Goal: Task Accomplishment & Management: Manage account settings

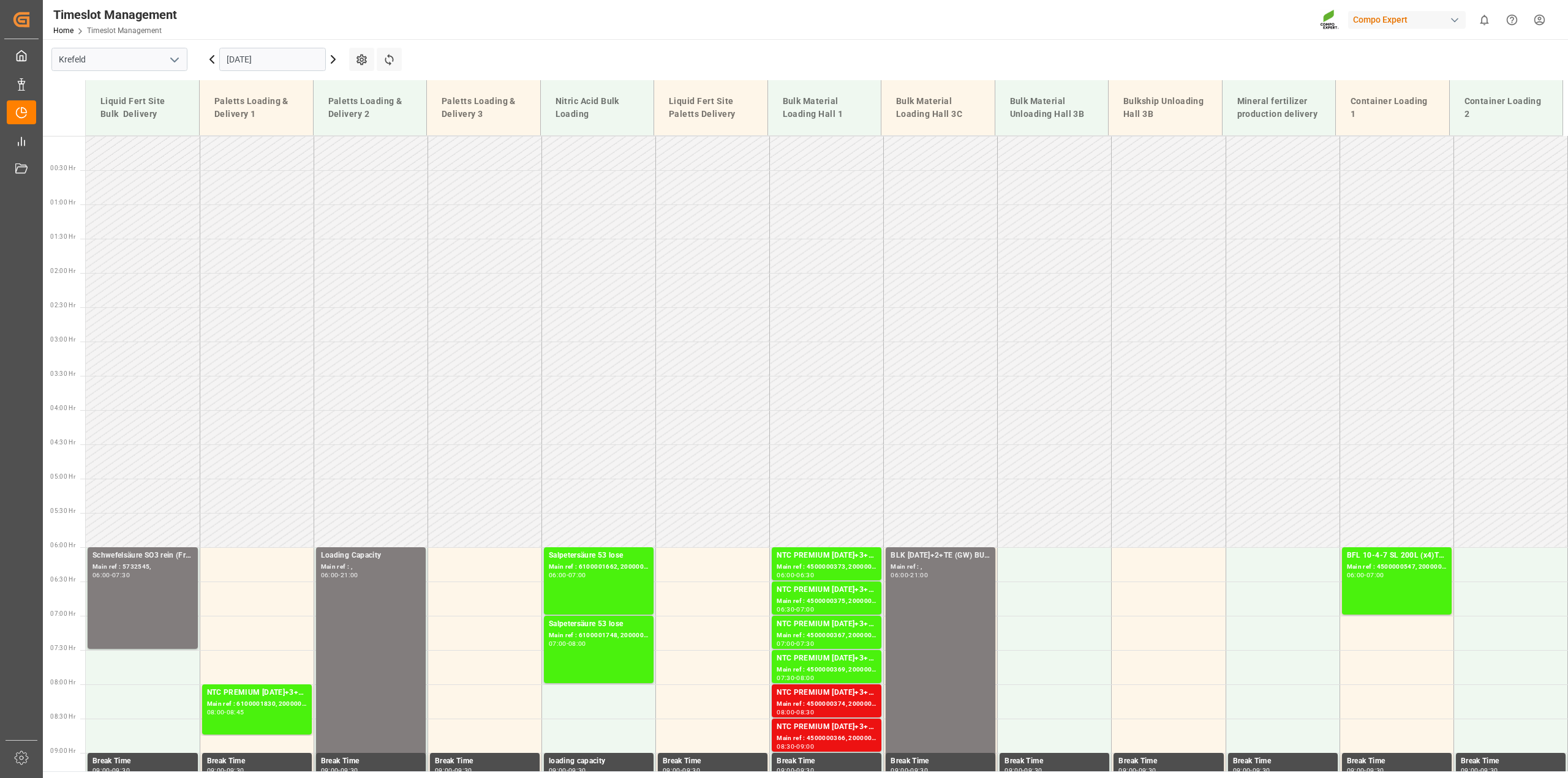
scroll to position [400, 0]
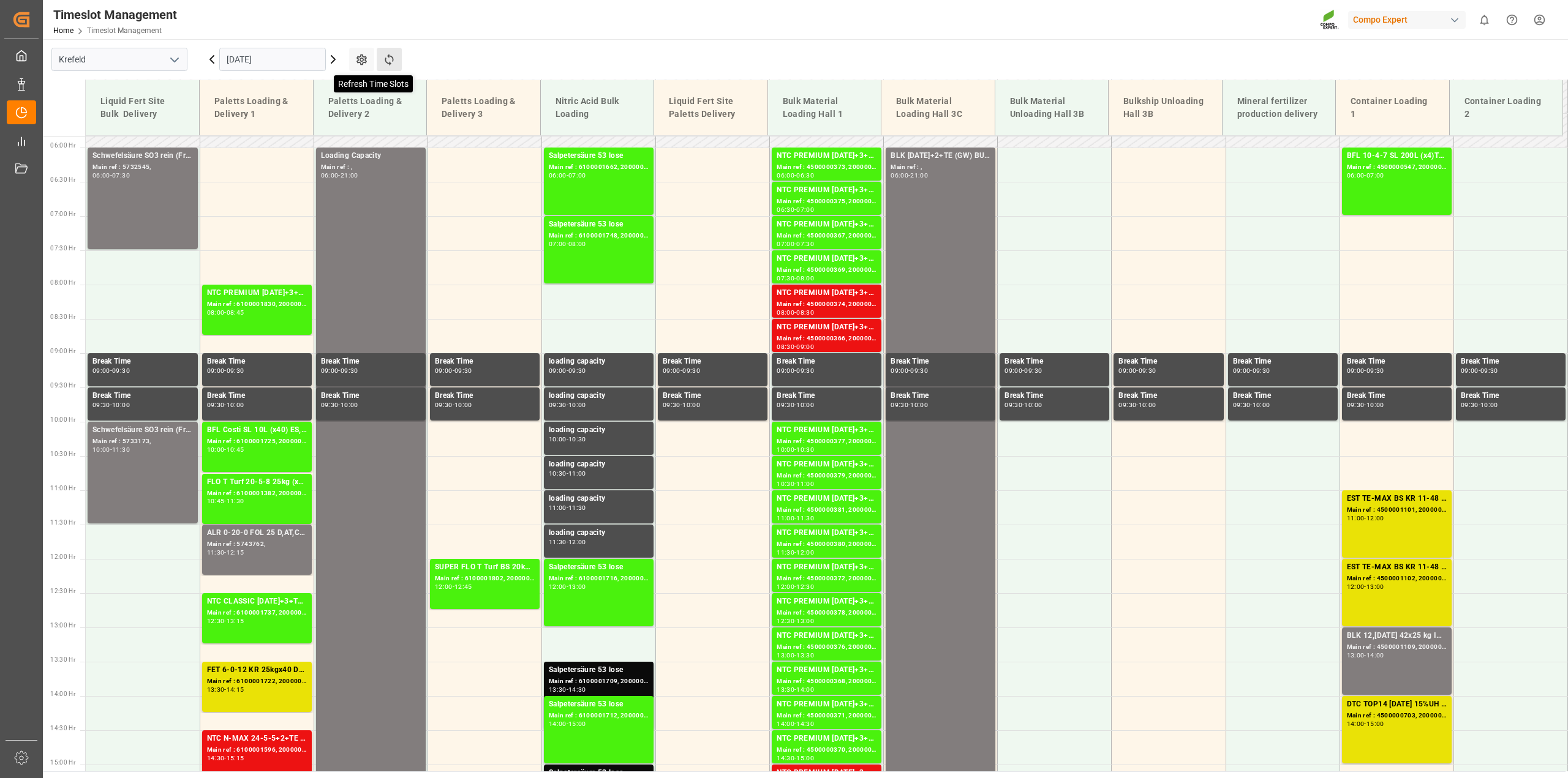
click at [395, 65] on icon at bounding box center [389, 59] width 13 height 13
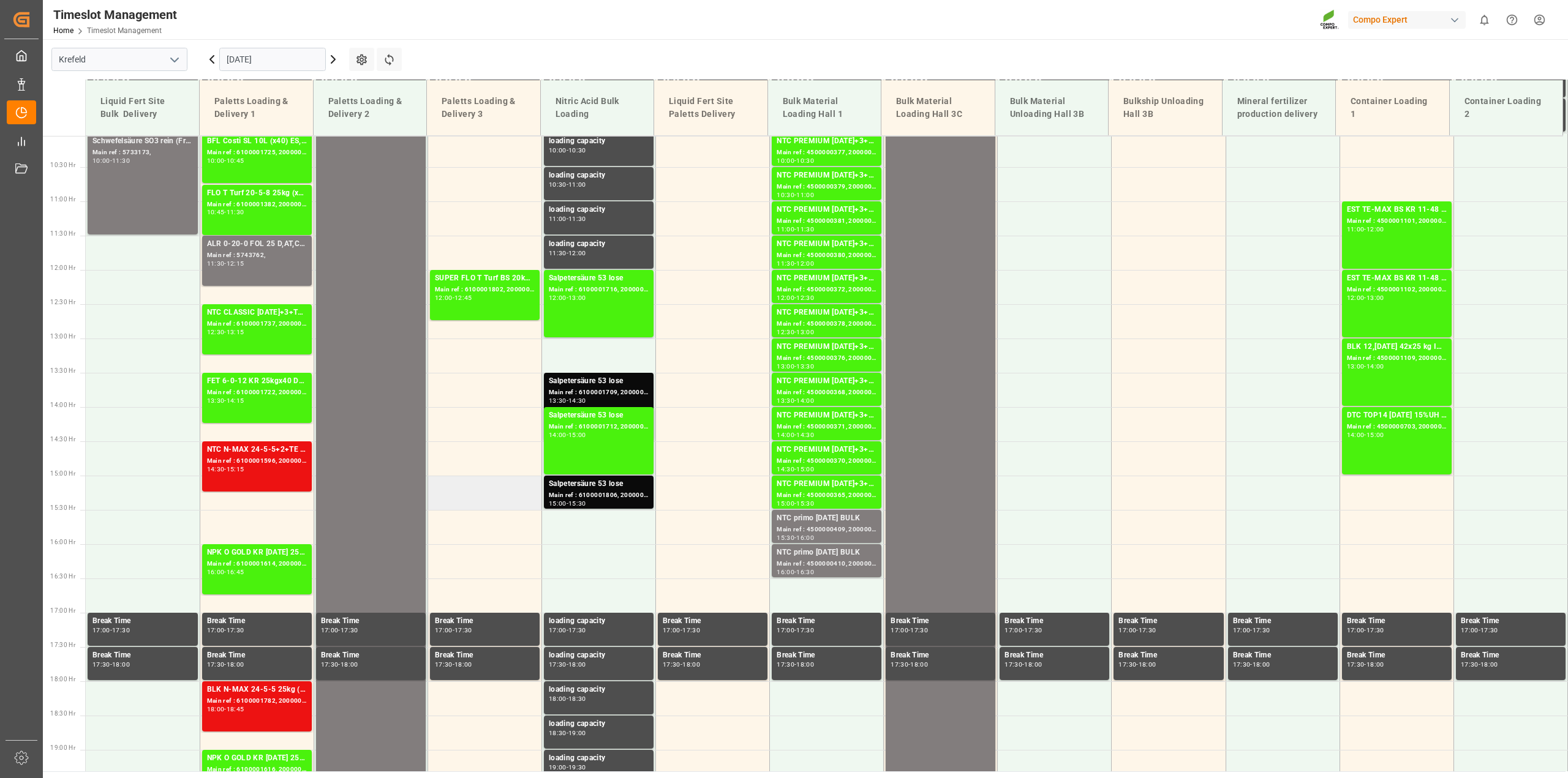
scroll to position [691, 0]
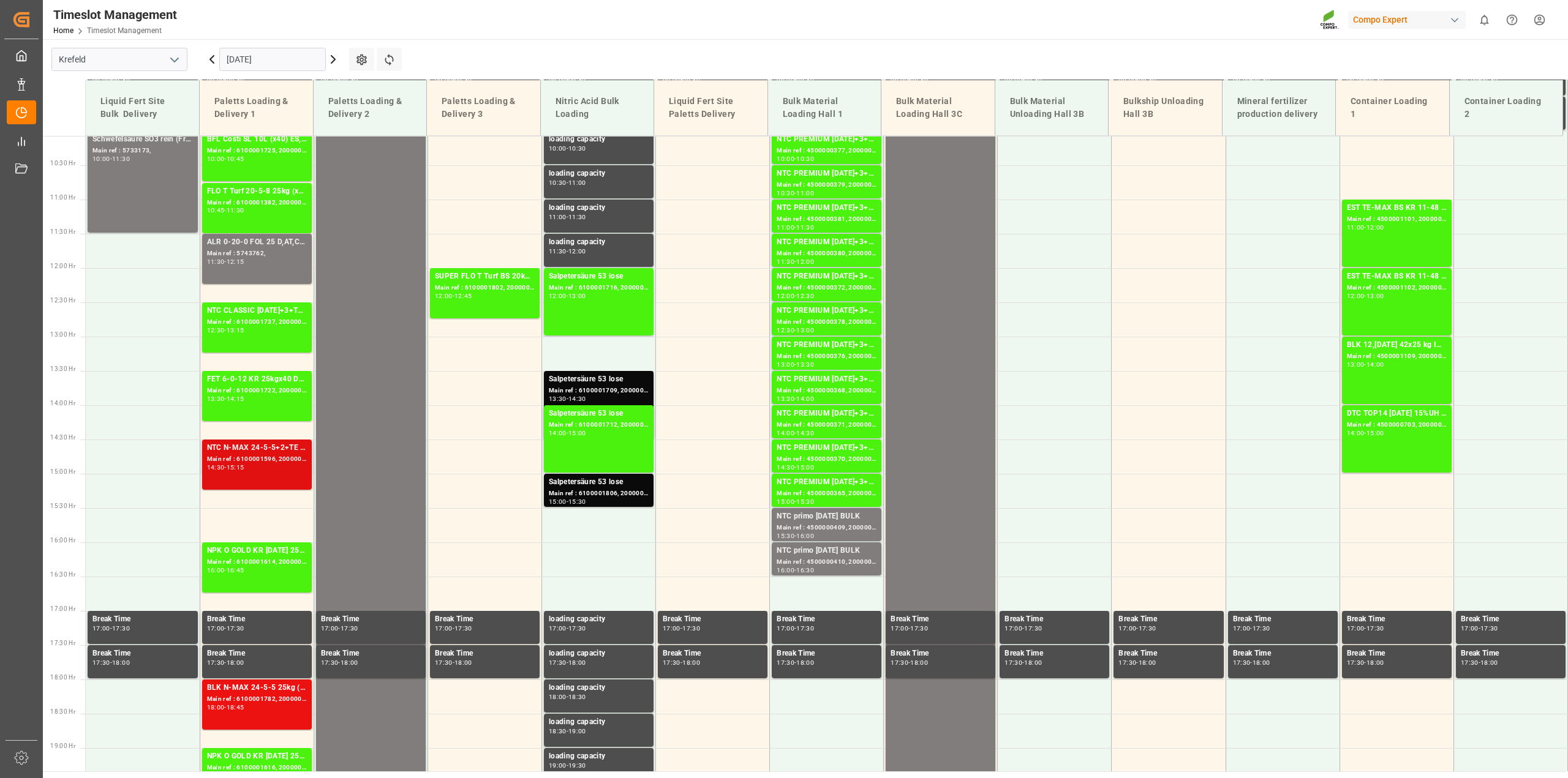
click at [252, 466] on div "14:30 - 15:15" at bounding box center [256, 468] width 100 height 7
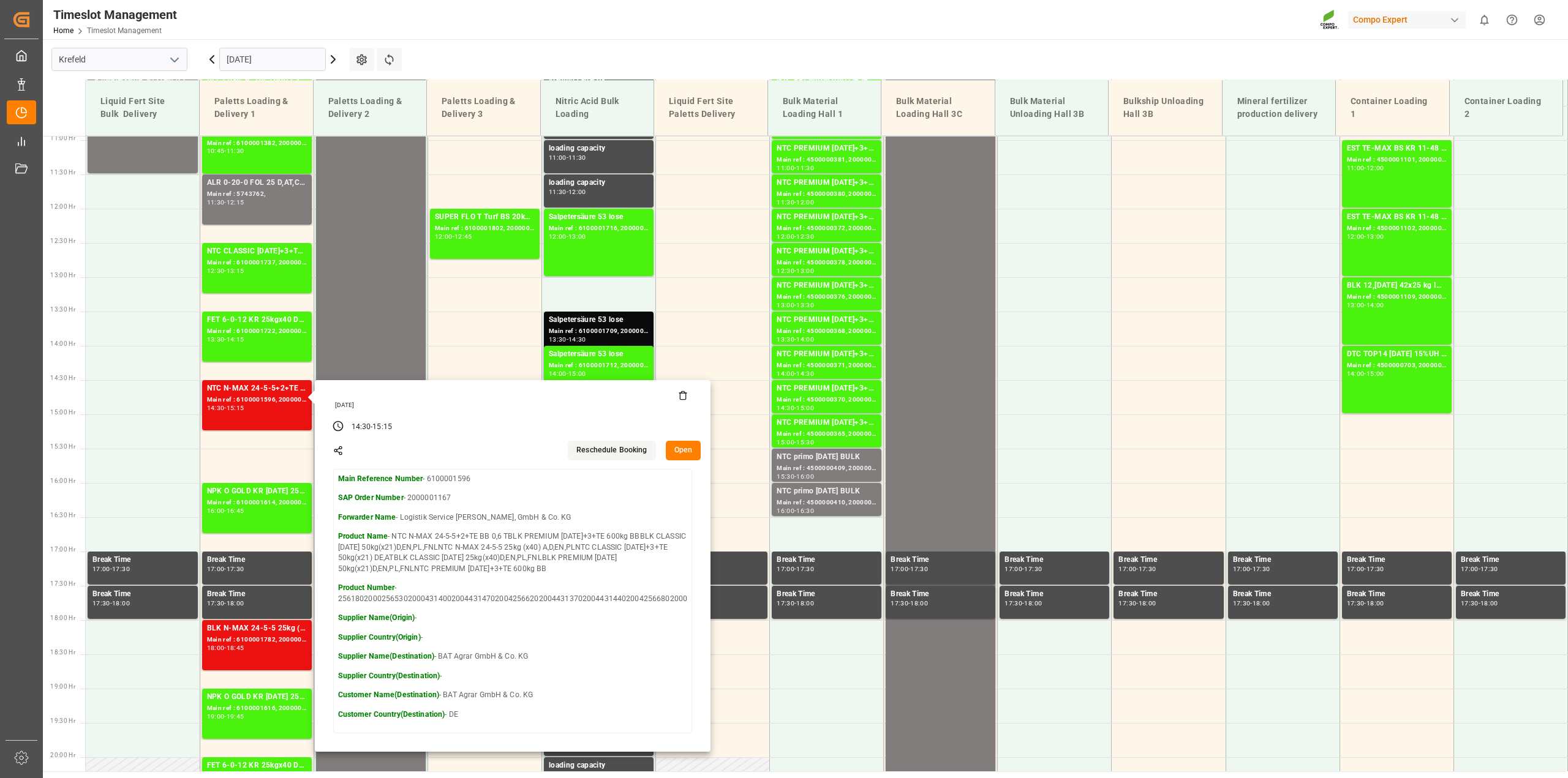
scroll to position [844, 0]
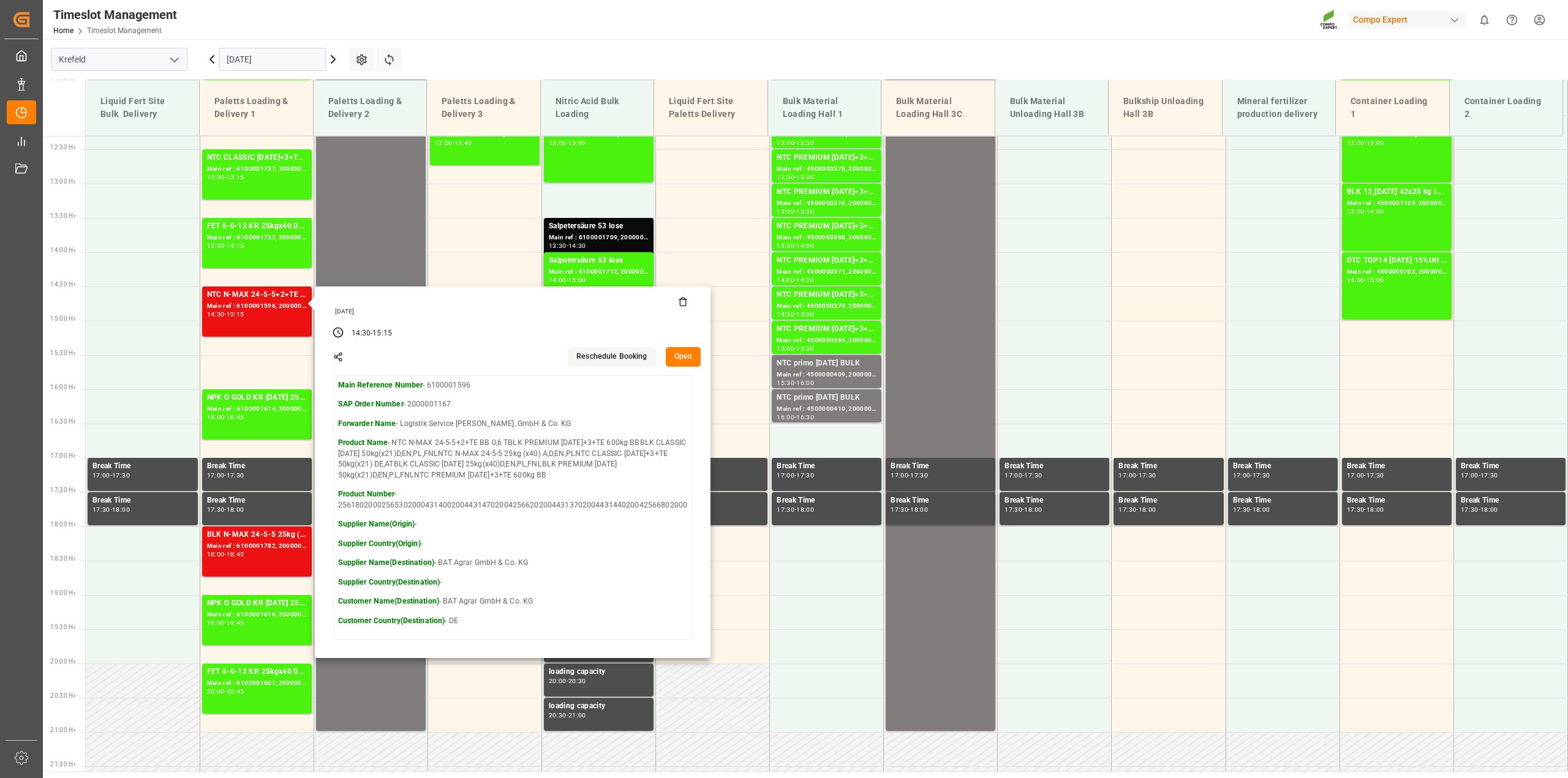
click at [735, 57] on main "Krefeld 10.09.2025 Settings Refresh Time Slots Liquid Fert Site Bulk Delivery P…" at bounding box center [804, 405] width 1523 height 732
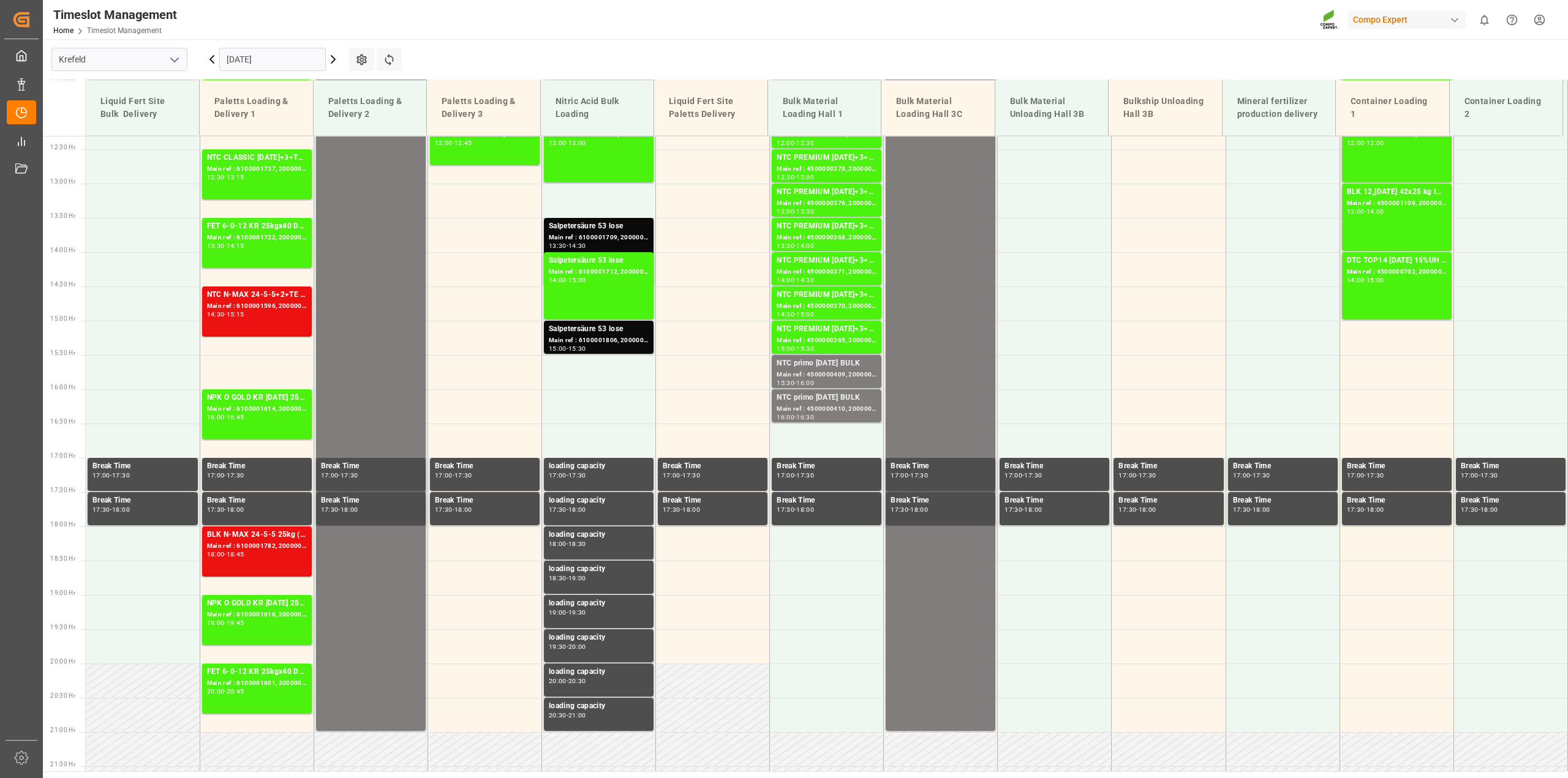
click at [1546, 22] on html "Created by potrace 1.15, written by Peter Selinger 2001-2017 Created by potrace…" at bounding box center [784, 389] width 1568 height 778
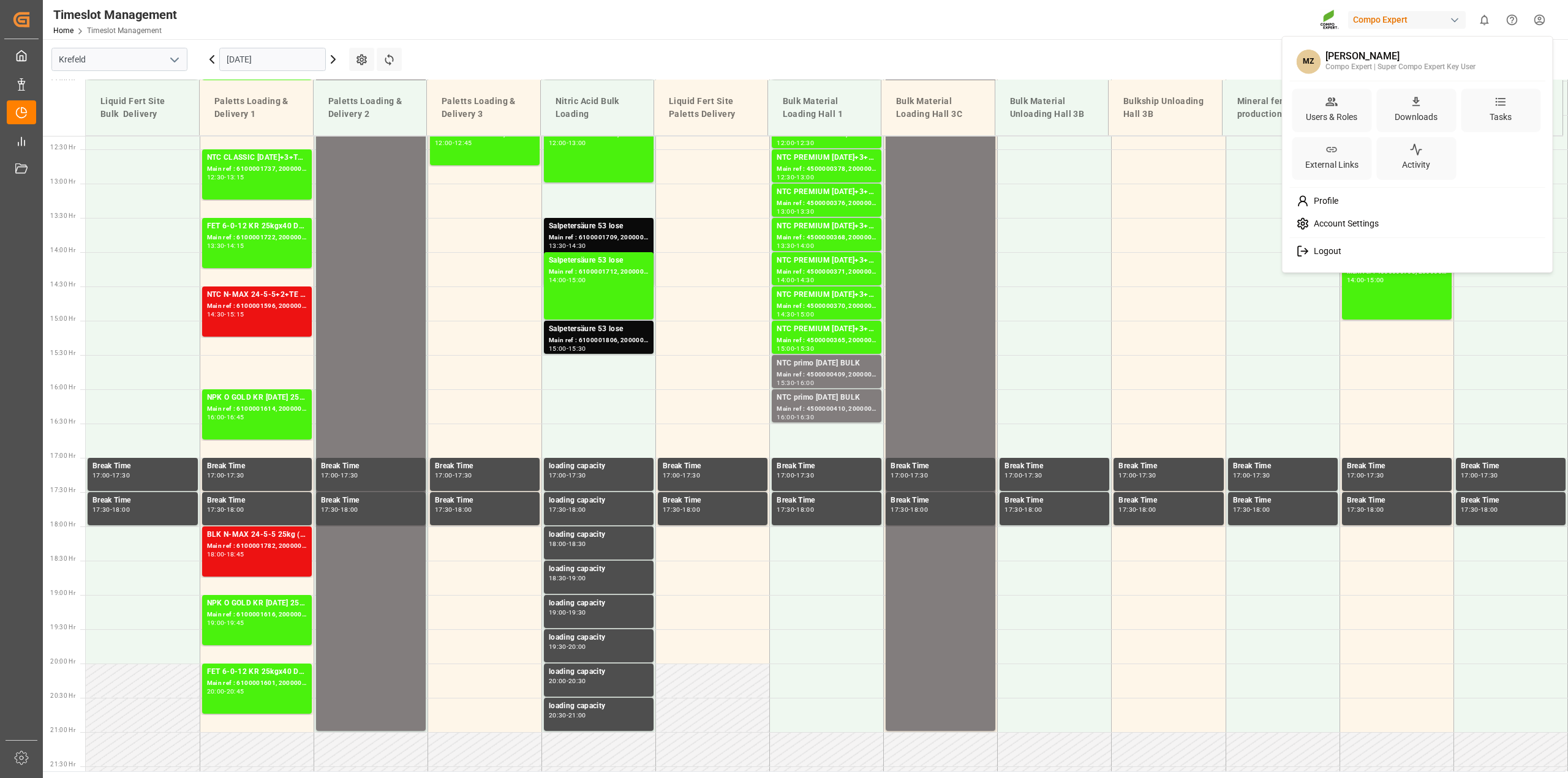
click at [354, 62] on html "Created by potrace 1.15, written by Peter Selinger 2001-2017 Created by potrace…" at bounding box center [784, 389] width 1568 height 778
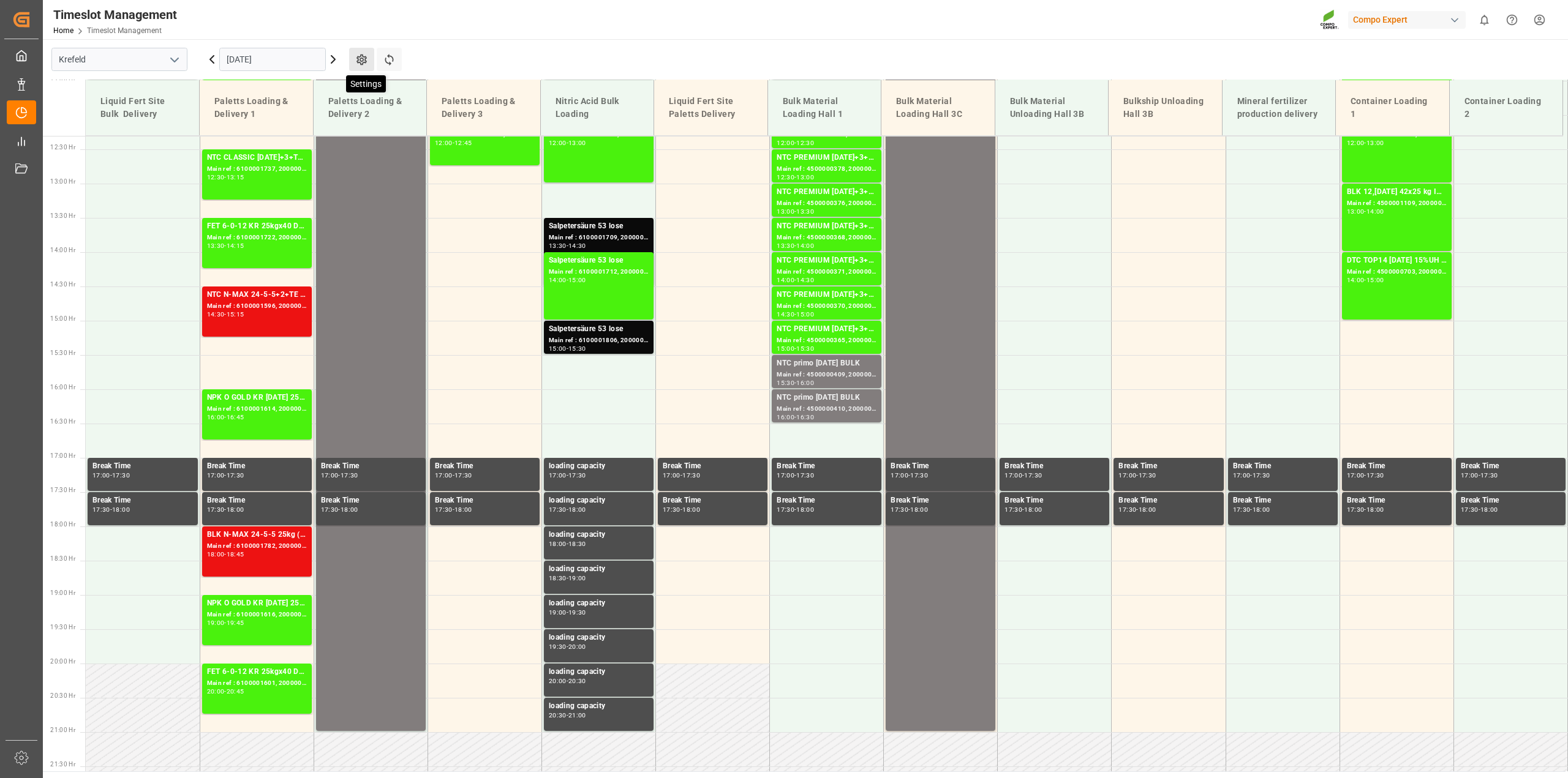
click at [356, 62] on icon at bounding box center [361, 59] width 13 height 13
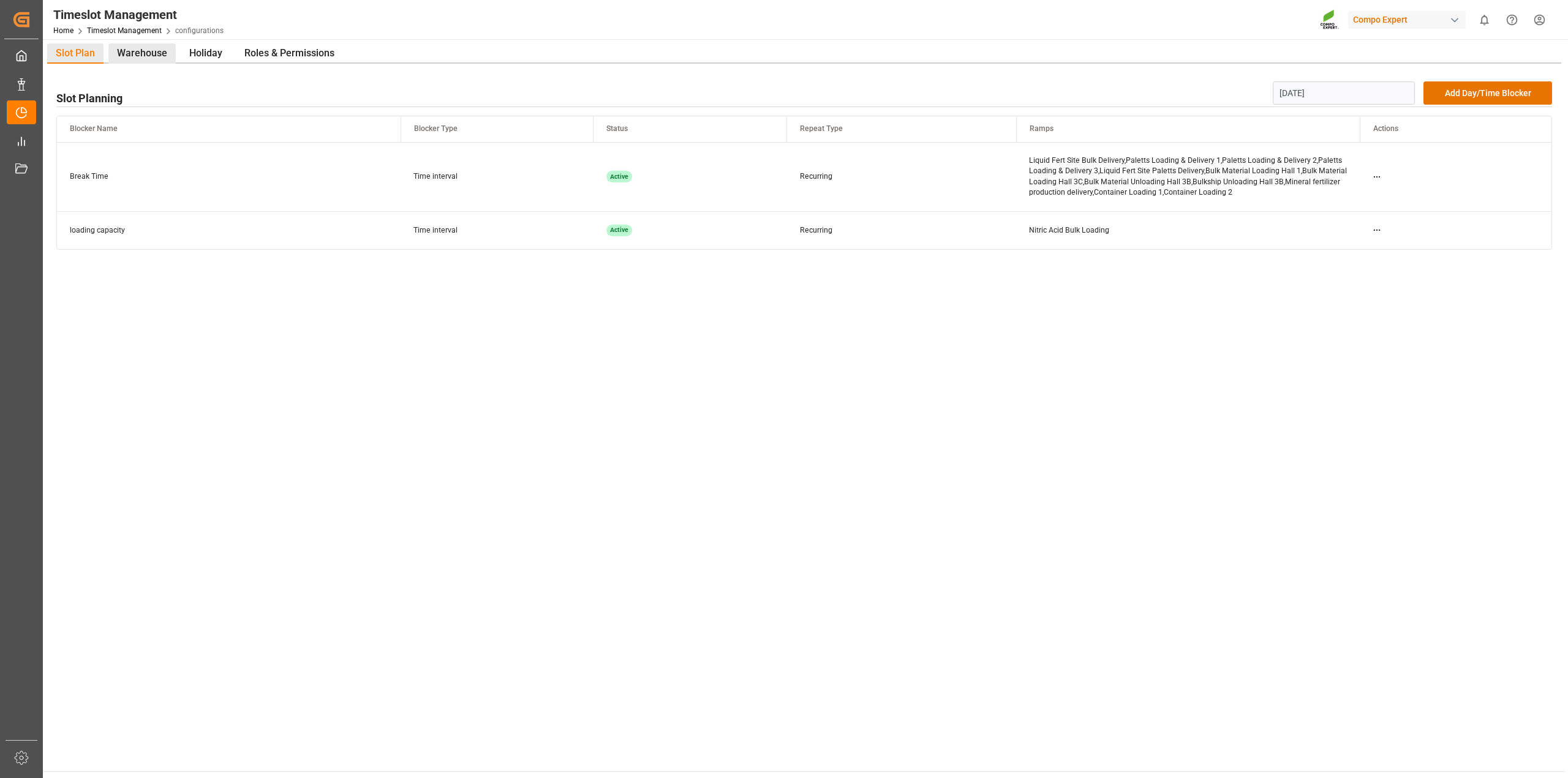
click at [149, 55] on div "Warehouse" at bounding box center [142, 53] width 67 height 20
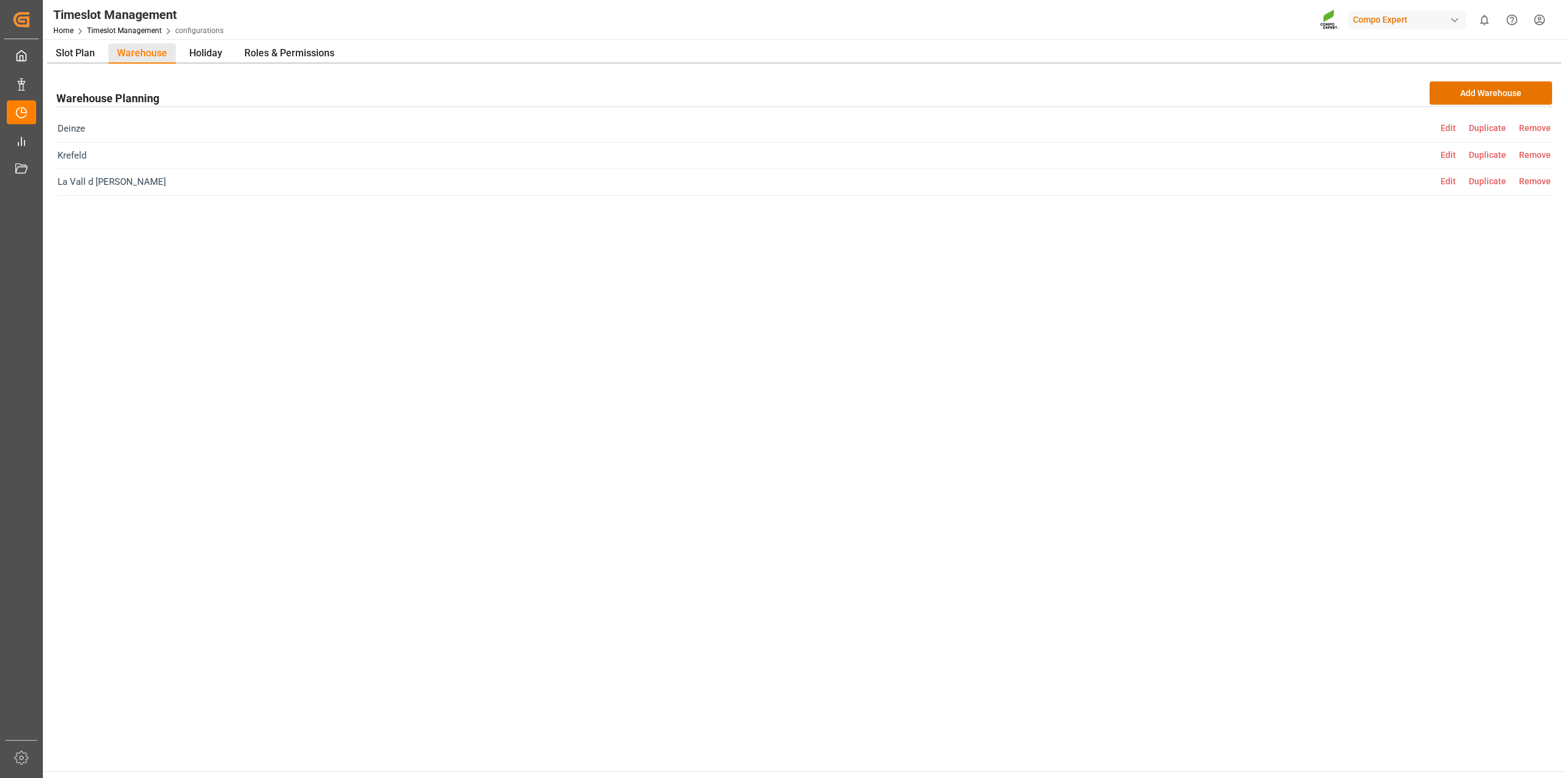
click at [1447, 155] on span "Edit" at bounding box center [1454, 154] width 28 height 10
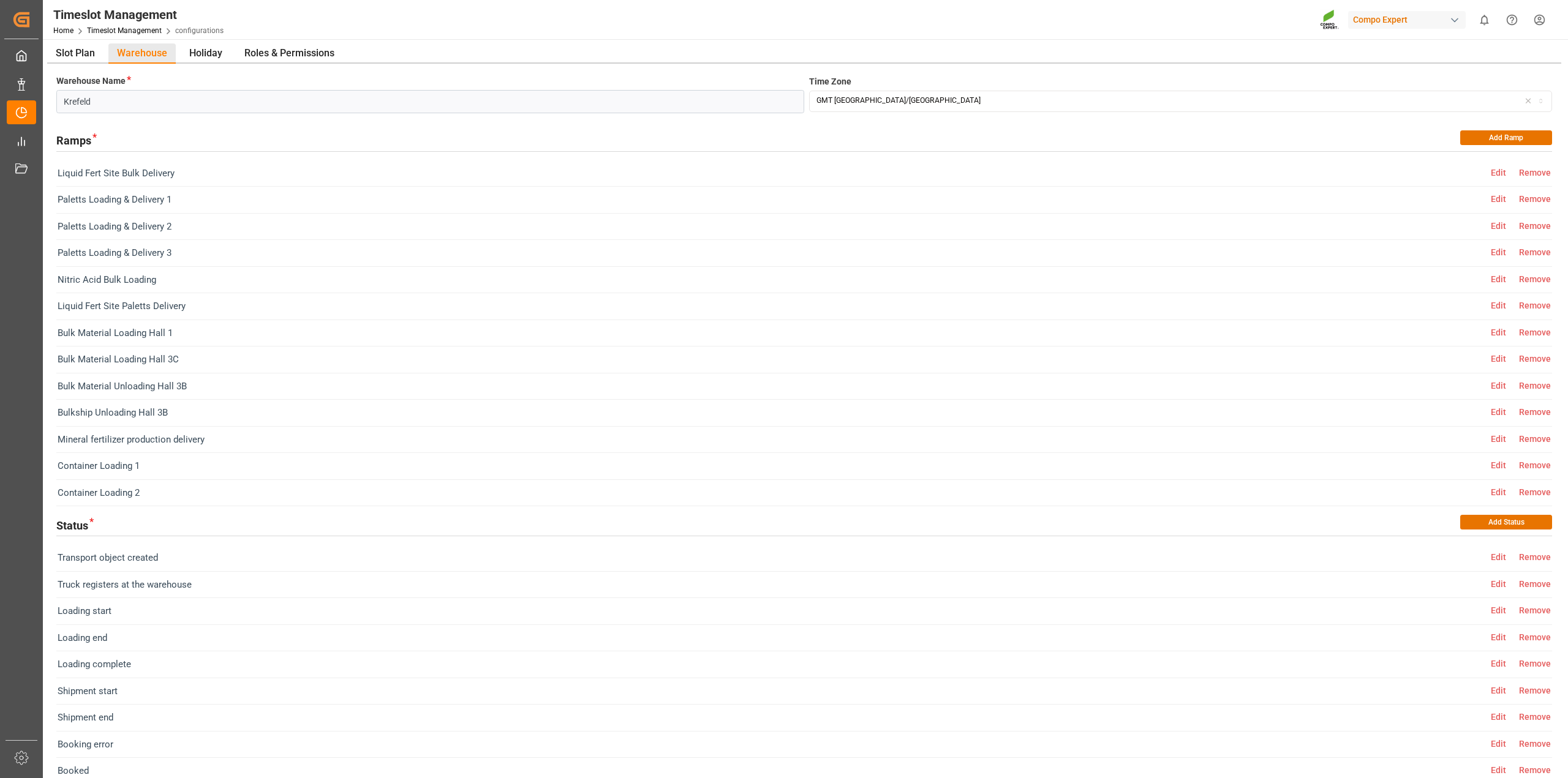
click at [1495, 200] on span "Edit" at bounding box center [1505, 199] width 28 height 10
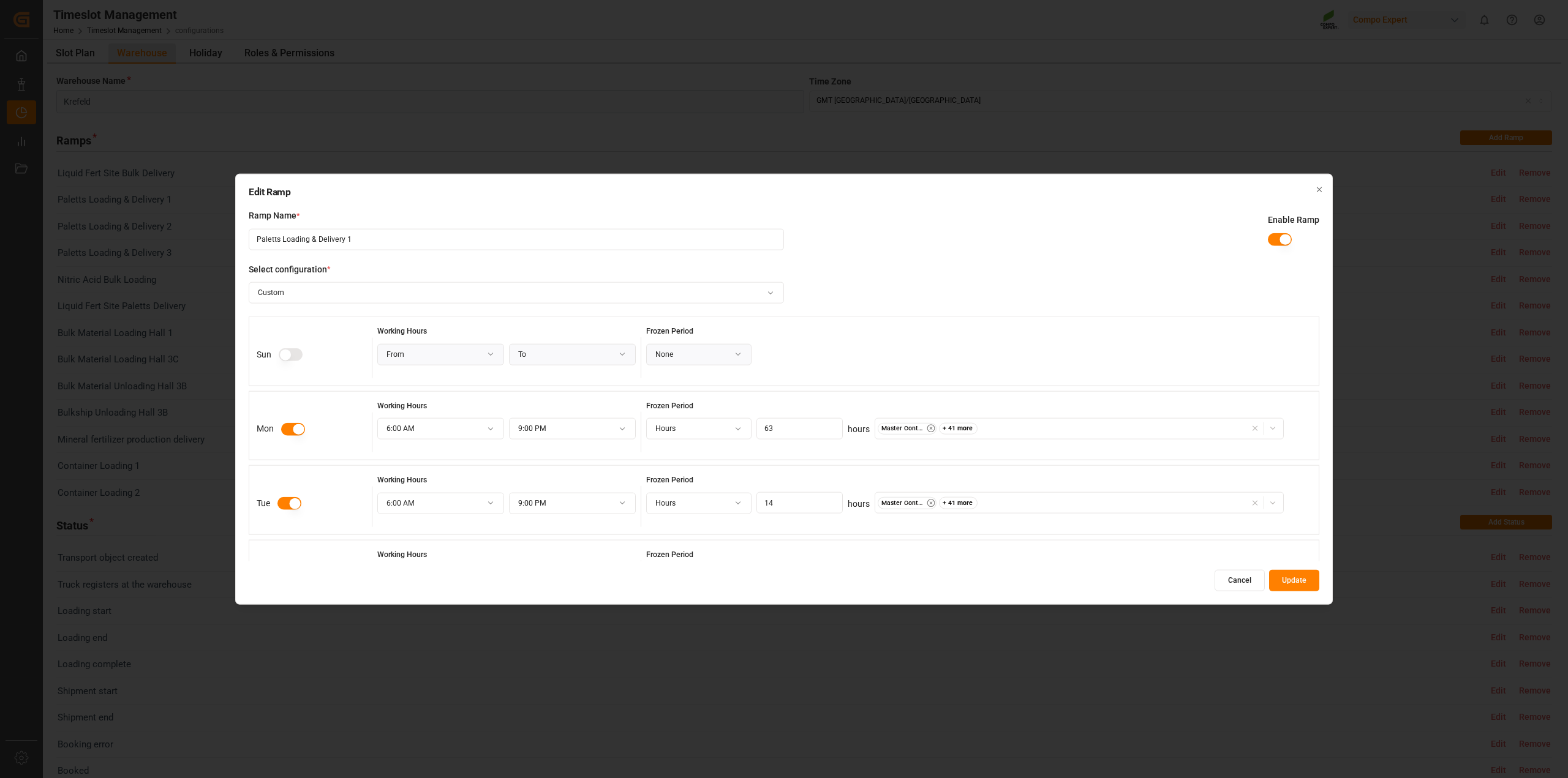
click at [1270, 427] on icon "button" at bounding box center [1273, 428] width 9 height 9
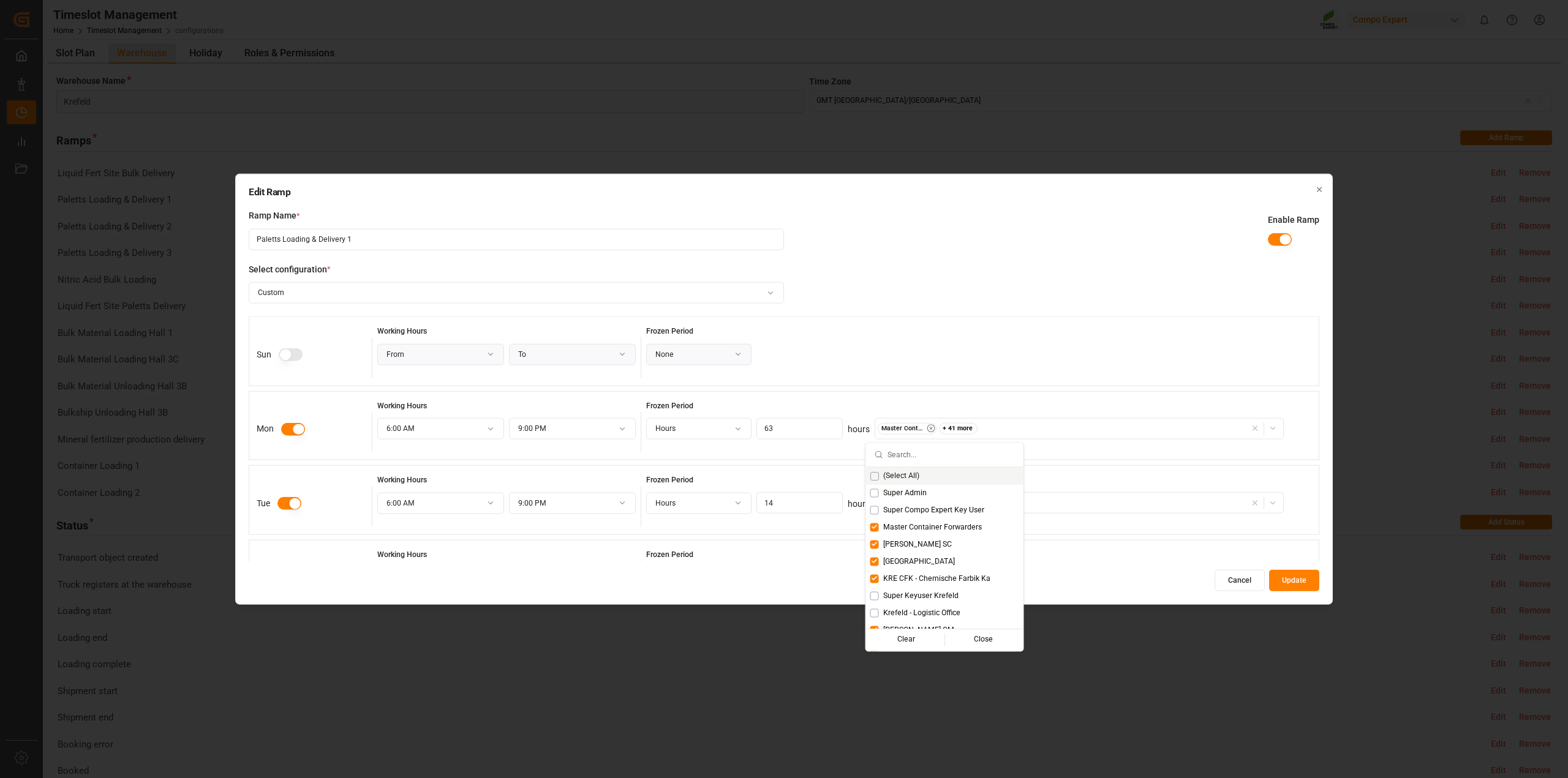
click at [1099, 264] on div "Ramp Name * Paletts Loading & Delivery 1 Enable Ramp Select configuration * Cus…" at bounding box center [784, 386] width 1071 height 353
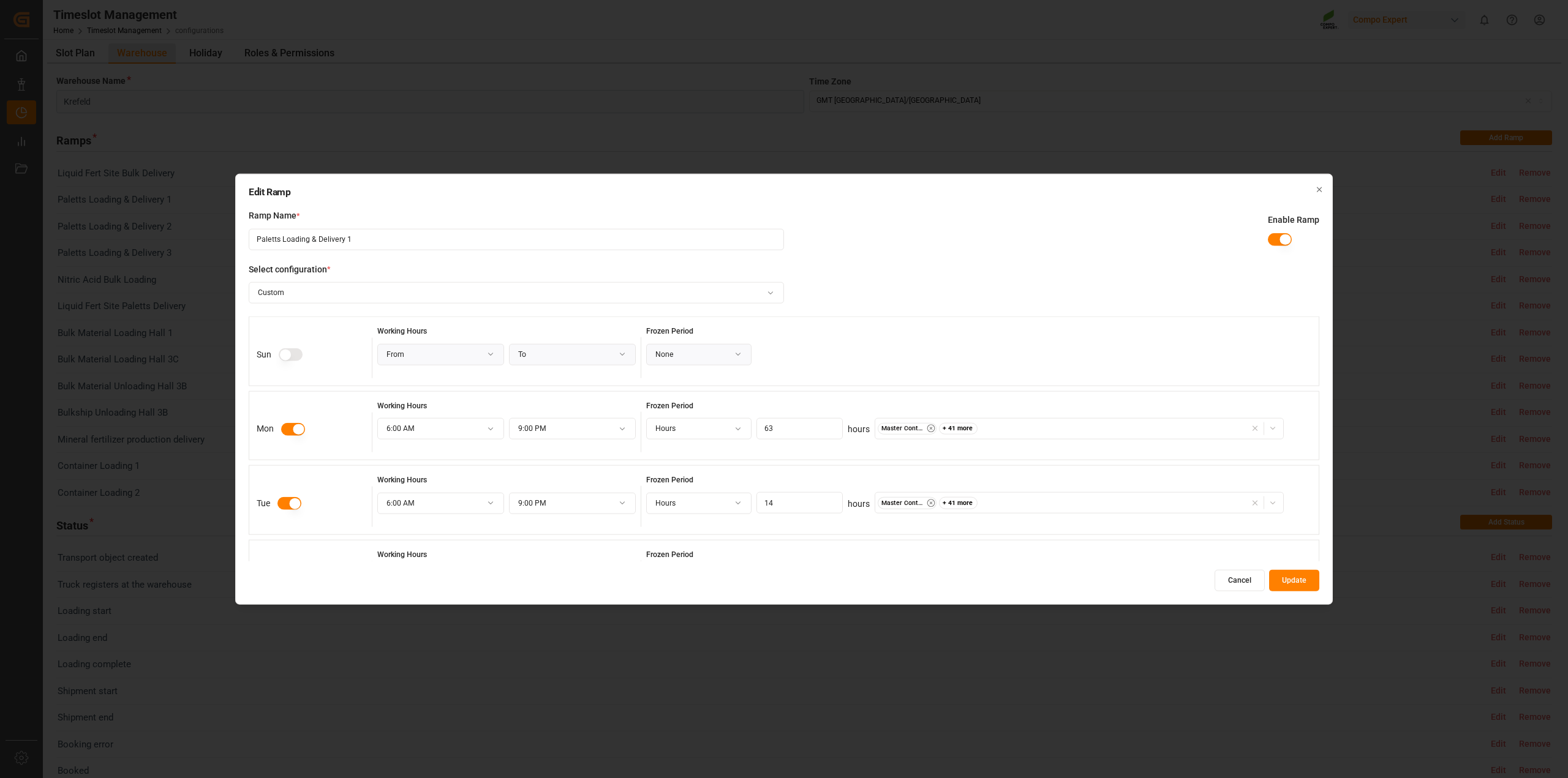
scroll to position [77, 0]
click at [1275, 426] on div "button" at bounding box center [1264, 426] width 35 height 13
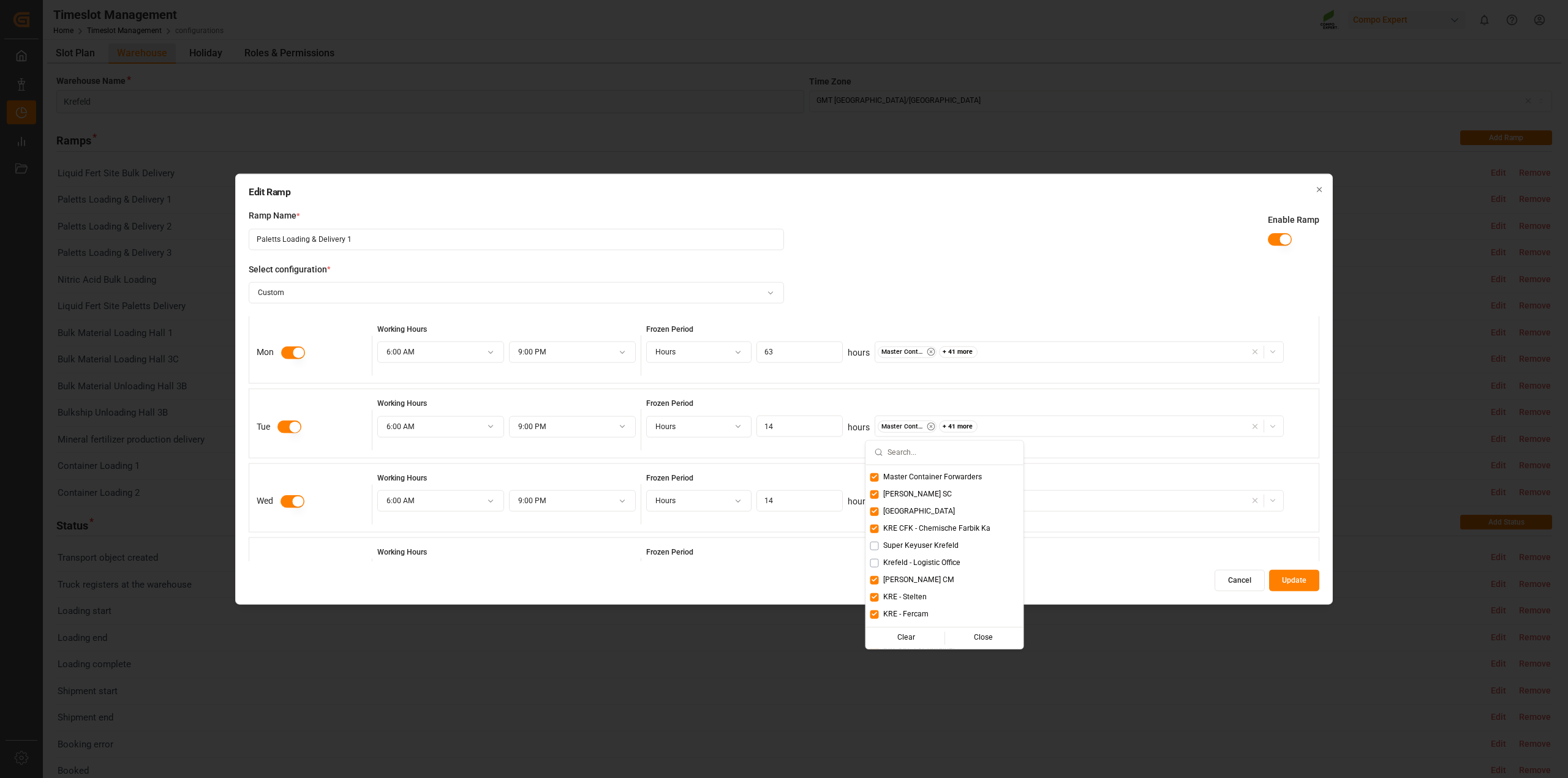
scroll to position [0, 0]
click at [1082, 204] on div "Edit Ramp Ramp Name * Paletts Loading & Delivery 1 Enable Ramp Select configura…" at bounding box center [784, 389] width 1098 height 432
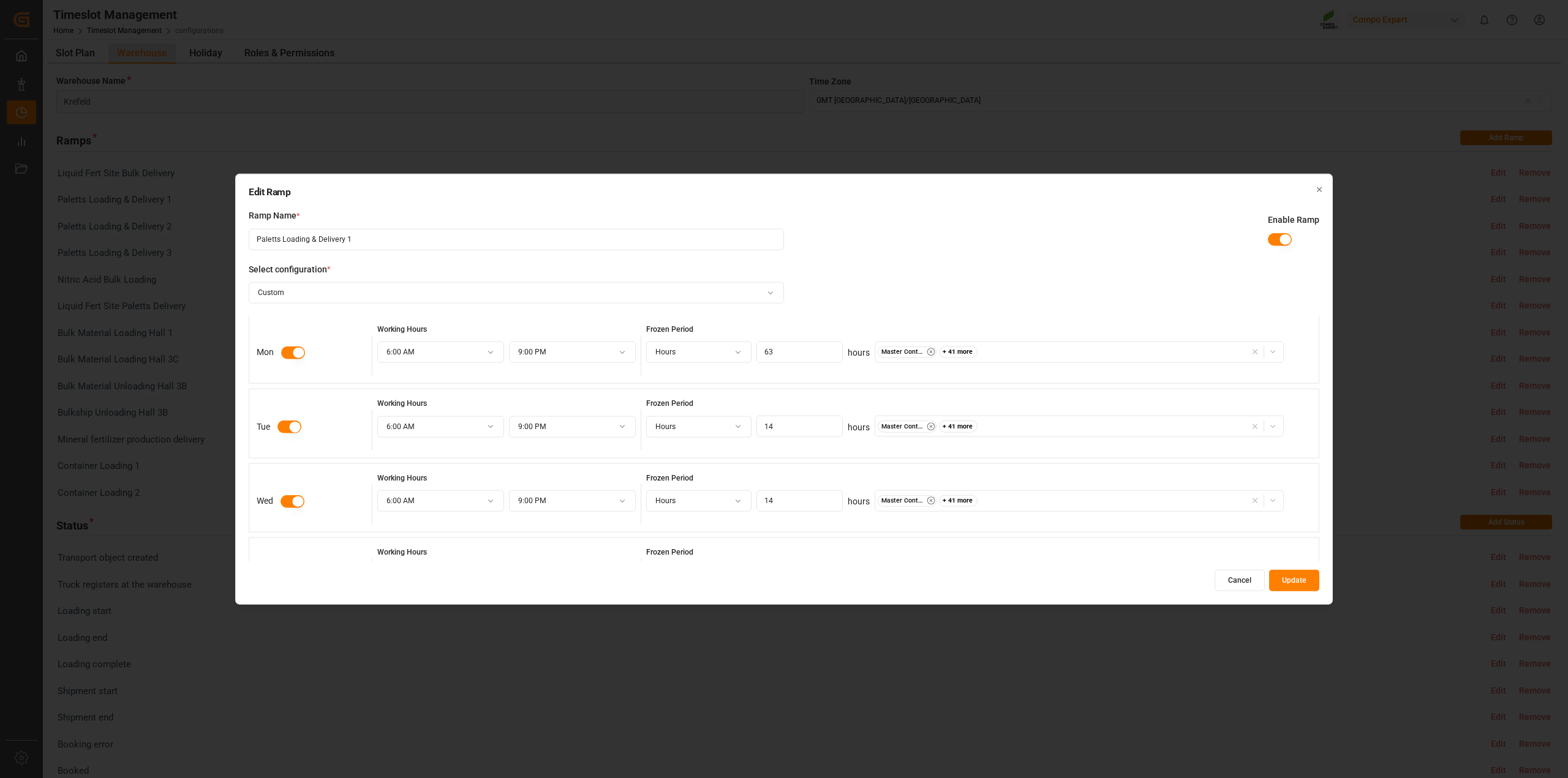
click at [1219, 583] on button "Cancel" at bounding box center [1240, 581] width 51 height 21
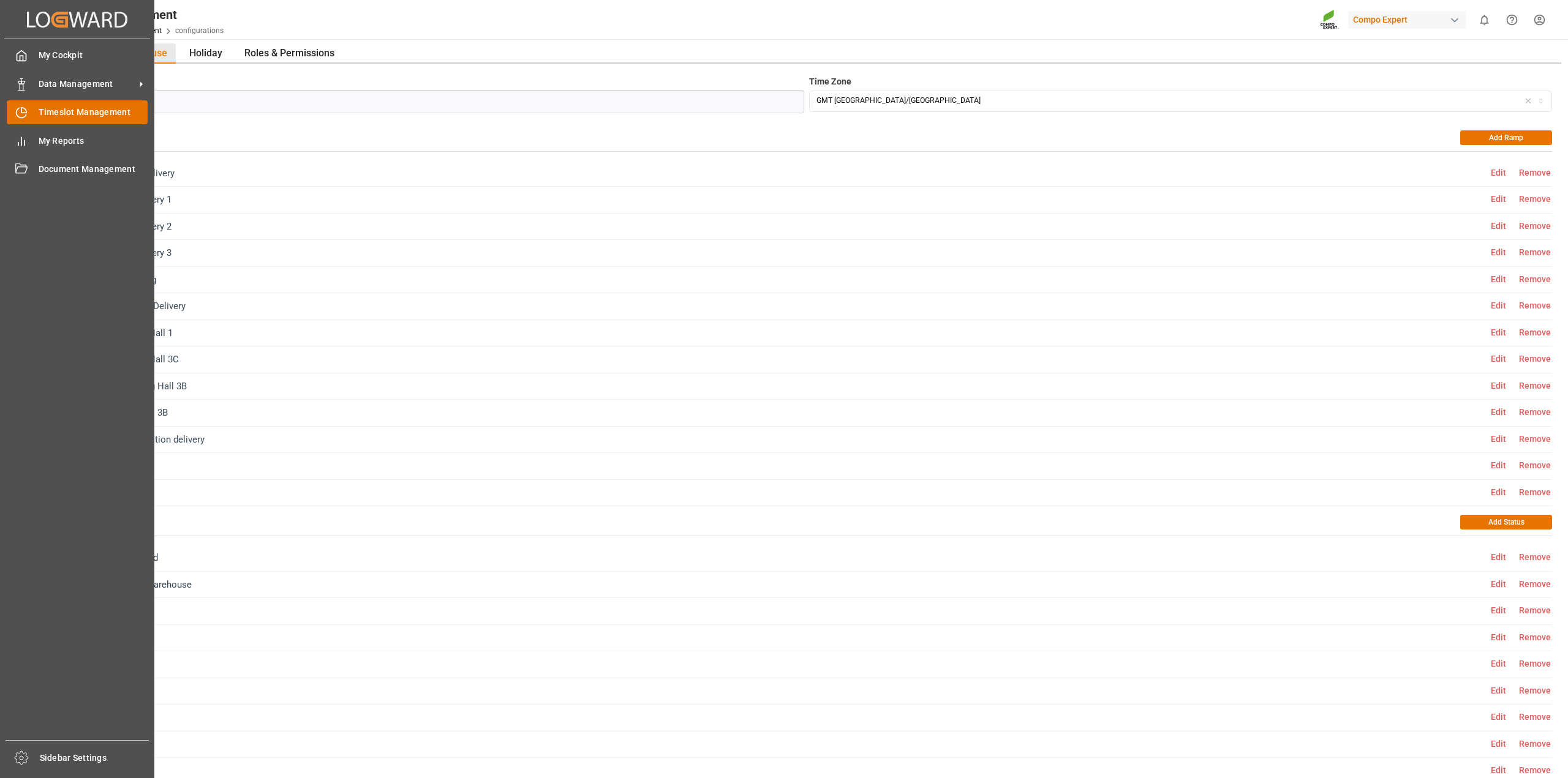
click at [44, 112] on span "Timeslot Management" at bounding box center [93, 112] width 110 height 13
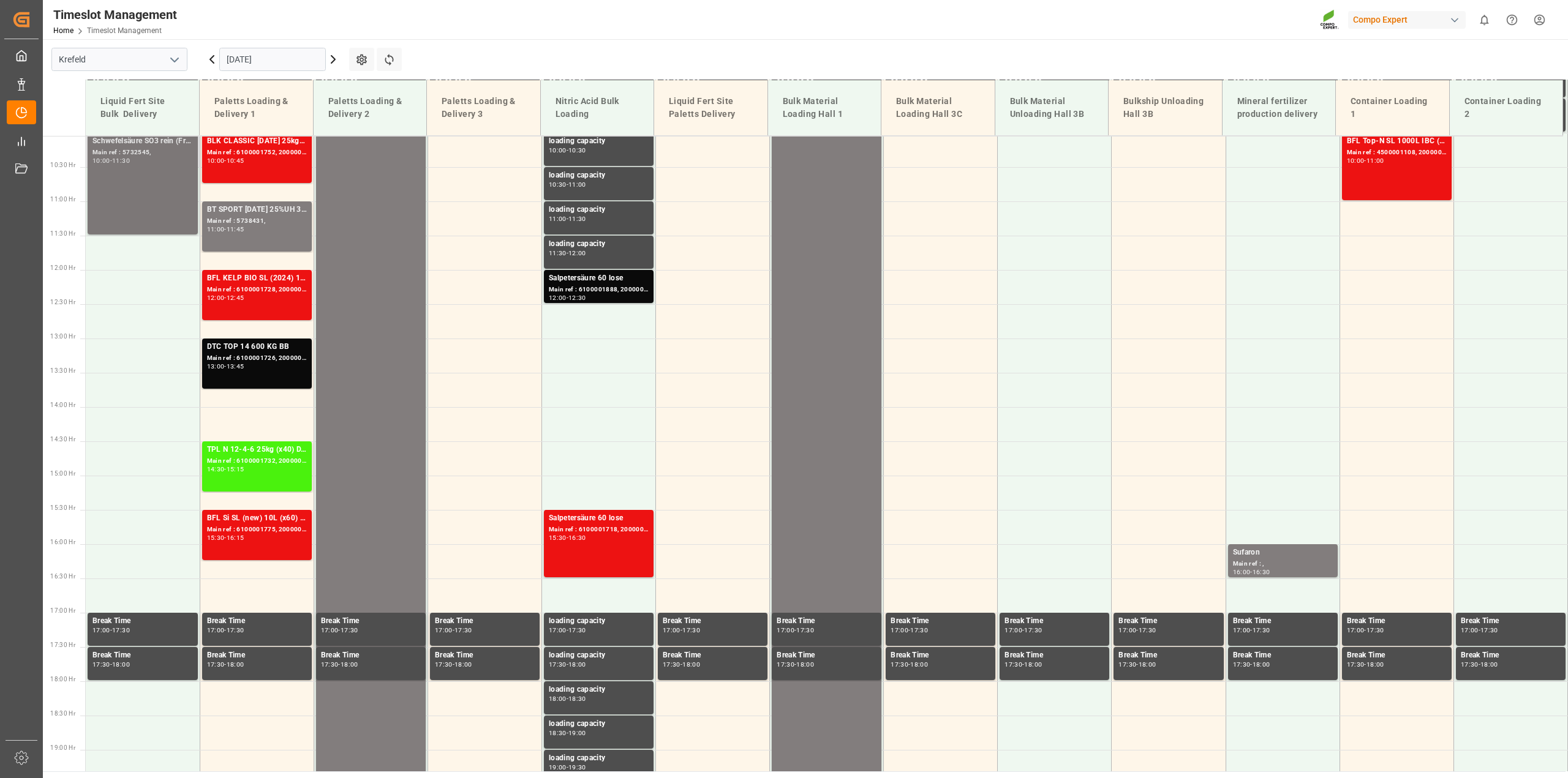
scroll to position [691, 0]
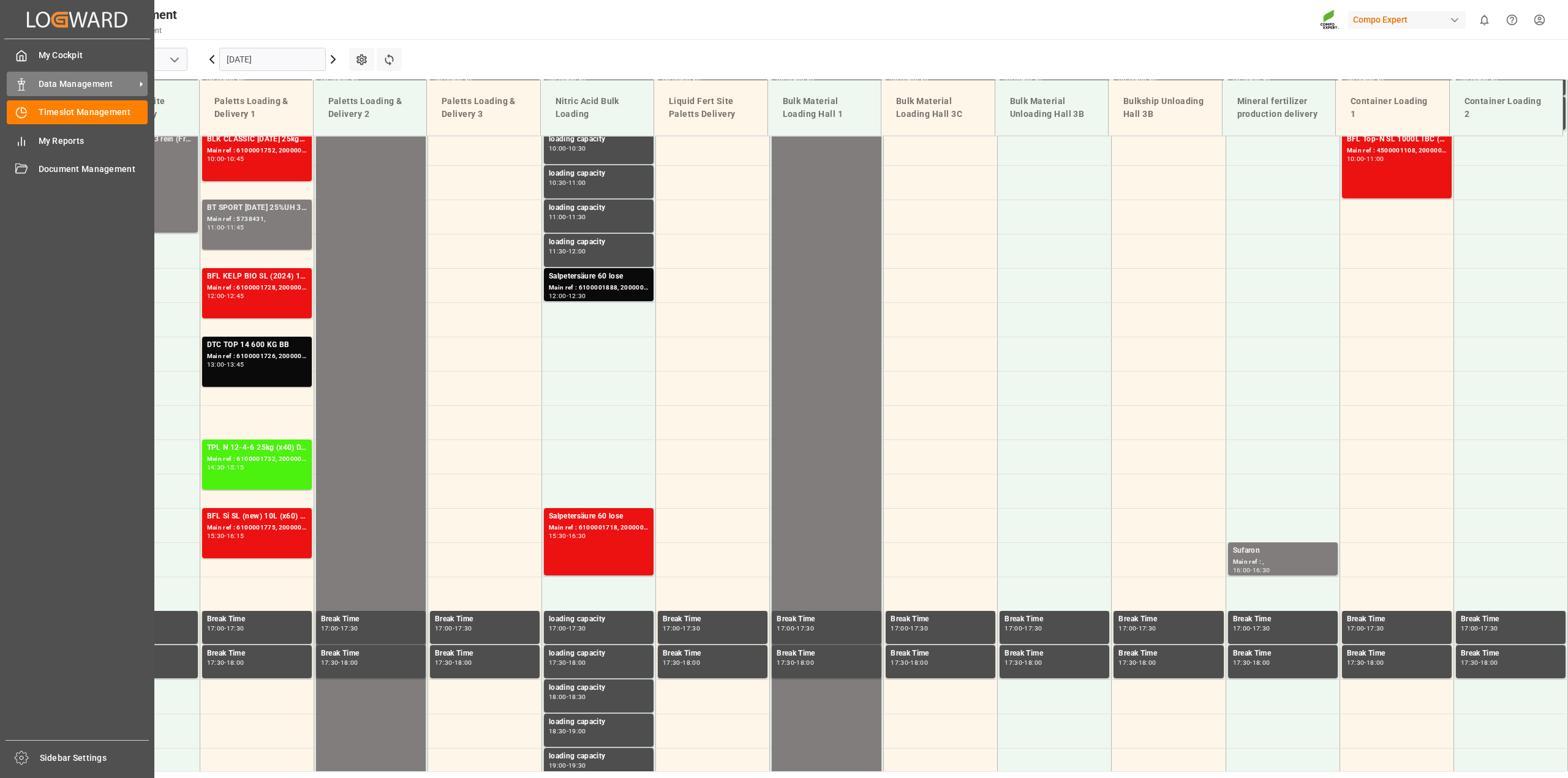
click at [52, 85] on span "Data Management" at bounding box center [87, 84] width 97 height 13
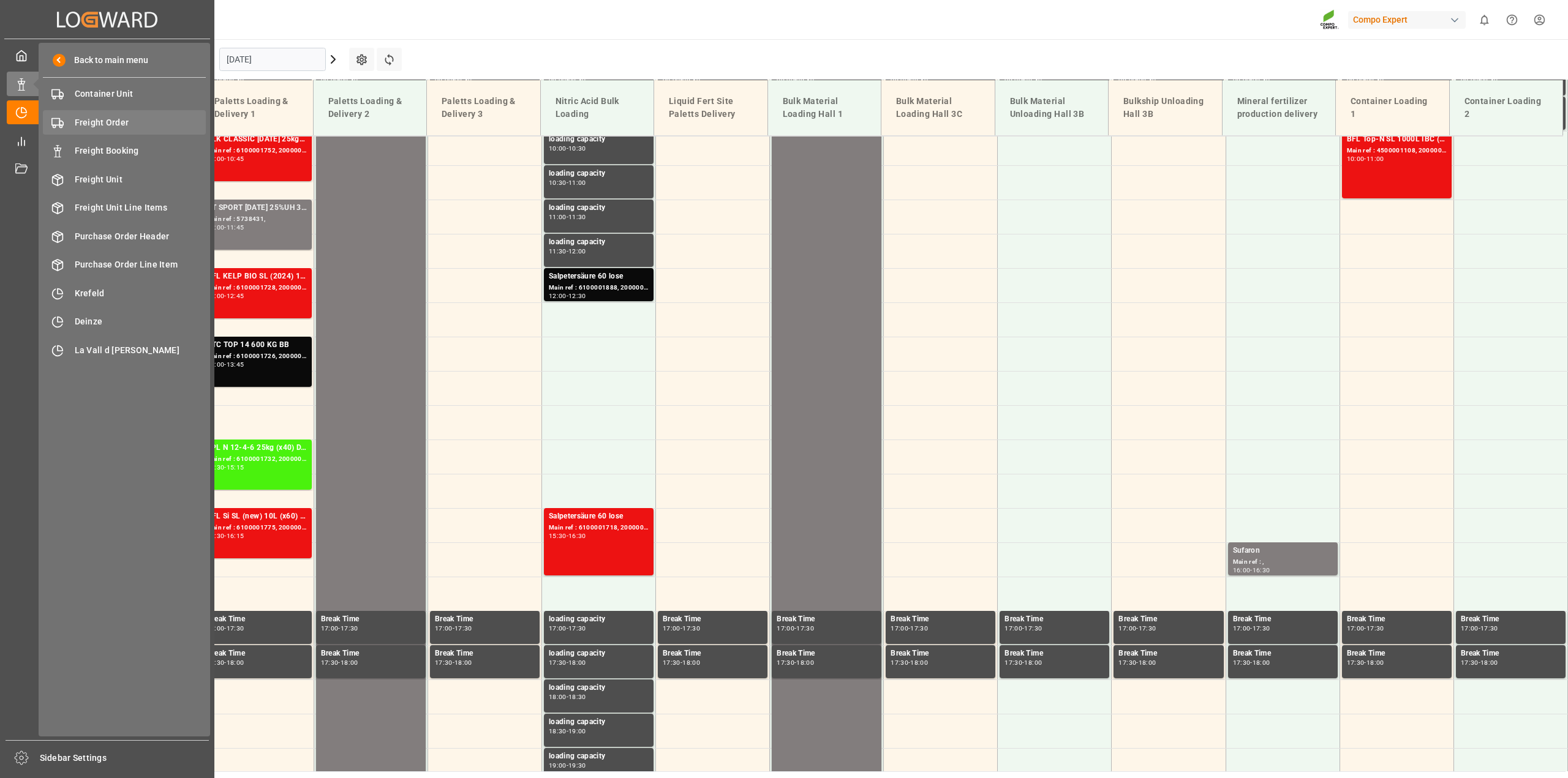
click at [124, 126] on span "Freight Order" at bounding box center [141, 122] width 132 height 13
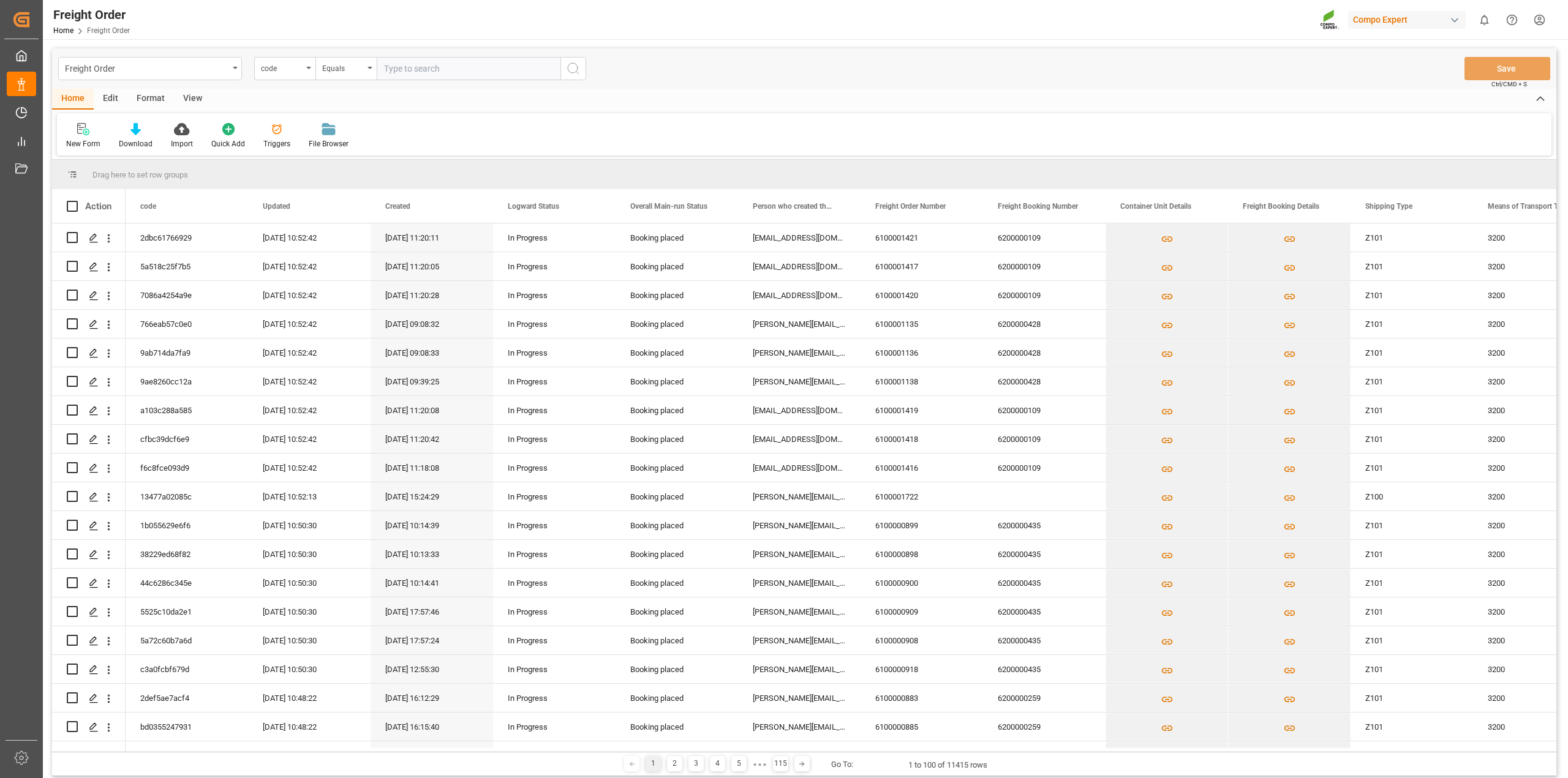
click at [311, 67] on icon "open menu" at bounding box center [308, 68] width 5 height 3
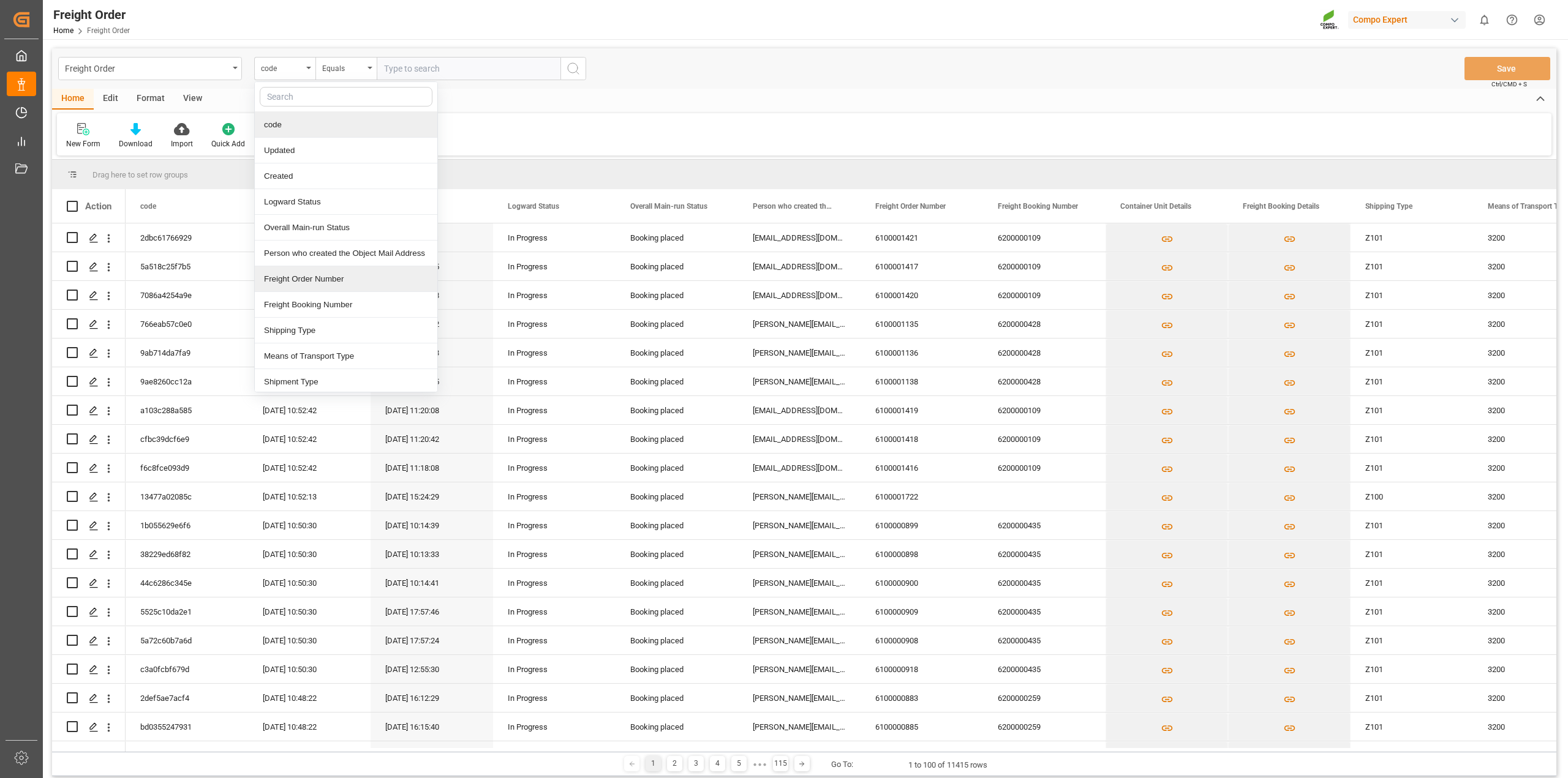
click at [318, 283] on div "Freight Order Number" at bounding box center [346, 279] width 183 height 25
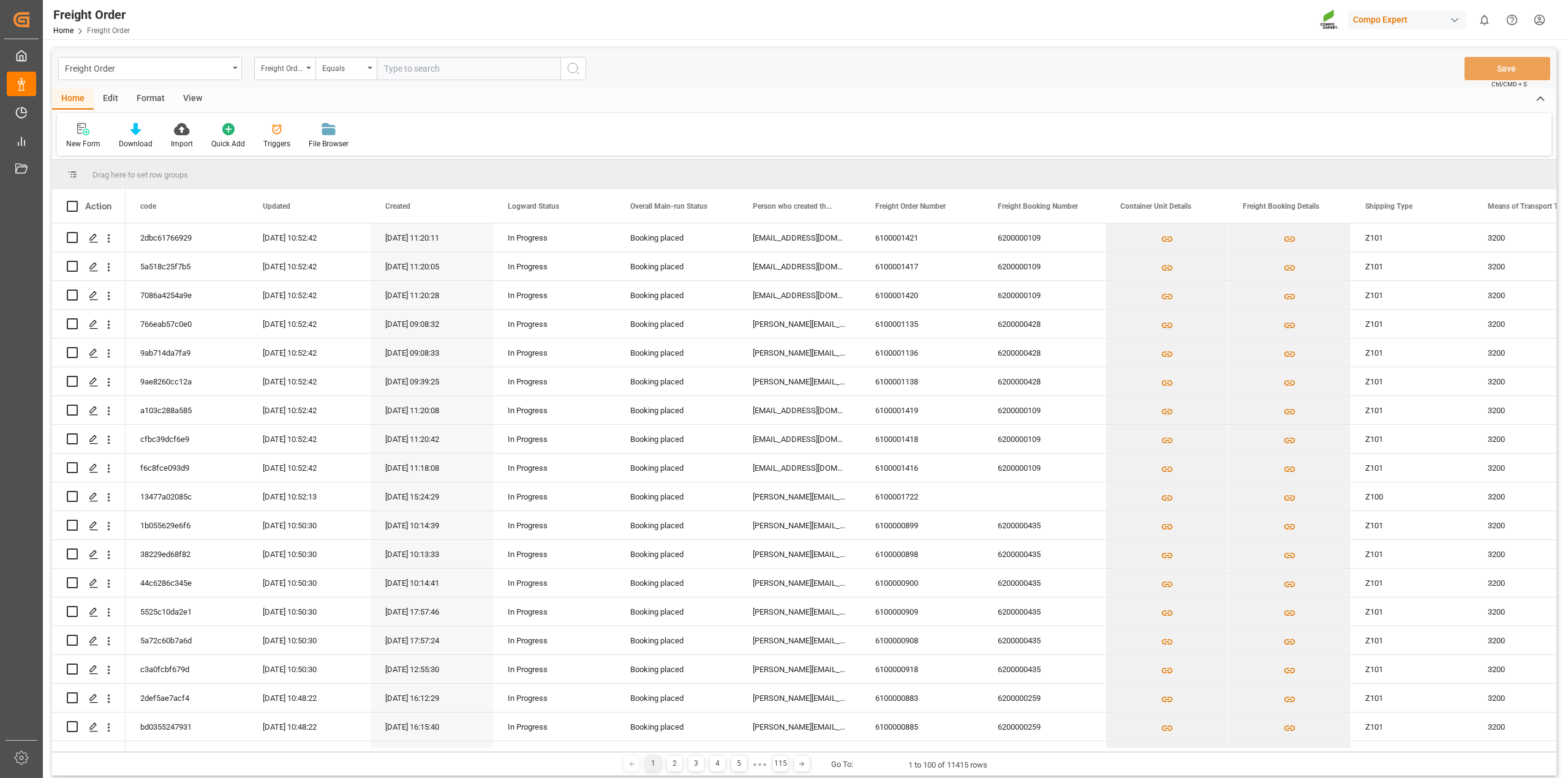
click at [396, 69] on input "text" at bounding box center [468, 69] width 184 height 23
paste input "6100001596"
type input "6100001596"
click at [579, 67] on icon "search button" at bounding box center [573, 68] width 15 height 15
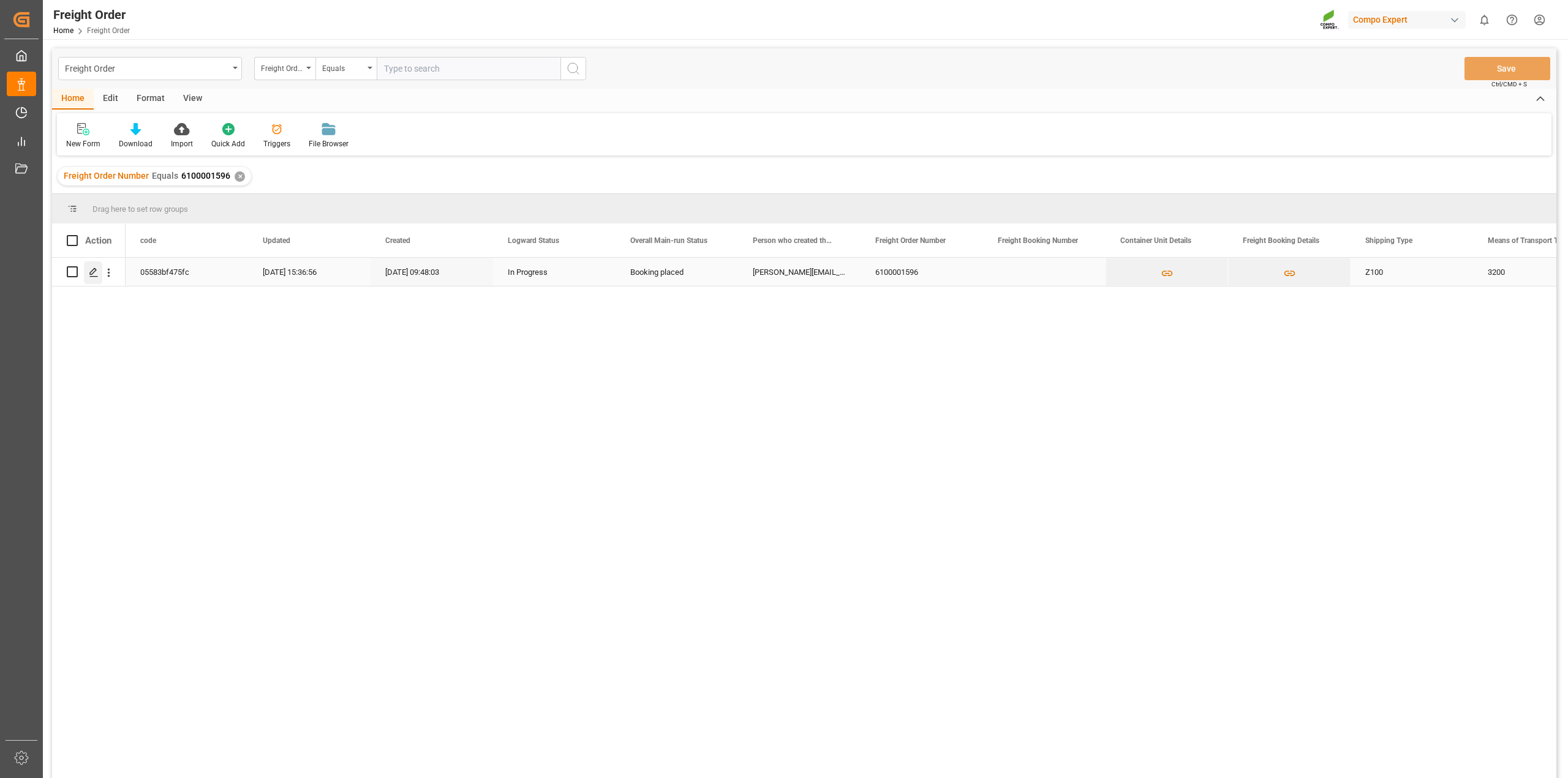
click at [95, 269] on polygon "Press SPACE to select this row." at bounding box center [93, 271] width 6 height 6
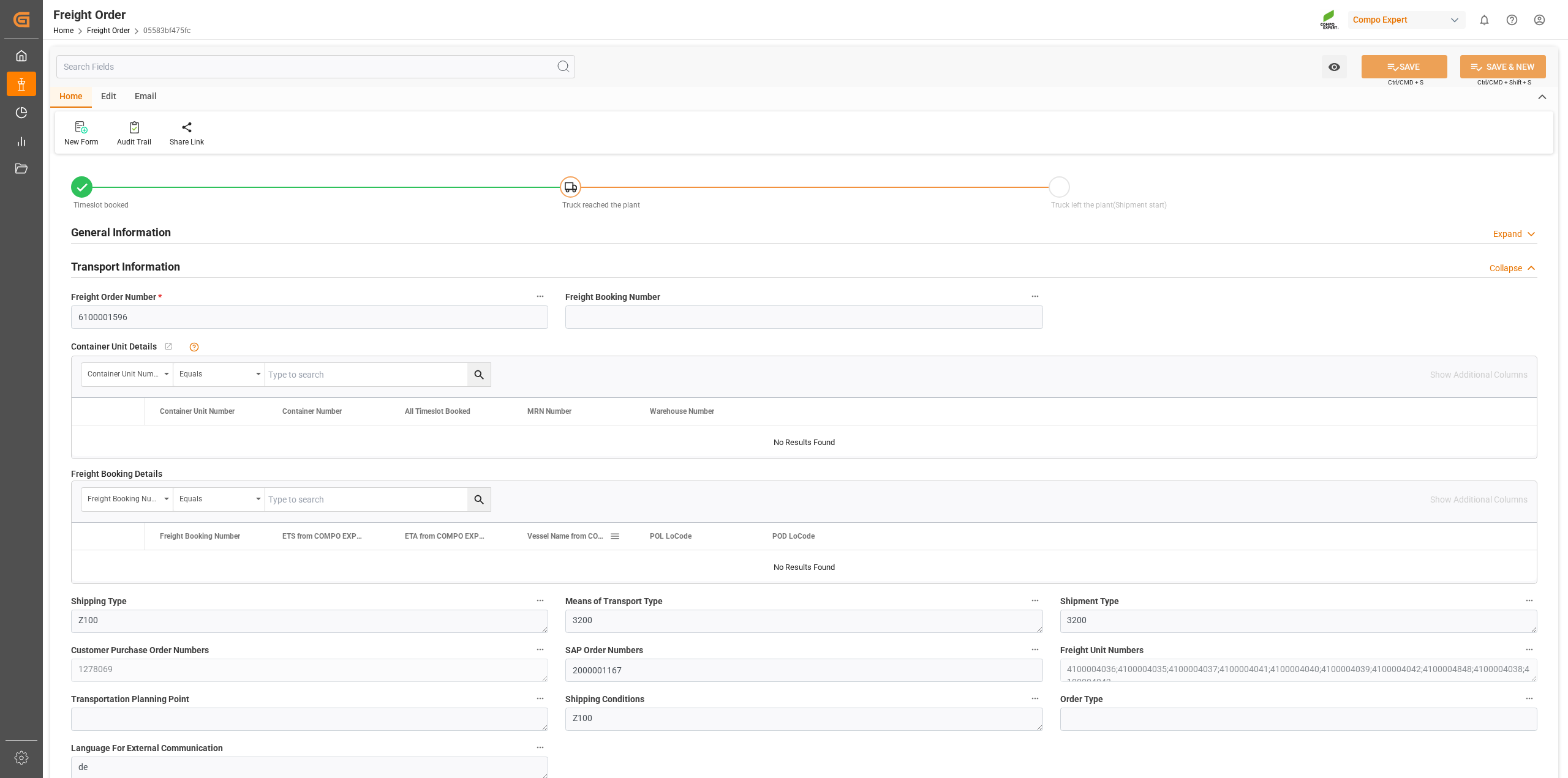
type input "0"
type input "28076.736"
type input "0"
type input "28076.736"
type input "03.09.2025 01:00"
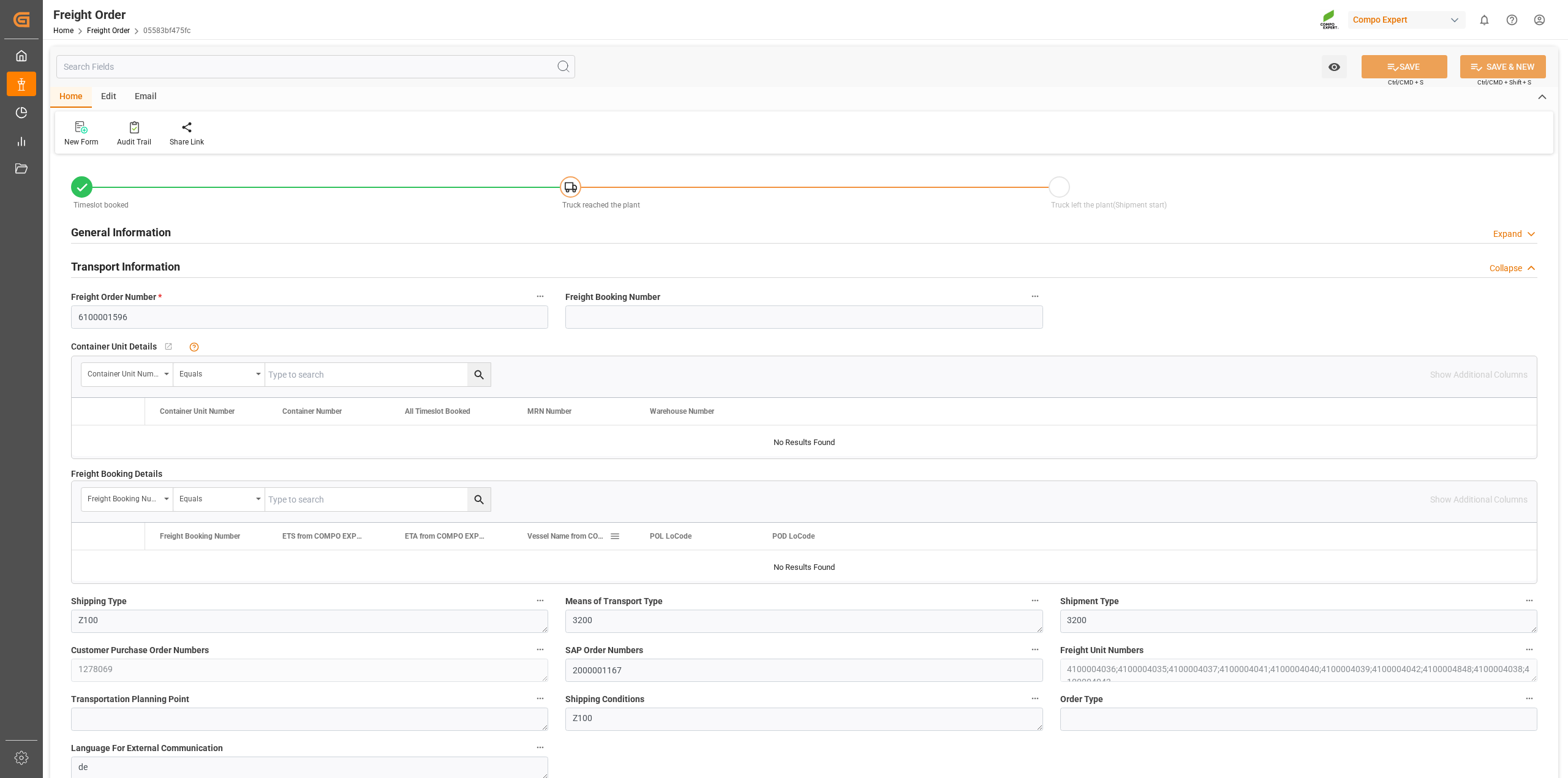
type input "02.09.2025 09:48"
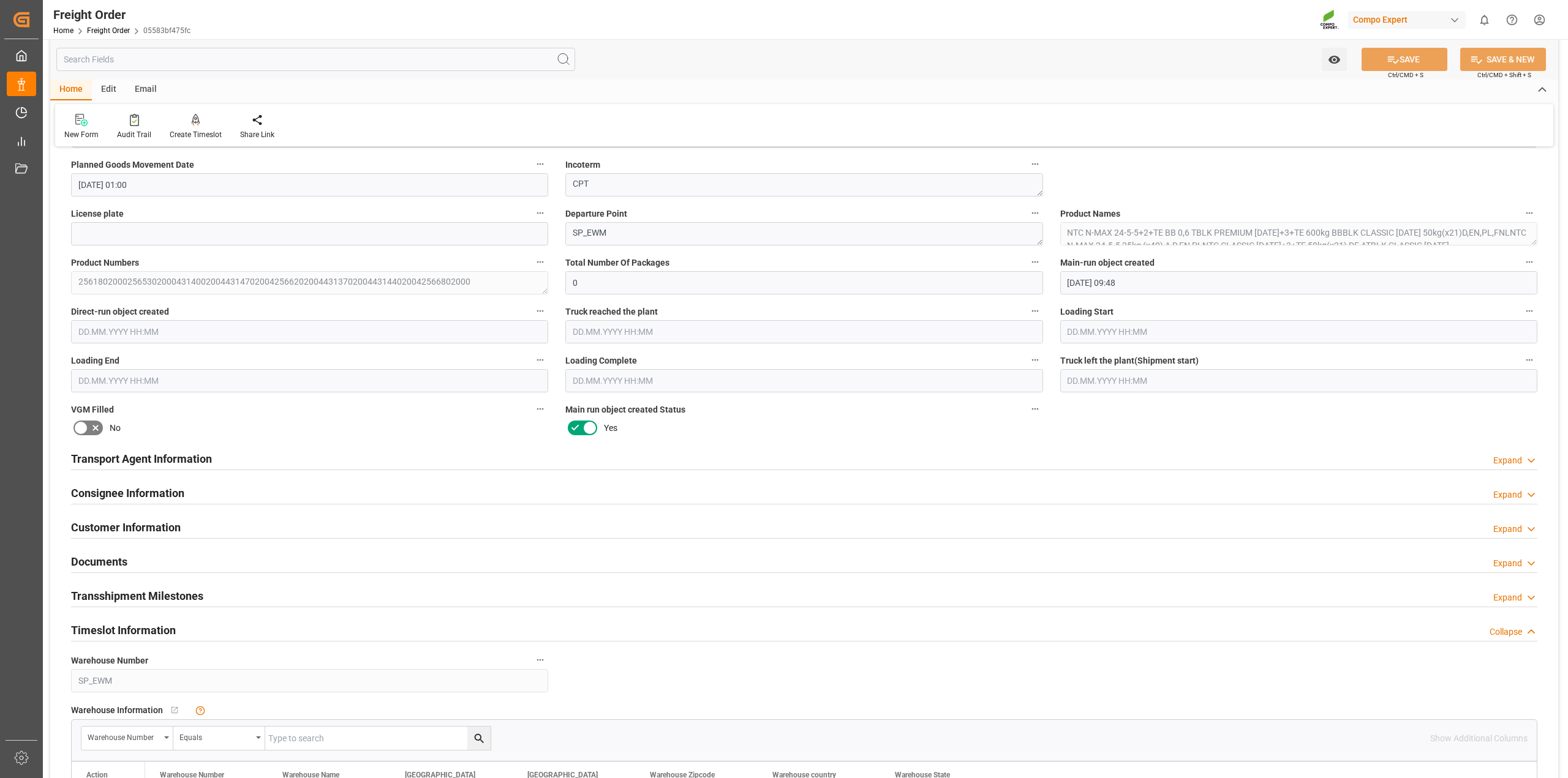
scroll to position [1531, 0]
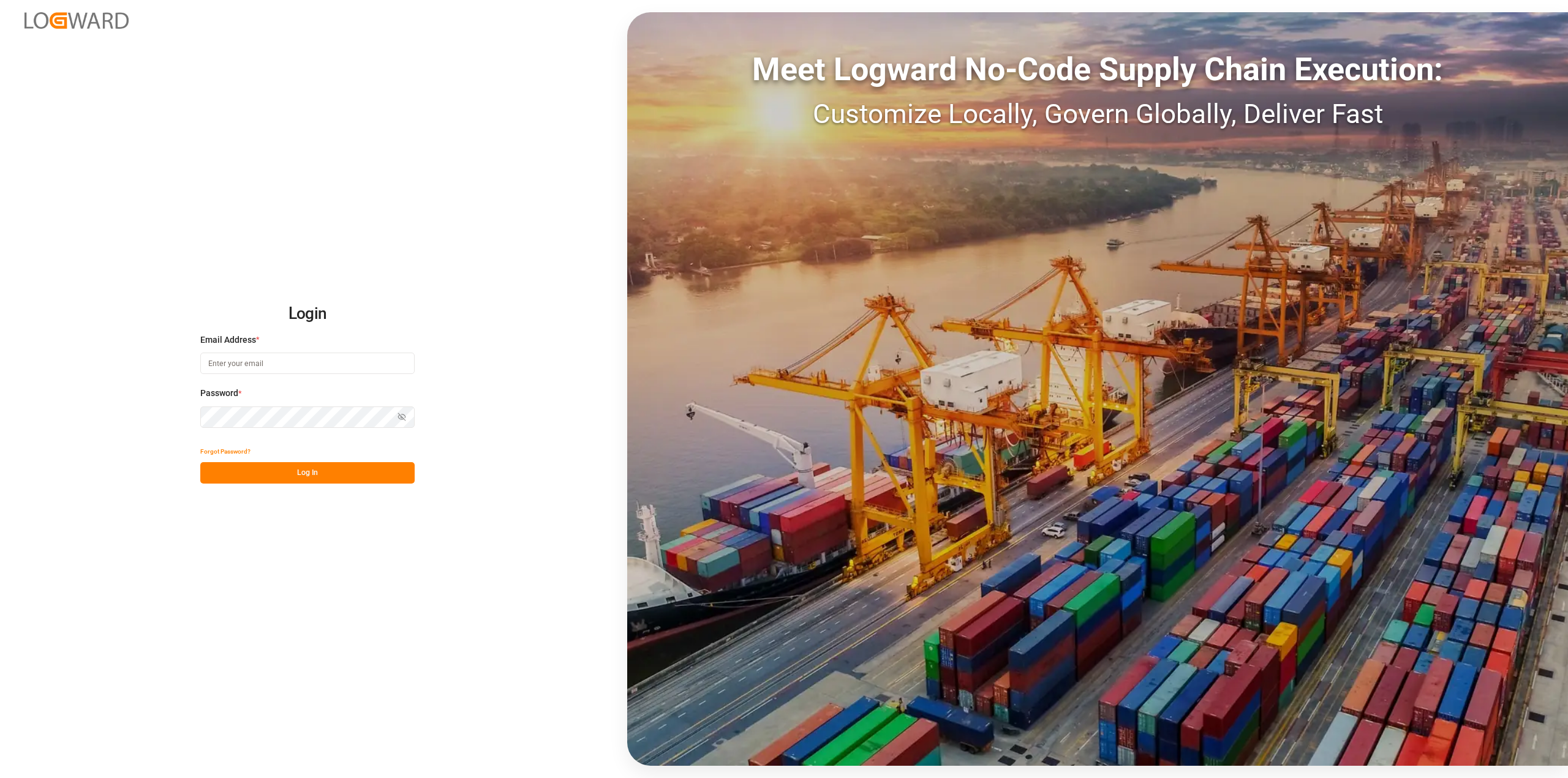
click at [300, 357] on input at bounding box center [307, 363] width 215 height 21
type input "Michael.ziegler@compo-expert.com"
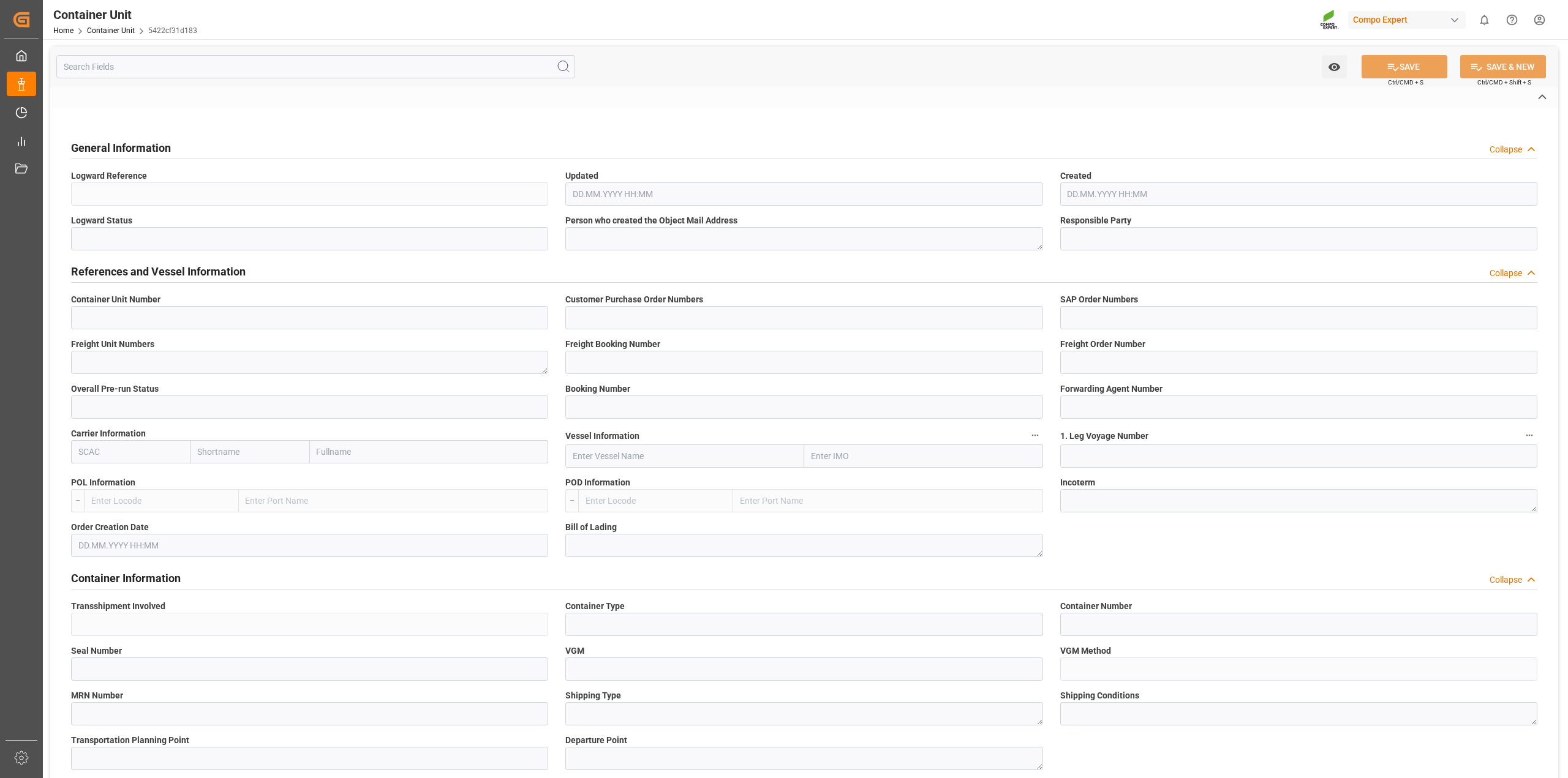
type input "4500000409"
type input "4555003166"
type input "2000000327"
type textarea "4100001058"
type input "6200000481"
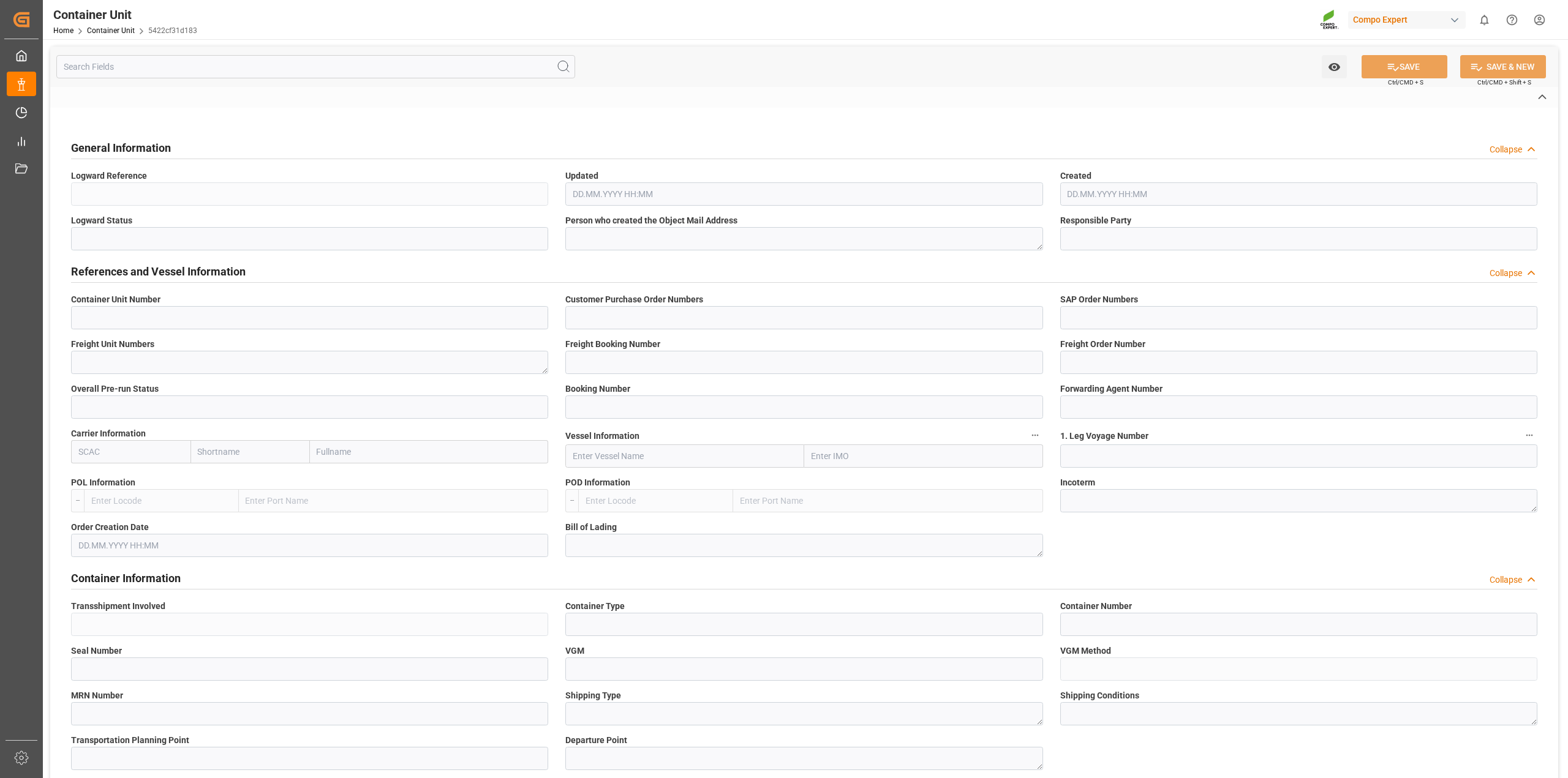
type input "6100001832"
type input "2"
type input "6600387"
type input "YMLU"
type input "Antwerp"
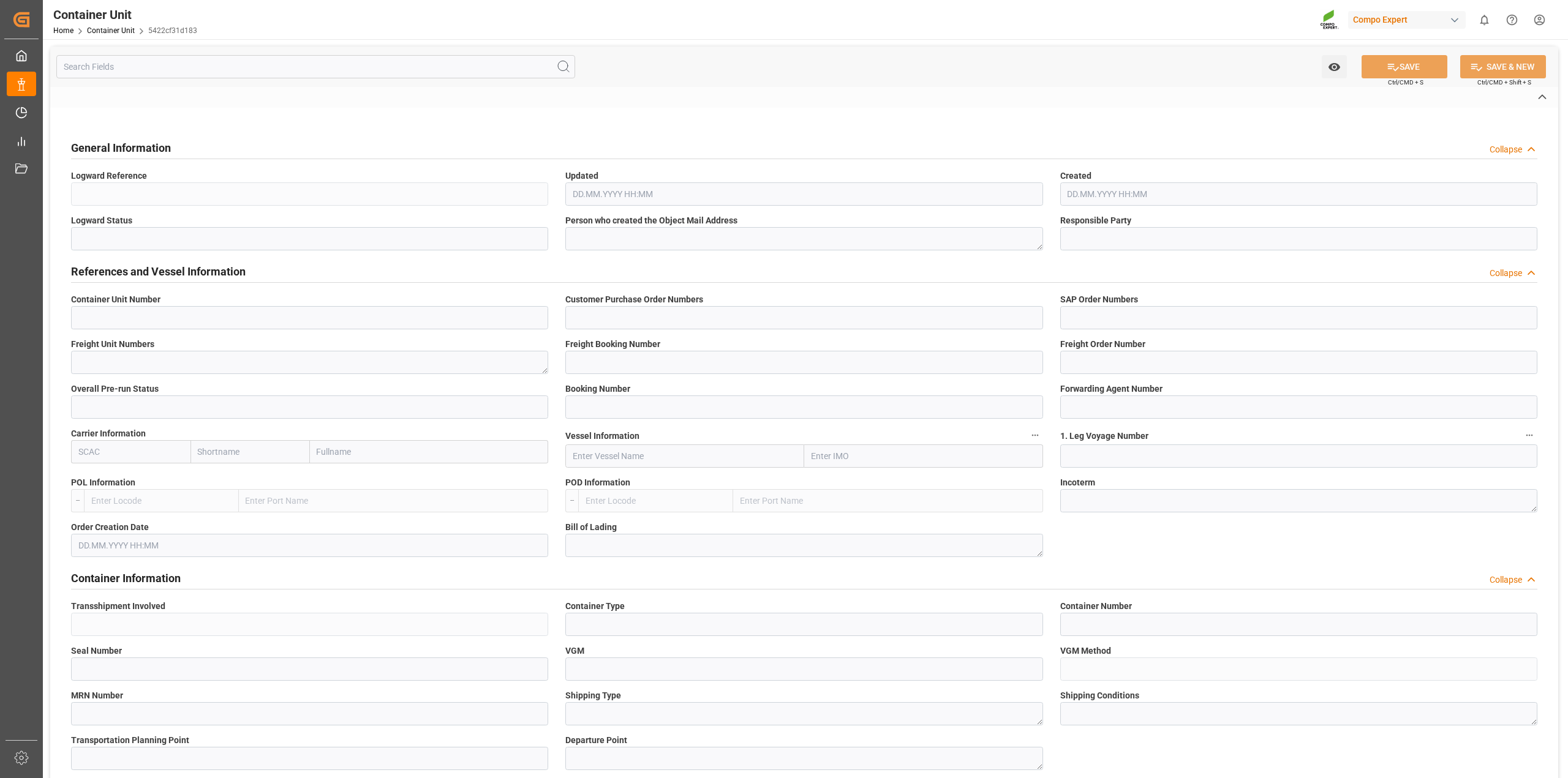
type textarea "CIF"
type input "No"
type input "20BULK"
type input "TCKU1186204"
type input "100328"
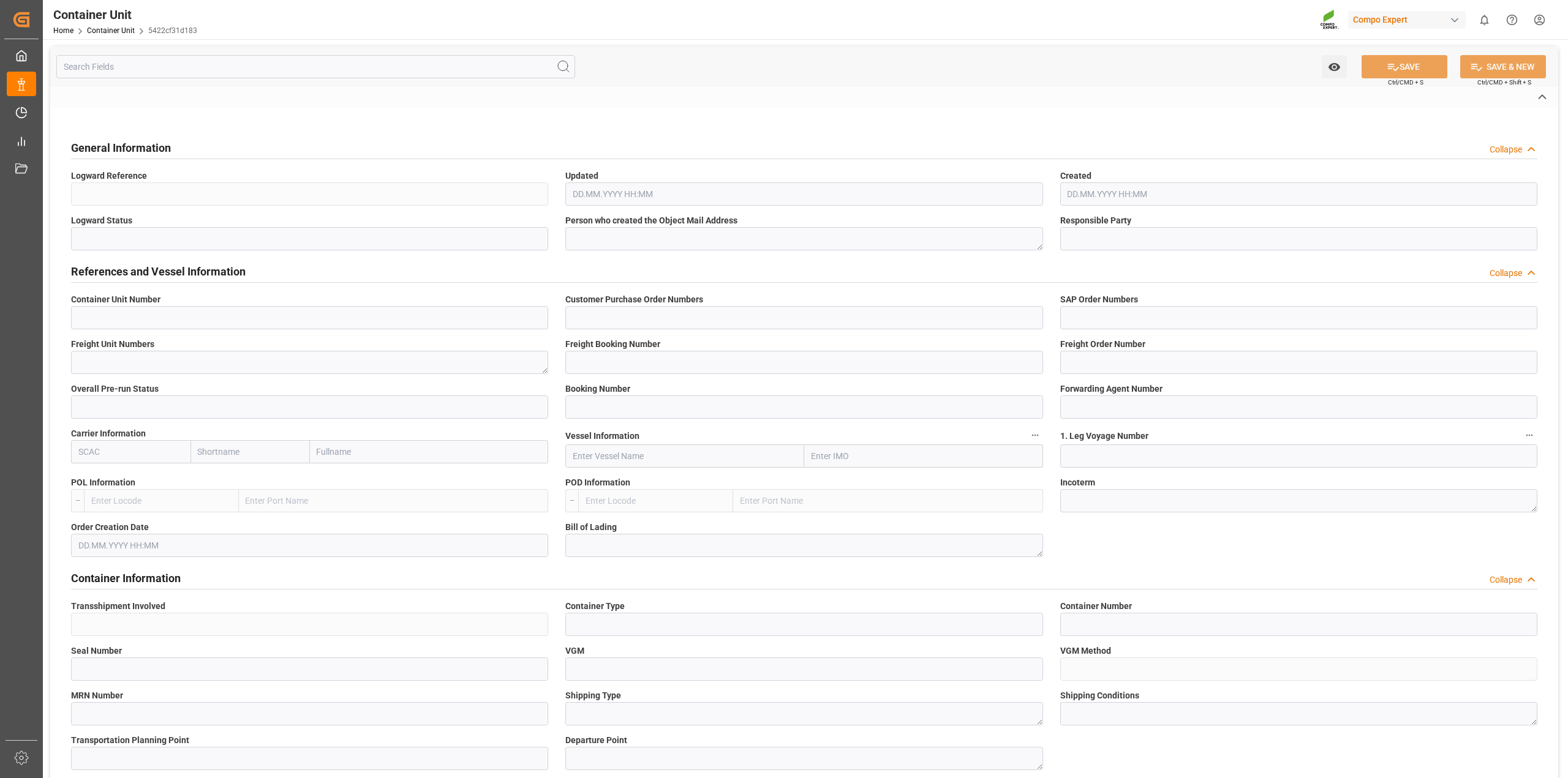
type input "2"
type input "25DE290368532293B0"
type textarea "Z101"
type textarea "47809"
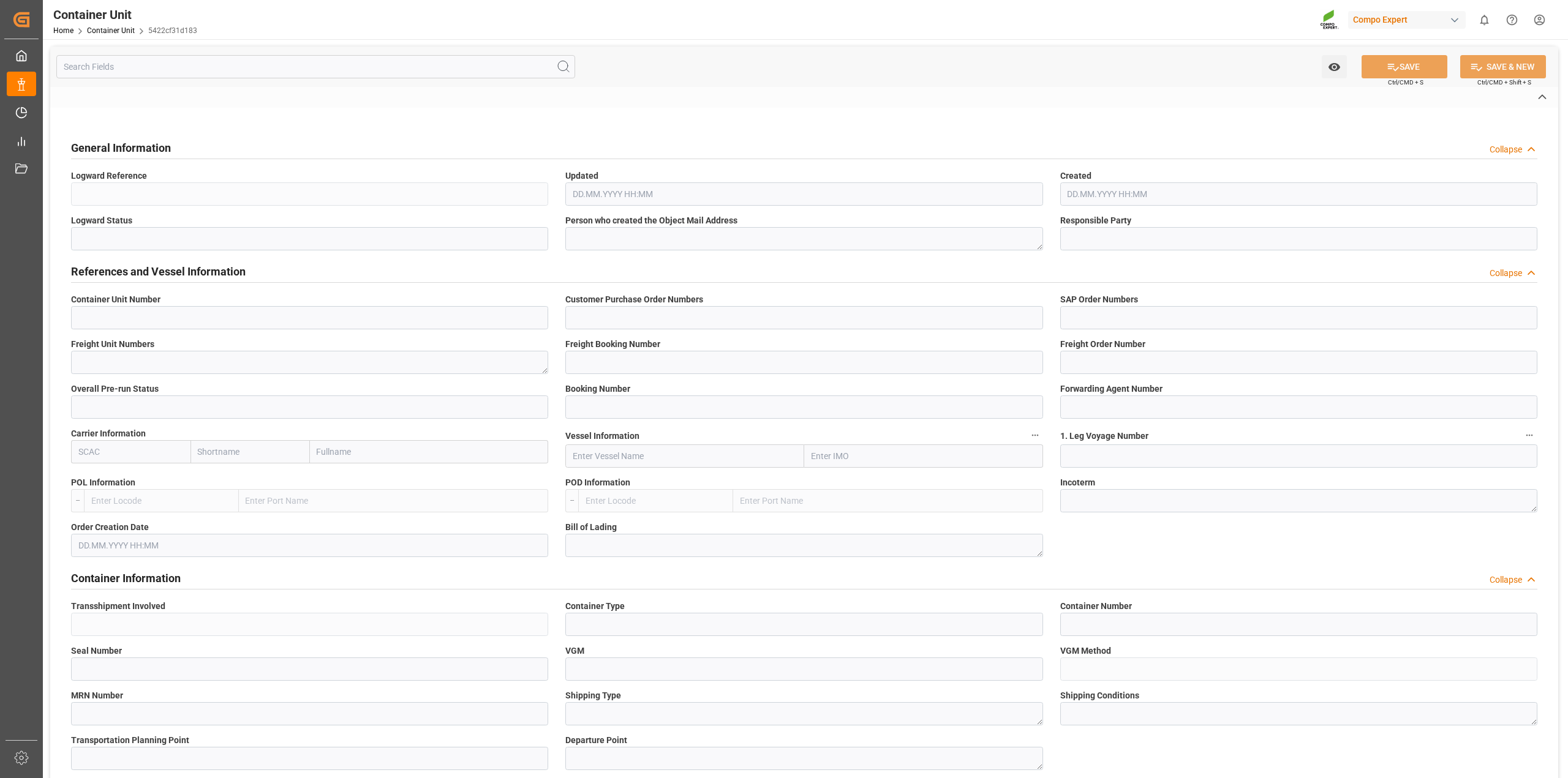
type input "[GEOGRAPHIC_DATA]"
type textarea "700000"
type input "Viet Nam"
type input "EUR"
type textarea "3200"
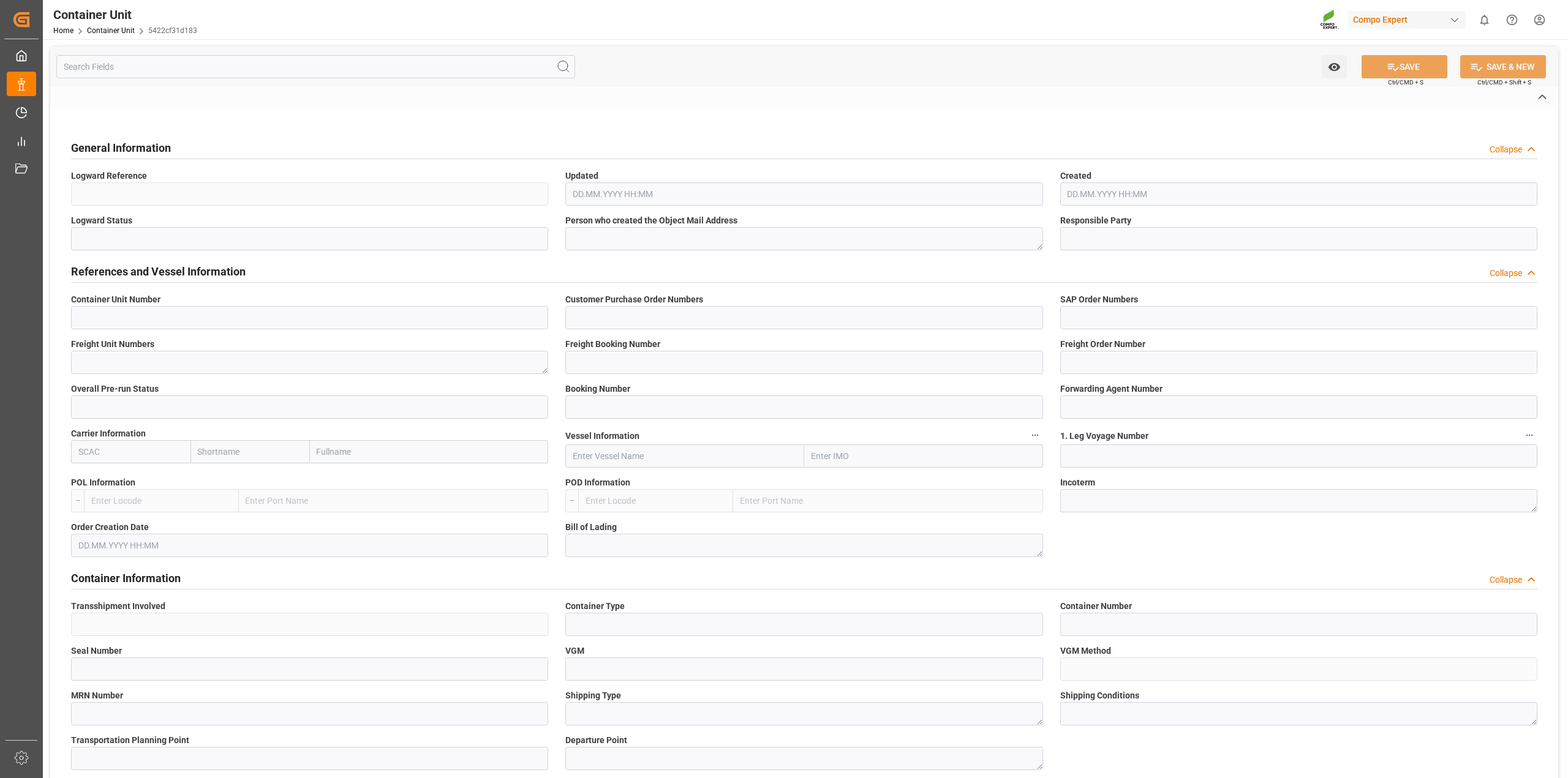
type textarea "NTC primo [DATE] BULK"
type textarea "2413100000"
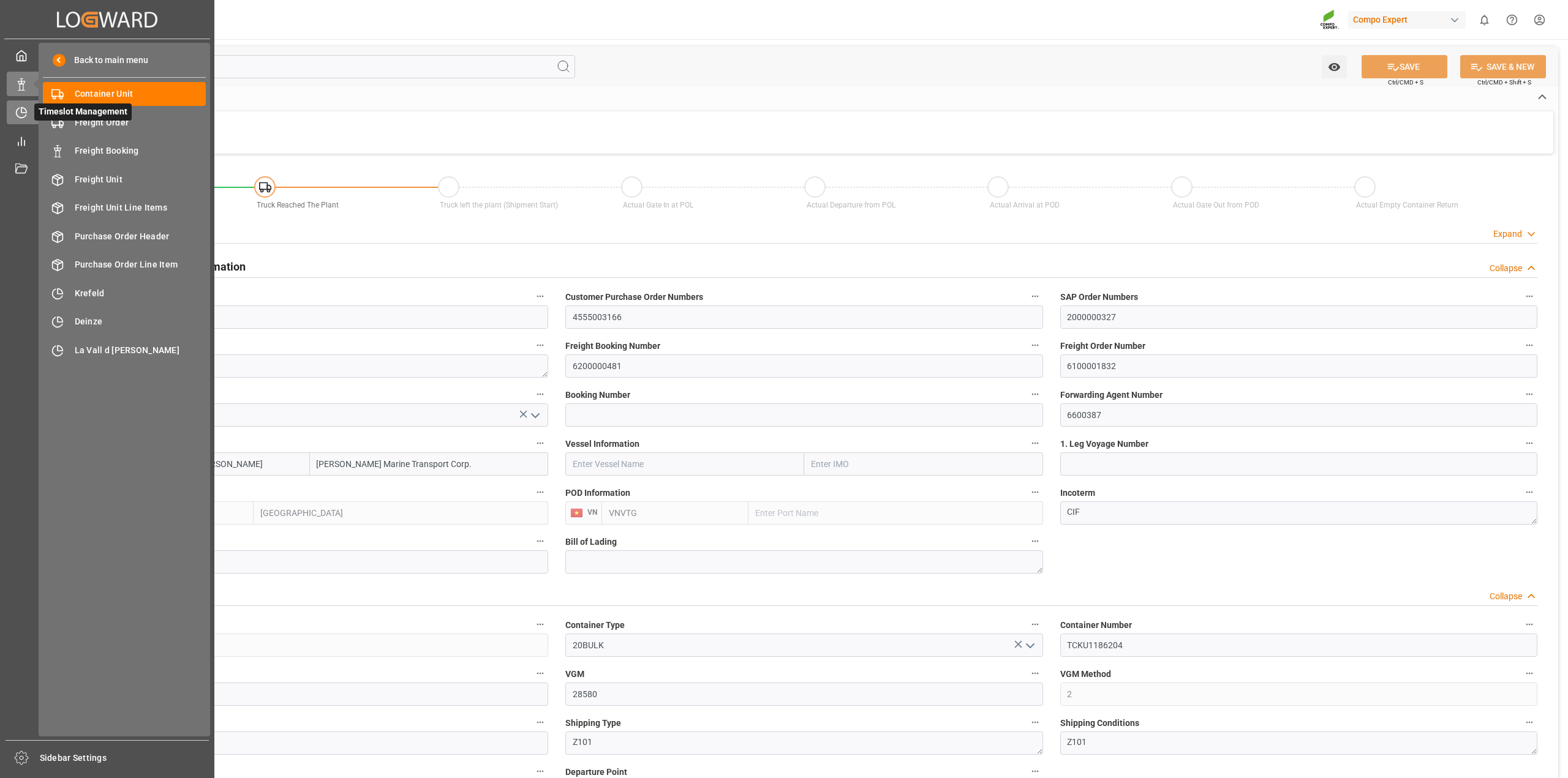
type input "[PERSON_NAME]"
type input "[PERSON_NAME] Marine Transport Corp."
type input "BEANR"
type input "VNVTG"
type input "28580"
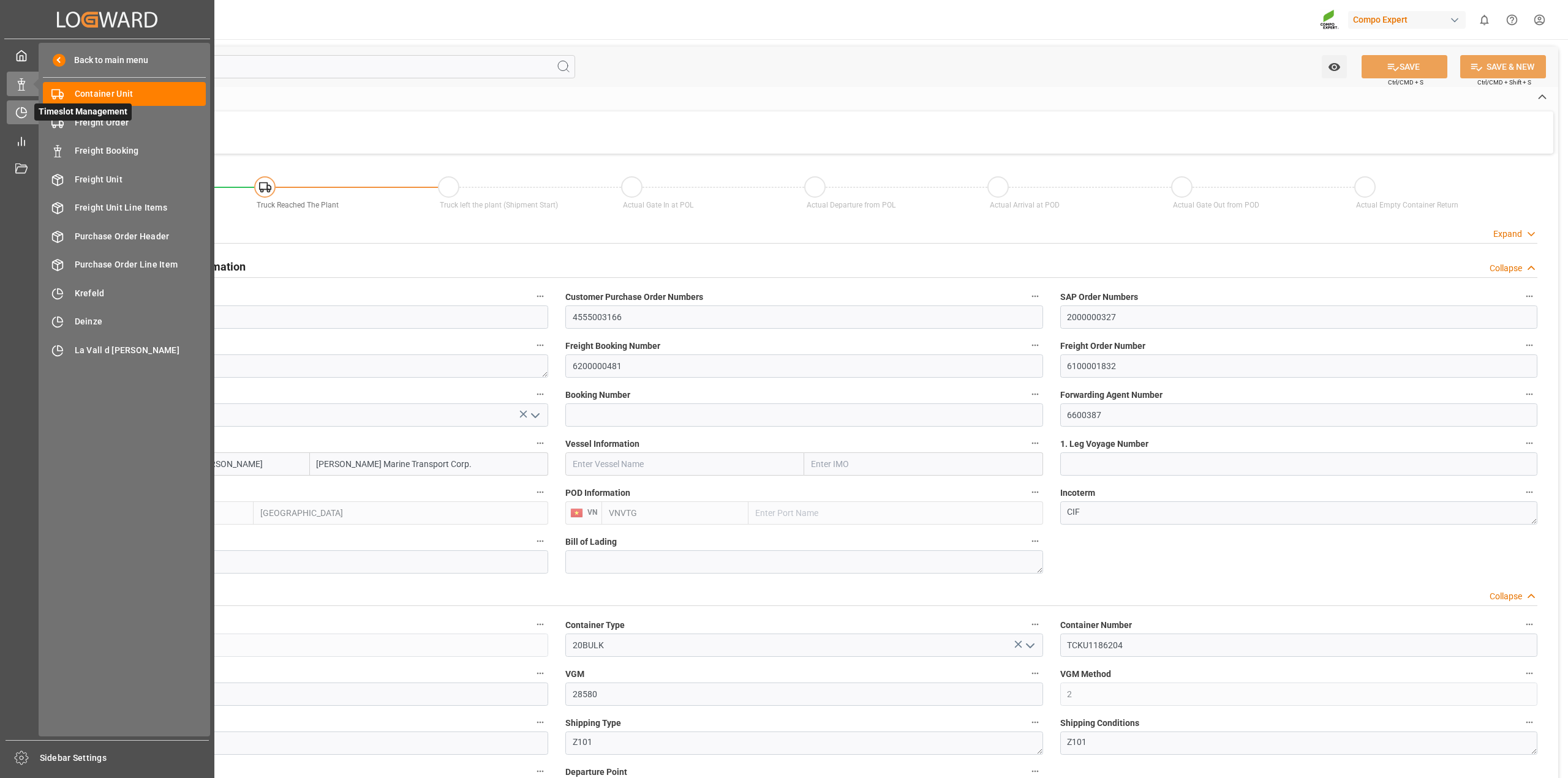
type input "0"
type input "79500"
type input "[DATE]"
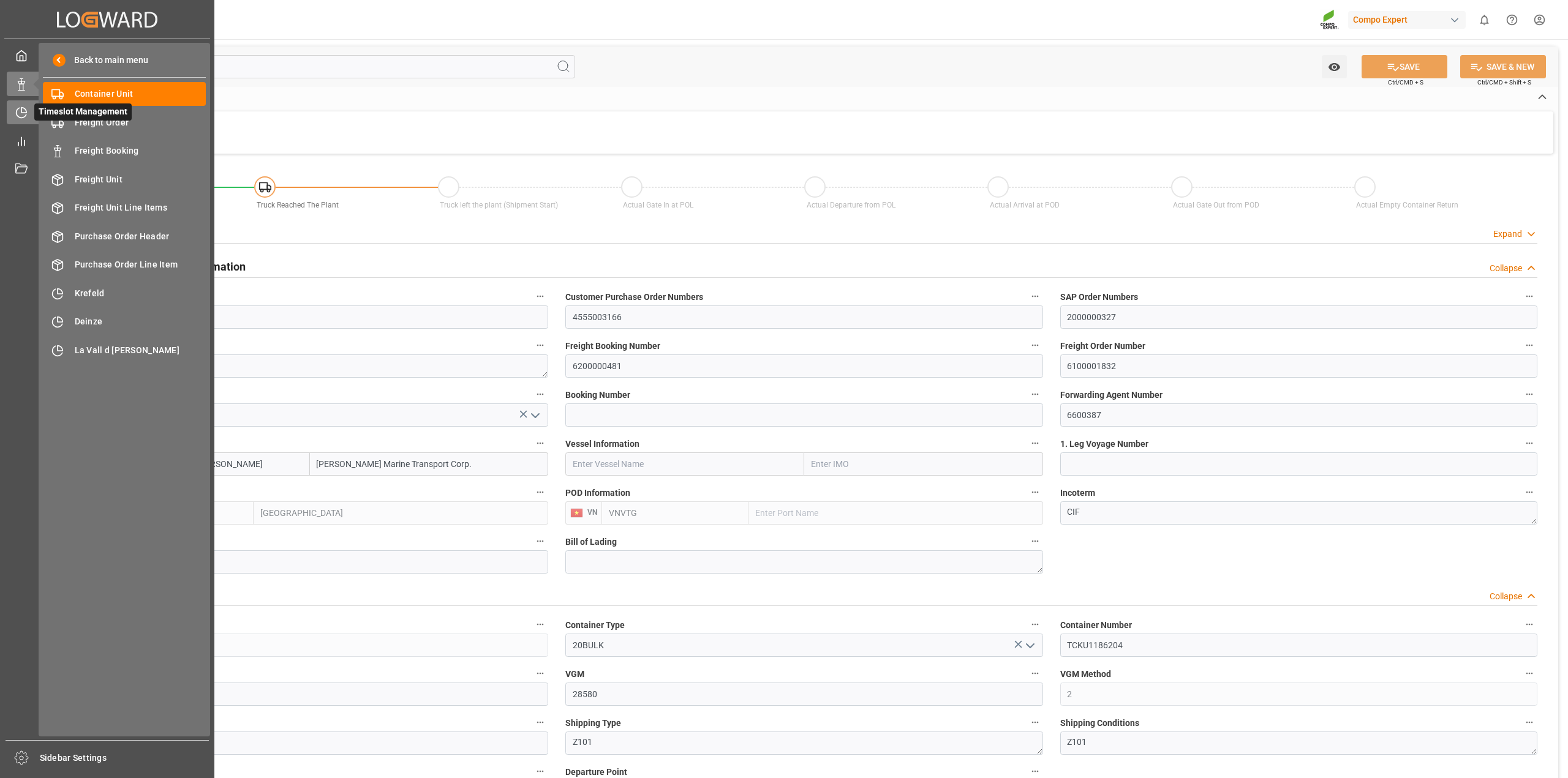
click at [27, 111] on div "Timeslot Management Timeslot Management" at bounding box center [107, 112] width 201 height 24
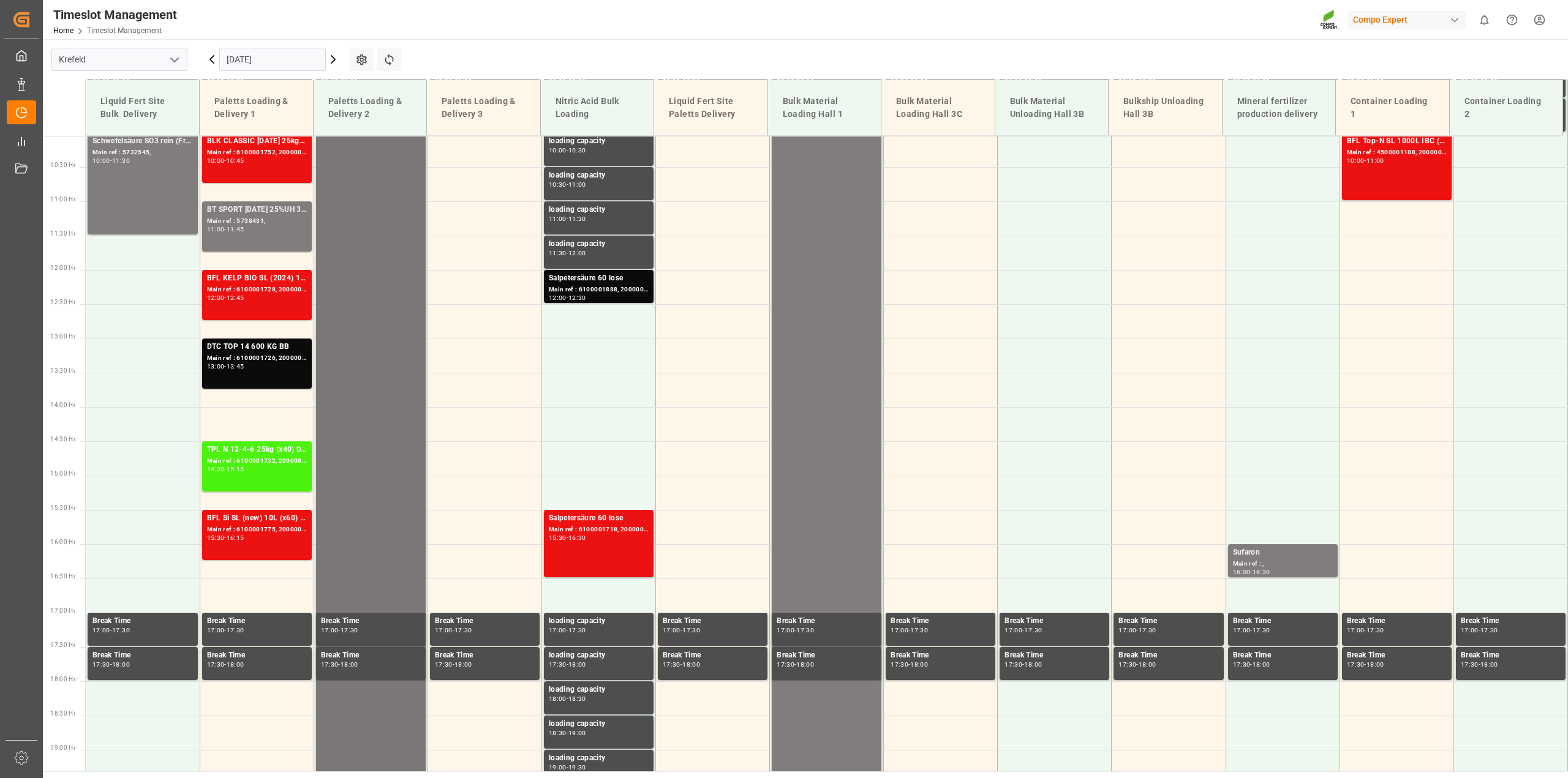
scroll to position [691, 0]
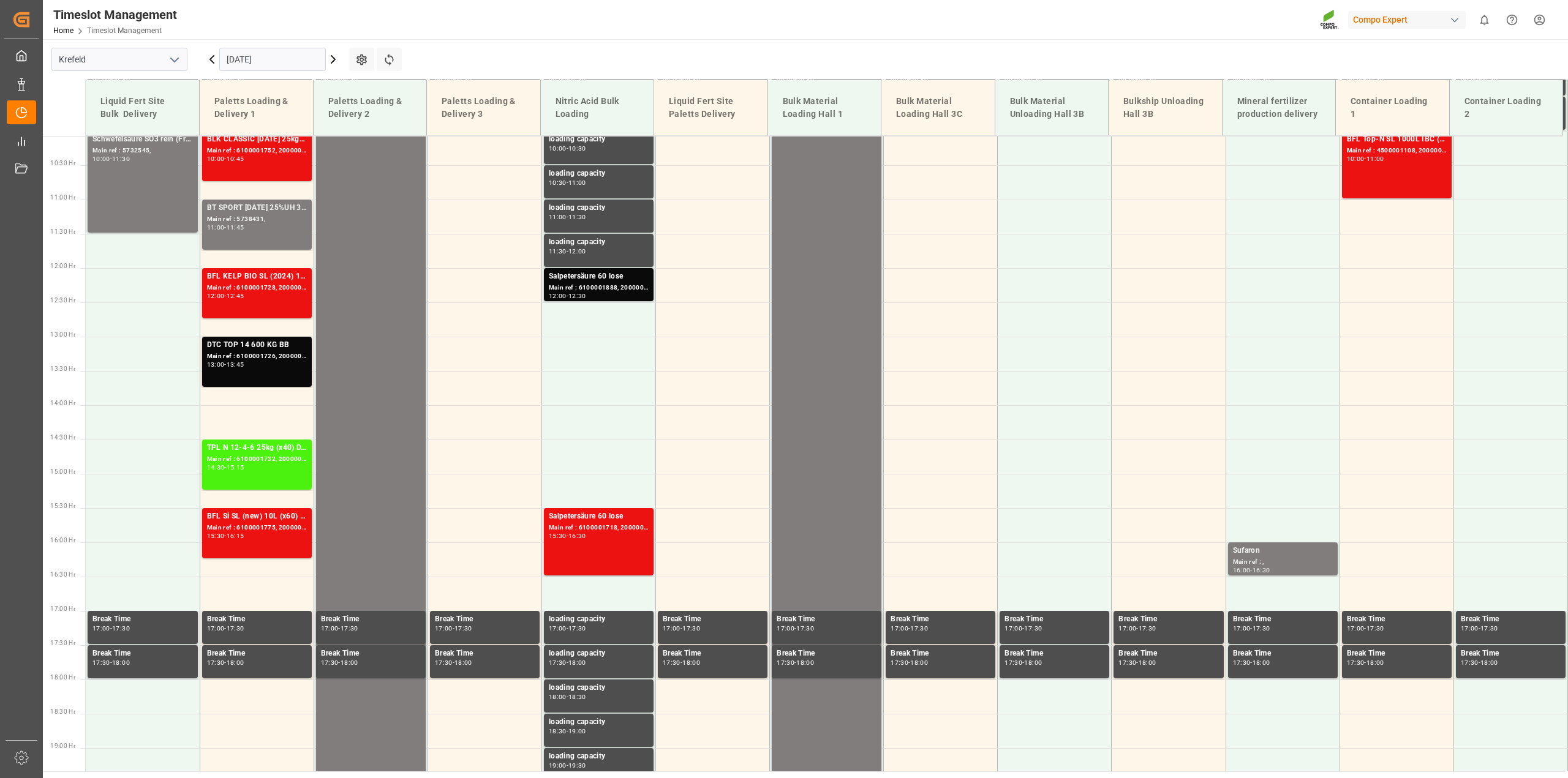
click at [212, 62] on icon at bounding box center [212, 59] width 15 height 15
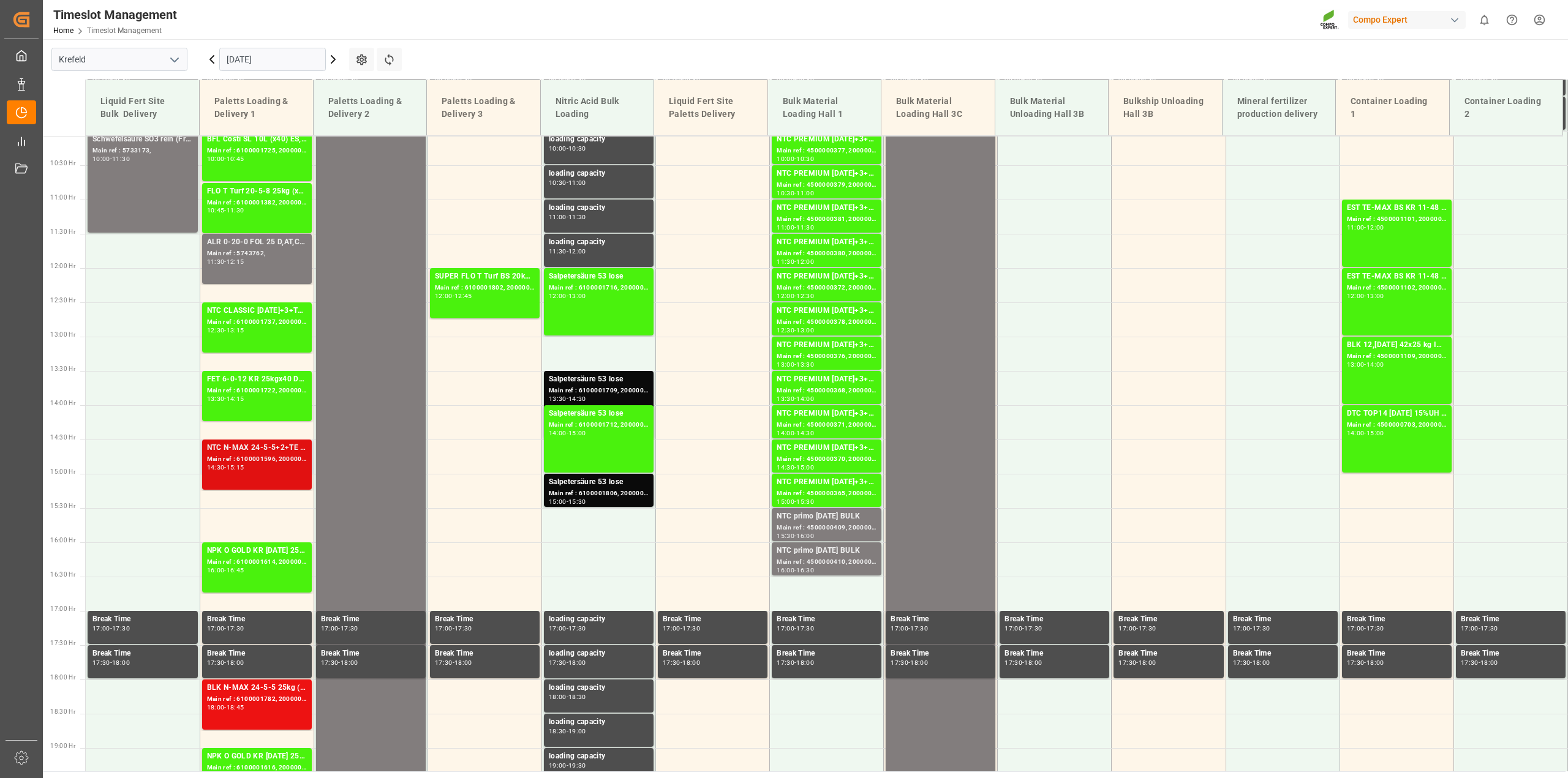
click at [269, 463] on div "Main ref : 6100001596, 2000001167" at bounding box center [256, 459] width 100 height 11
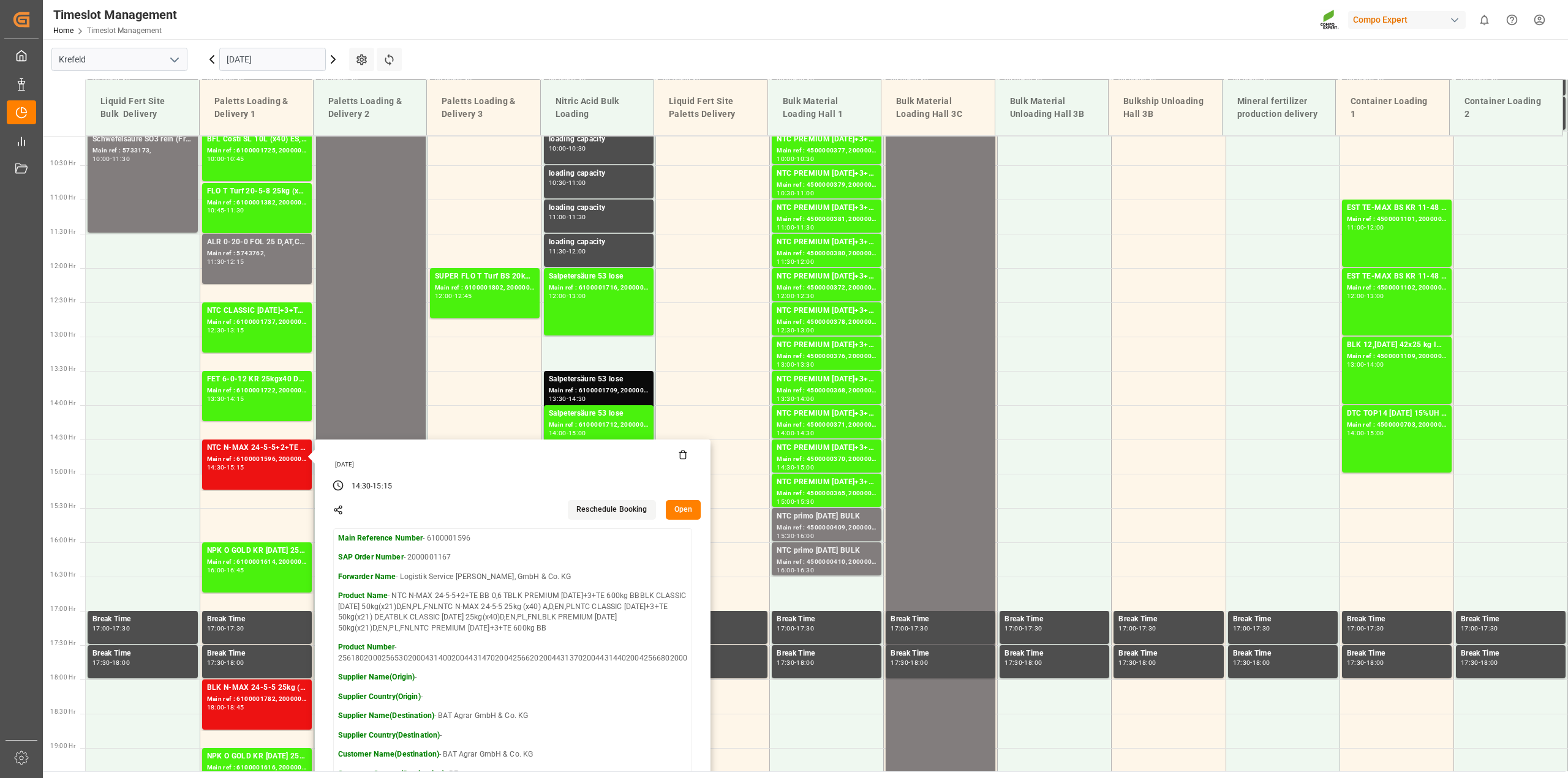
click at [670, 508] on button "Open" at bounding box center [683, 510] width 36 height 19
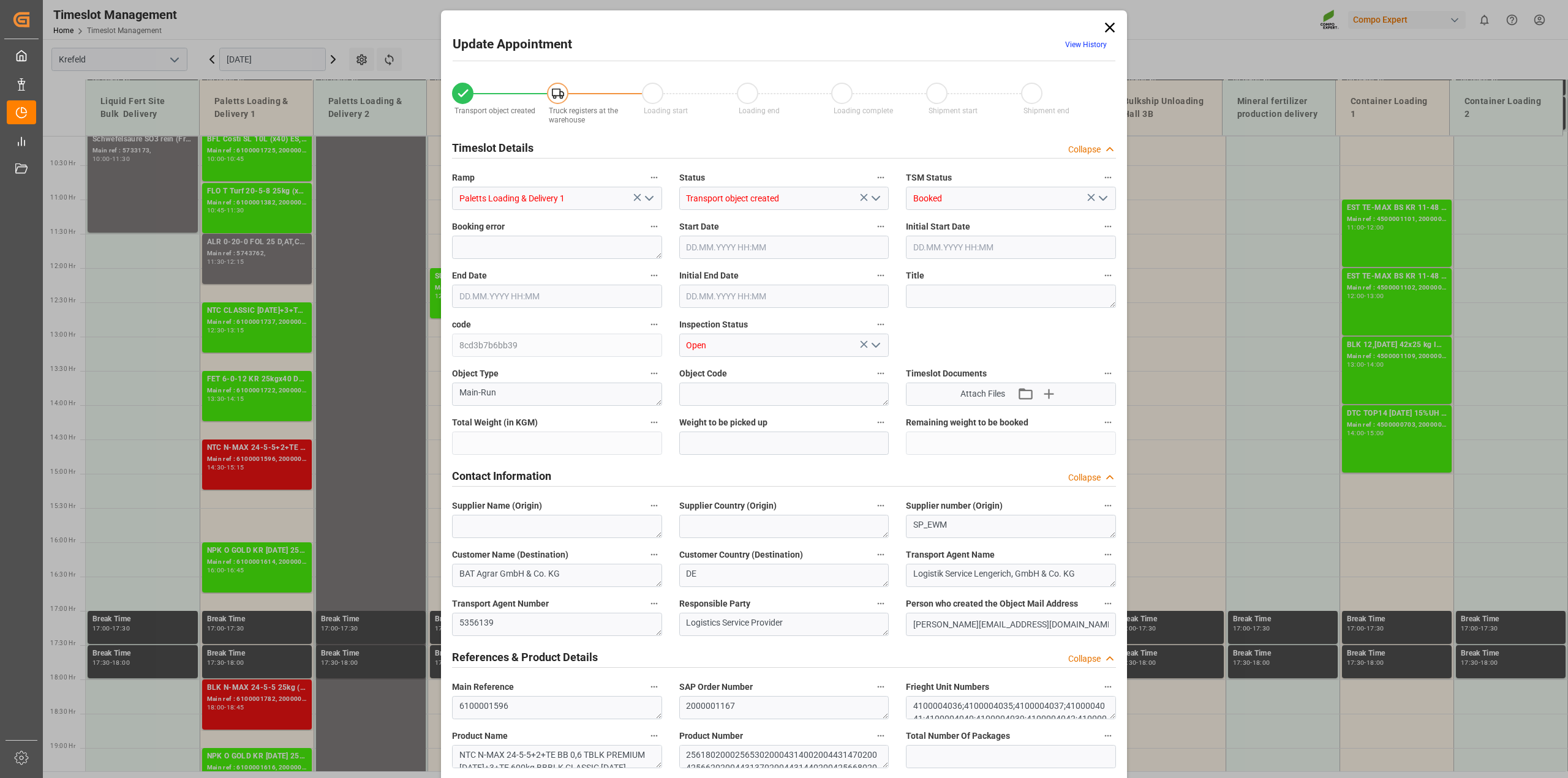
type input "28076.736"
type input "0"
type input "10.09.2025 14:30"
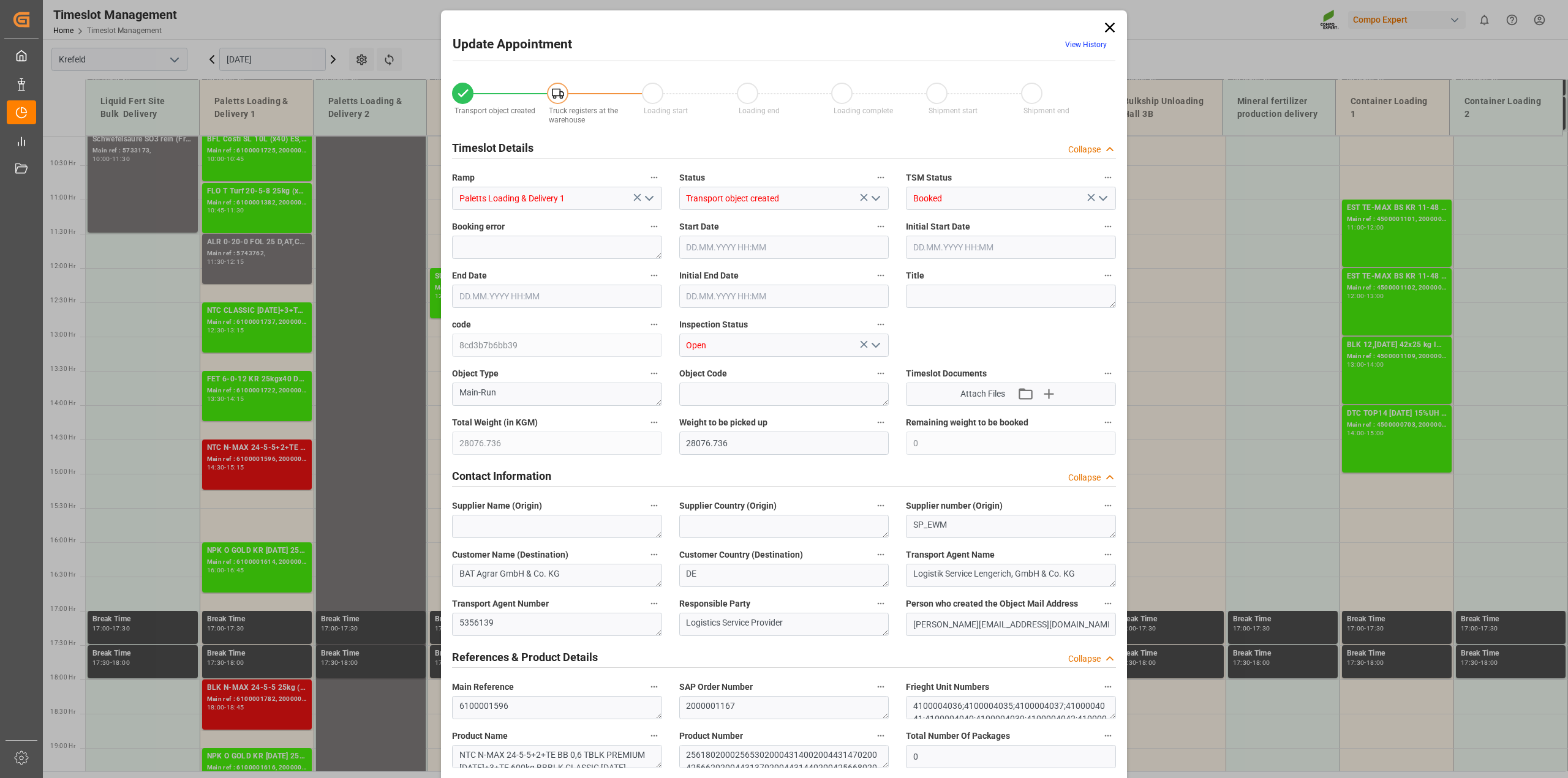
type input "09.09.2025 14:00"
type input "10.09.2025 15:15"
type input "09.09.2025 14:30"
type input "02.09.2025 09:48"
type input "08.09.2025 13:36"
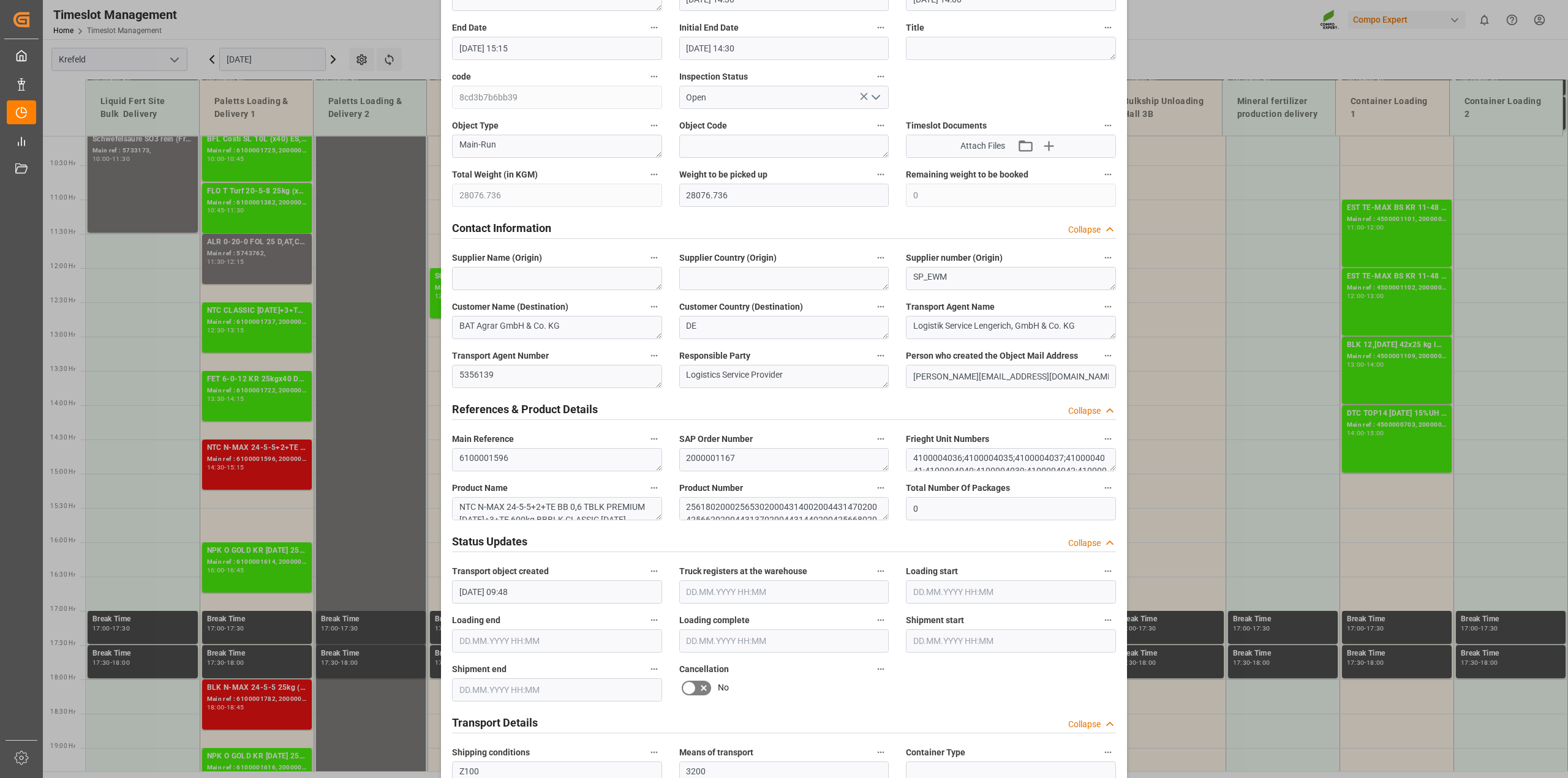
scroll to position [459, 0]
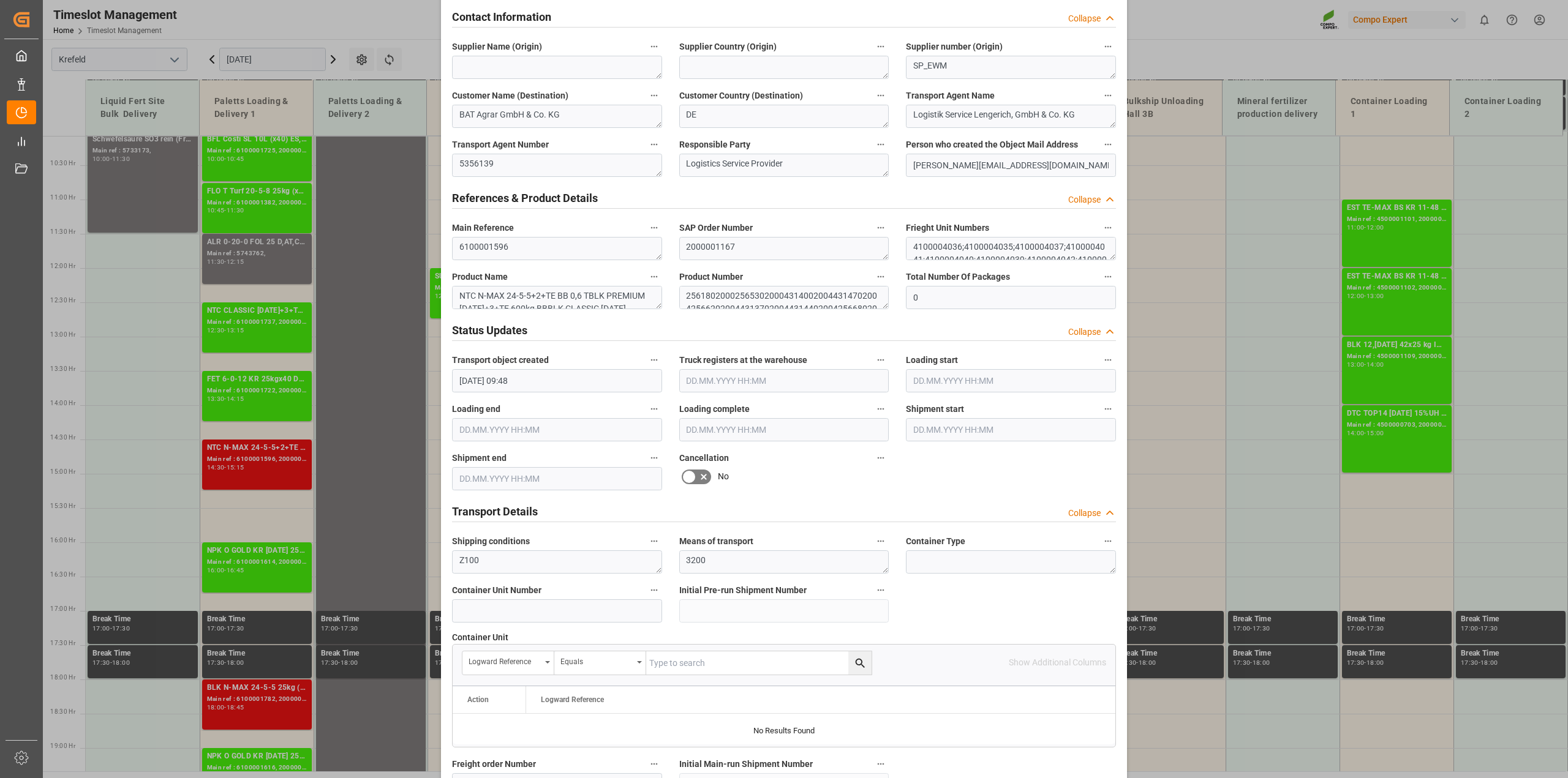
click at [702, 478] on icon at bounding box center [703, 477] width 6 height 6
click at [0, 0] on input "checkbox" at bounding box center [0, 0] width 0 height 0
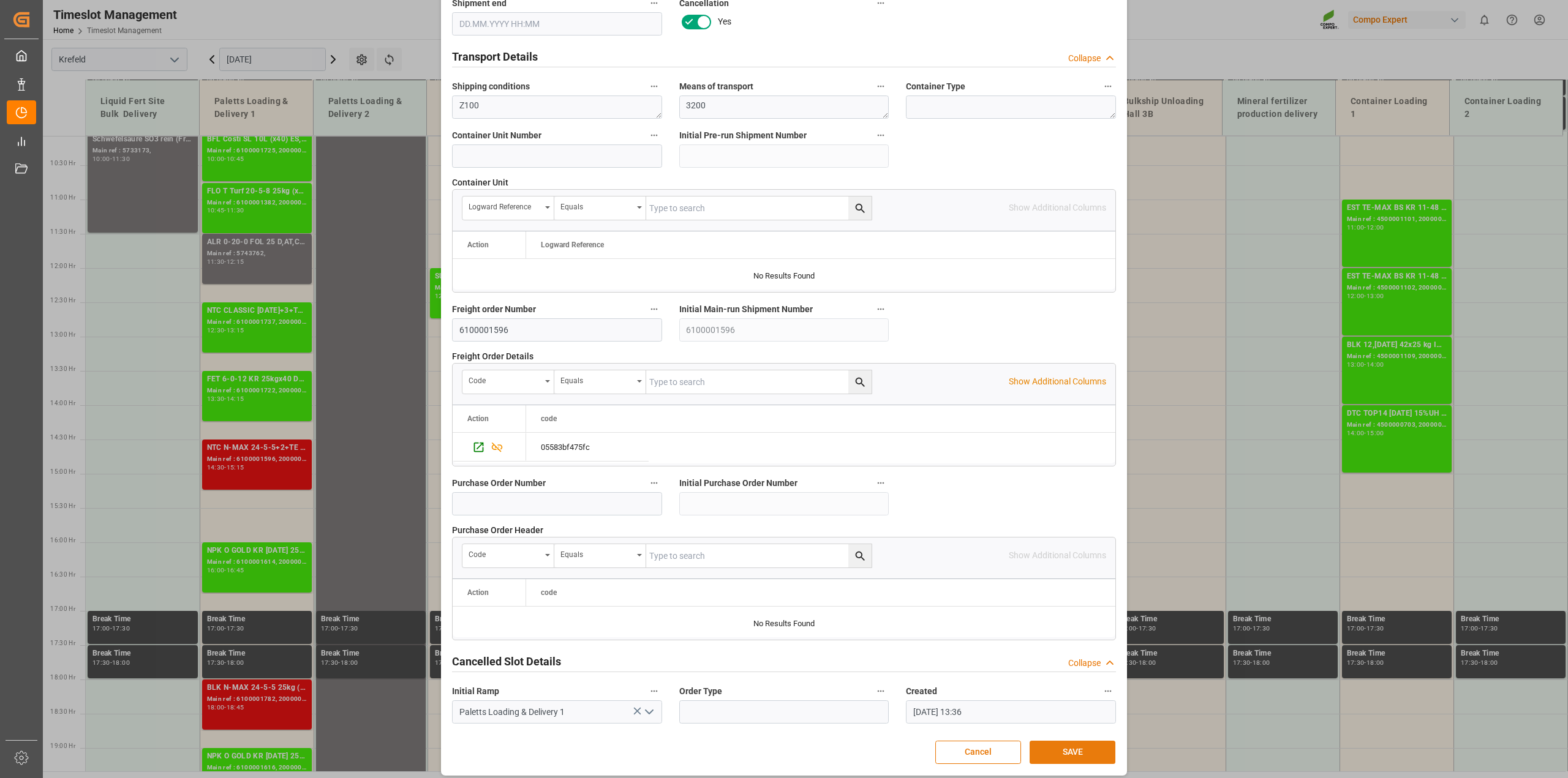
scroll to position [923, 0]
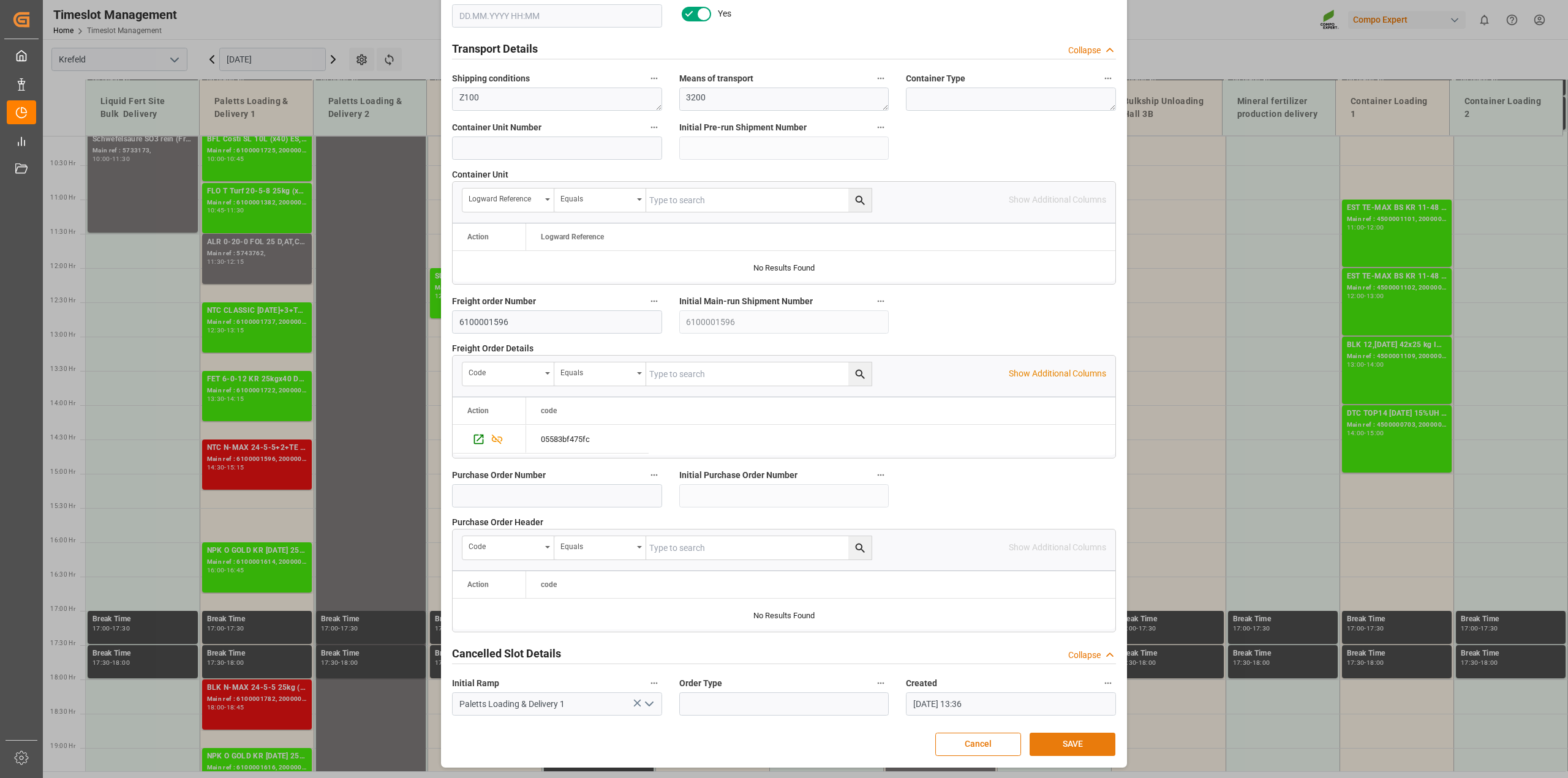
click at [1055, 740] on button "SAVE" at bounding box center [1073, 745] width 85 height 23
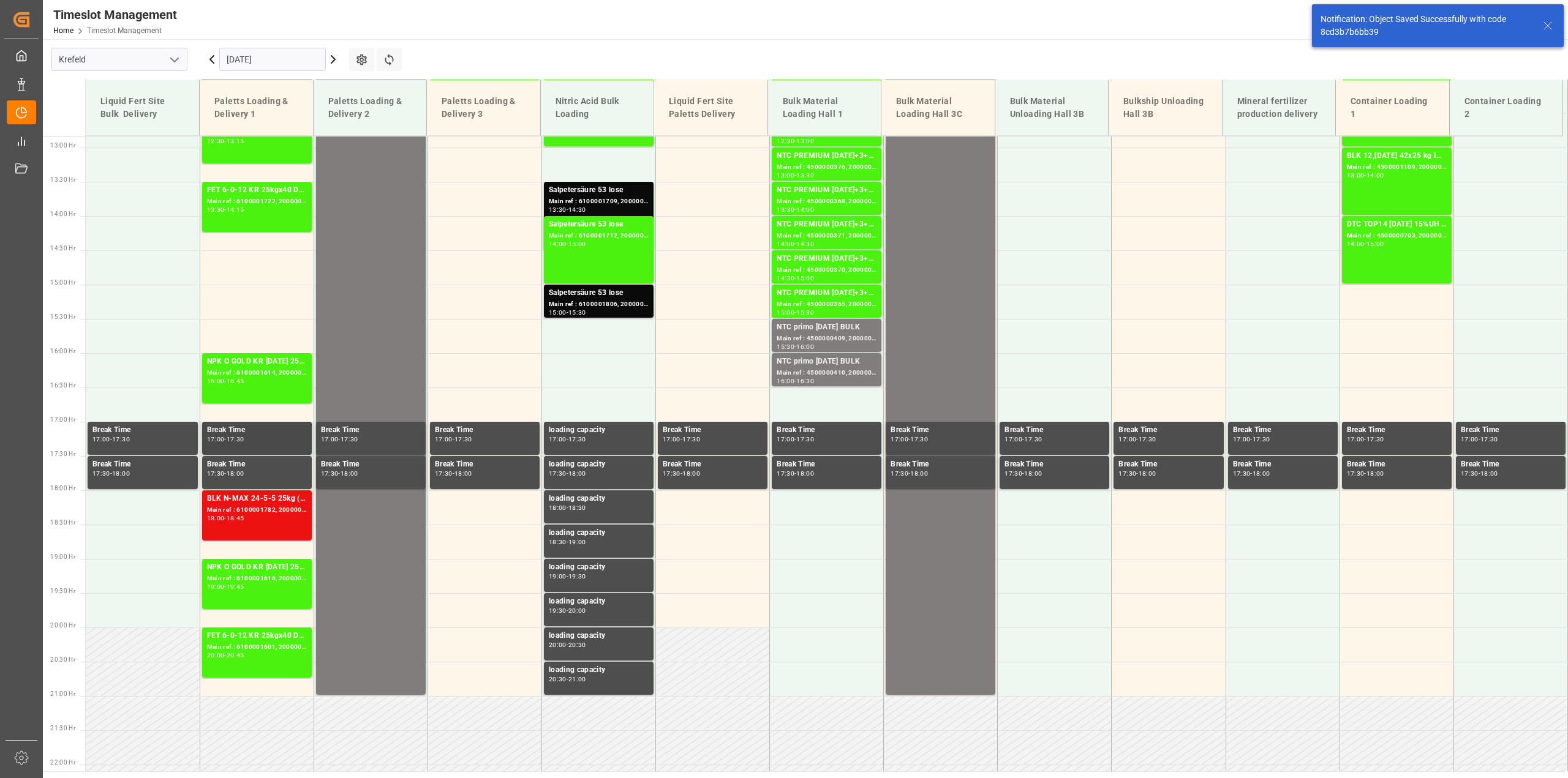
scroll to position [896, 0]
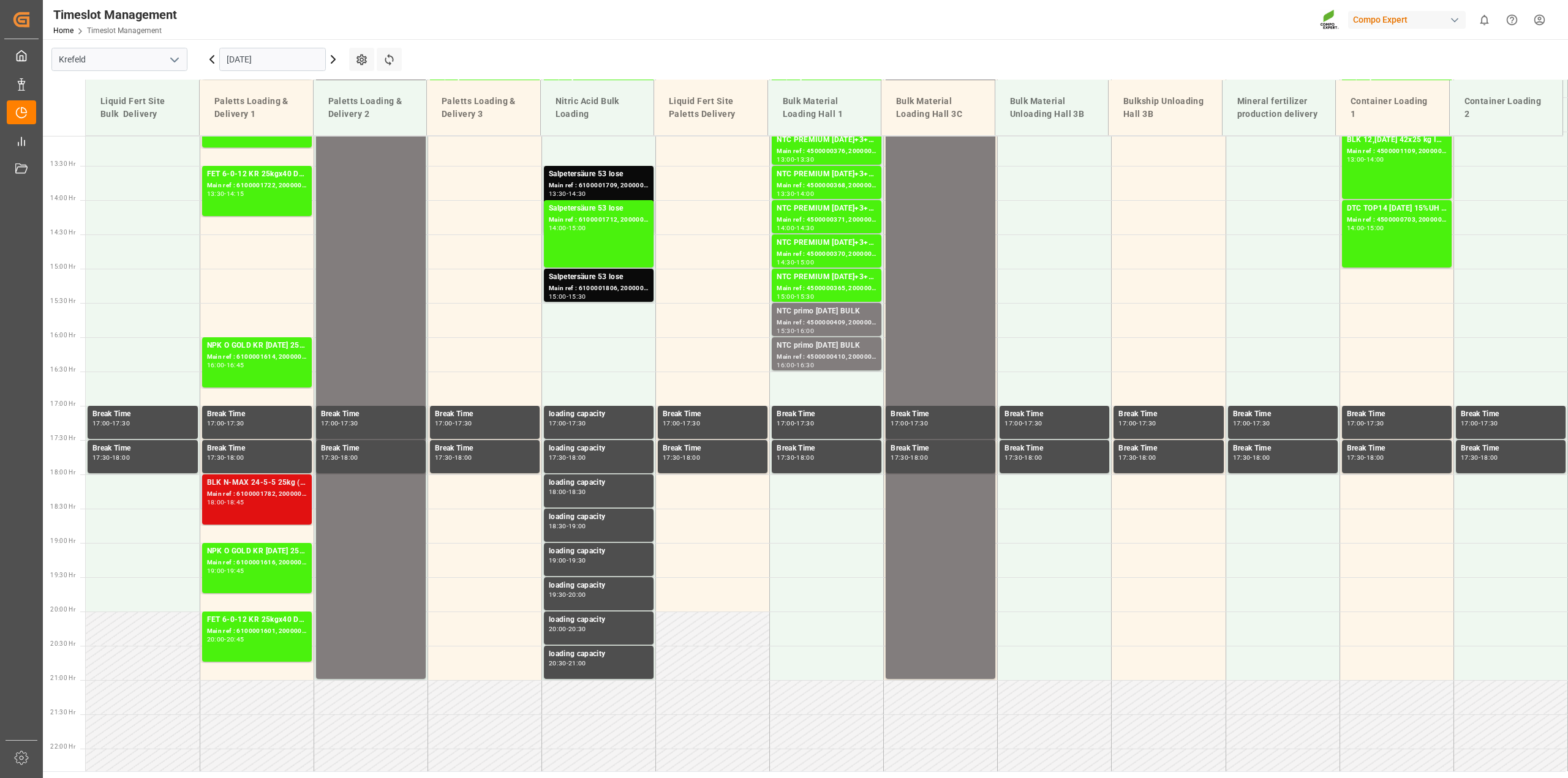
click at [269, 504] on div "18:00 - 18:45" at bounding box center [256, 503] width 100 height 7
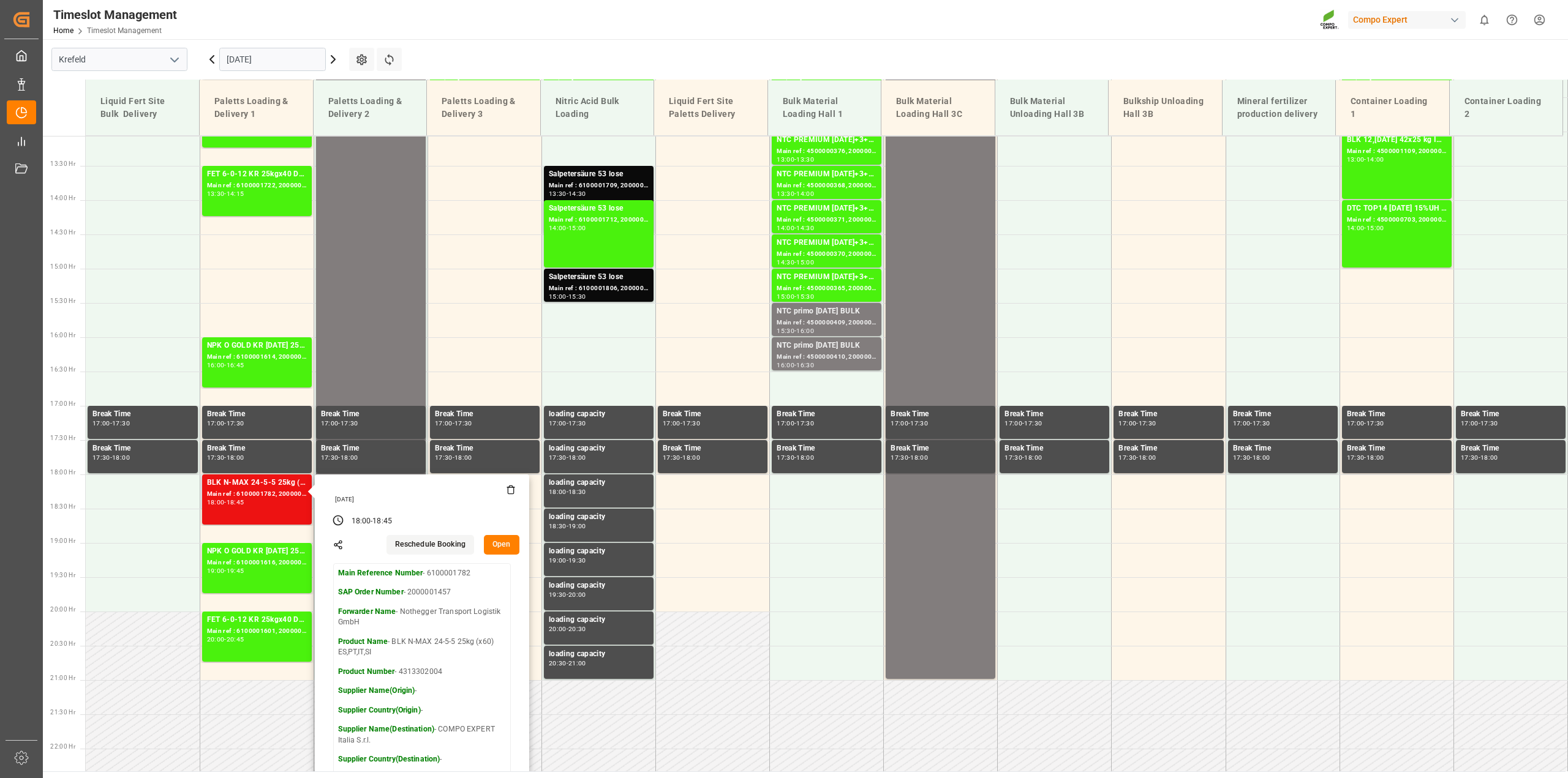
click at [505, 545] on button "Open" at bounding box center [501, 545] width 36 height 19
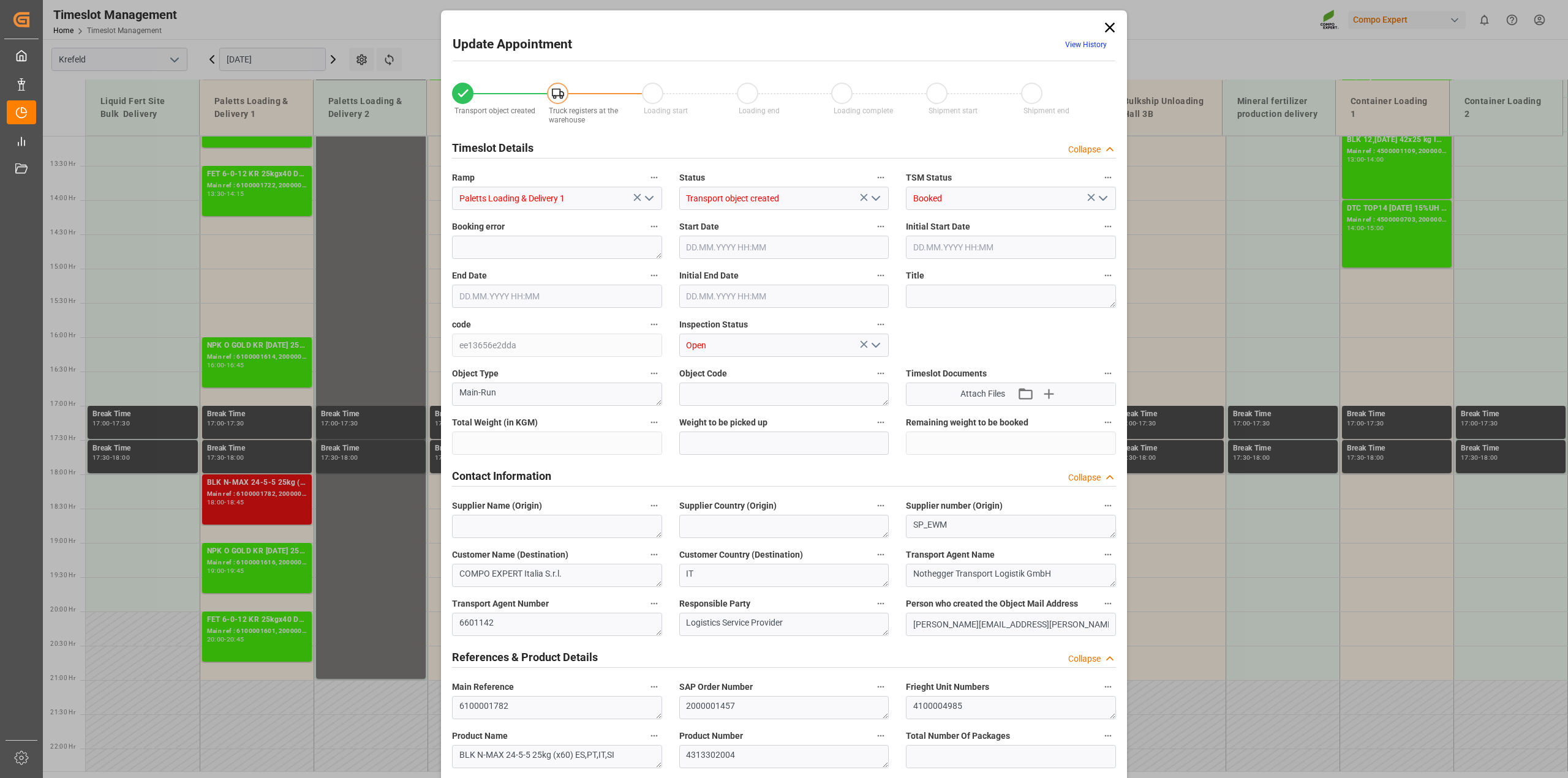
type input "27324"
type input "0"
type input "10.09.2025 18:00"
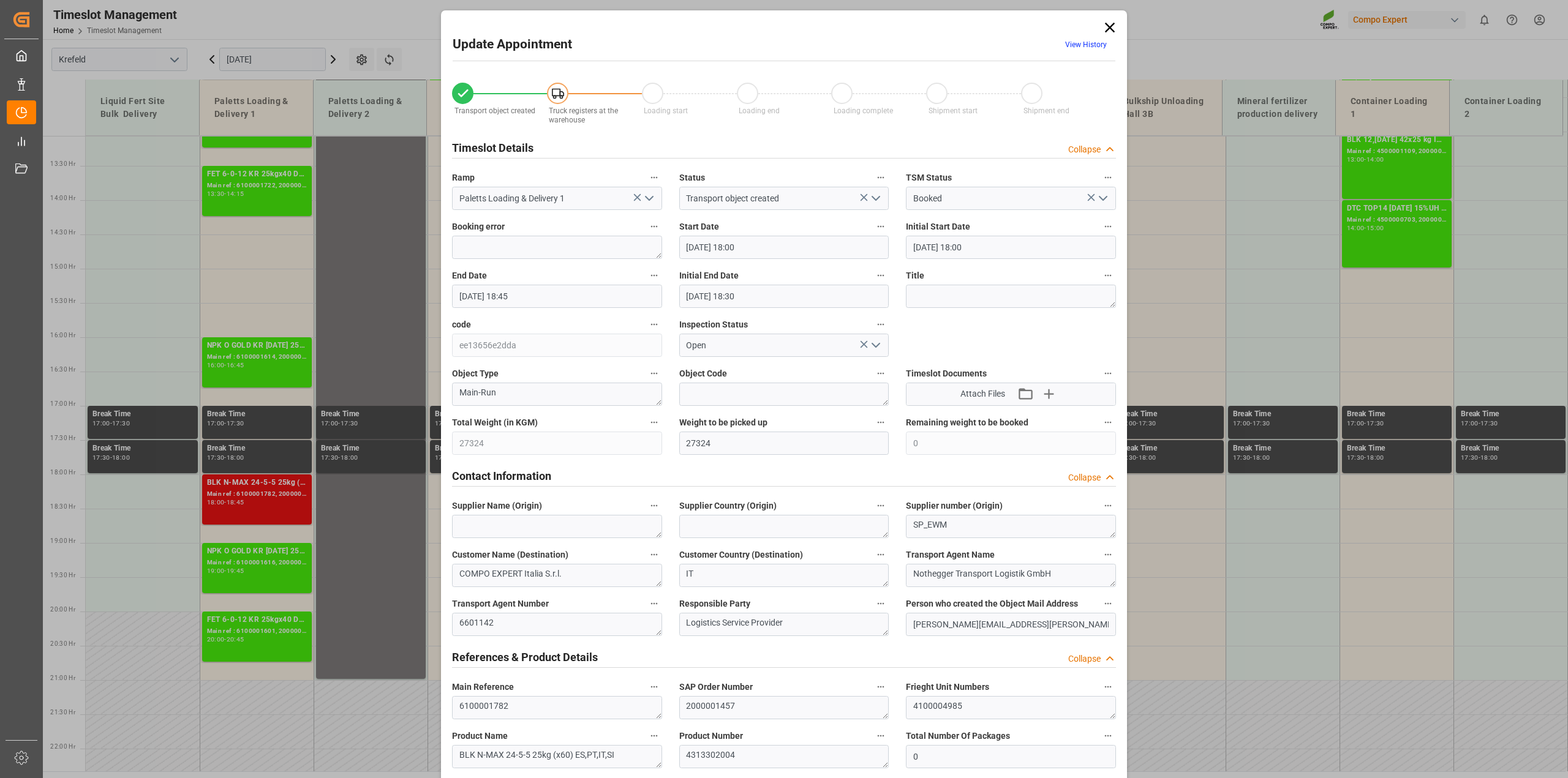
type input "10.09.2025 18:00"
type input "10.09.2025 18:45"
type input "10.09.2025 18:30"
type input "08.09.2025 15:58"
type input "08.09.2025 14:18"
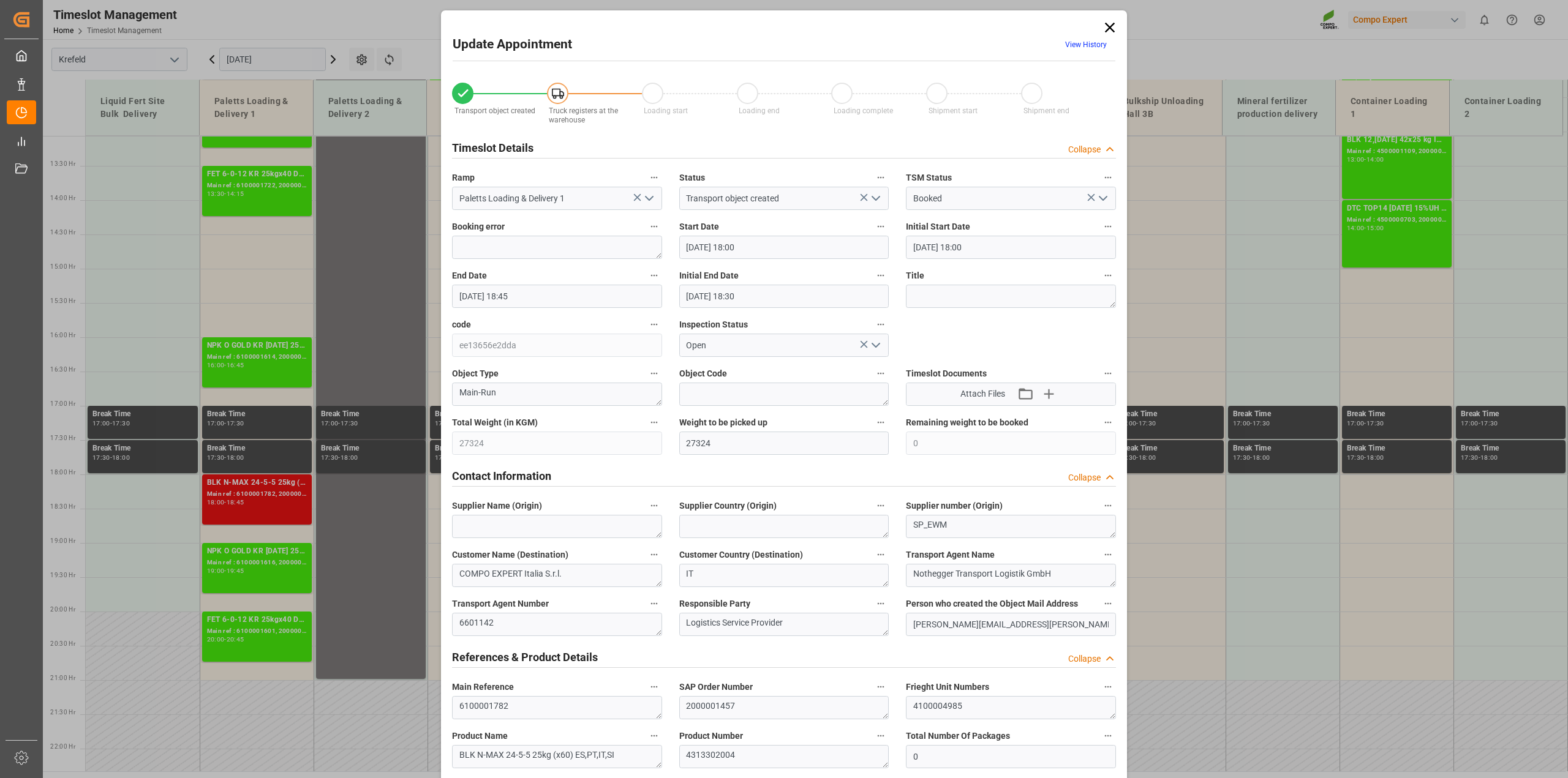
scroll to position [459, 0]
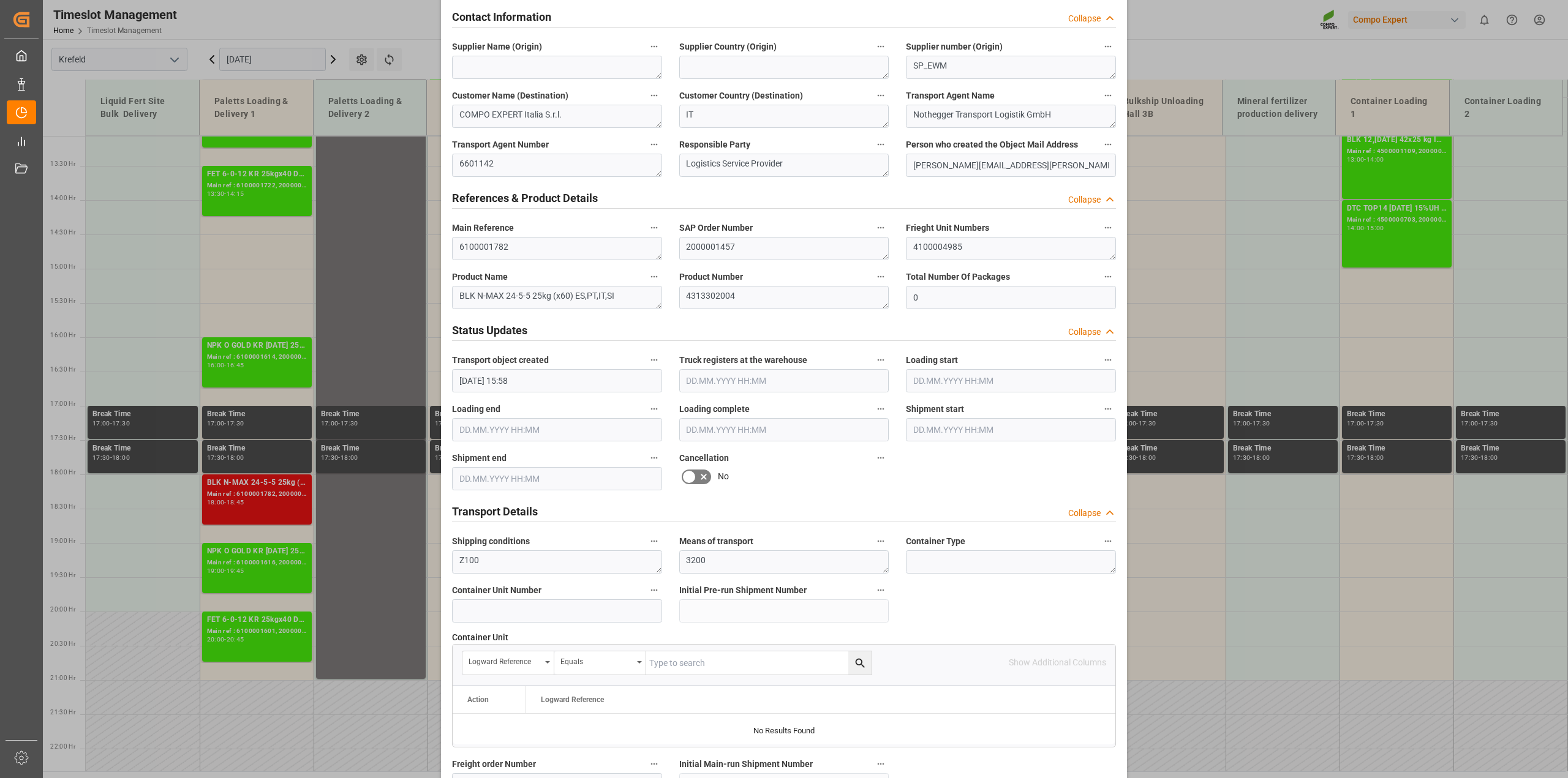
click at [699, 467] on label at bounding box center [696, 477] width 34 height 19
click at [0, 0] on input "checkbox" at bounding box center [0, 0] width 0 height 0
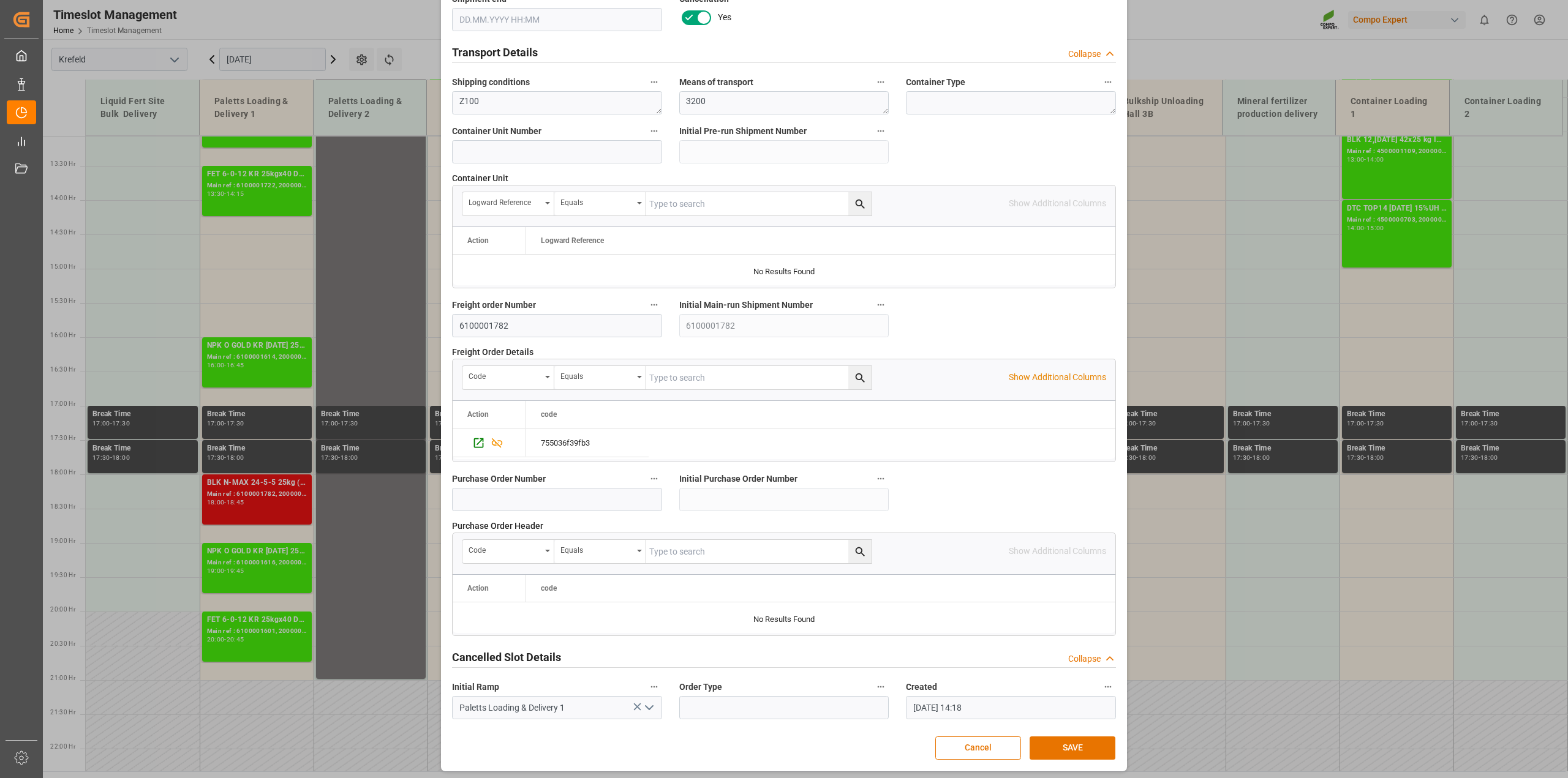
scroll to position [923, 0]
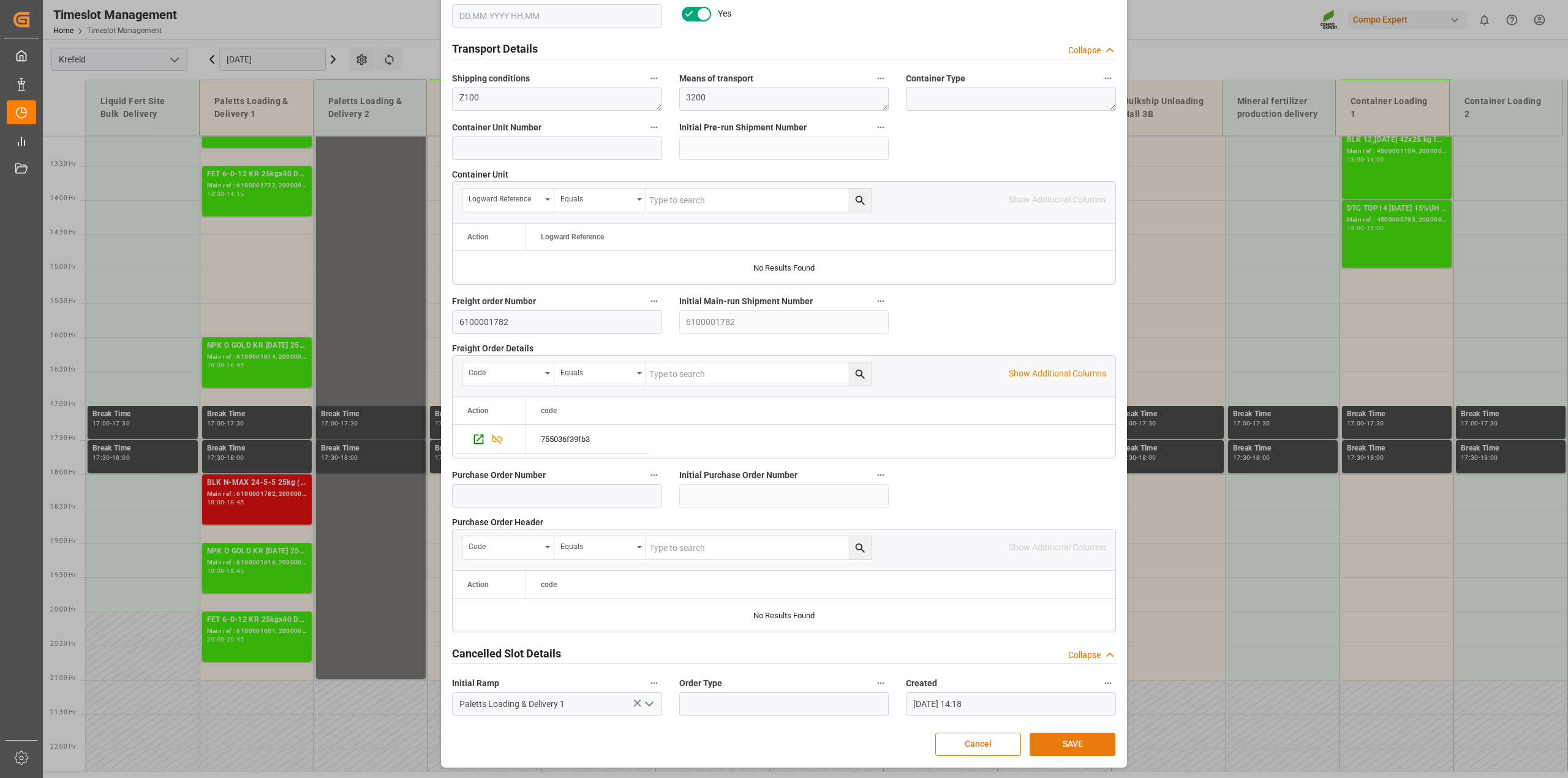
click at [1094, 746] on button "SAVE" at bounding box center [1073, 745] width 85 height 23
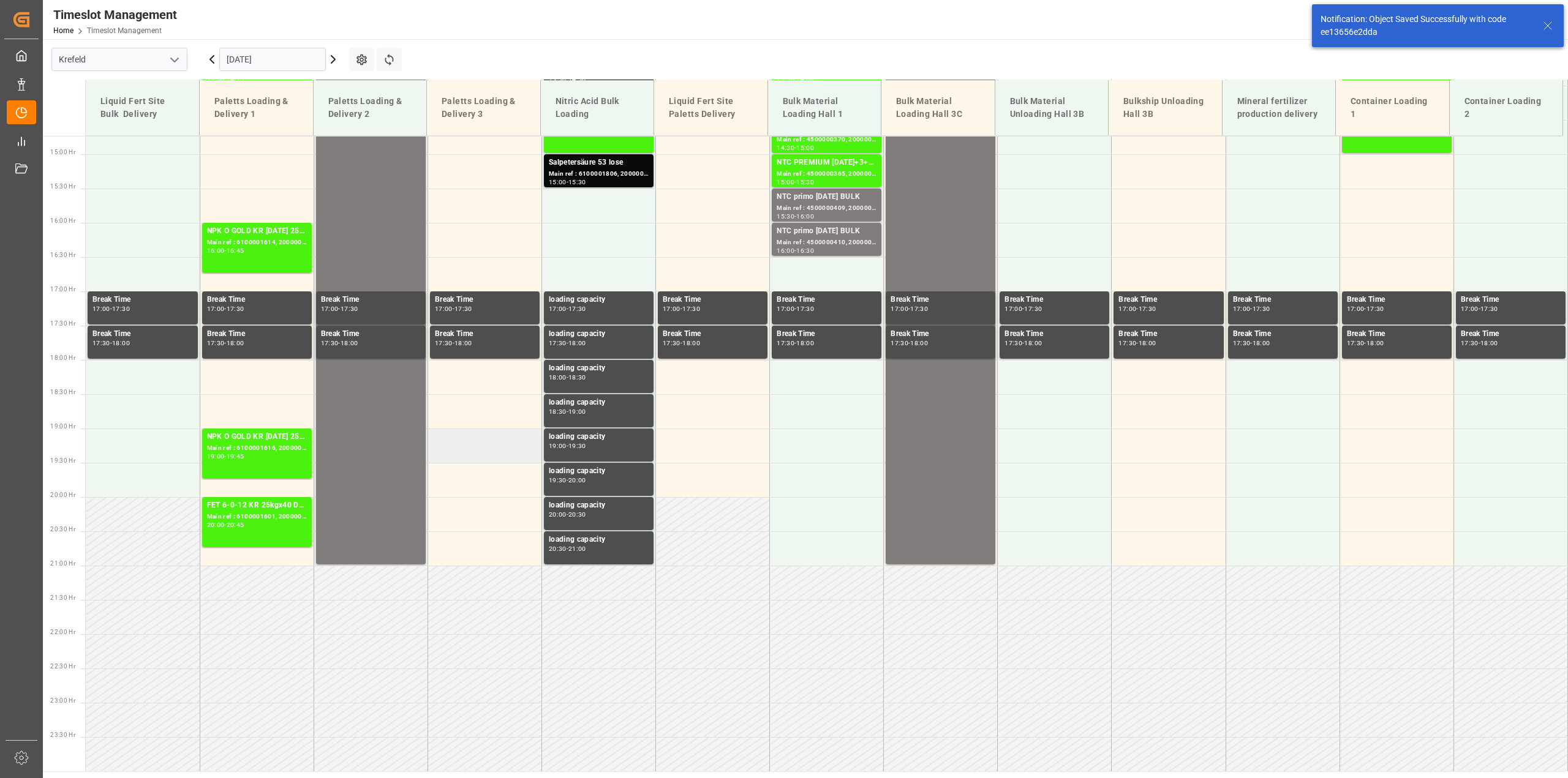
scroll to position [552, 0]
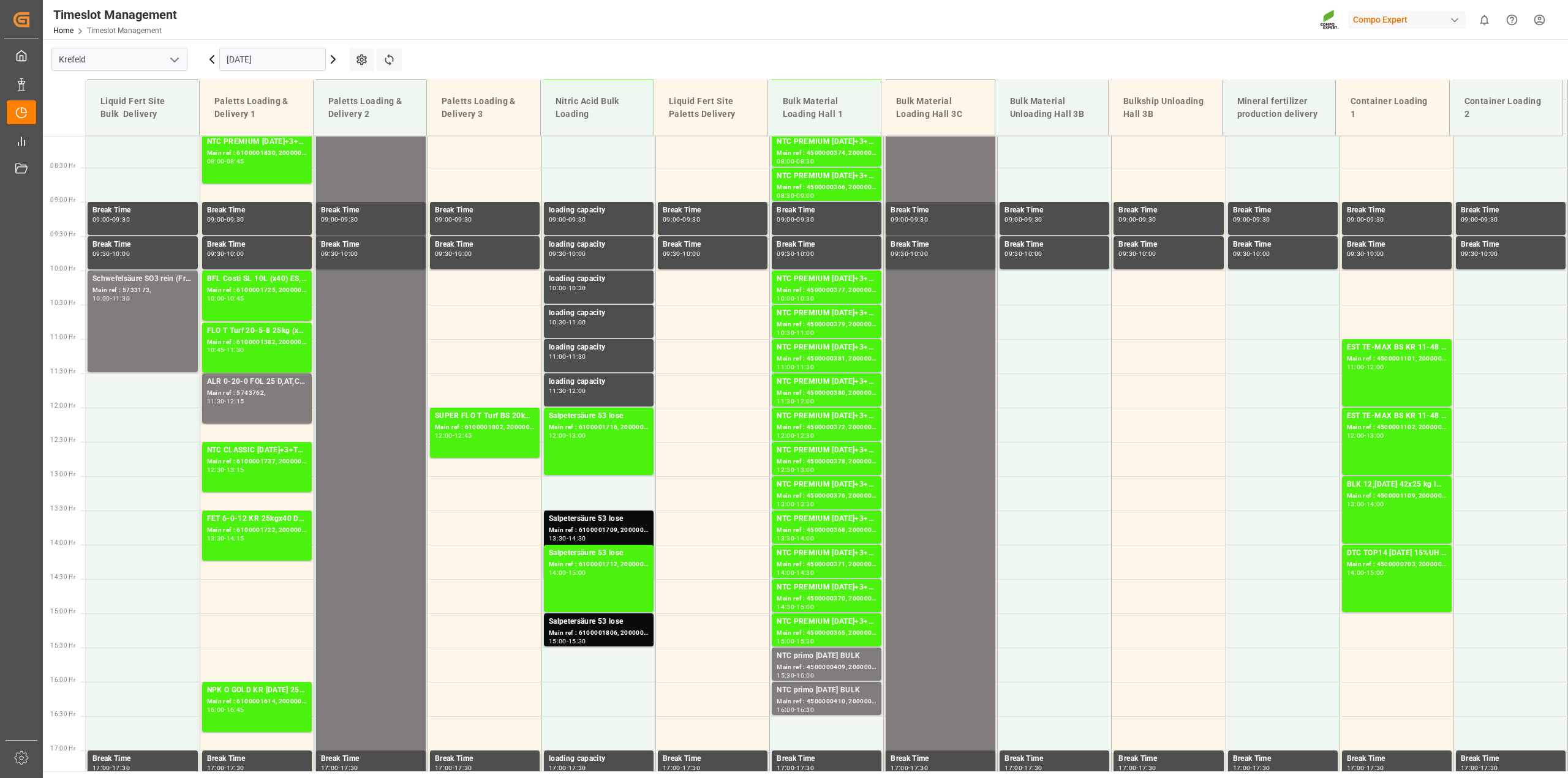
click at [335, 59] on icon at bounding box center [333, 59] width 4 height 8
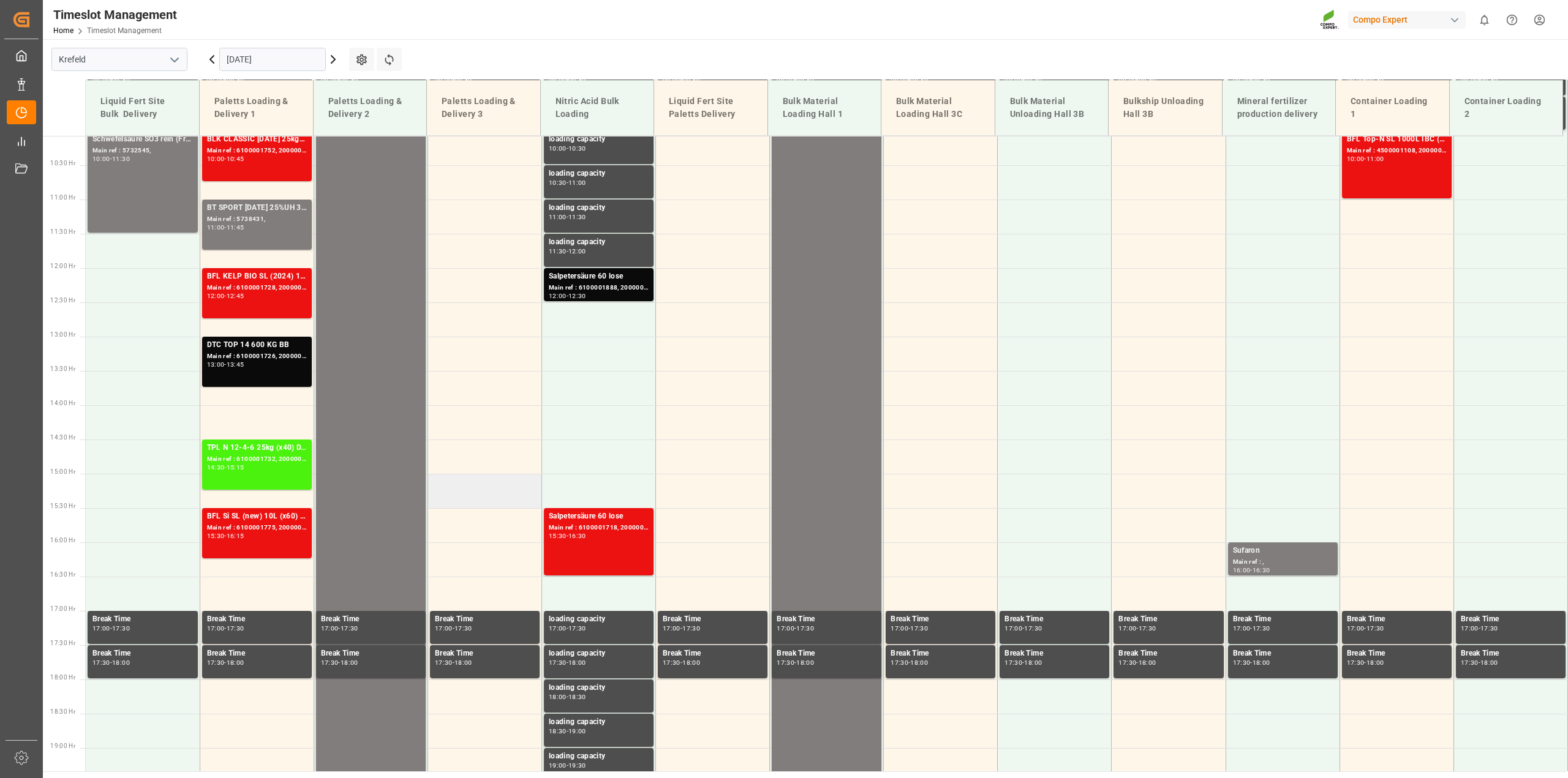
scroll to position [308, 0]
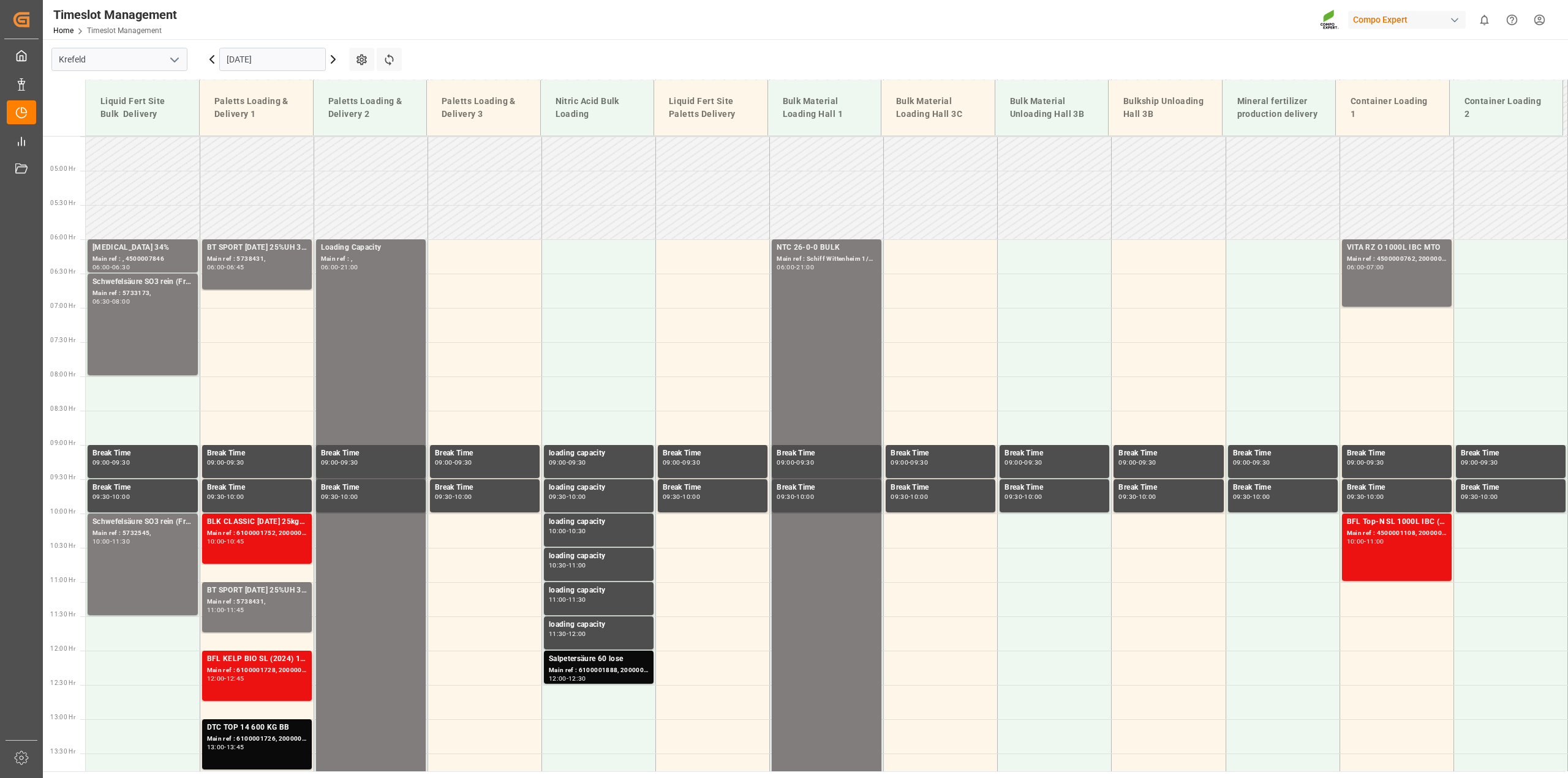
click at [213, 58] on icon at bounding box center [212, 59] width 15 height 15
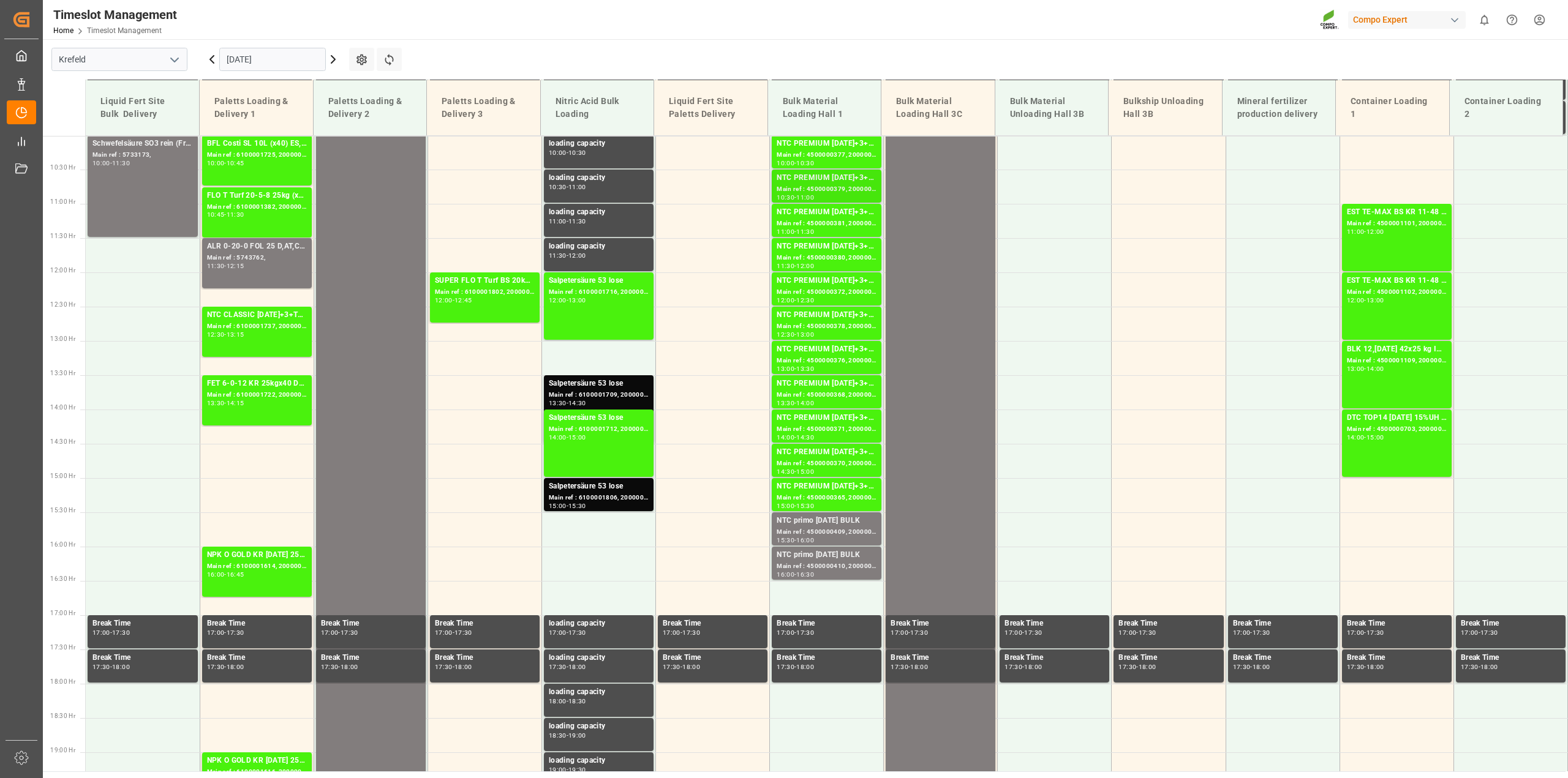
scroll to position [691, 0]
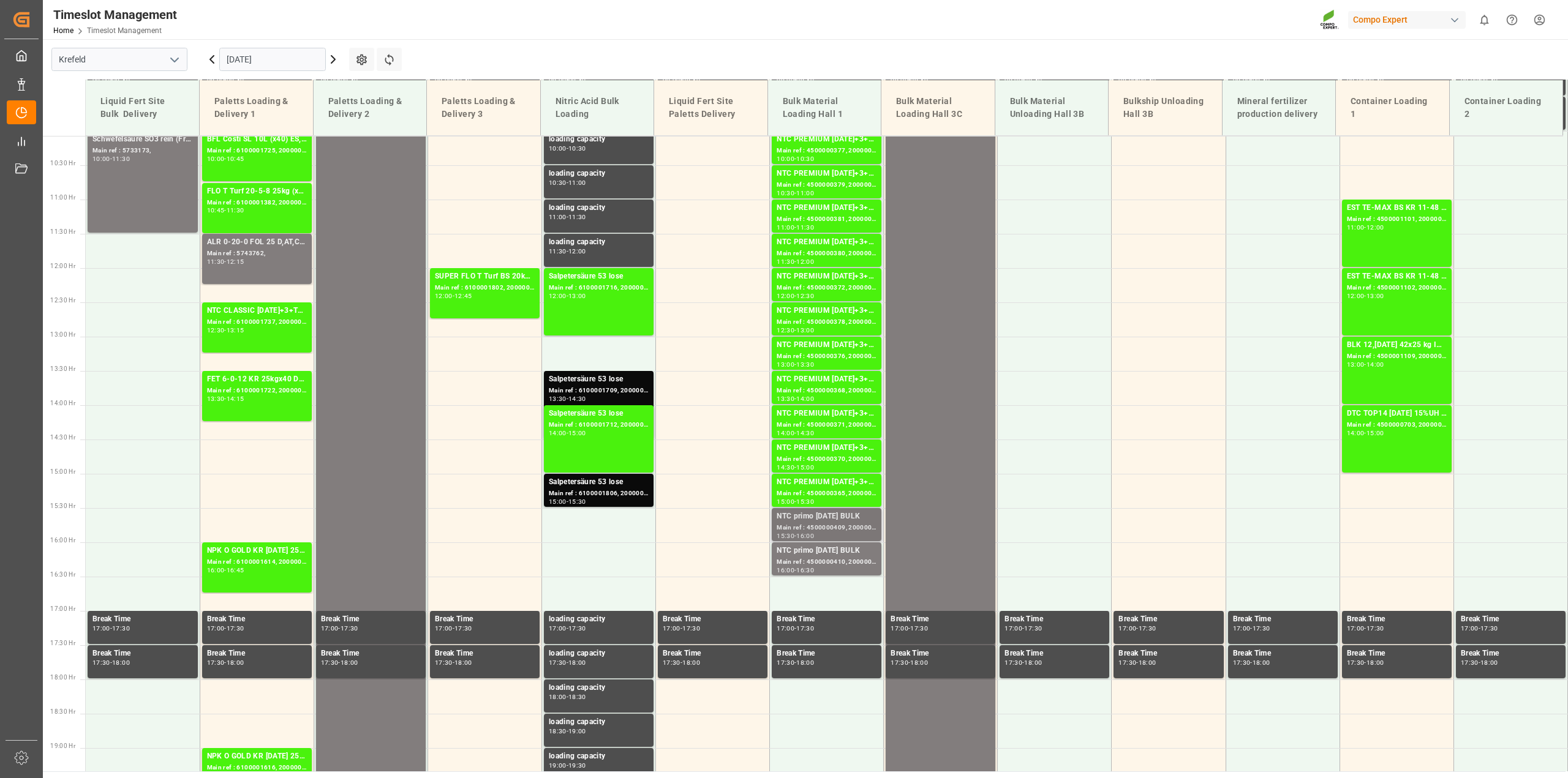
click at [805, 524] on div "Main ref : 4500000409, 2000000327" at bounding box center [827, 528] width 100 height 11
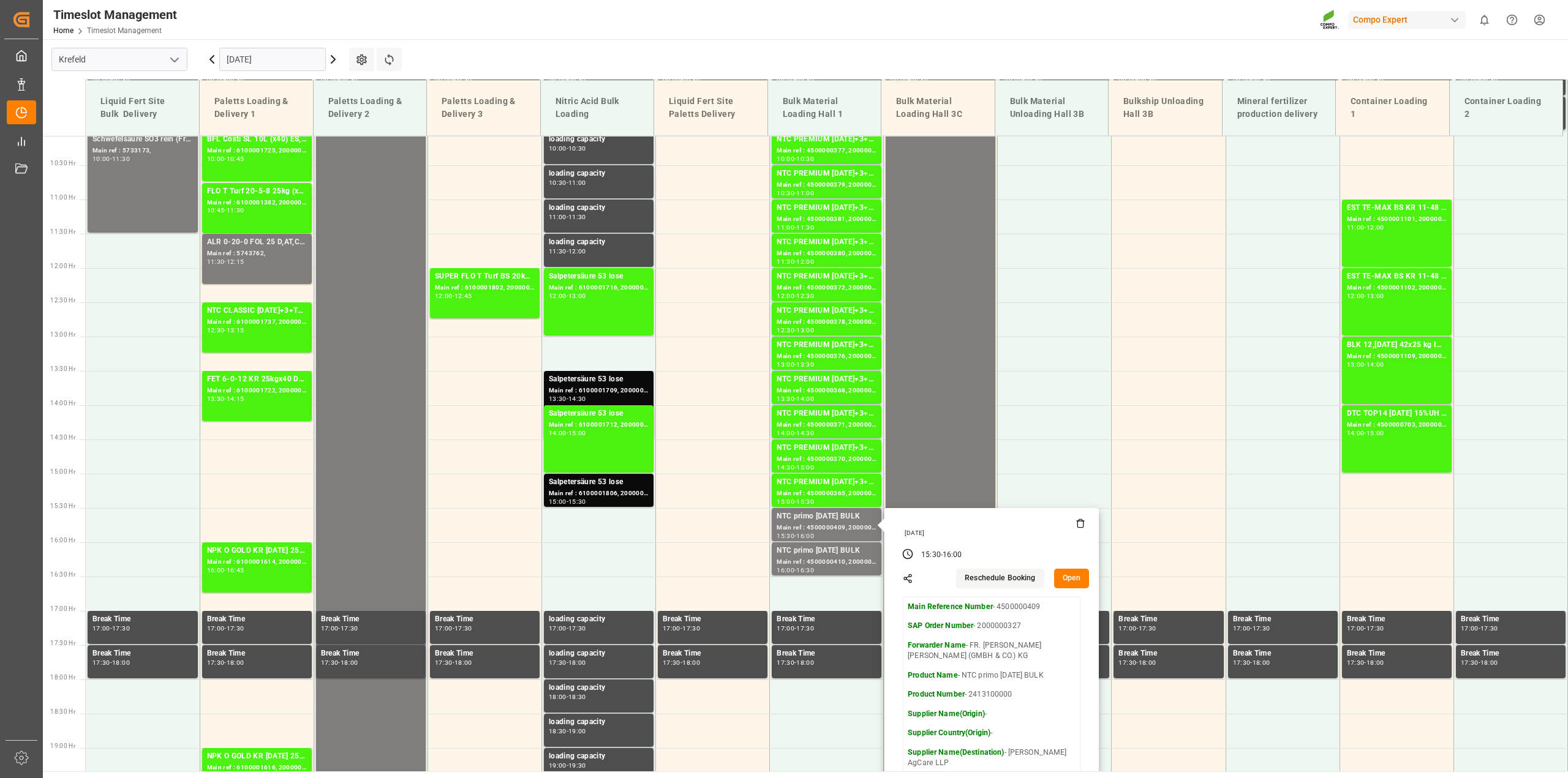
click at [1074, 579] on button "Open" at bounding box center [1072, 579] width 36 height 19
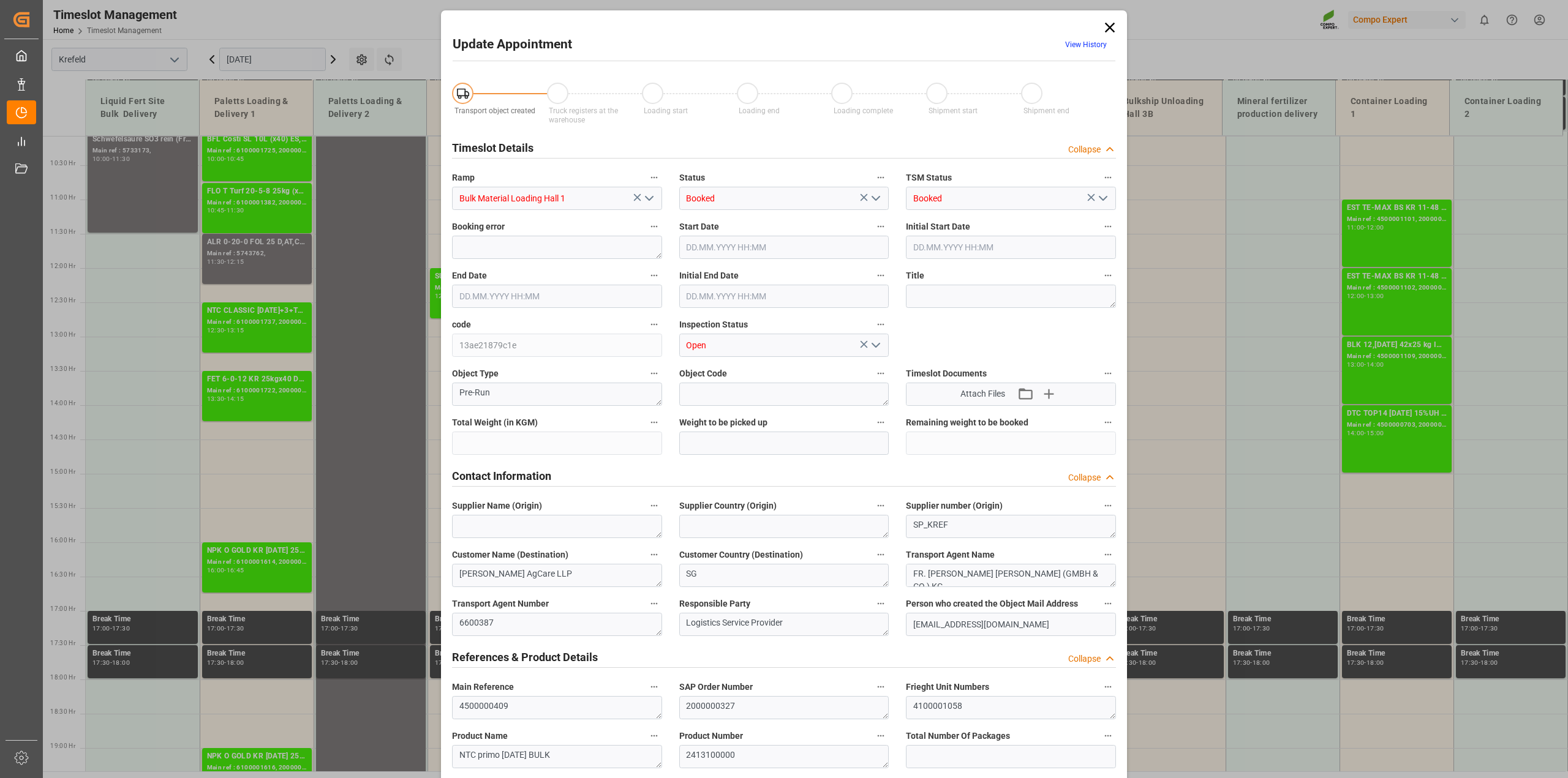
type input "79500"
type input "0"
type input "10.09.2025 15:30"
type input "10.09.2025 16:00"
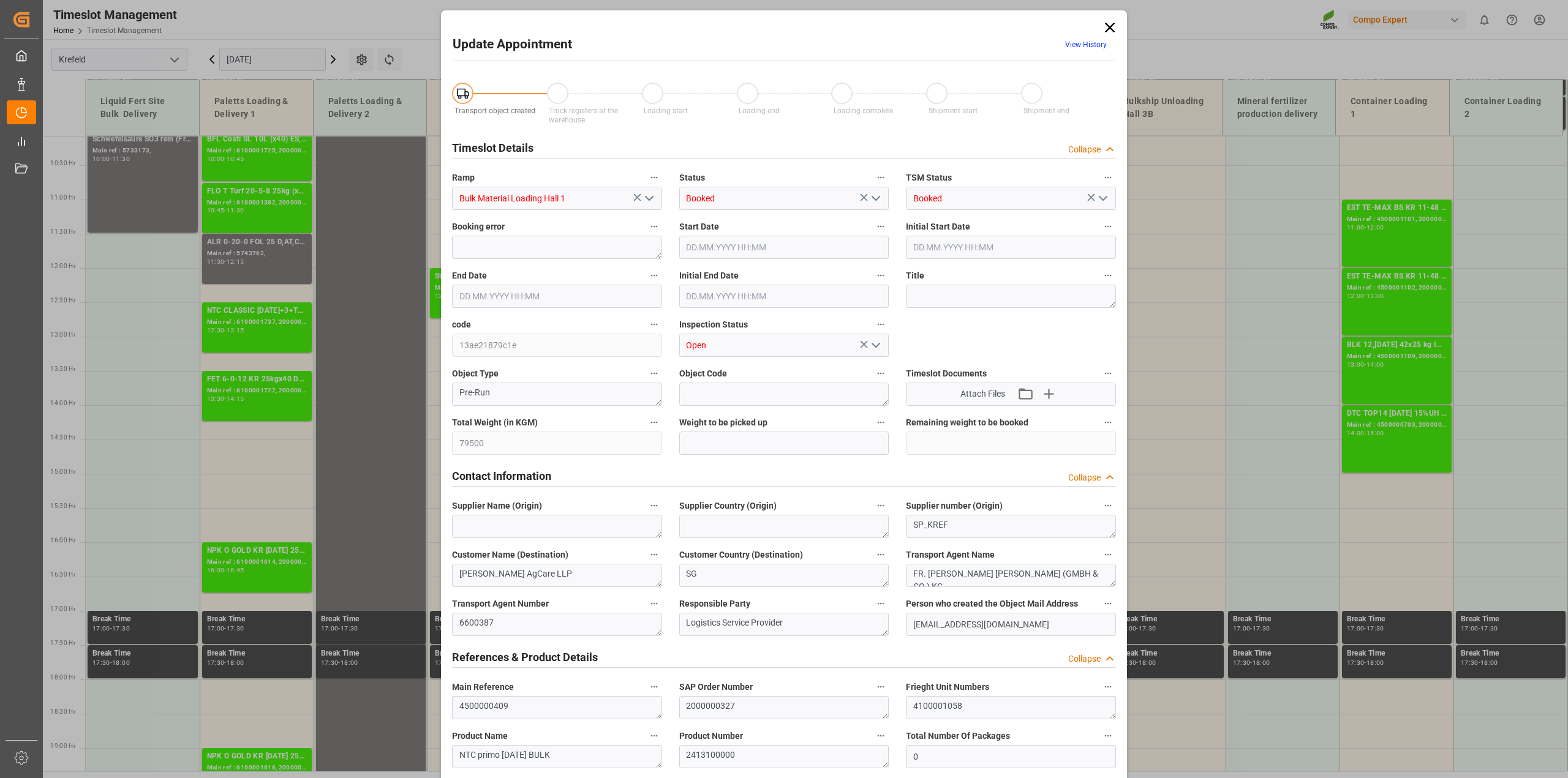
type input "10.09.2025 16:00"
type input "01.09.2025 14:12"
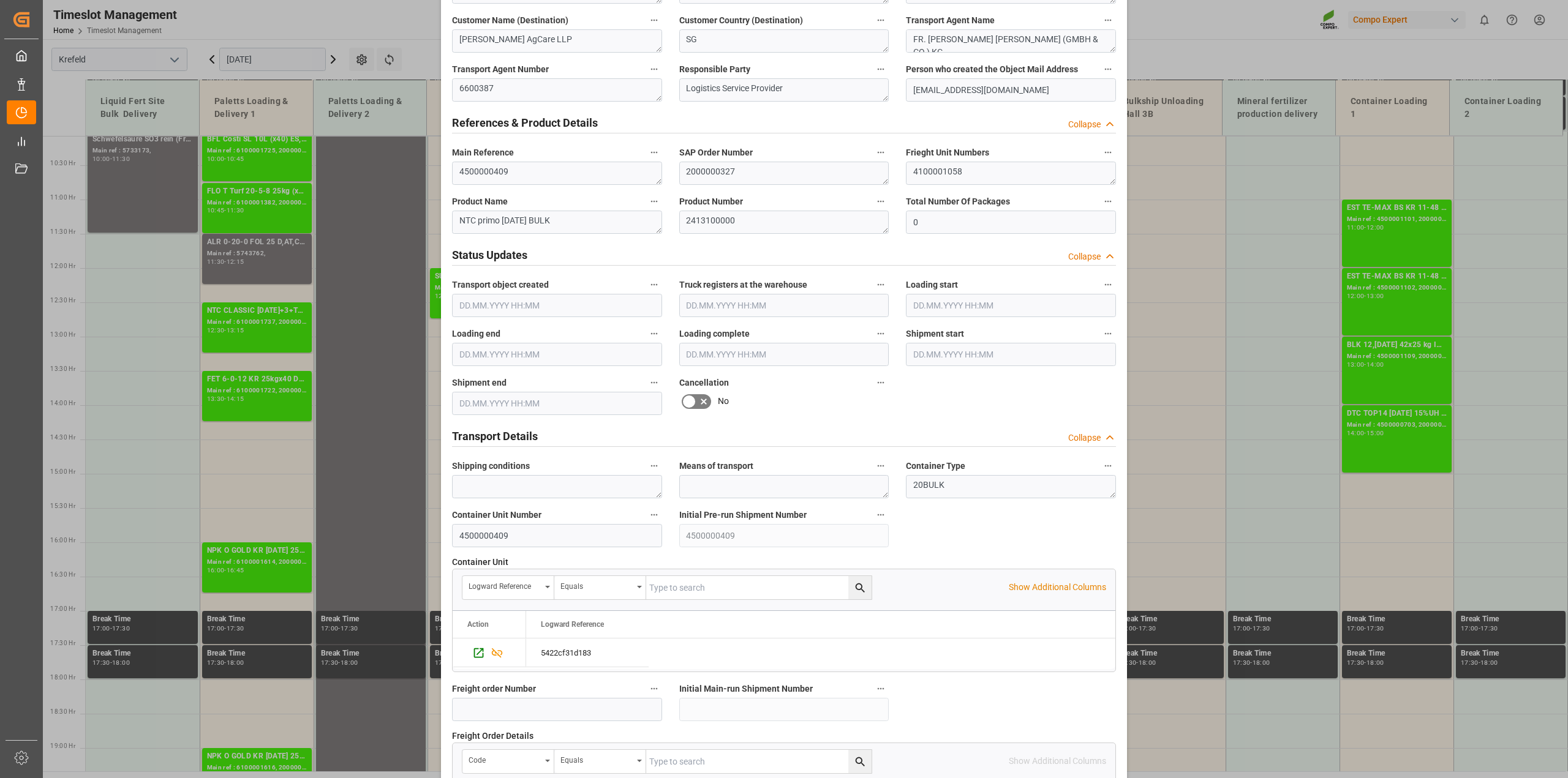
scroll to position [765, 0]
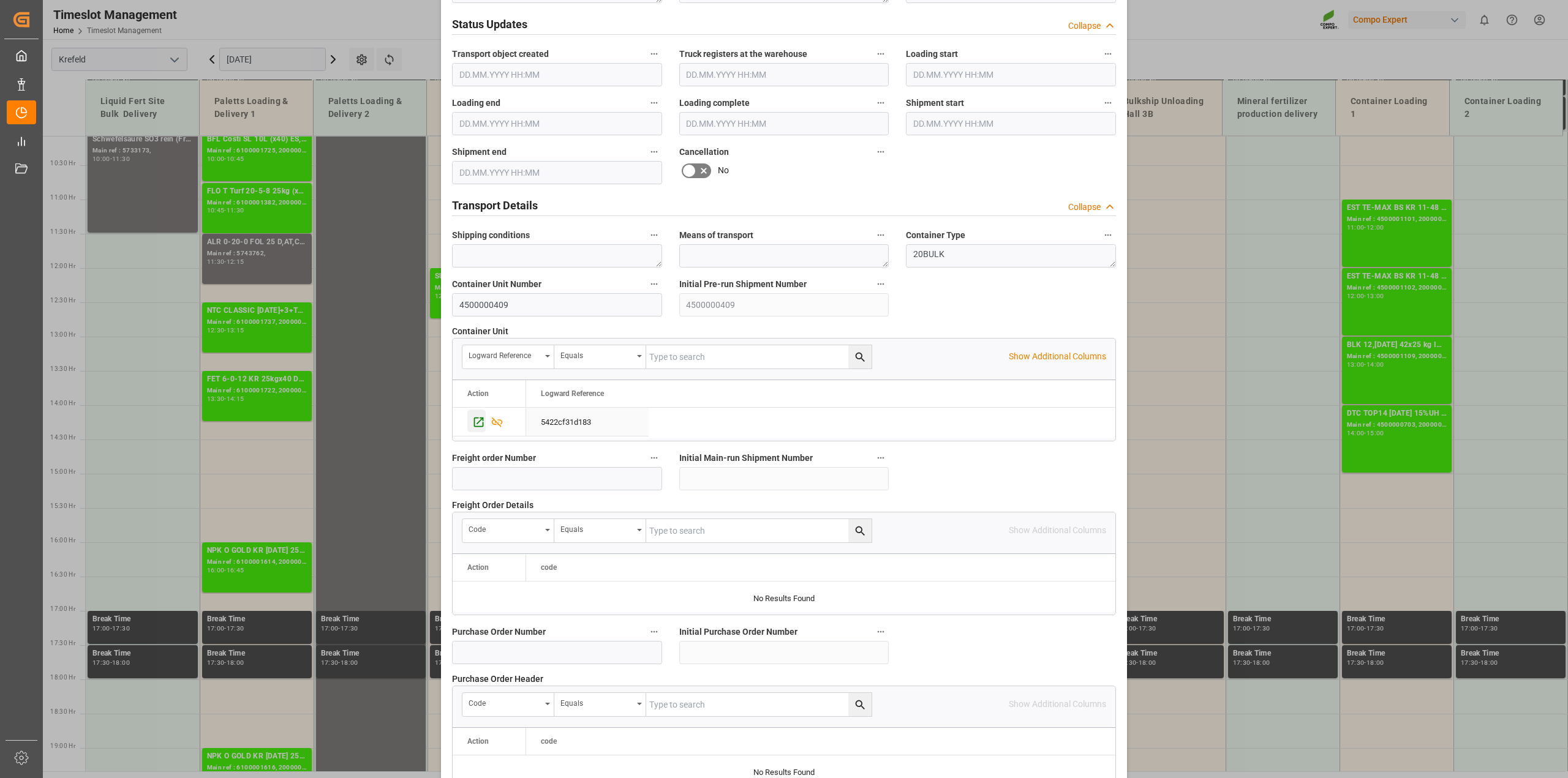
click at [479, 419] on icon "Press SPACE to select this row." at bounding box center [478, 422] width 13 height 13
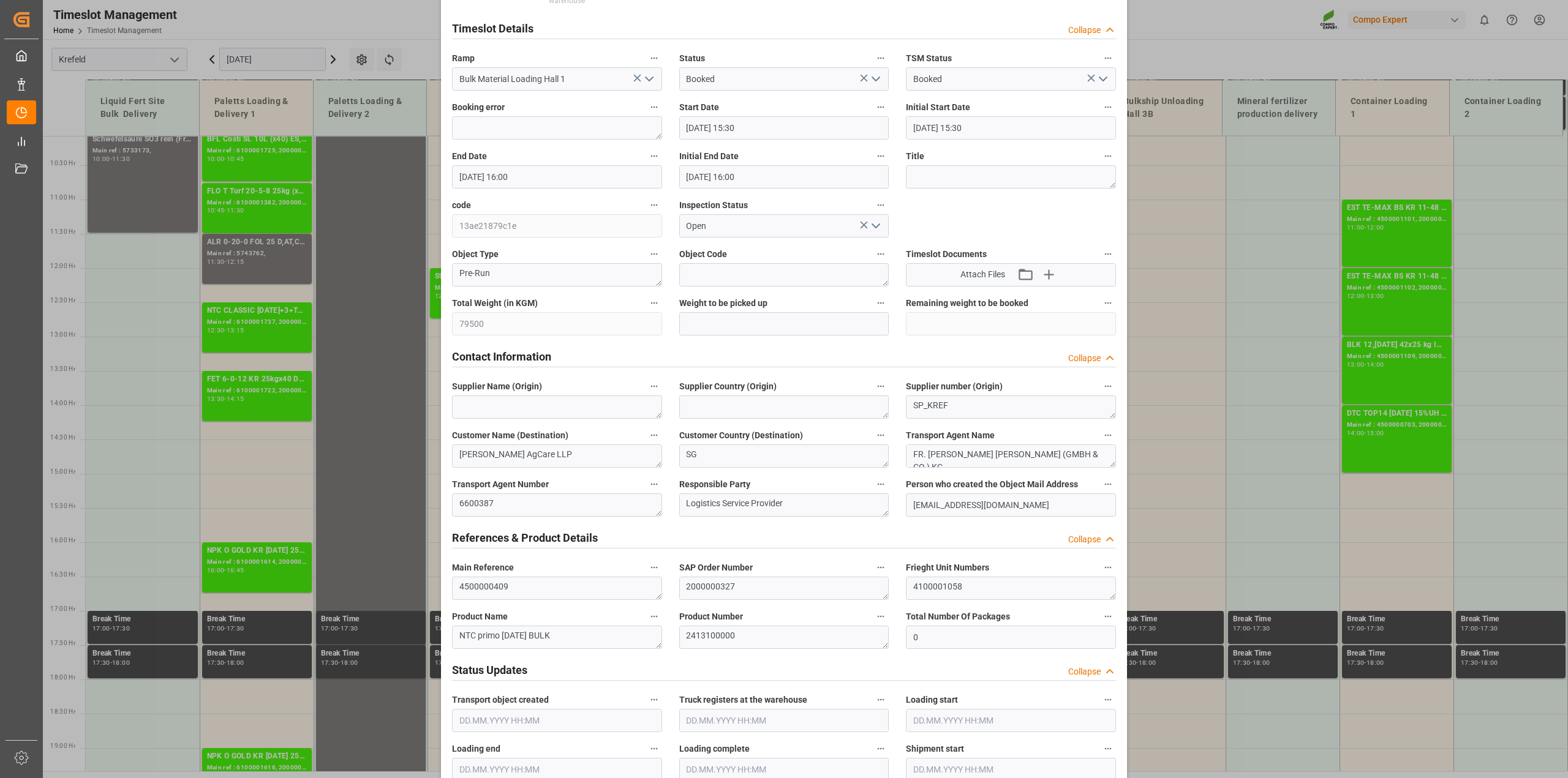
scroll to position [0, 0]
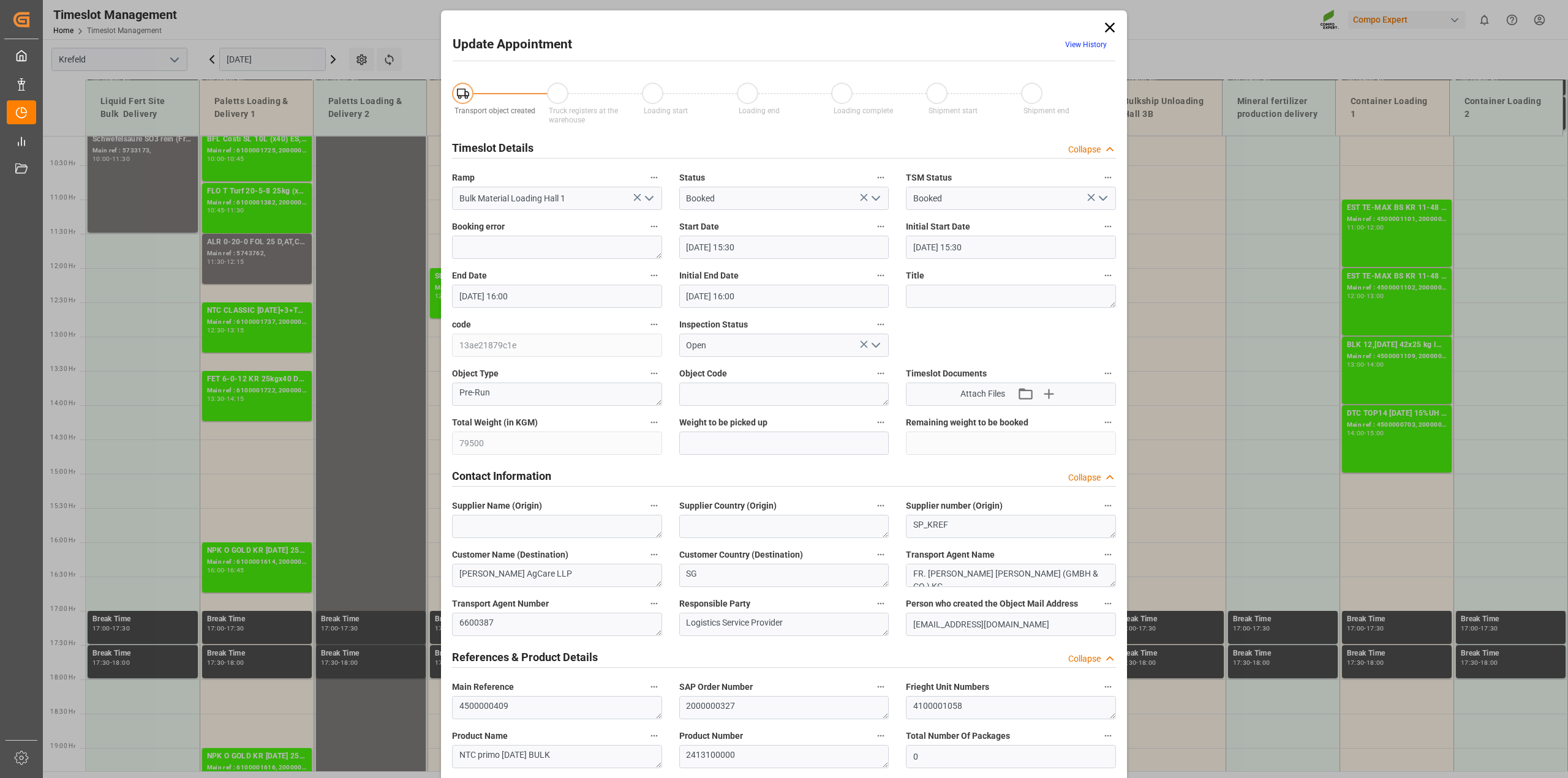
click at [1105, 26] on icon at bounding box center [1110, 28] width 17 height 17
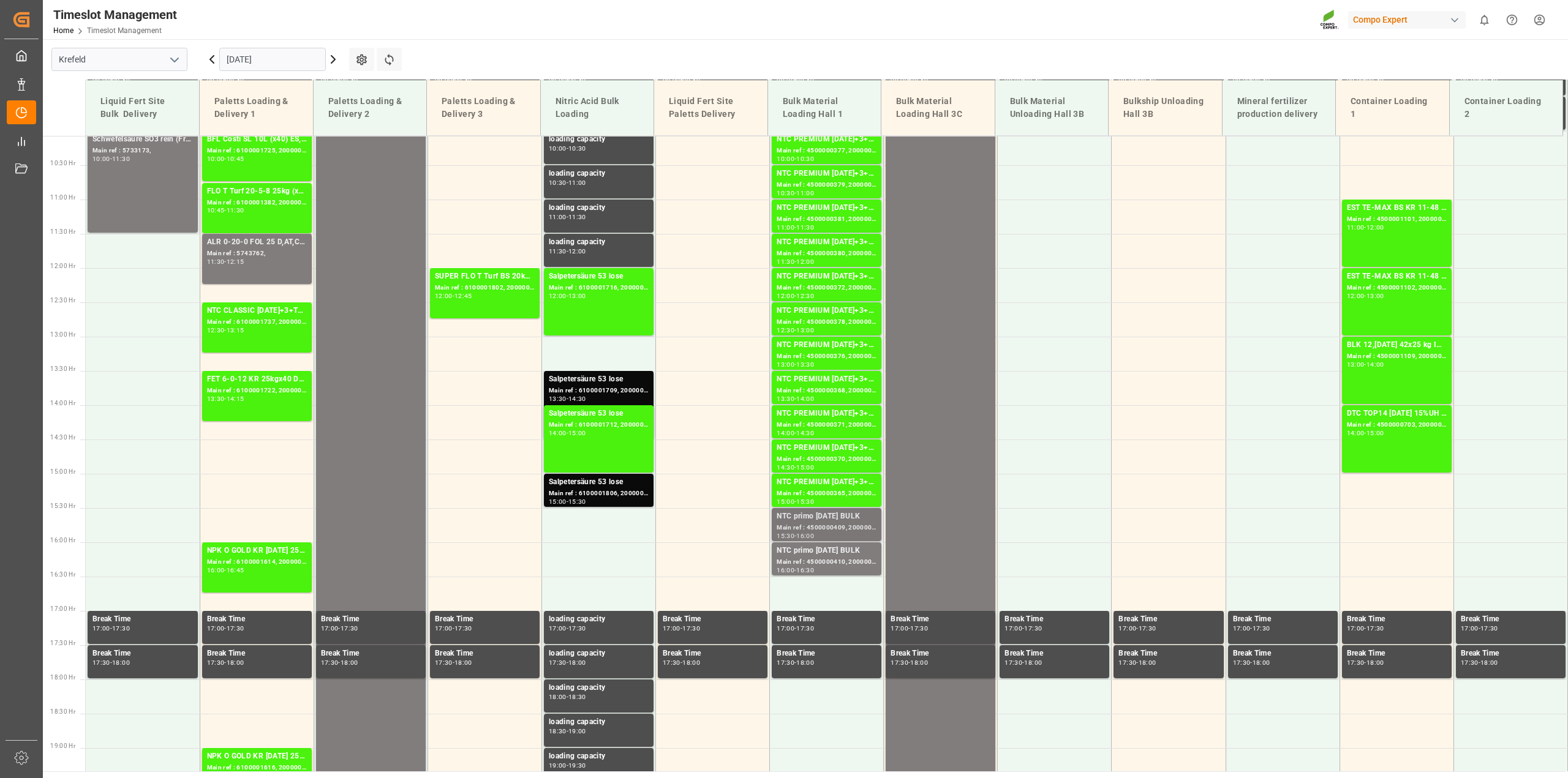
click at [813, 524] on div "Main ref : 4500000409, 2000000327" at bounding box center [827, 528] width 100 height 11
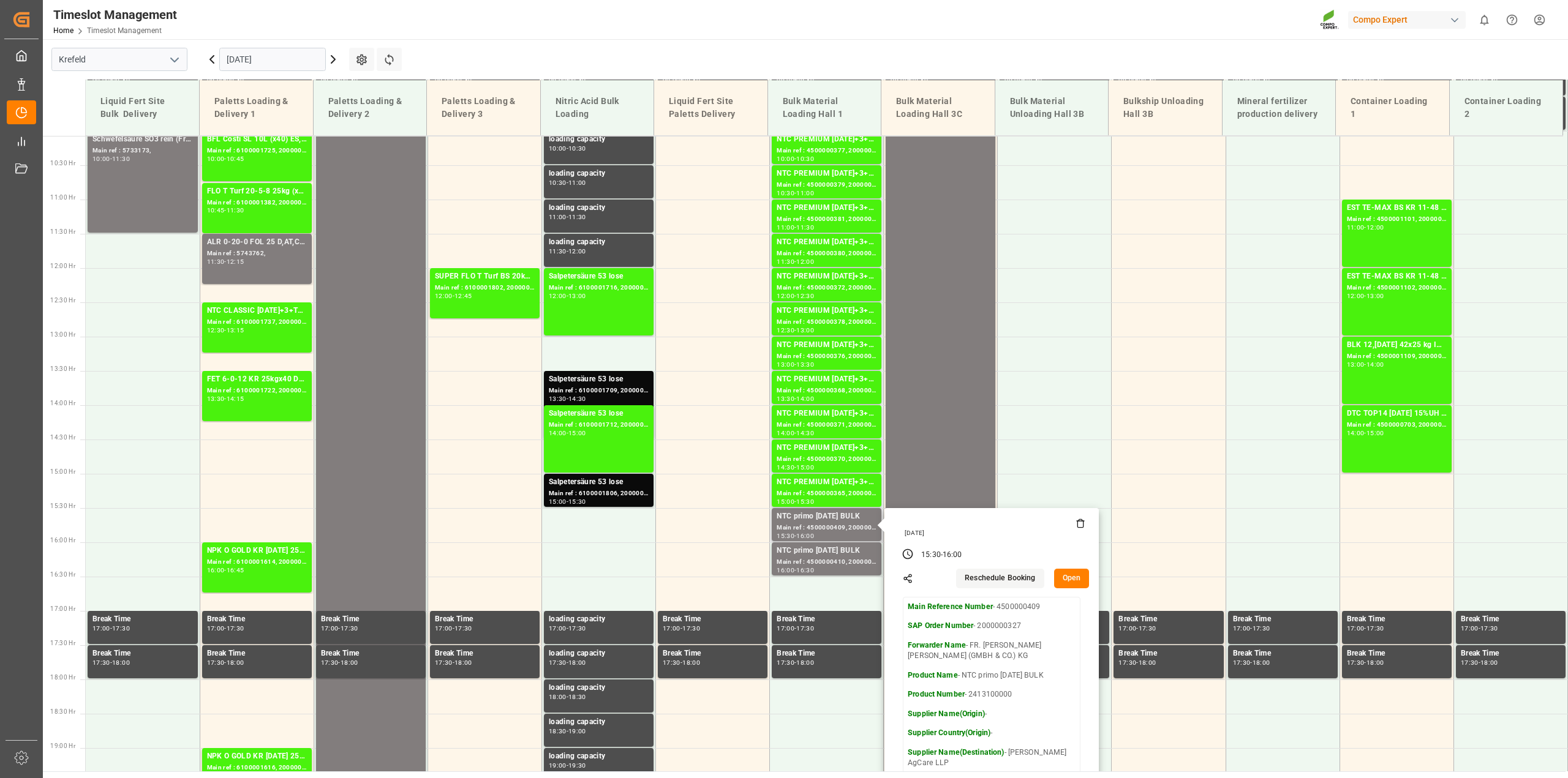
click at [1074, 580] on button "Open" at bounding box center [1072, 579] width 36 height 19
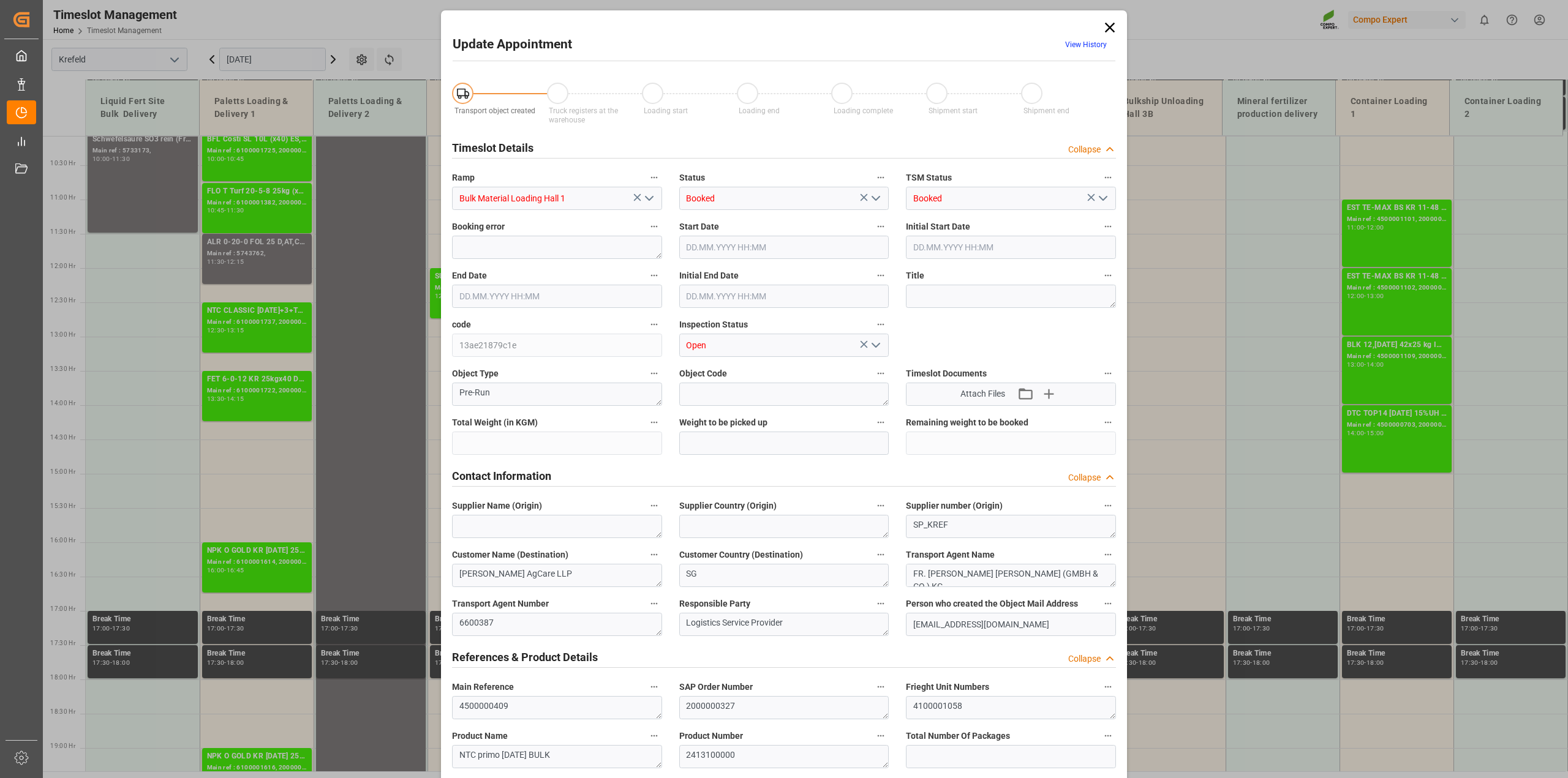
type input "79500"
type input "0"
type input "10.09.2025 15:30"
type input "10.09.2025 16:00"
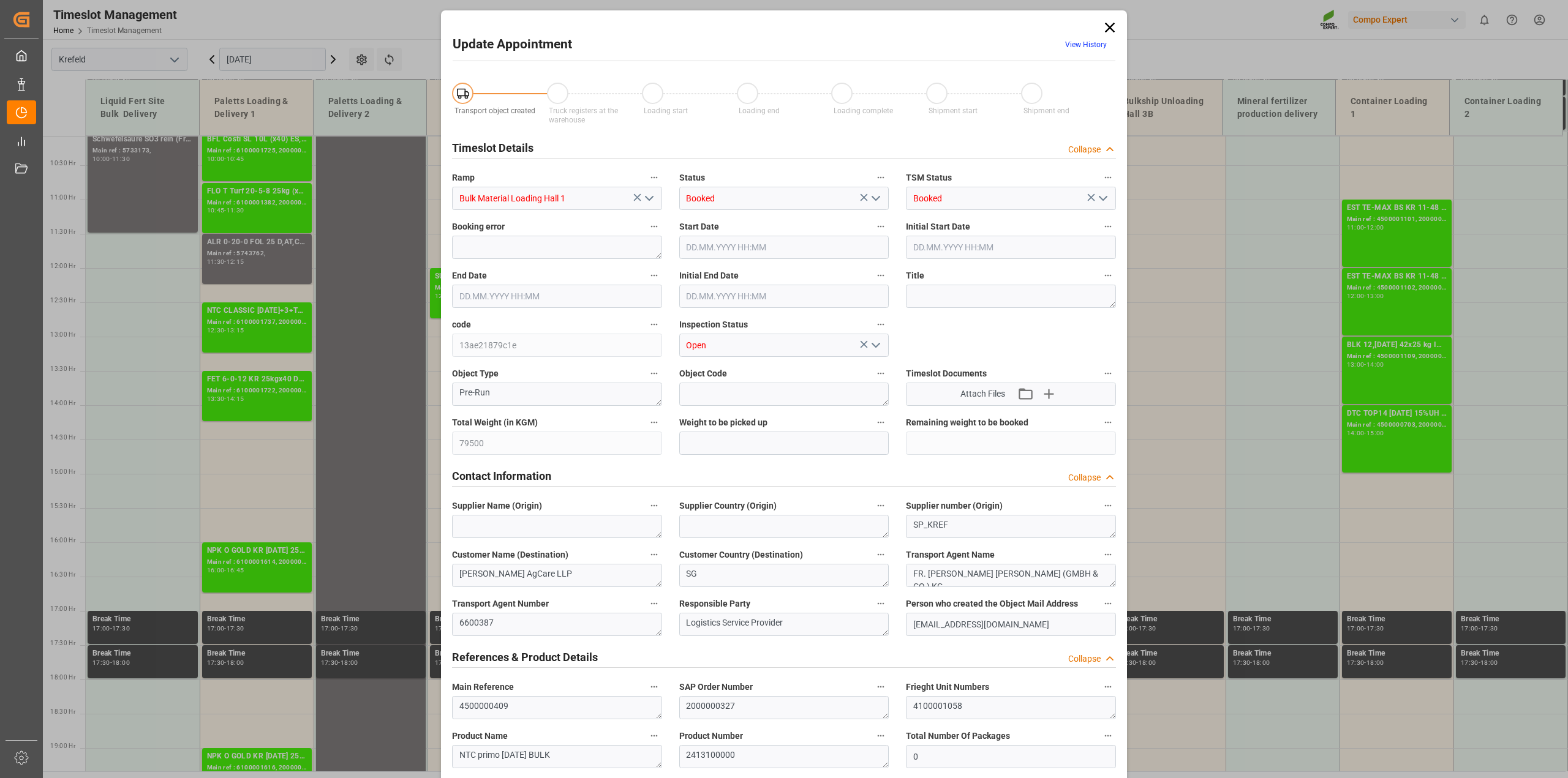
type input "10.09.2025 16:00"
type input "01.09.2025 14:12"
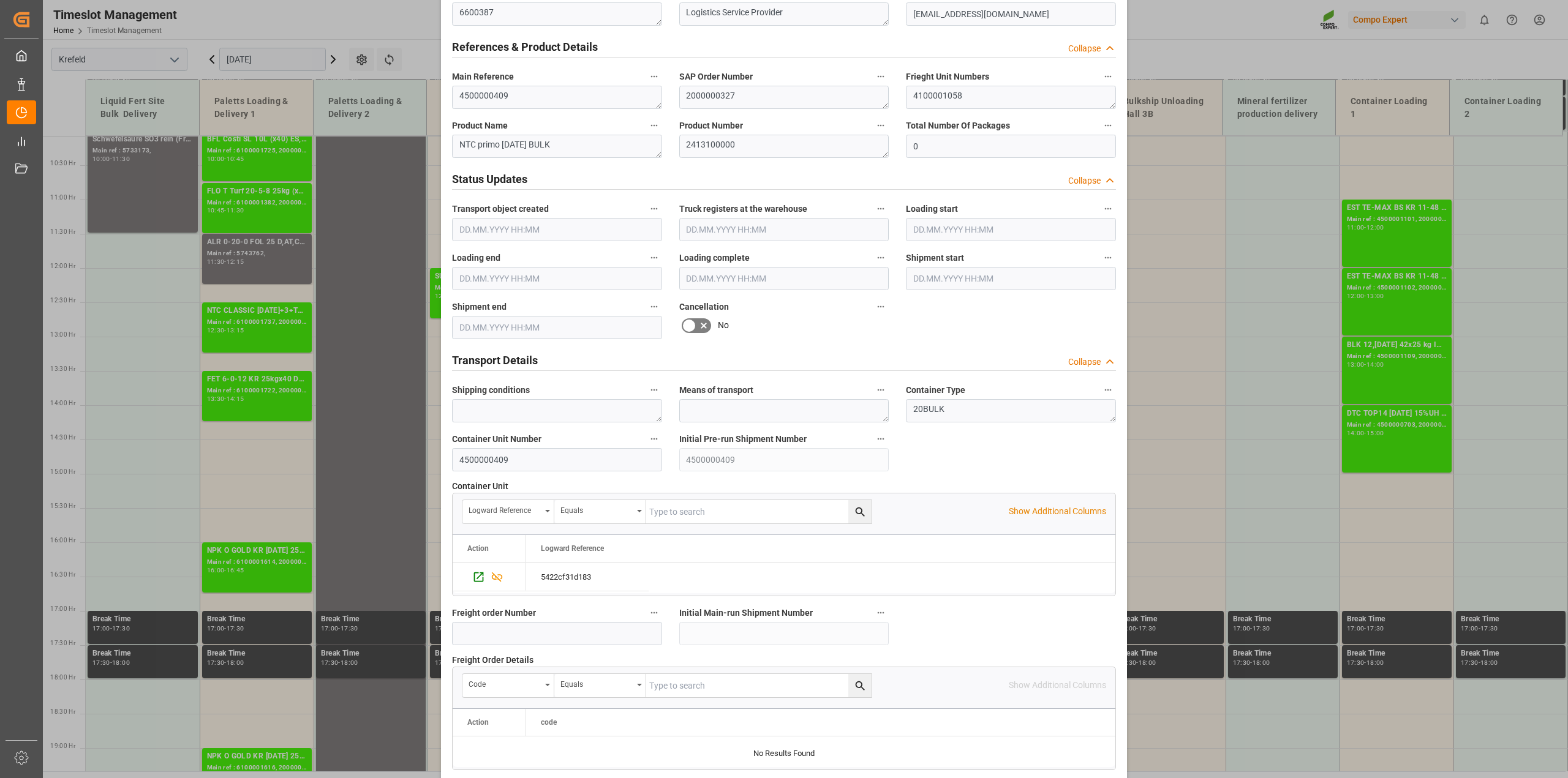
scroll to position [765, 0]
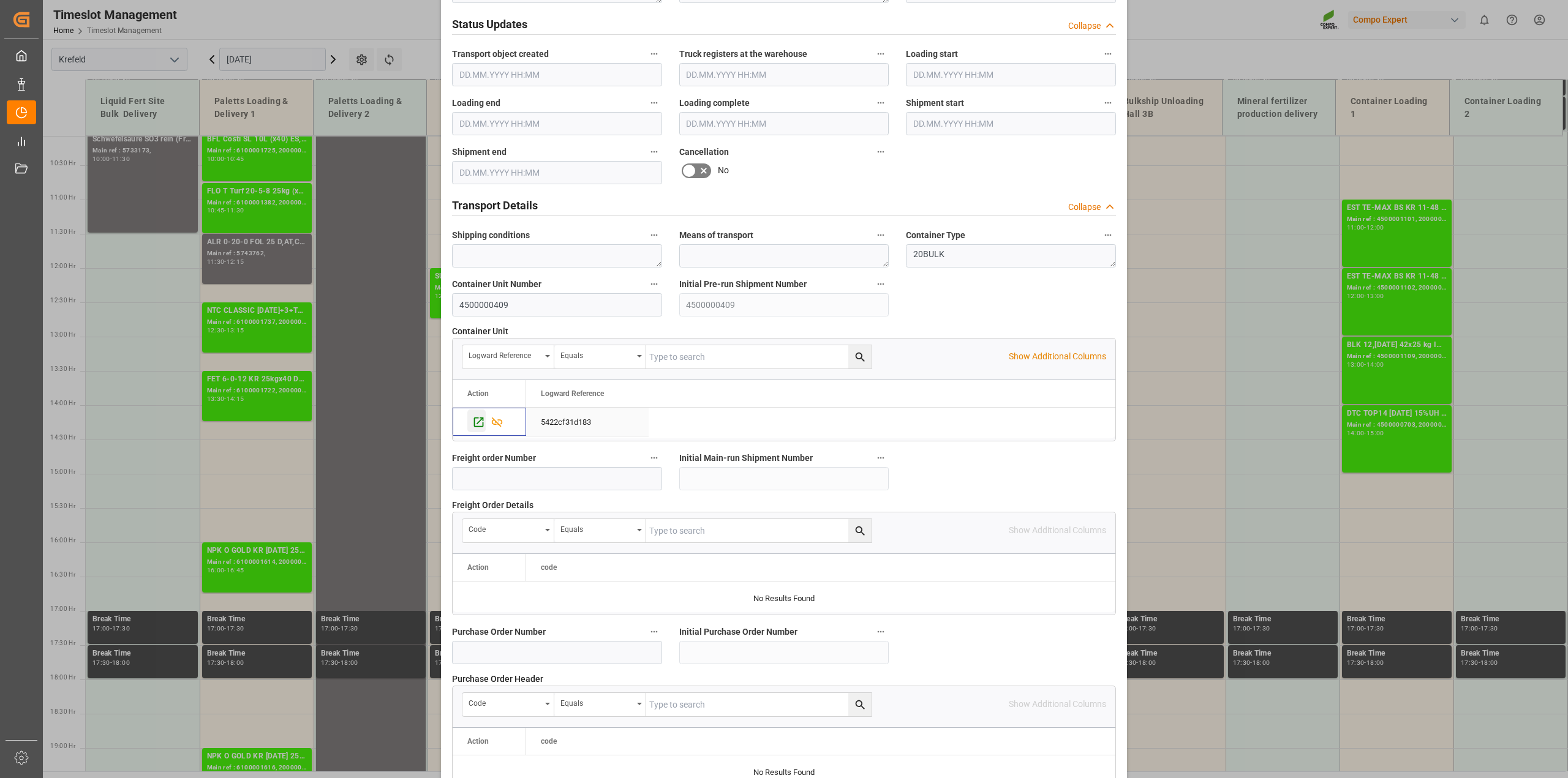
click at [475, 420] on icon "Press SPACE to select this row." at bounding box center [478, 422] width 13 height 13
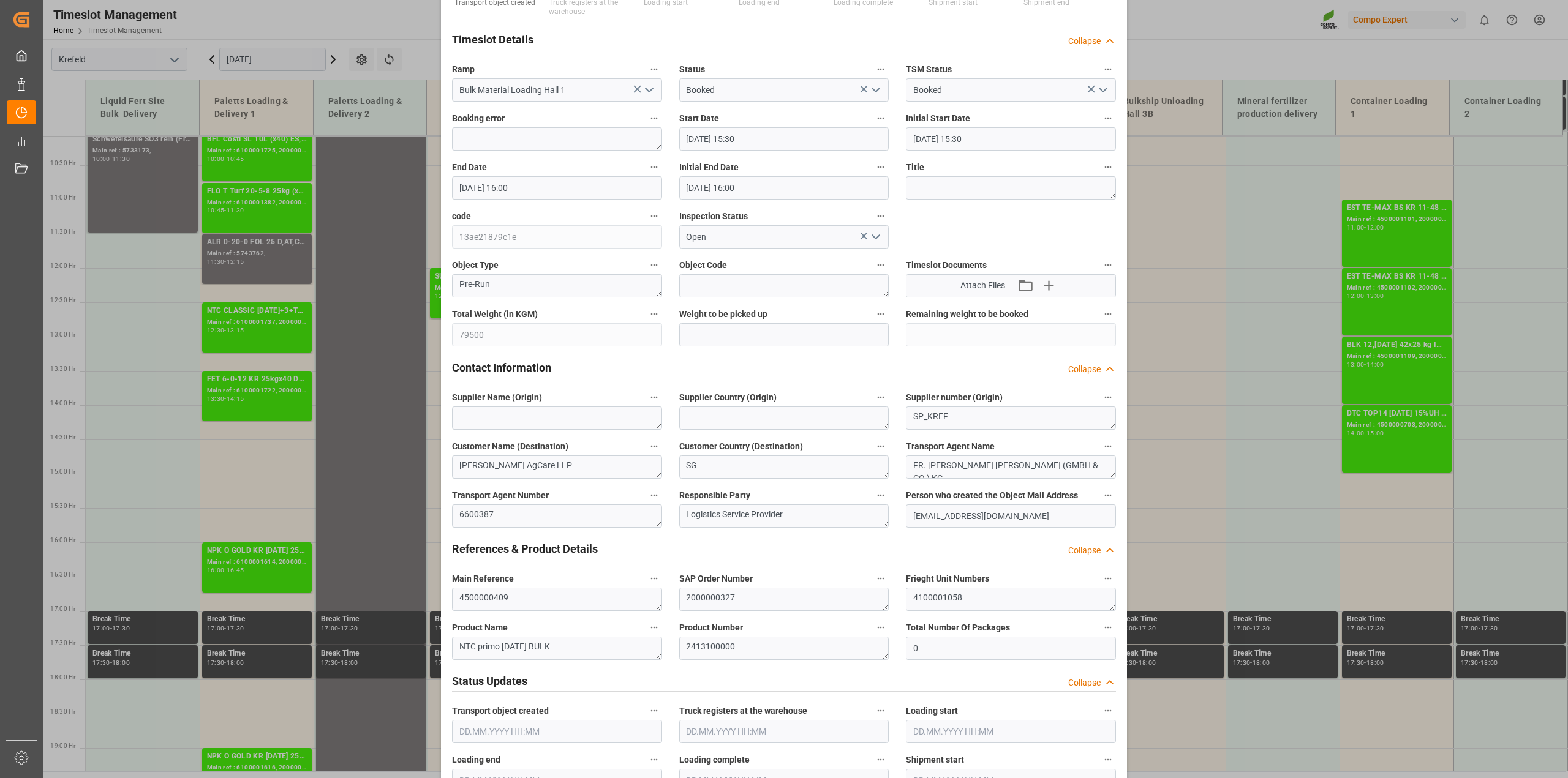
scroll to position [0, 0]
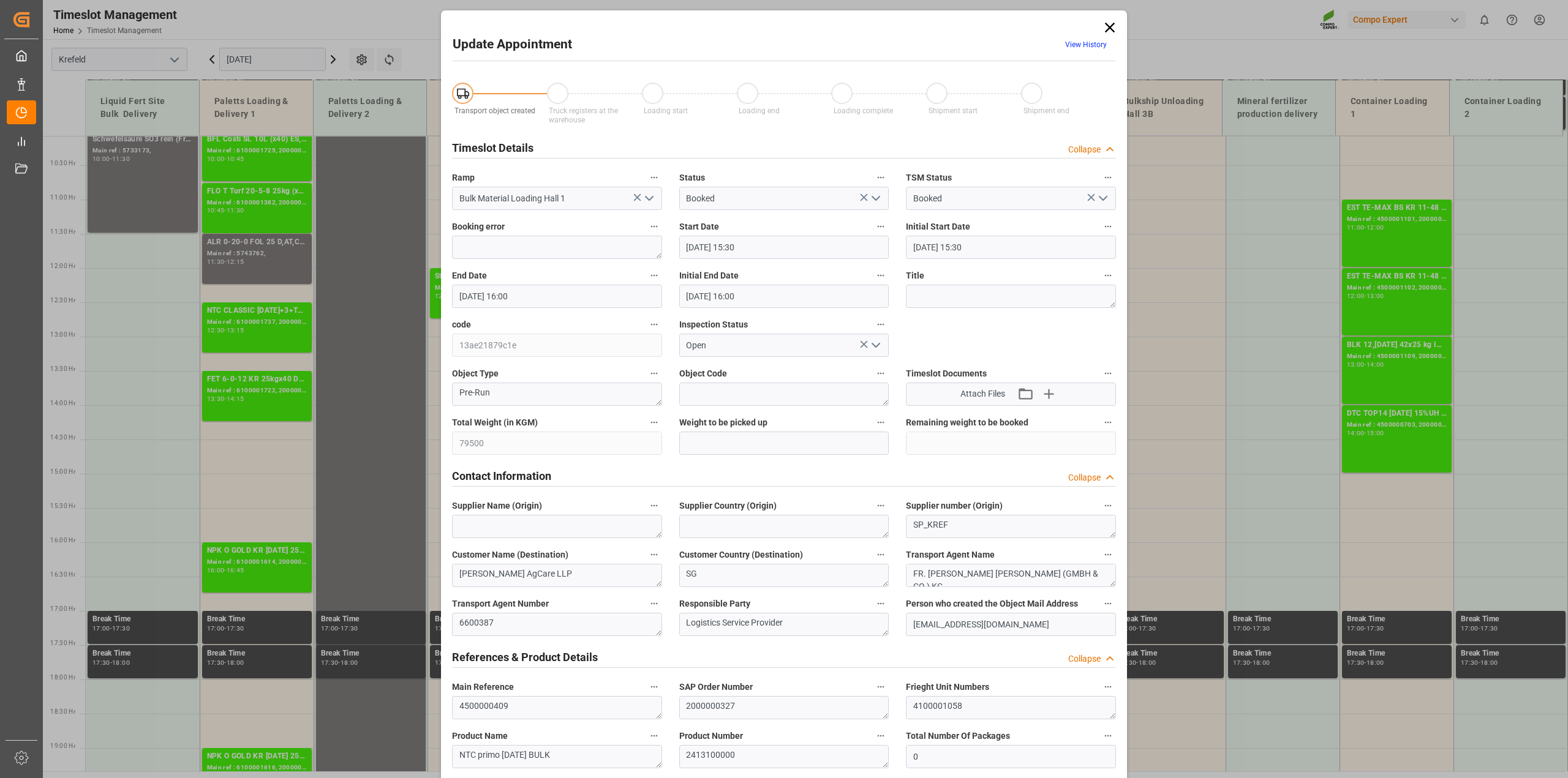
click at [1110, 28] on icon at bounding box center [1110, 28] width 17 height 17
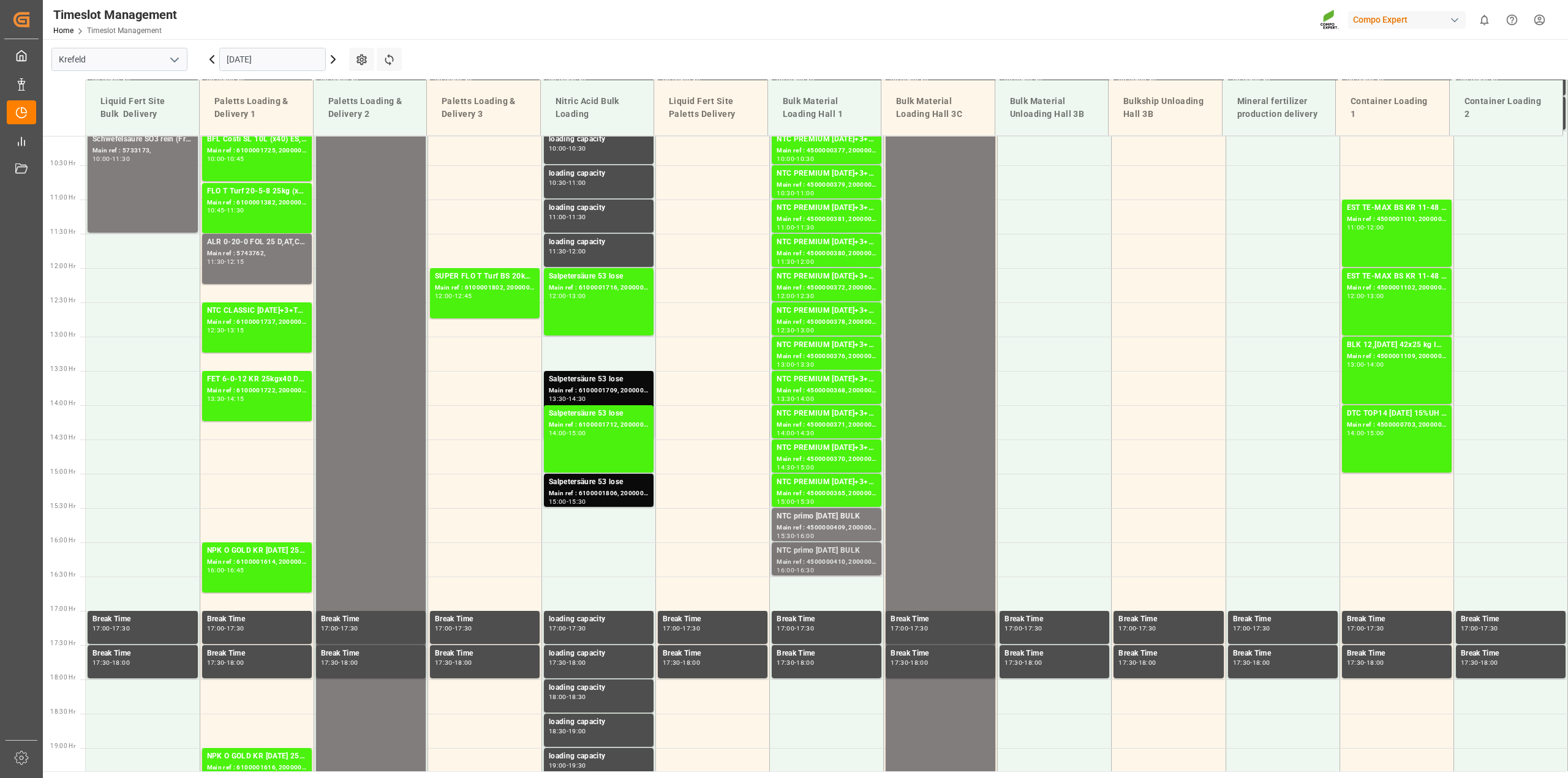
click at [820, 560] on div "Main ref : 4500000410, 2000000327" at bounding box center [827, 562] width 100 height 11
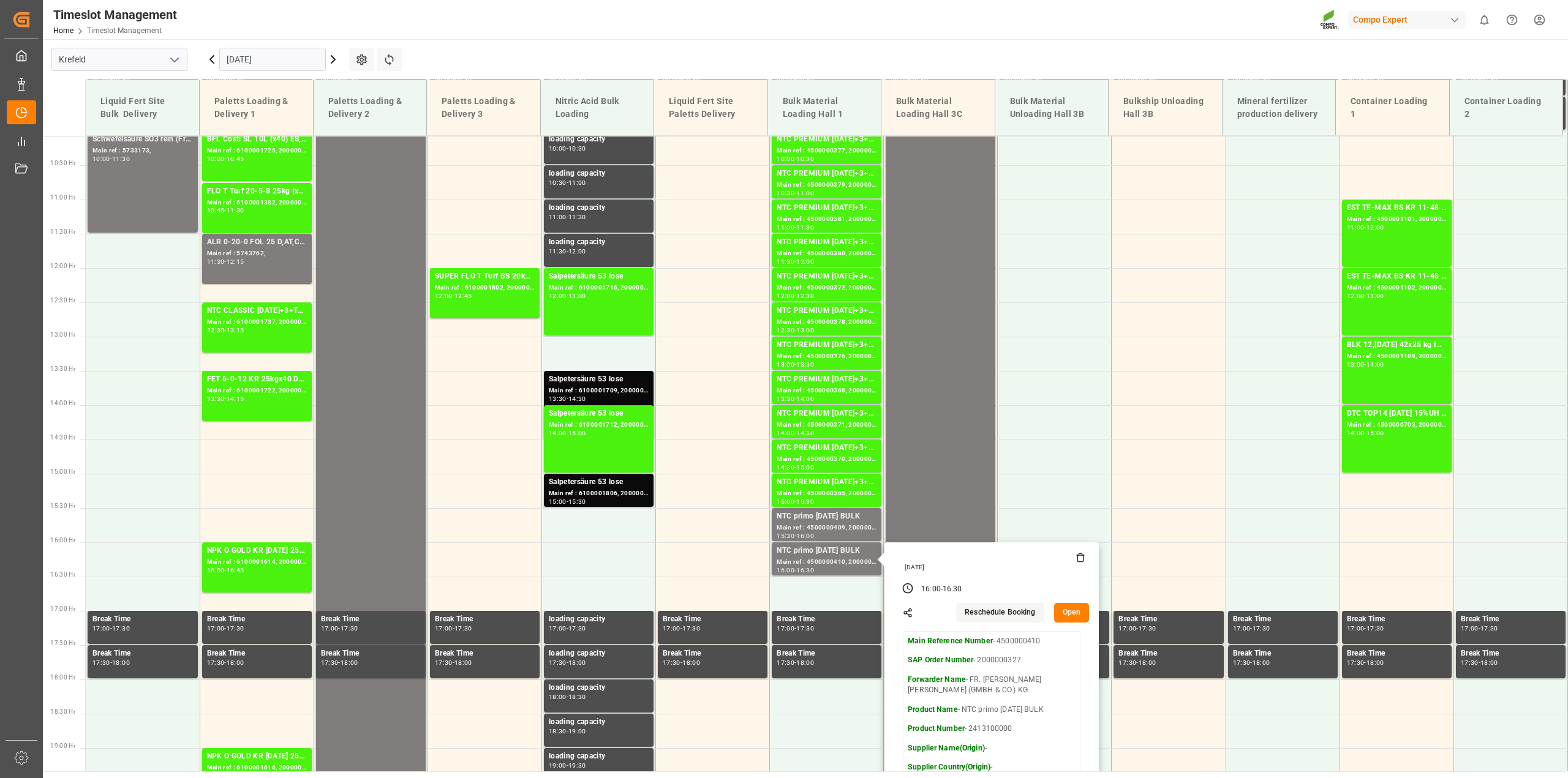
click at [1074, 617] on button "Open" at bounding box center [1072, 613] width 36 height 19
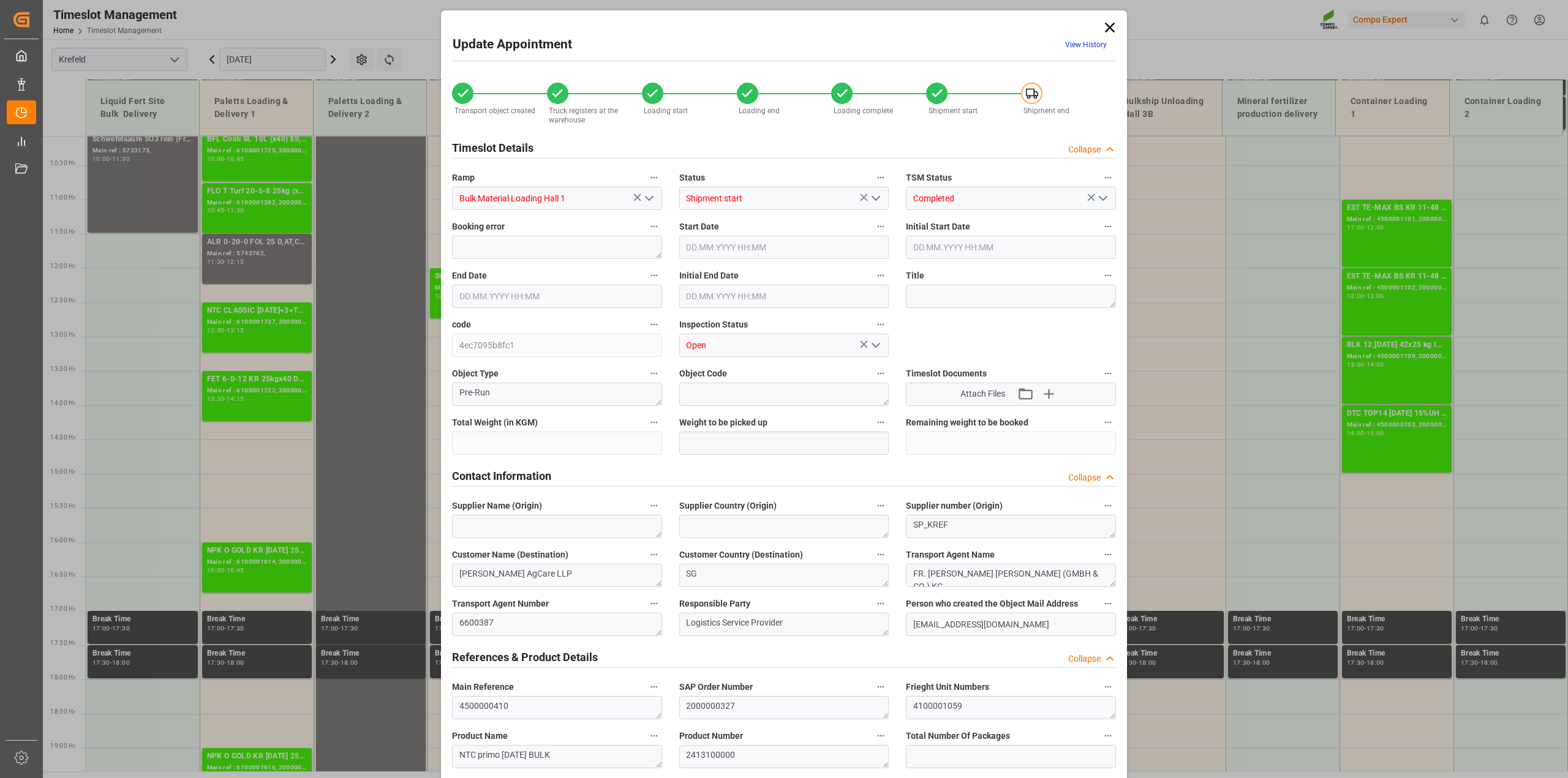
type input "53000"
type input "0"
type input "10.09.2025 16:00"
type input "10.09.2025 16:30"
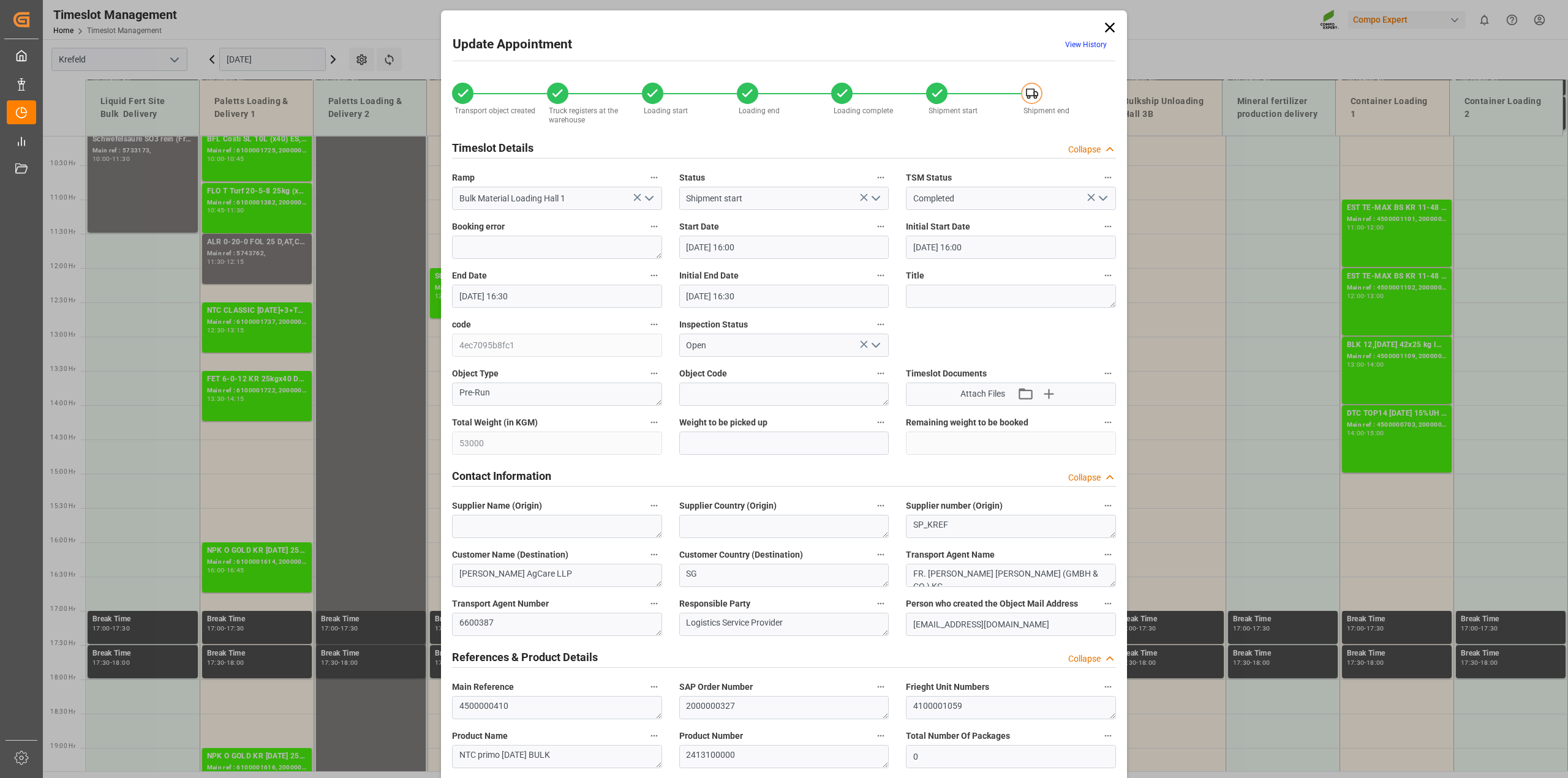
type input "10.09.2025 16:30"
type input "09.09.2025 11:40"
type input "11.09.2025 12:15"
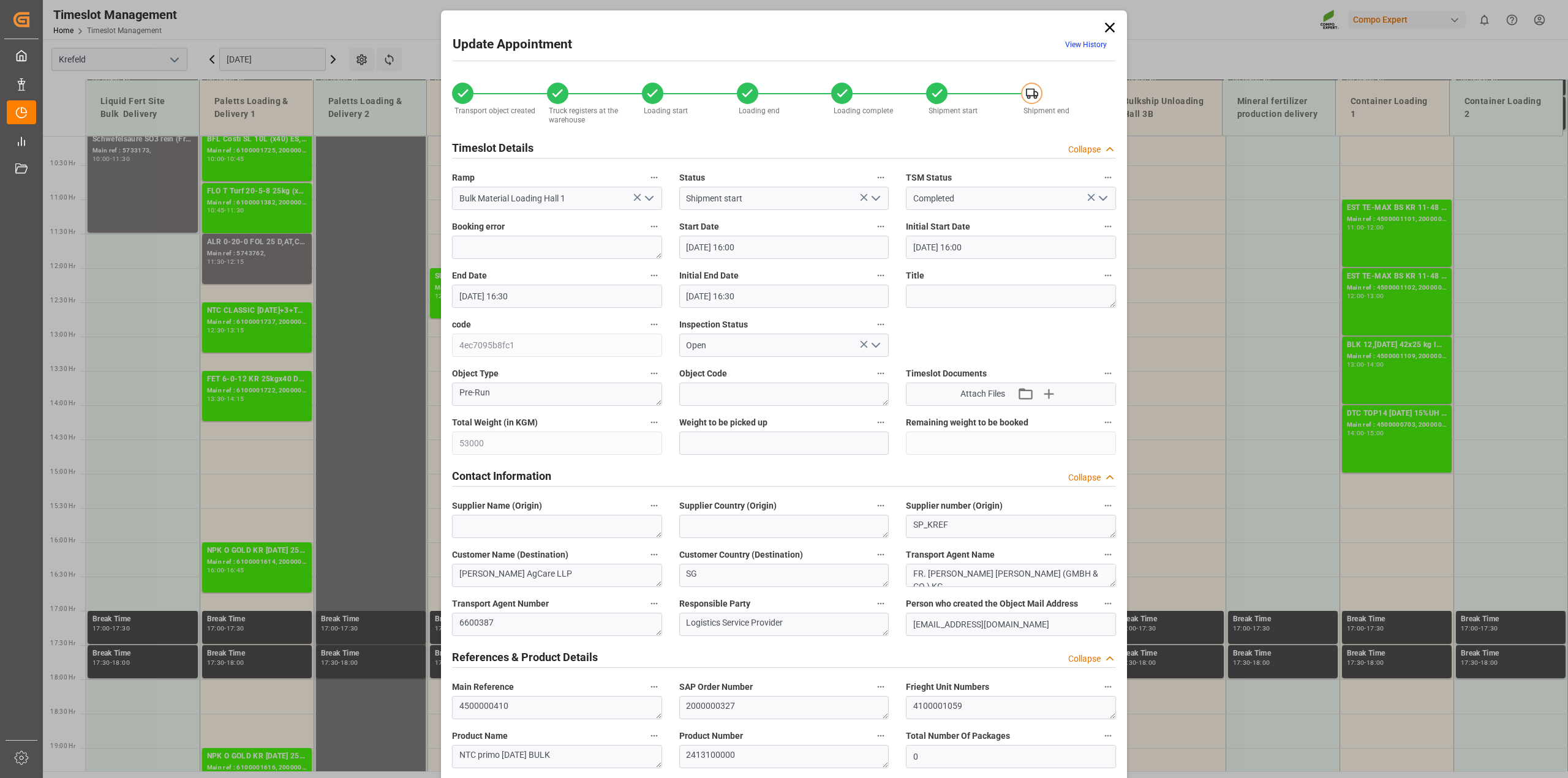
type input "11.09.2025 12:15"
type input "01.09.2025 14:12"
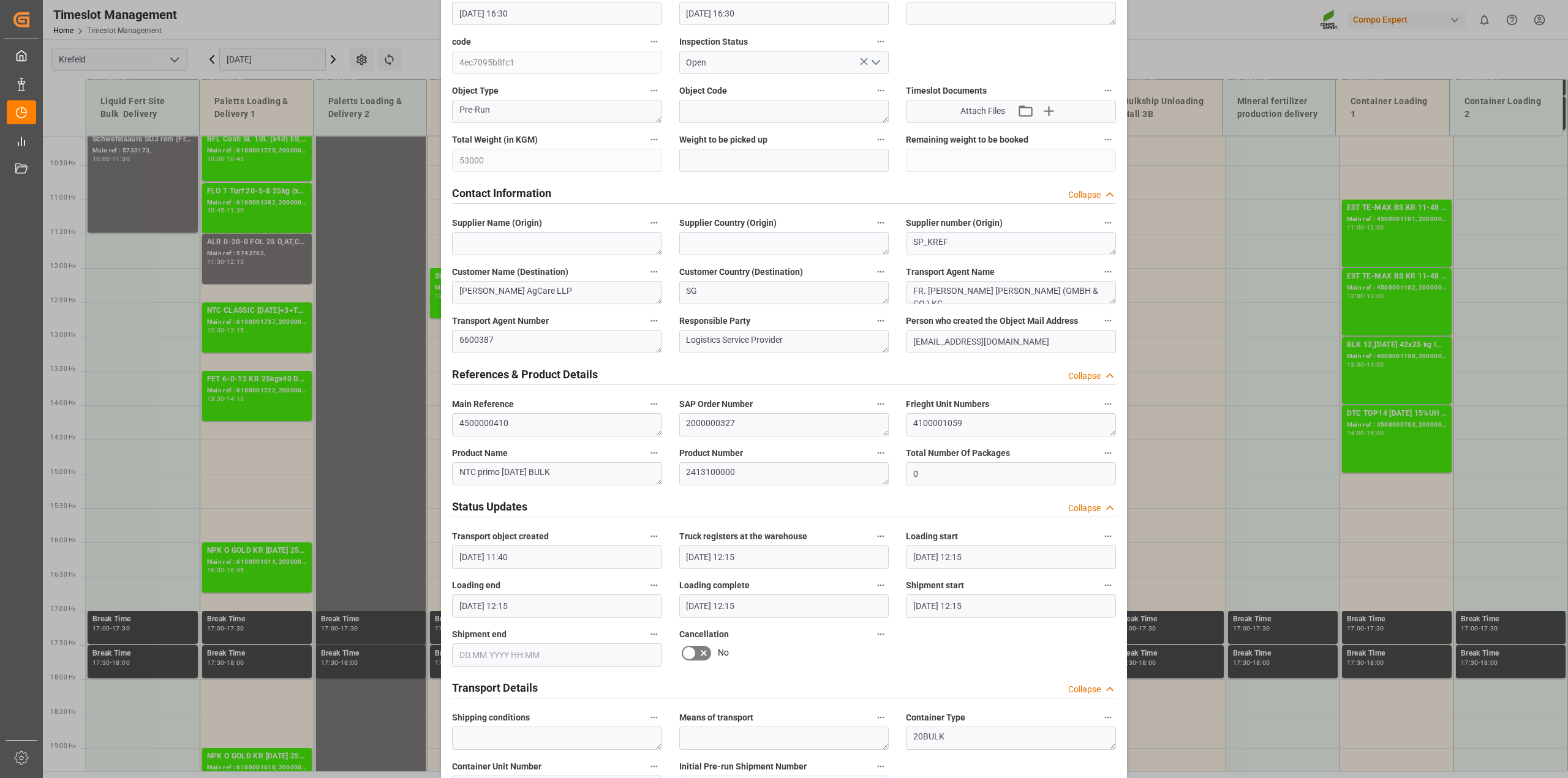
scroll to position [536, 0]
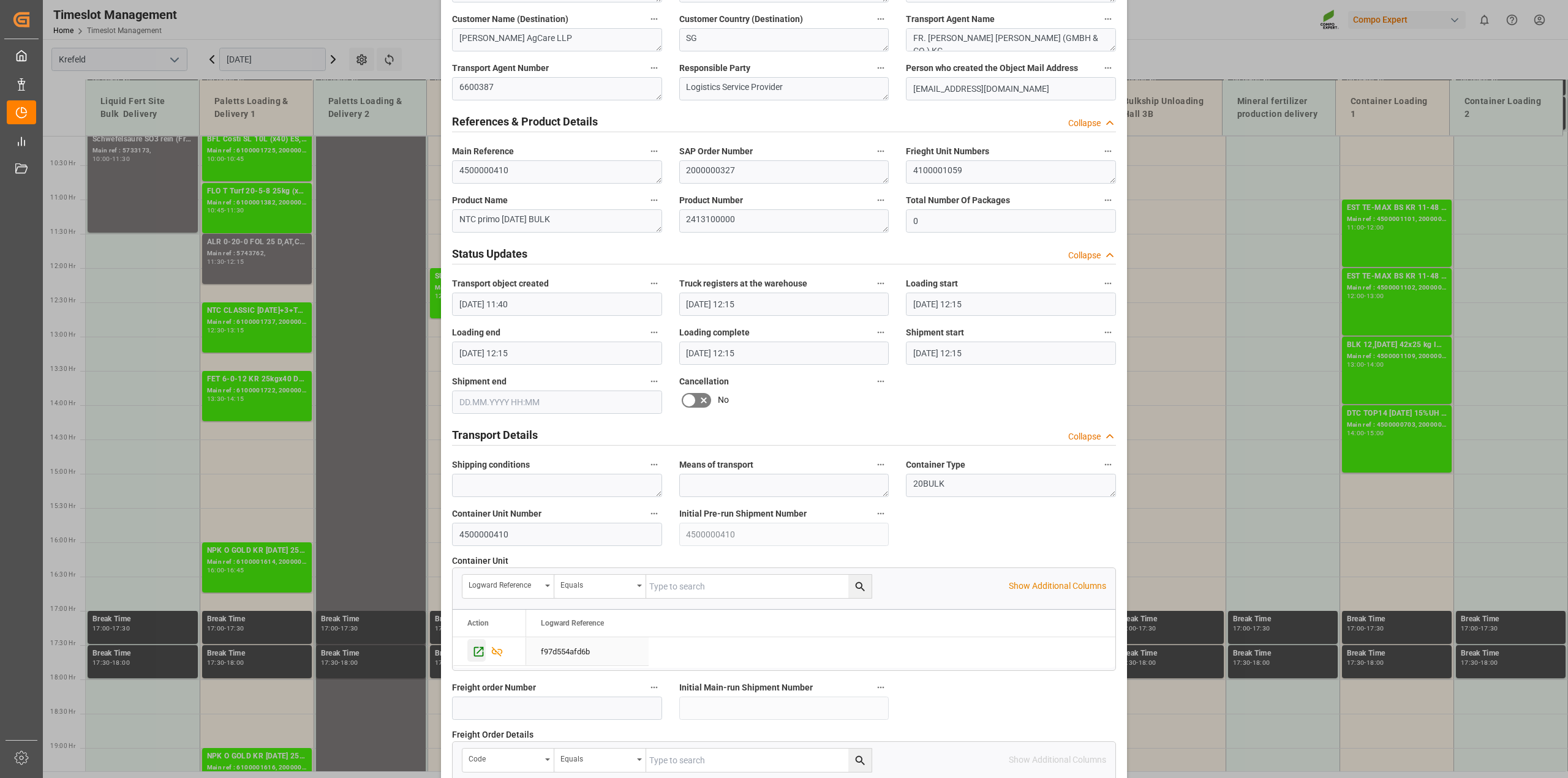
click at [472, 649] on icon "Press SPACE to select this row." at bounding box center [478, 652] width 13 height 13
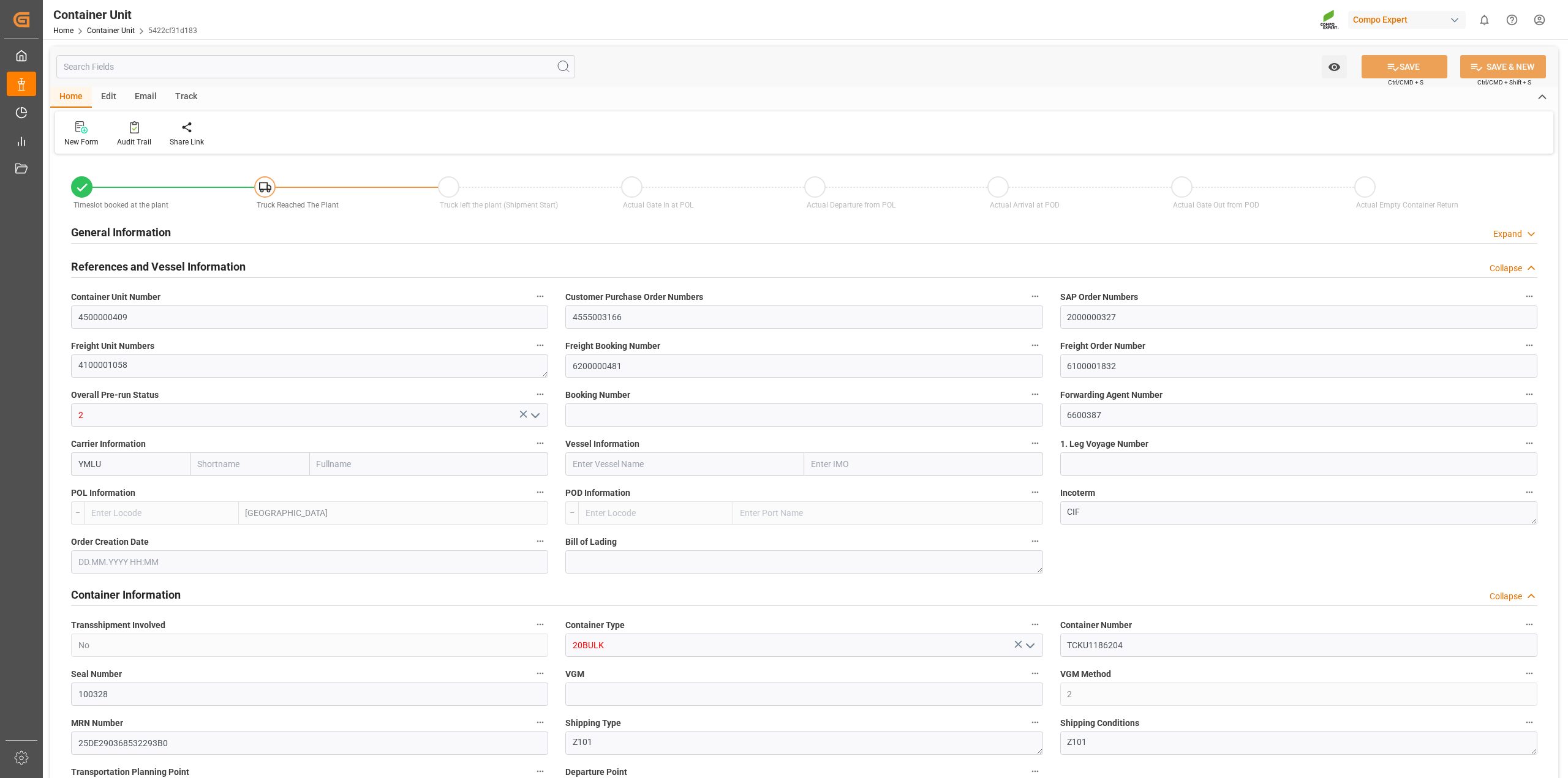
type input "[PERSON_NAME]"
type input "[PERSON_NAME] Marine Transport Corp."
type input "BEANR"
type input "VNVTG"
type input "28580"
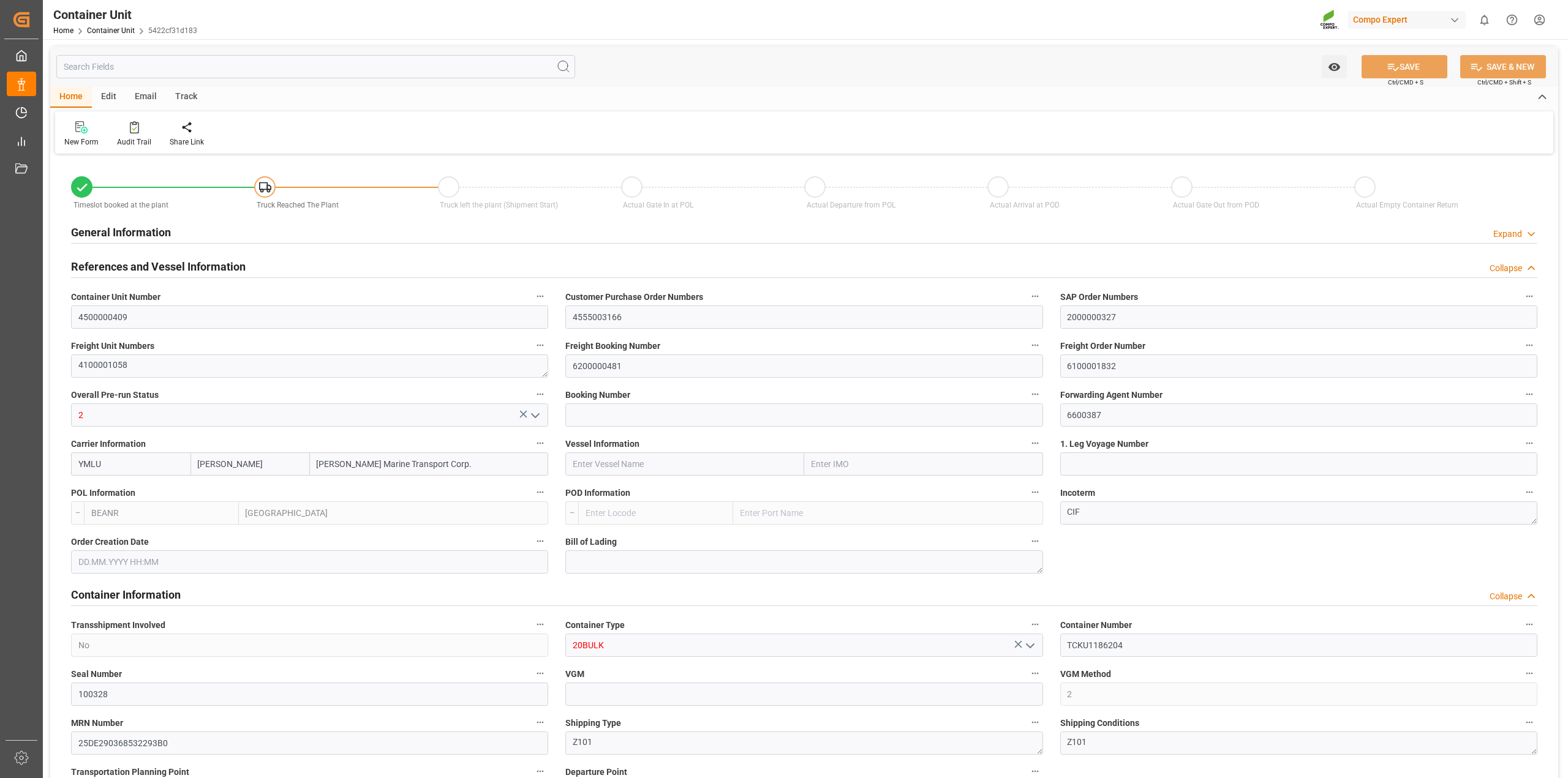
type input "0"
type input "79500"
type input "30.07.2025"
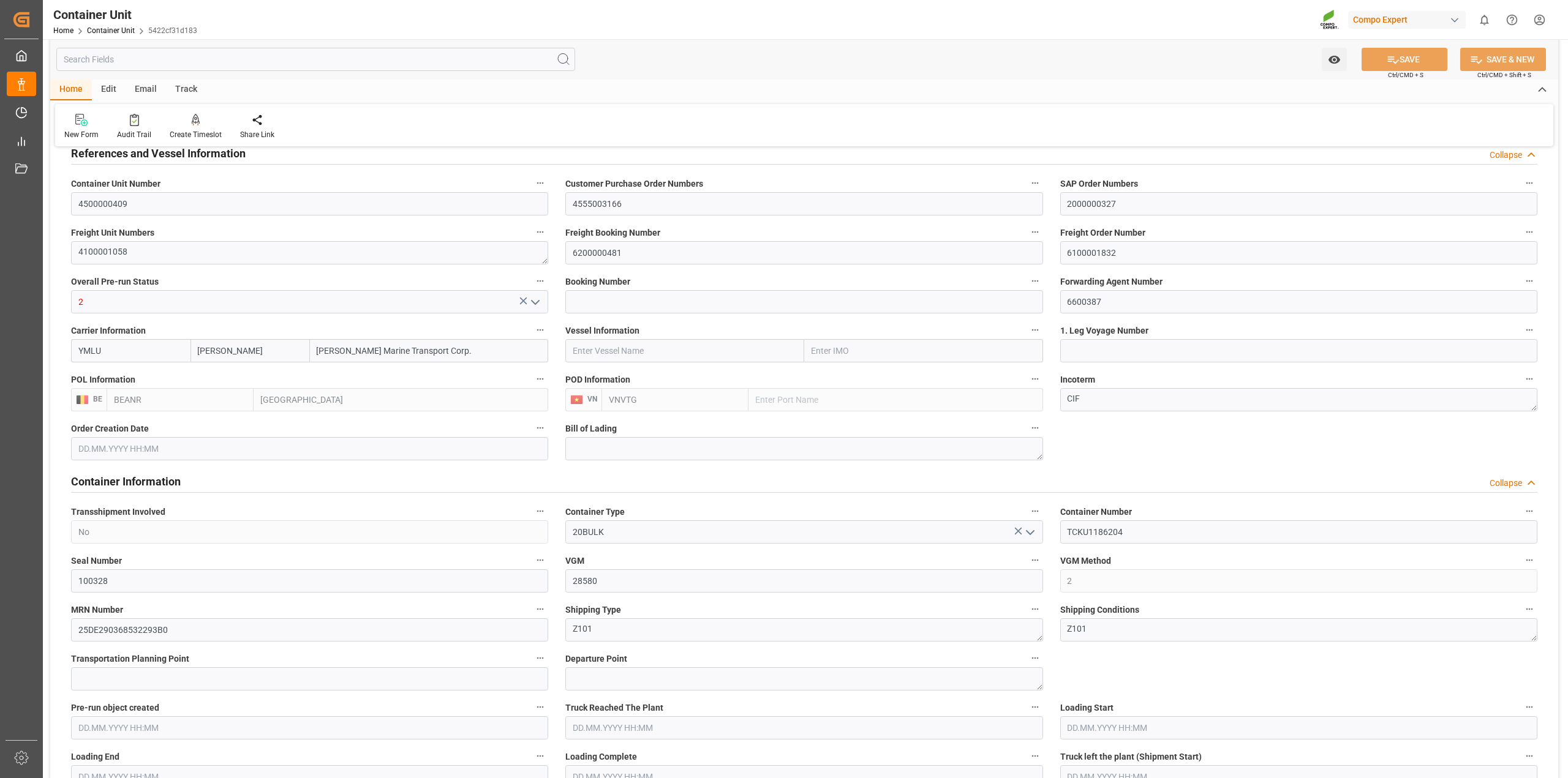
scroll to position [383, 0]
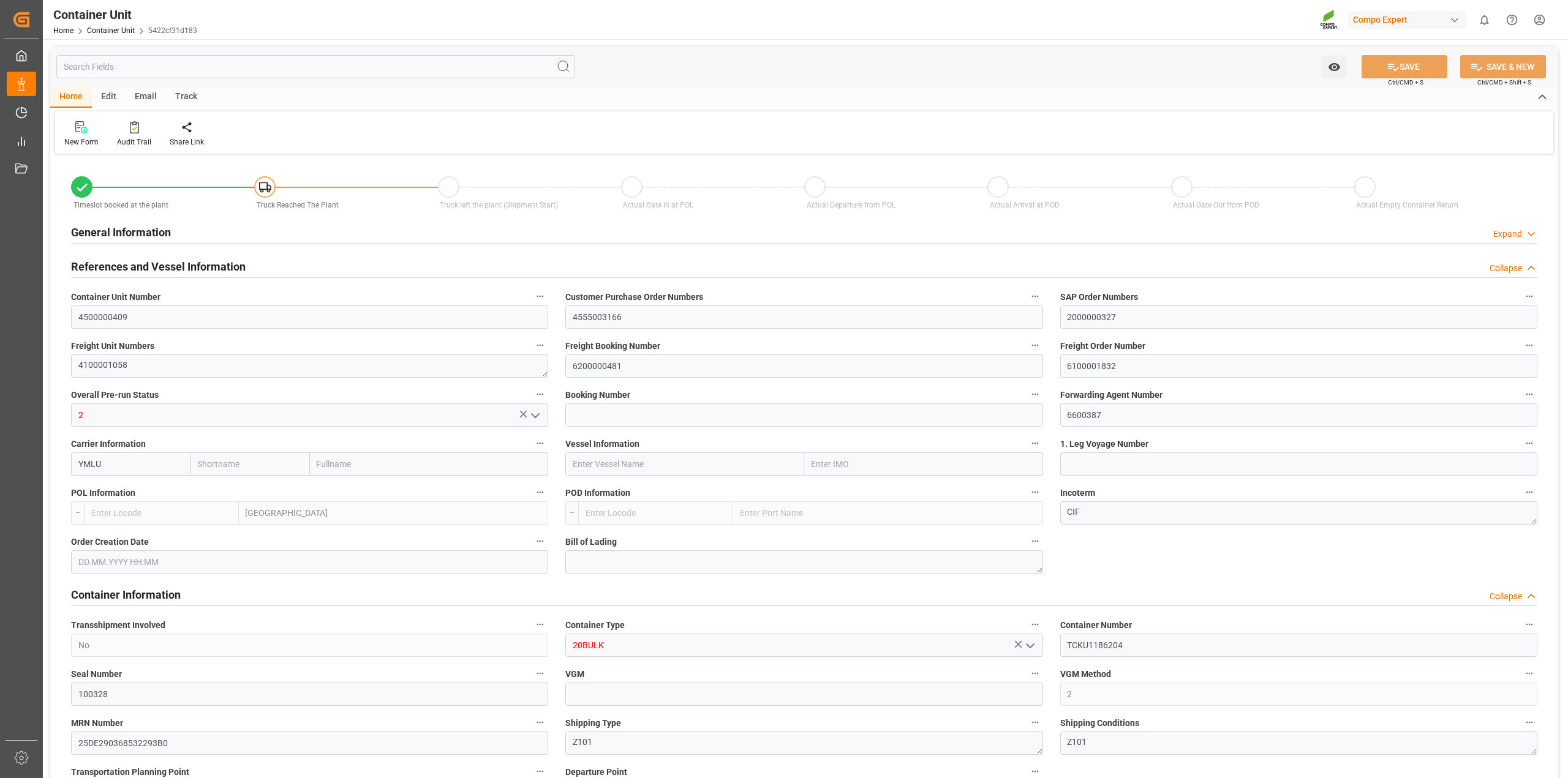
type input "[PERSON_NAME]"
type input "[PERSON_NAME] Marine Transport Corp."
type input "BEANR"
type input "VNVTG"
type input "28580"
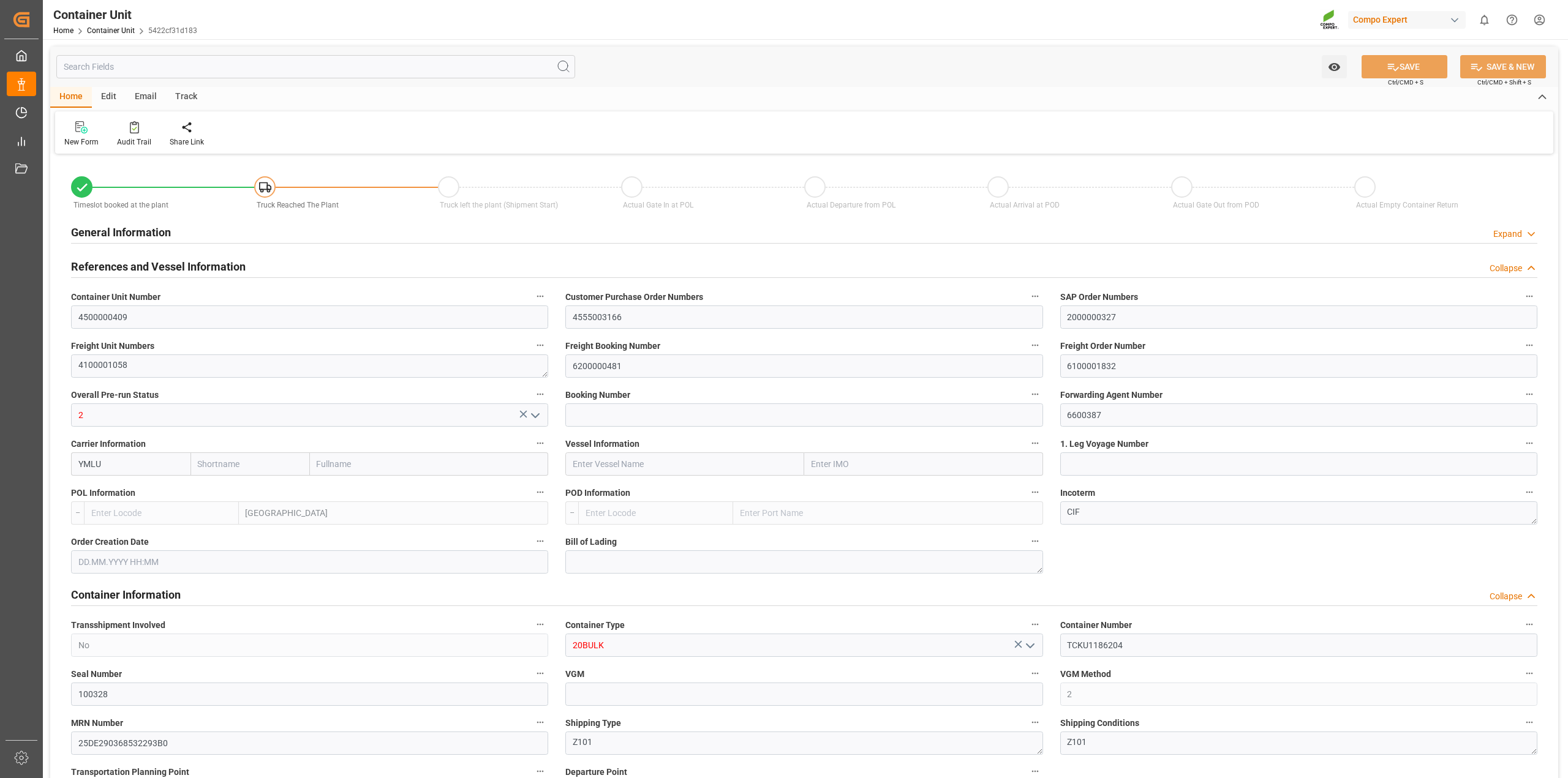
type input "0"
type input "79500"
type input "[DATE]"
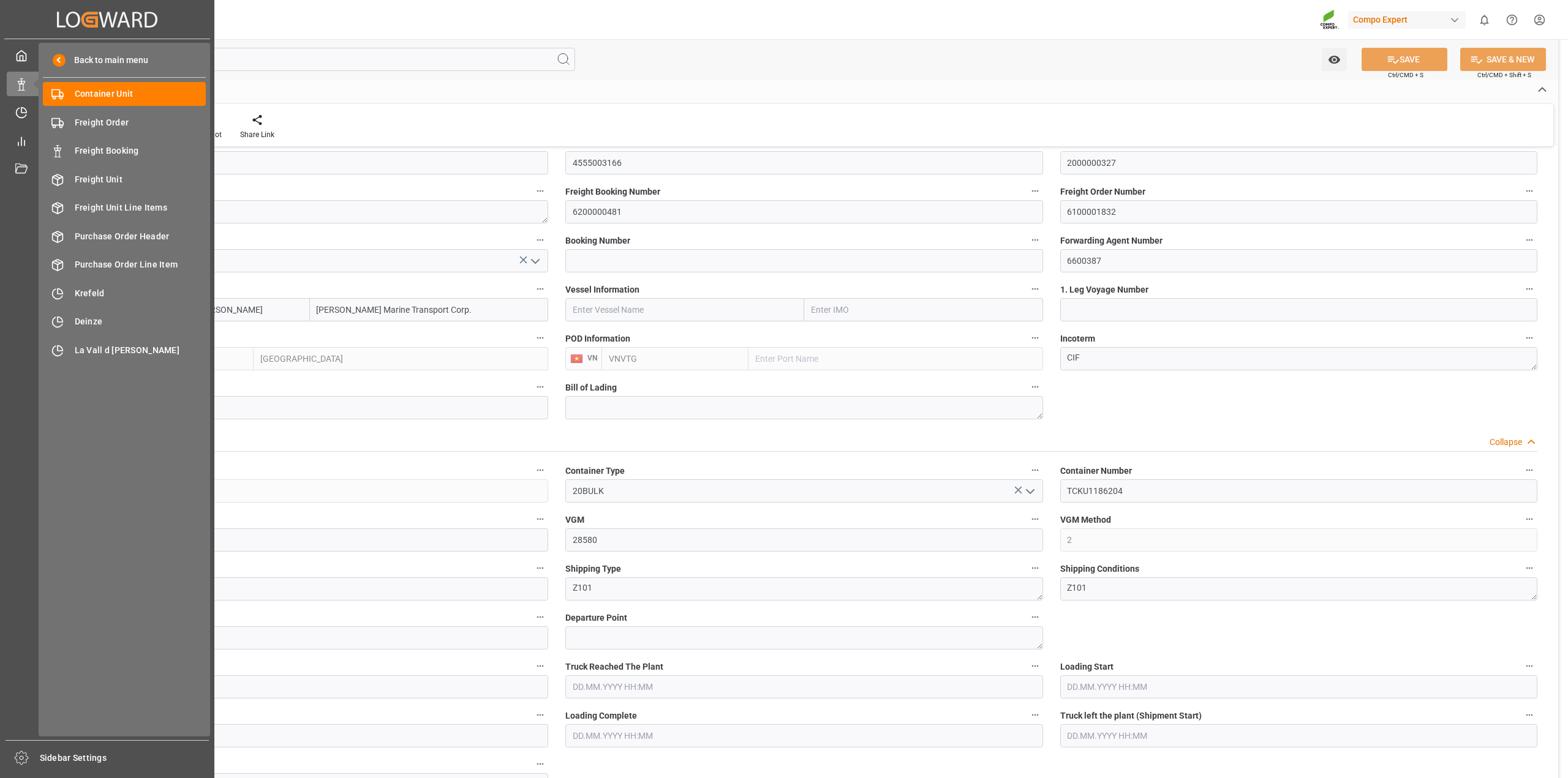
scroll to position [153, 0]
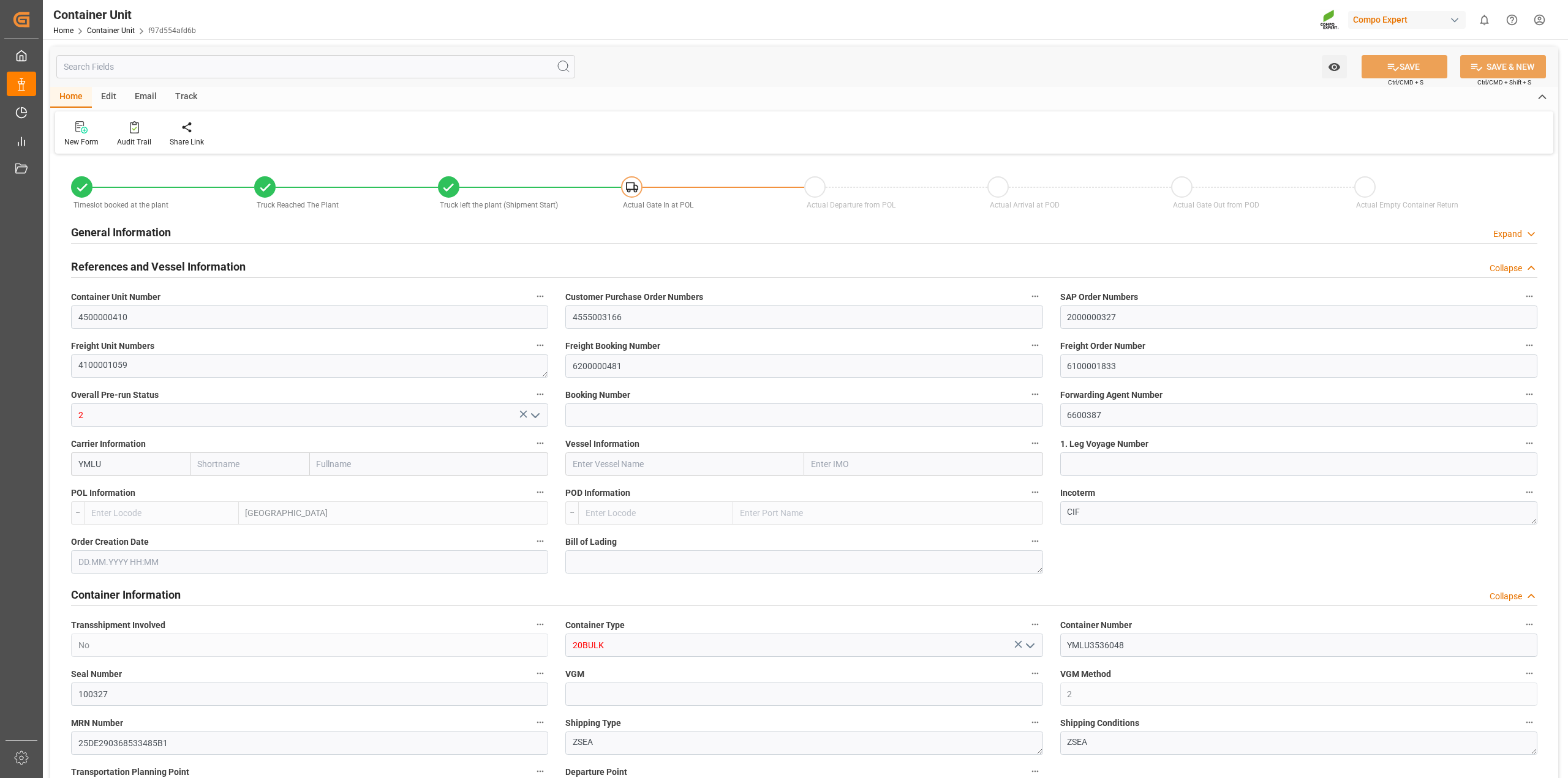
type input "[PERSON_NAME]"
type input "[PERSON_NAME] Marine Transport Corp."
type input "BEANR"
type input "VNVTG"
type input "28860"
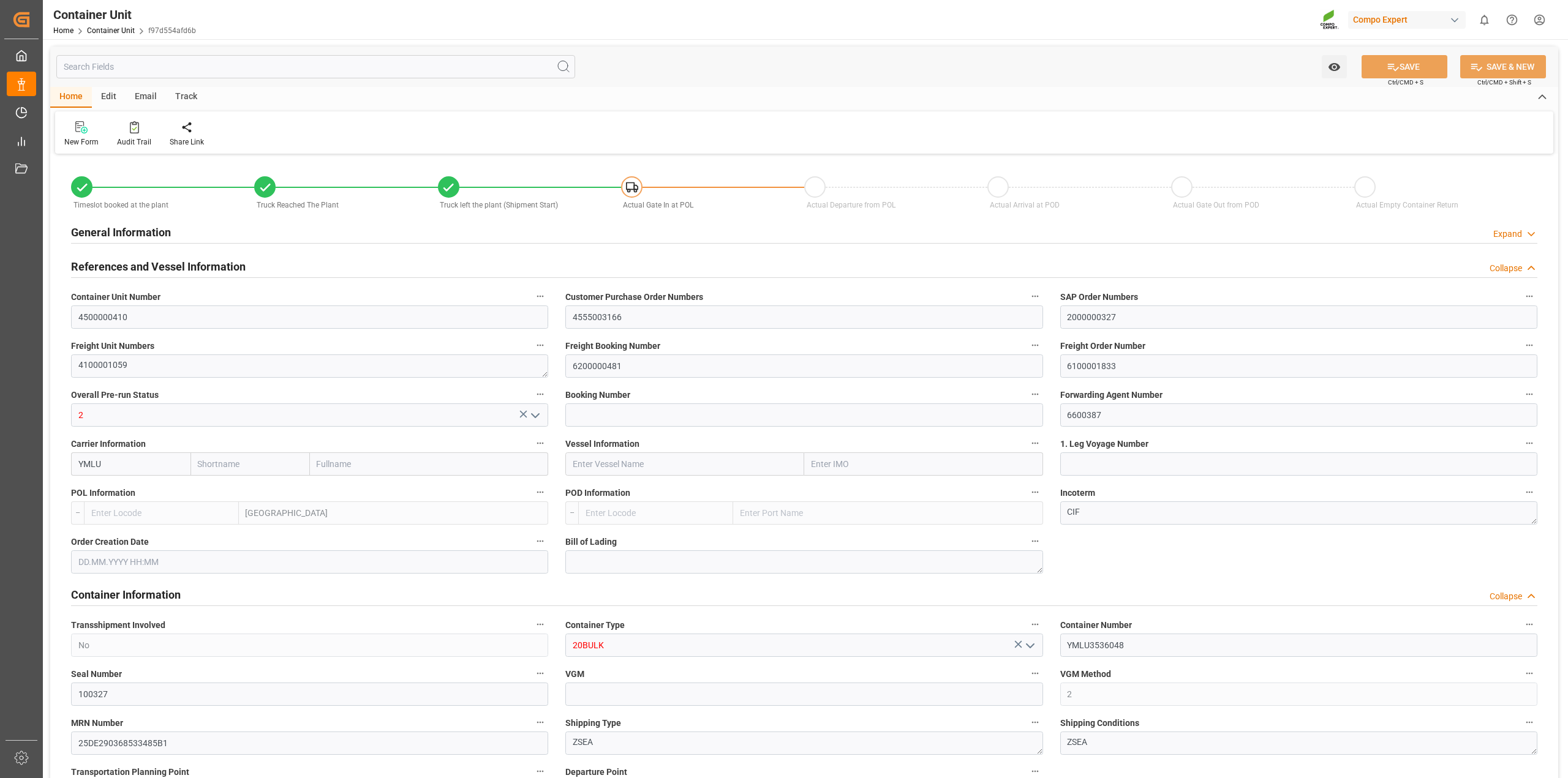
type input "0"
type input "53000"
type input "[DATE] 11:40"
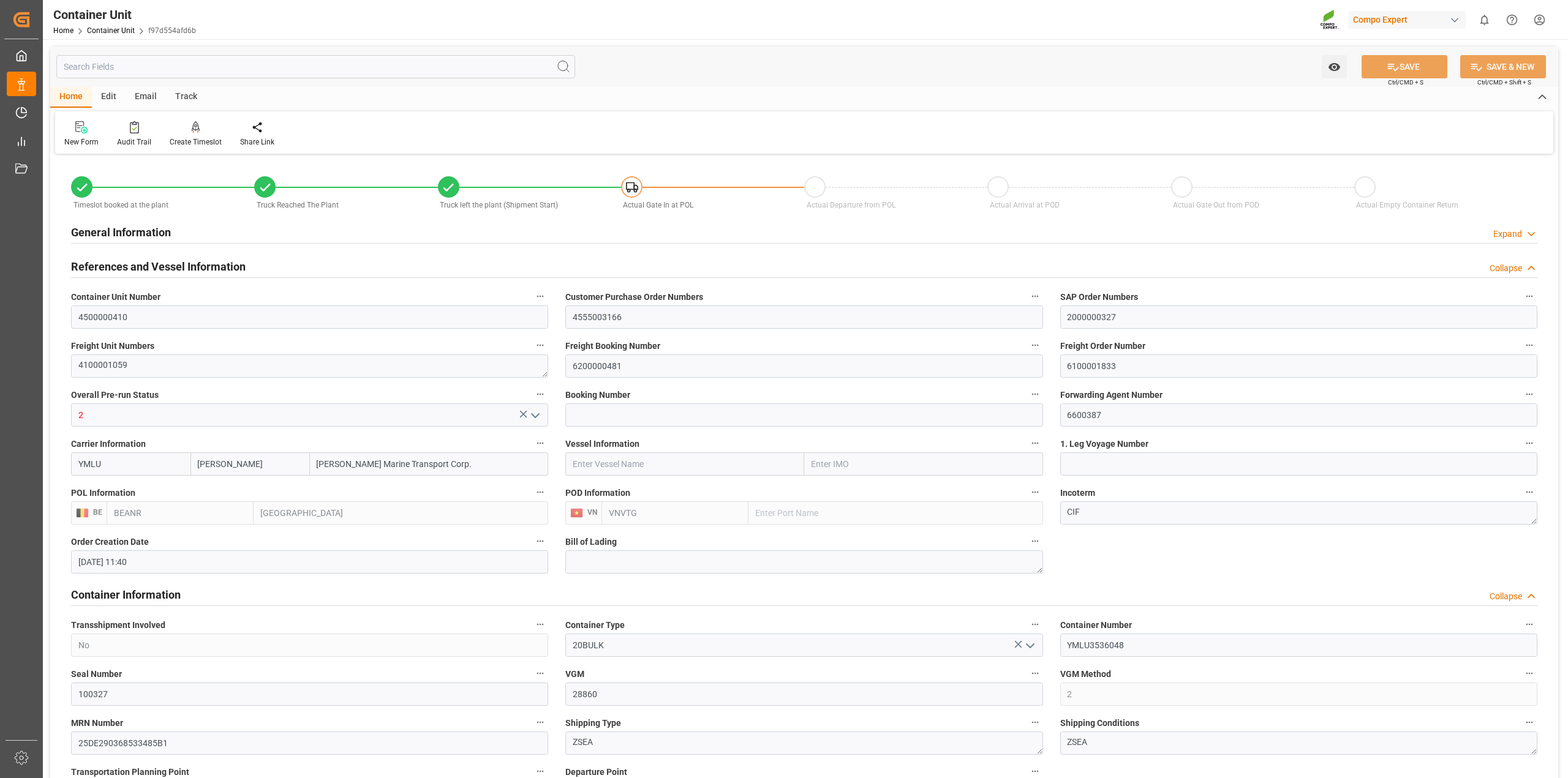
type input "[DATE] 11:40"
type input "[DATE] 12:15"
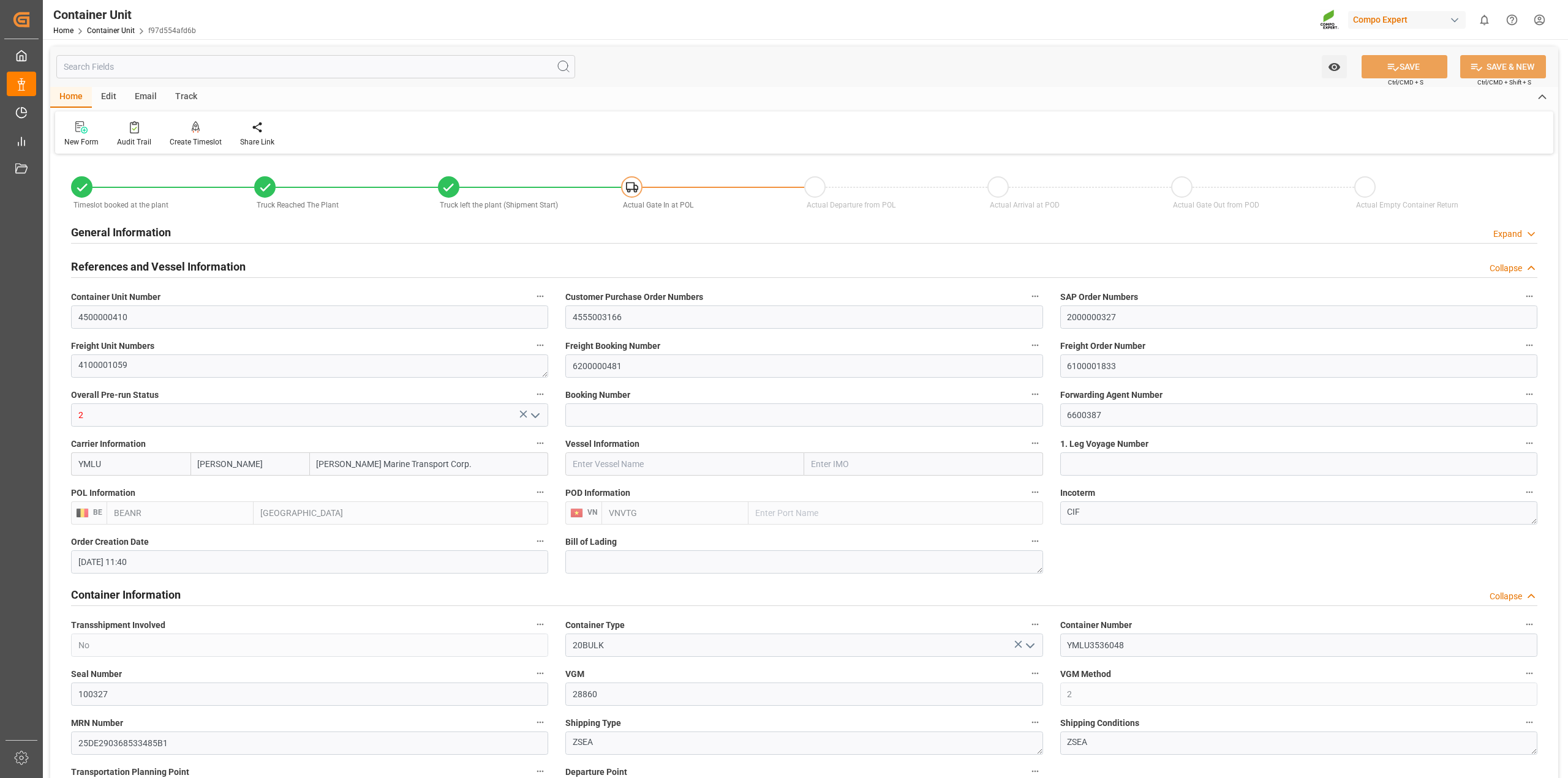
type input "[DATE] 12:15"
type input "[DATE]"
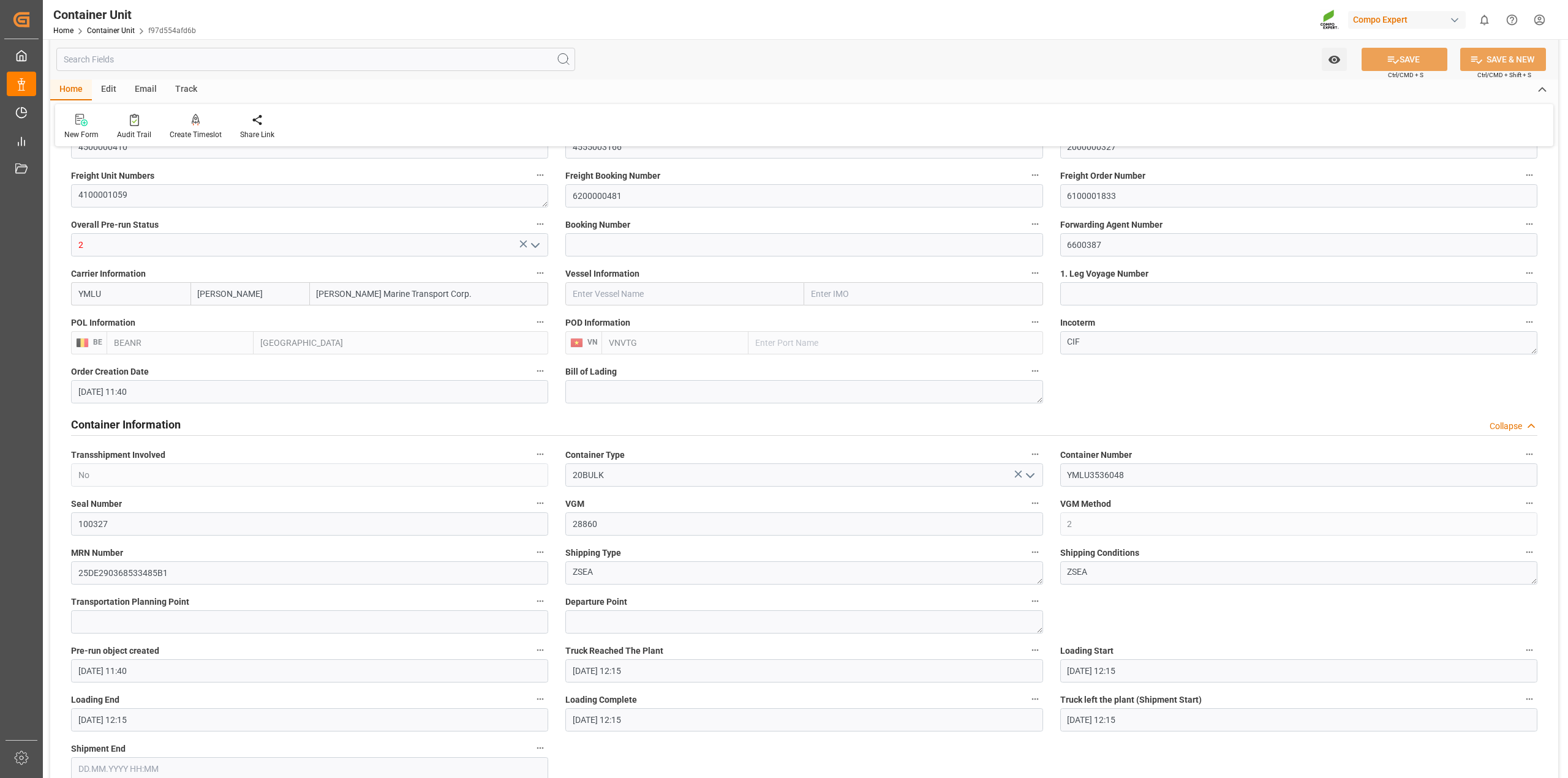
scroll to position [306, 0]
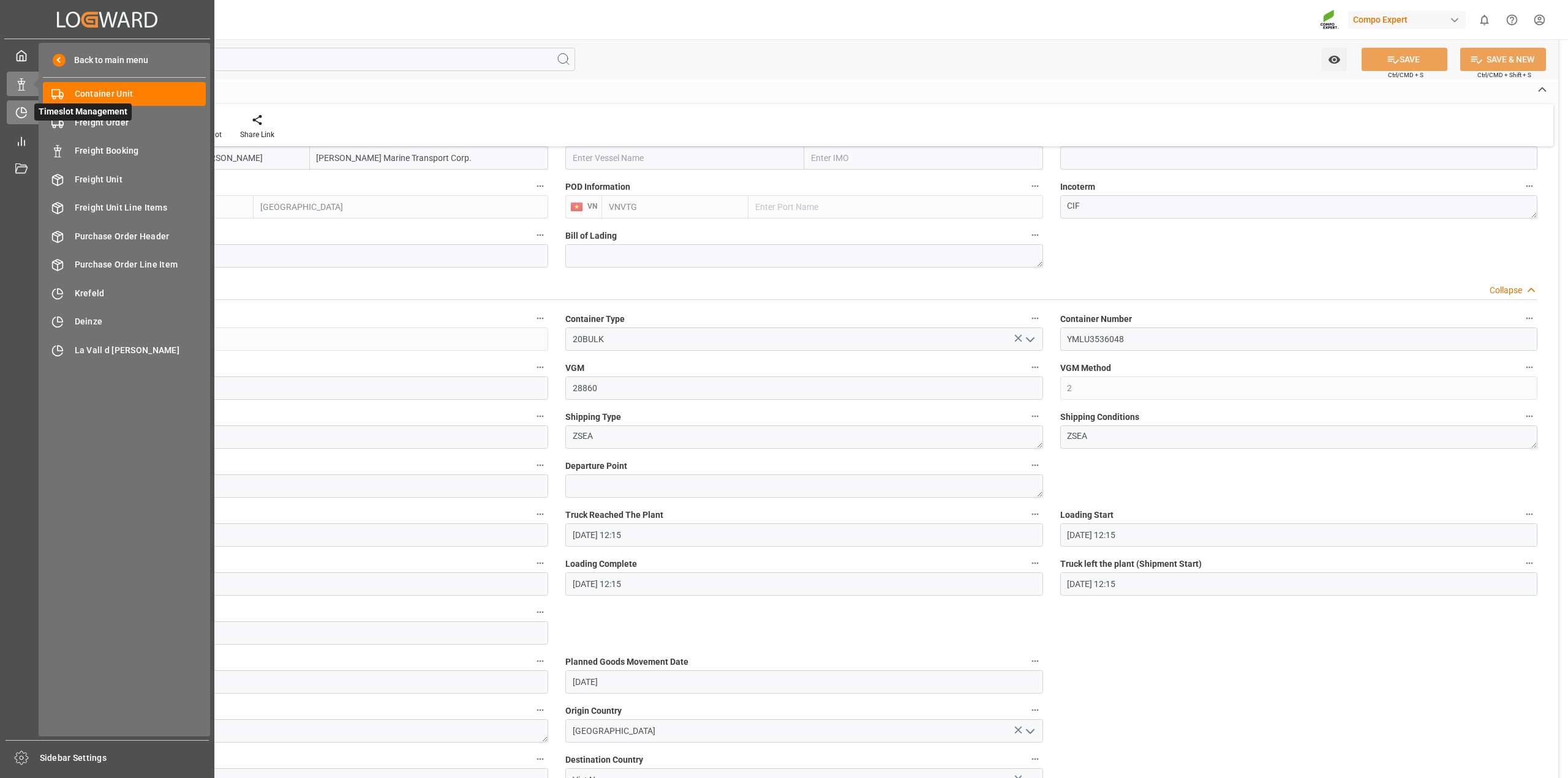
click at [21, 112] on icon at bounding box center [23, 110] width 5 height 5
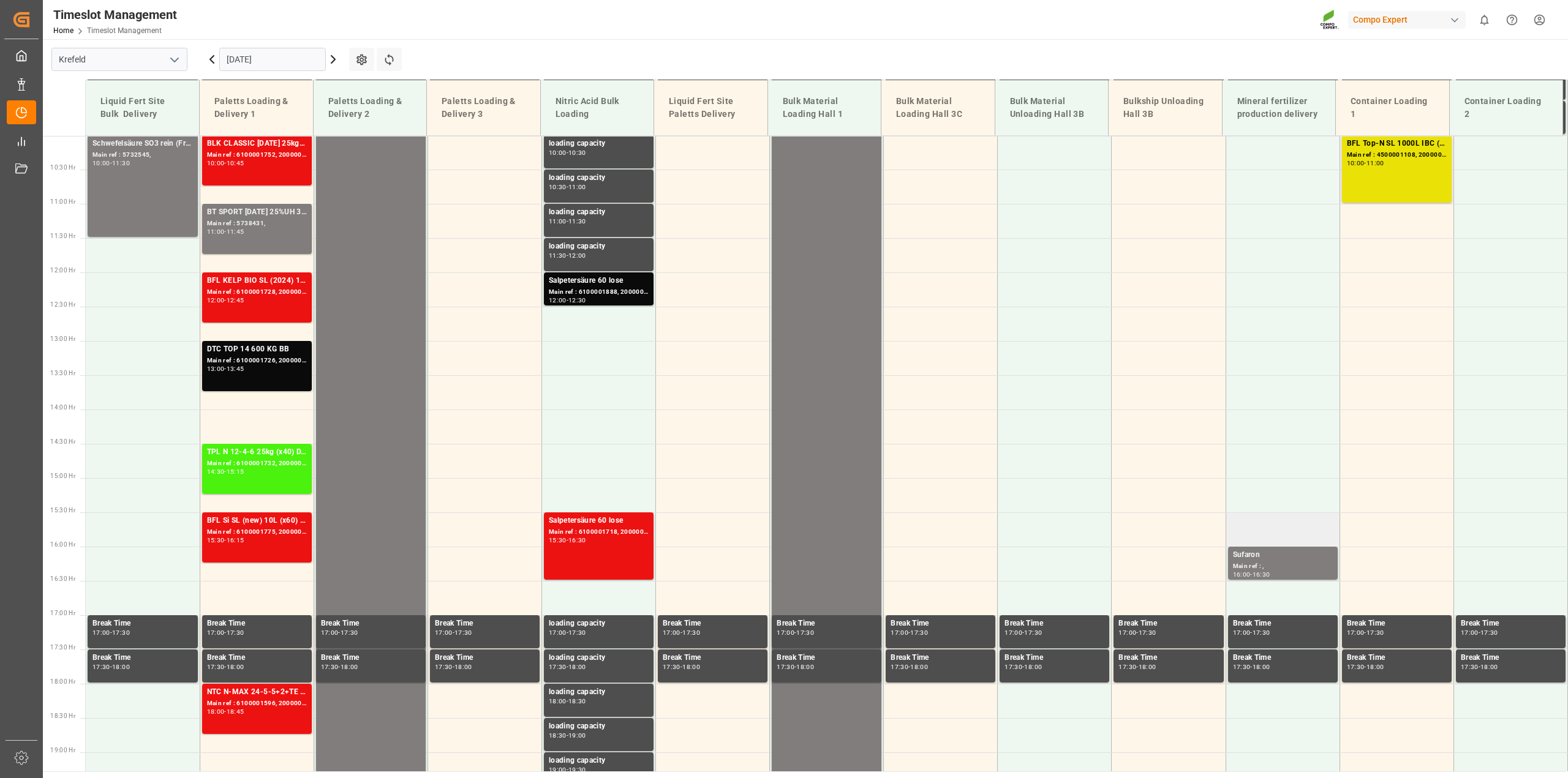
scroll to position [691, 0]
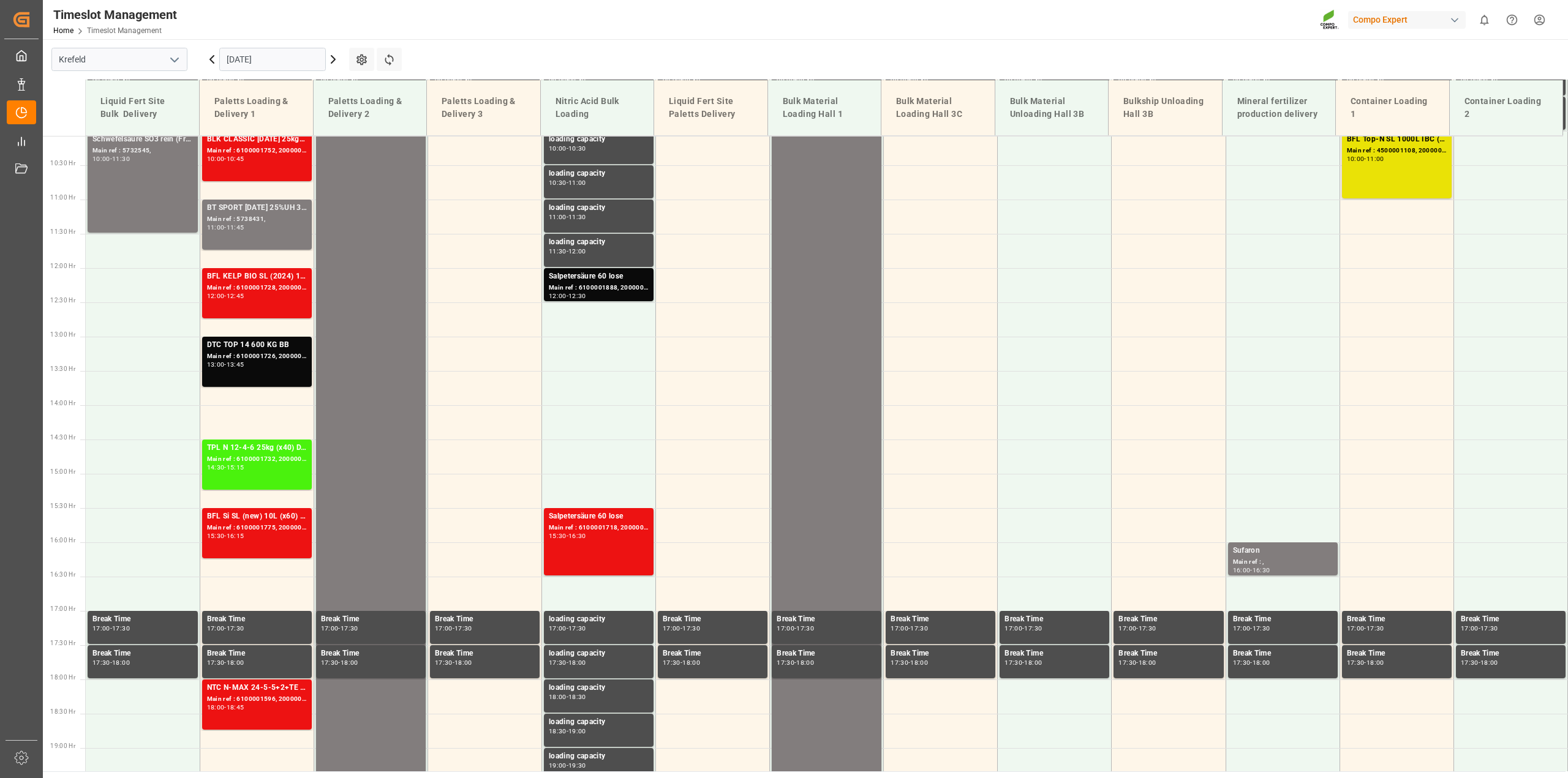
click at [213, 61] on icon at bounding box center [212, 59] width 15 height 15
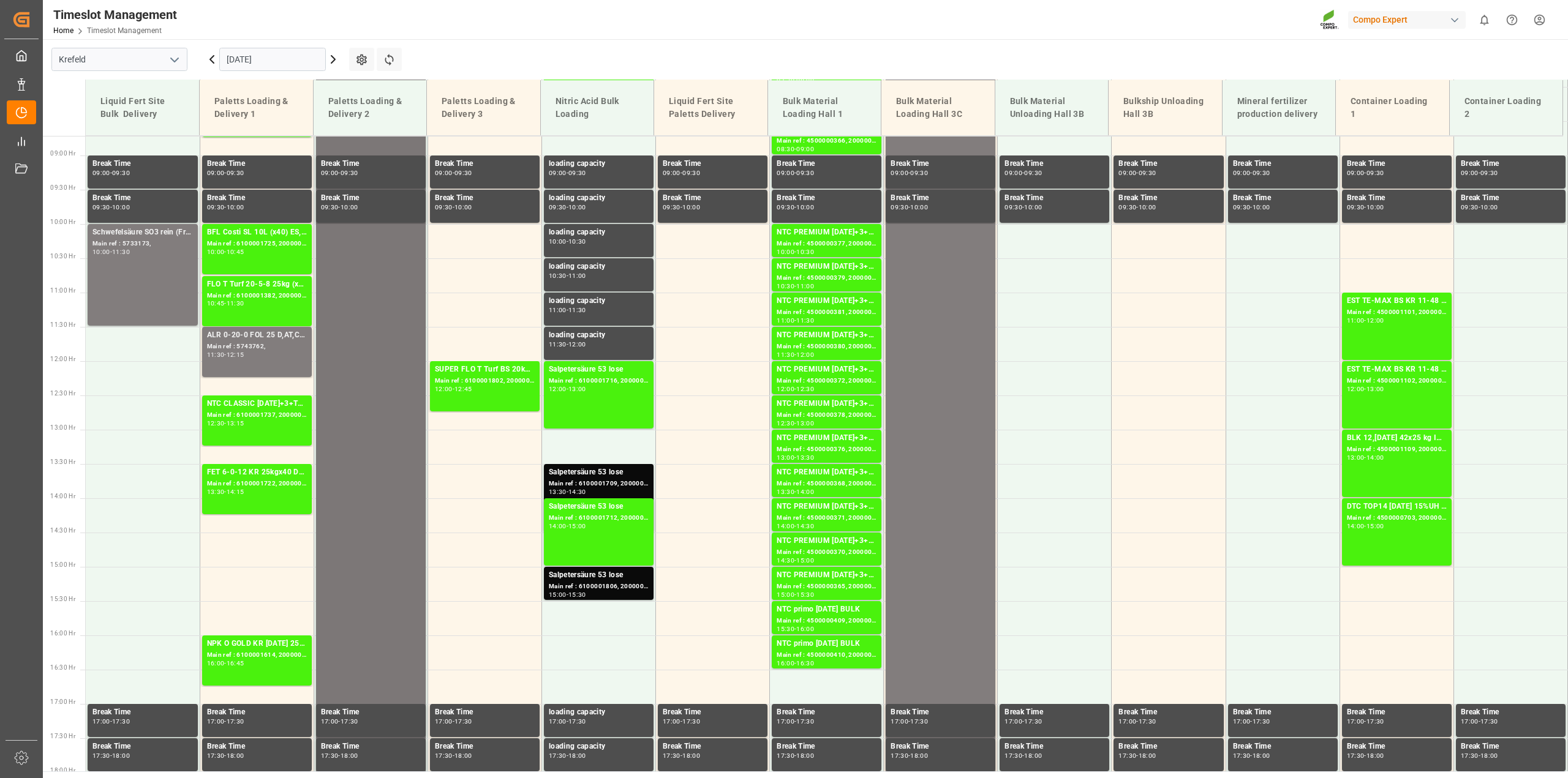
scroll to position [538, 0]
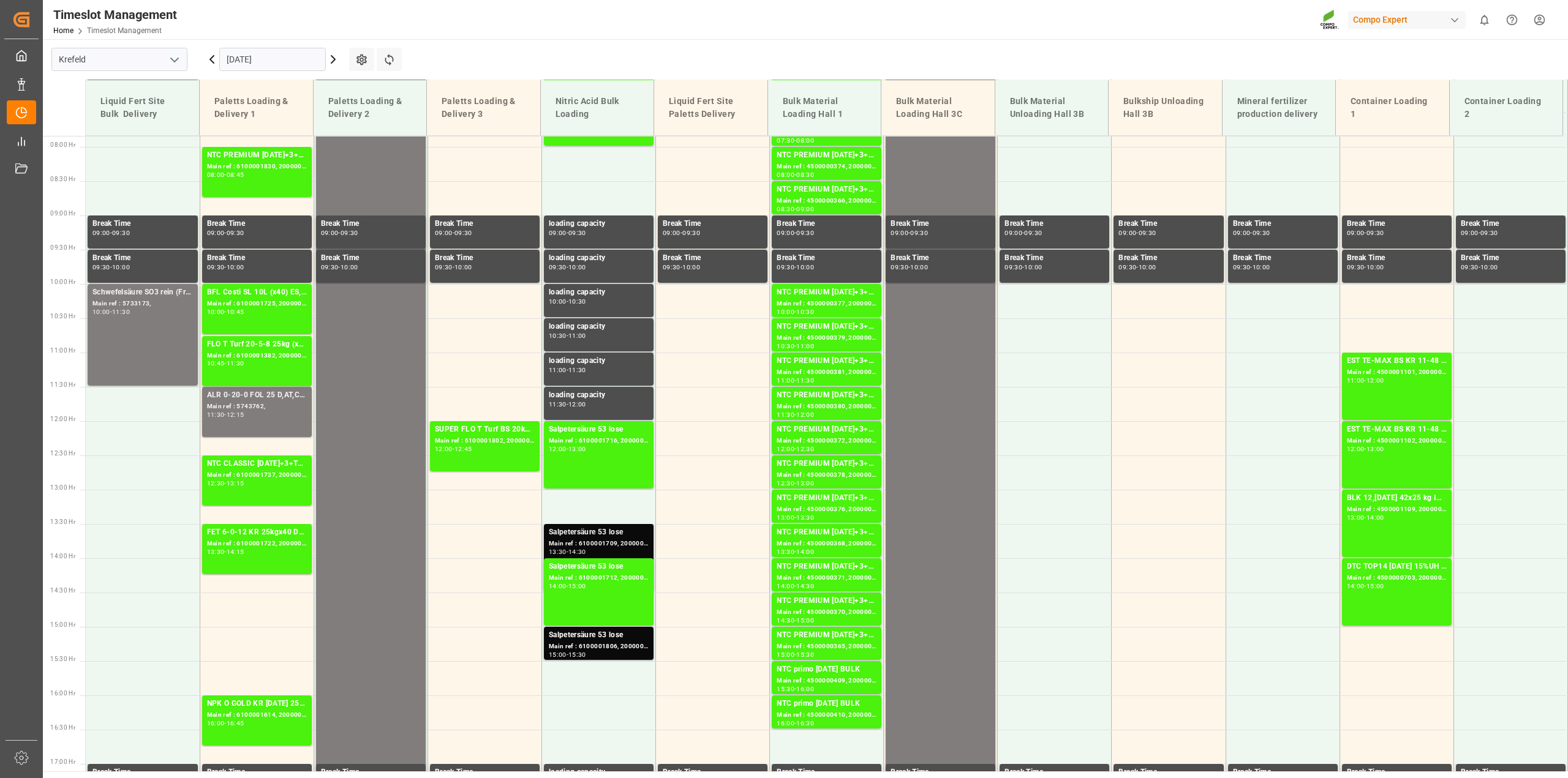
click at [613, 540] on div "Main ref : 6100001709, 2000001435" at bounding box center [598, 544] width 100 height 11
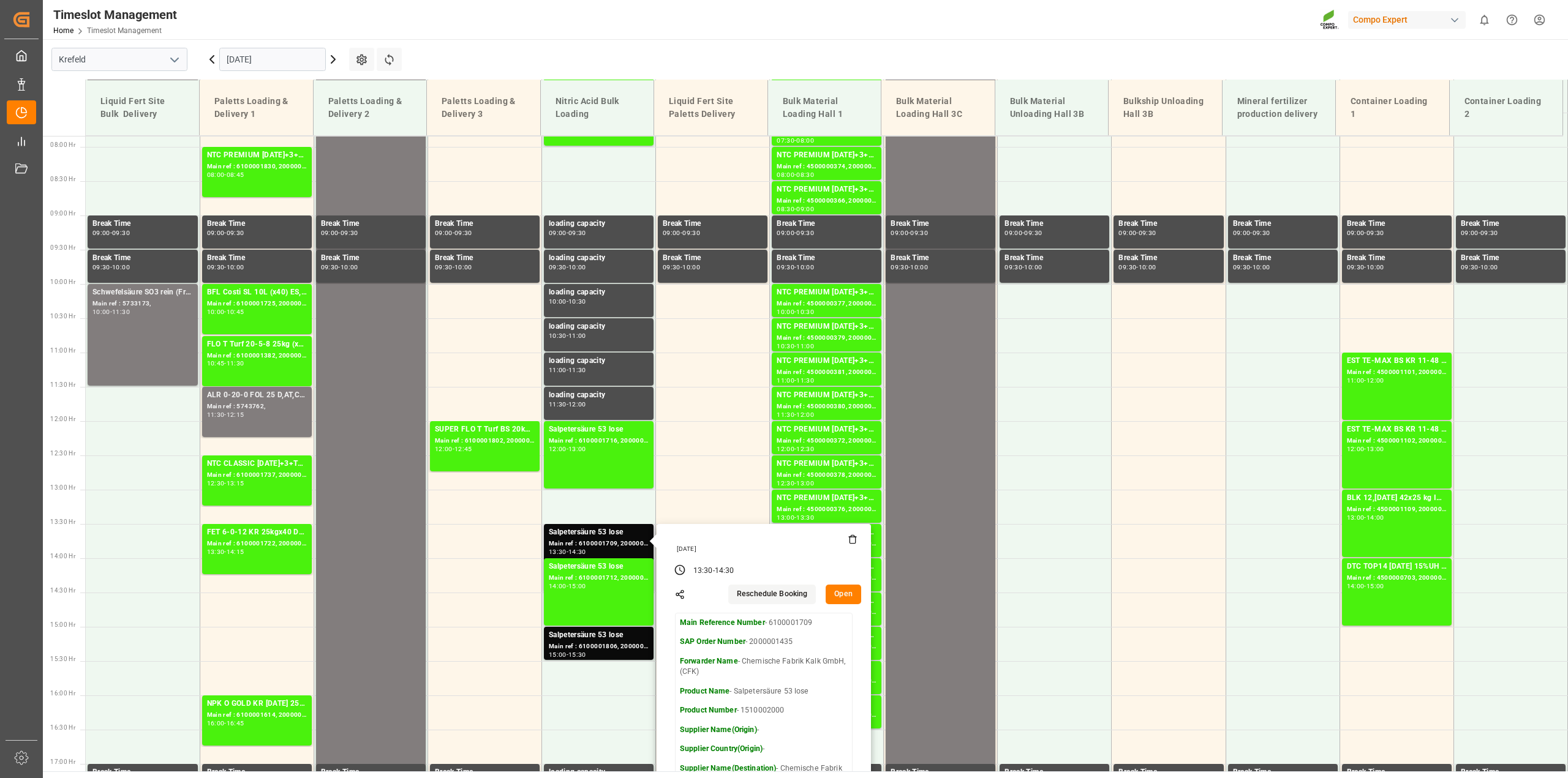
click at [840, 592] on button "Open" at bounding box center [843, 594] width 36 height 19
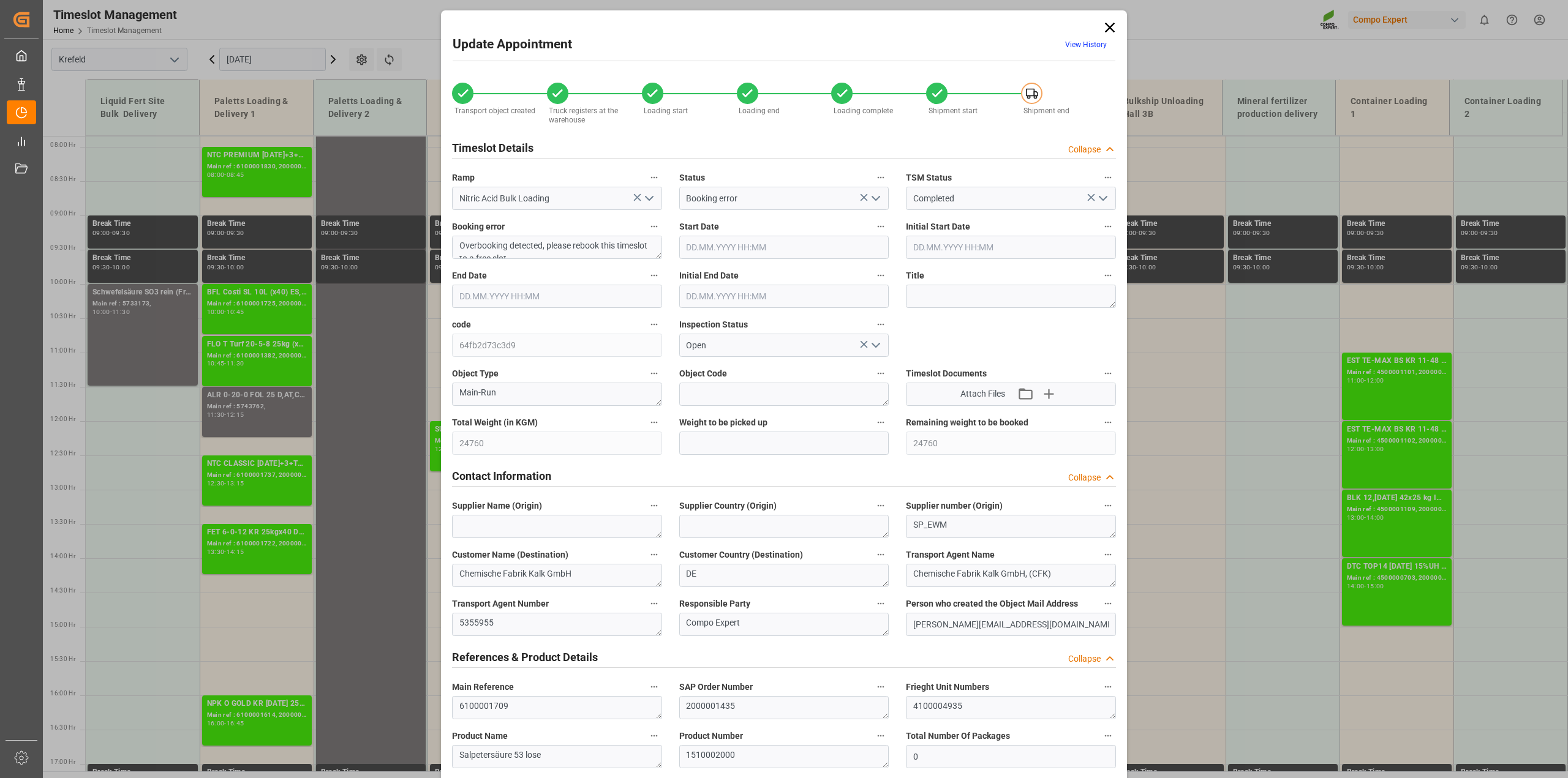
type input "24760"
type input "0"
type input "[DATE] 13:30"
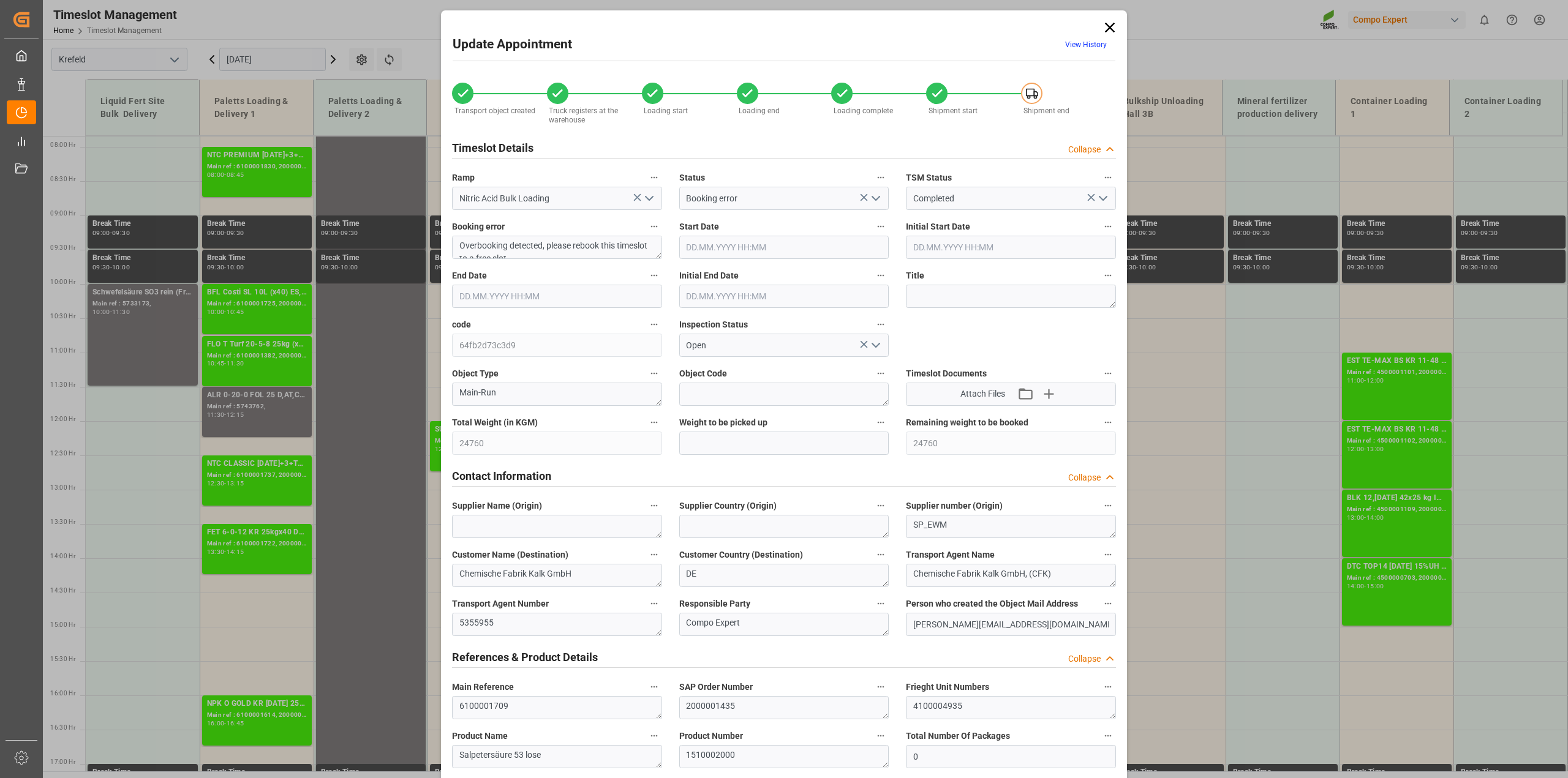
type input "[DATE] 14:30"
type input "[DATE] 14:00"
type input "[DATE] 13:39"
type input "[DATE] 07:53"
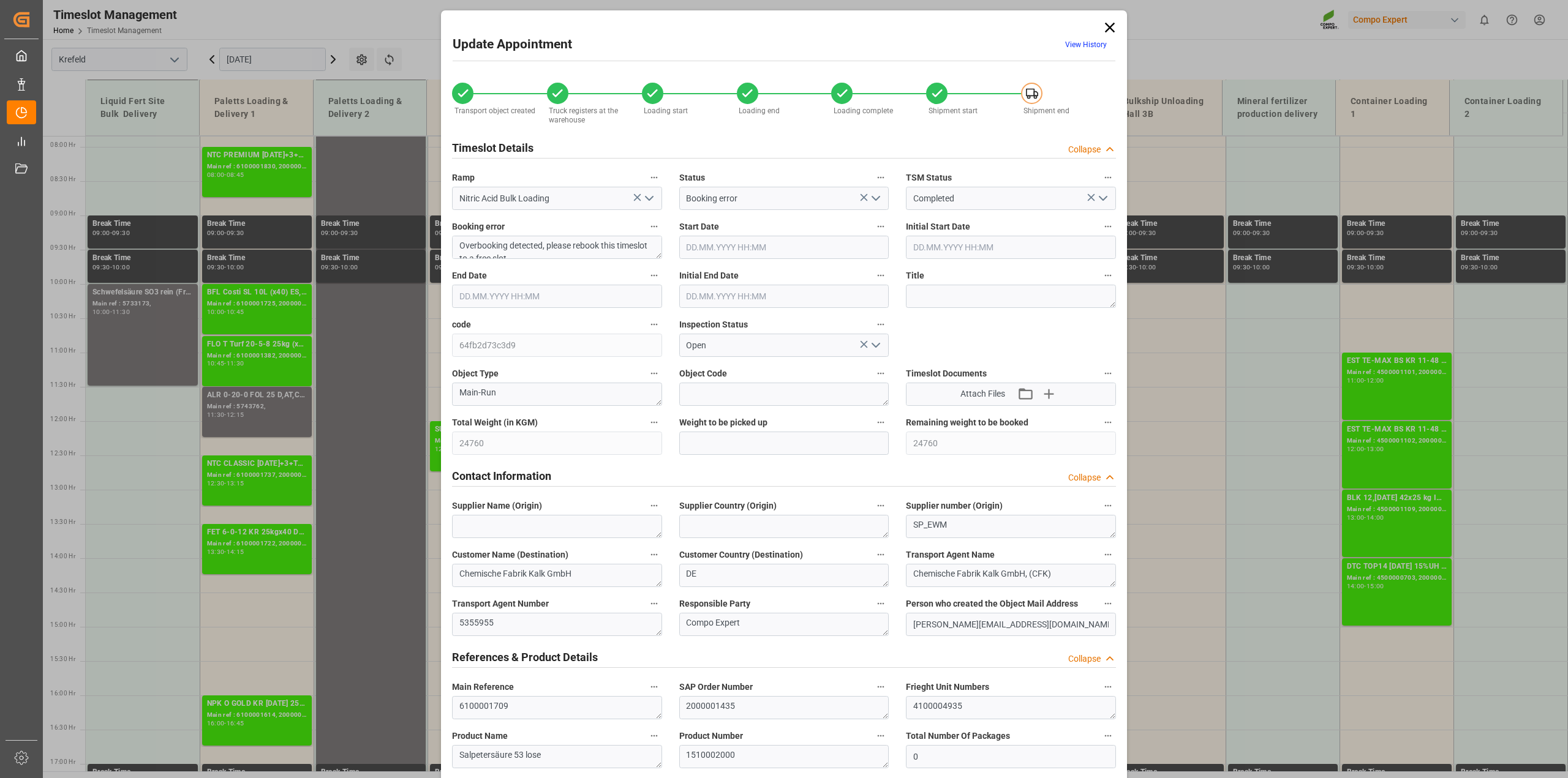
type input "[DATE] 07:53"
type input "[DATE] 07:56"
click at [759, 250] on input "[DATE] 13:30" at bounding box center [784, 248] width 210 height 23
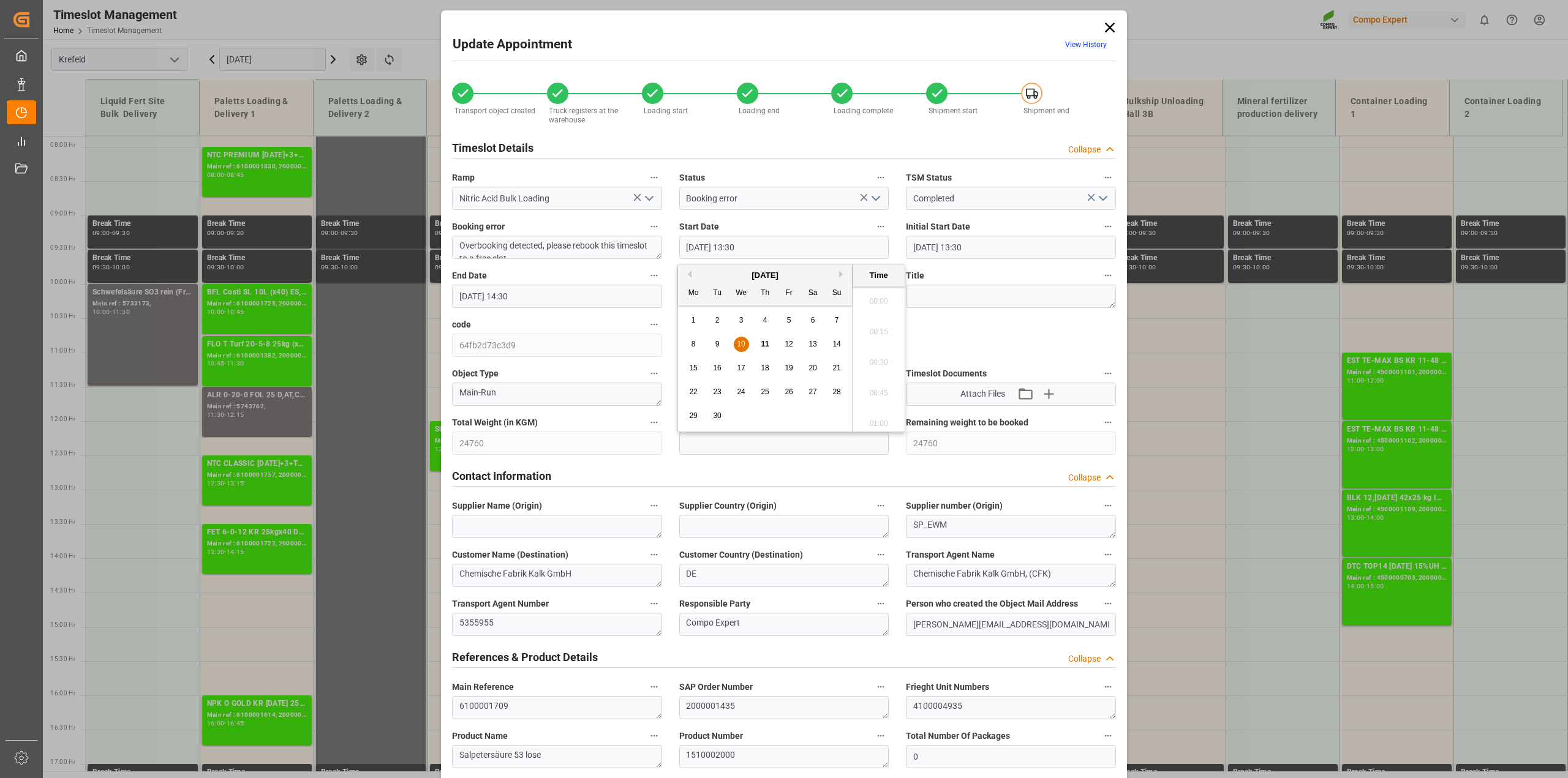
scroll to position [1596, 0]
type input "[DATE] 13:00"
drag, startPoint x: 1029, startPoint y: 343, endPoint x: 1029, endPoint y: 479, distance: 136.0
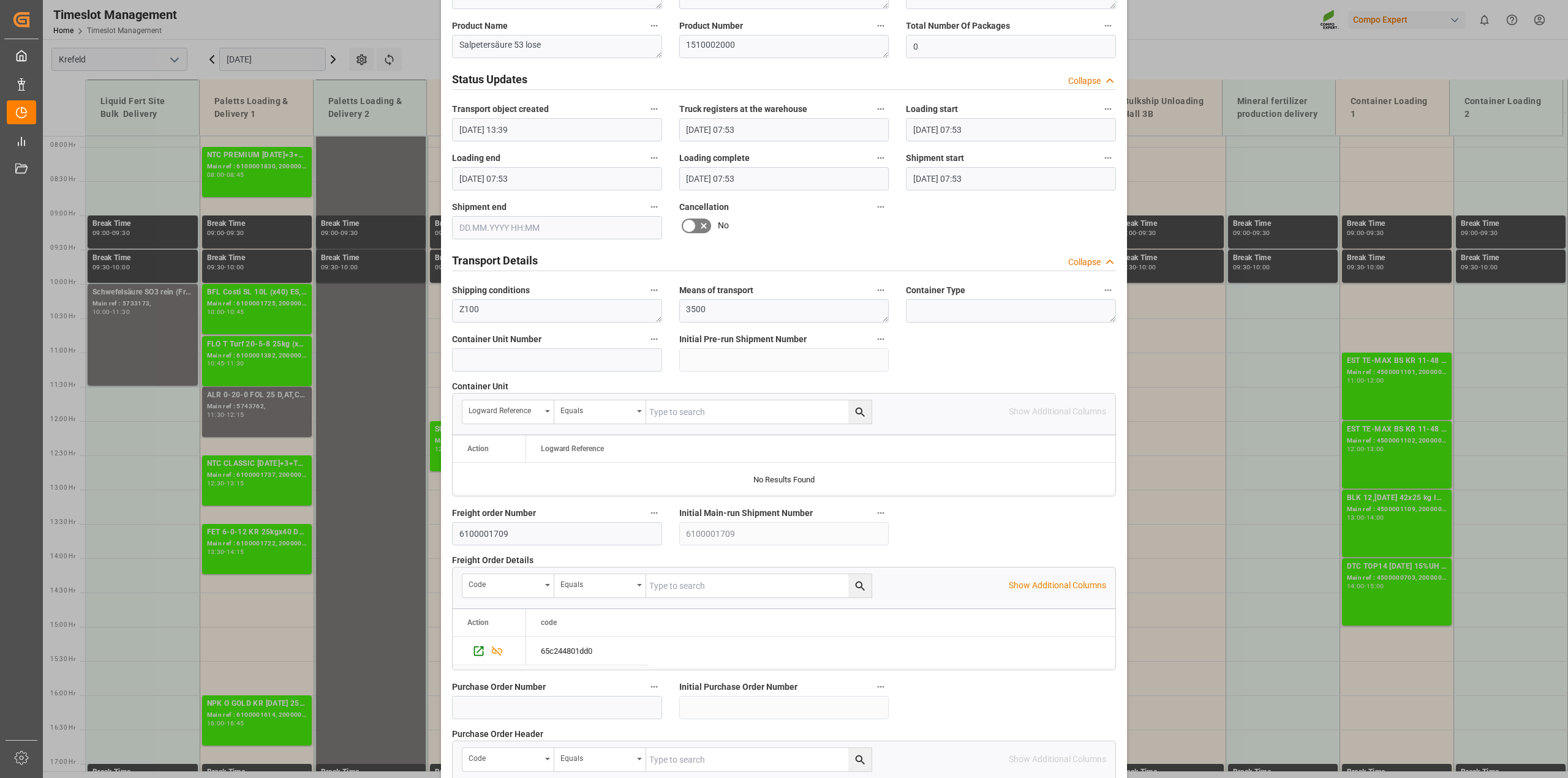
scroll to position [923, 0]
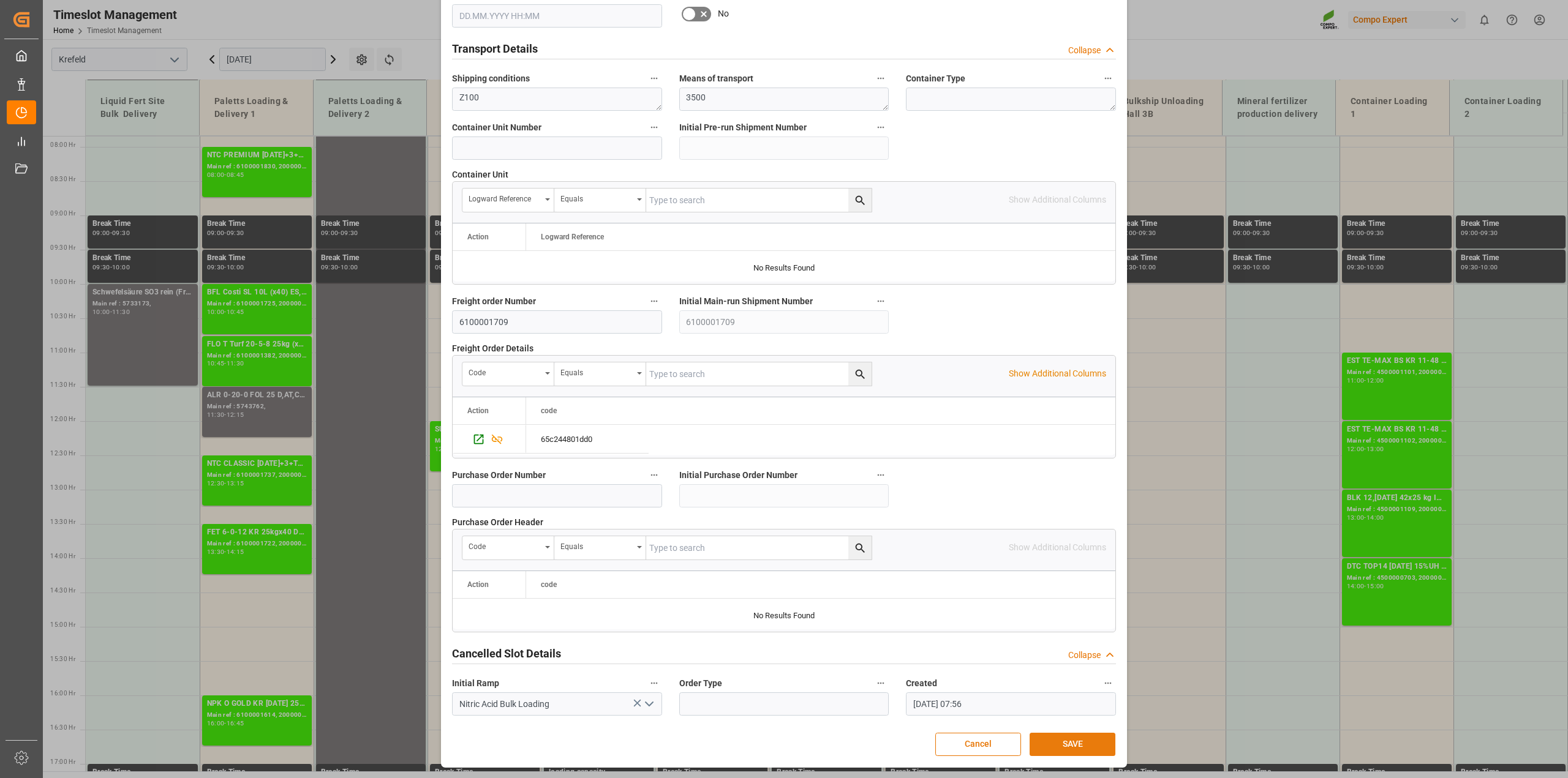
click at [1069, 737] on button "SAVE" at bounding box center [1073, 745] width 85 height 23
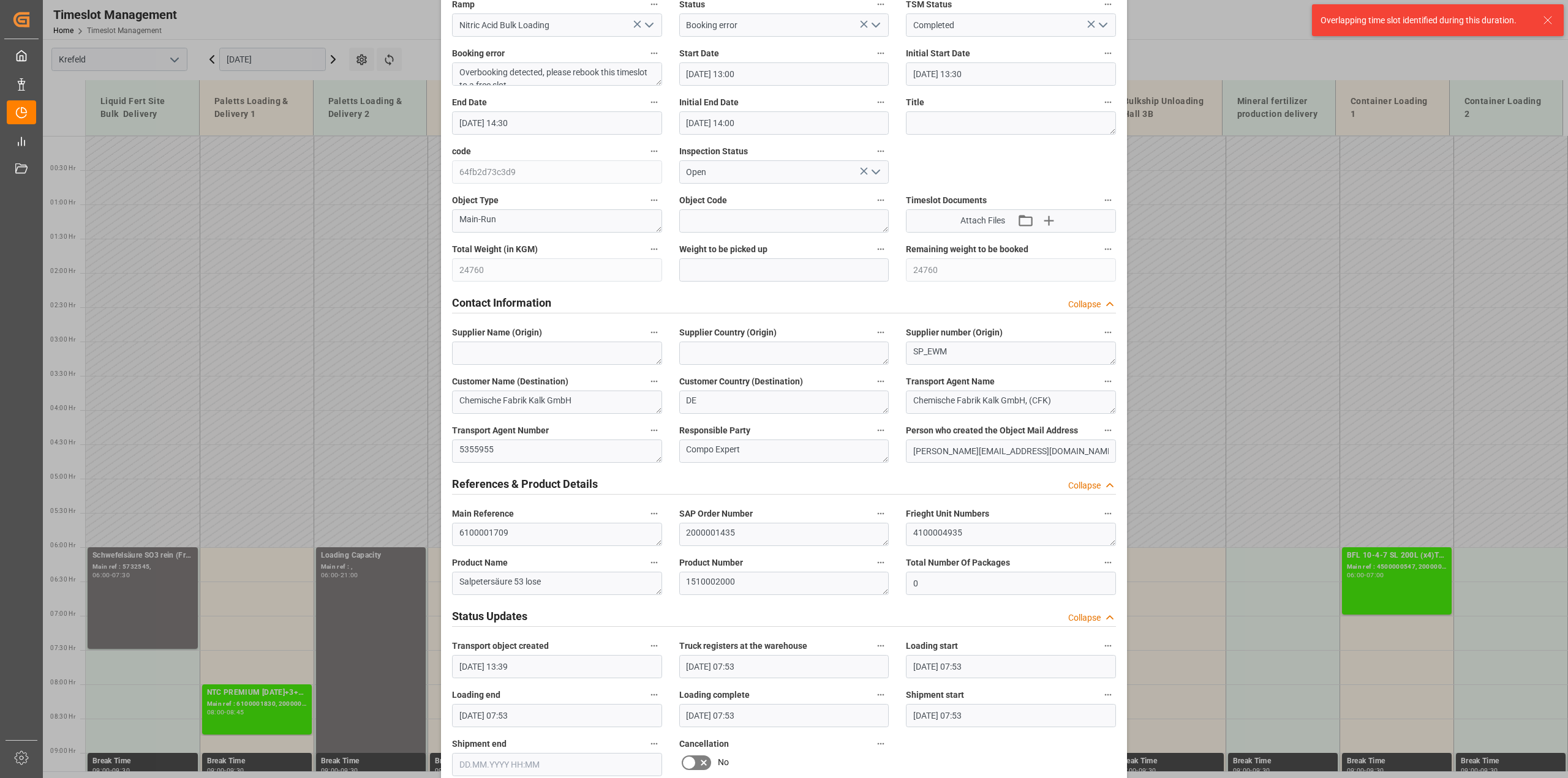
scroll to position [0, 0]
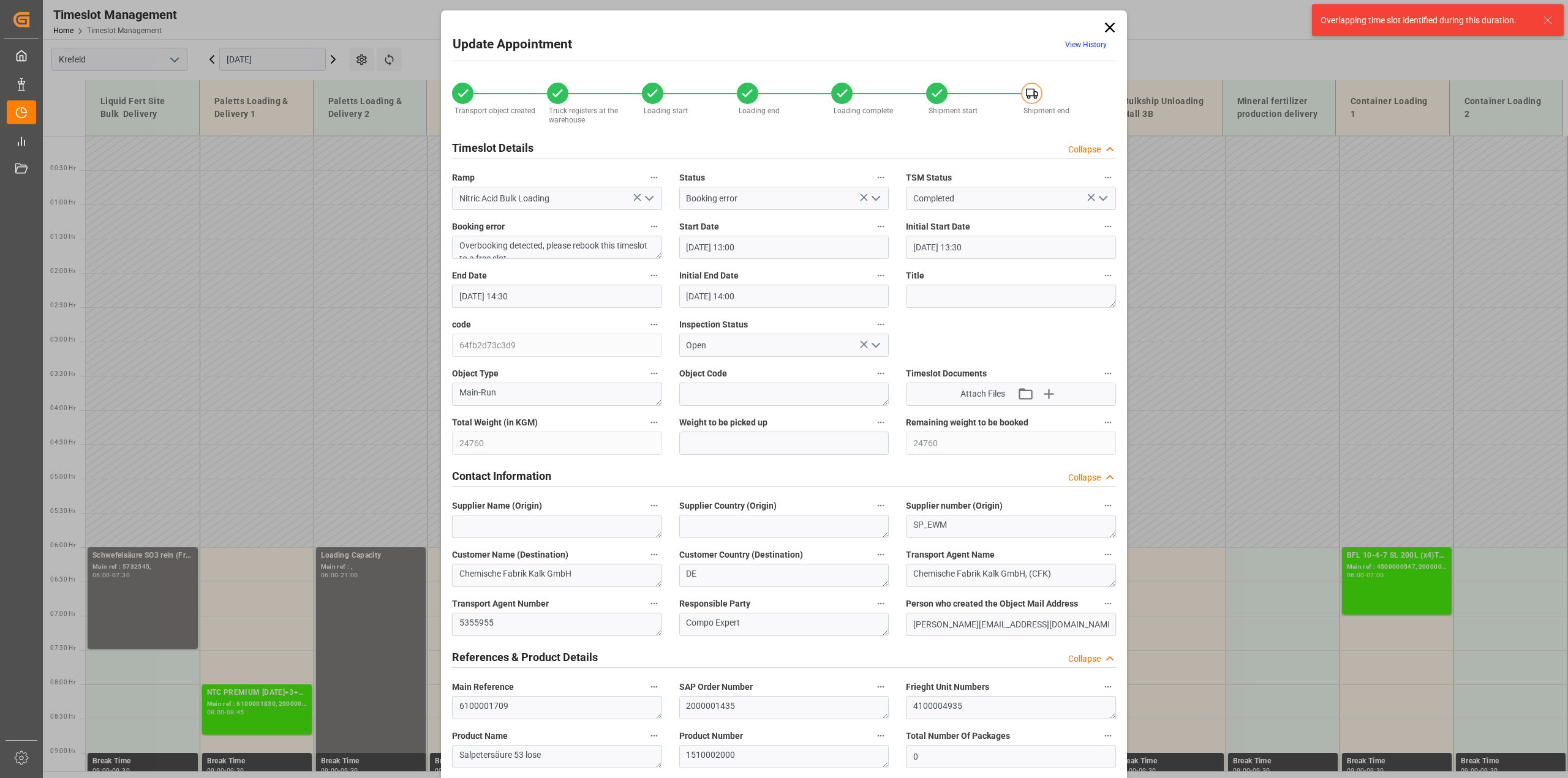
click at [533, 291] on input "10.09.2025 14:30" at bounding box center [557, 296] width 210 height 23
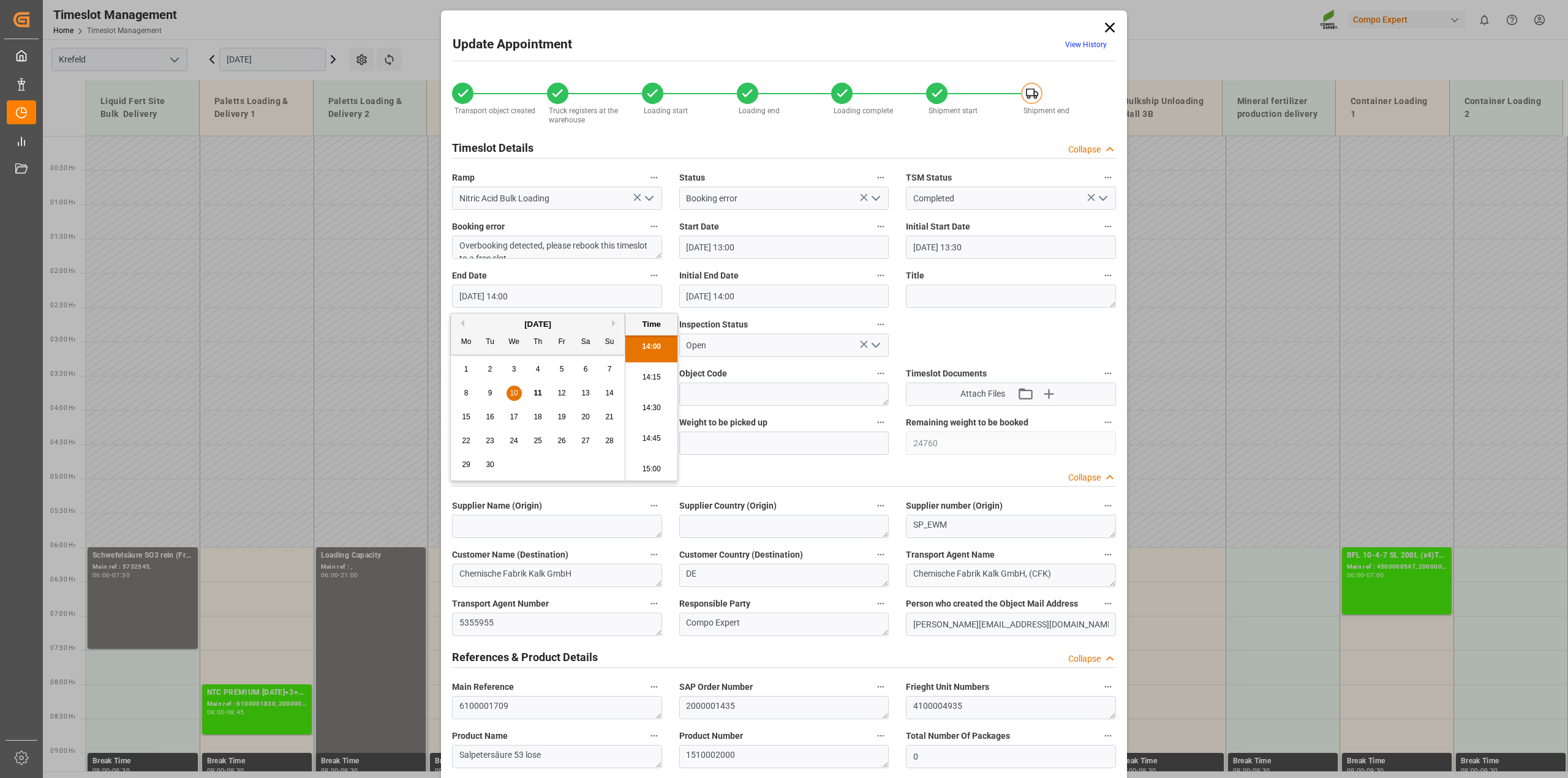
type input "10.09.2025 14:00"
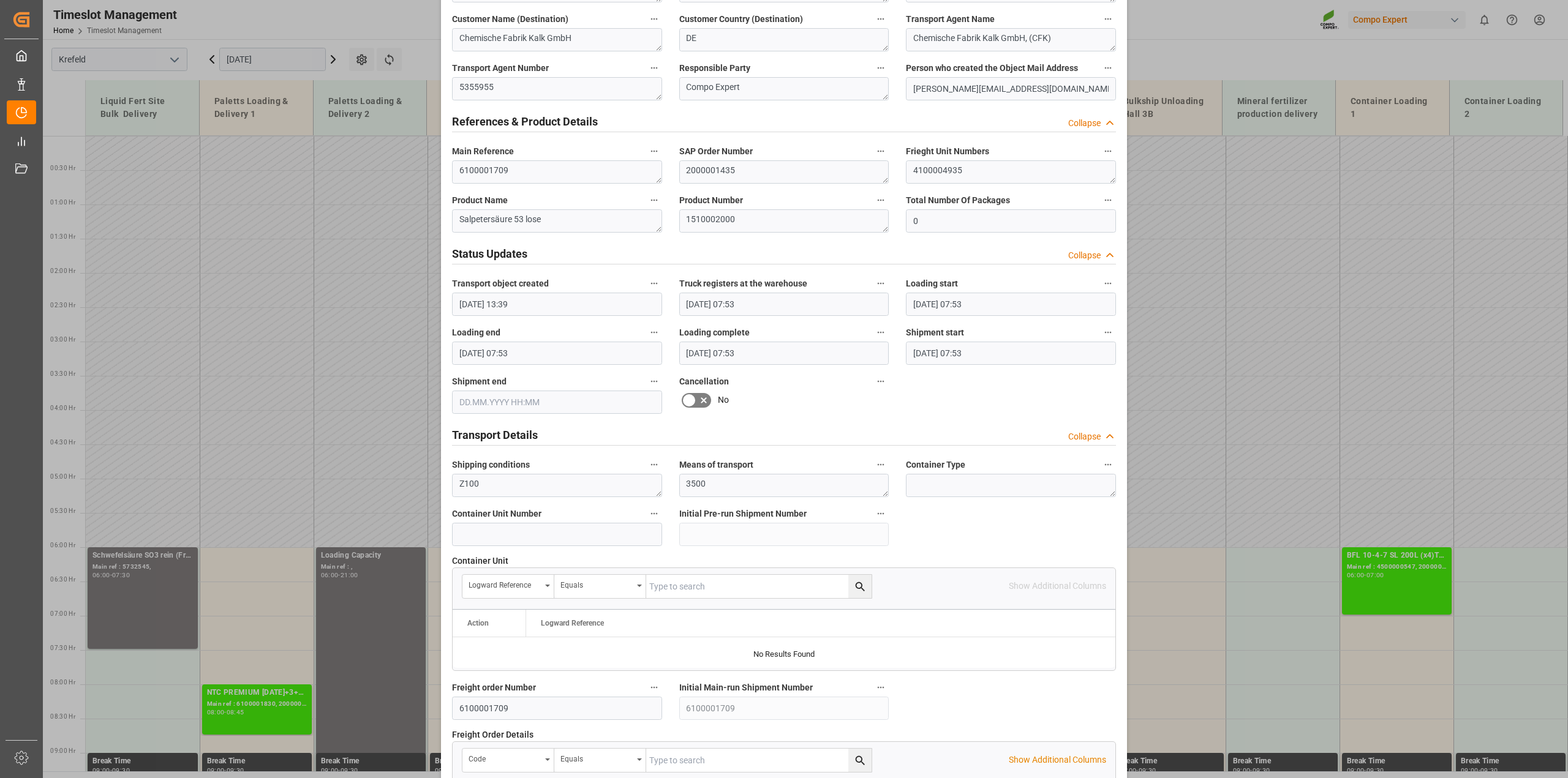
scroll to position [923, 0]
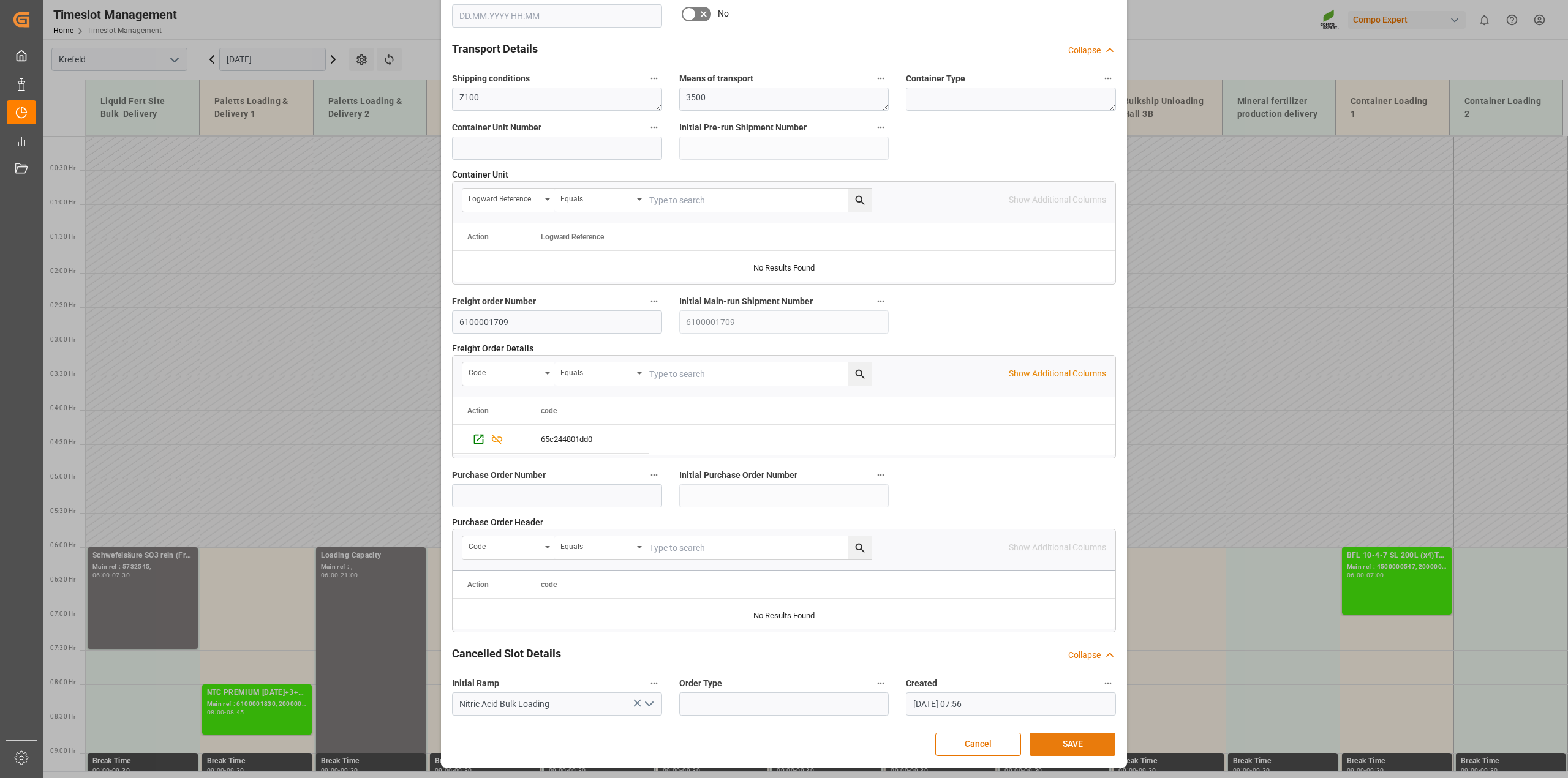
click at [1085, 749] on button "SAVE" at bounding box center [1073, 745] width 85 height 23
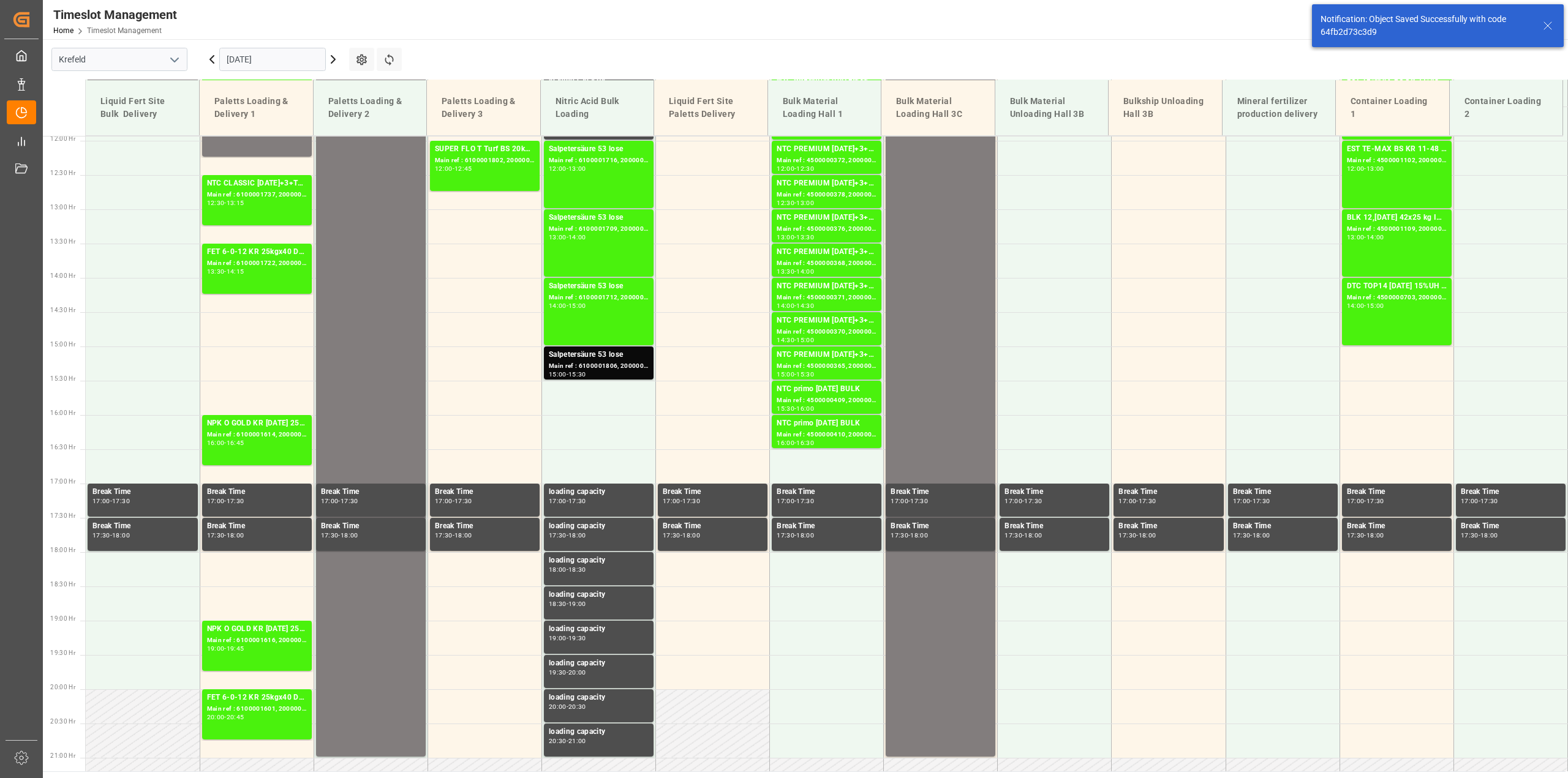
scroll to position [829, 0]
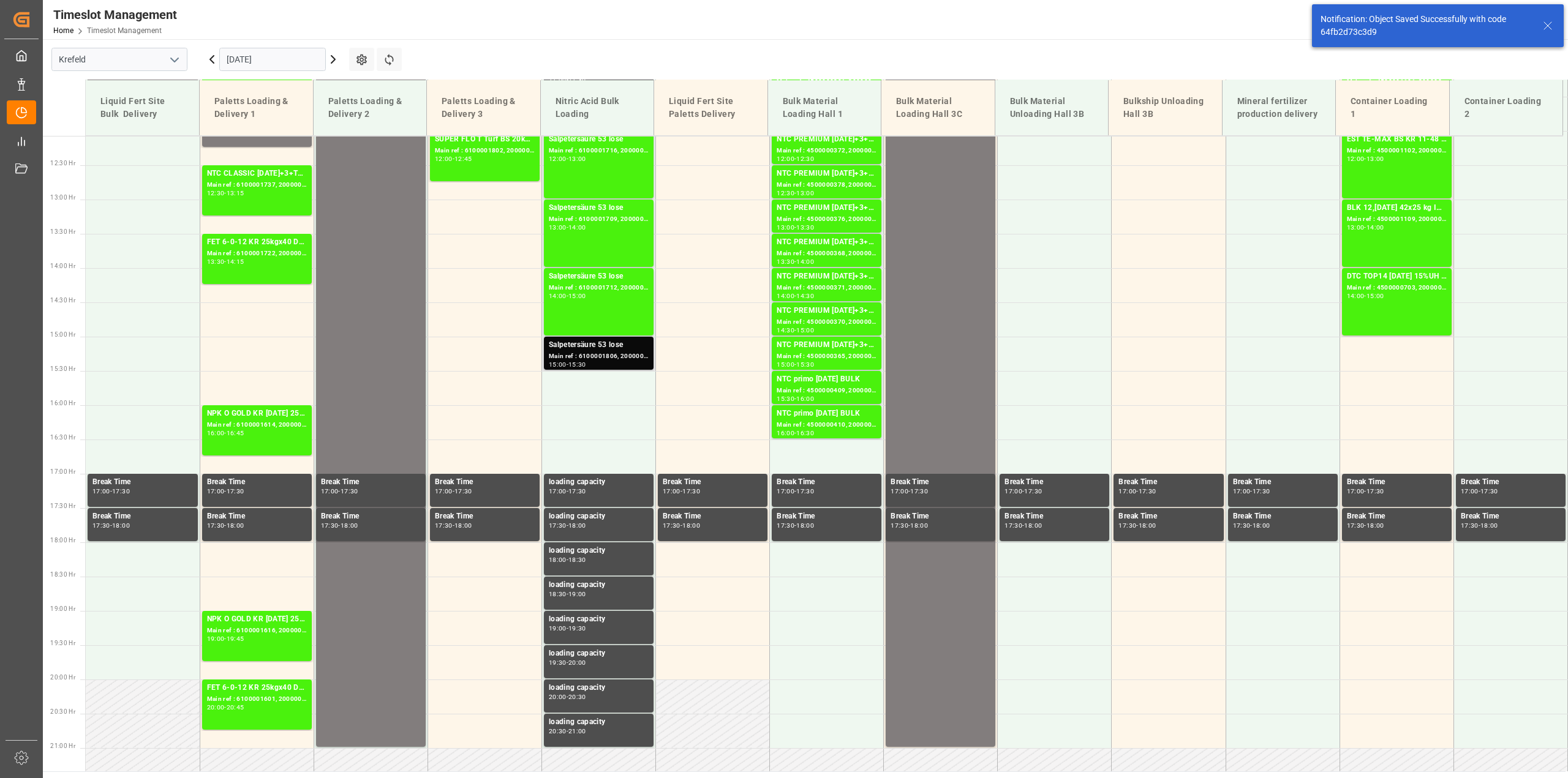
click at [608, 354] on div "Main ref : 6100001806, 2000001470" at bounding box center [598, 356] width 100 height 11
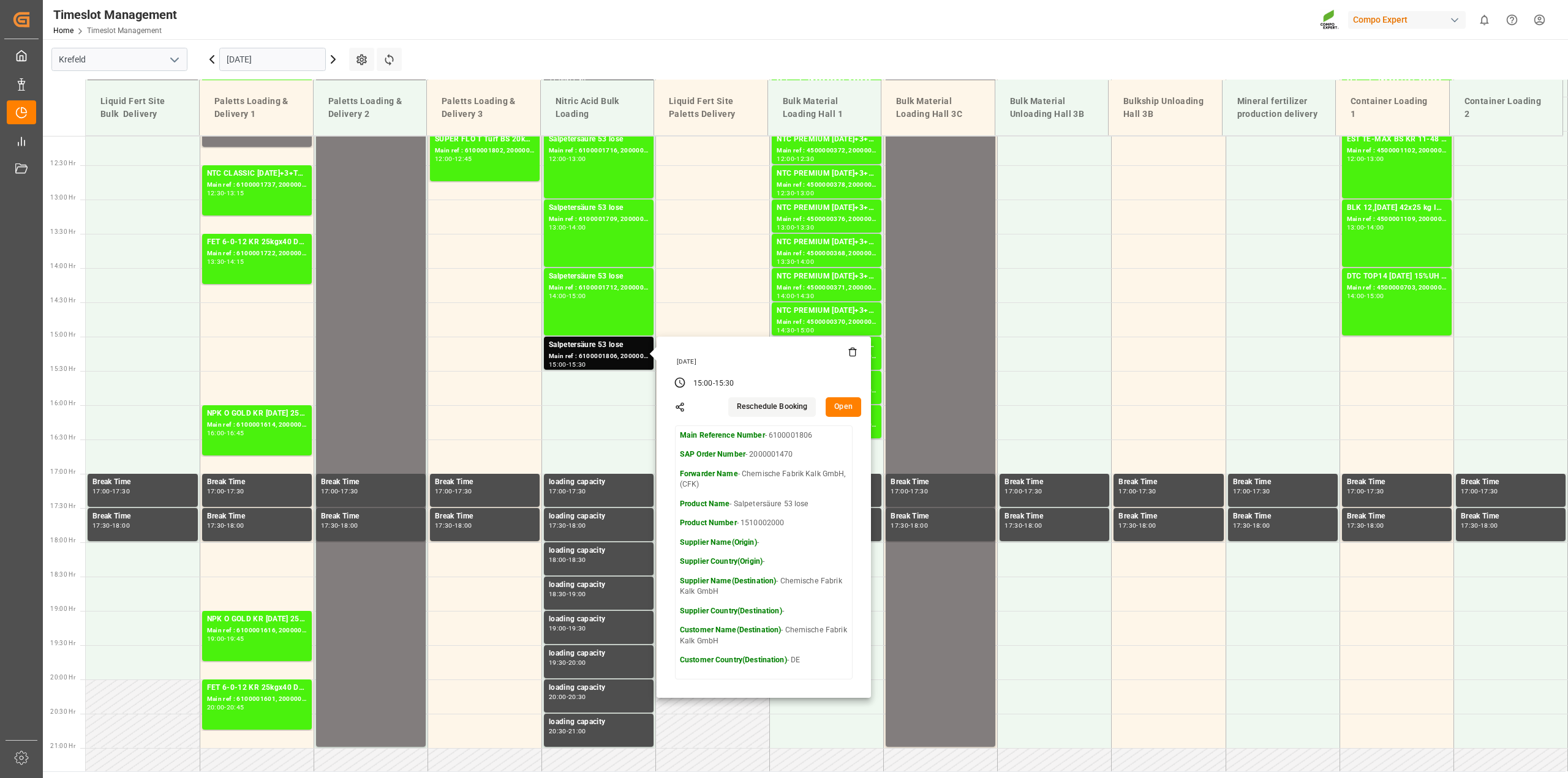
click at [332, 59] on icon at bounding box center [332, 59] width 15 height 15
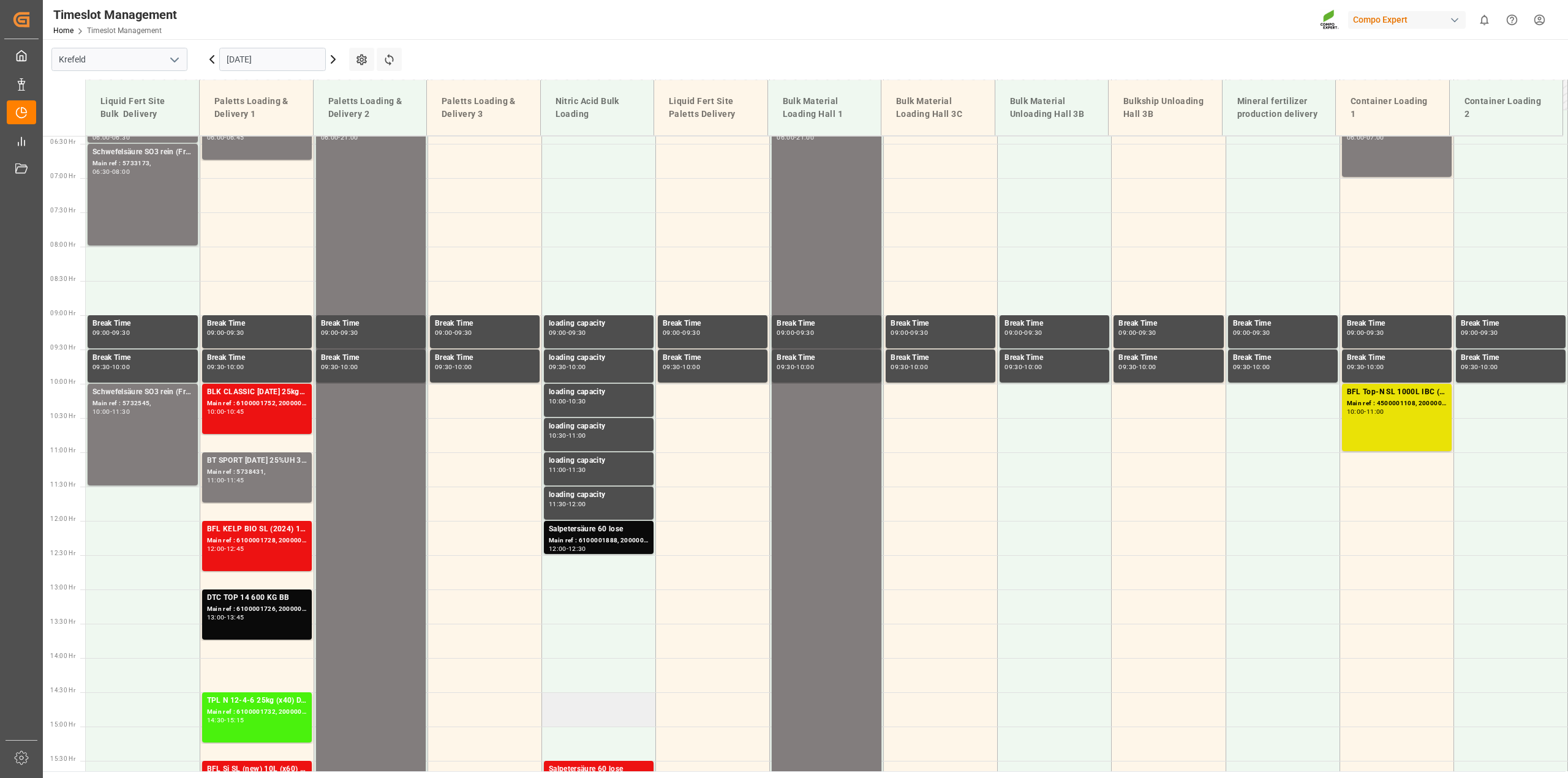
scroll to position [385, 0]
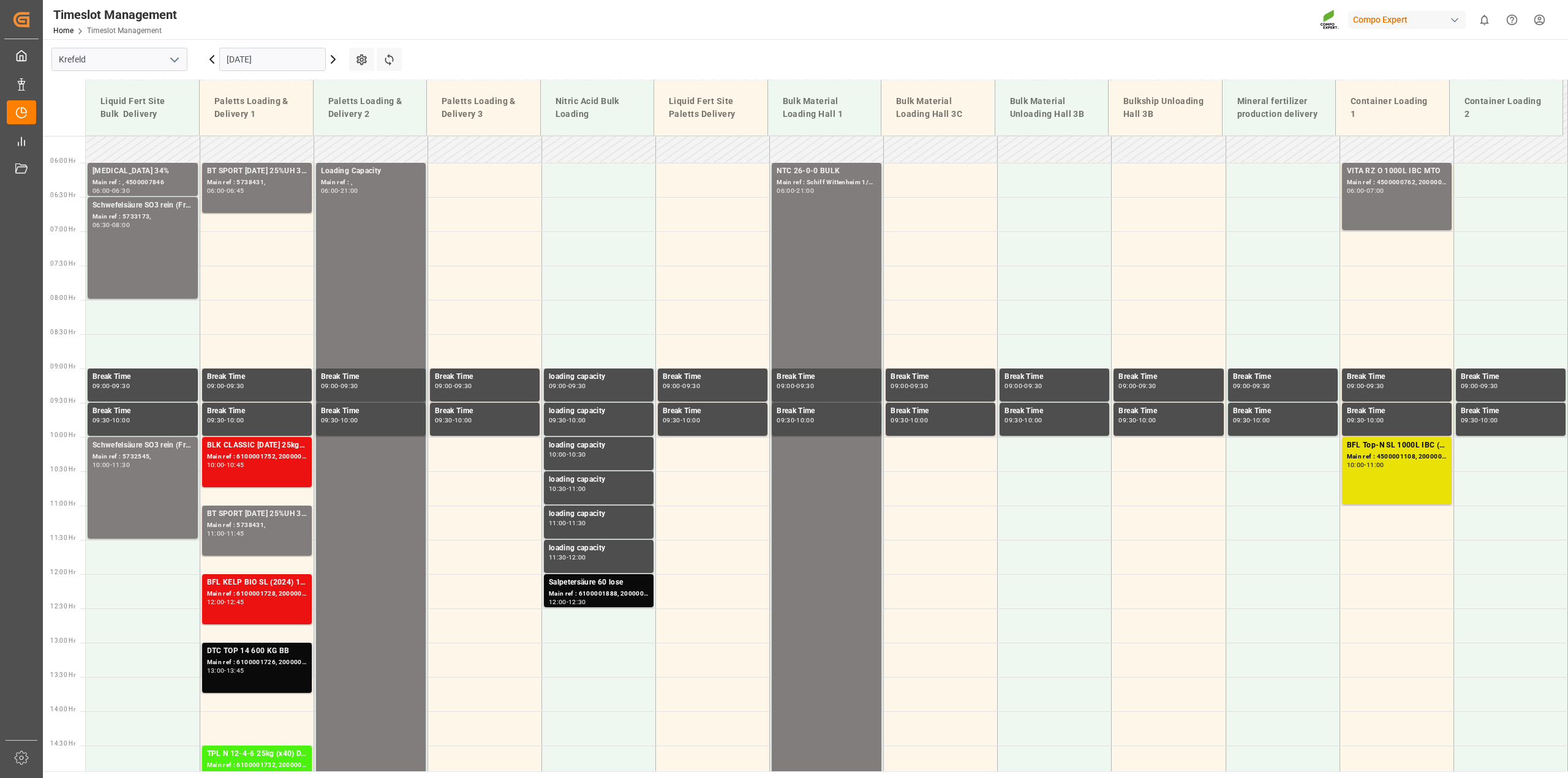
click at [230, 653] on div "DTC TOP 14 600 KG BB" at bounding box center [256, 652] width 100 height 13
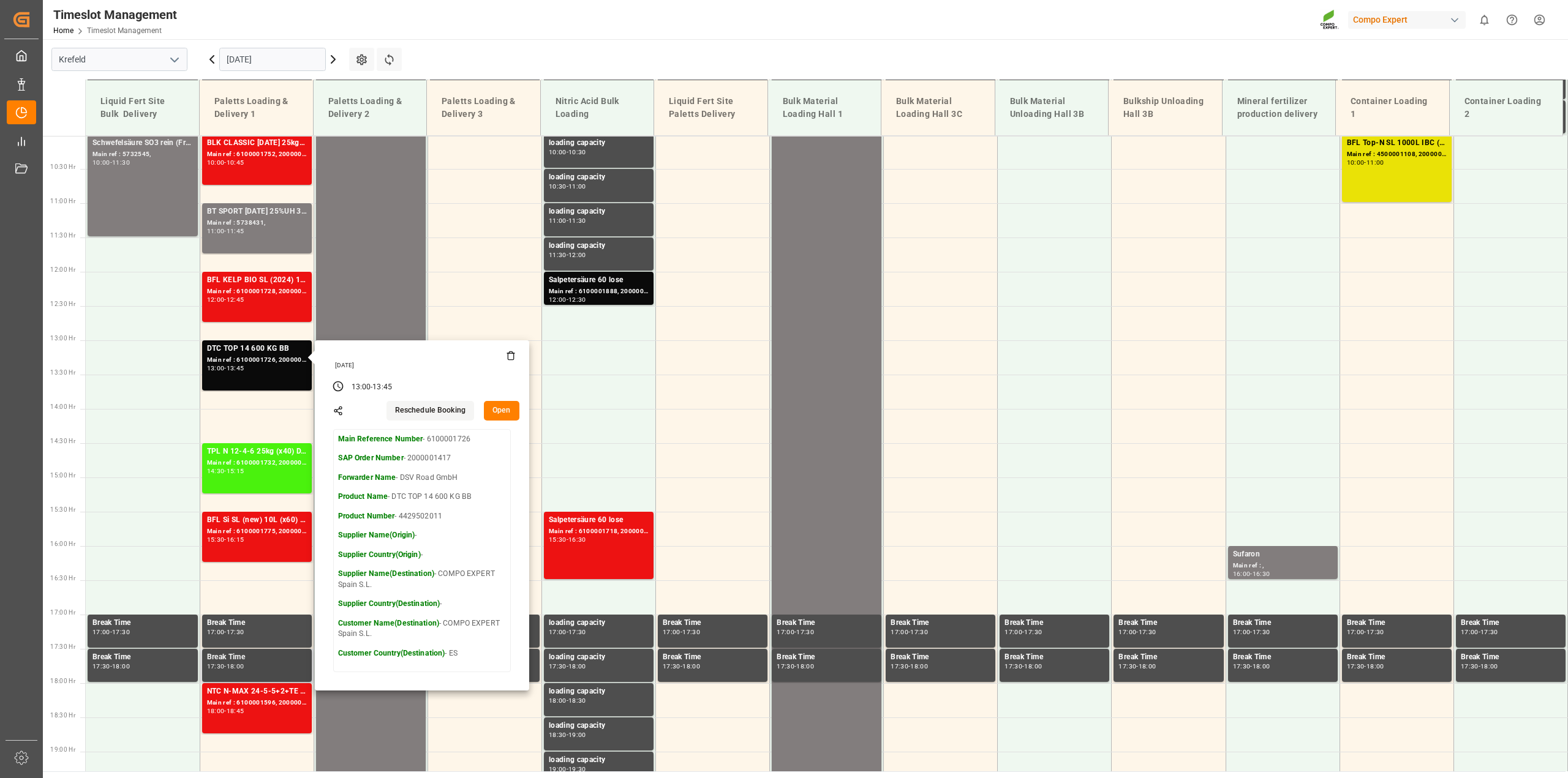
scroll to position [691, 0]
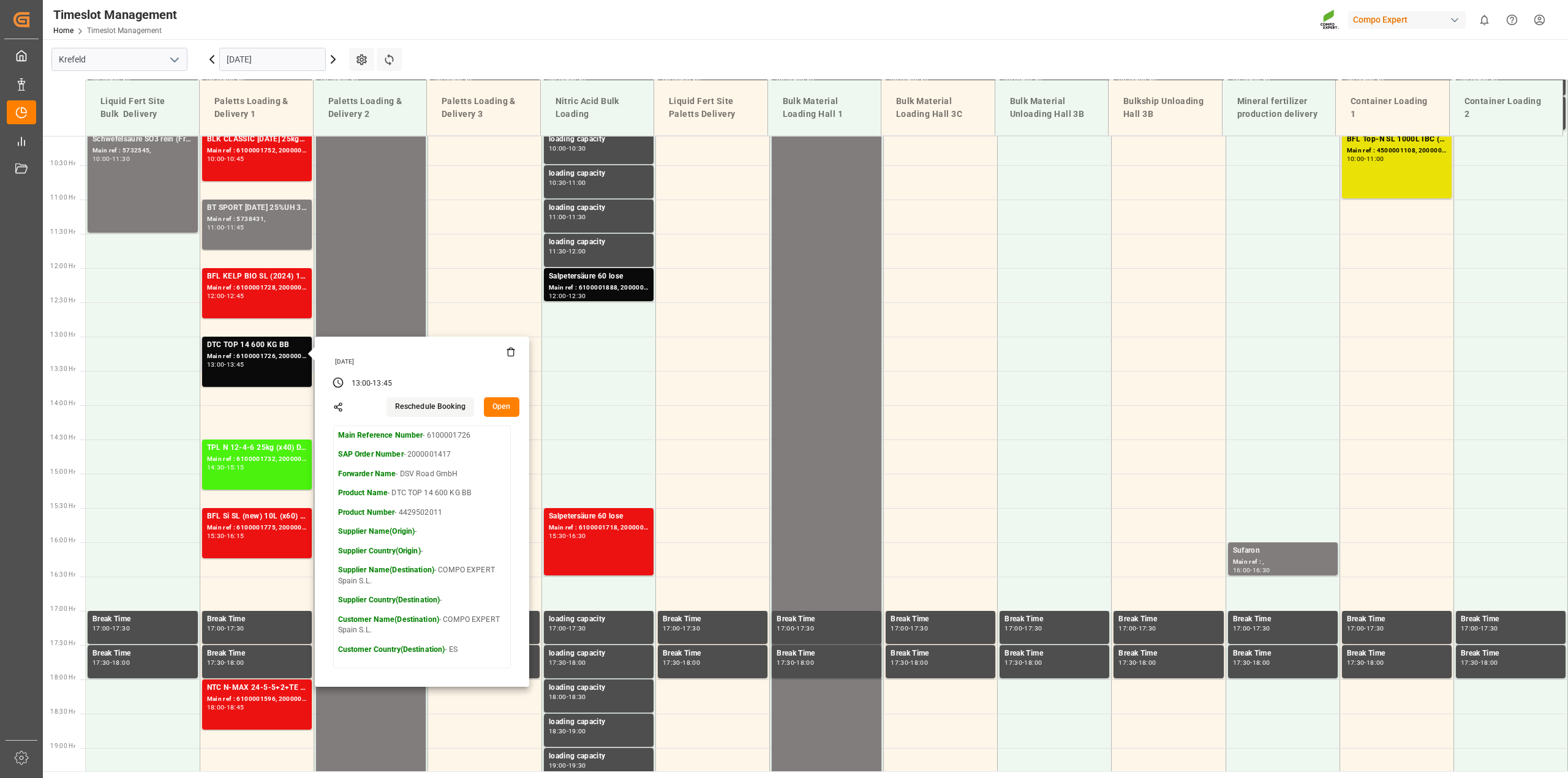
click at [503, 409] on button "Open" at bounding box center [501, 407] width 36 height 19
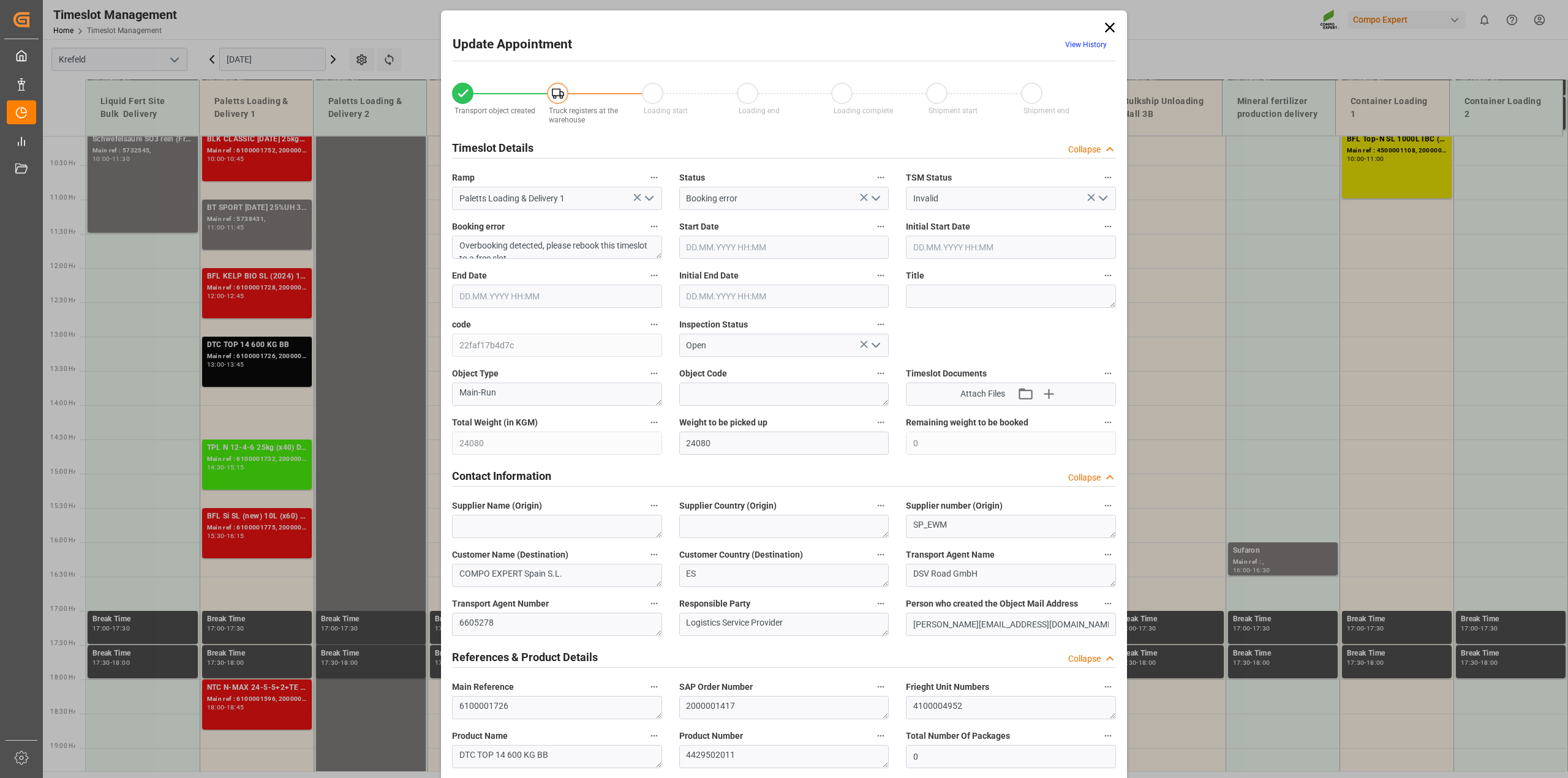
type input "11.09.2025 13:00"
type input "11.09.2025 13:45"
type input "11.09.2025 13:30"
type input "05.09.2025 07:47"
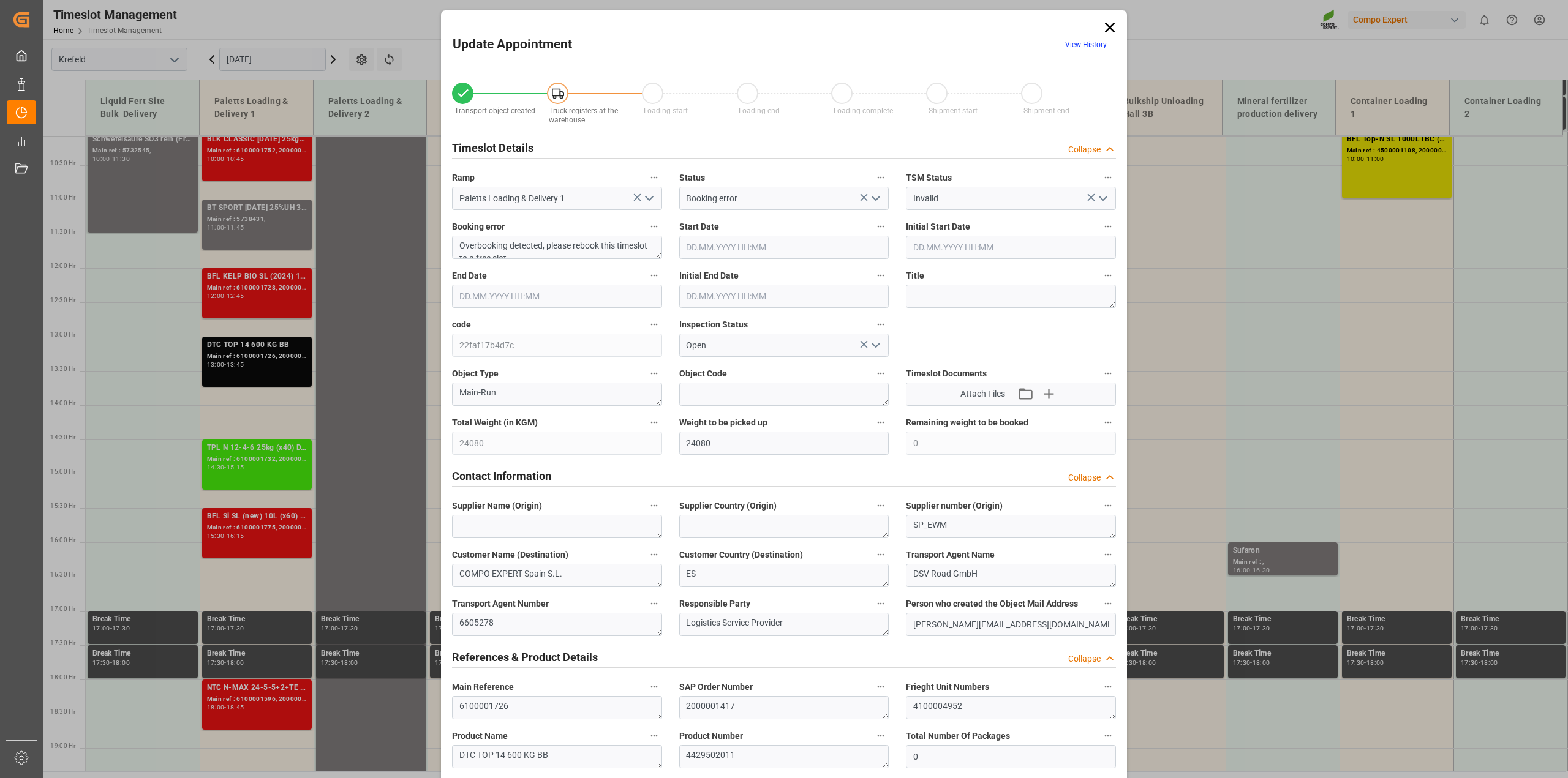
type input "10.09.2025 05:25"
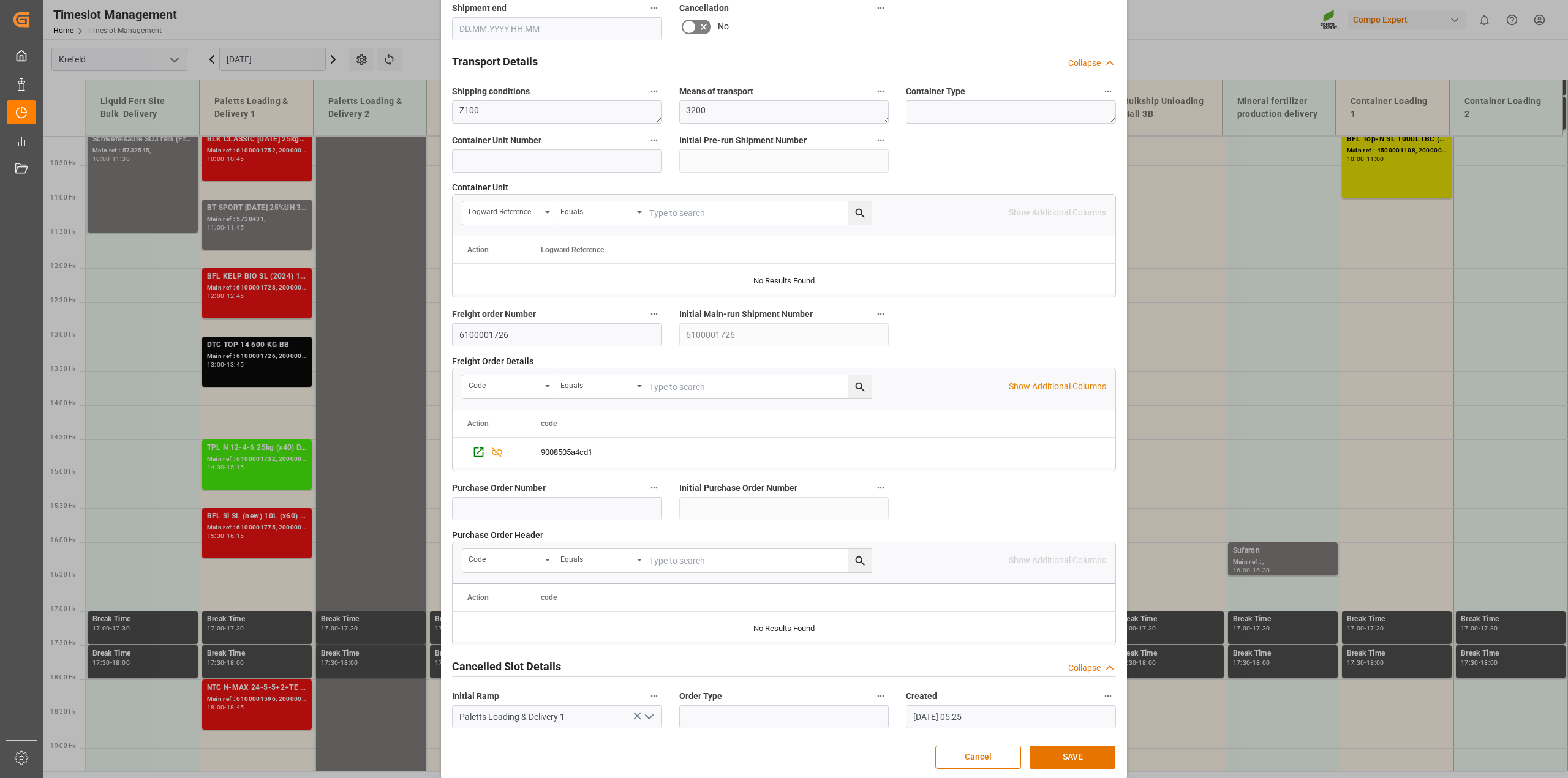
scroll to position [923, 0]
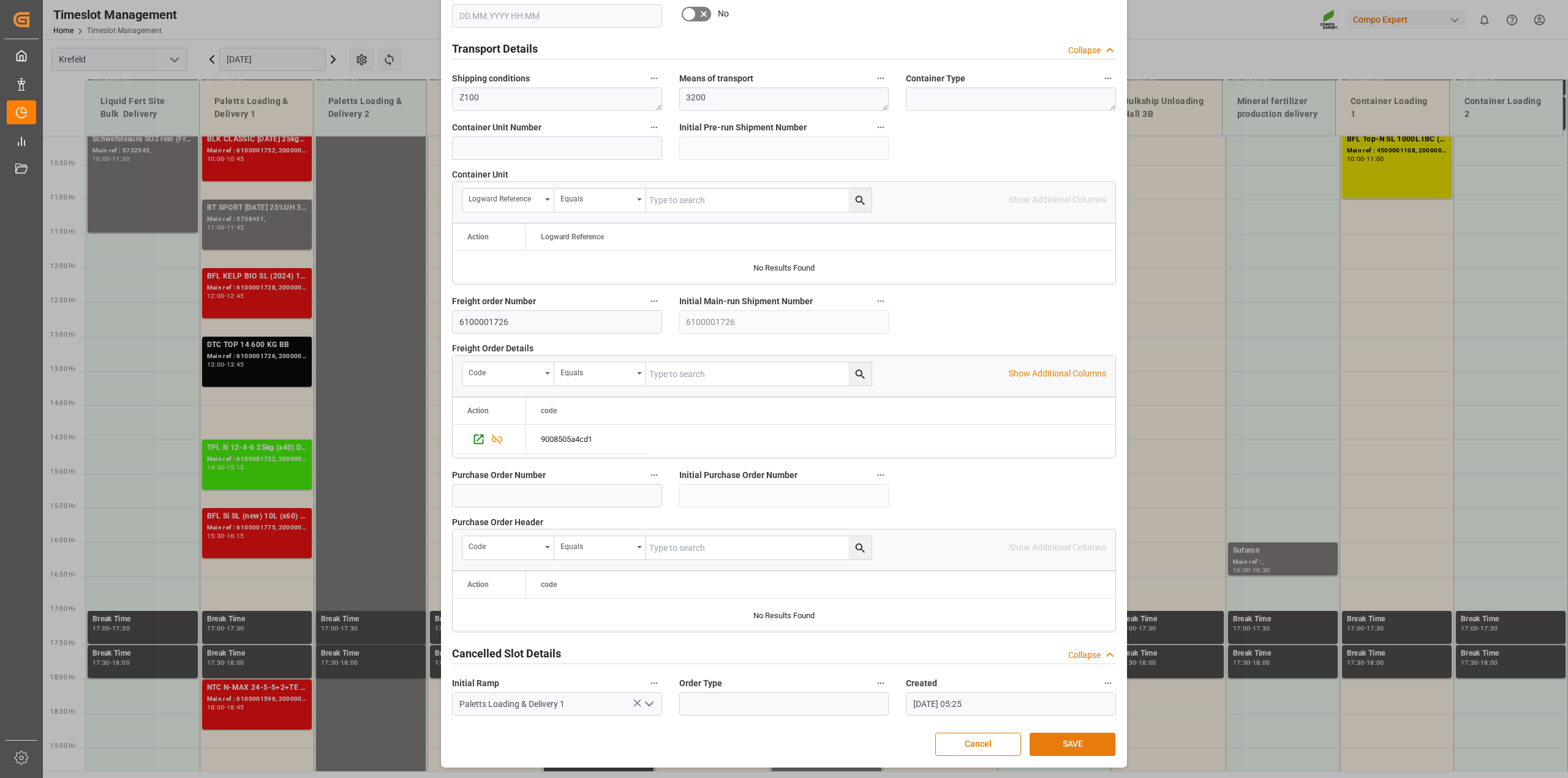
click at [1087, 747] on button "SAVE" at bounding box center [1073, 745] width 85 height 23
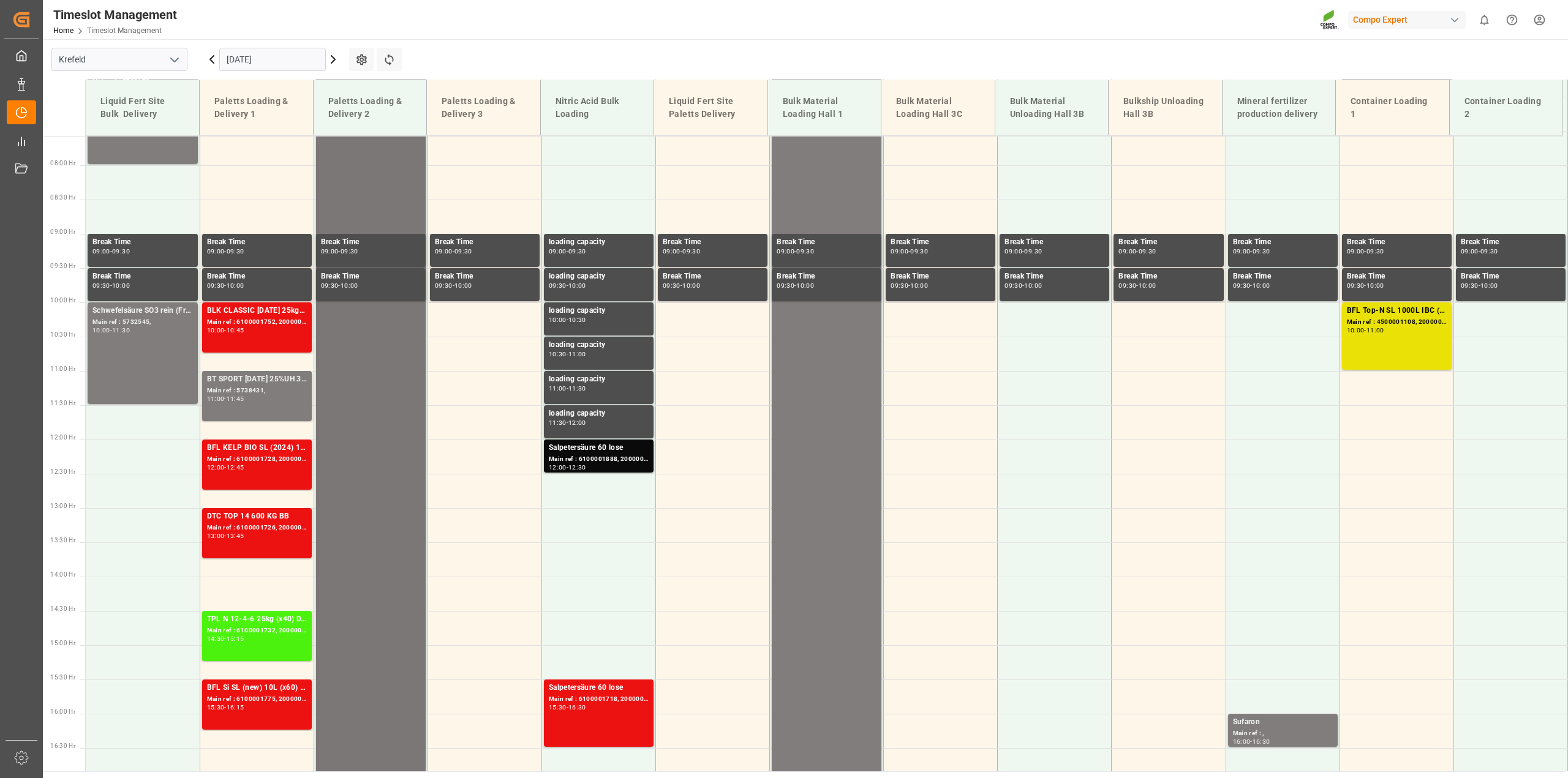
scroll to position [445, 0]
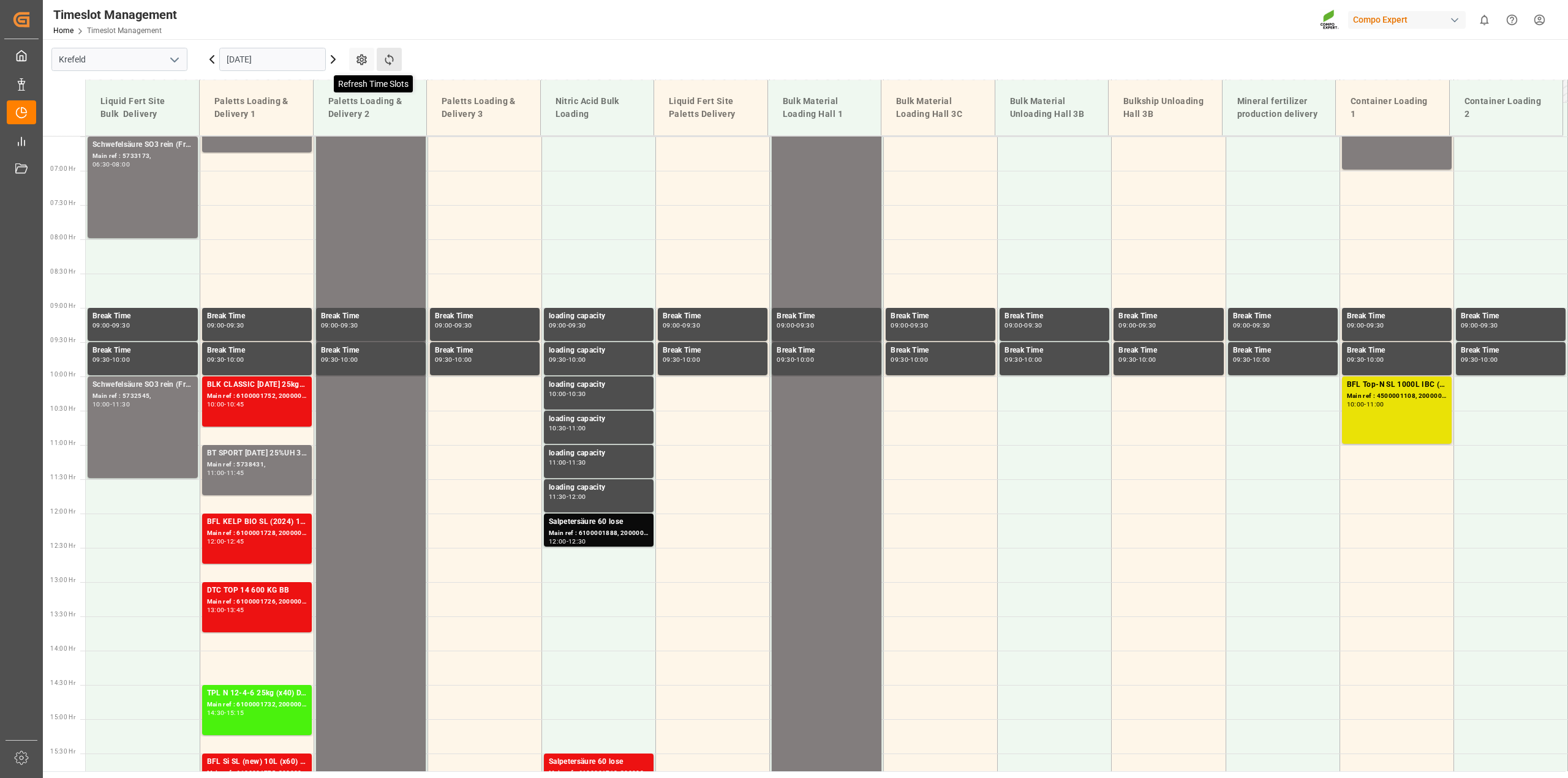
click at [395, 57] on icon at bounding box center [389, 59] width 13 height 13
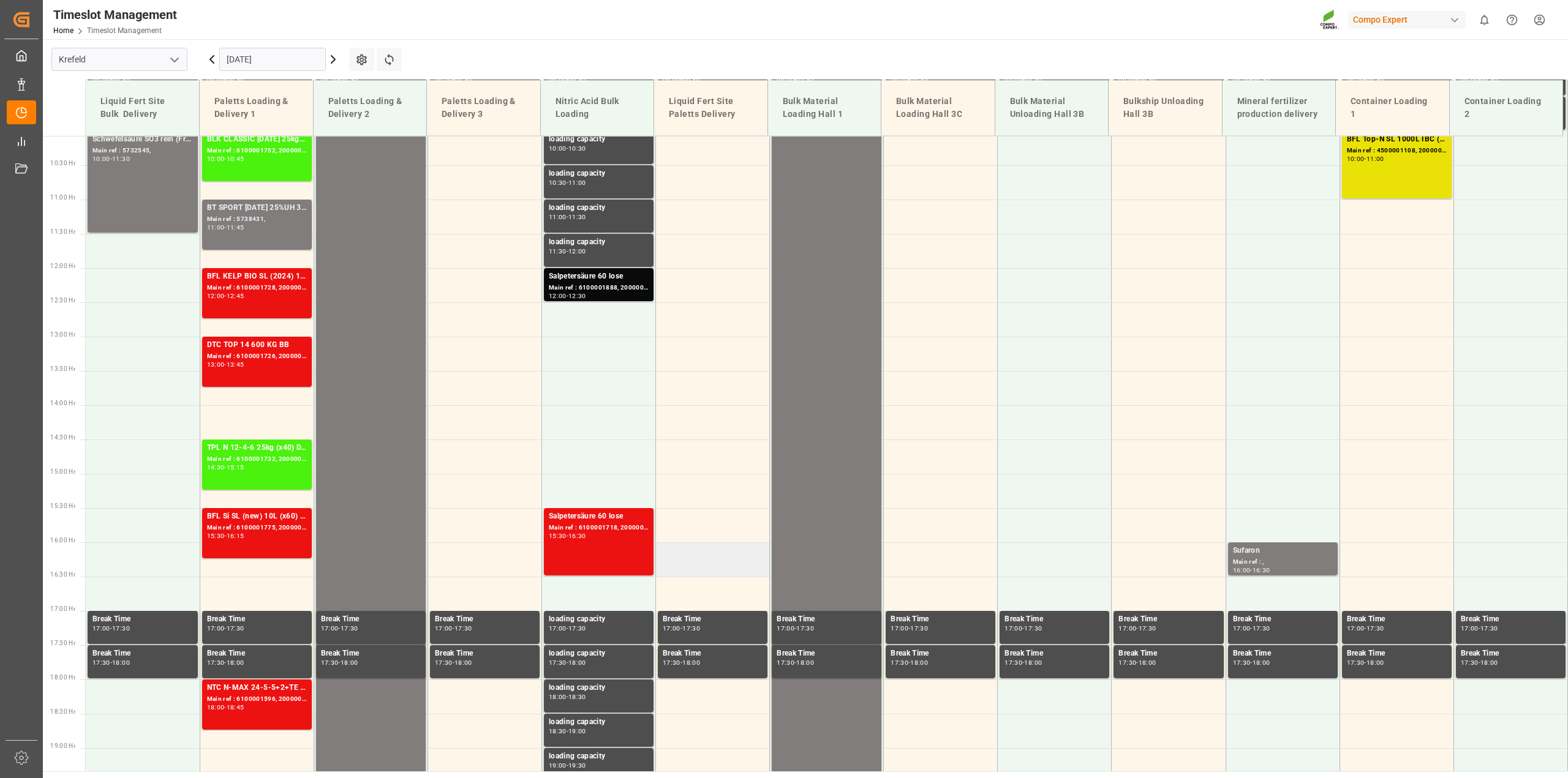
scroll to position [538, 0]
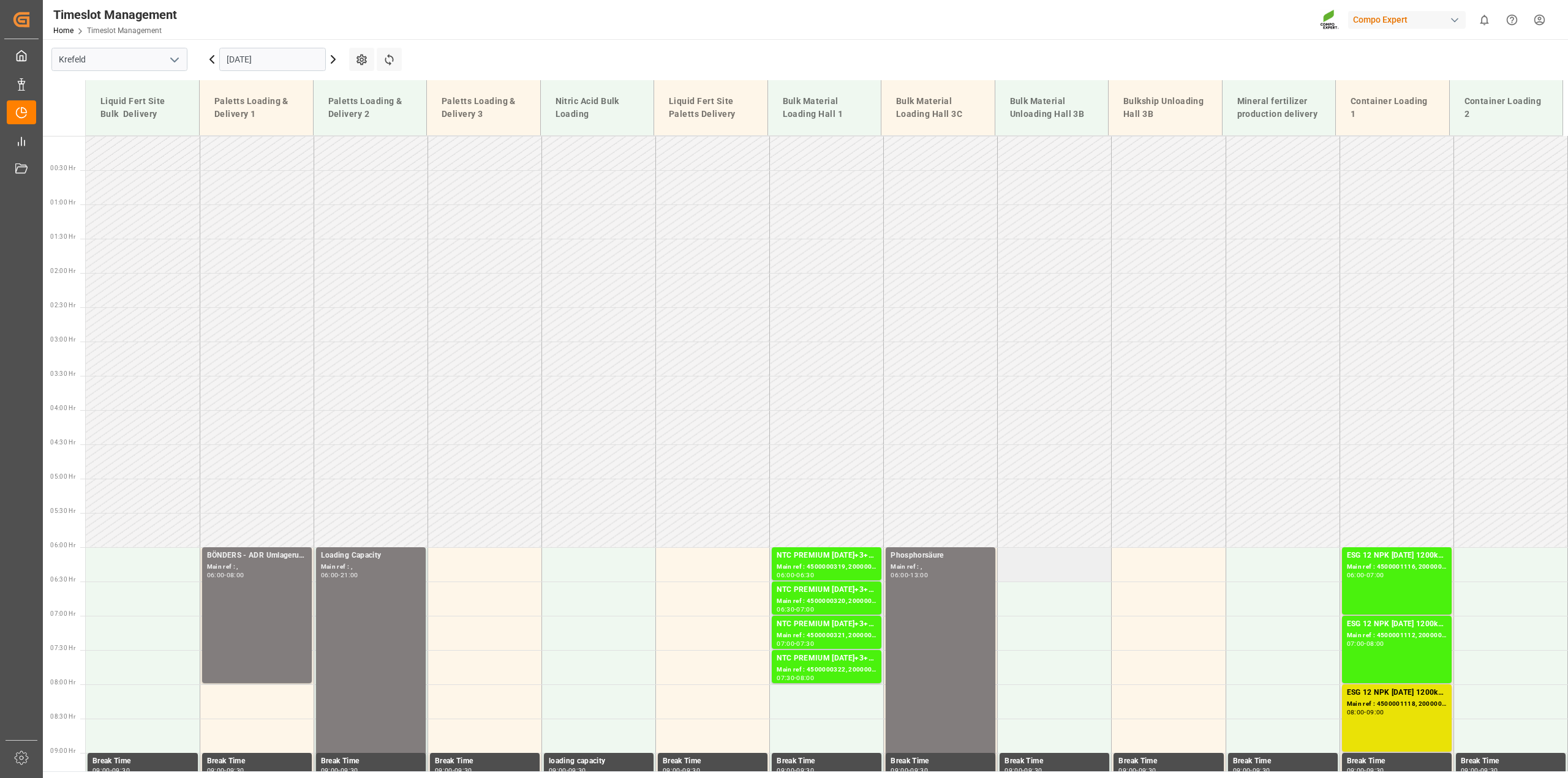
scroll to position [163, 0]
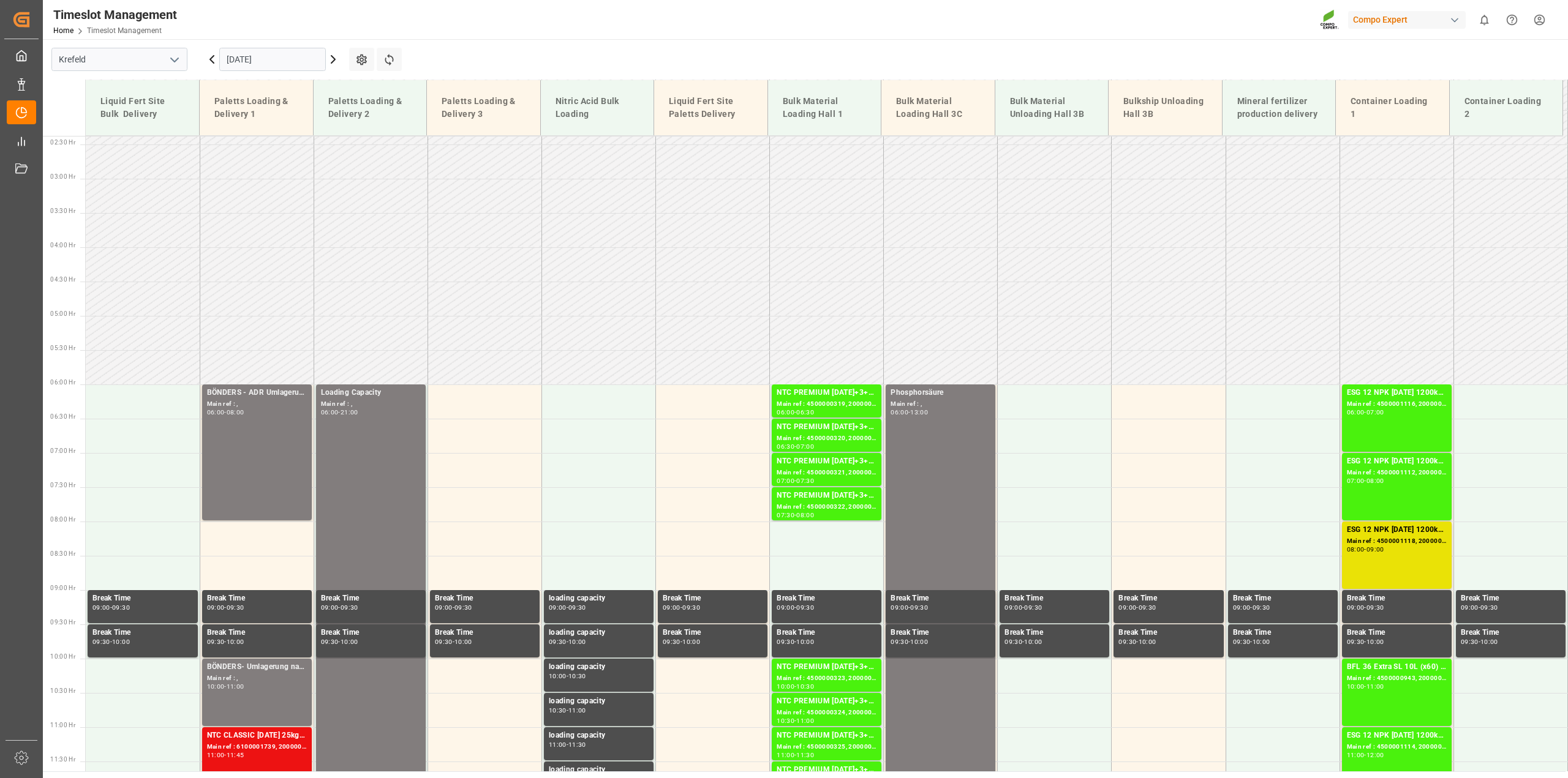
click at [241, 62] on input "[DATE]" at bounding box center [273, 59] width 107 height 23
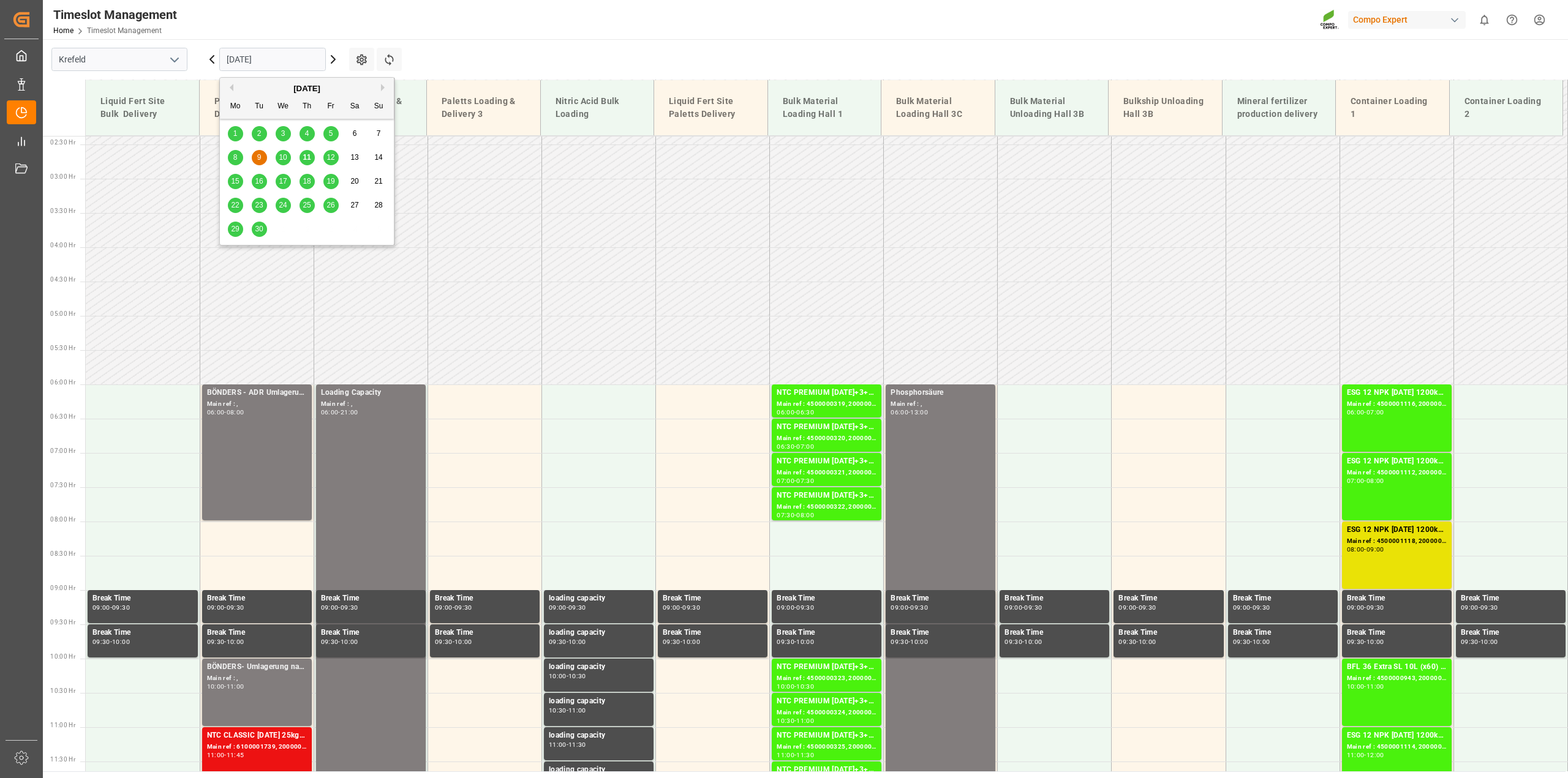
click at [310, 160] on span "11" at bounding box center [306, 157] width 8 height 9
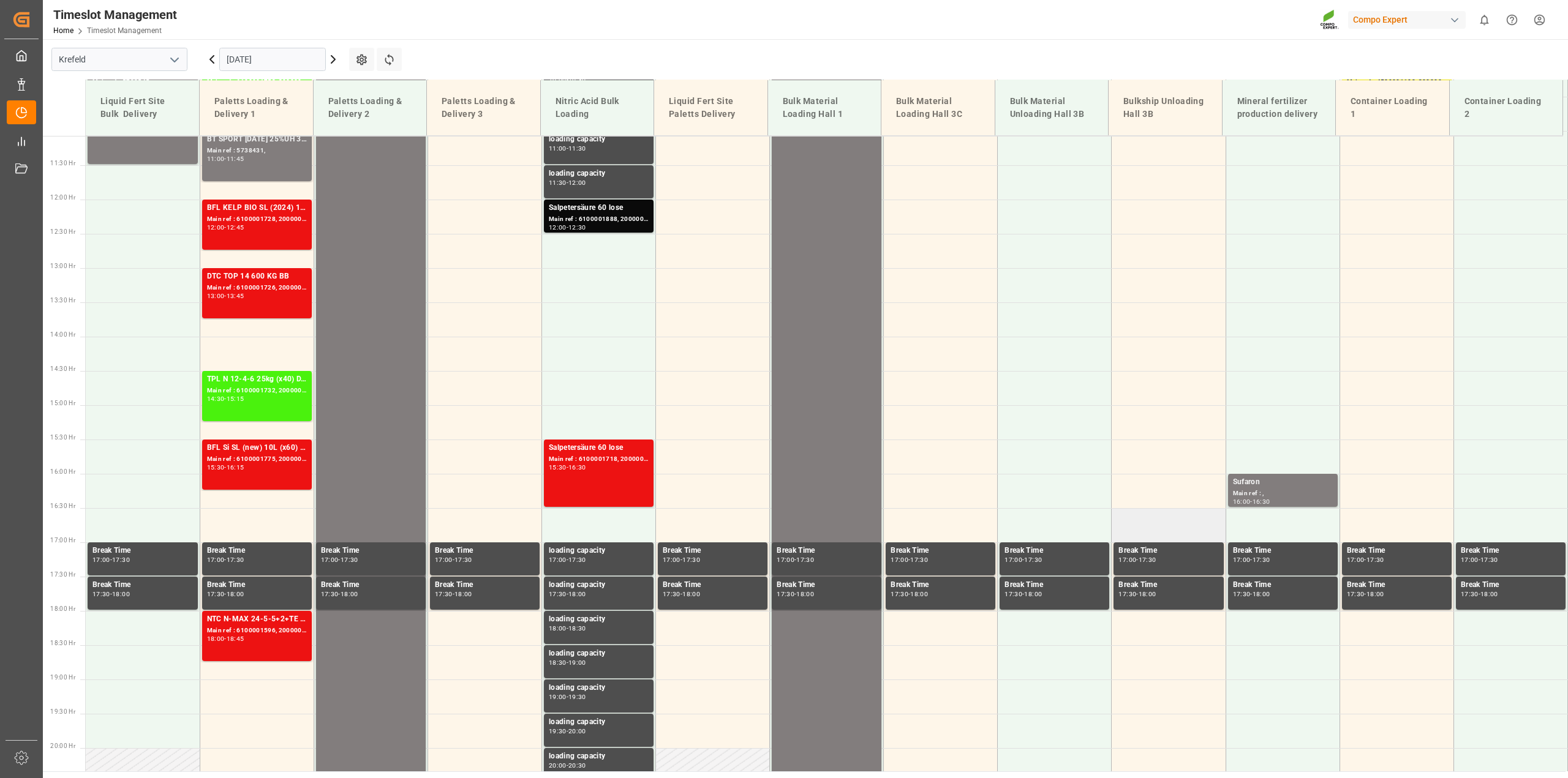
scroll to position [300, 0]
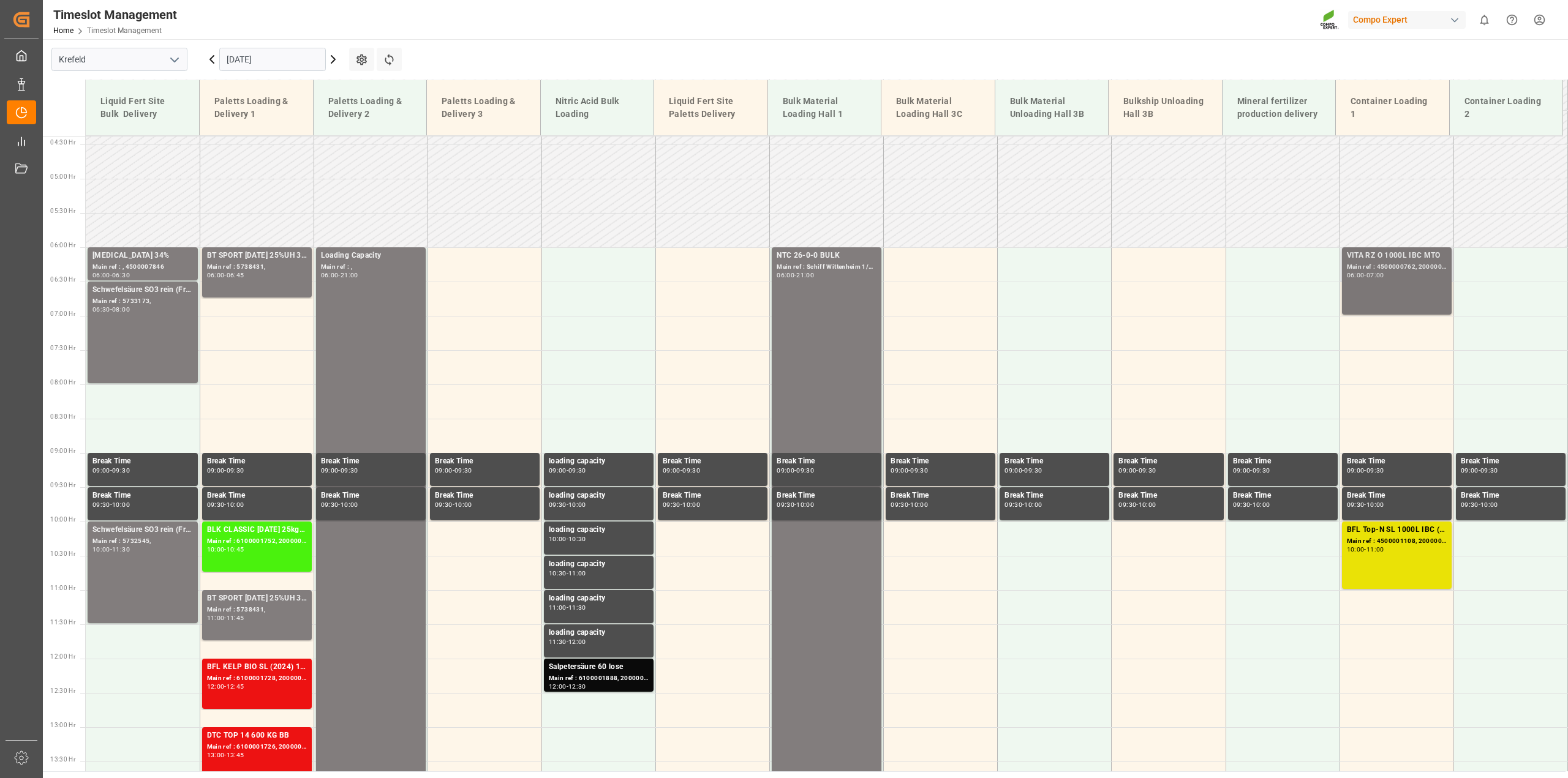
click at [1385, 286] on div "VITA RZ O 1000L IBC MTO Main ref : 4500000762, 2000000481 06:00 - 07:00" at bounding box center [1397, 281] width 100 height 62
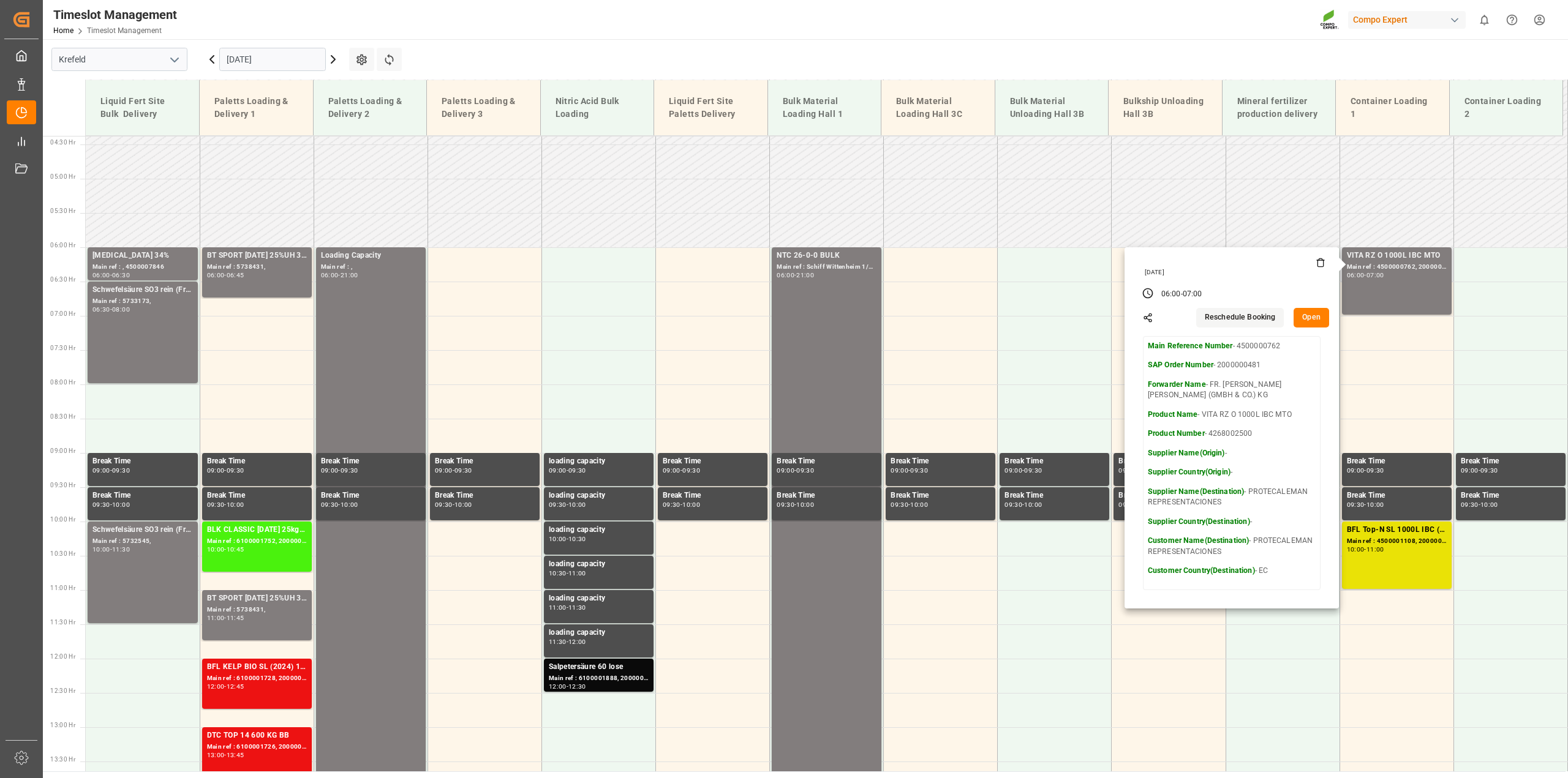
click at [1303, 319] on button "Open" at bounding box center [1312, 318] width 36 height 19
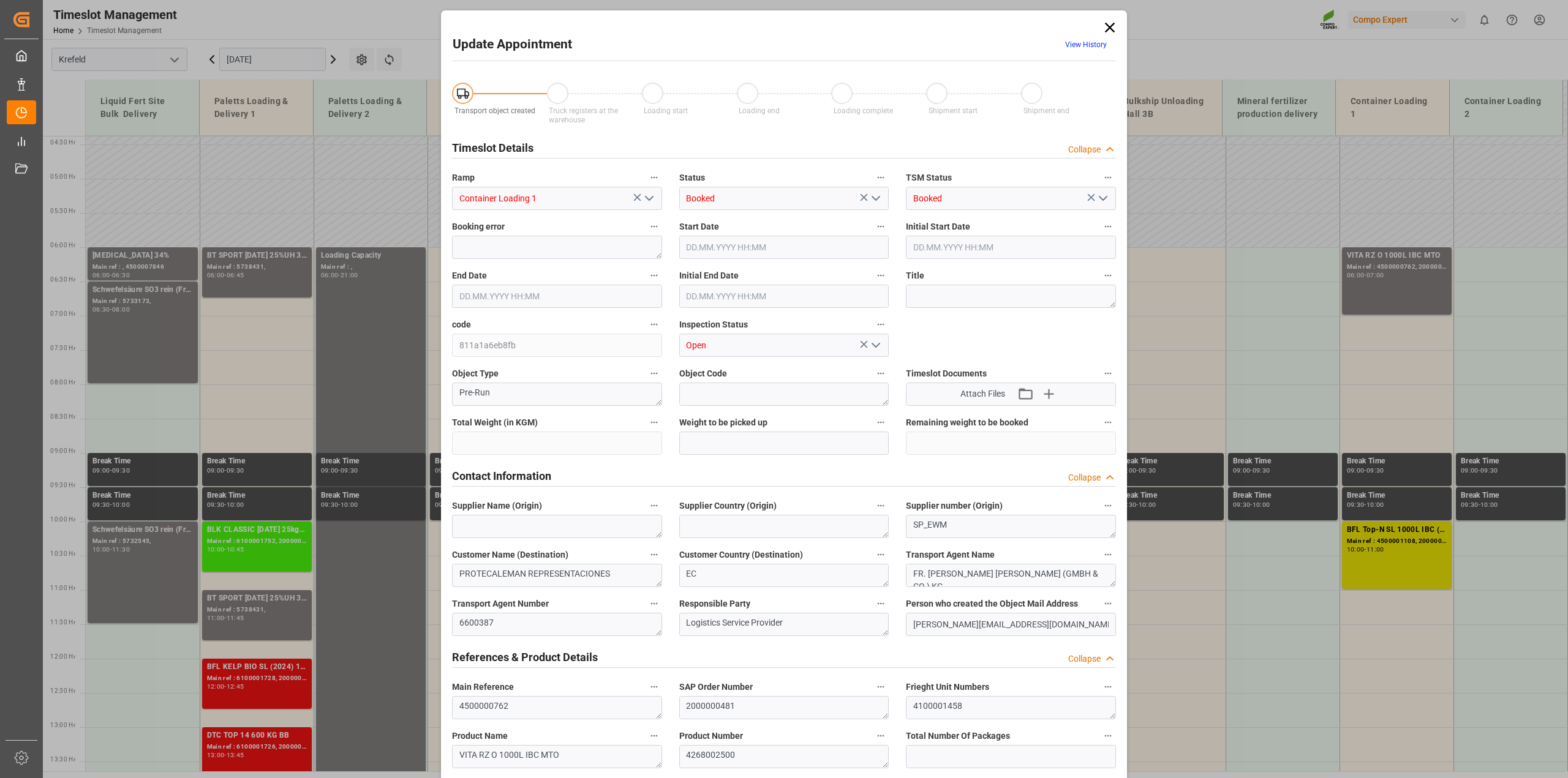
type input "21500"
type input "0"
type input "[DATE] 06:00"
type input "[DATE] 07:00"
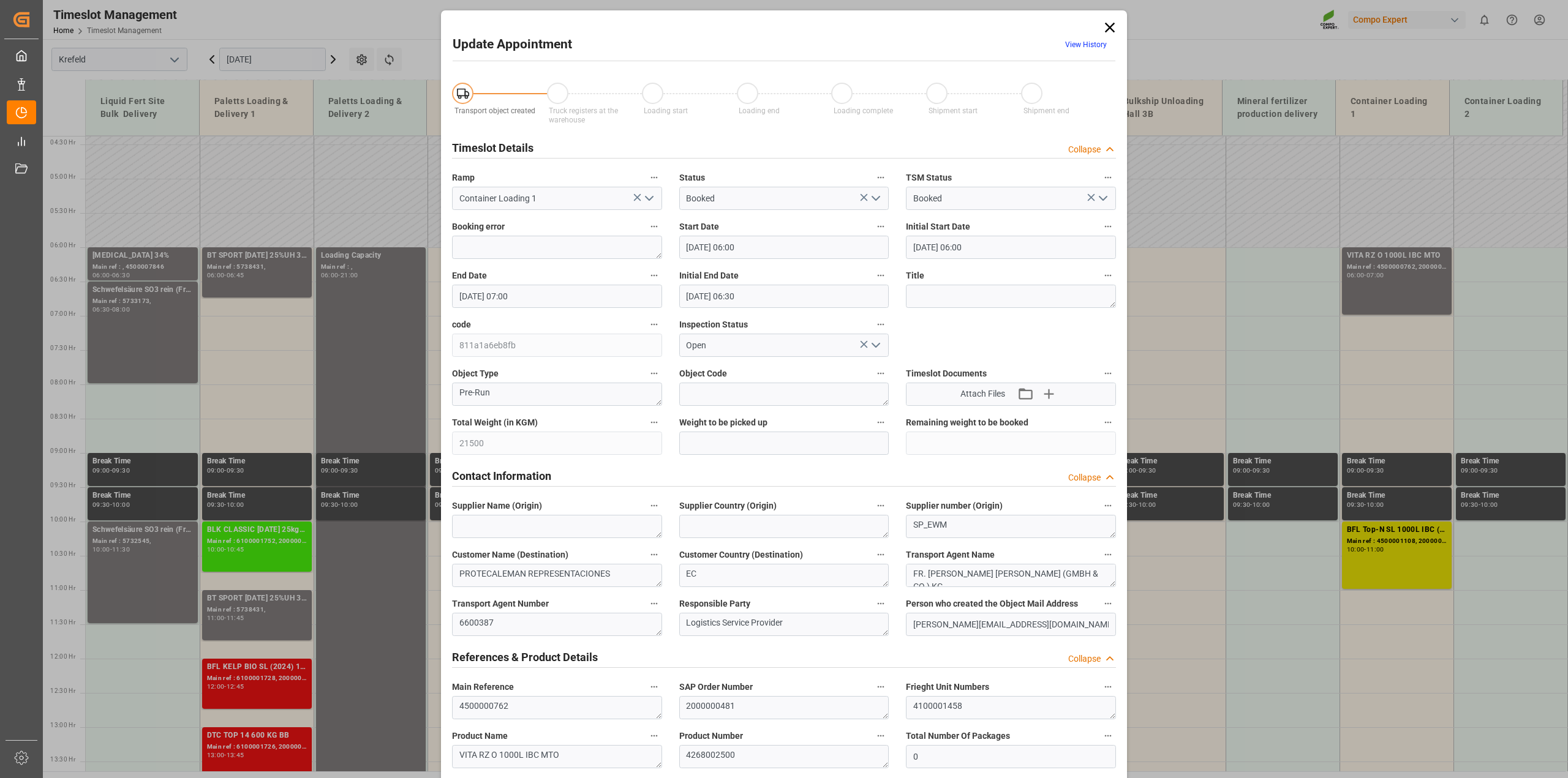
type input "[DATE] 06:30"
type input "[DATE] 07:13"
click at [1083, 39] on span "View History" at bounding box center [1086, 47] width 59 height 24
click at [1085, 41] on link "View History" at bounding box center [1086, 45] width 42 height 9
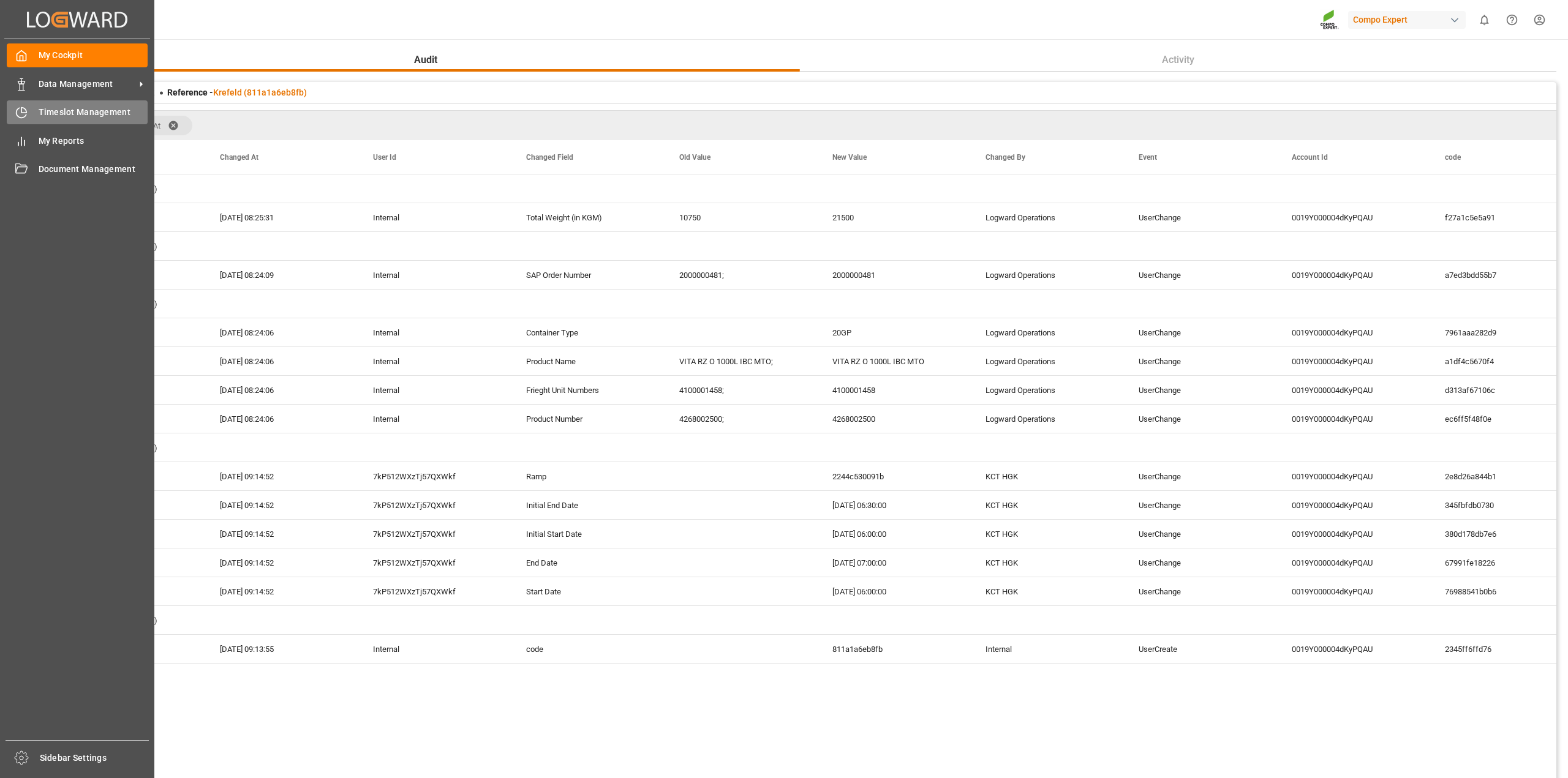
click at [35, 109] on div "Timeslot Management Timeslot Management" at bounding box center [77, 112] width 141 height 24
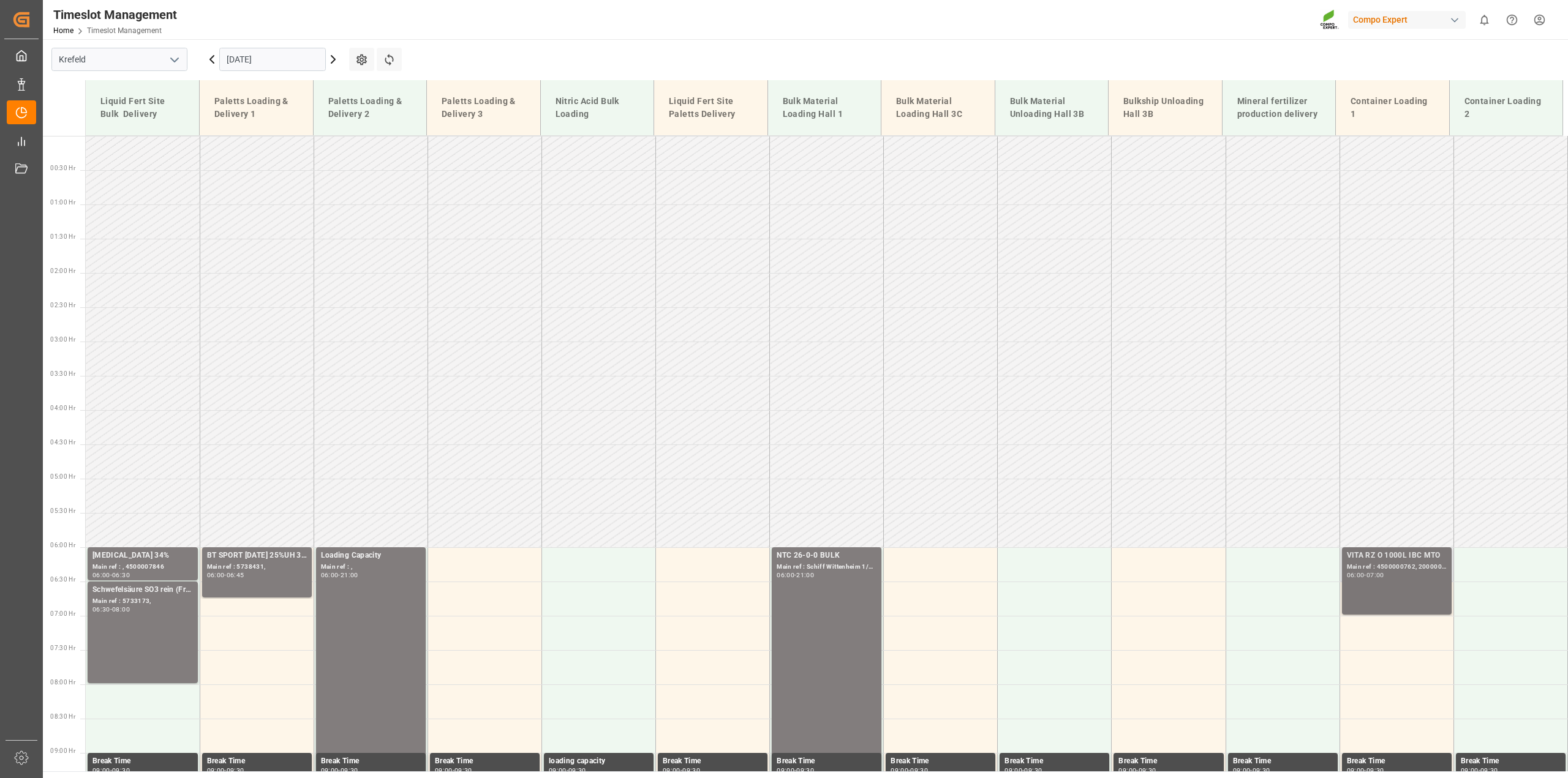
click at [1386, 558] on div "VITA RZ O 1000L IBC MTO" at bounding box center [1397, 556] width 100 height 13
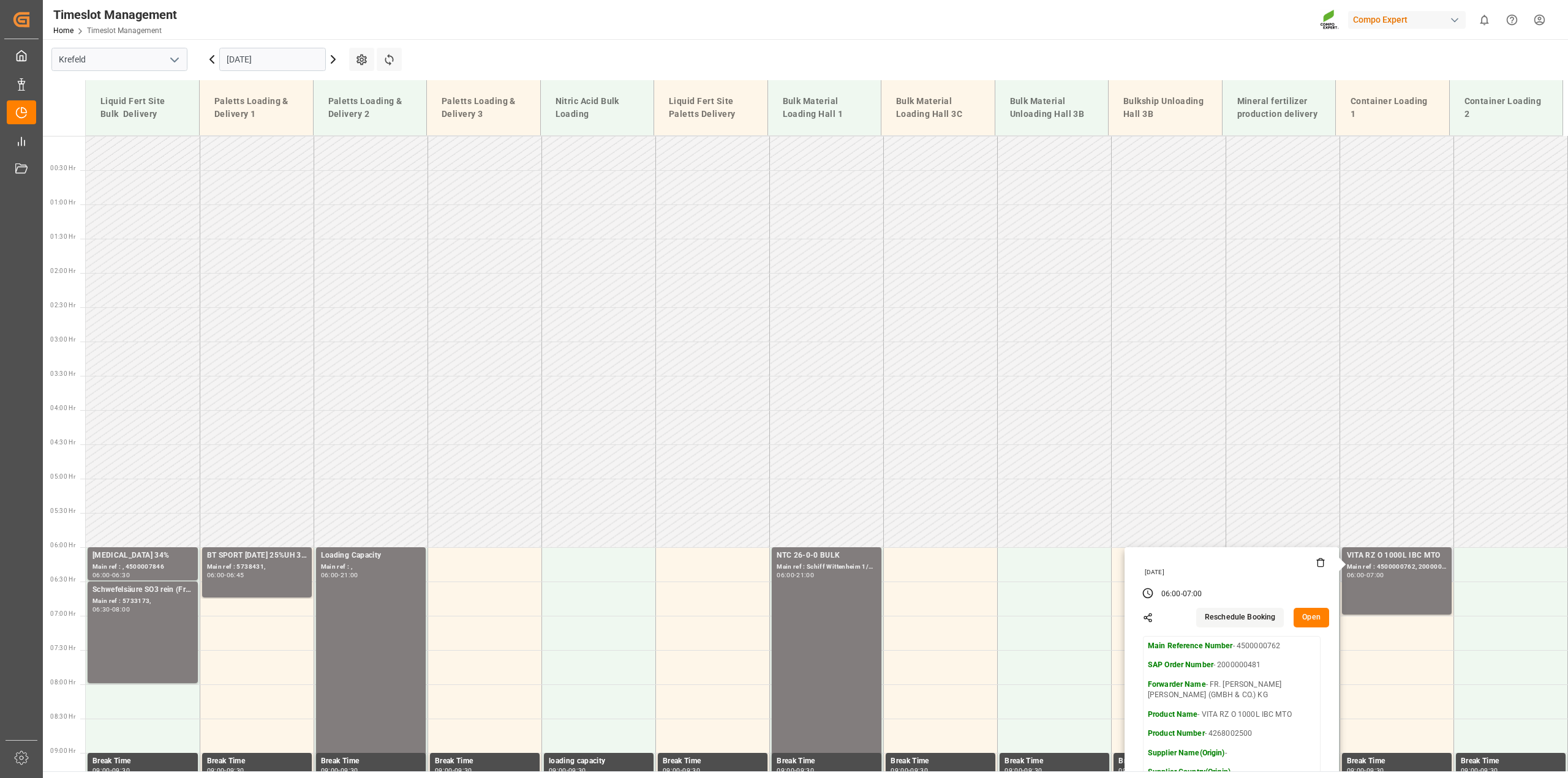
click at [1314, 621] on button "Open" at bounding box center [1312, 618] width 36 height 19
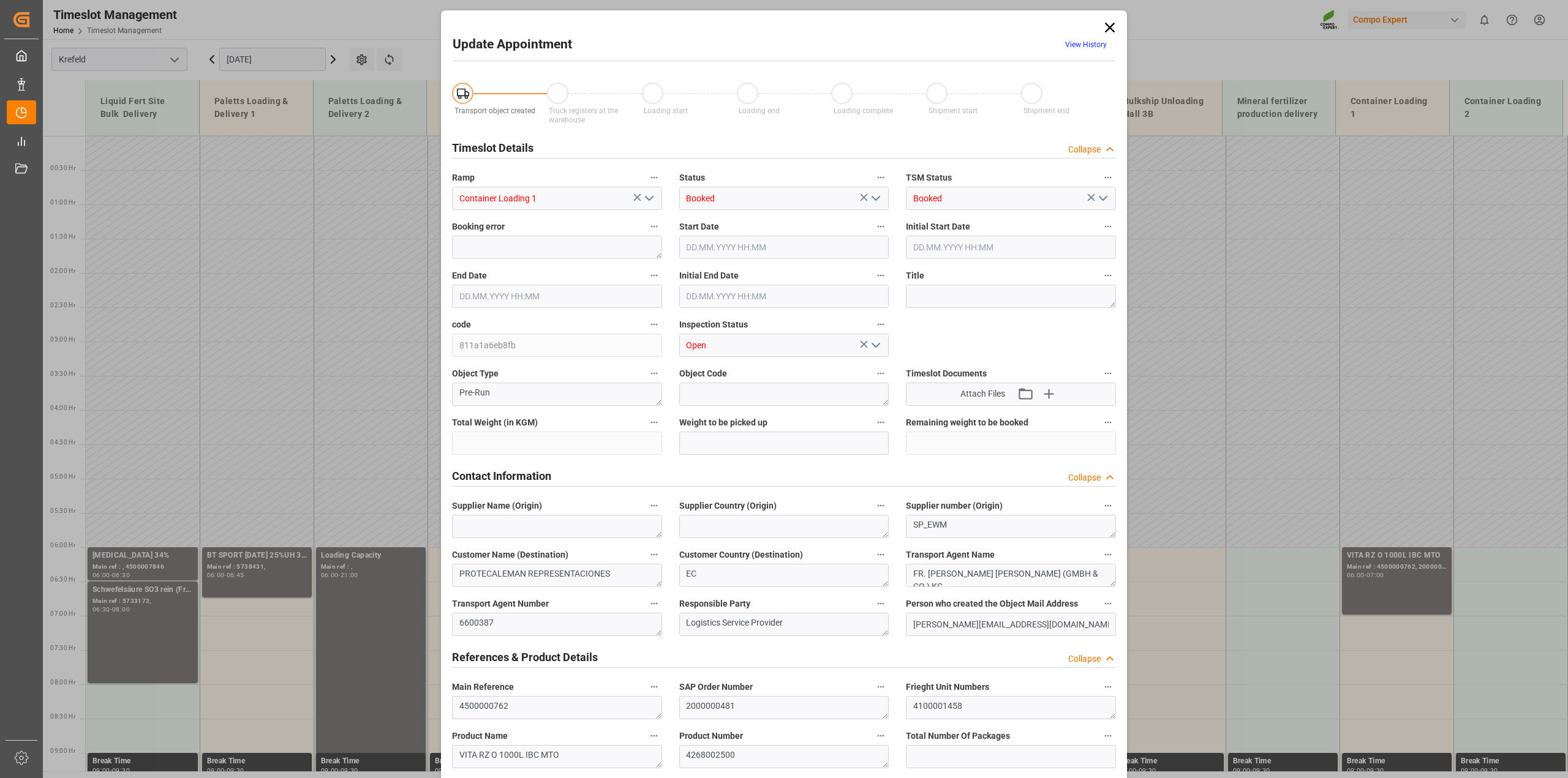
type input "21500"
type input "0"
type input "11.09.2025 06:00"
type input "11.09.2025 07:00"
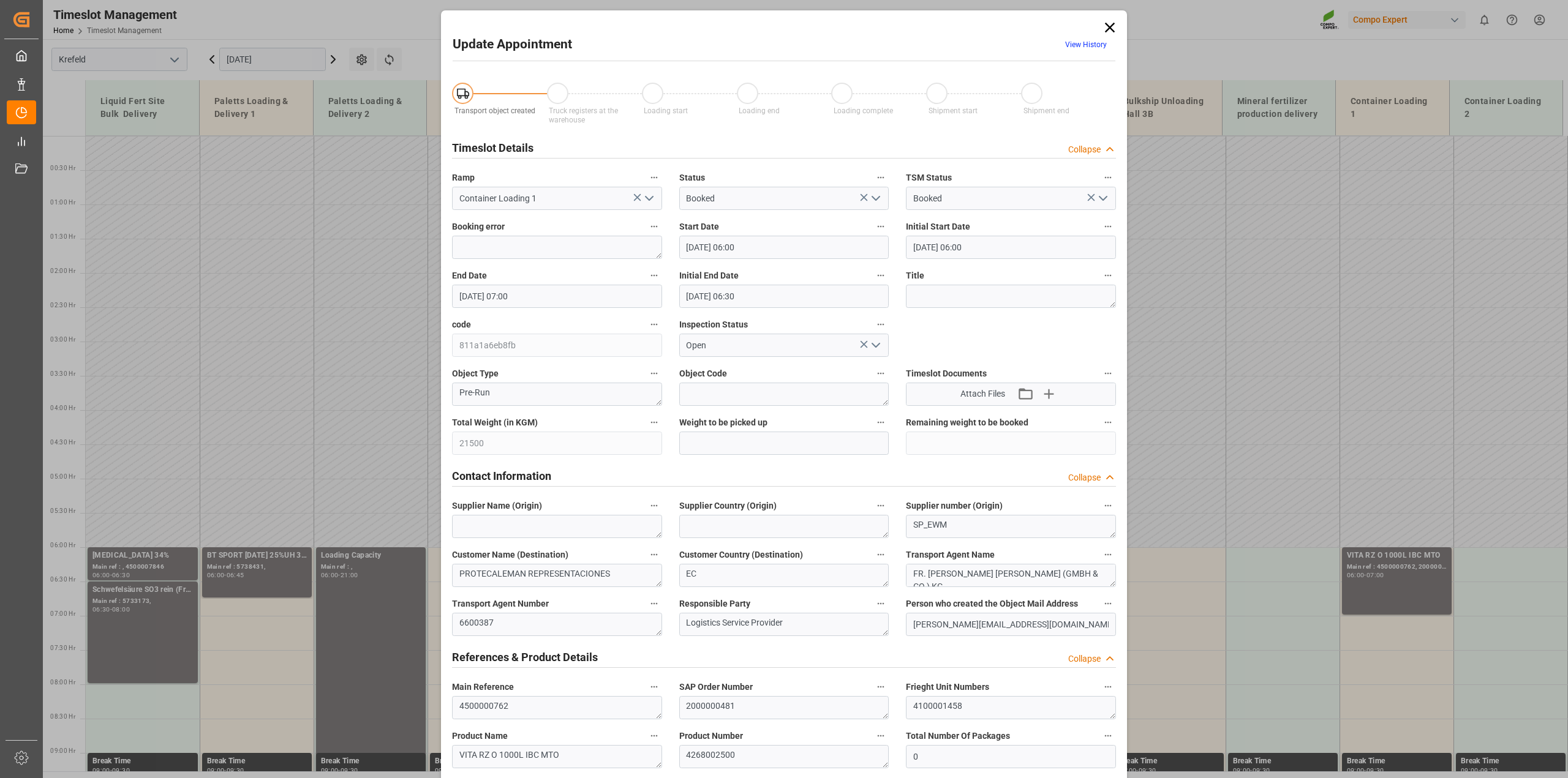
type input "11.09.2025 06:30"
type input "27.08.2025 07:13"
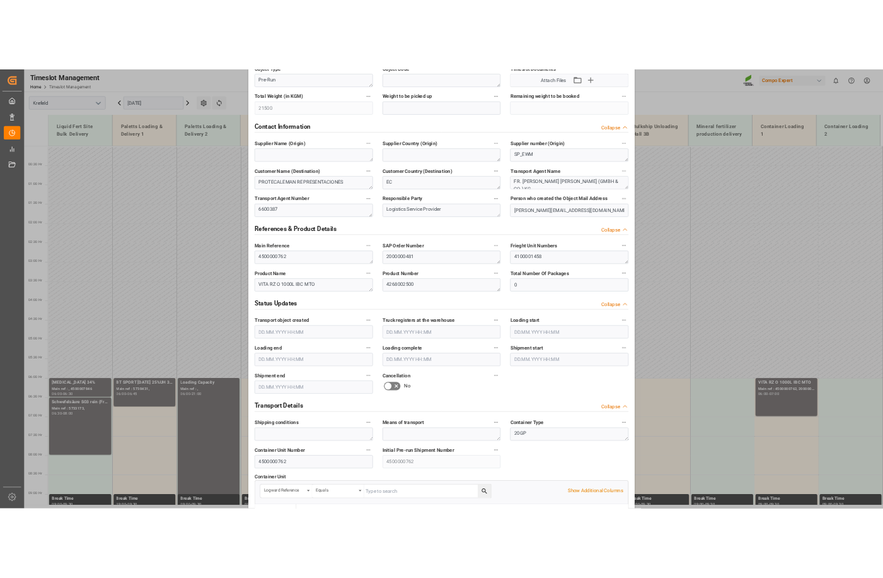
scroll to position [552, 0]
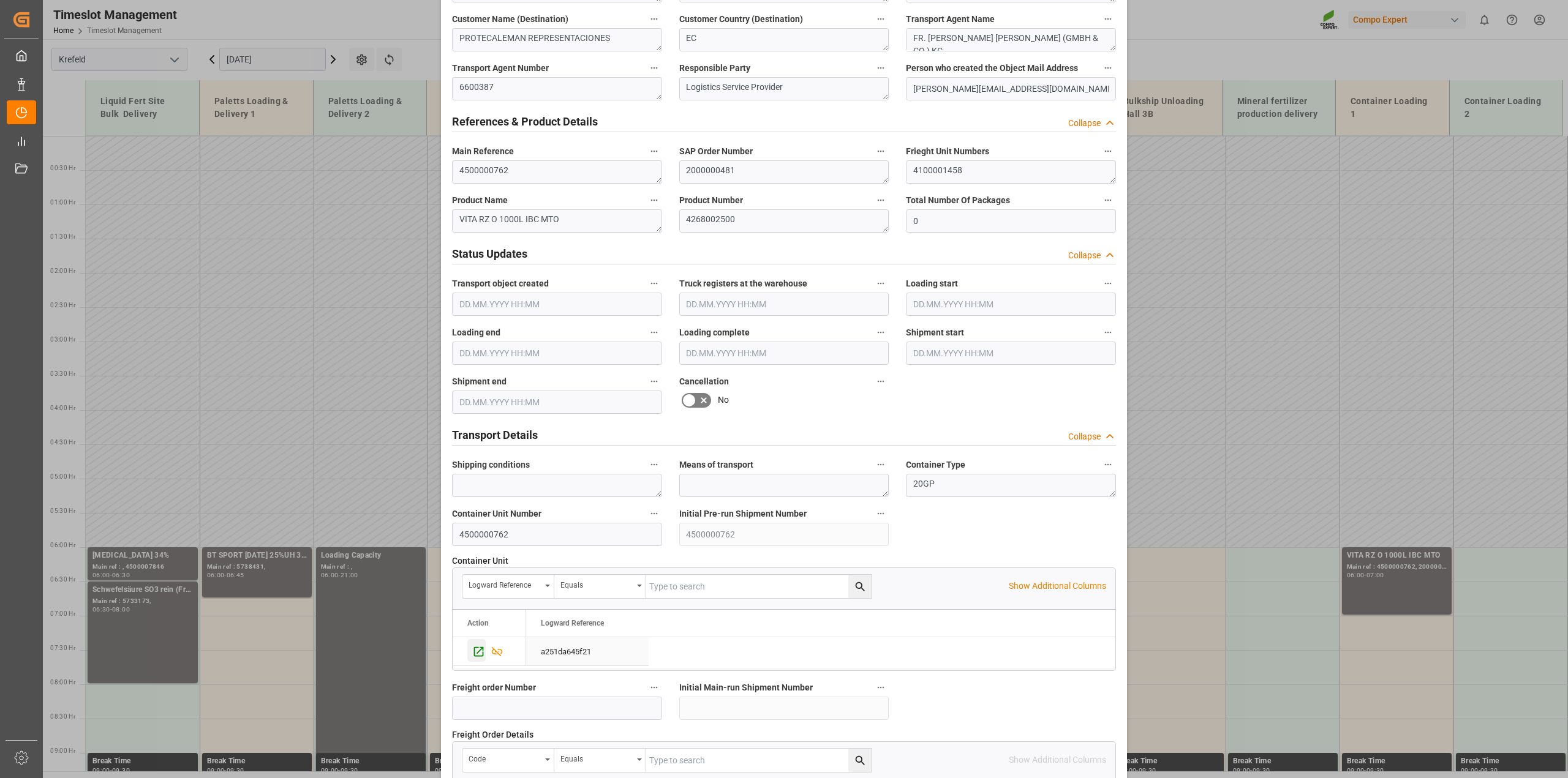
click at [474, 657] on icon "Press SPACE to select this row." at bounding box center [479, 652] width 10 height 10
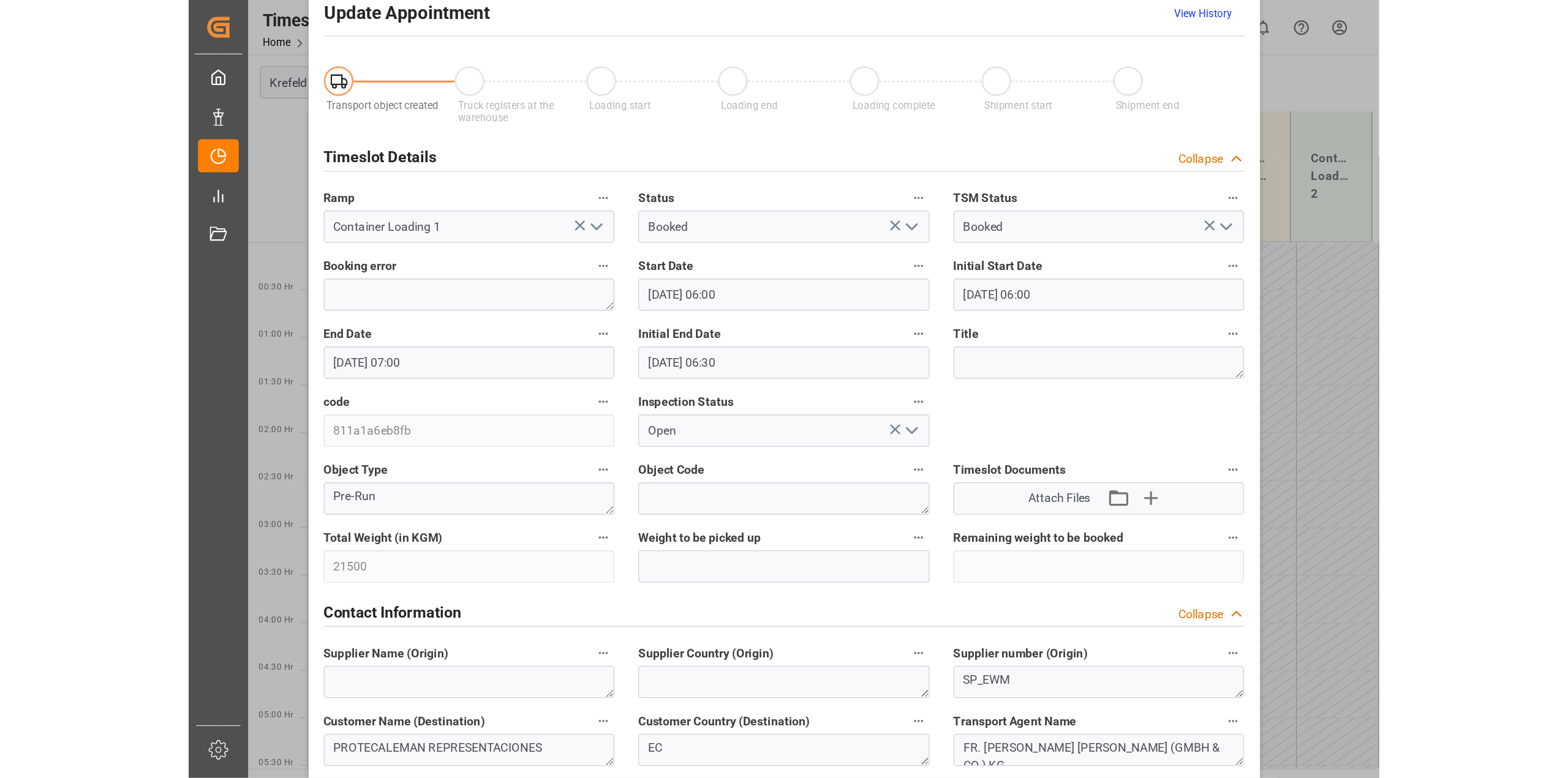
scroll to position [0, 0]
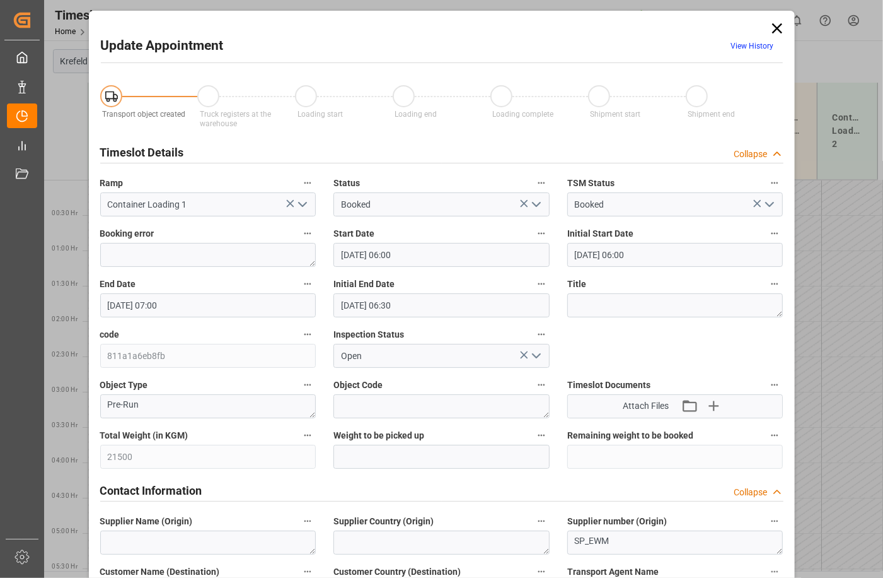
drag, startPoint x: 776, startPoint y: 26, endPoint x: 772, endPoint y: 1, distance: 26.1
click at [776, 26] on icon at bounding box center [777, 28] width 10 height 10
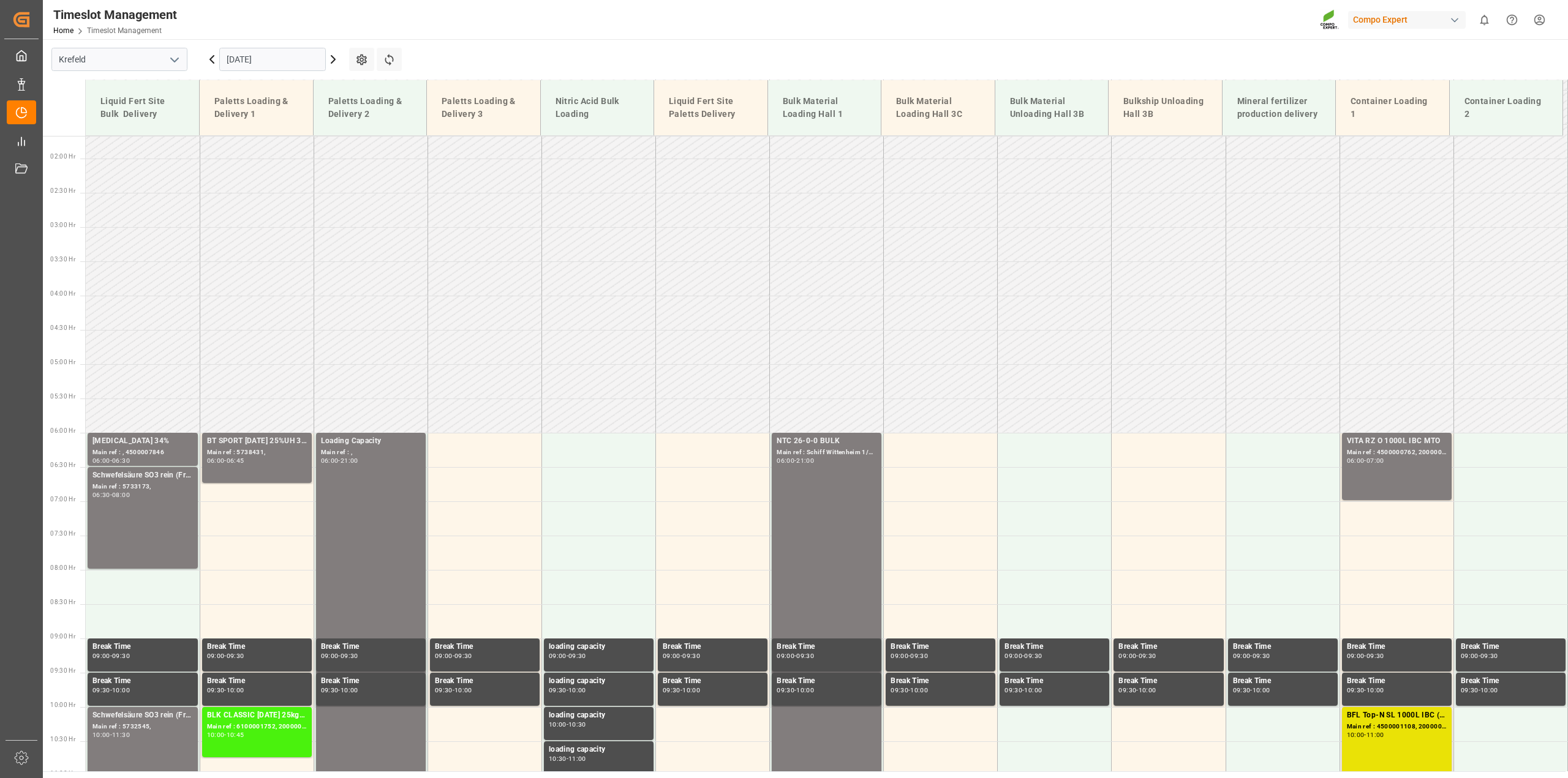
scroll to position [383, 0]
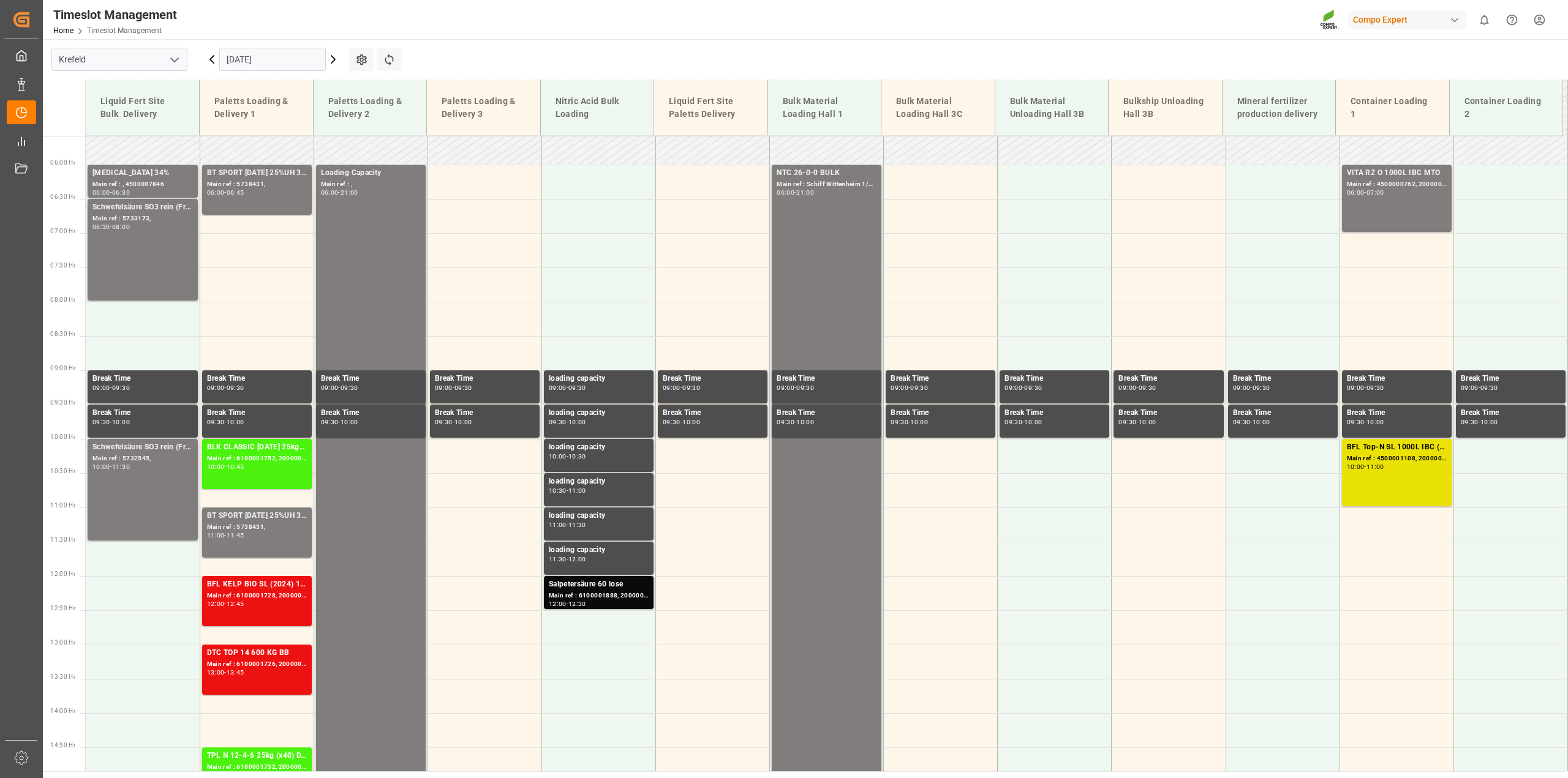
click at [240, 62] on input "[DATE]" at bounding box center [273, 59] width 107 height 23
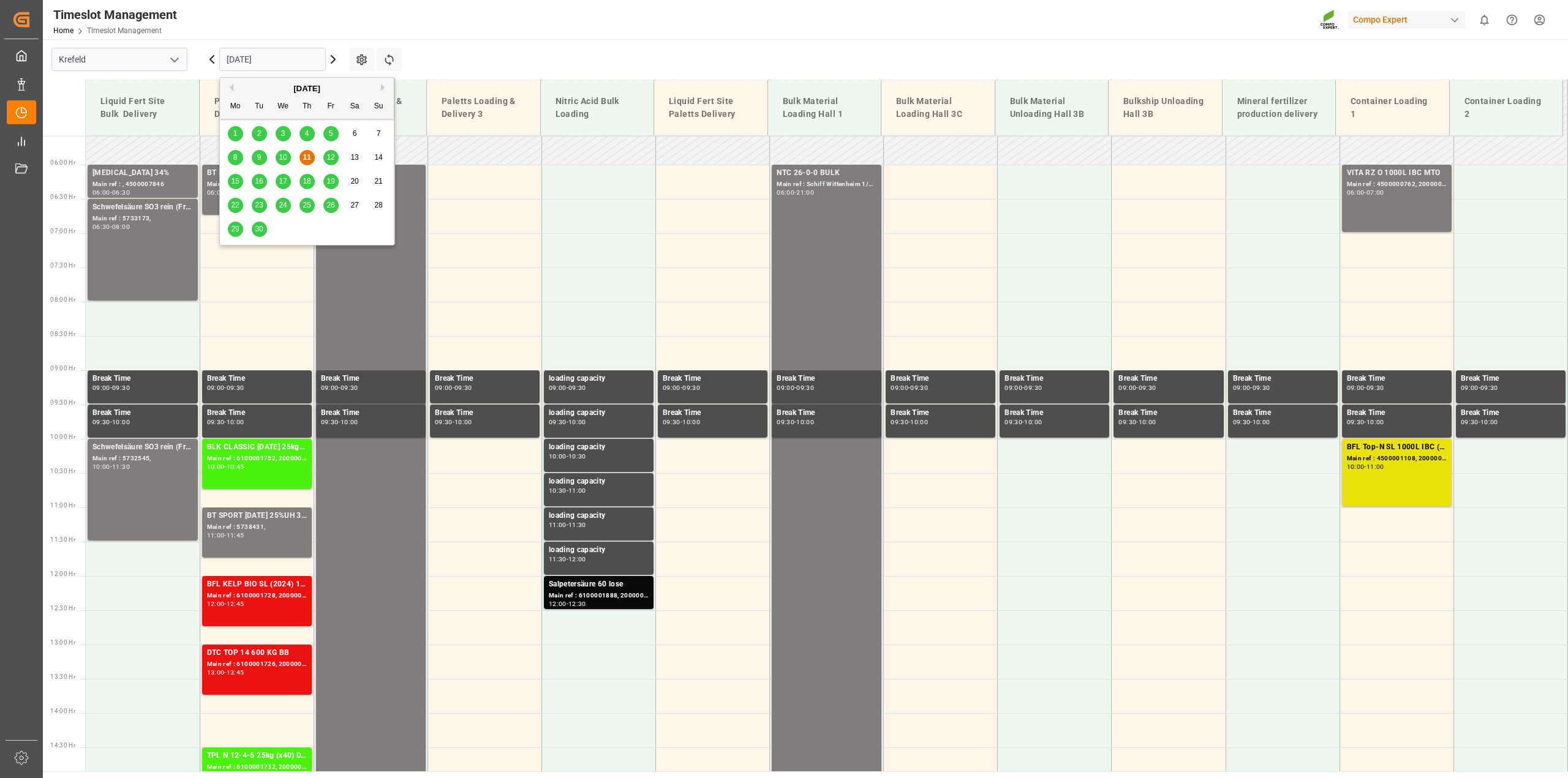
click at [231, 88] on button "Previous Month" at bounding box center [230, 87] width 8 height 8
click at [381, 229] on span "31" at bounding box center [378, 228] width 8 height 9
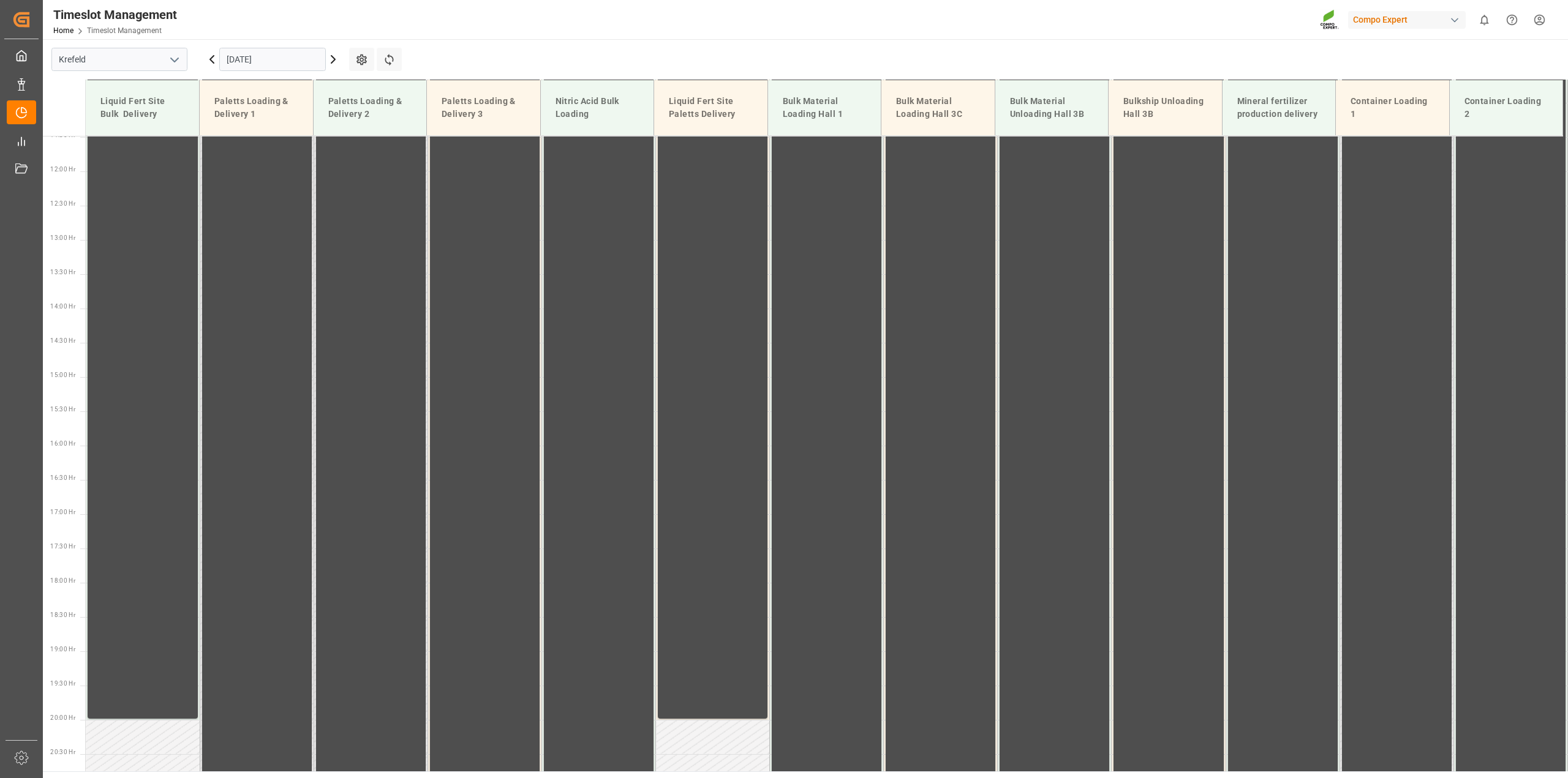
scroll to position [829, 0]
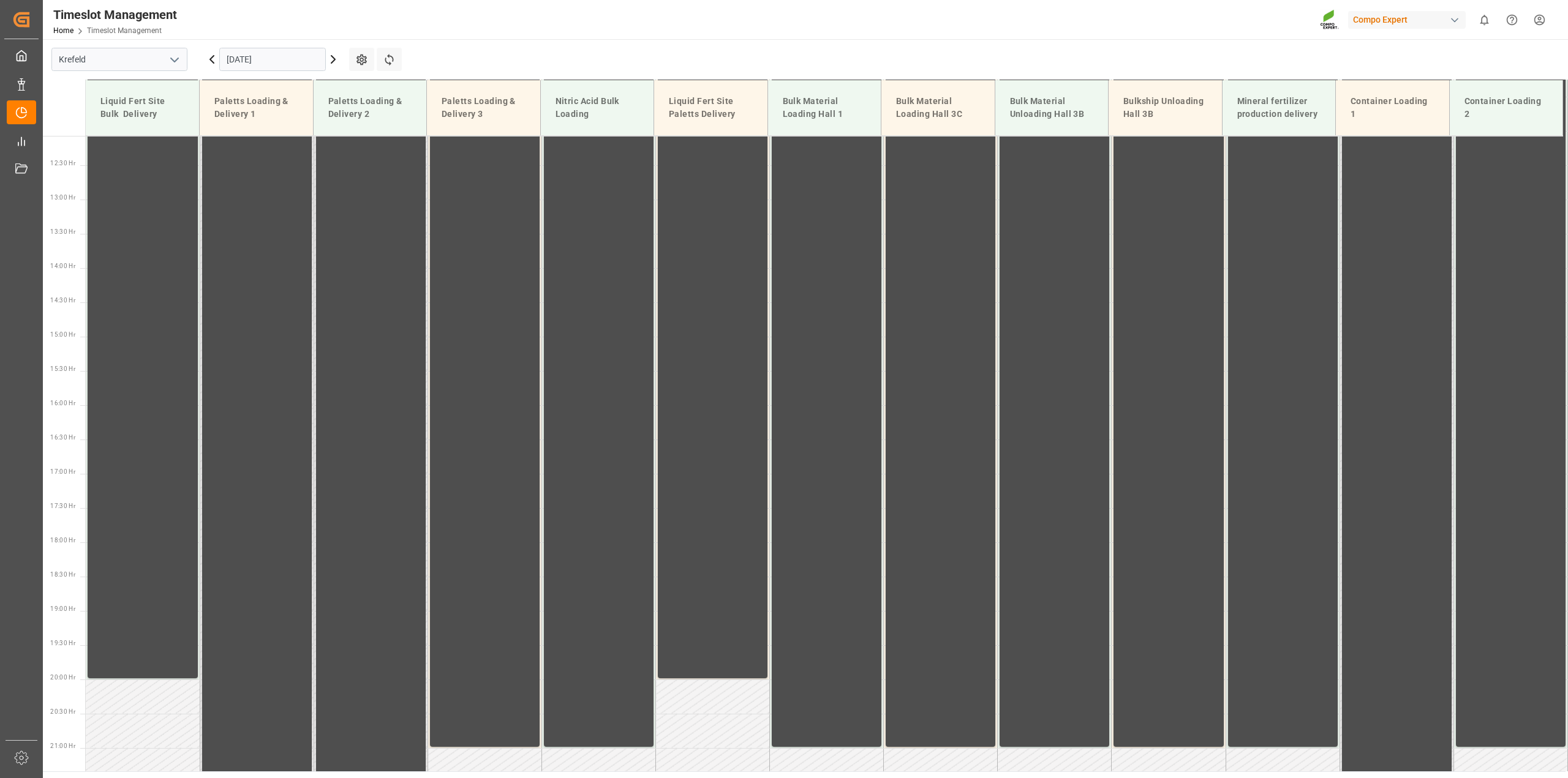
click at [237, 56] on input "31.08.2025" at bounding box center [273, 59] width 107 height 23
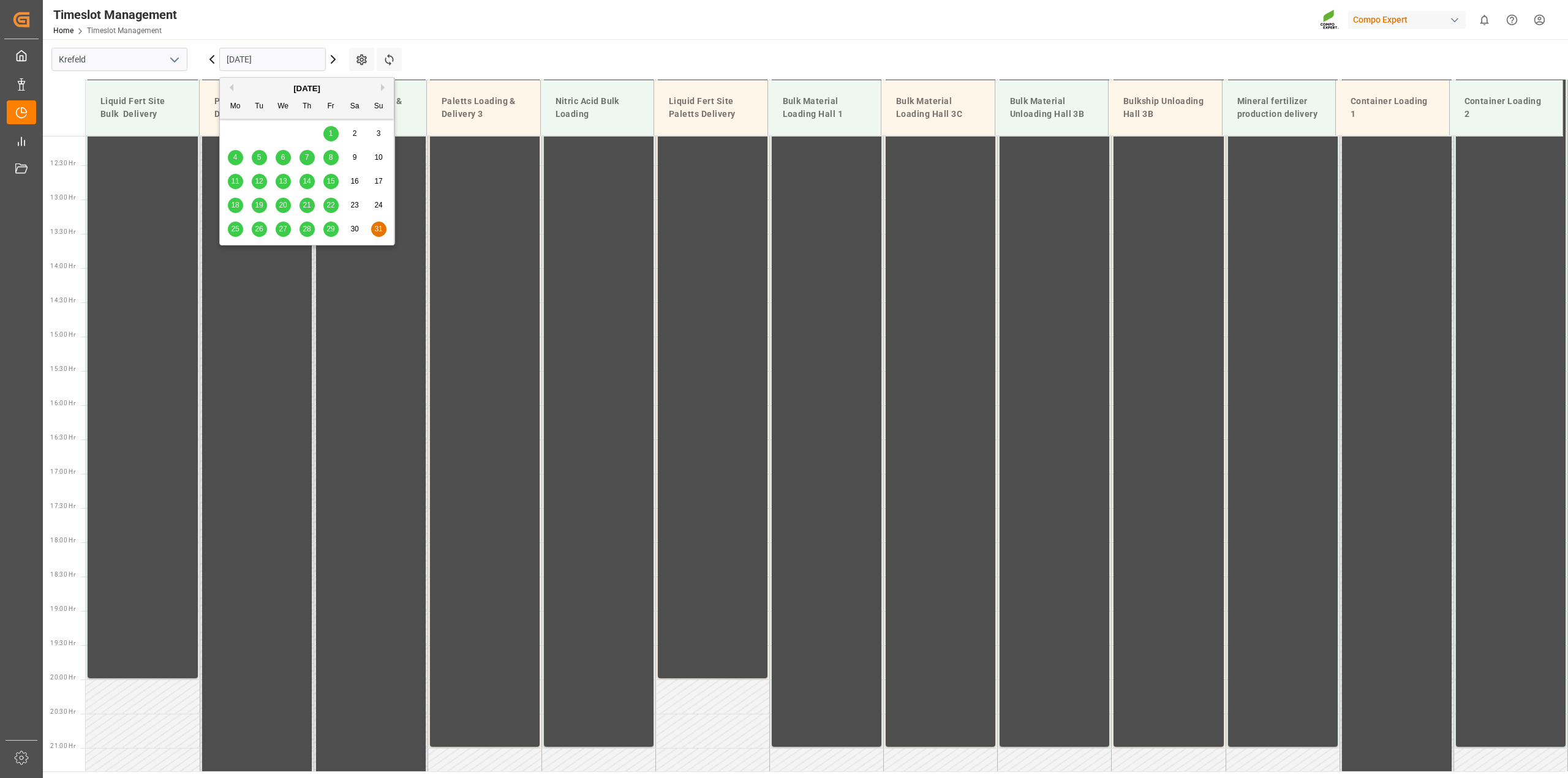
click at [233, 88] on button "Previous Month" at bounding box center [230, 87] width 8 height 8
click at [308, 233] on span "31" at bounding box center [306, 228] width 8 height 9
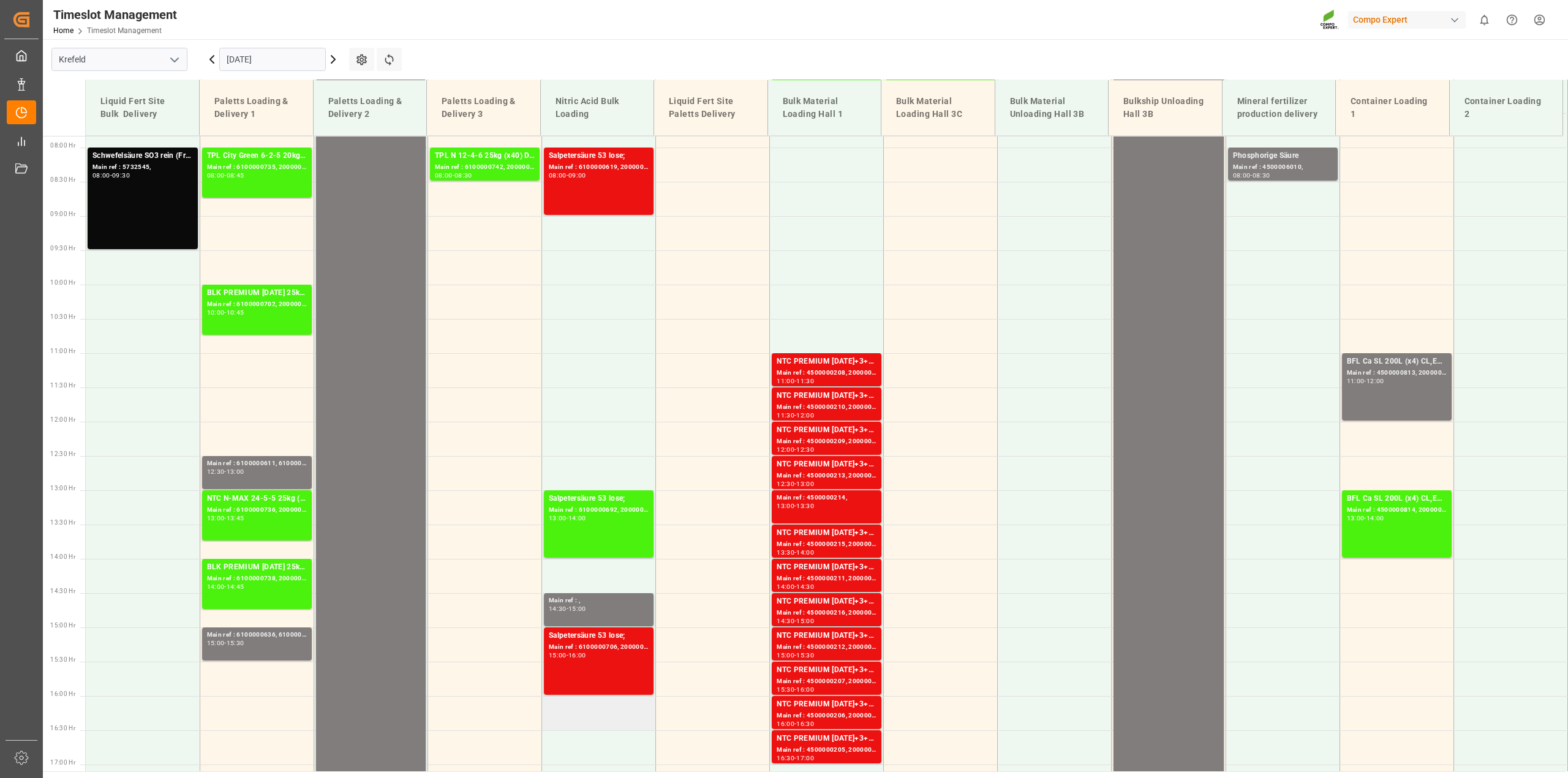
scroll to position [445, 0]
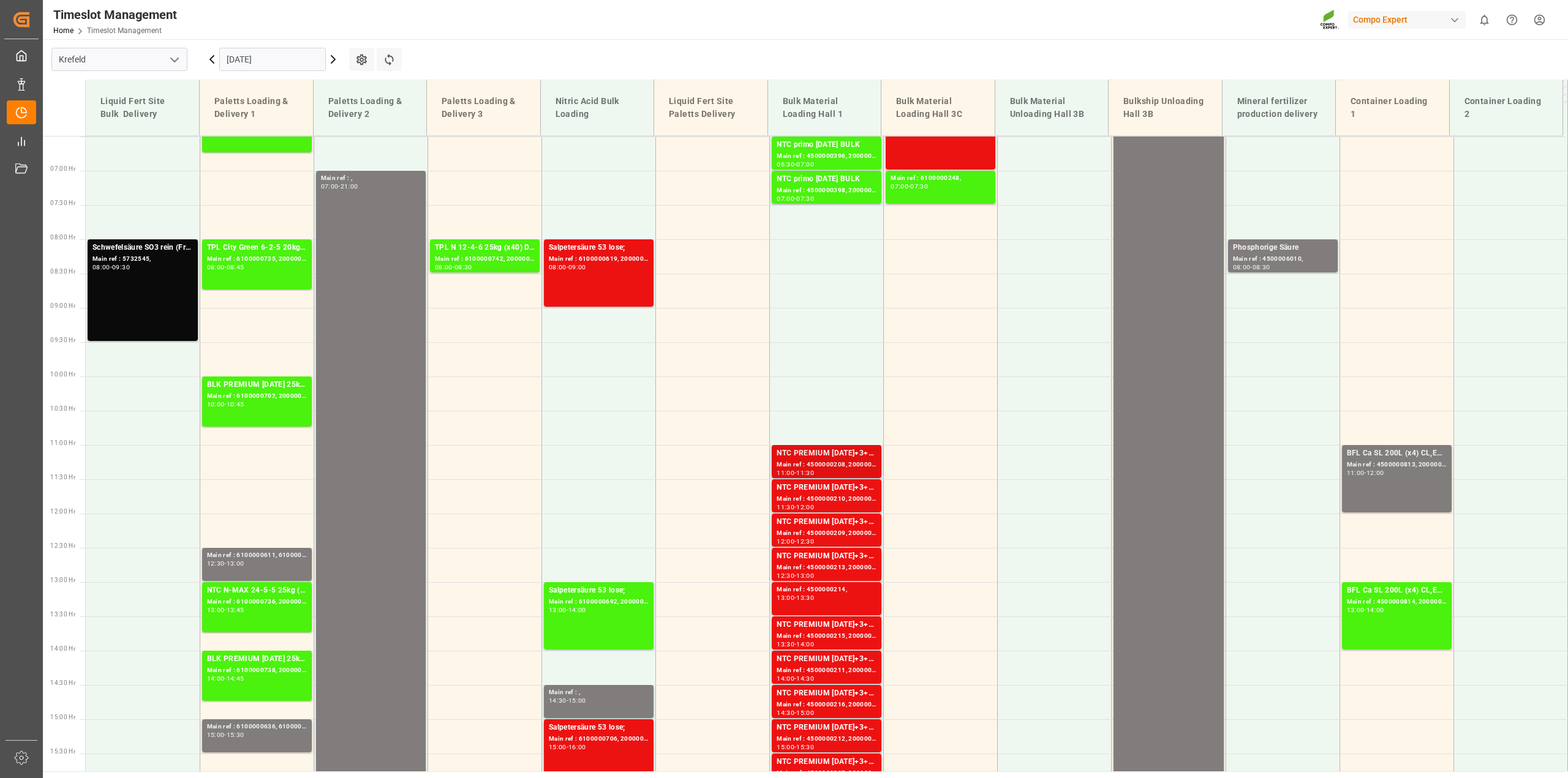
click at [801, 461] on div "Main ref : 4500000208, 2000000167" at bounding box center [827, 465] width 100 height 11
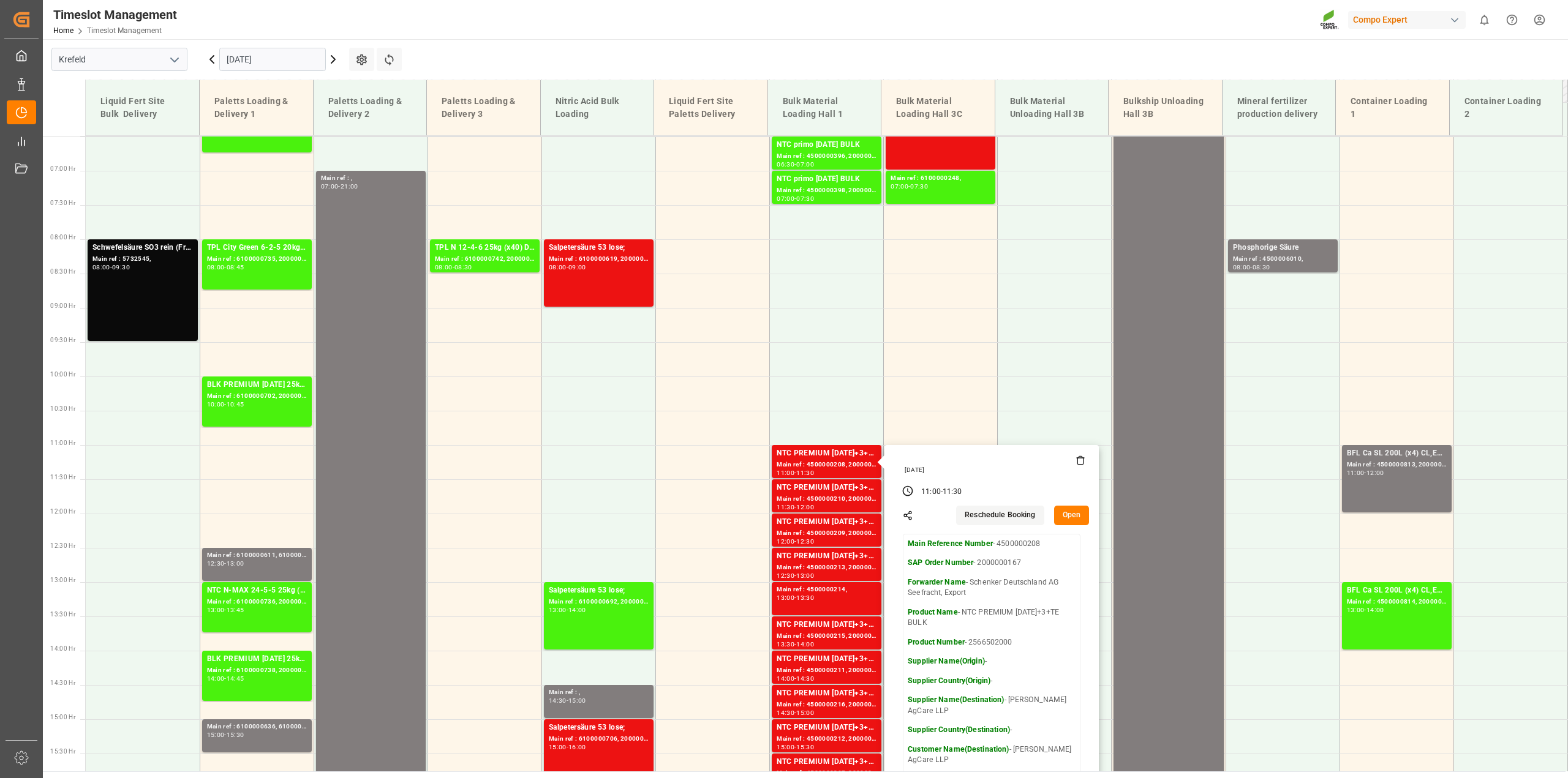
click at [1069, 518] on button "Open" at bounding box center [1072, 516] width 36 height 19
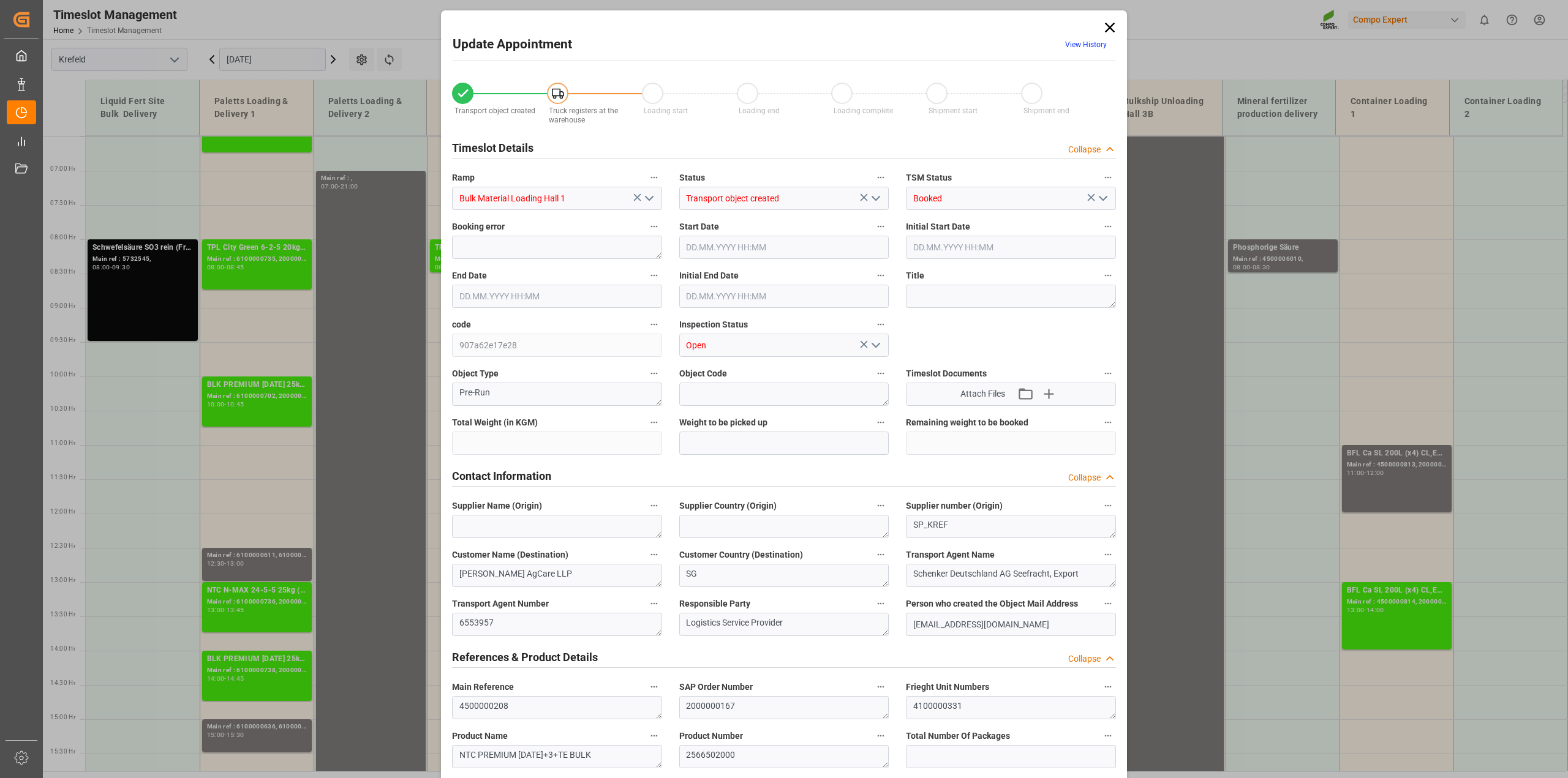
type input "79500"
type input "0"
type input "31.07.2025 11:00"
type input "31.07.2025 11:30"
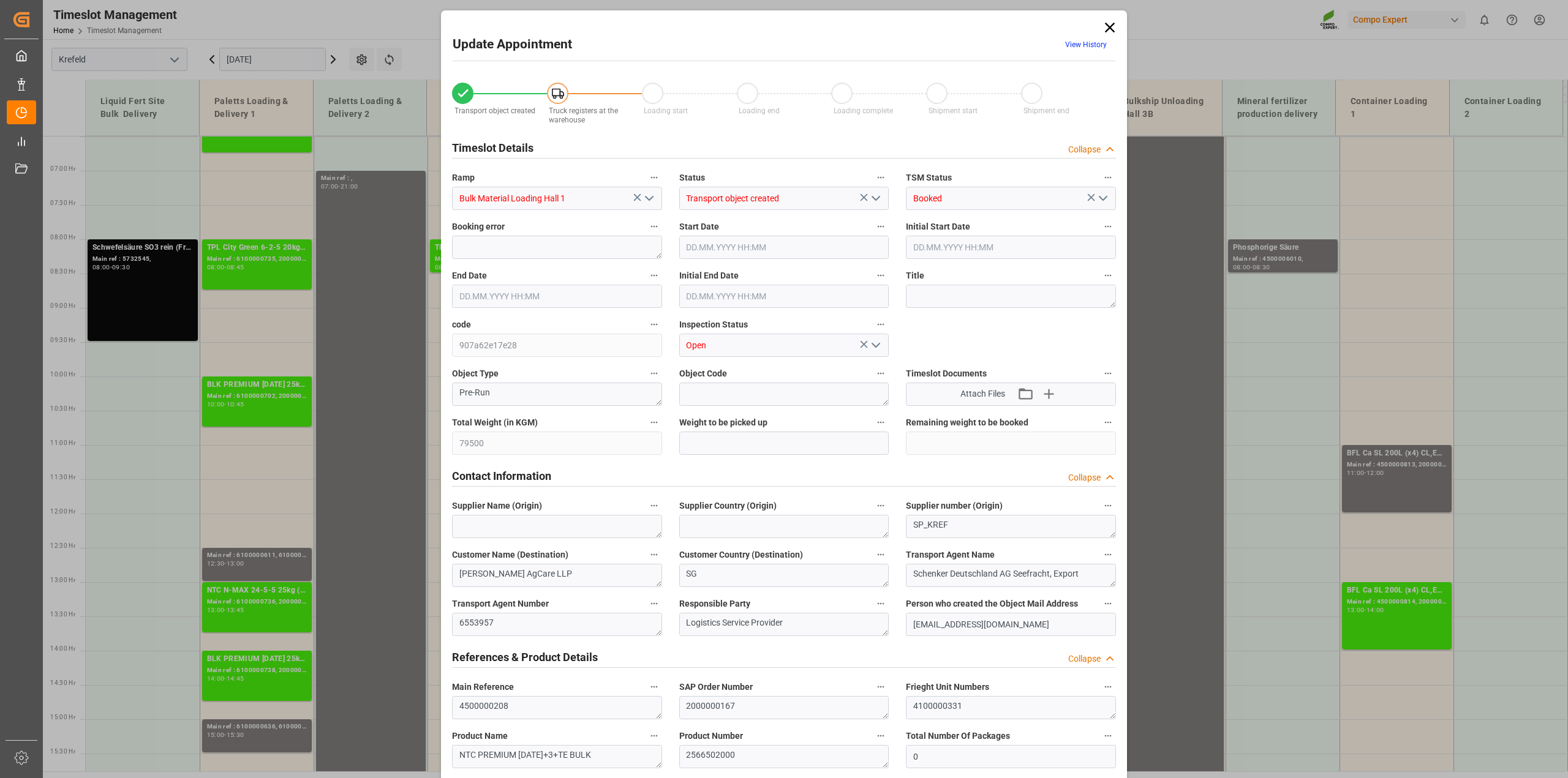
type input "31.07.2025 11:30"
type input "30.07.2025 16:08"
type input "17.07.2025 13:04"
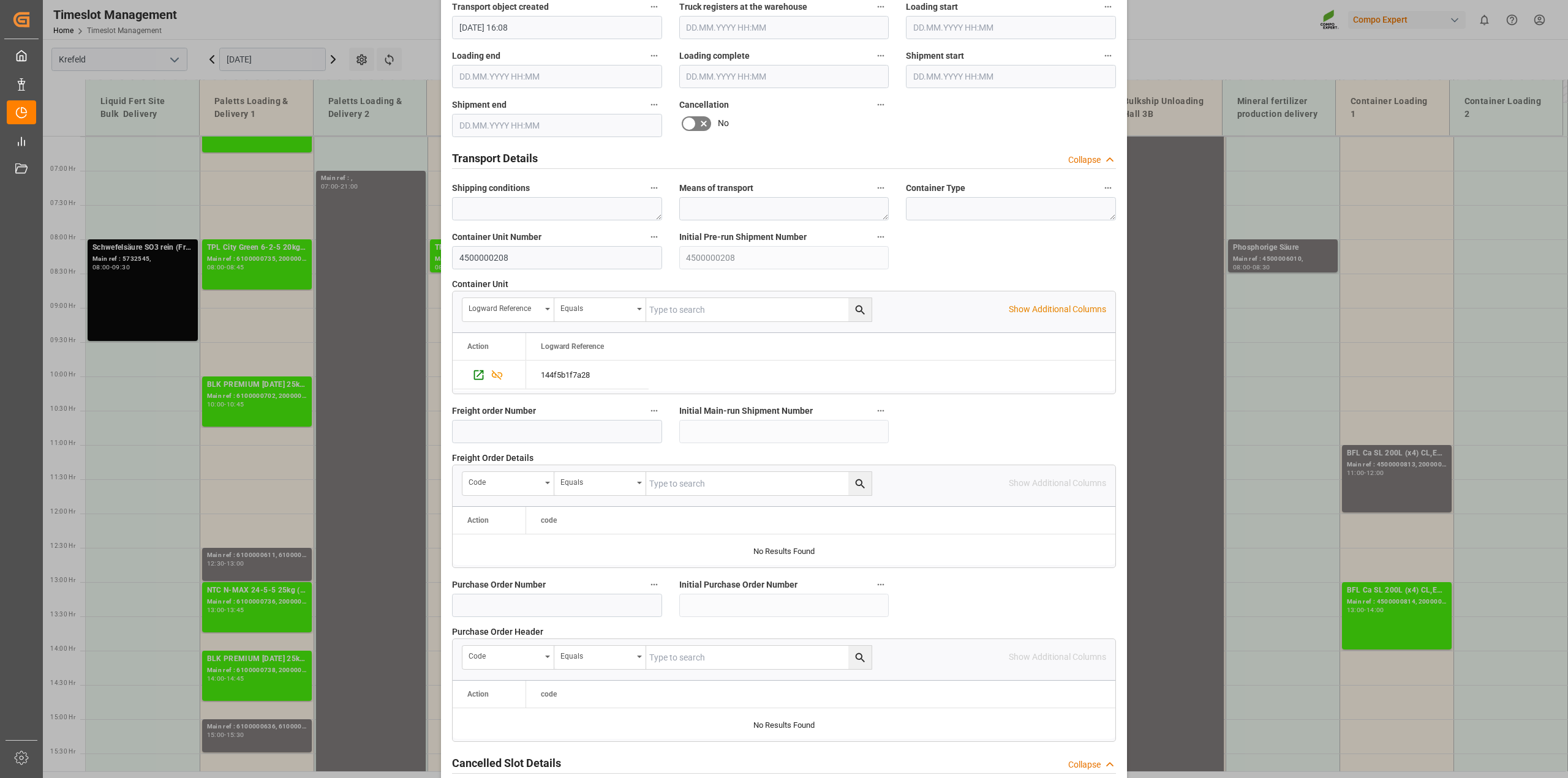
scroll to position [842, 0]
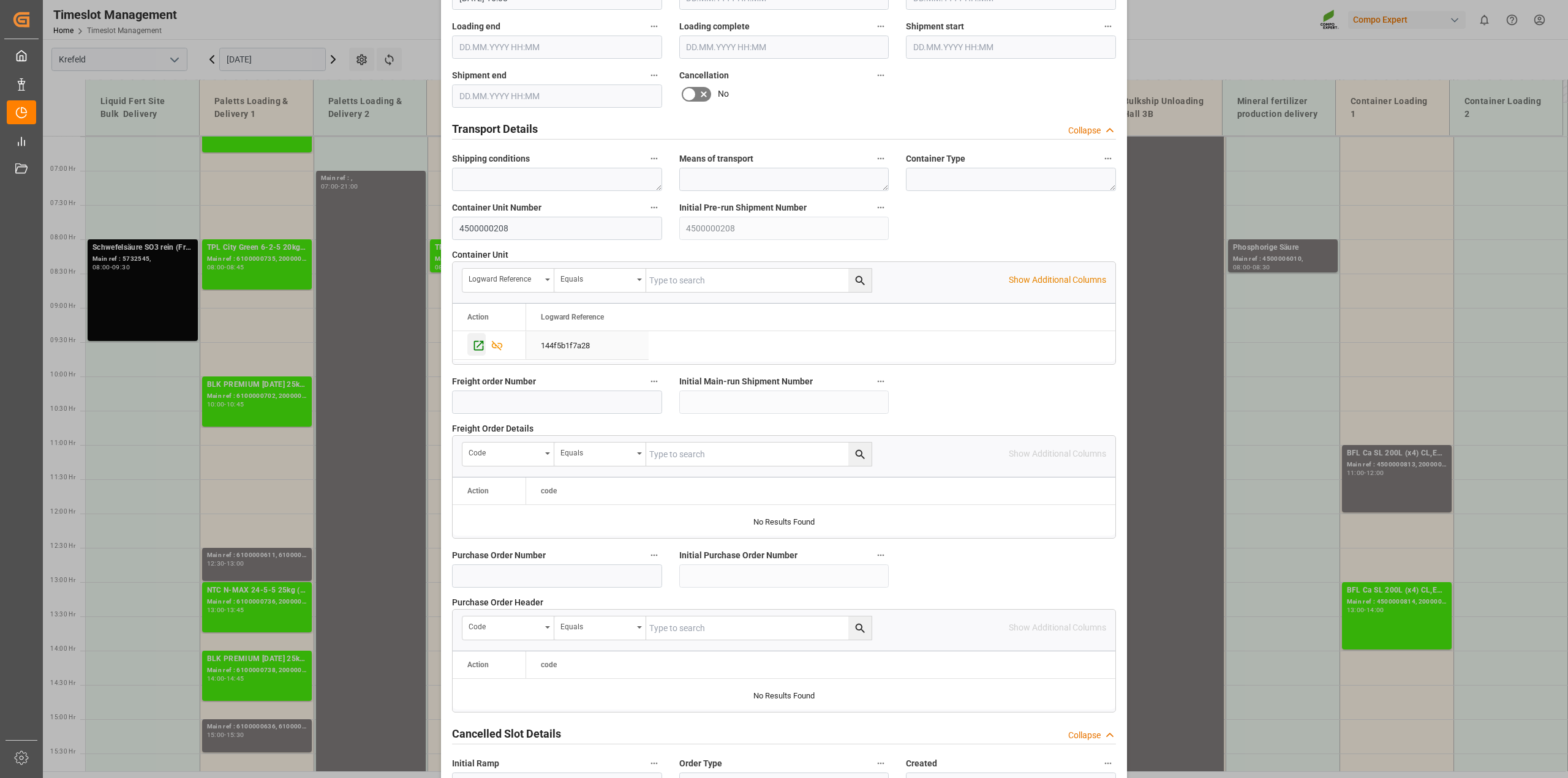
click at [478, 341] on icon "Press SPACE to select this row." at bounding box center [478, 345] width 13 height 13
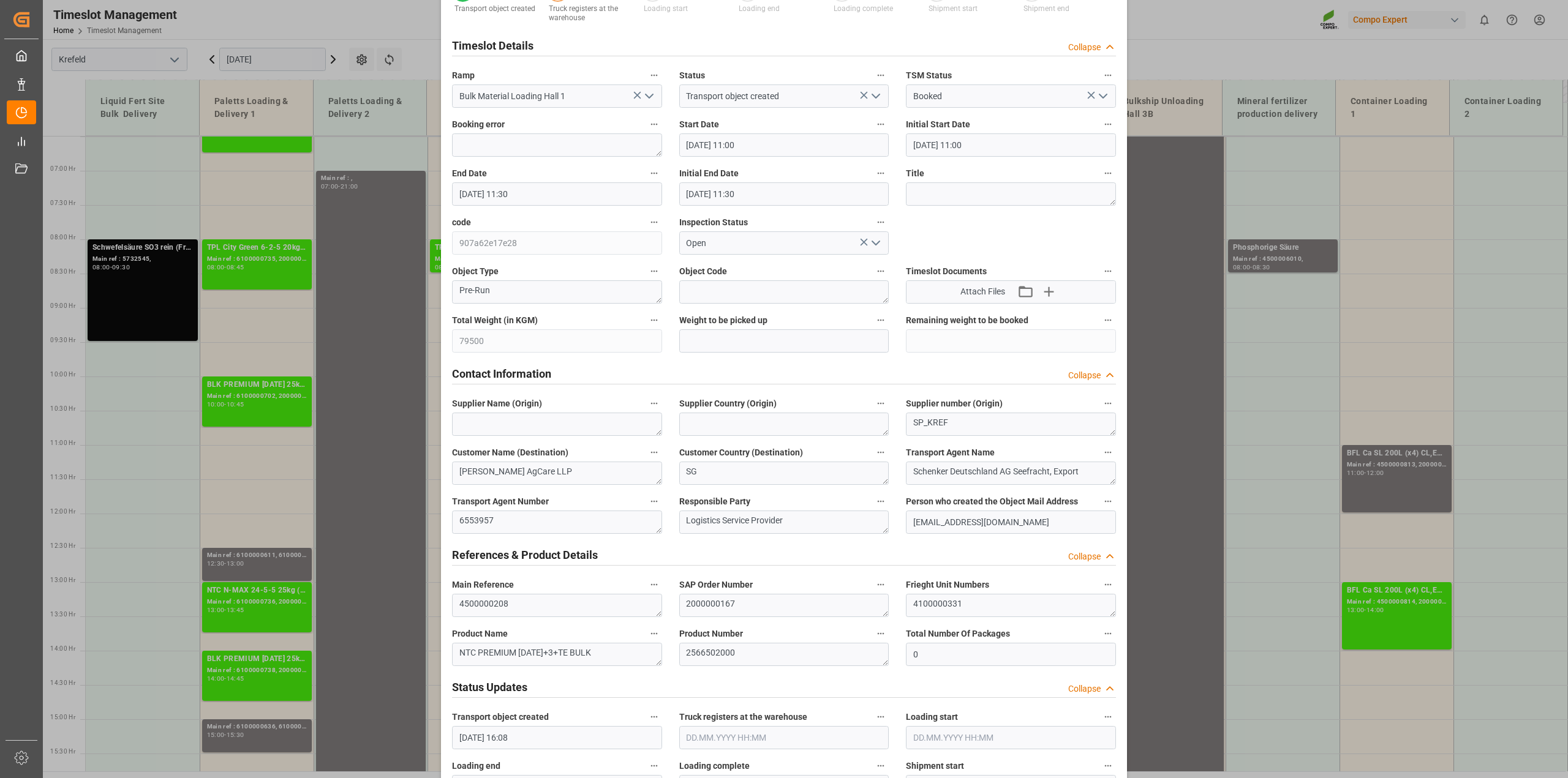
scroll to position [0, 0]
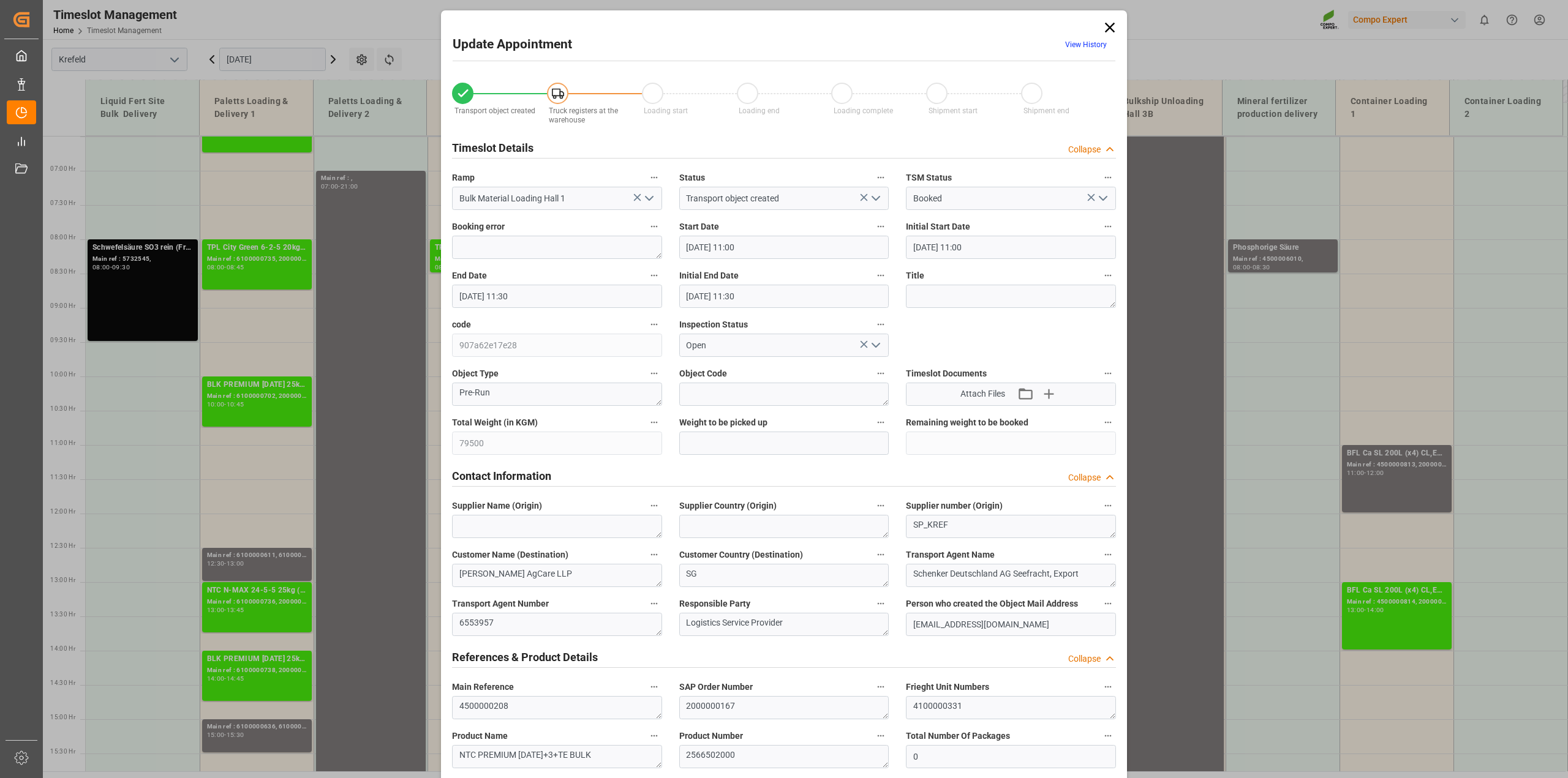
click at [1110, 22] on icon at bounding box center [1110, 28] width 17 height 17
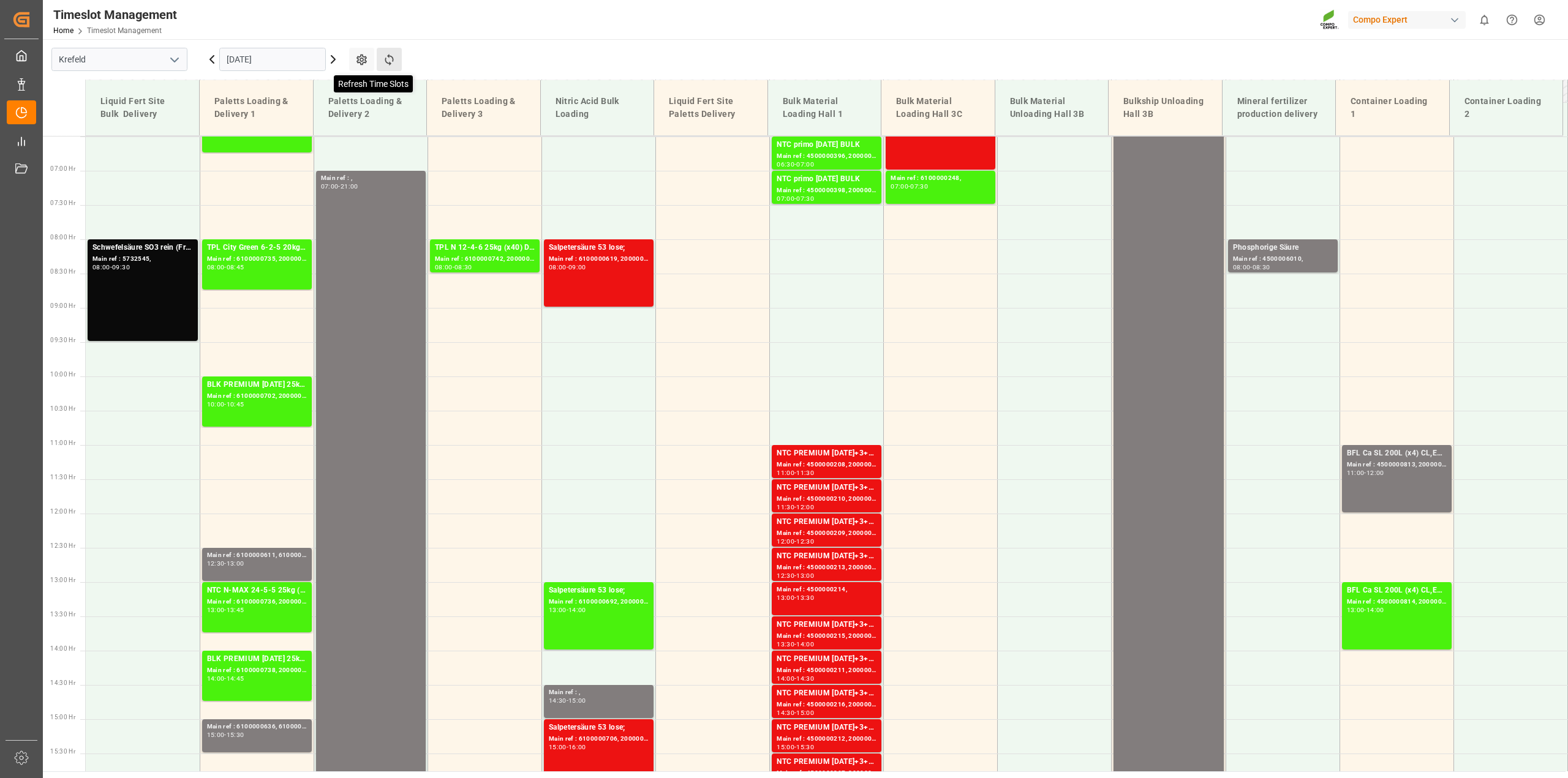
click at [393, 59] on icon at bounding box center [389, 59] width 13 height 13
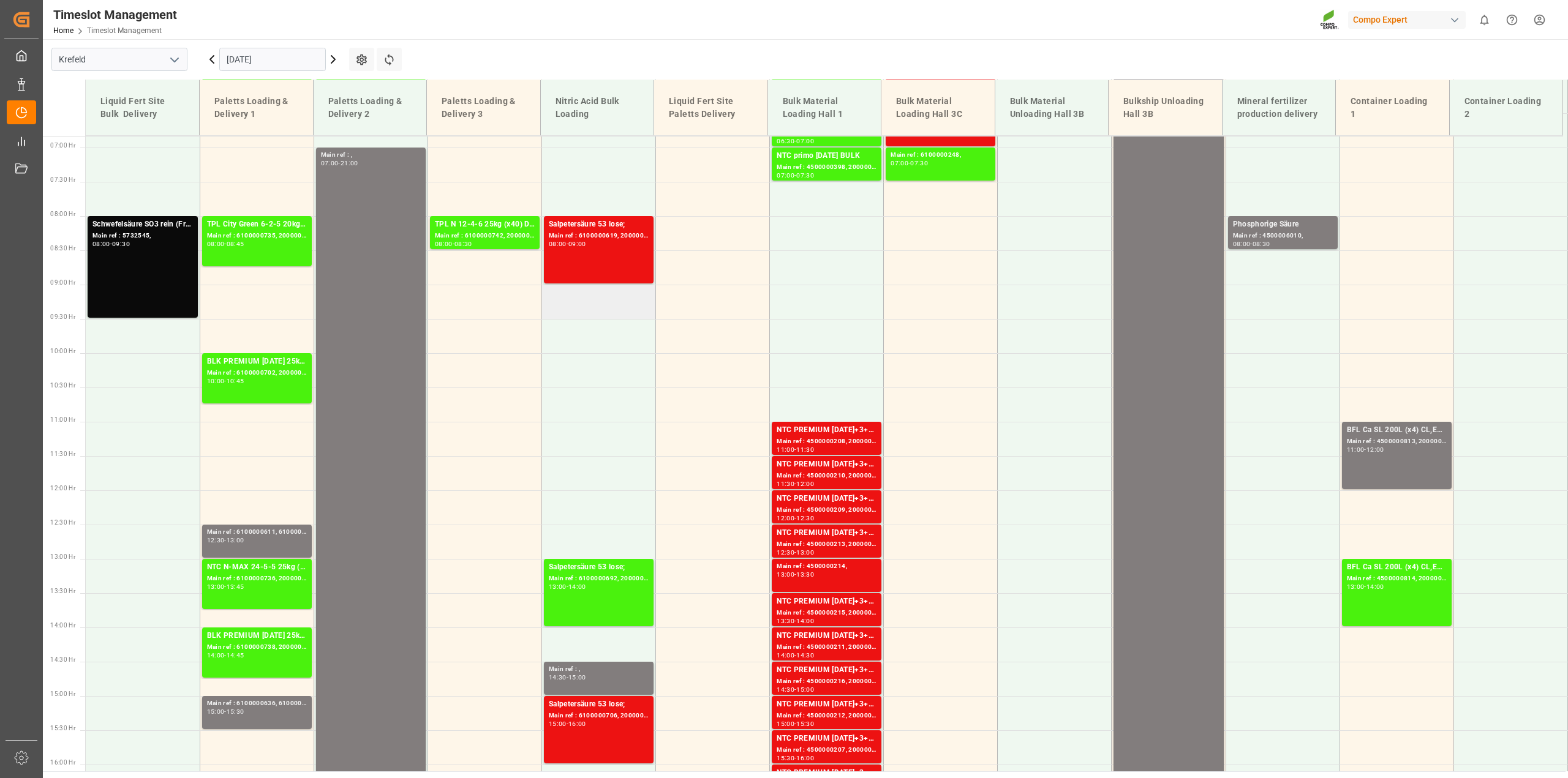
scroll to position [292, 0]
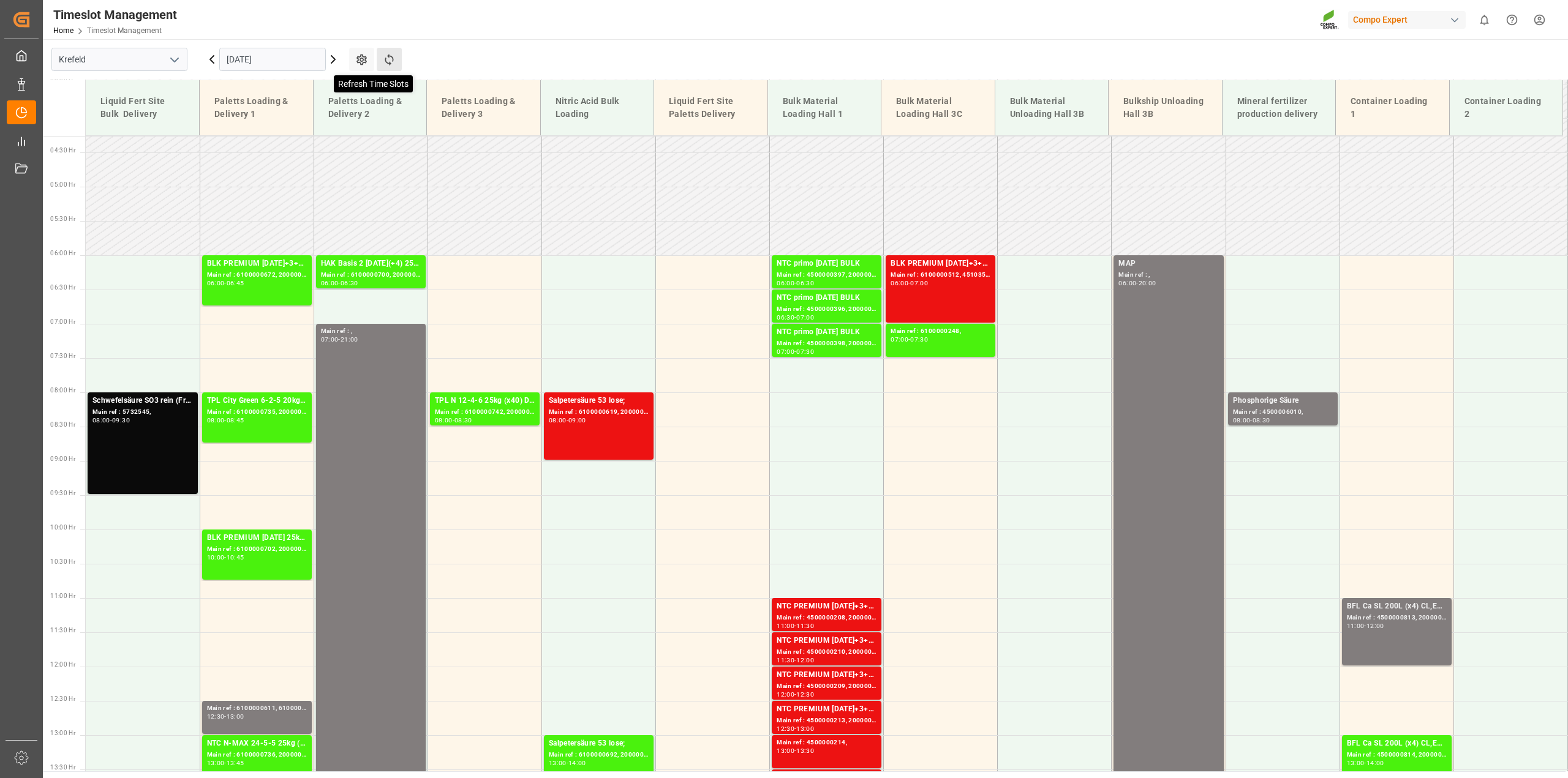
click at [389, 60] on icon at bounding box center [389, 59] width 13 height 13
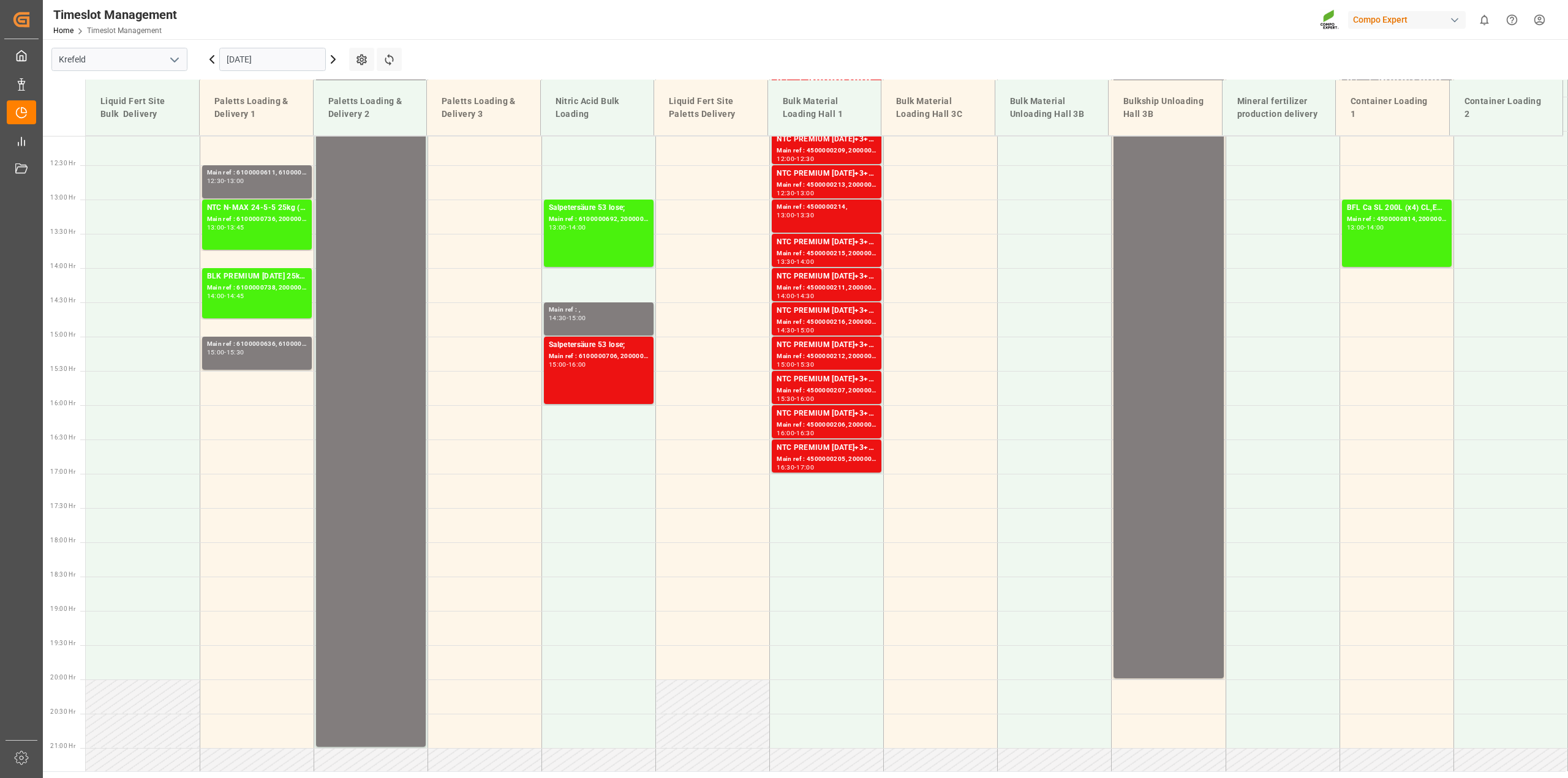
scroll to position [675, 0]
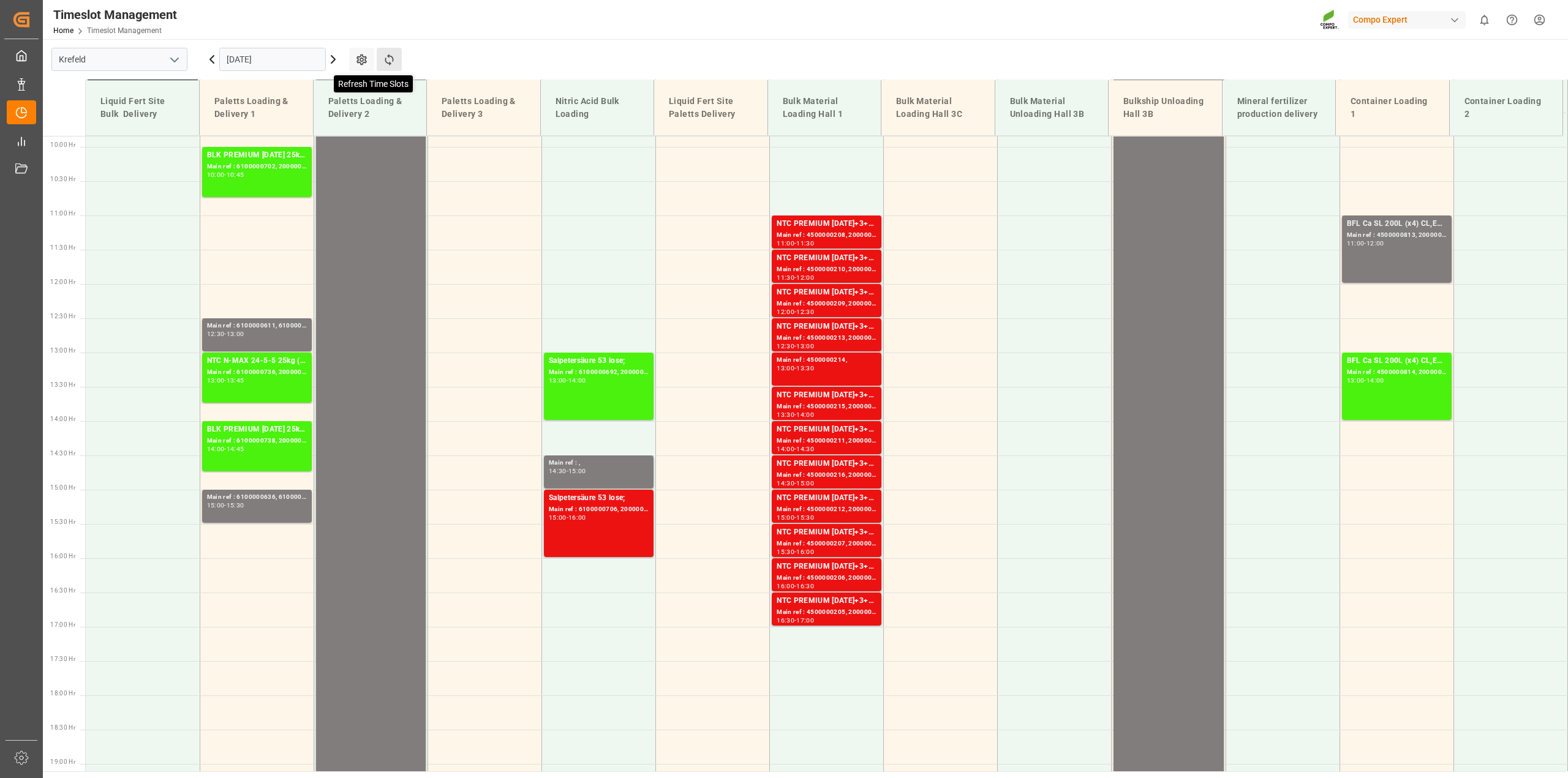
click at [387, 63] on icon at bounding box center [389, 59] width 13 height 13
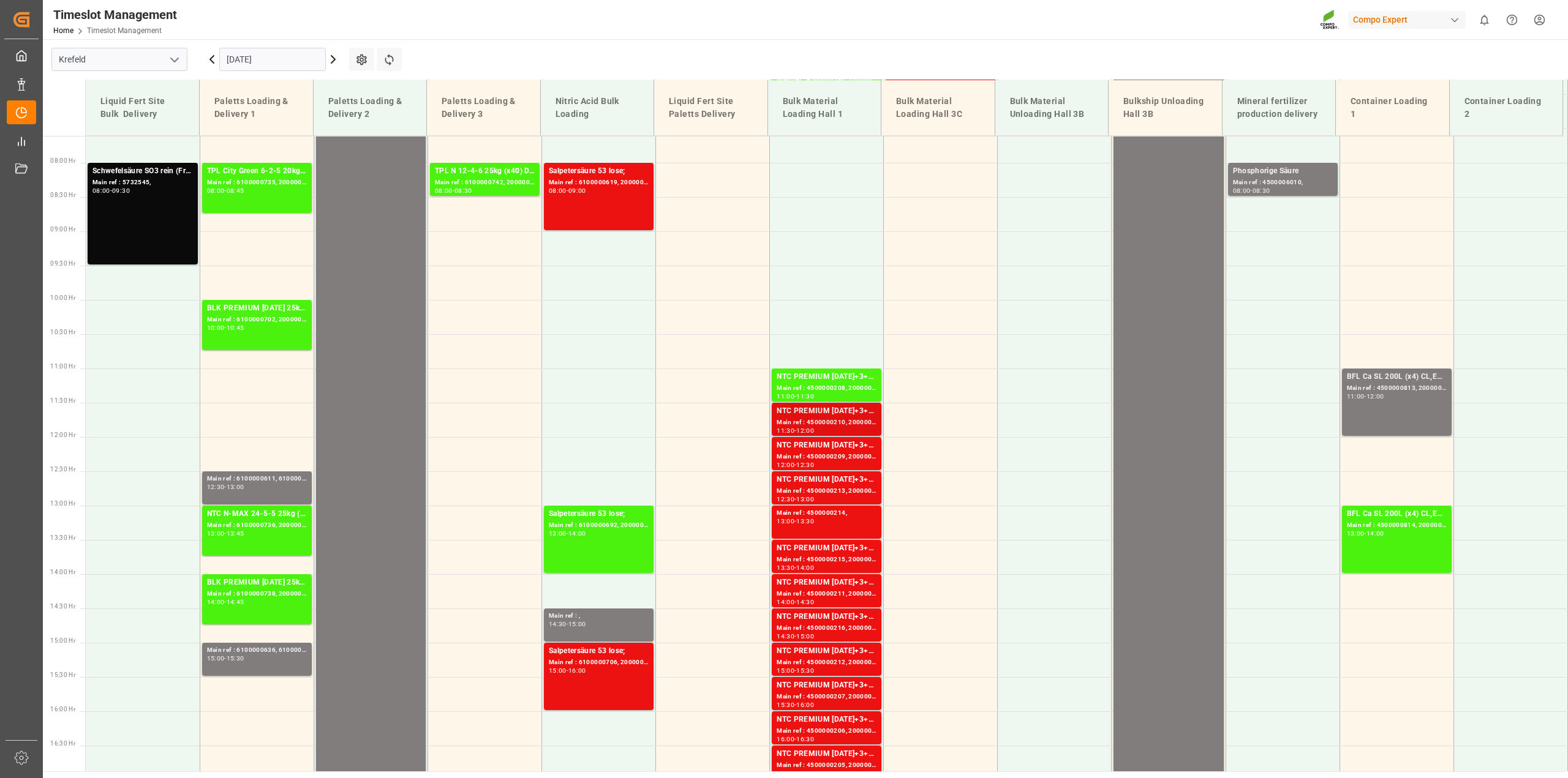
scroll to position [598, 0]
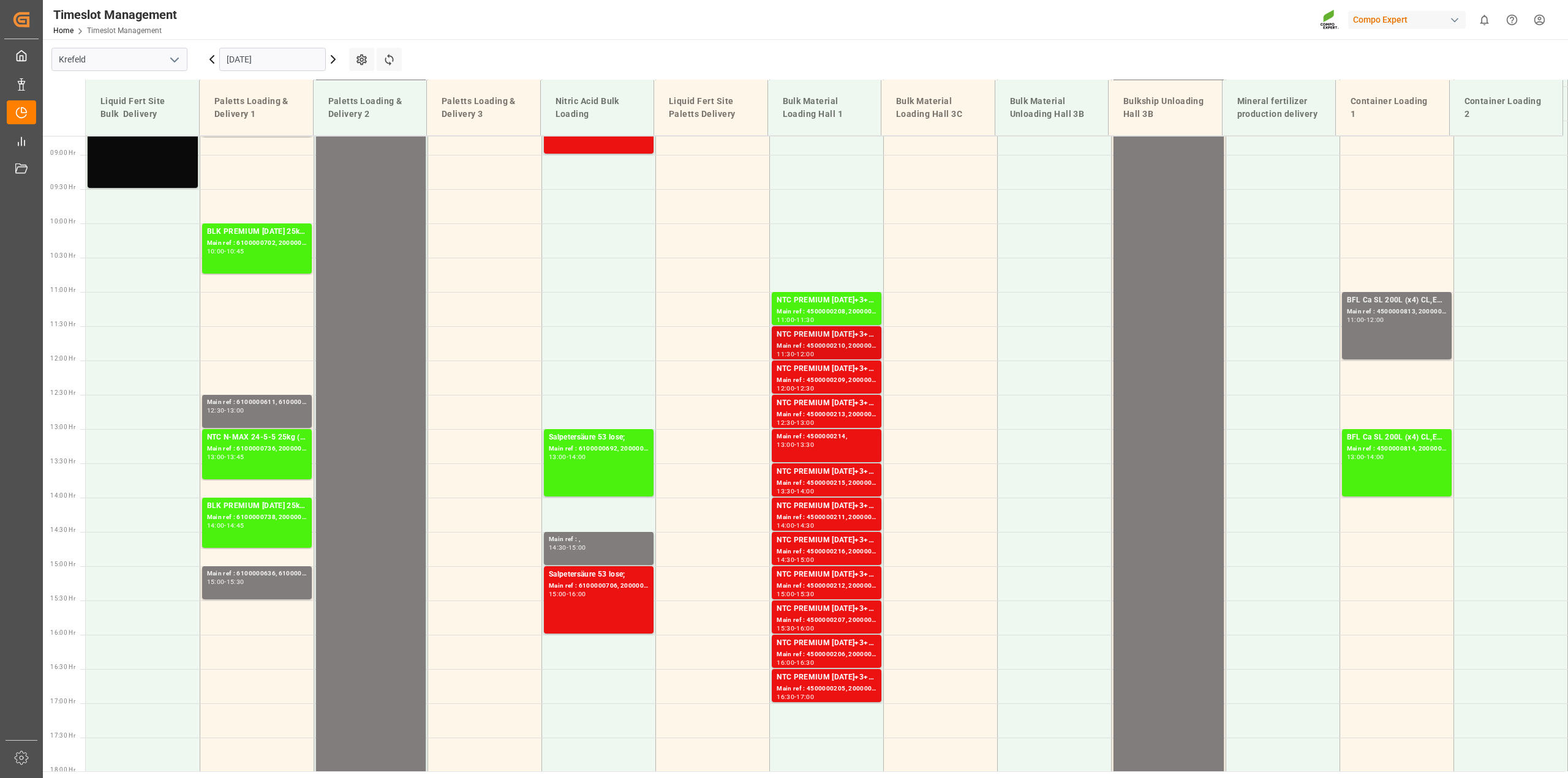
click at [835, 344] on div "Main ref : 4500000210, 2000000167" at bounding box center [827, 346] width 100 height 11
click at [829, 376] on div "Main ref : 4500000209, 2000000167" at bounding box center [827, 381] width 100 height 11
click at [824, 470] on div "NTC PREMIUM 15-3-20+3+TE BULK" at bounding box center [827, 472] width 100 height 13
click at [816, 505] on div "NTC PREMIUM 15-3-20+3+TE BULK" at bounding box center [827, 506] width 100 height 13
click at [821, 544] on div "NTC PREMIUM 15-3-20+3+TE BULK" at bounding box center [827, 540] width 100 height 13
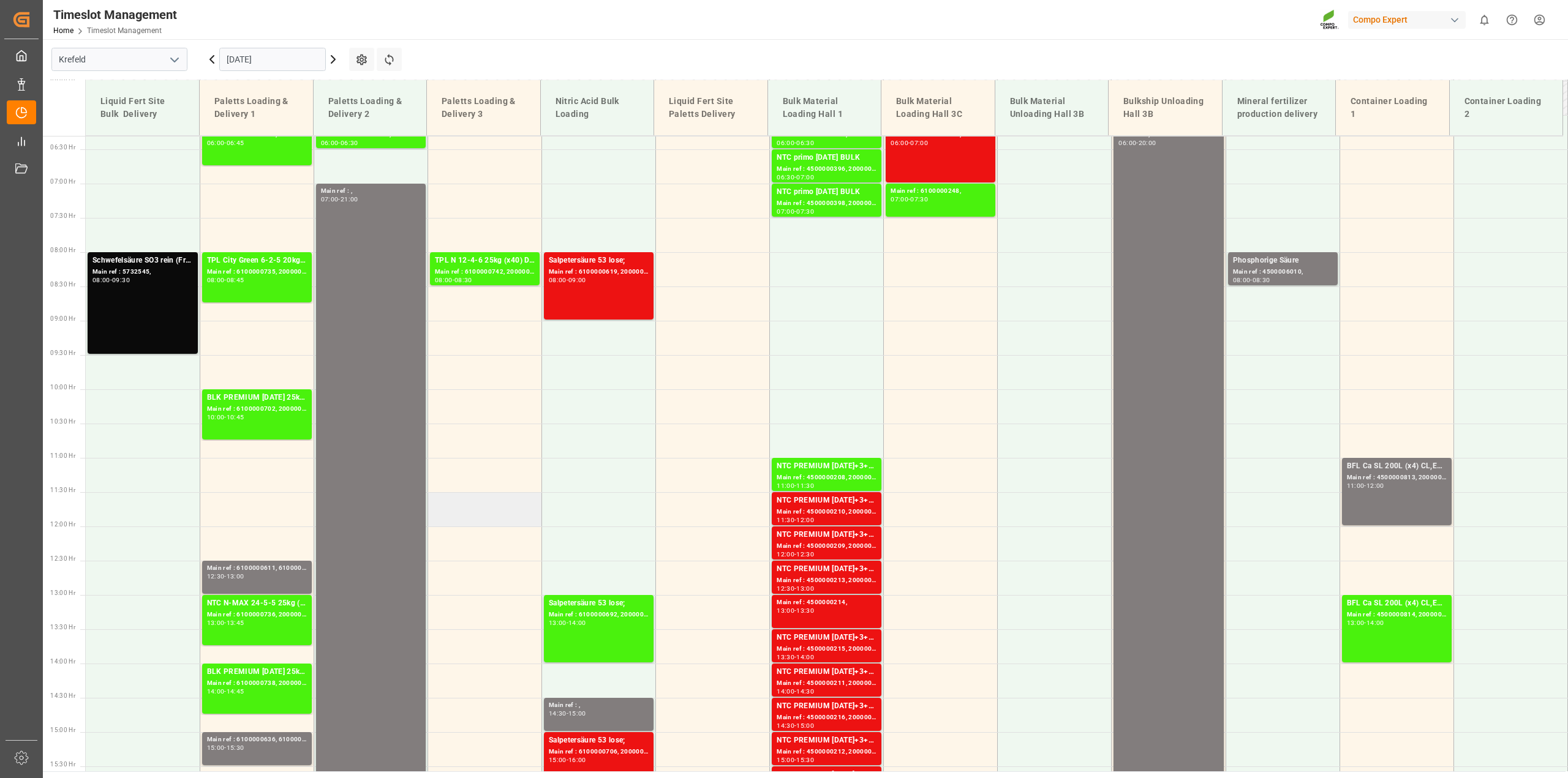
scroll to position [292, 0]
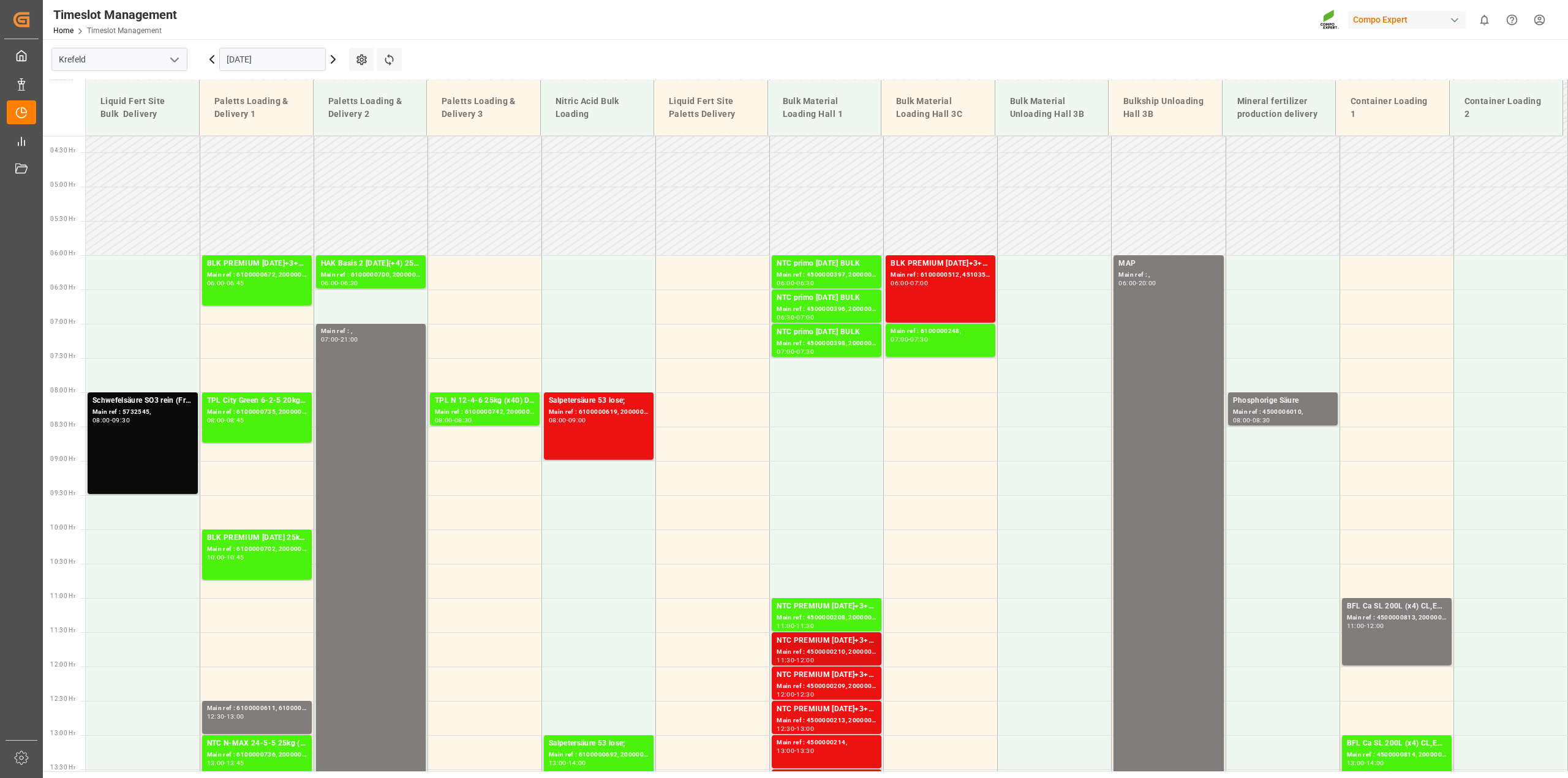
click at [791, 642] on div "NTC PREMIUM [DATE]+3+TE BULK" at bounding box center [827, 641] width 100 height 13
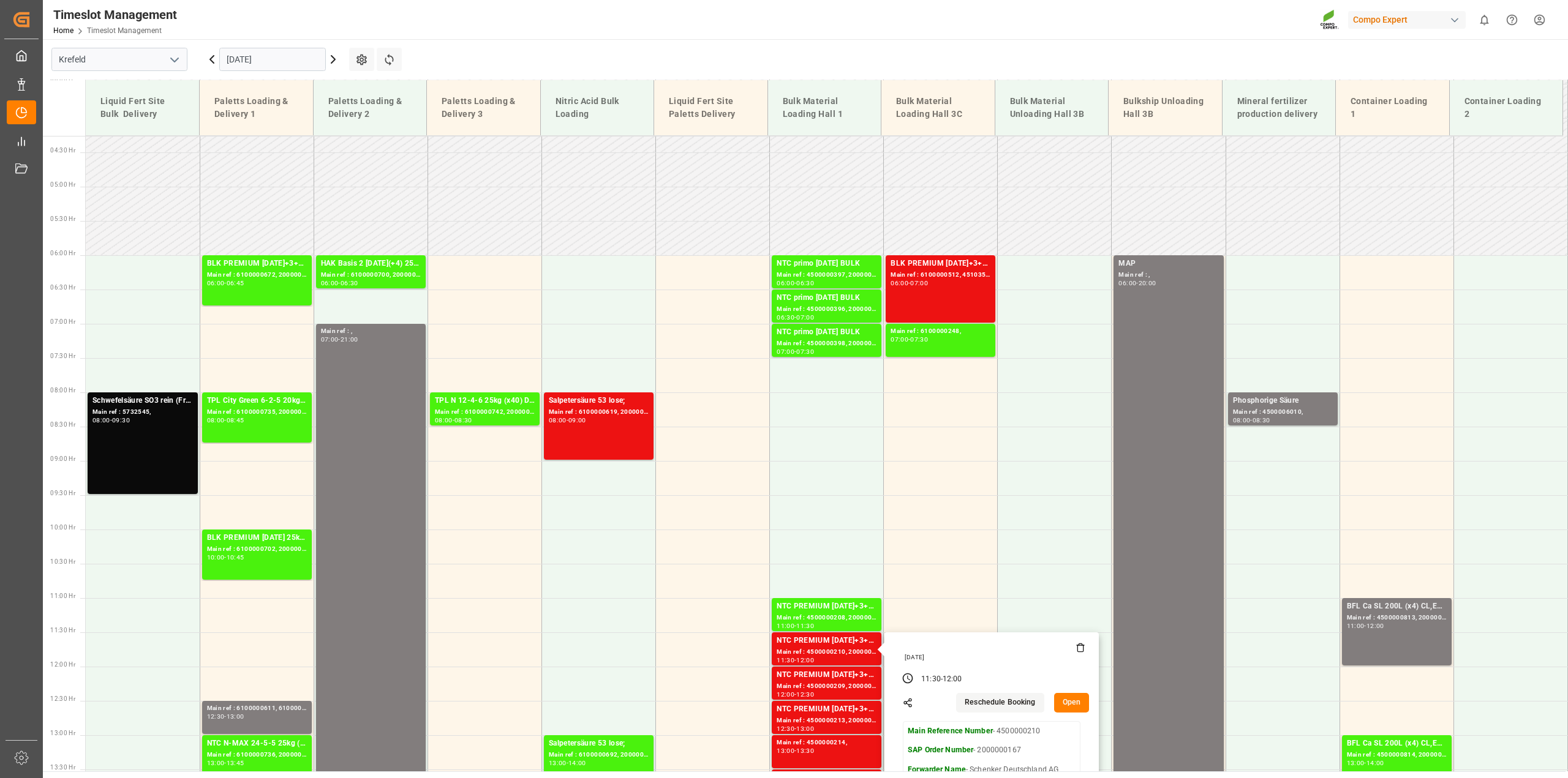
click at [1073, 704] on button "Open" at bounding box center [1072, 703] width 36 height 19
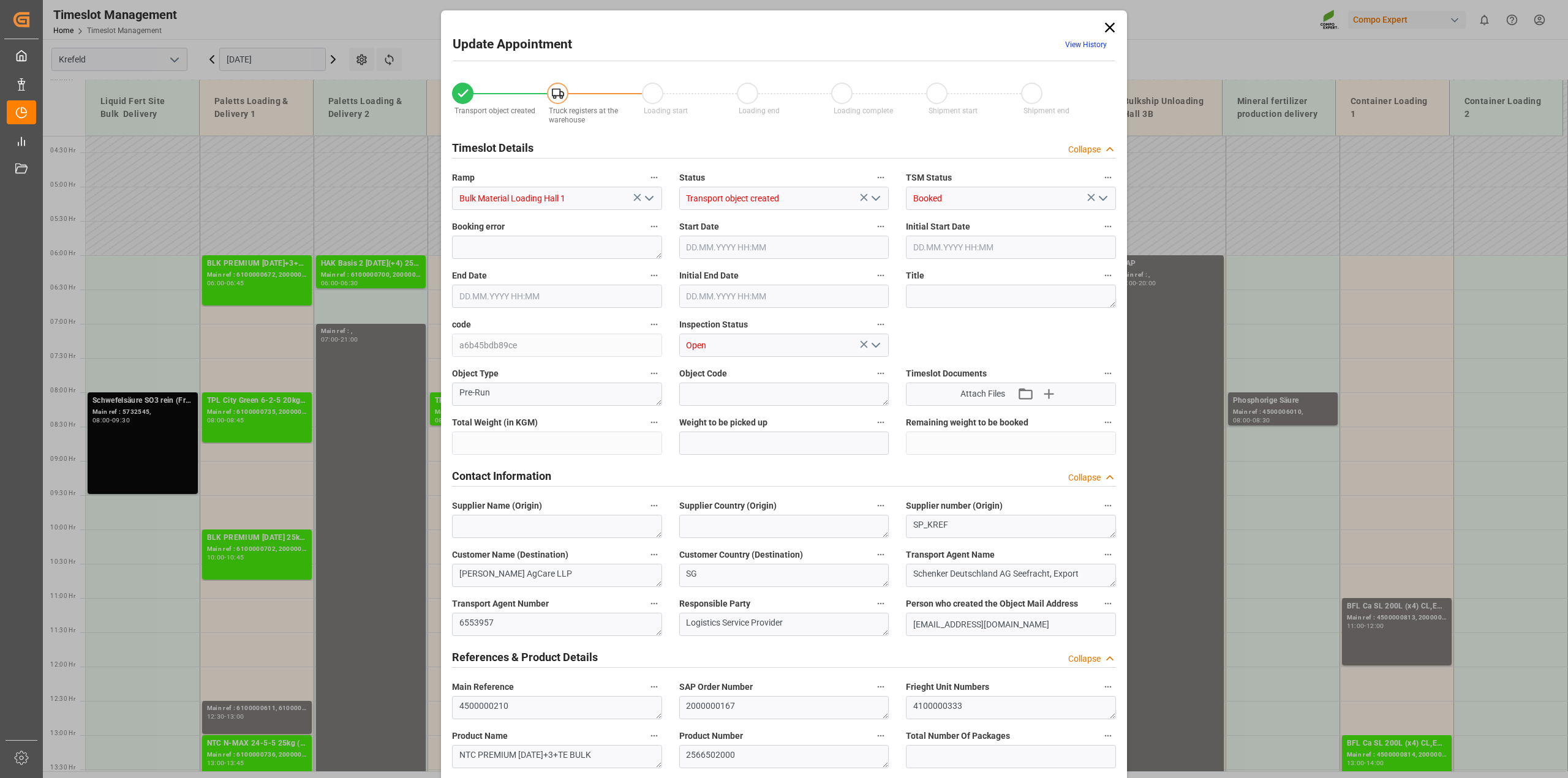
type input "79500"
type input "0"
type input "31.07.2025 11:30"
type input "[DATE] 12:00"
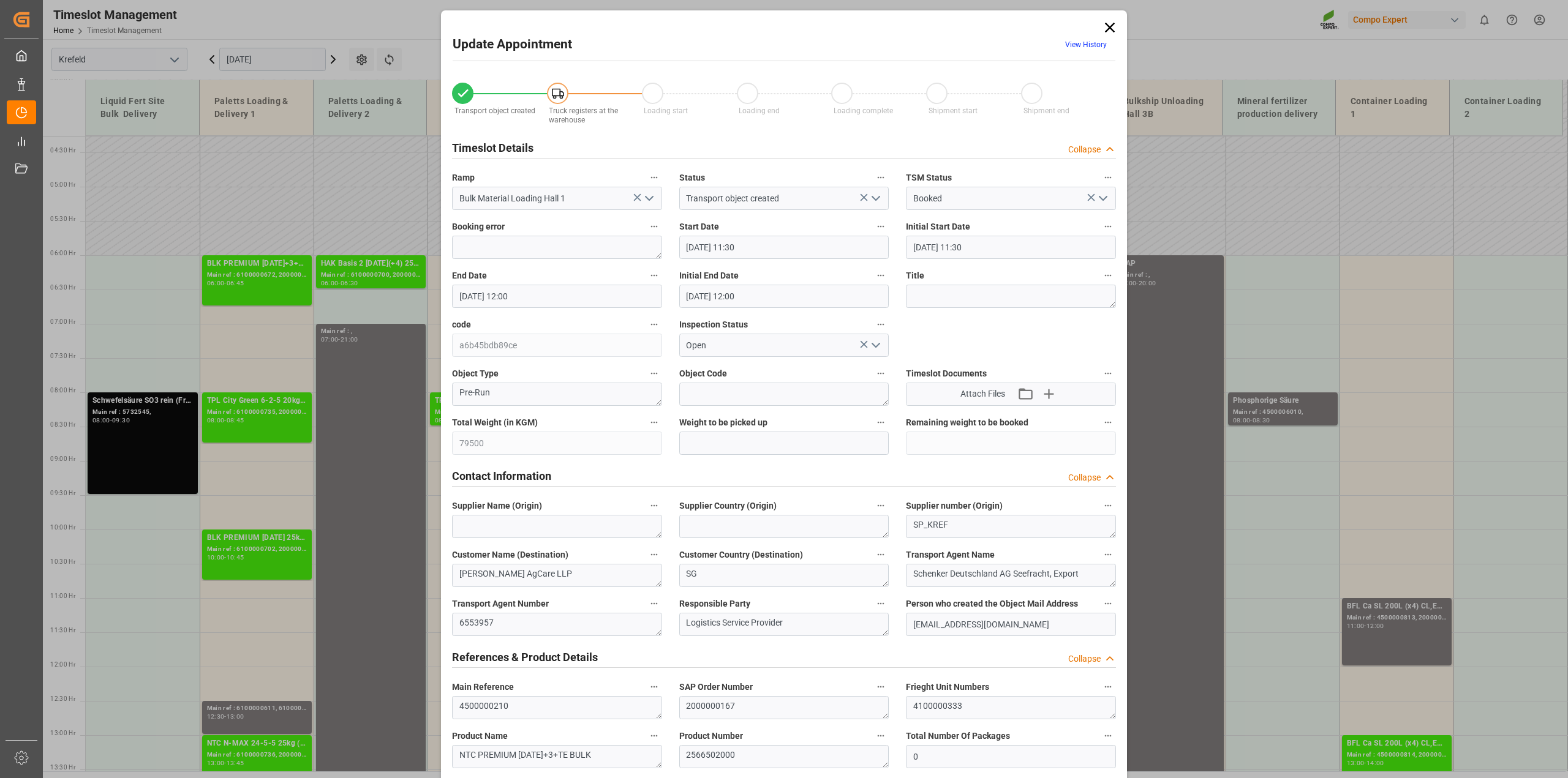
type input "[DATE] 12:00"
type input "[DATE] 16:08"
type input "17.07.2025 13:05"
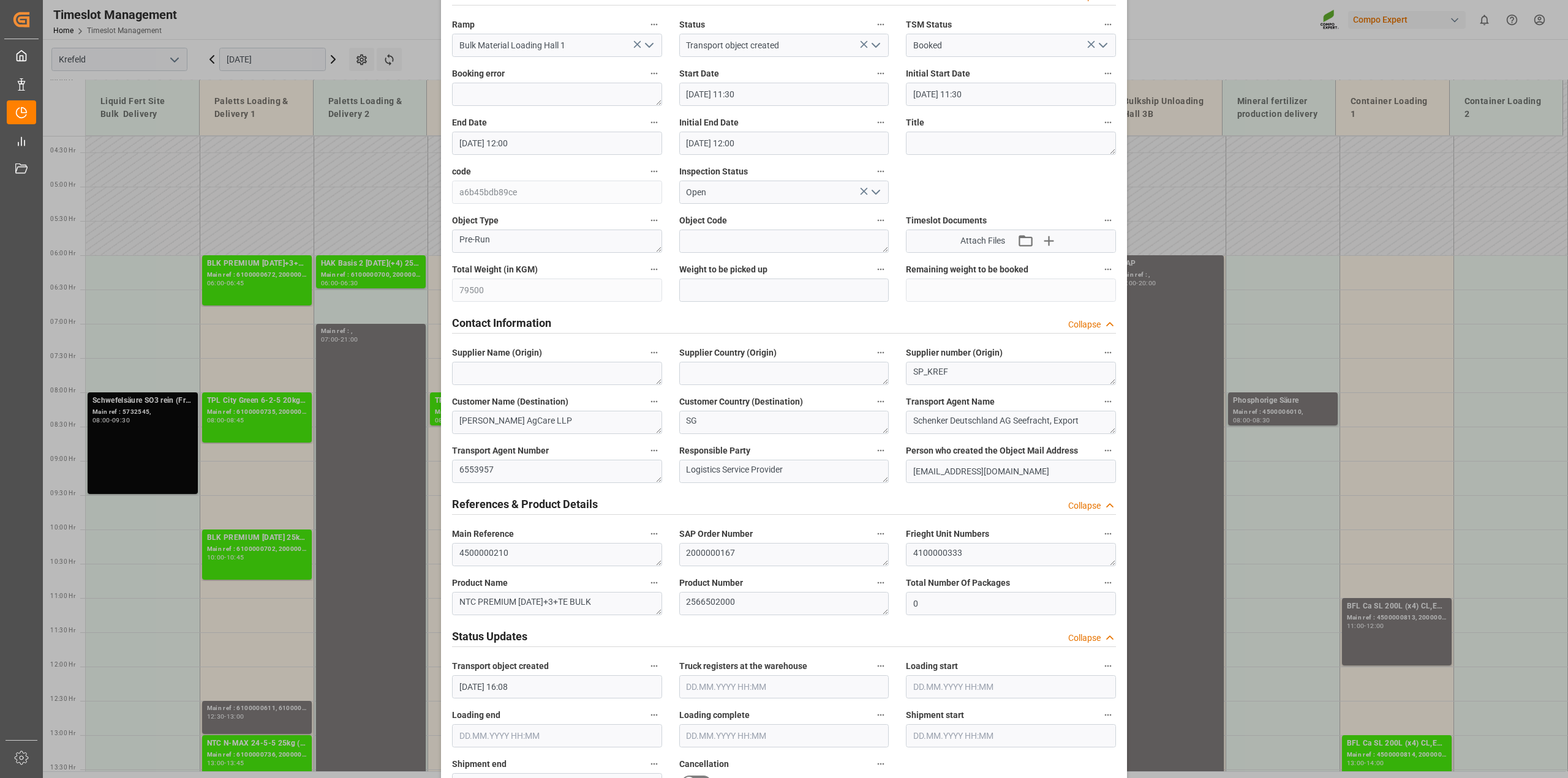
scroll to position [306, 0]
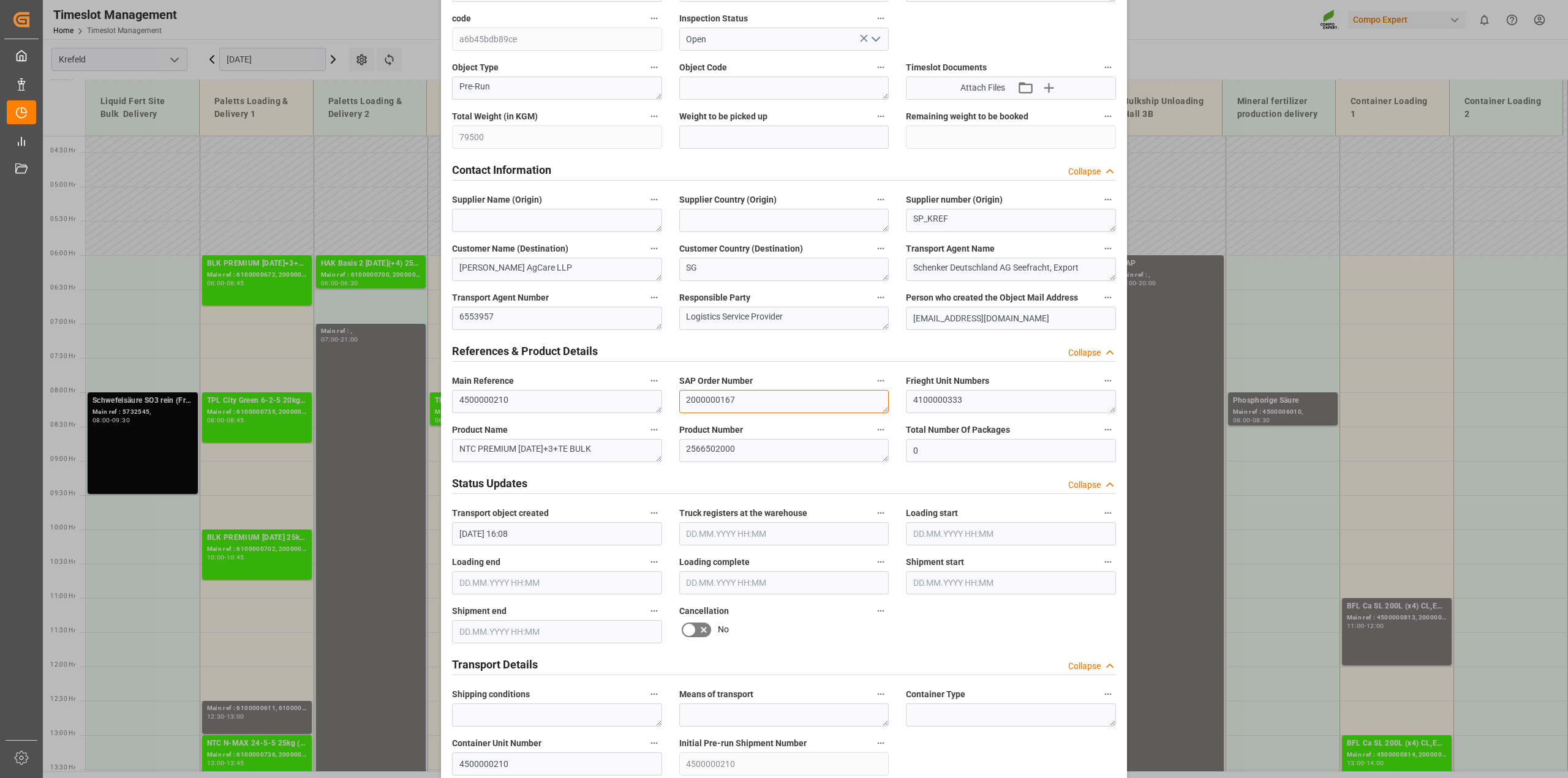
drag, startPoint x: 727, startPoint y: 403, endPoint x: 669, endPoint y: 400, distance: 58.1
click at [670, 400] on div "SAP Order Number 2000000167" at bounding box center [784, 393] width 227 height 49
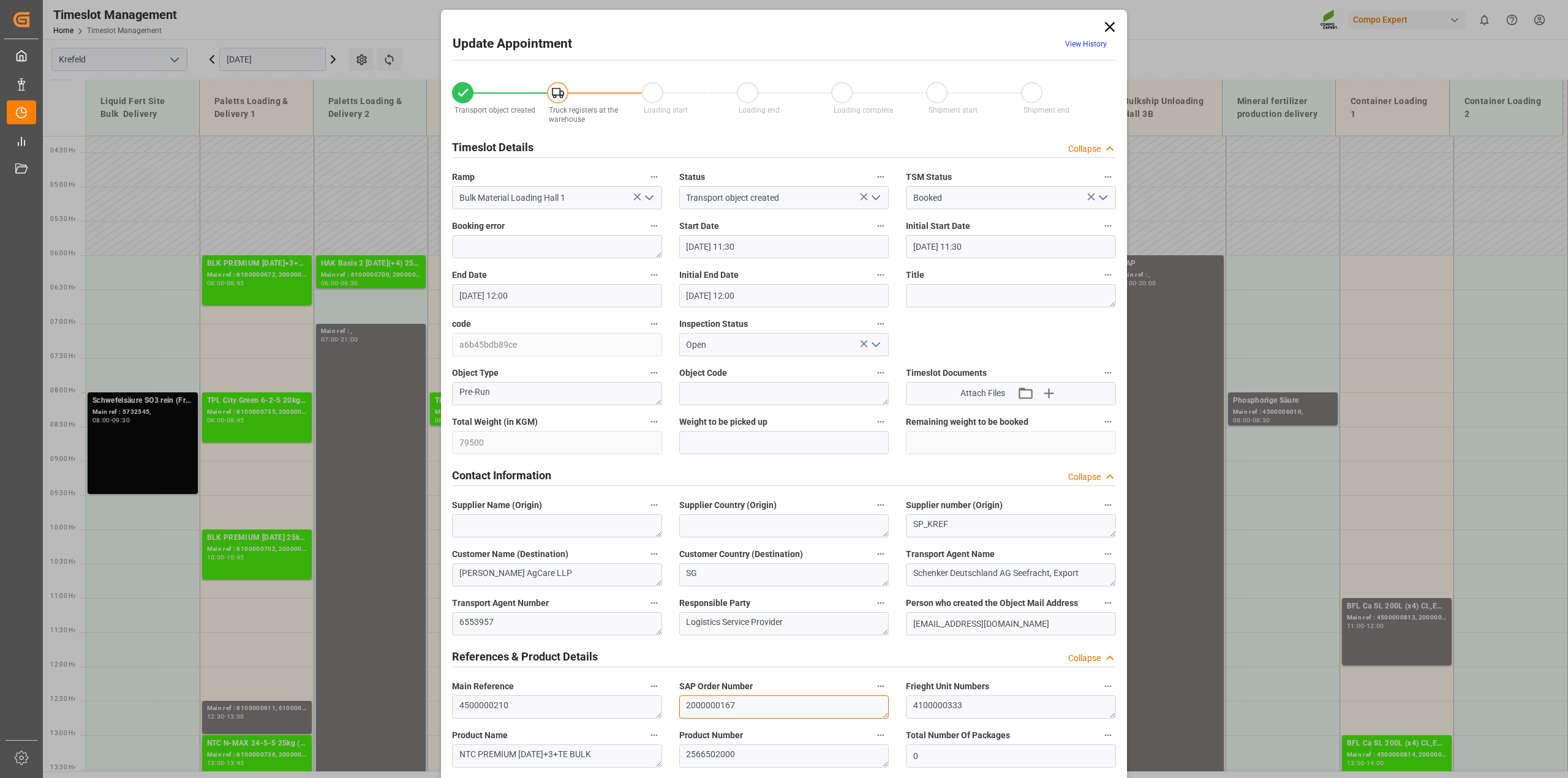
scroll to position [0, 0]
click at [1107, 29] on icon at bounding box center [1110, 28] width 17 height 17
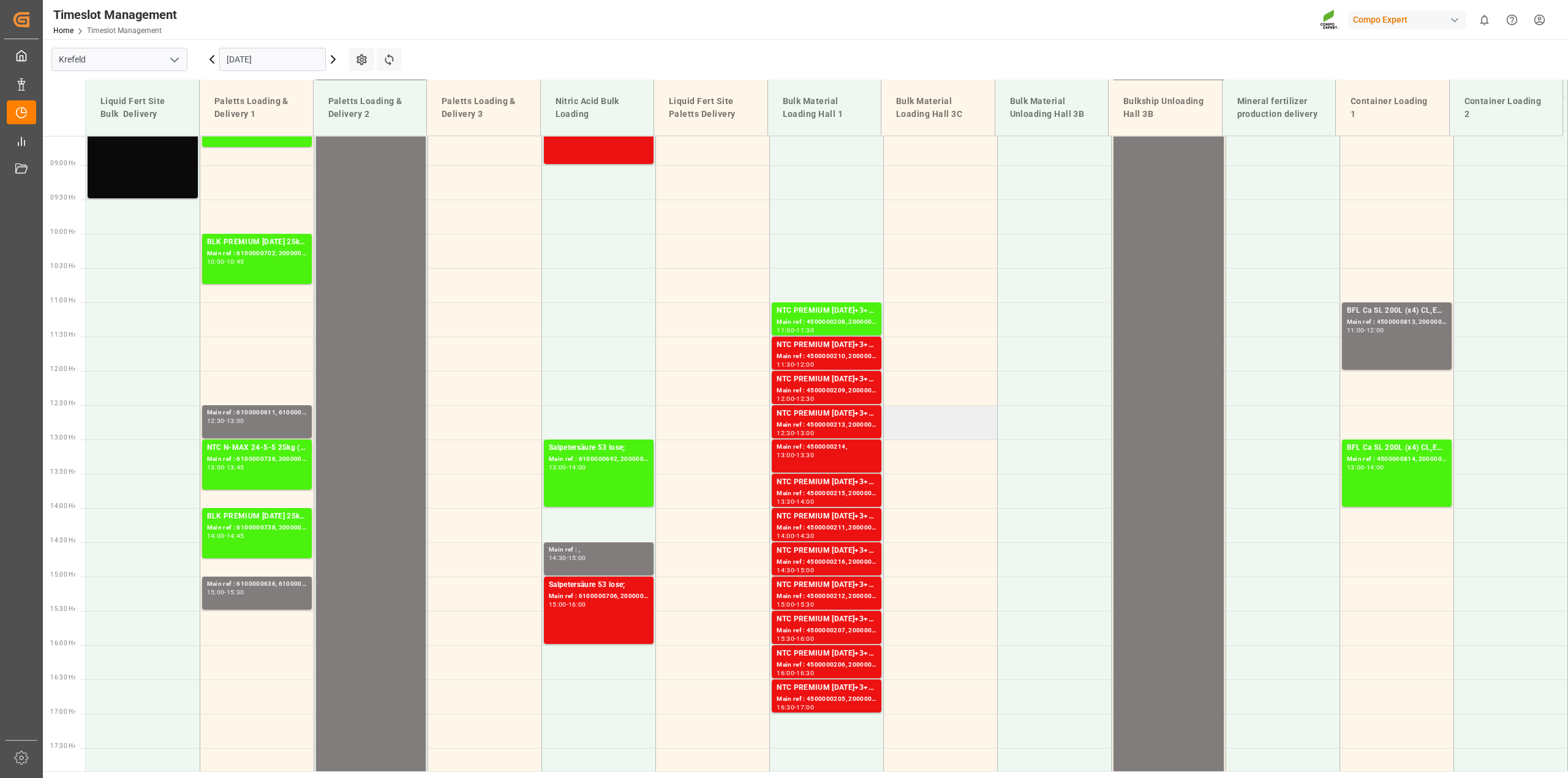
scroll to position [598, 0]
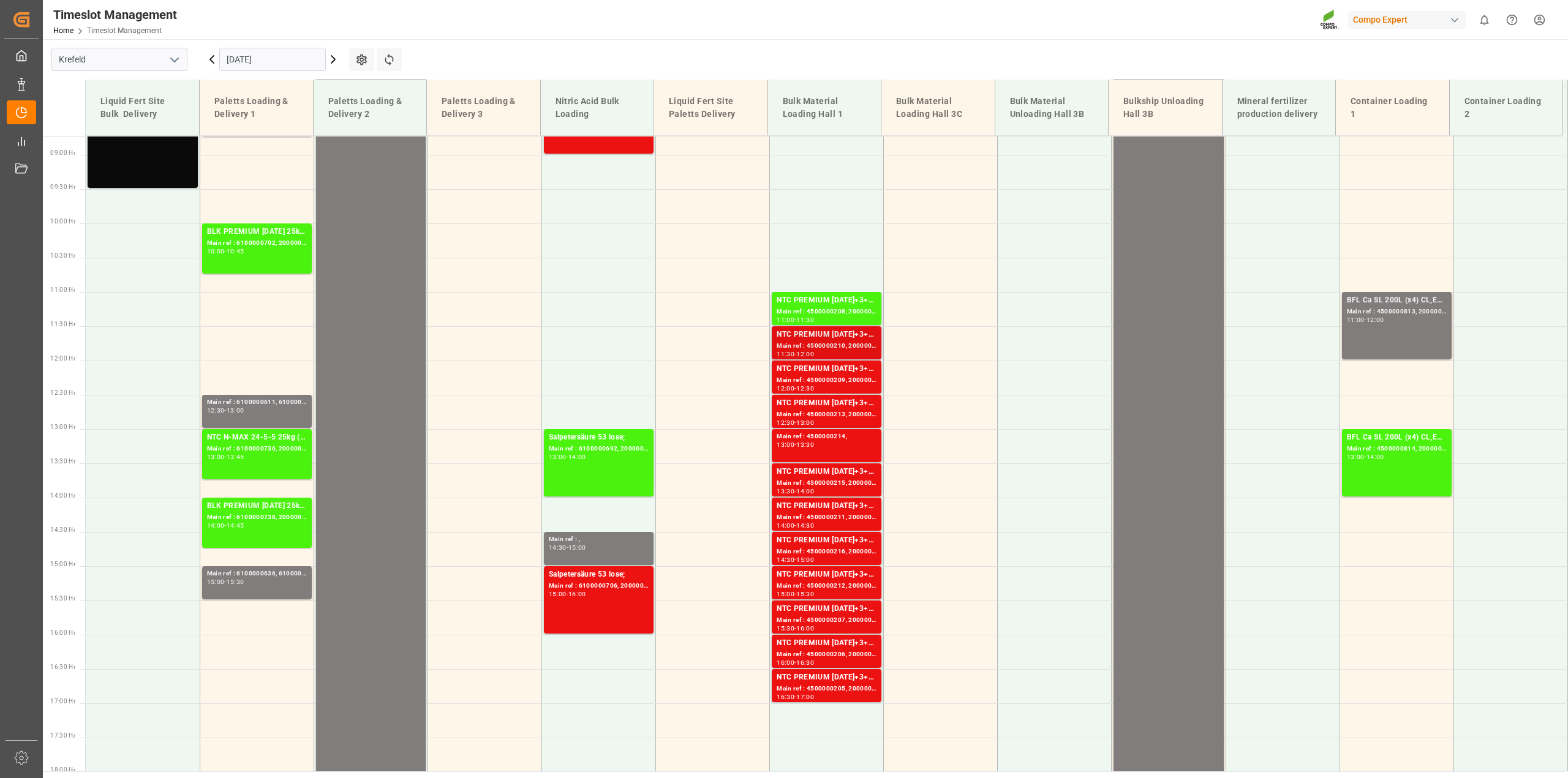
click at [850, 353] on div "11:30 - 12:00" at bounding box center [827, 355] width 100 height 7
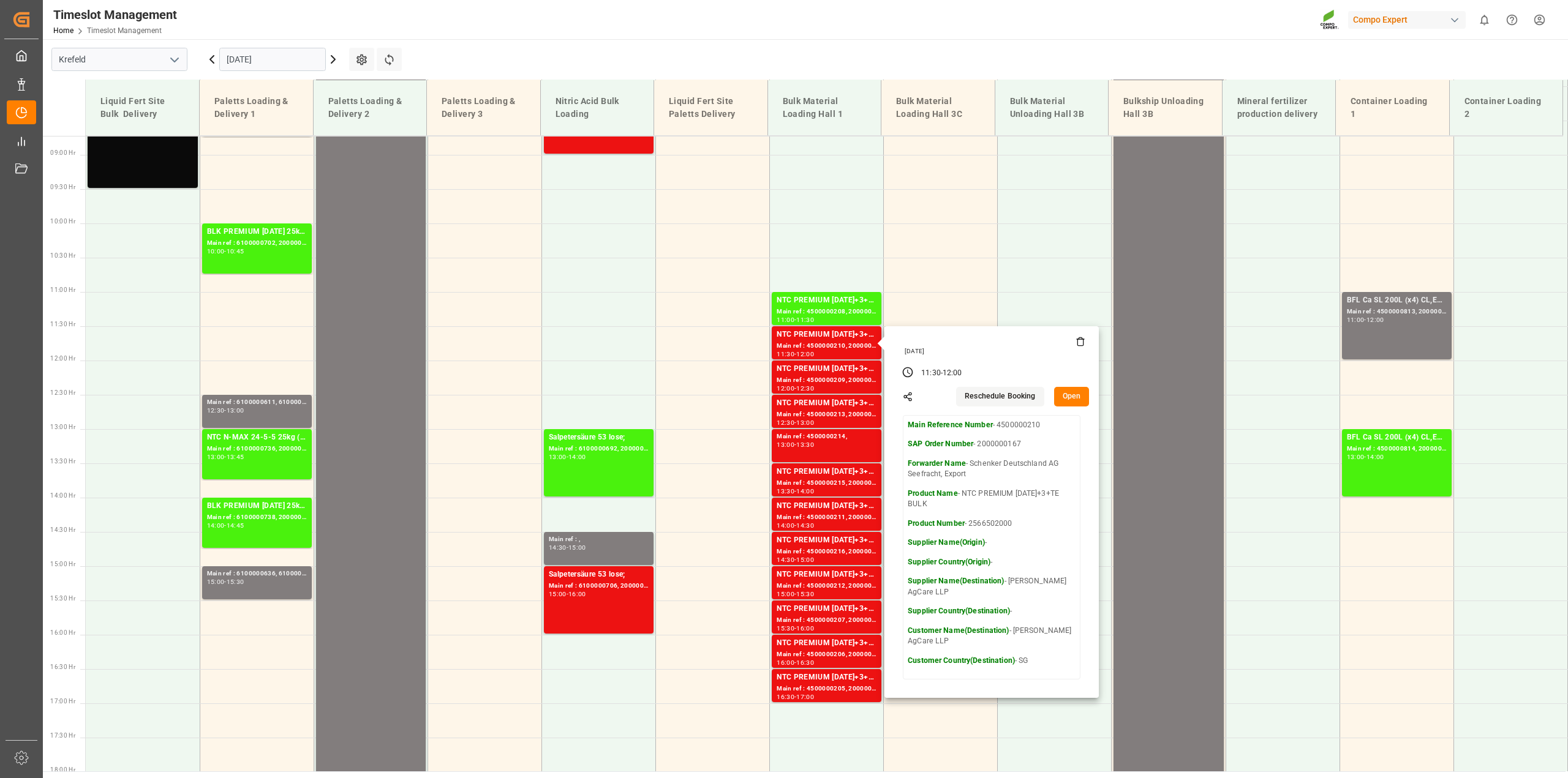
click at [1070, 397] on button "Open" at bounding box center [1072, 397] width 36 height 19
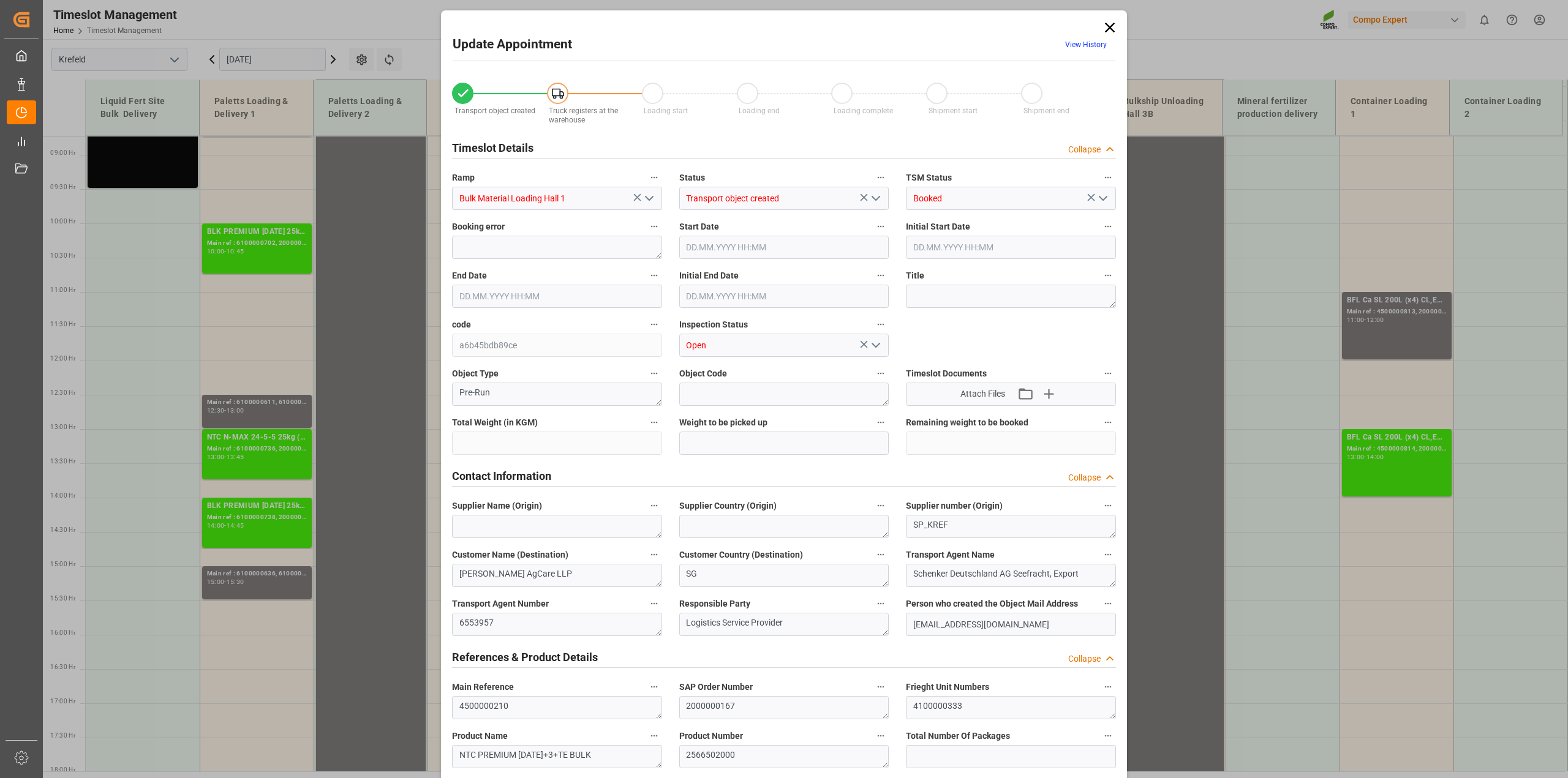
type input "79500"
type input "0"
type input "31.07.2025 11:30"
type input "[DATE] 12:00"
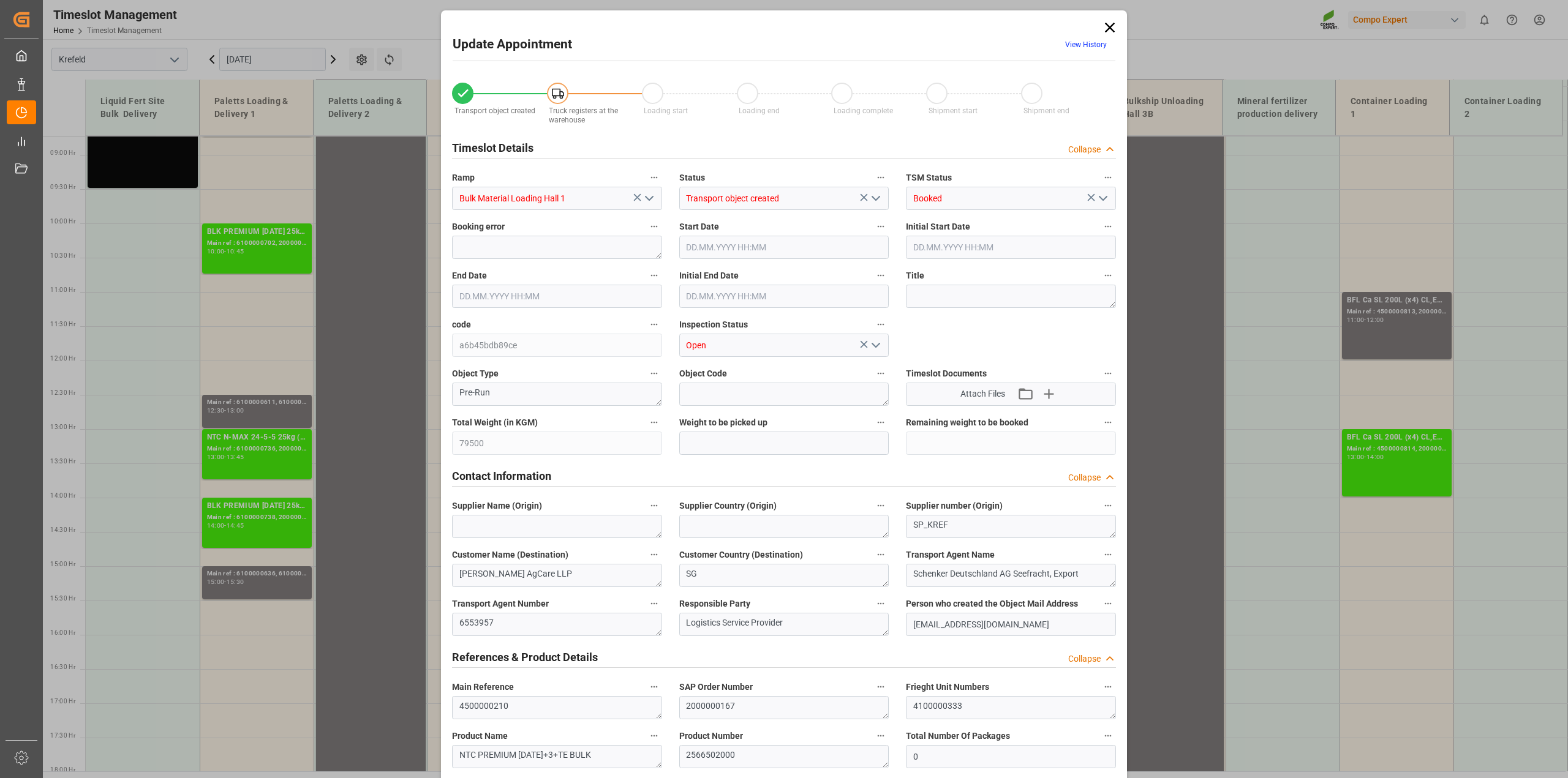
type input "[DATE] 12:00"
type input "[DATE] 16:08"
type input "17.07.2025 13:05"
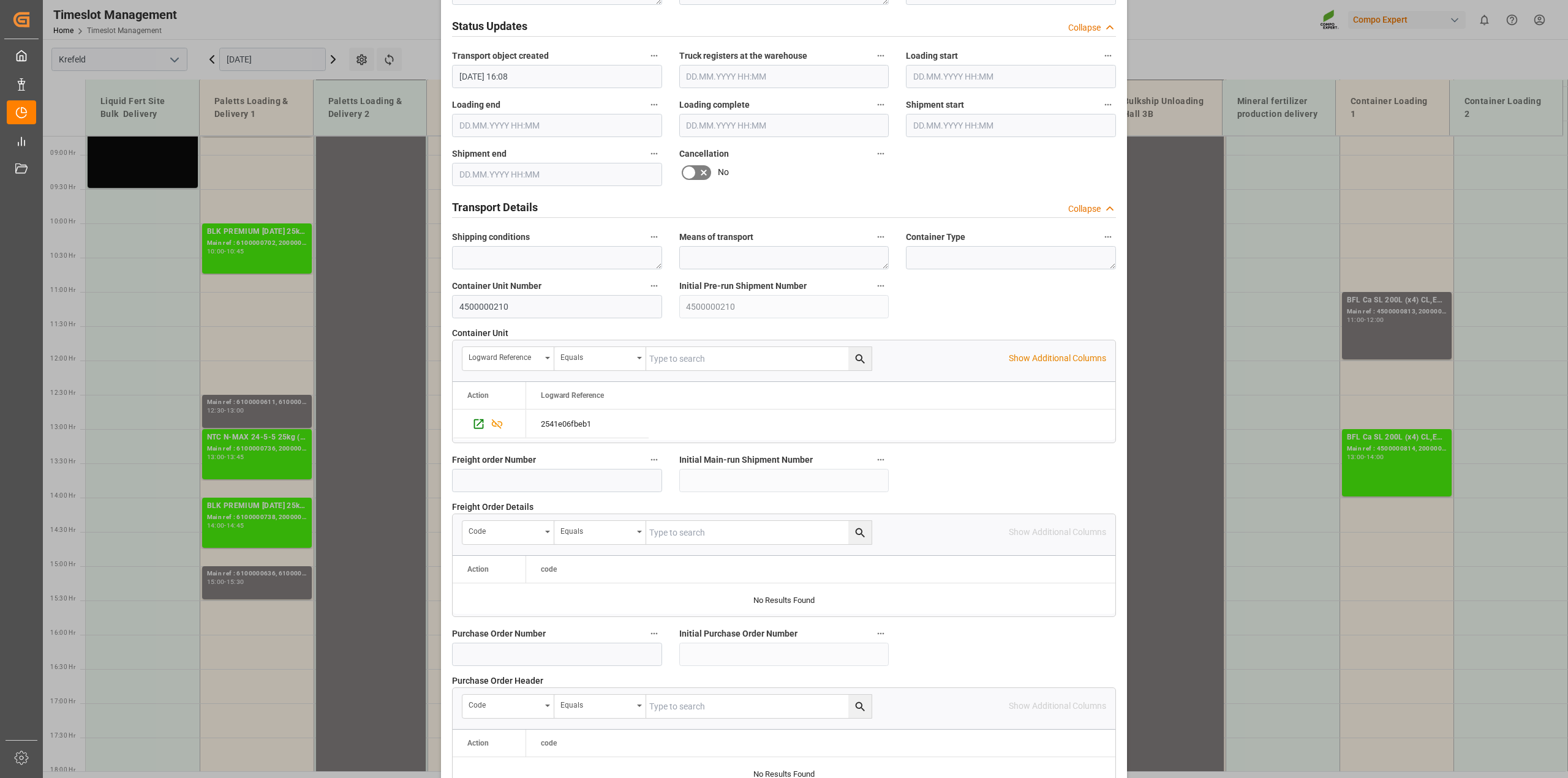
scroll to position [765, 0]
click at [472, 418] on icon "Press SPACE to select this row." at bounding box center [478, 422] width 13 height 13
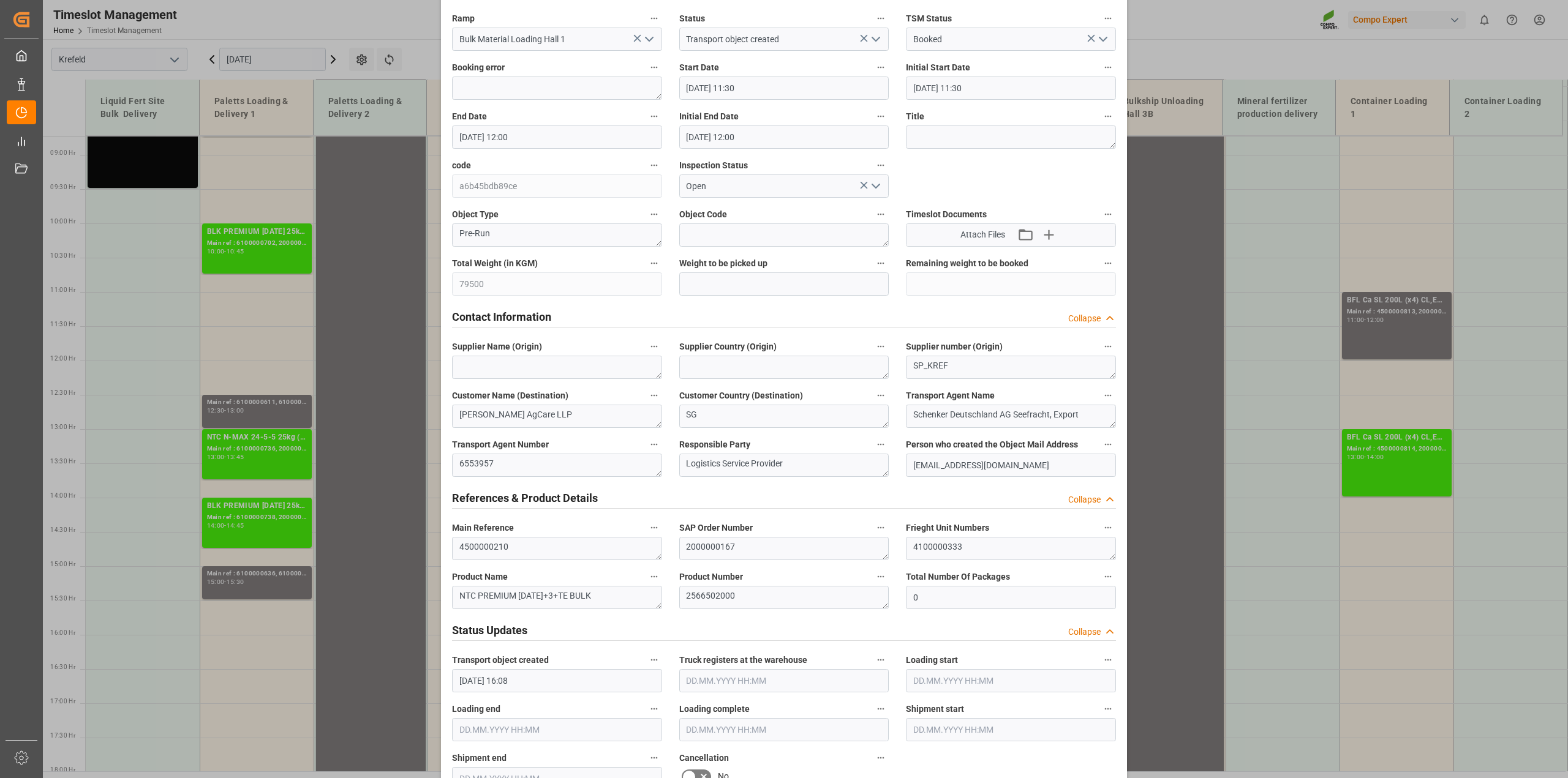
scroll to position [0, 0]
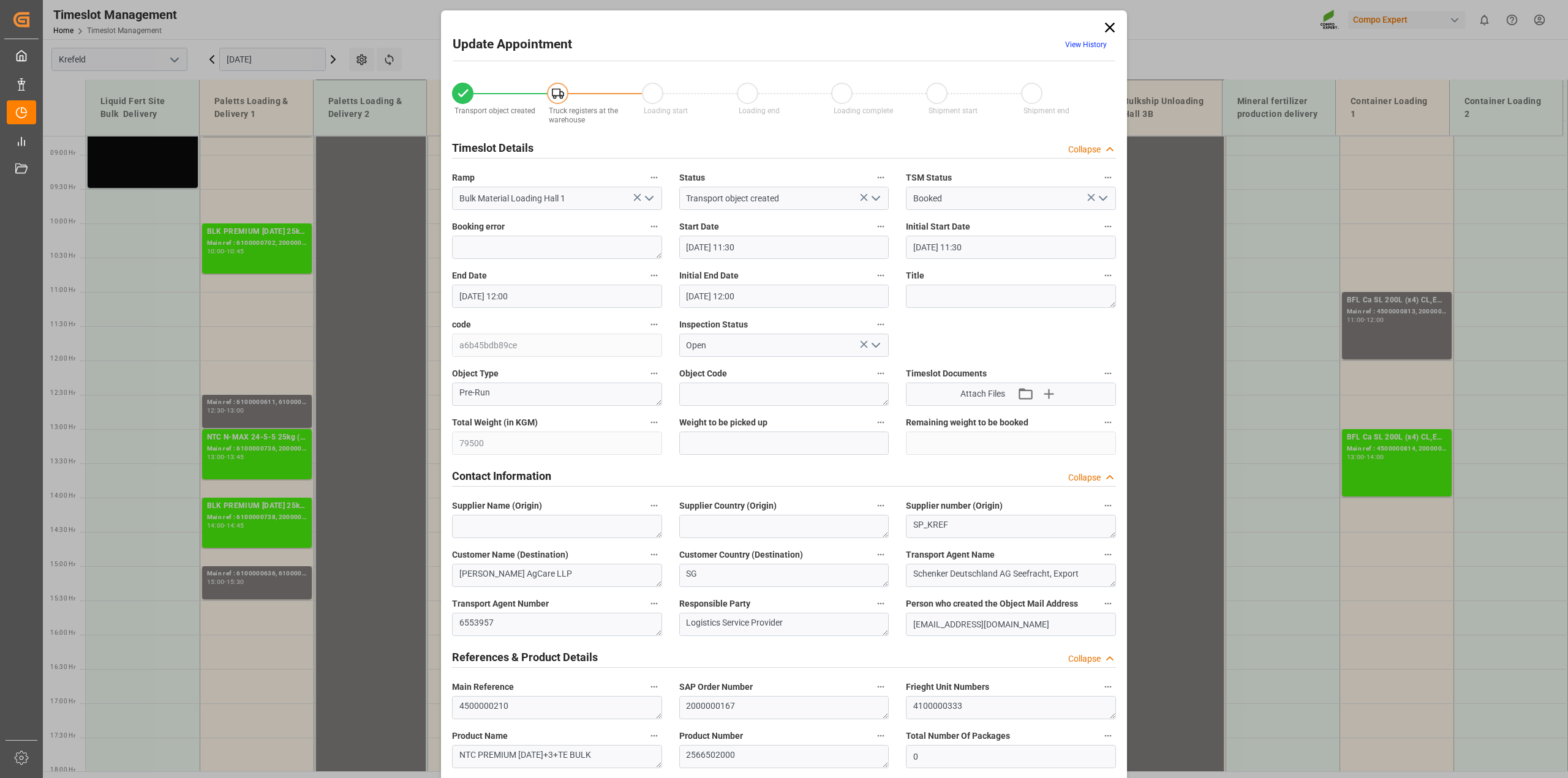
drag, startPoint x: 1110, startPoint y: 22, endPoint x: 1074, endPoint y: 65, distance: 56.1
click at [1110, 22] on icon at bounding box center [1110, 28] width 17 height 17
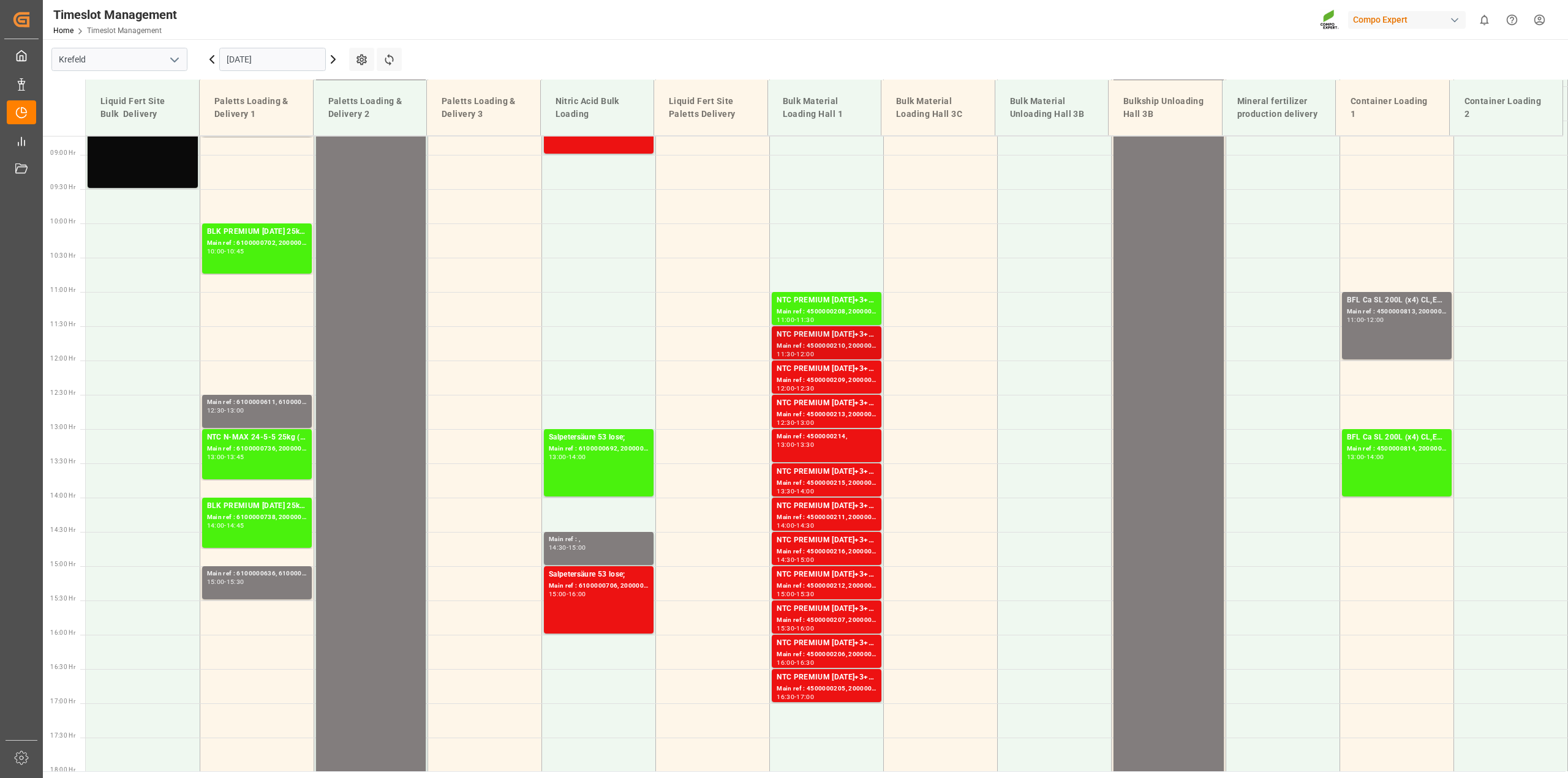
click at [836, 343] on div "Main ref : 4500000210, 2000000167" at bounding box center [827, 346] width 100 height 11
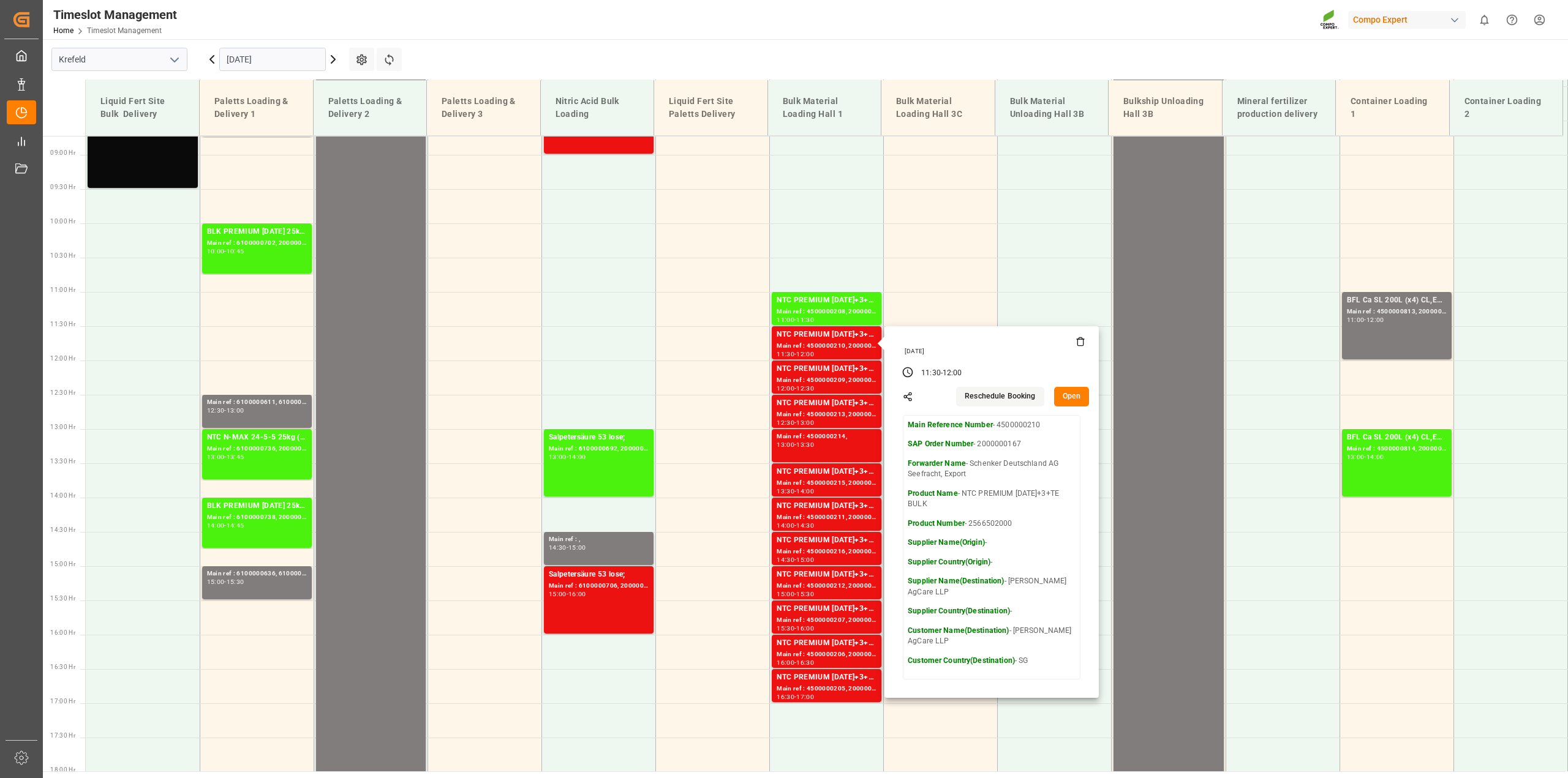
click at [1075, 395] on button "Open" at bounding box center [1072, 397] width 36 height 19
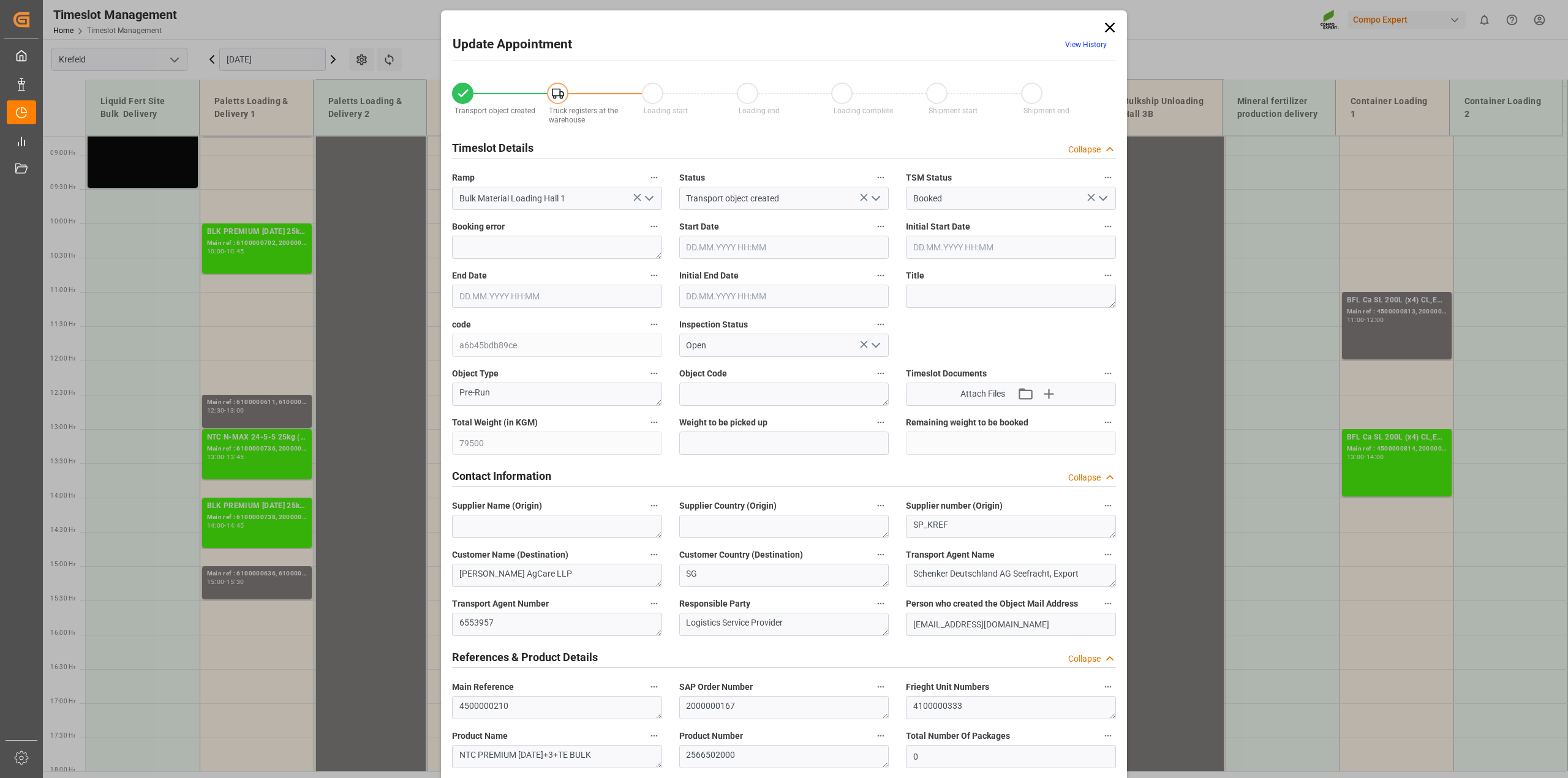
type input "31.07.2025 11:30"
type input "31.07.2025 12:00"
type input "30.07.2025 16:08"
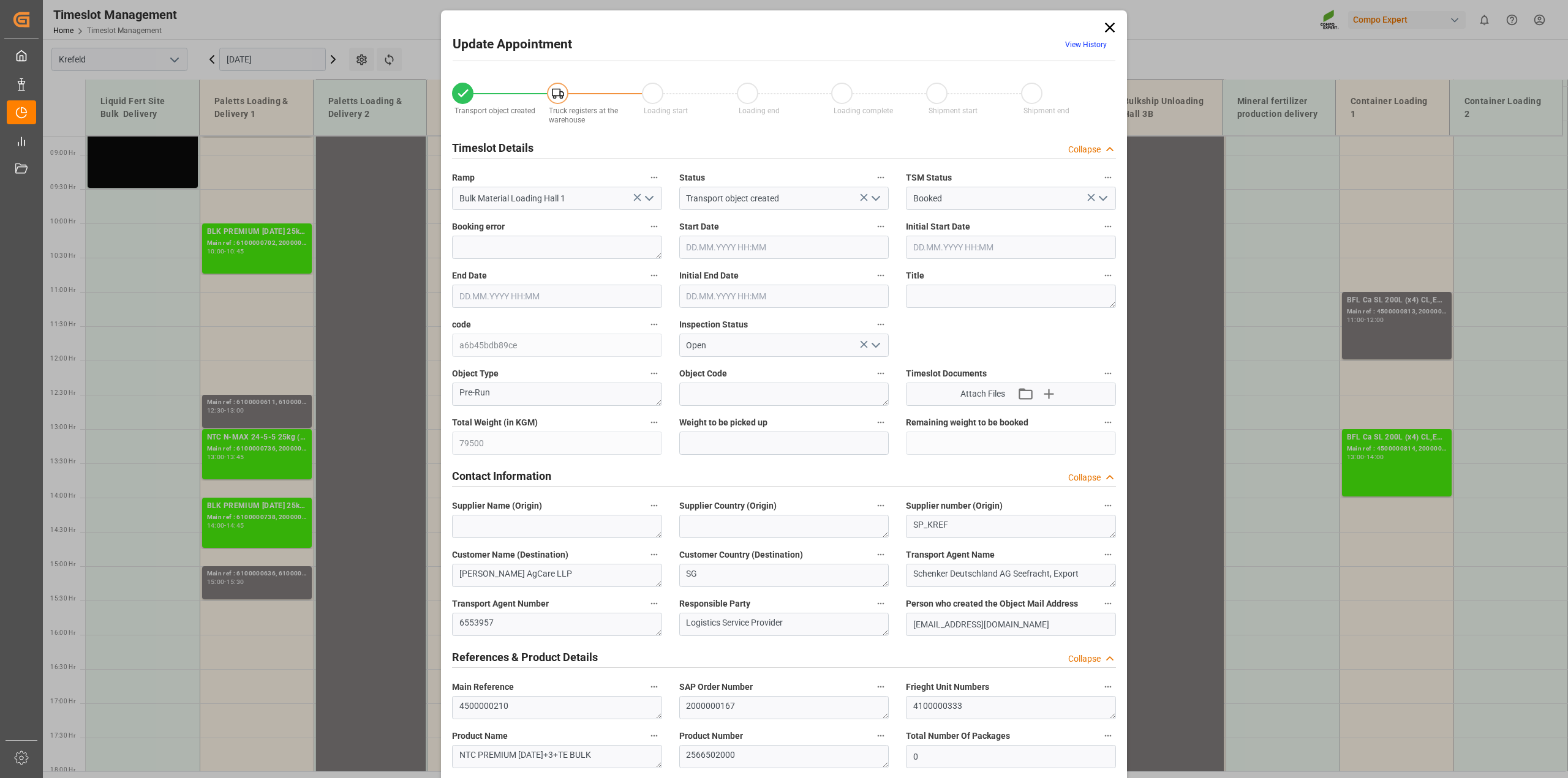
type input "17.07.2025 13:05"
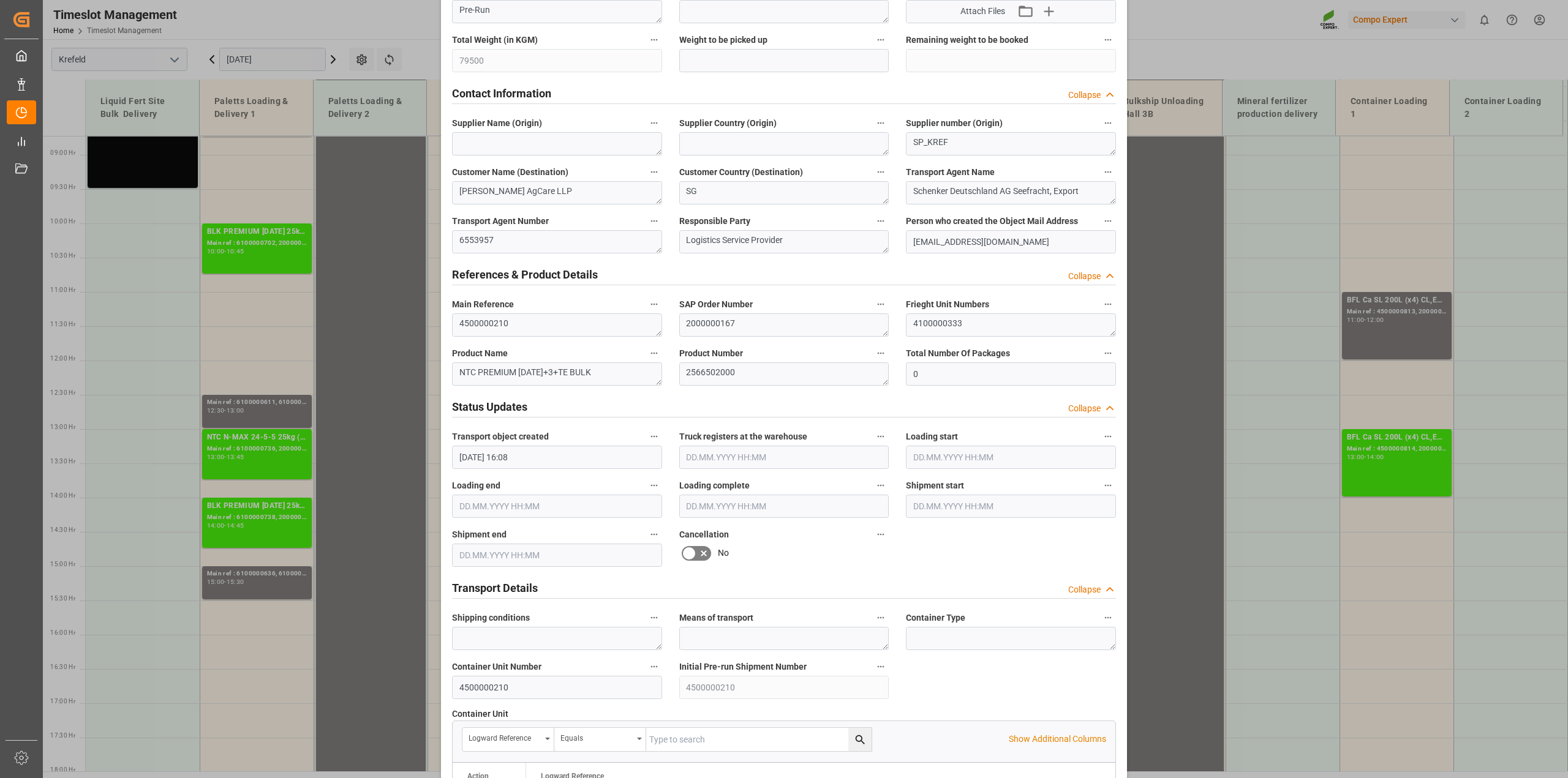
scroll to position [689, 0]
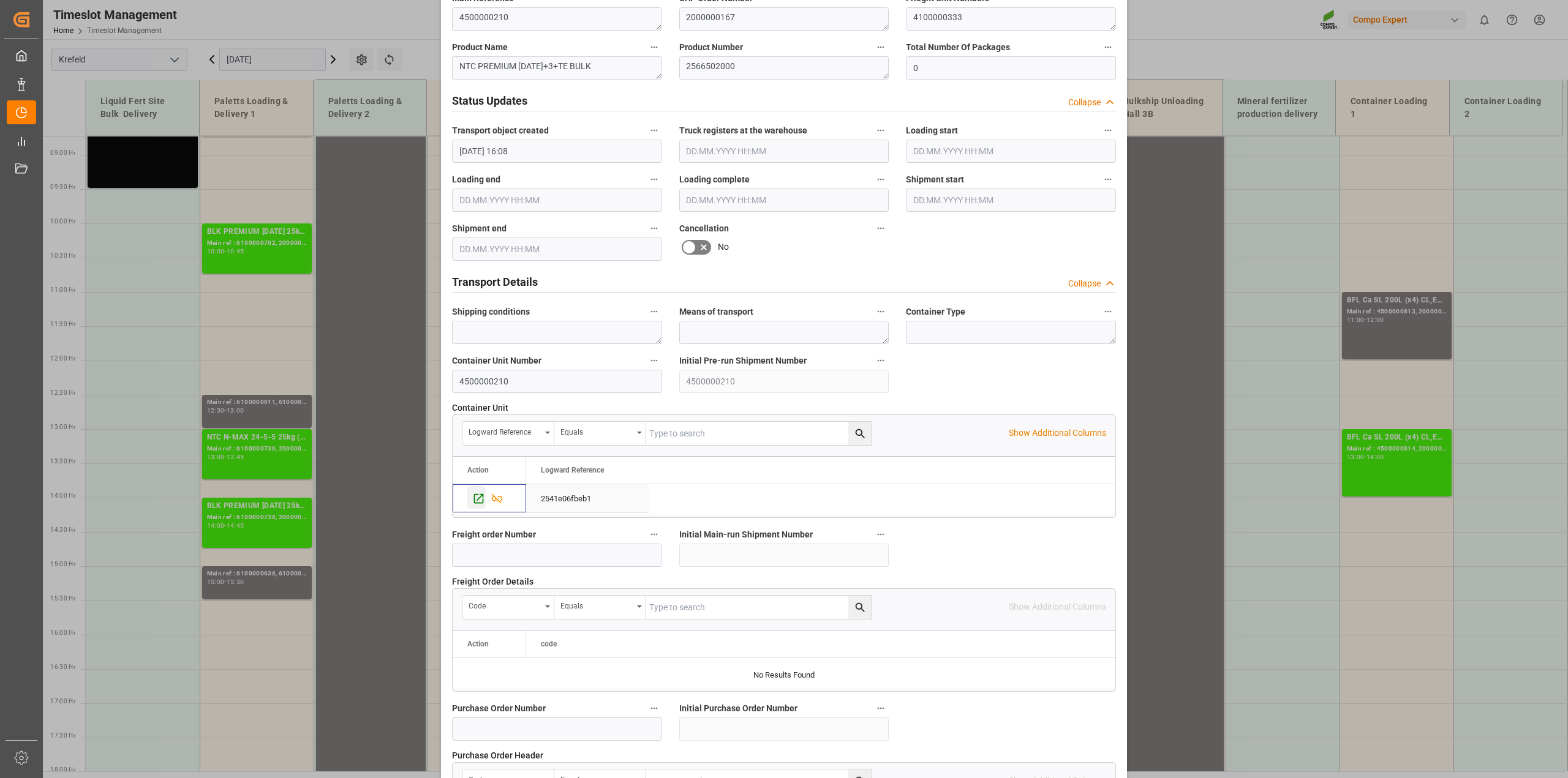
click at [474, 500] on icon "Press SPACE to select this row." at bounding box center [479, 498] width 10 height 10
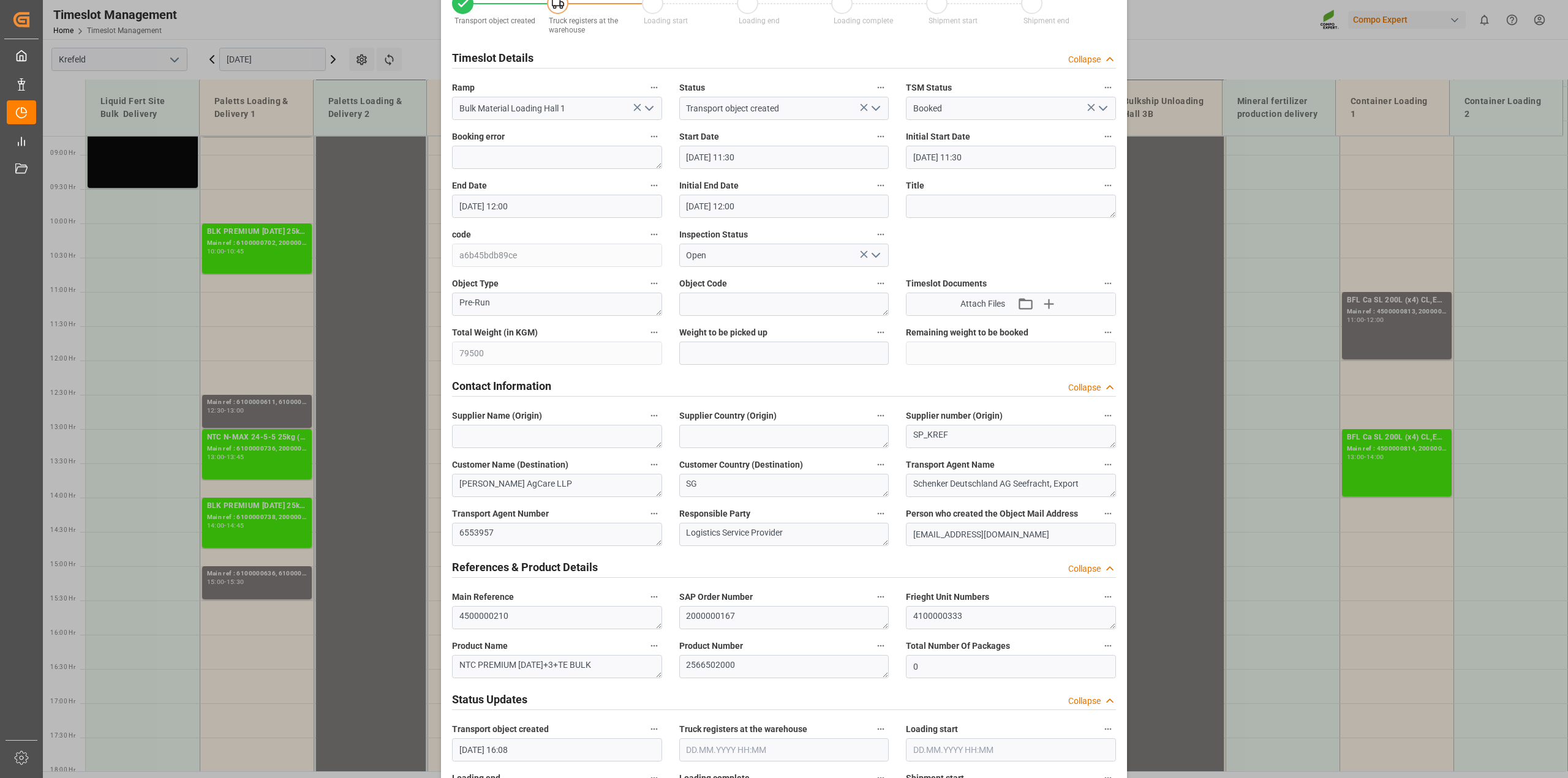
scroll to position [0, 0]
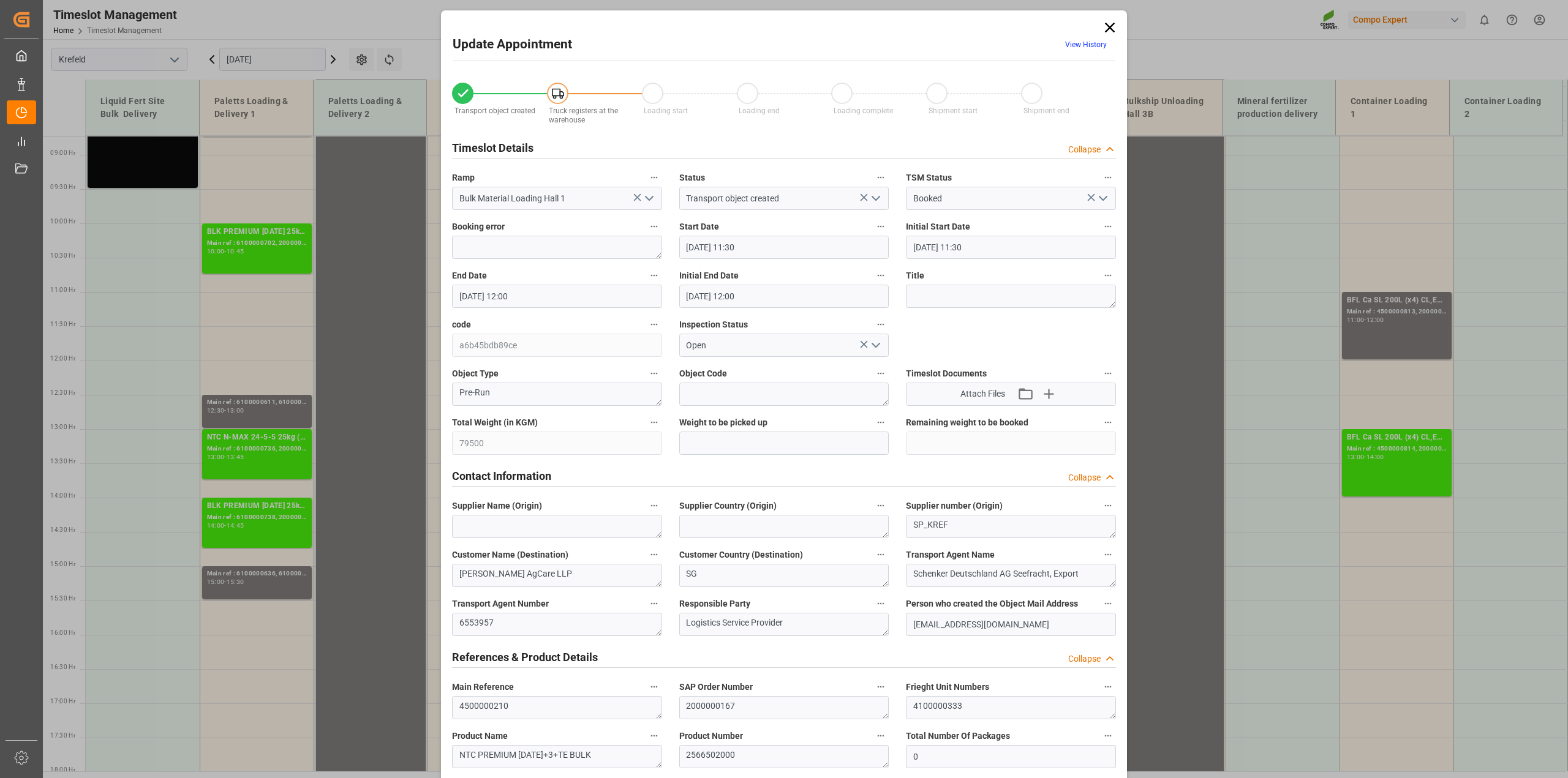
click at [1113, 31] on icon at bounding box center [1110, 28] width 17 height 17
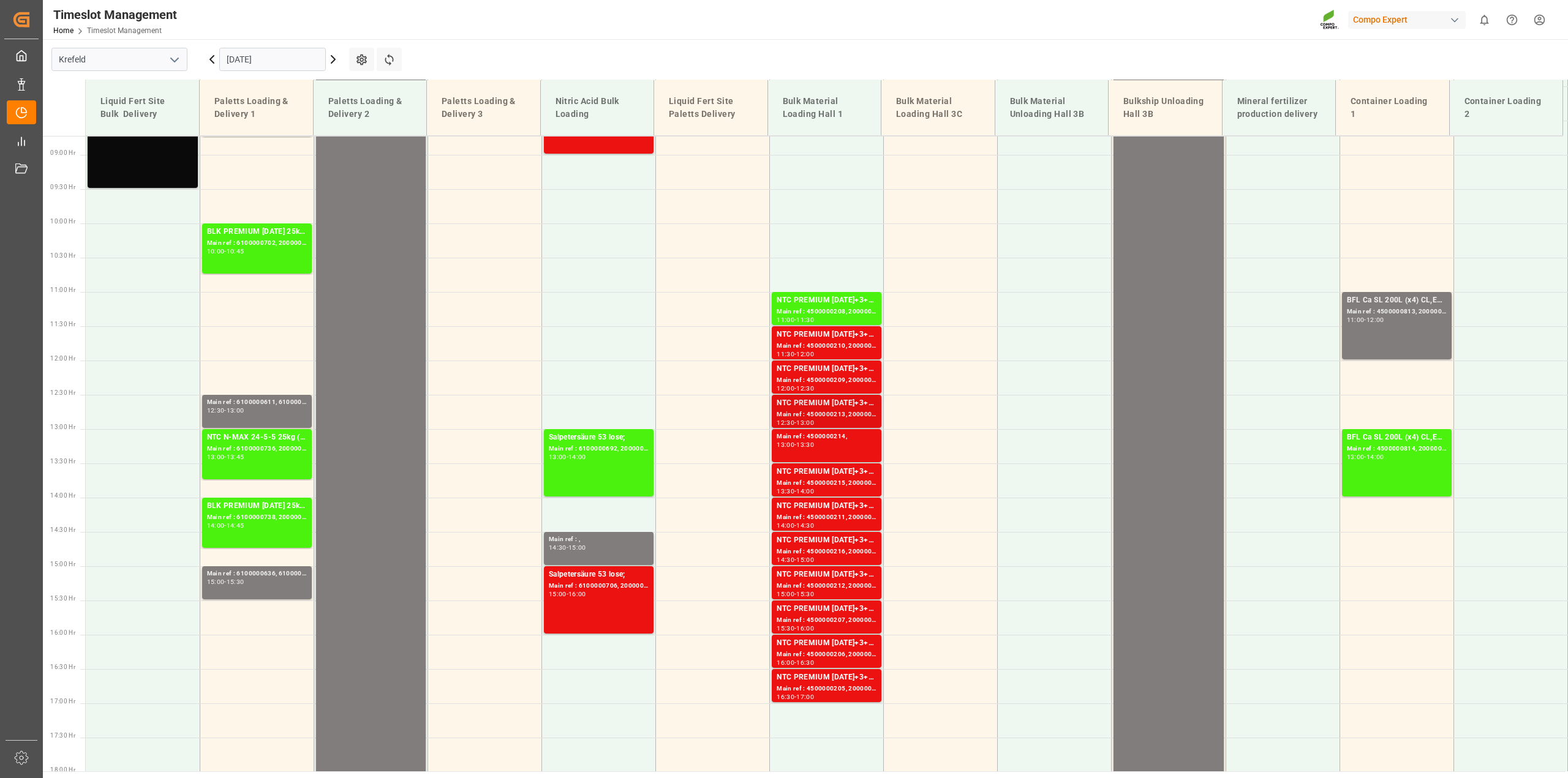
click at [828, 398] on div "NTC PREMIUM [DATE]+3+TE BULK" at bounding box center [827, 403] width 100 height 13
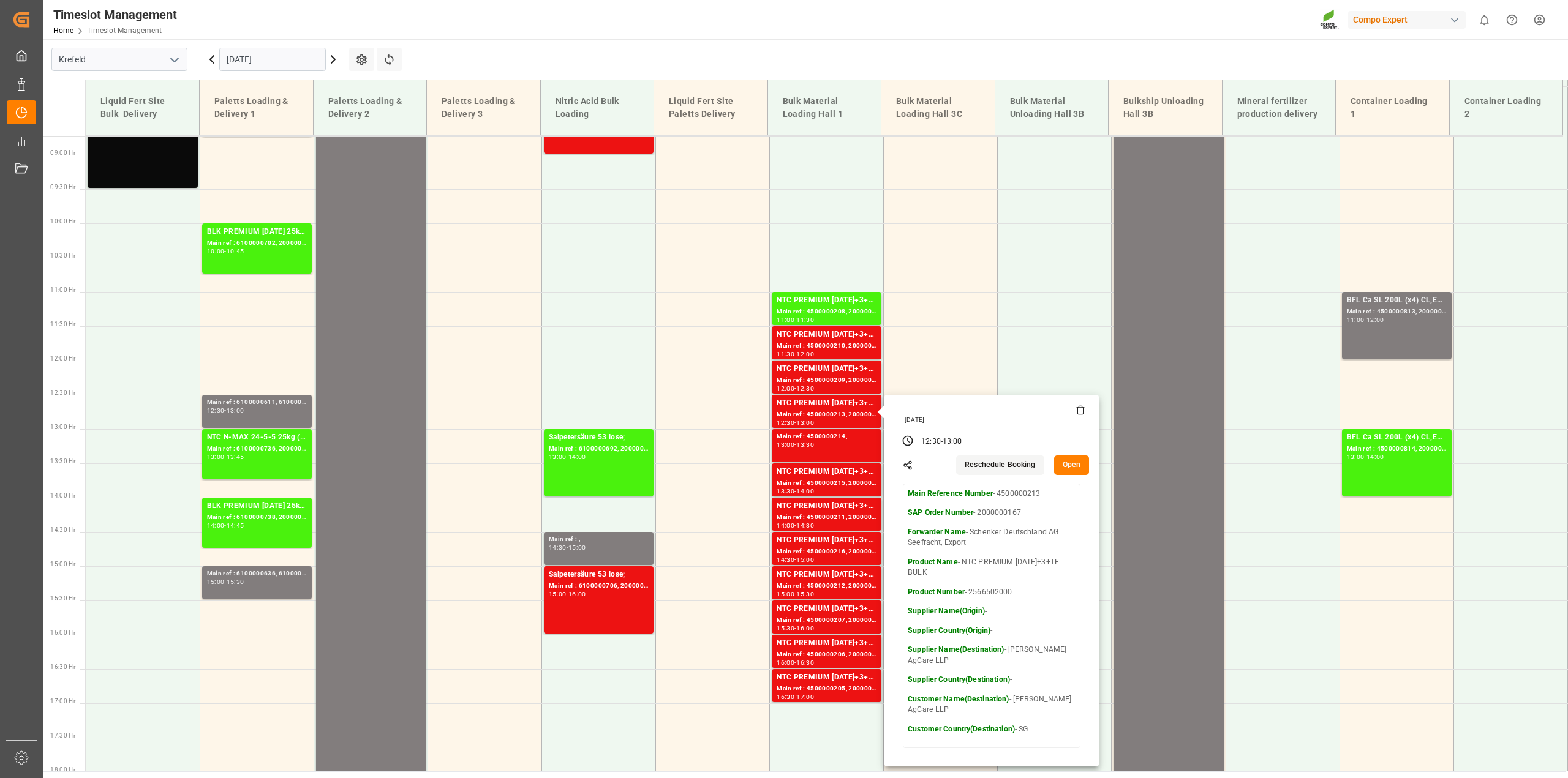
click at [1078, 464] on button "Open" at bounding box center [1072, 465] width 36 height 19
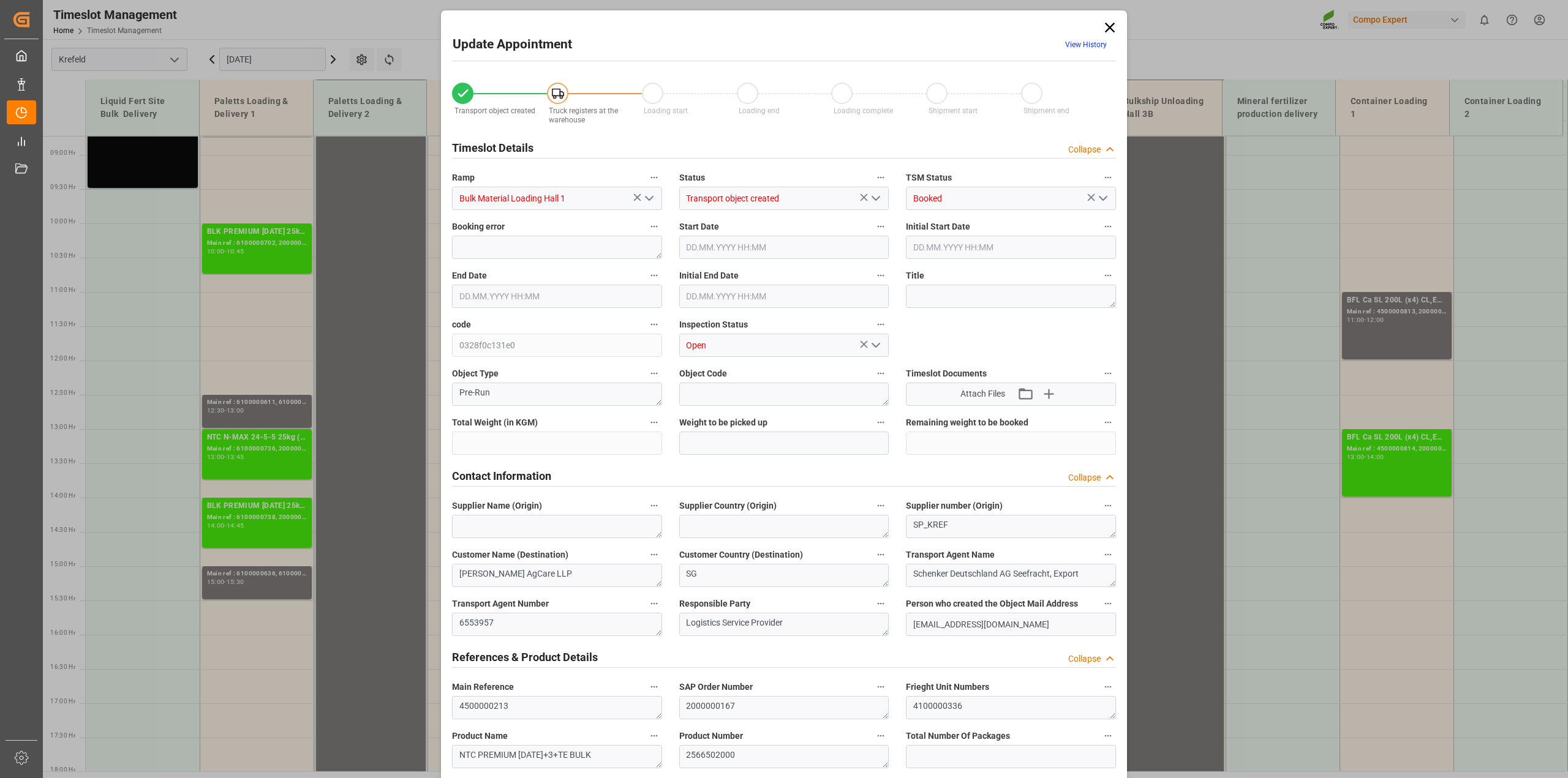
type input "79500"
type input "0"
type input "31.07.2025 12:30"
type input "31.07.2025 13:00"
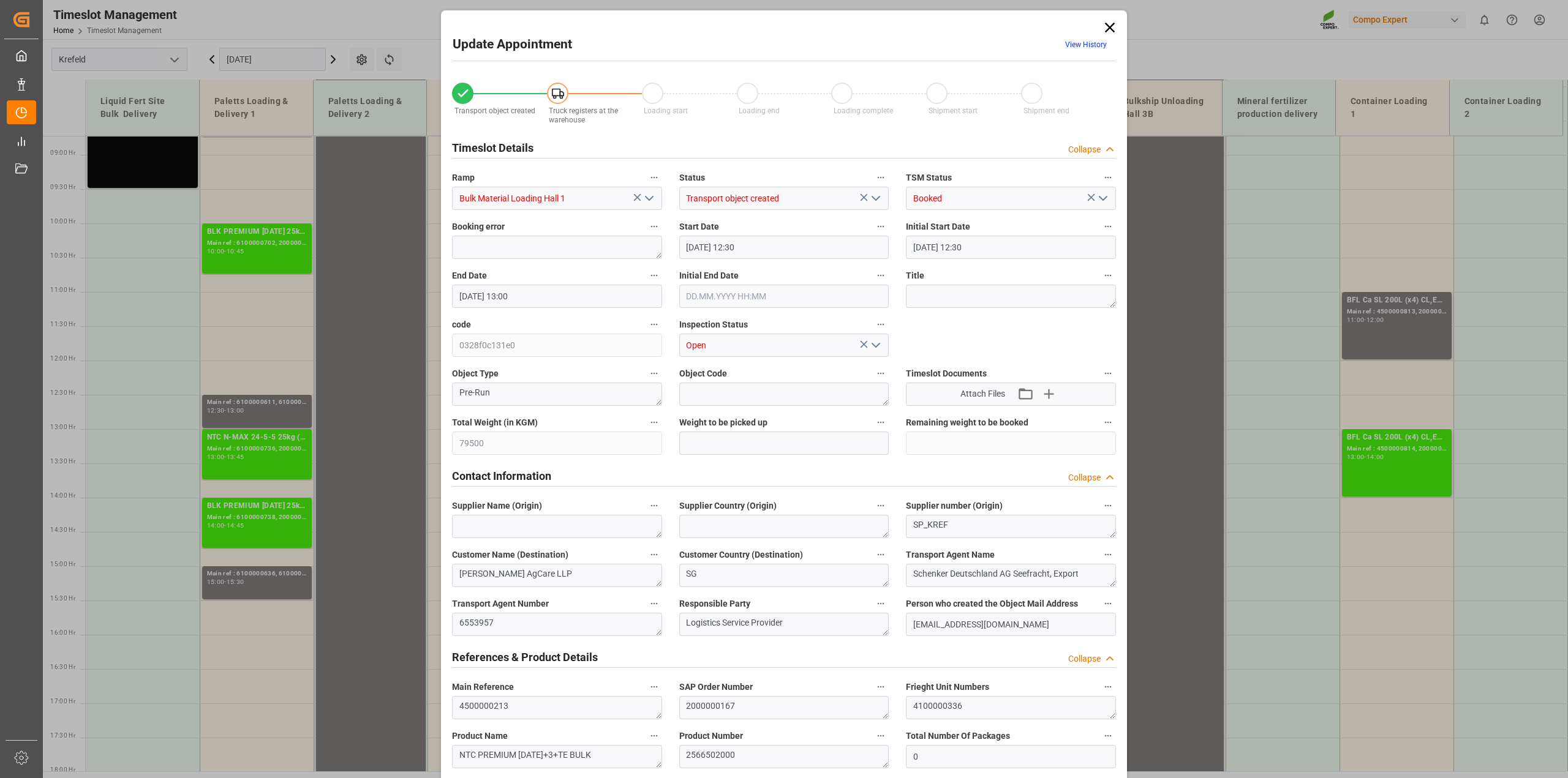
type input "31.07.2025 13:00"
type input "[DATE] 16:08"
type input "17.07.2025 13:07"
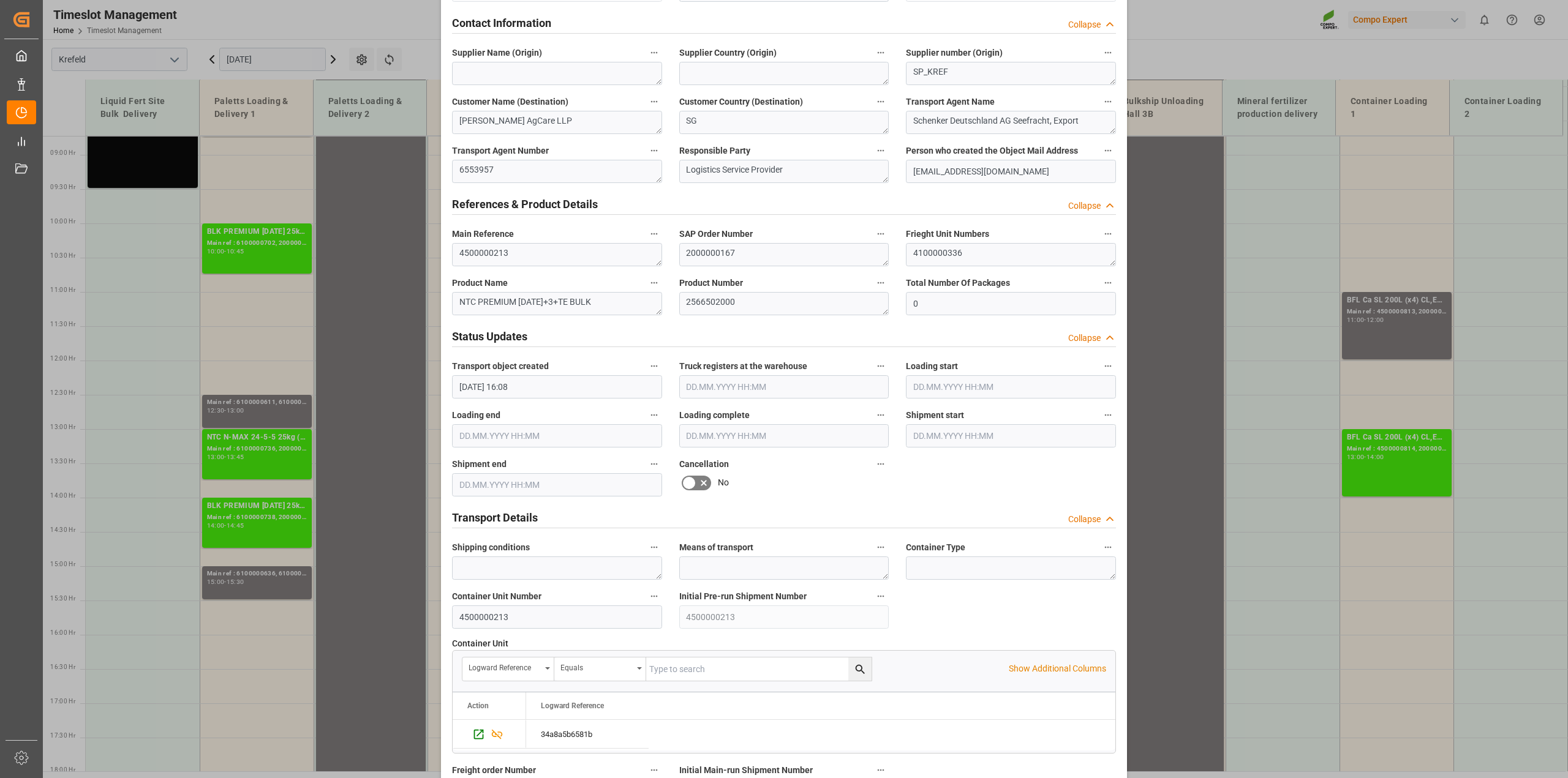
scroll to position [536, 0]
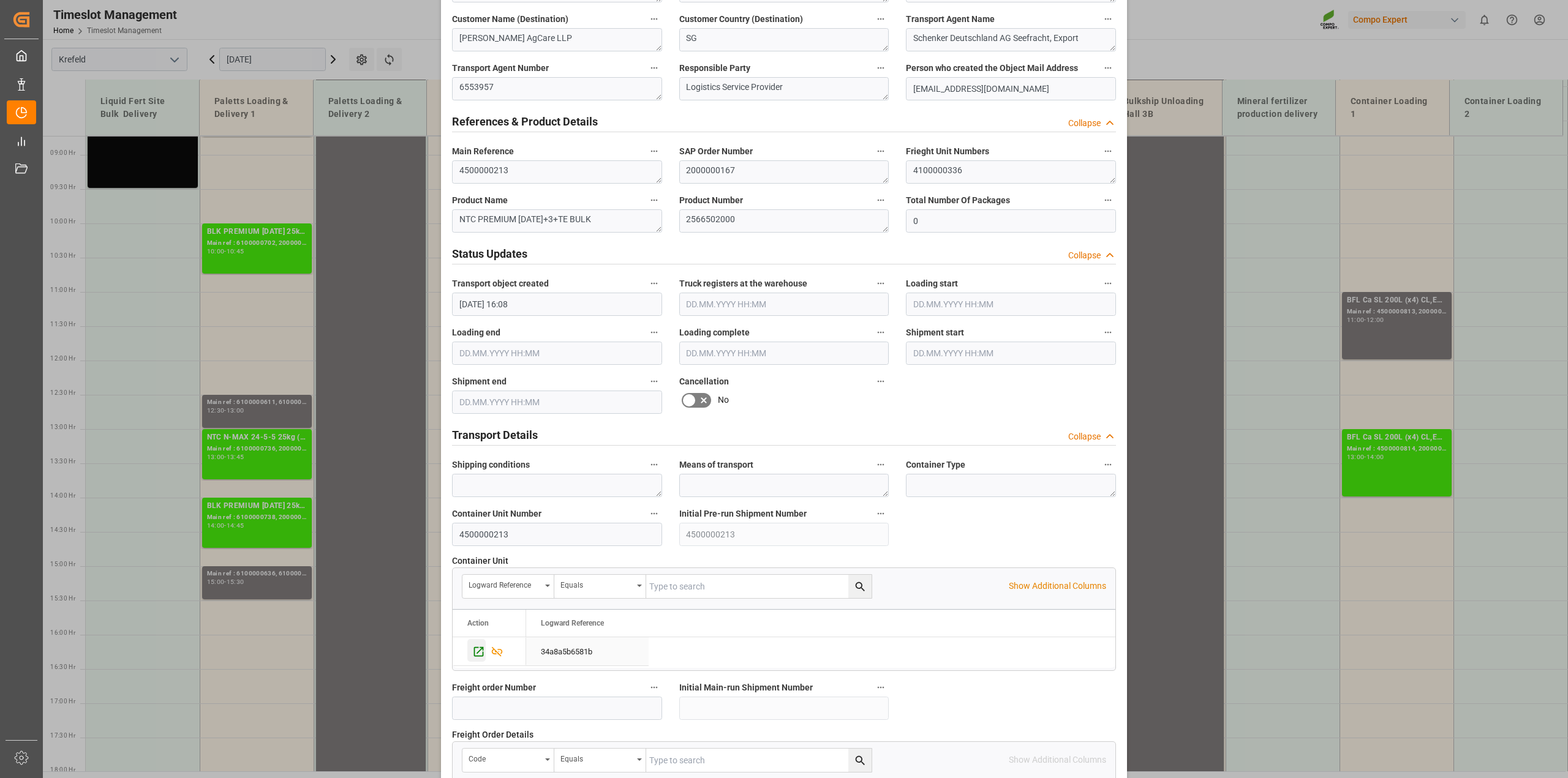
click at [477, 651] on icon "Press SPACE to select this row." at bounding box center [478, 652] width 13 height 13
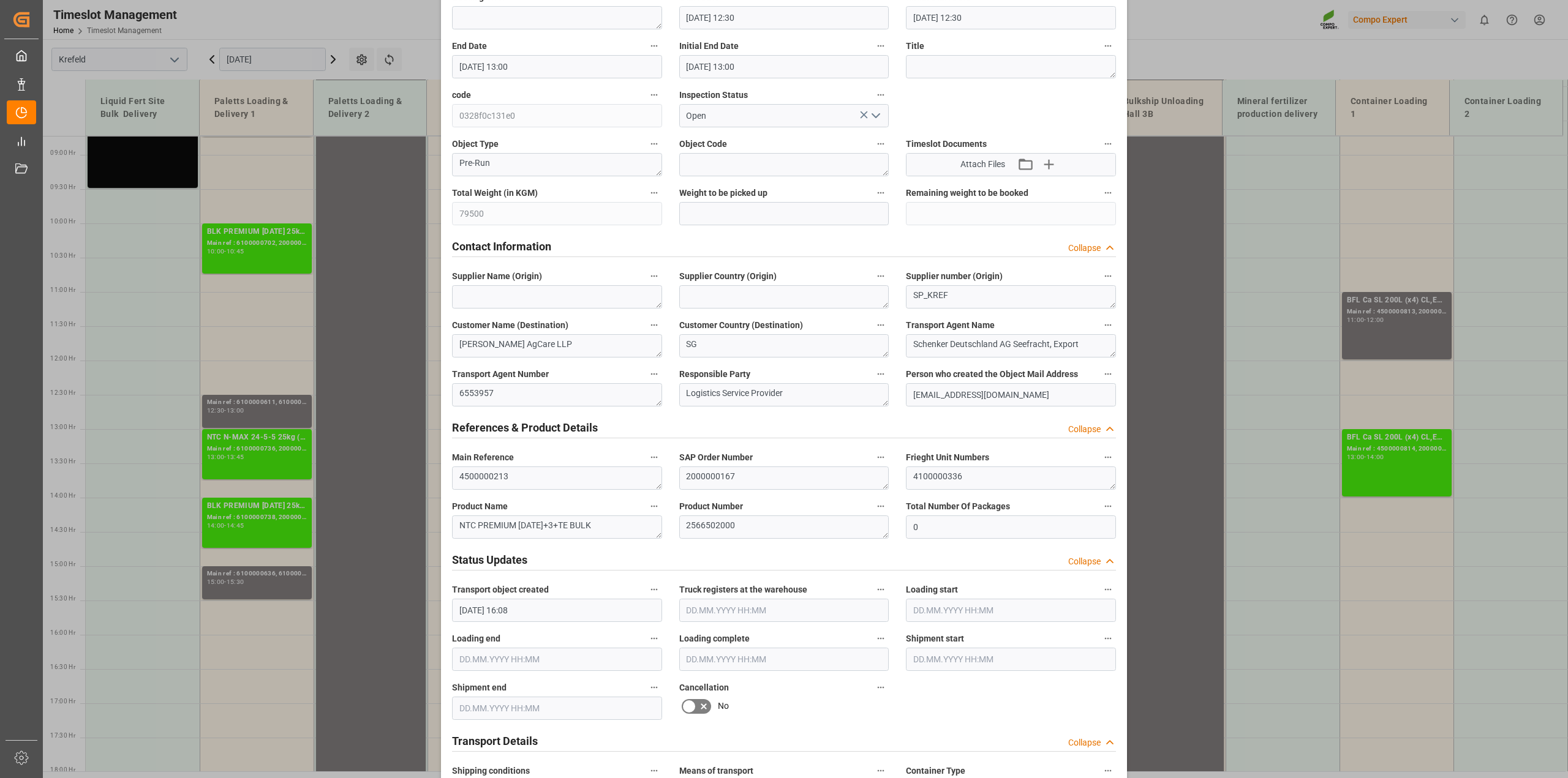
scroll to position [0, 0]
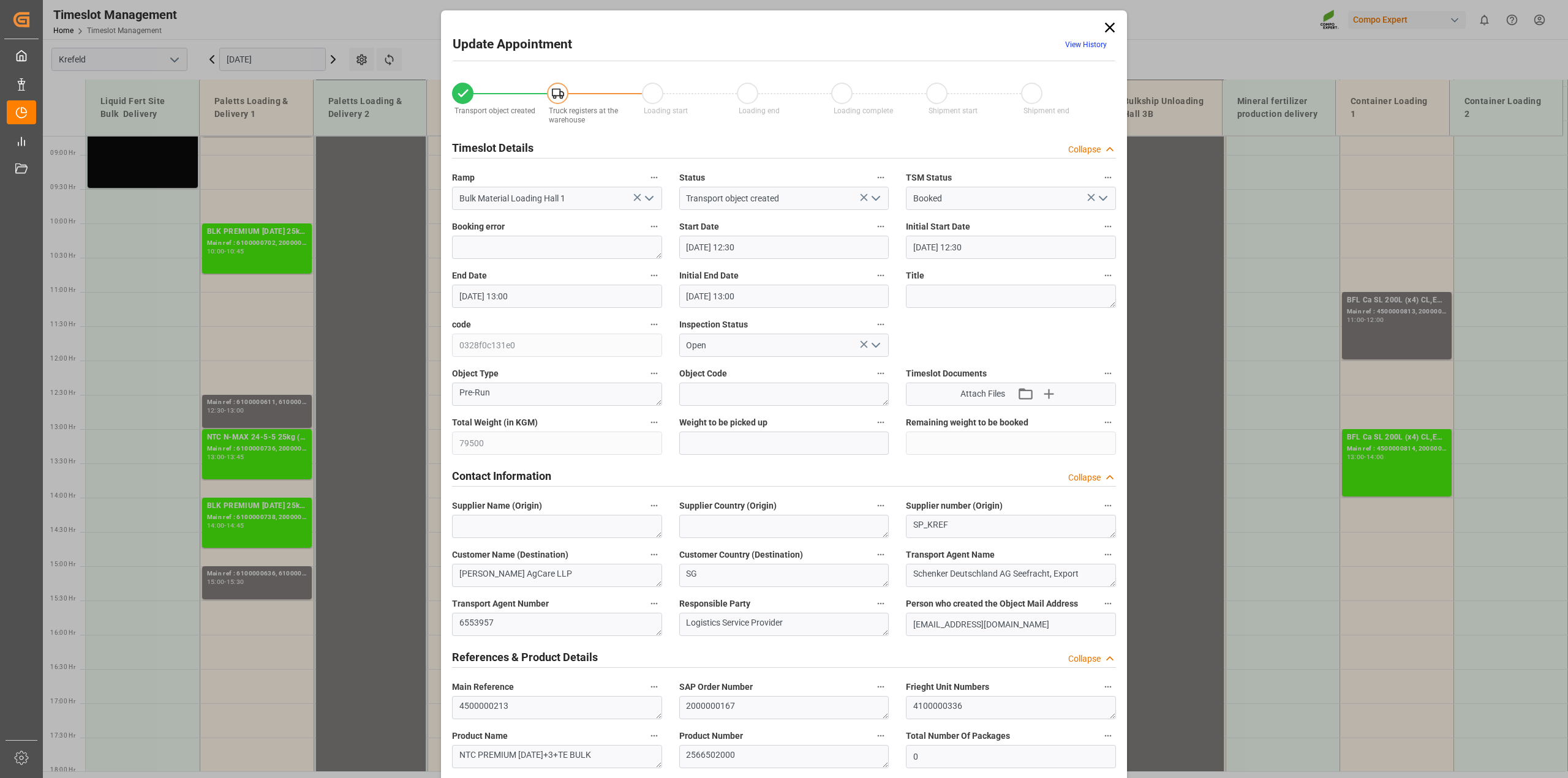
drag, startPoint x: 1113, startPoint y: 21, endPoint x: 1108, endPoint y: 29, distance: 9.4
click at [1113, 21] on icon at bounding box center [1110, 28] width 17 height 17
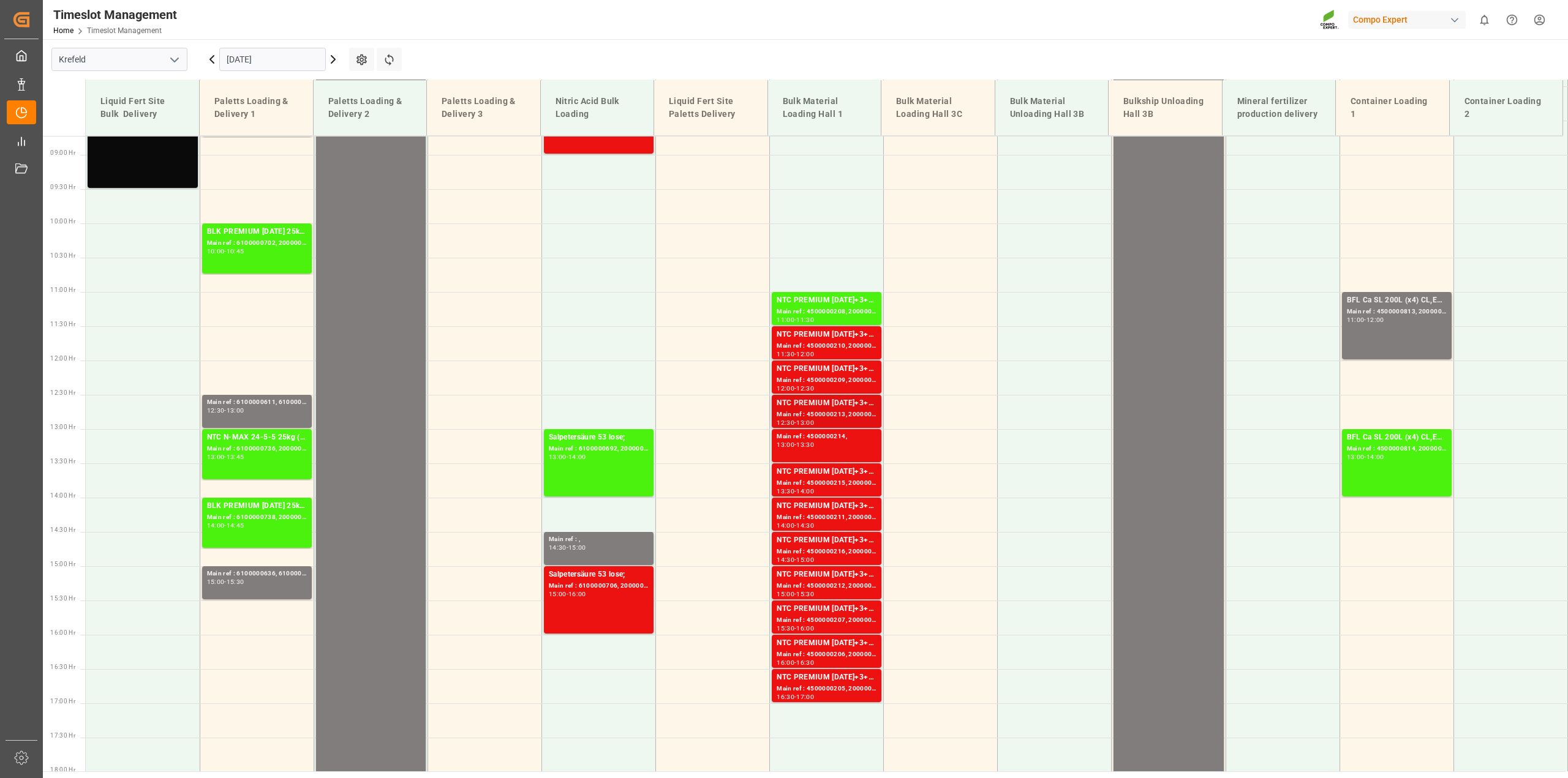
click at [834, 414] on div "Main ref : 4500000213, 2000000167" at bounding box center [827, 415] width 100 height 11
click at [806, 469] on div "NTC PREMIUM [DATE]+3+TE BULK" at bounding box center [827, 472] width 100 height 13
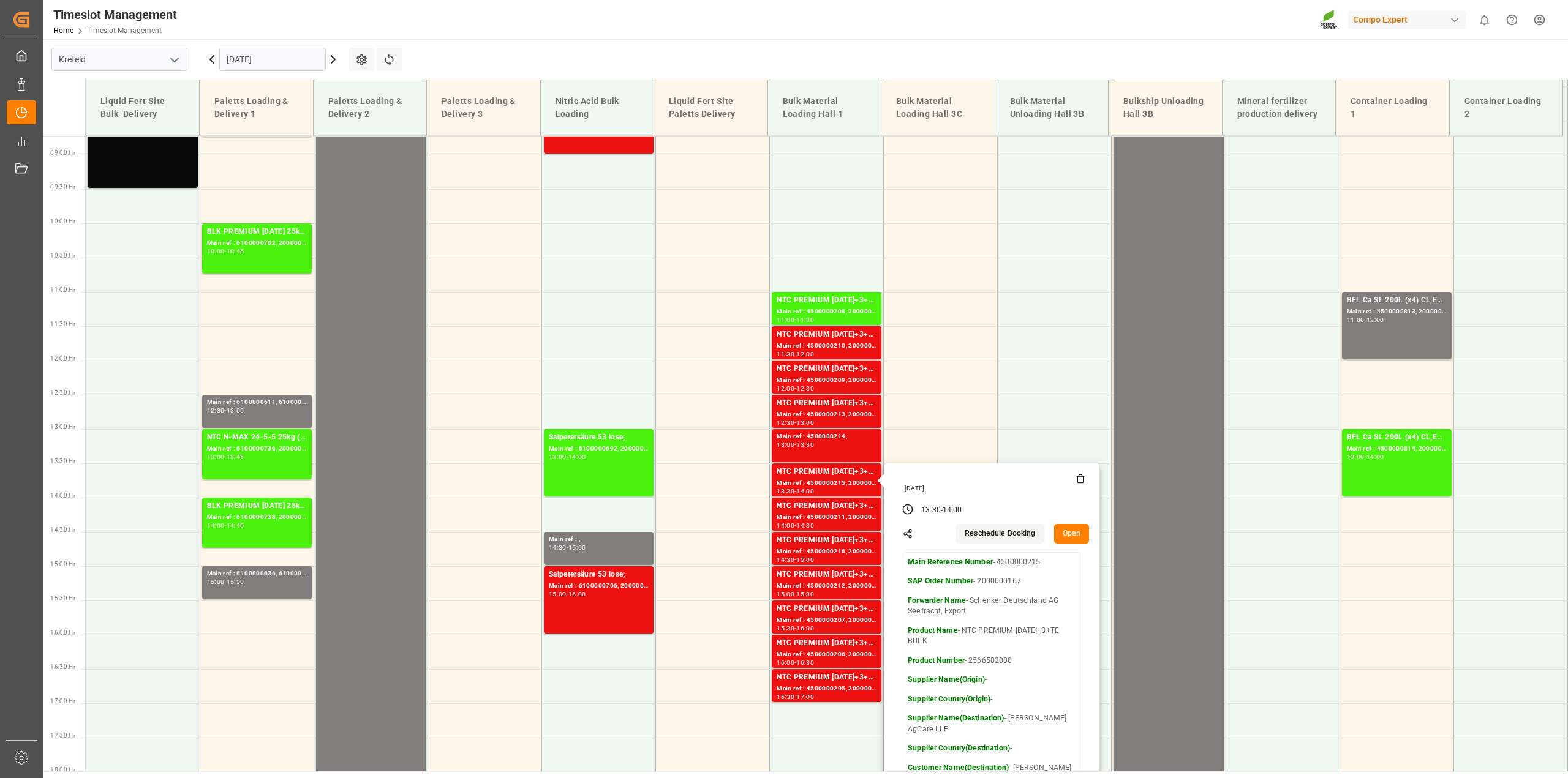
click at [1070, 538] on button "Open" at bounding box center [1072, 534] width 36 height 19
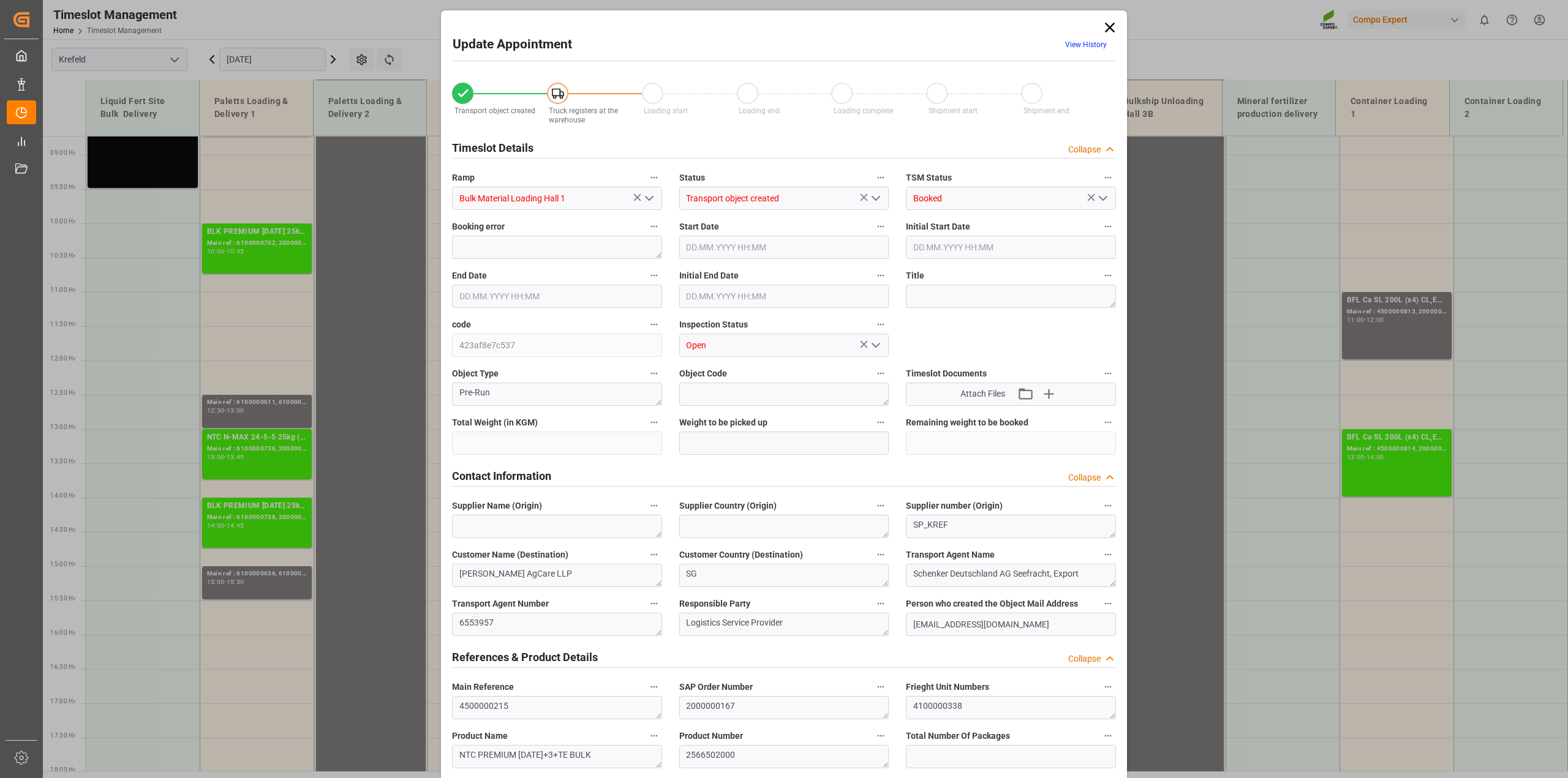
type input "79500"
type input "0"
type input "31.07.2025 13:30"
type input "31.07.2025 14:00"
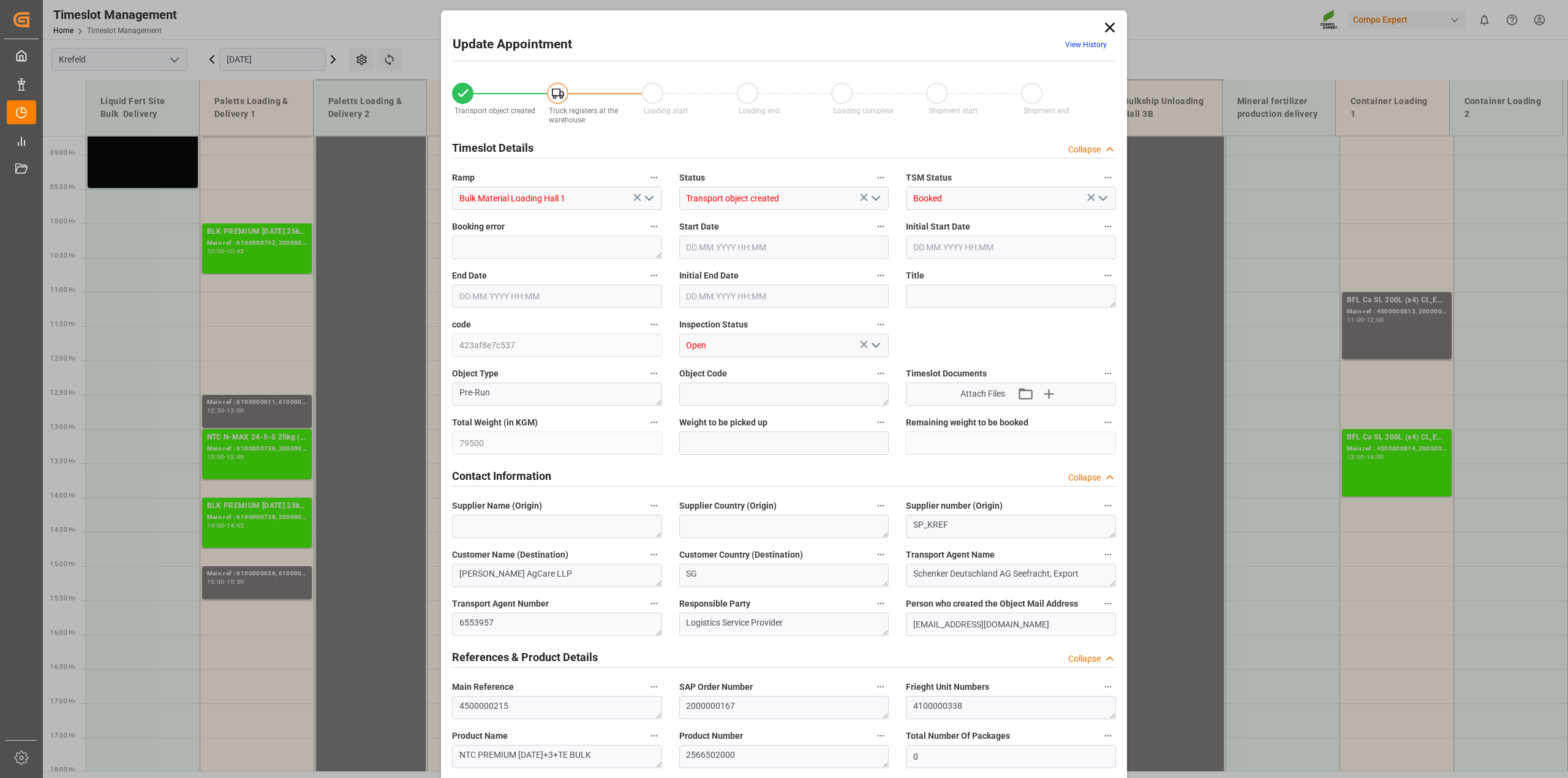
type input "31.07.2025 14:00"
type input "[DATE] 16:08"
type input "17.07.2025 13:08"
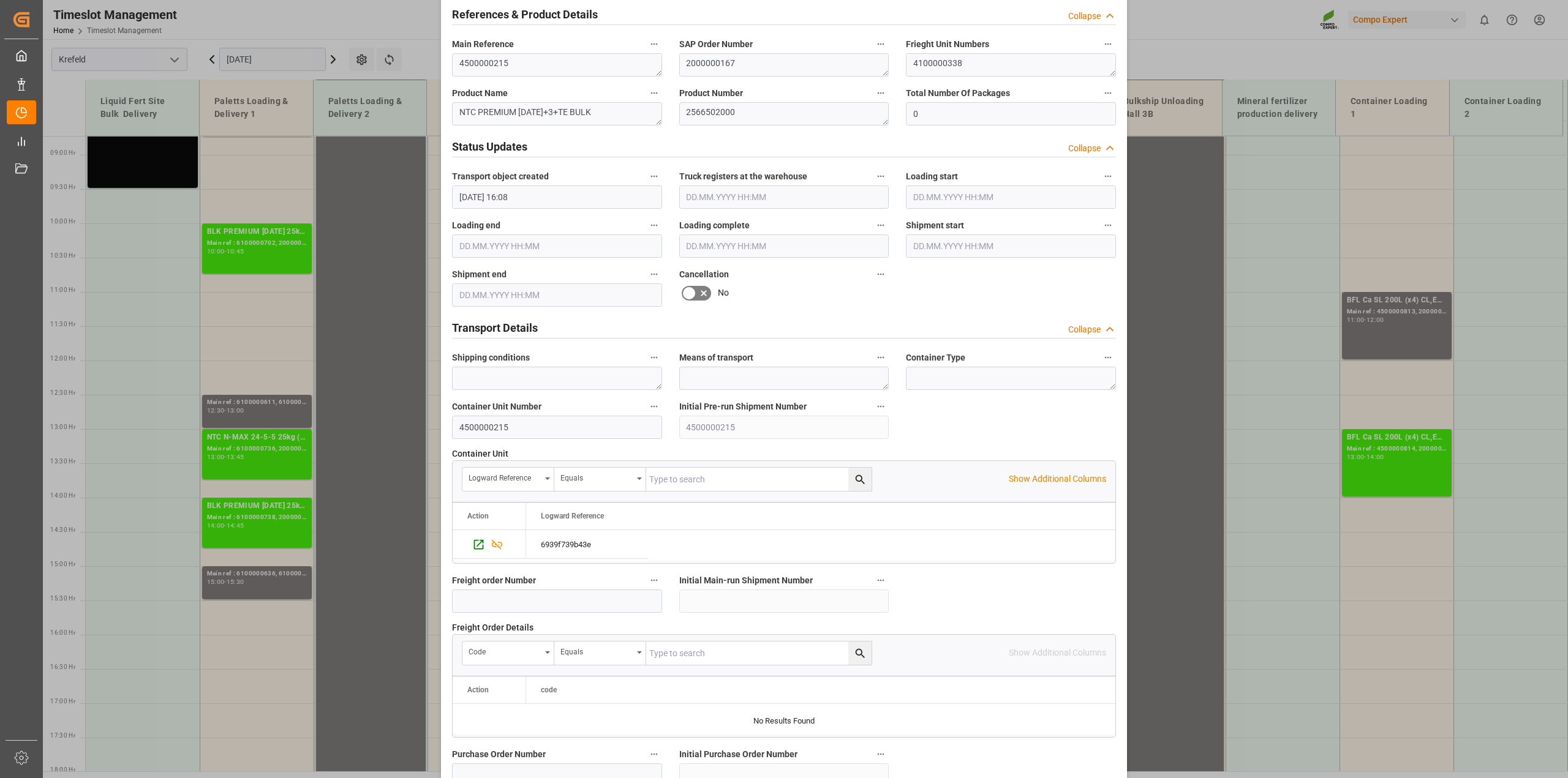
scroll to position [765, 0]
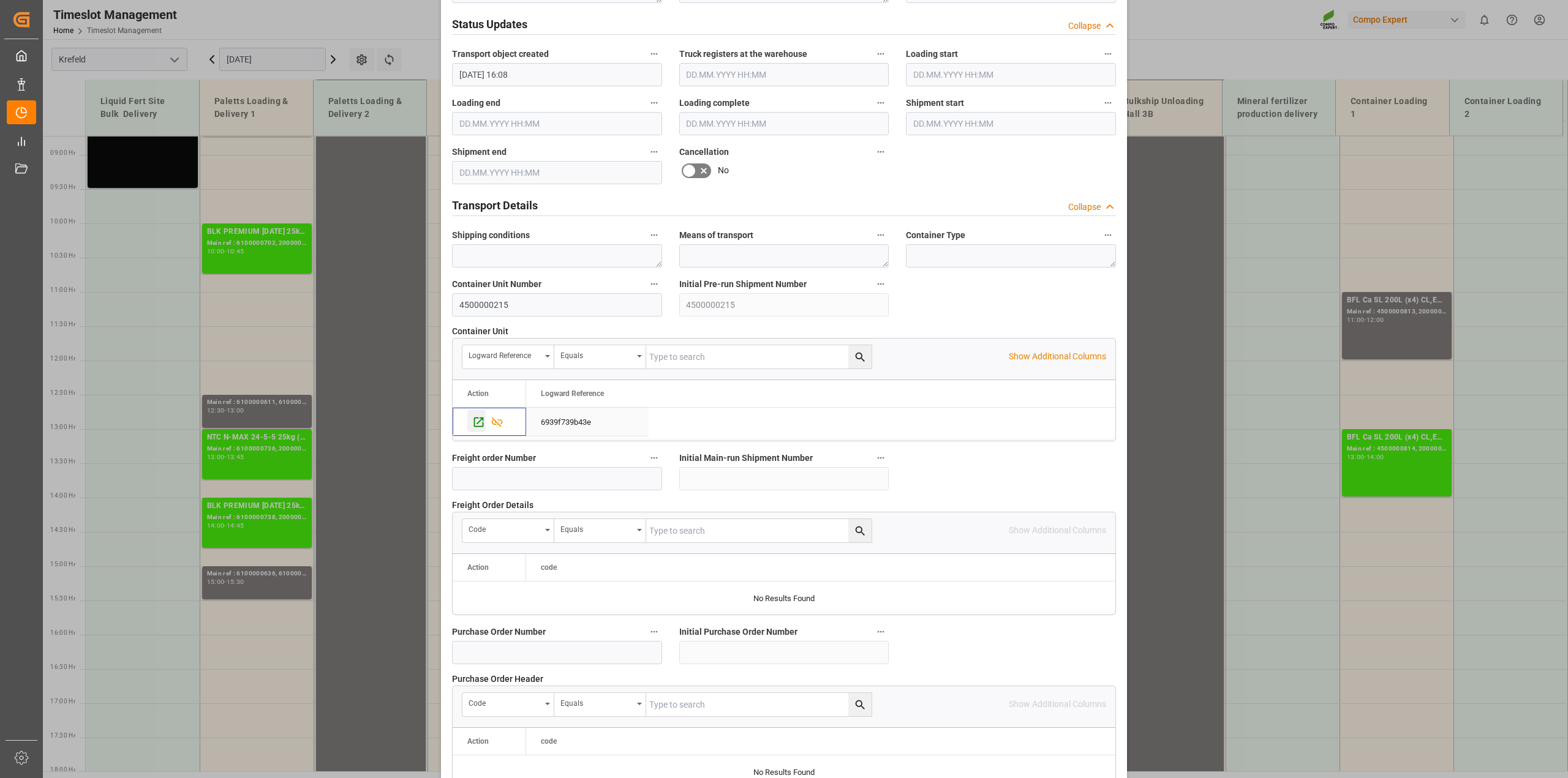
click at [477, 421] on icon "Press SPACE to select this row." at bounding box center [478, 422] width 13 height 13
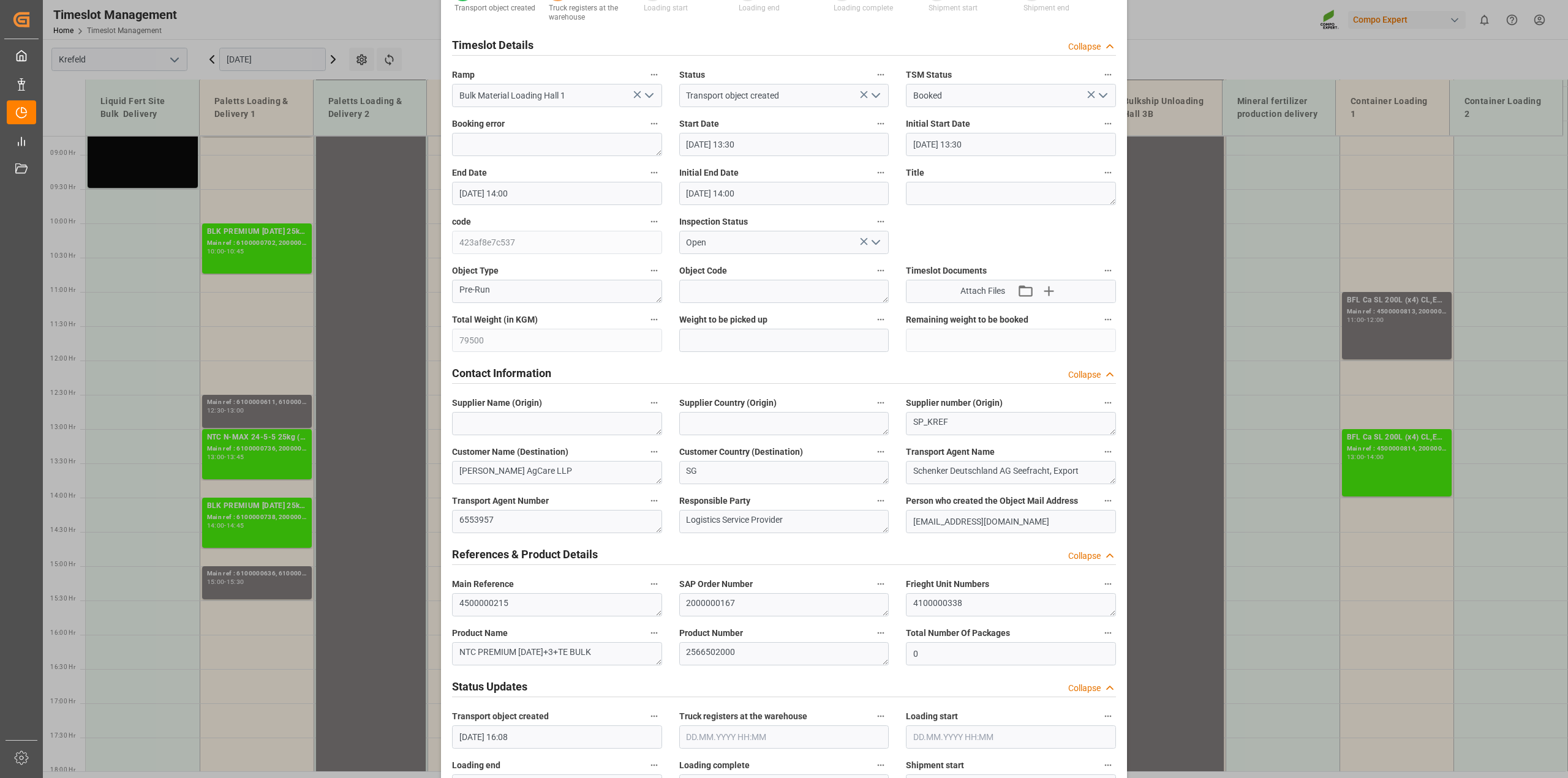
scroll to position [0, 0]
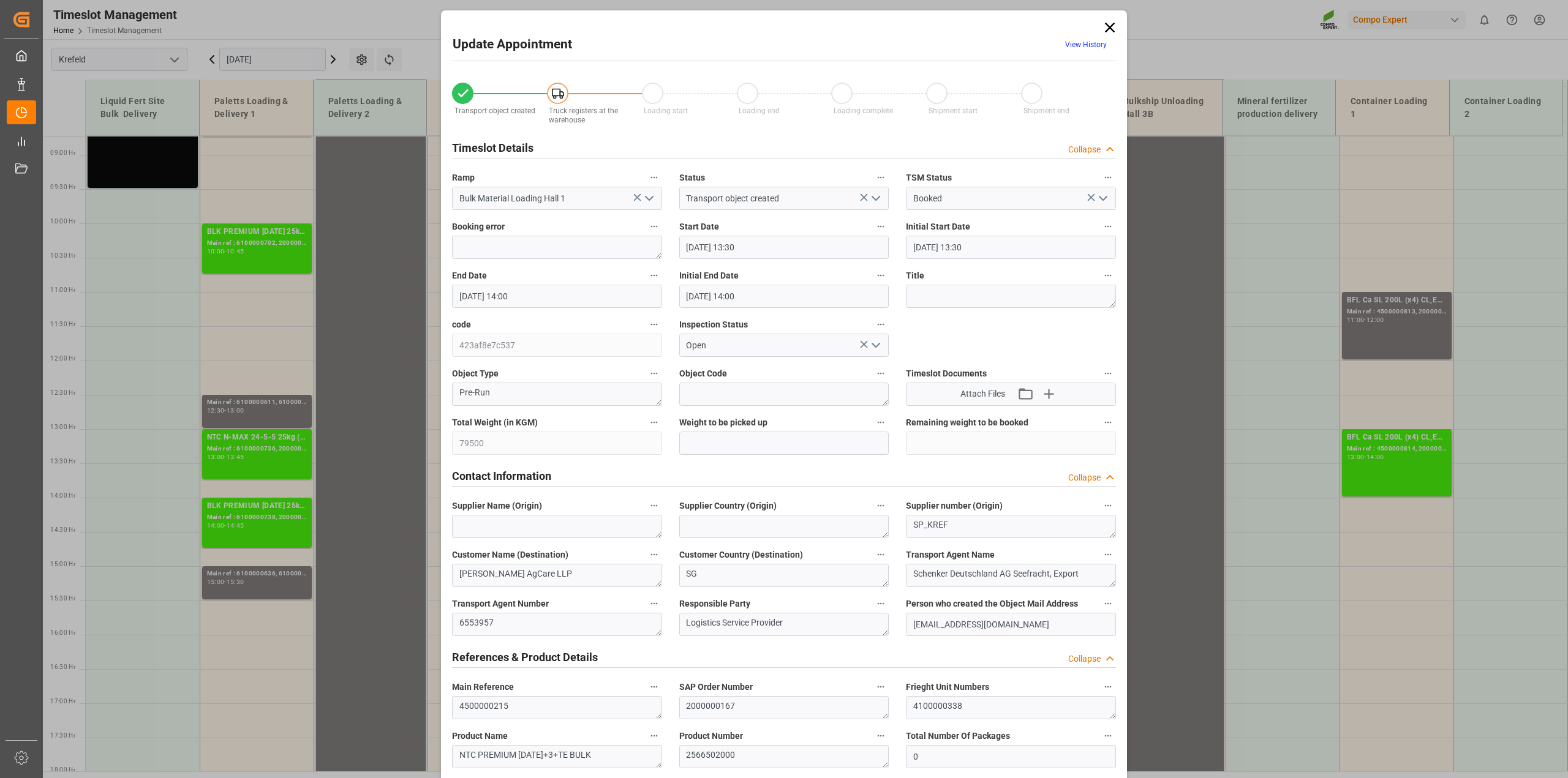
click at [1104, 25] on icon at bounding box center [1110, 28] width 17 height 17
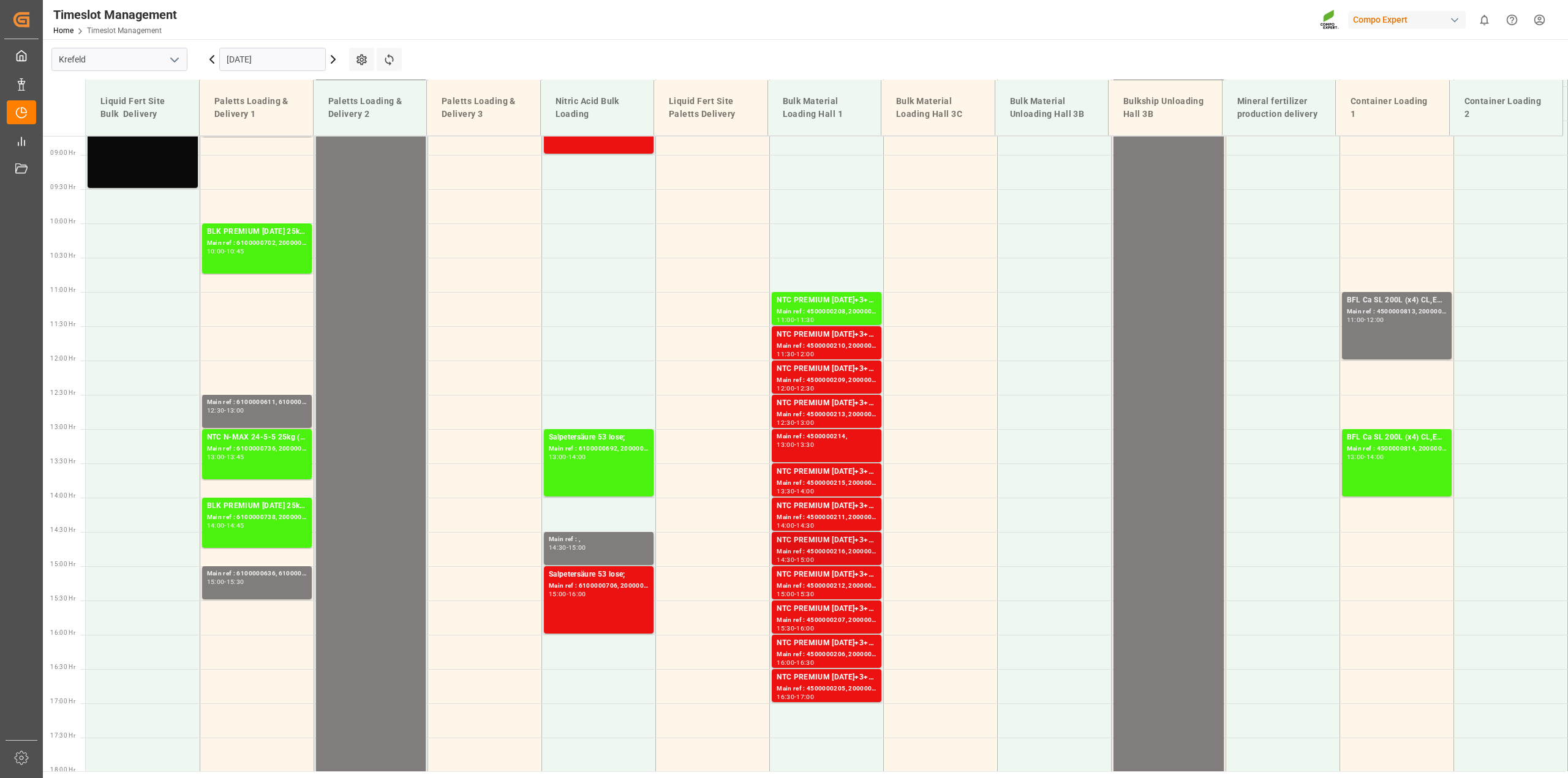
click at [806, 546] on div "NTC PREMIUM [DATE]+3+TE BULK" at bounding box center [827, 540] width 100 height 13
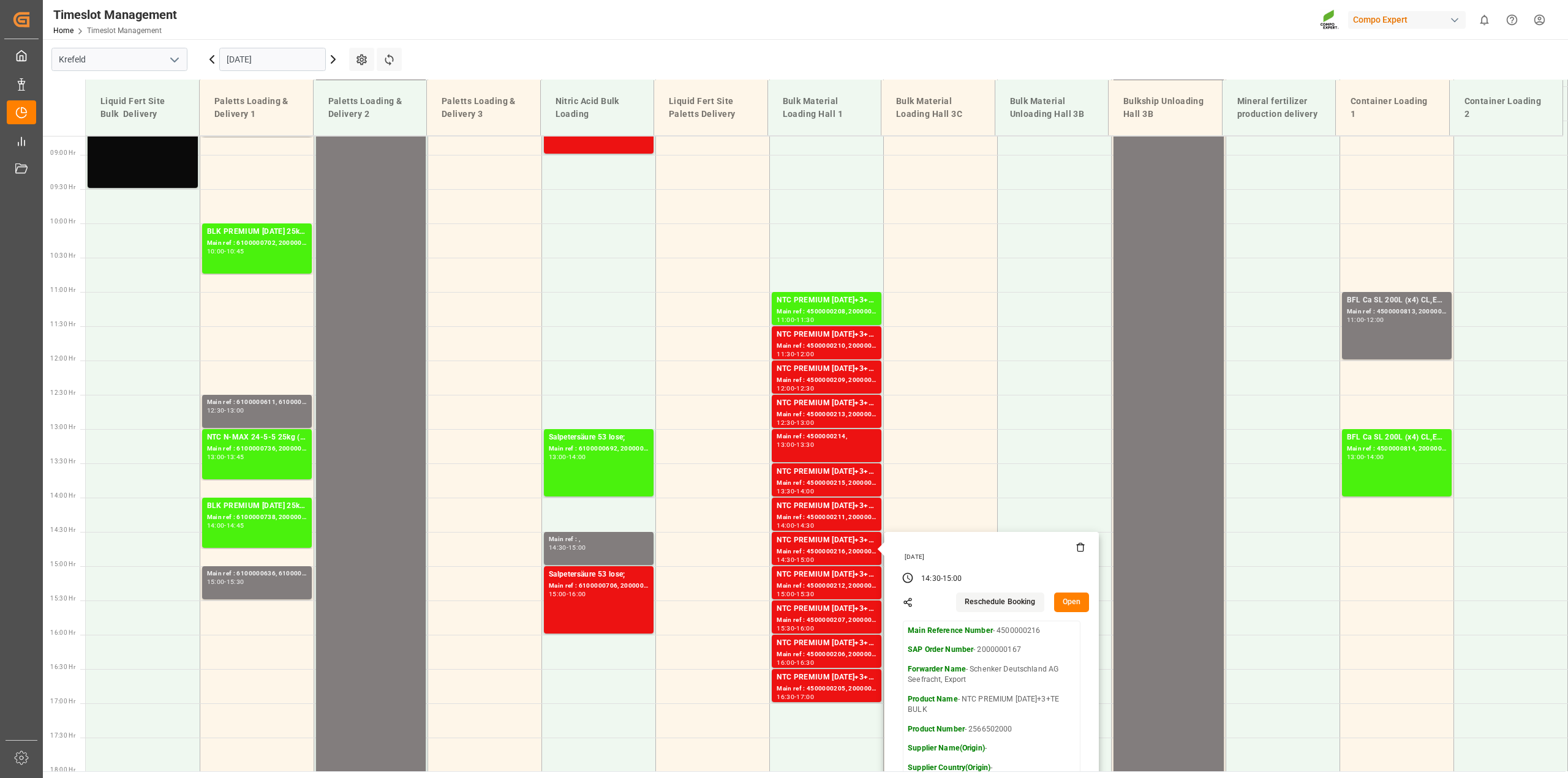
click at [1071, 603] on button "Open" at bounding box center [1072, 602] width 36 height 19
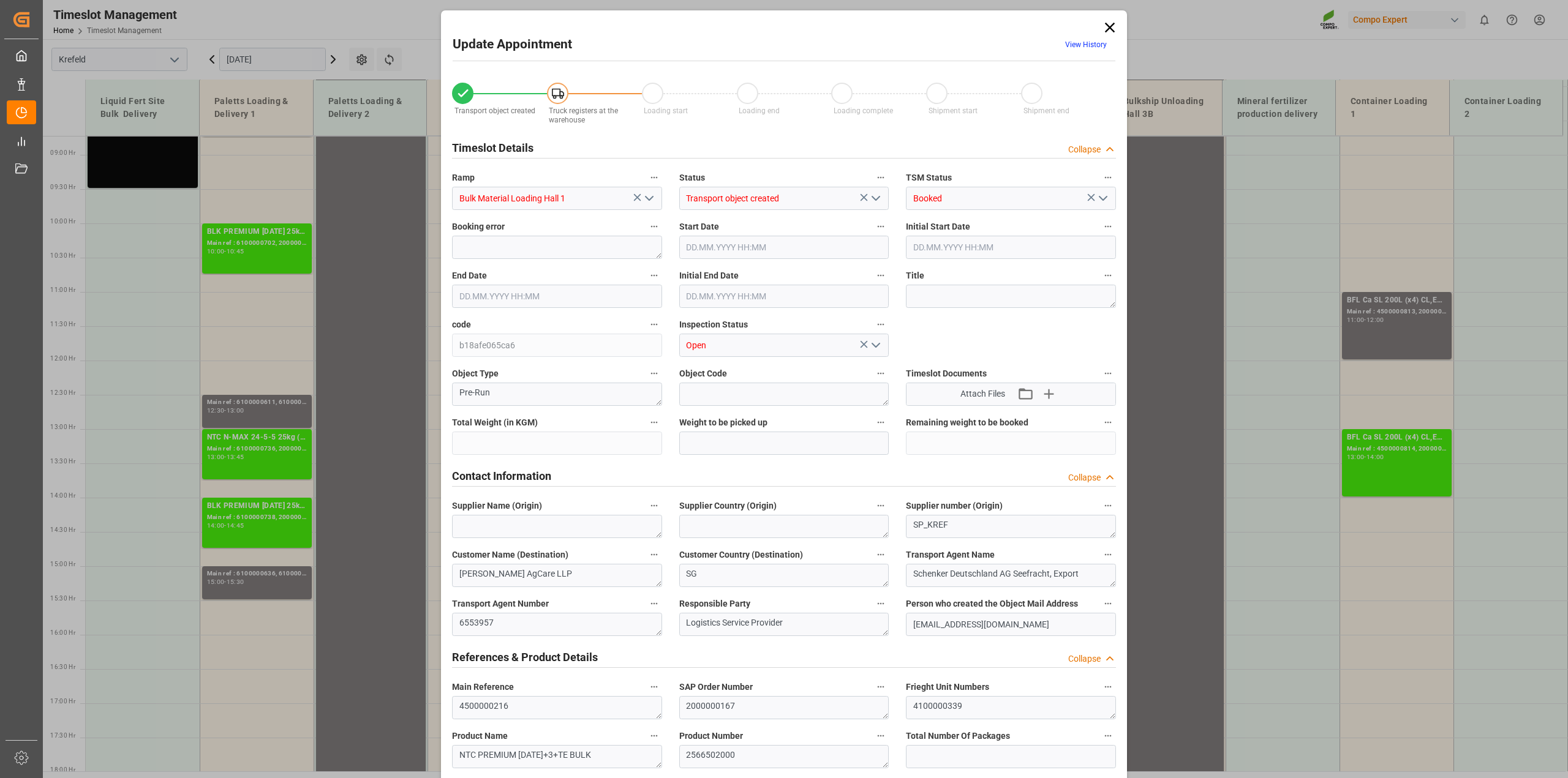
type input "79500"
type input "0"
type input "31.07.2025 14:30"
type input "31.07.2025 15:00"
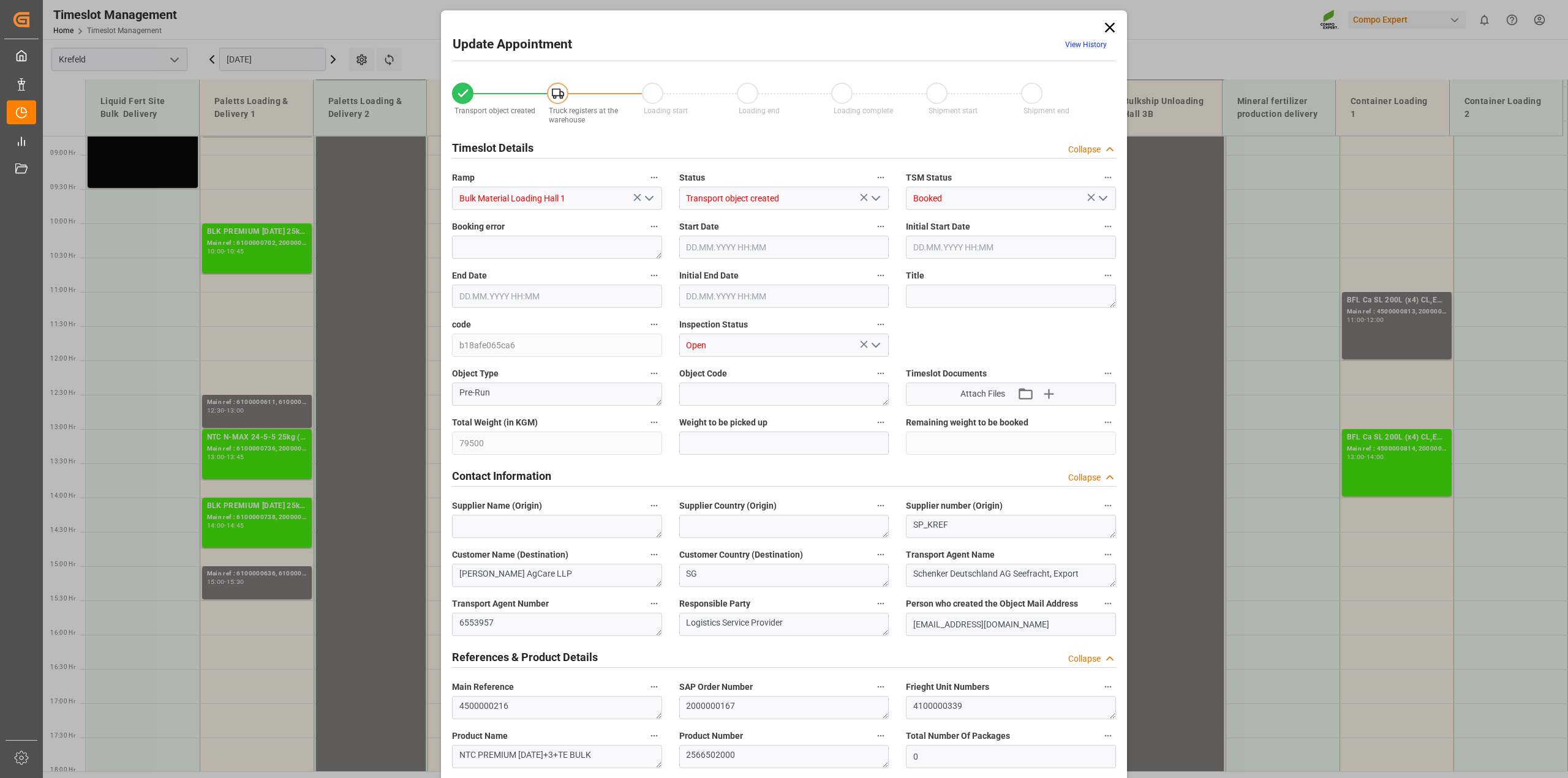
type input "31.07.2025 15:00"
type input "[DATE] 16:08"
type input "17.07.2025 13:09"
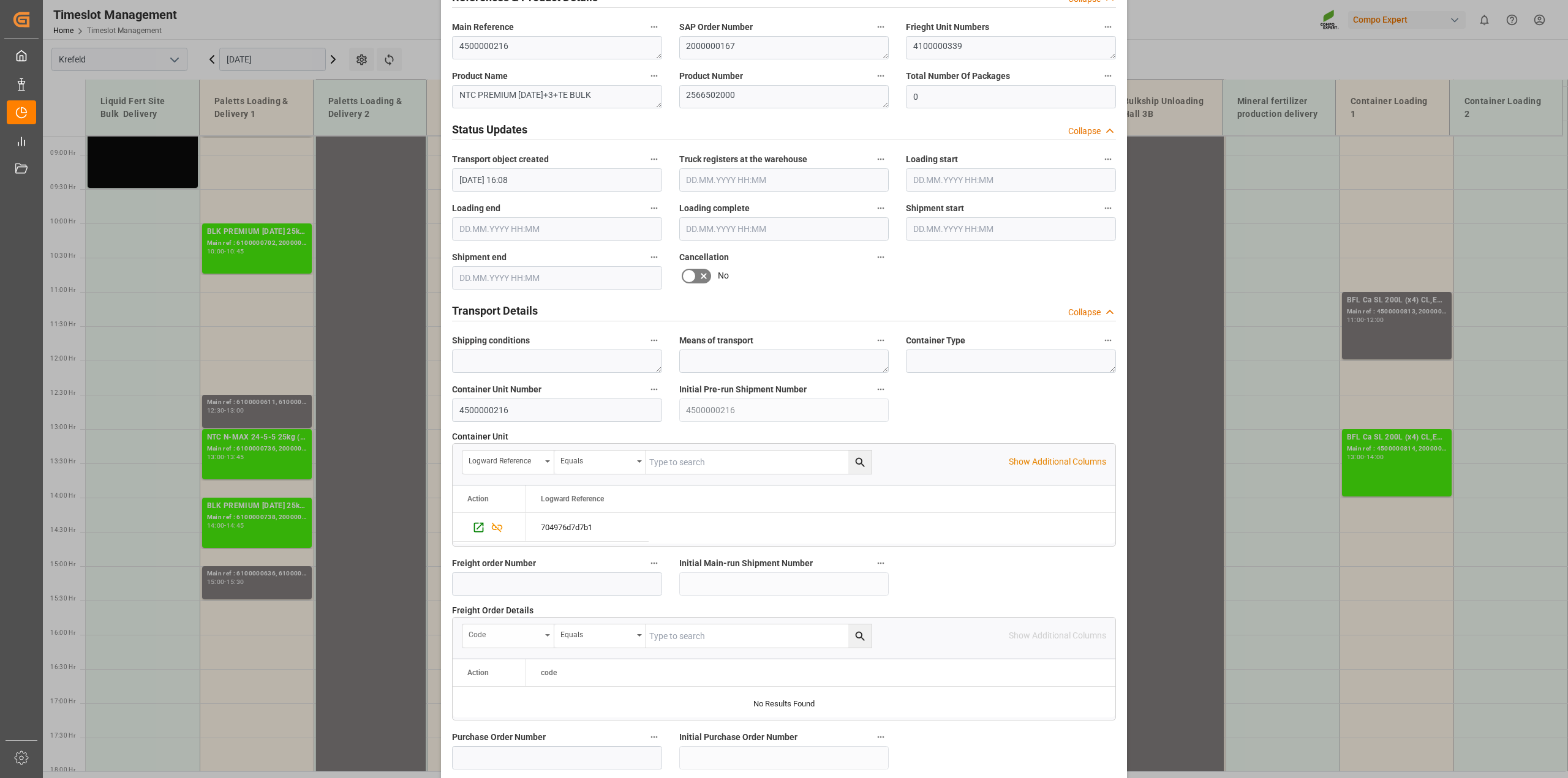
scroll to position [689, 0]
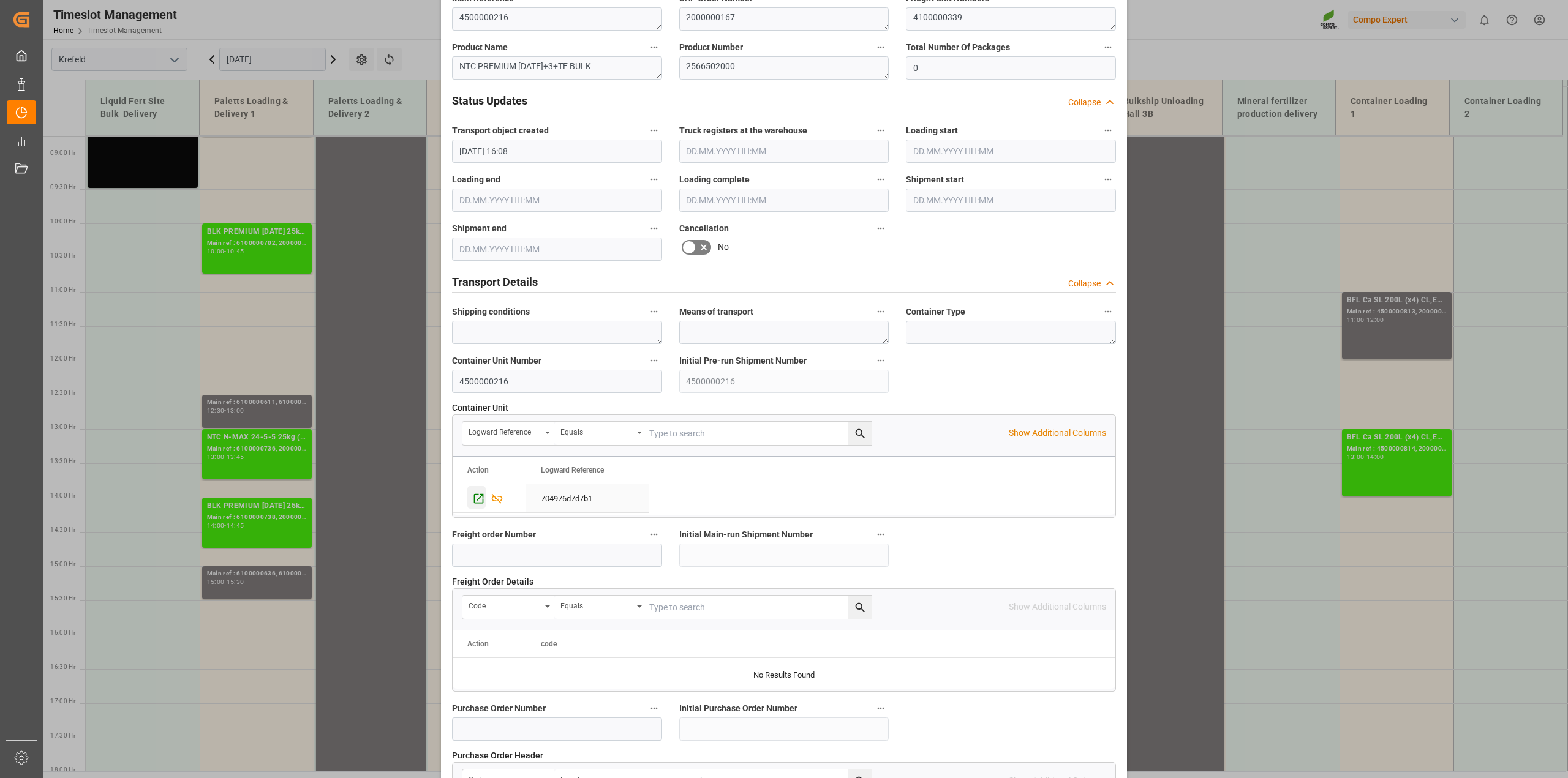
click at [477, 493] on icon "Press SPACE to select this row." at bounding box center [478, 498] width 13 height 13
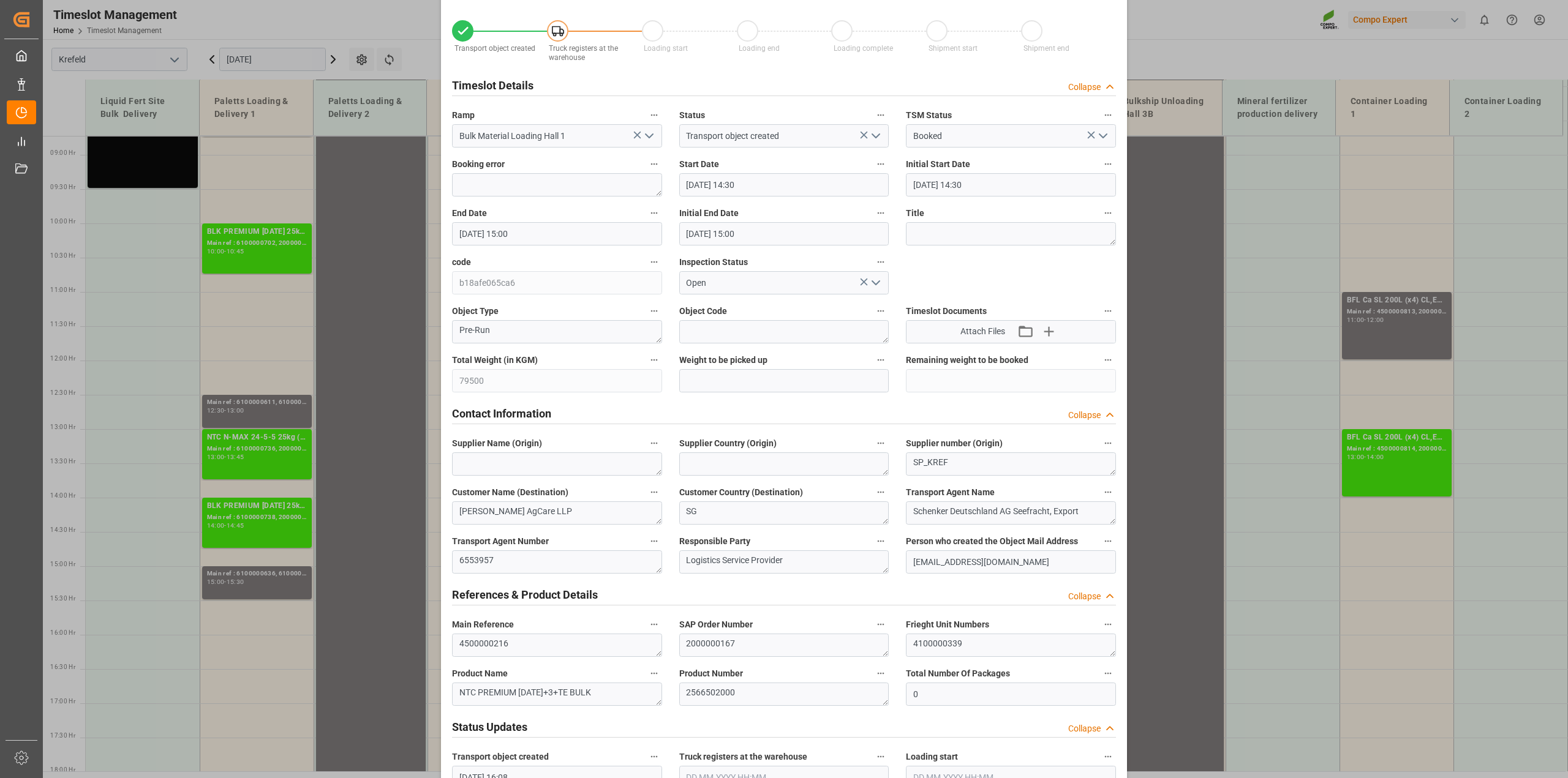
scroll to position [0, 0]
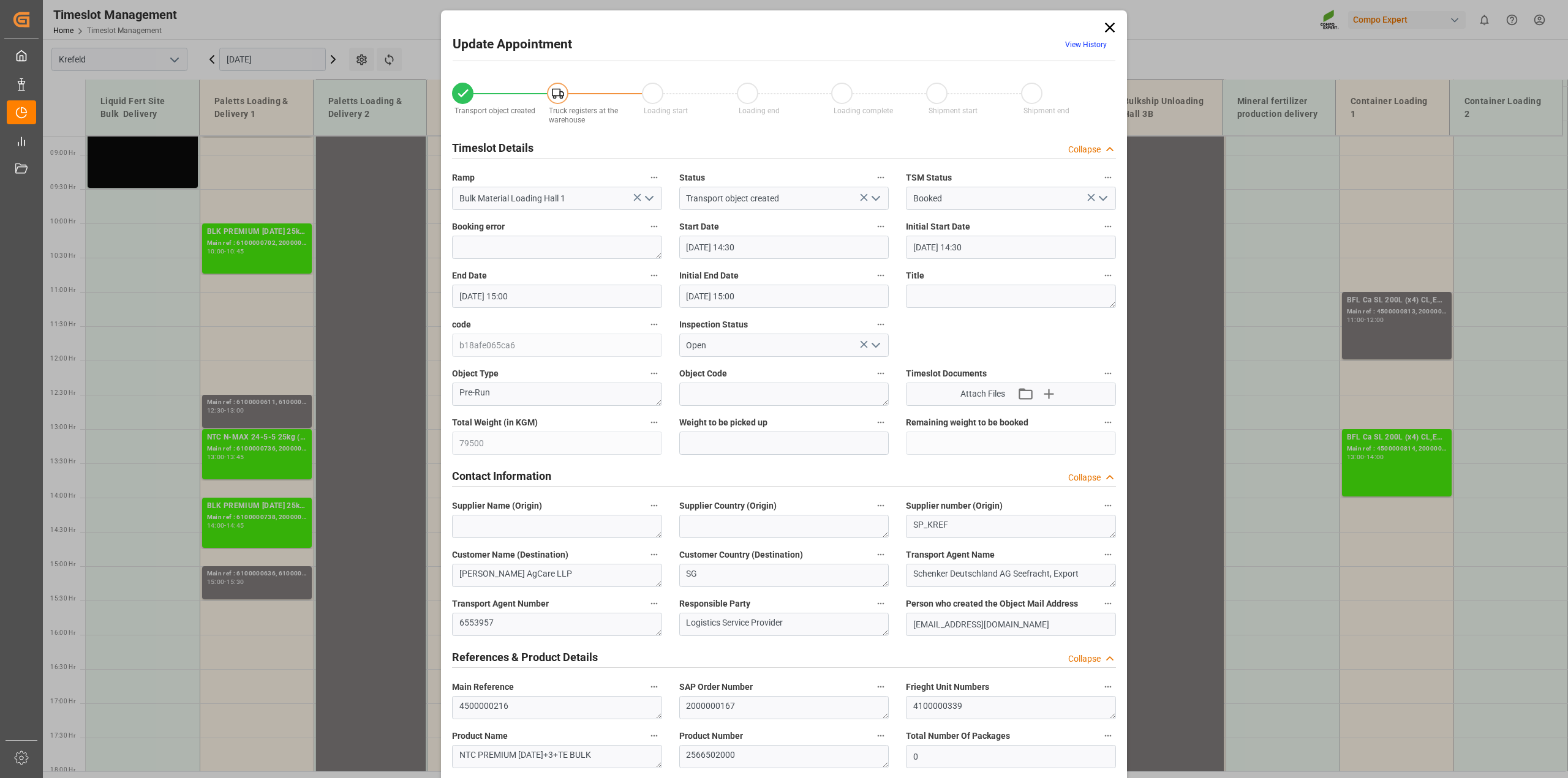
click at [1110, 26] on icon at bounding box center [1110, 28] width 17 height 17
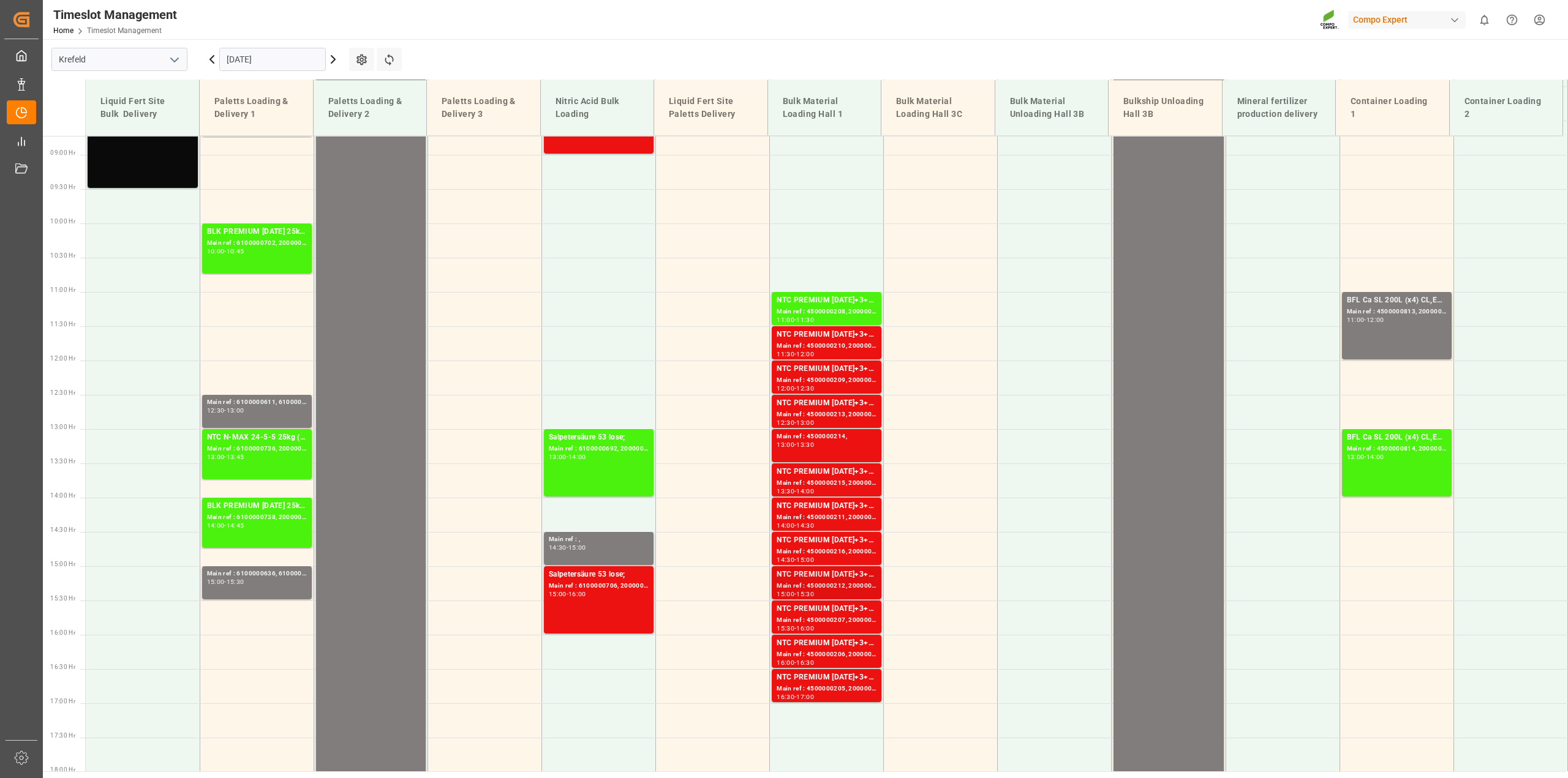
click at [825, 590] on div "Main ref : 4500000212, 2000000167" at bounding box center [827, 586] width 100 height 11
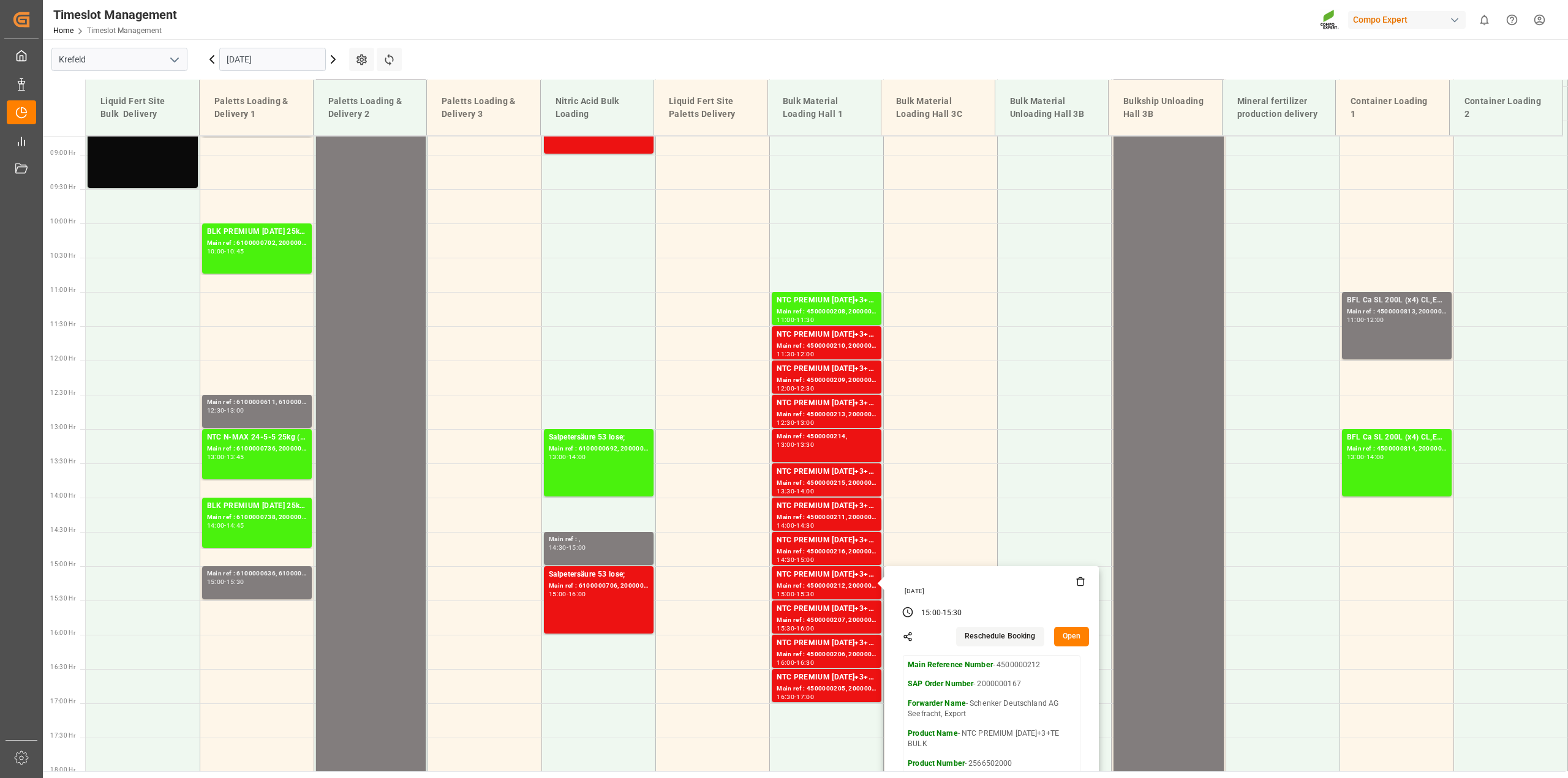
click at [1075, 639] on button "Open" at bounding box center [1072, 637] width 36 height 19
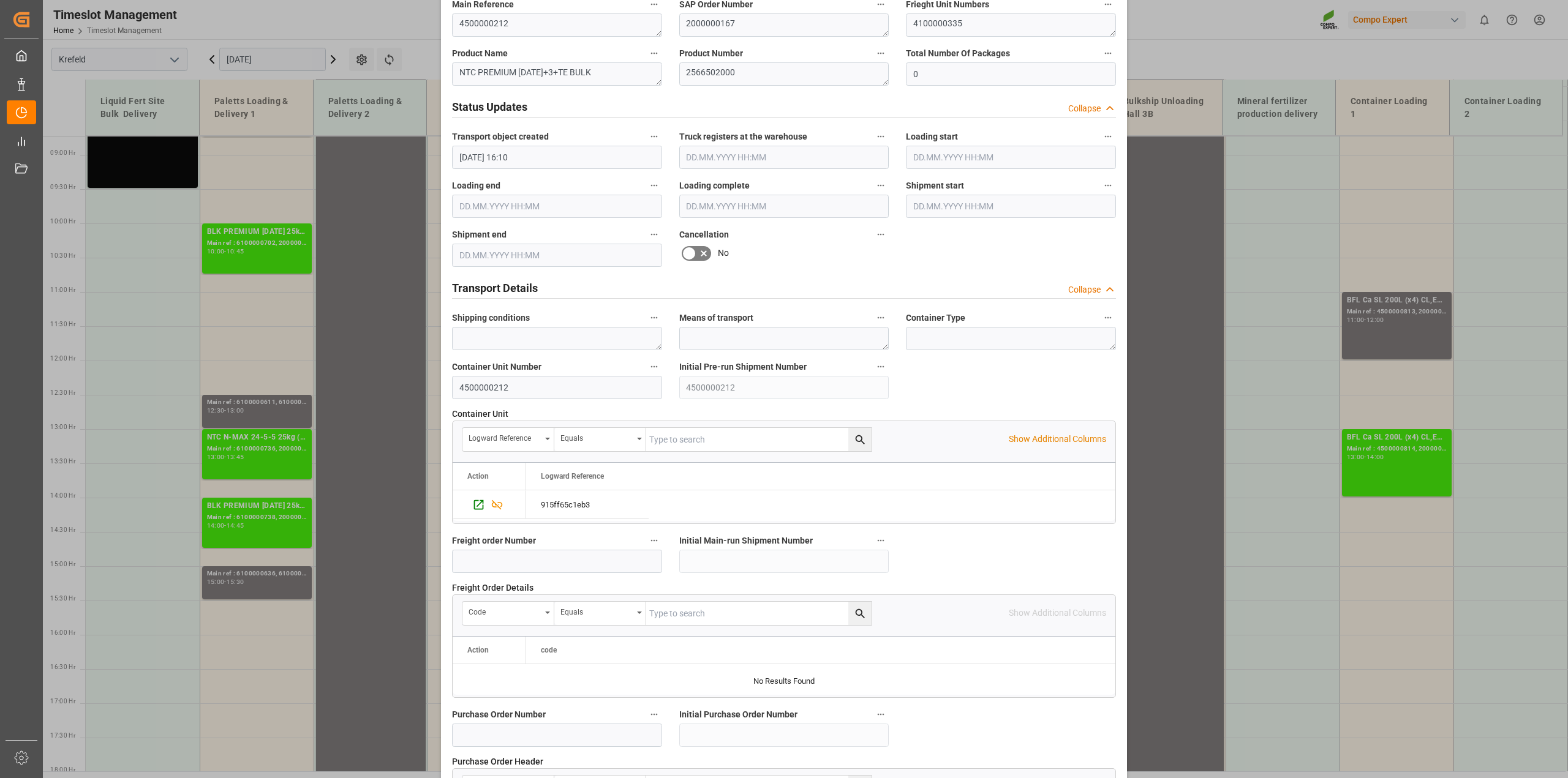
scroll to position [689, 0]
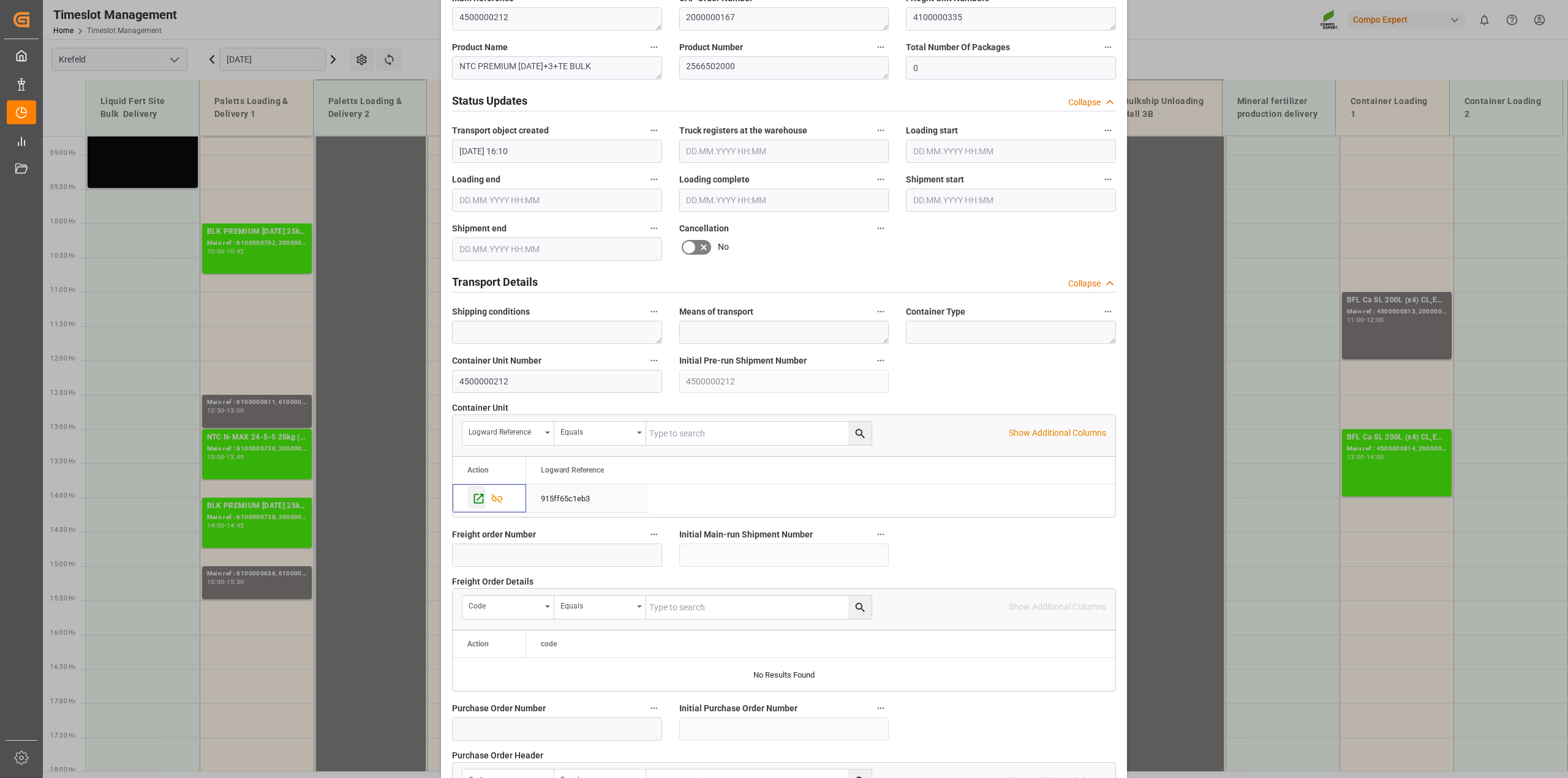
click at [479, 500] on icon "Press SPACE to select this row." at bounding box center [478, 498] width 13 height 13
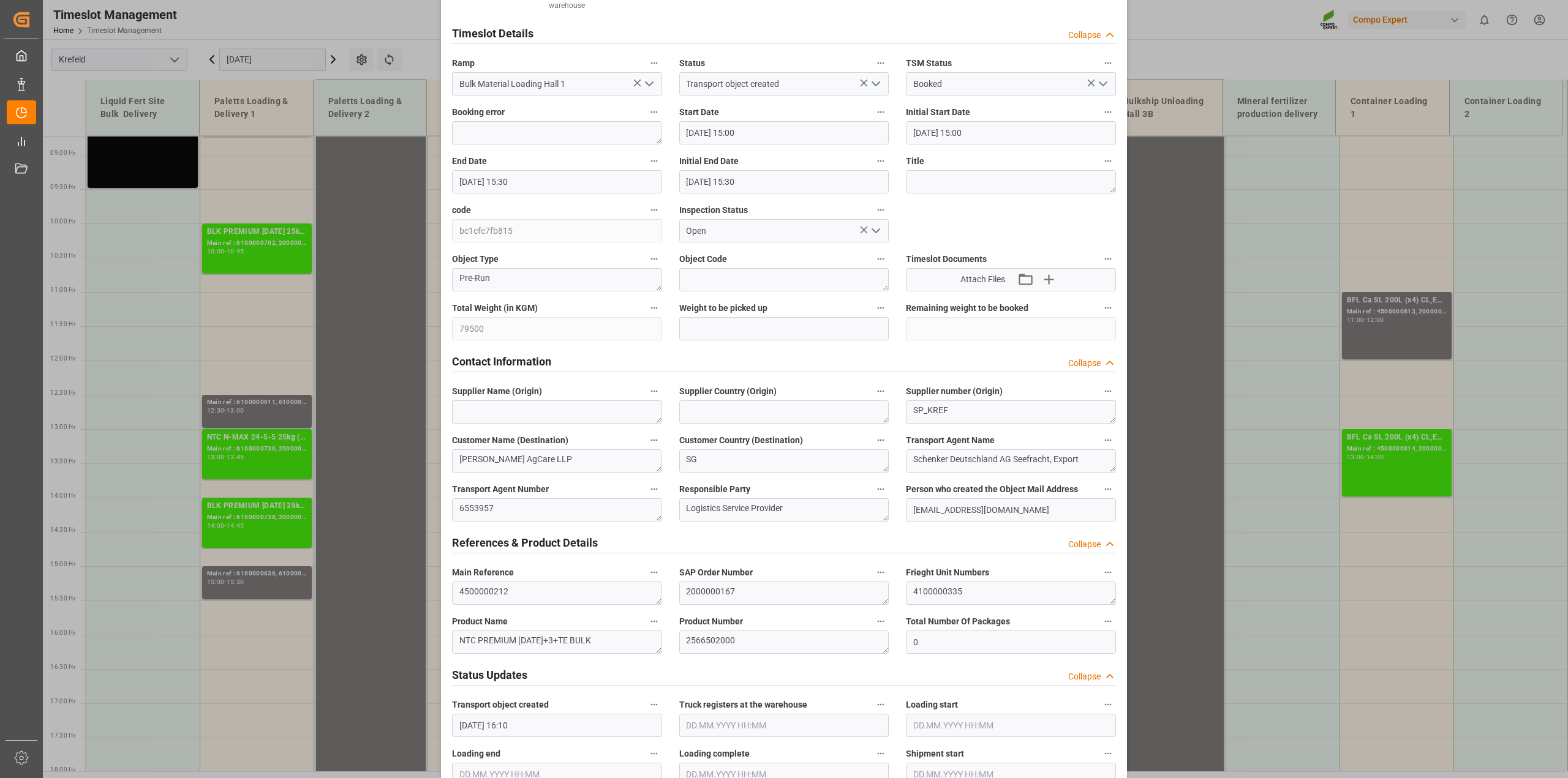
scroll to position [0, 0]
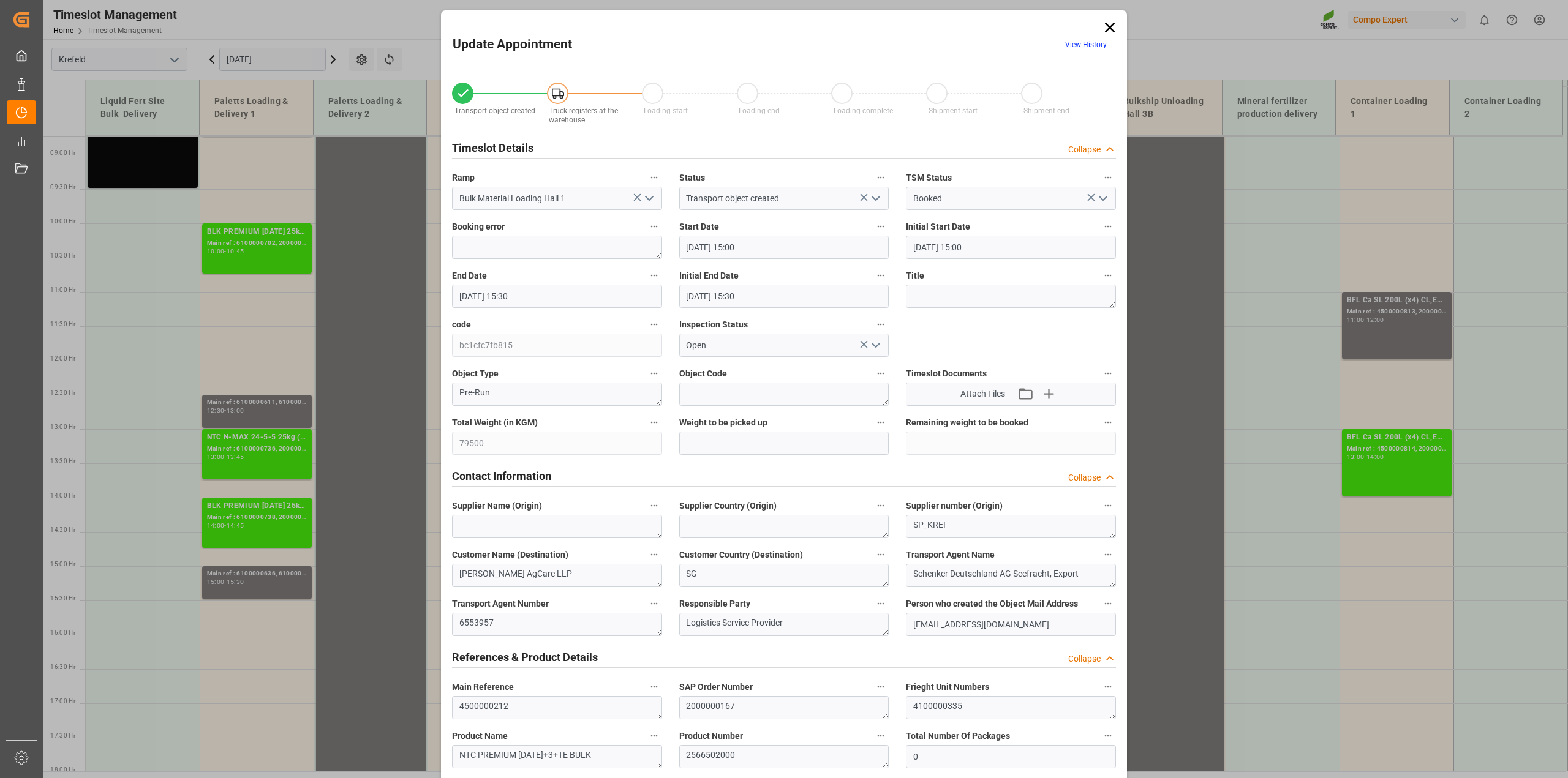
click at [1112, 27] on icon at bounding box center [1110, 28] width 17 height 17
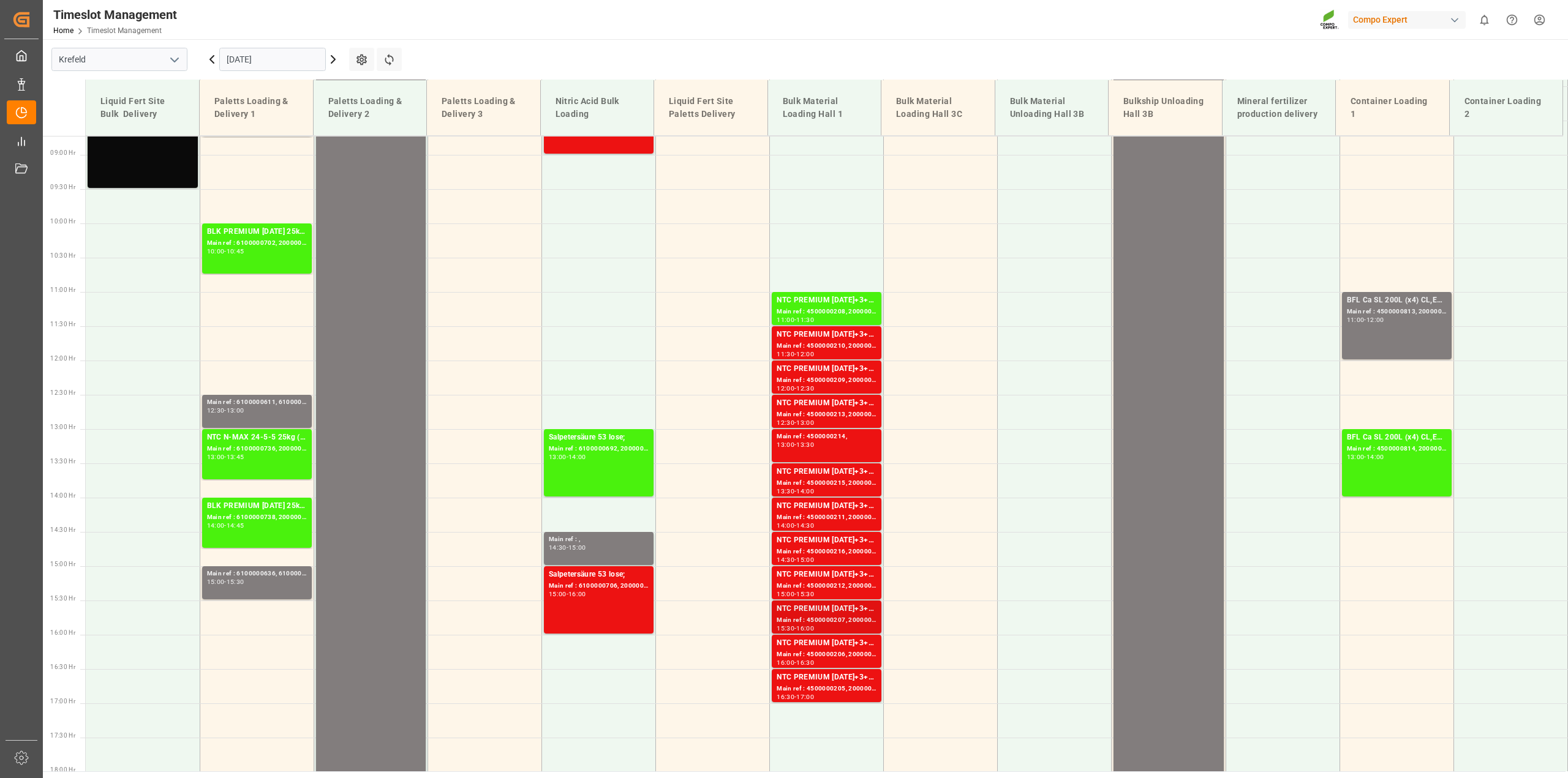
click at [825, 620] on div "Main ref : 4500000207, 2000000167" at bounding box center [827, 621] width 100 height 11
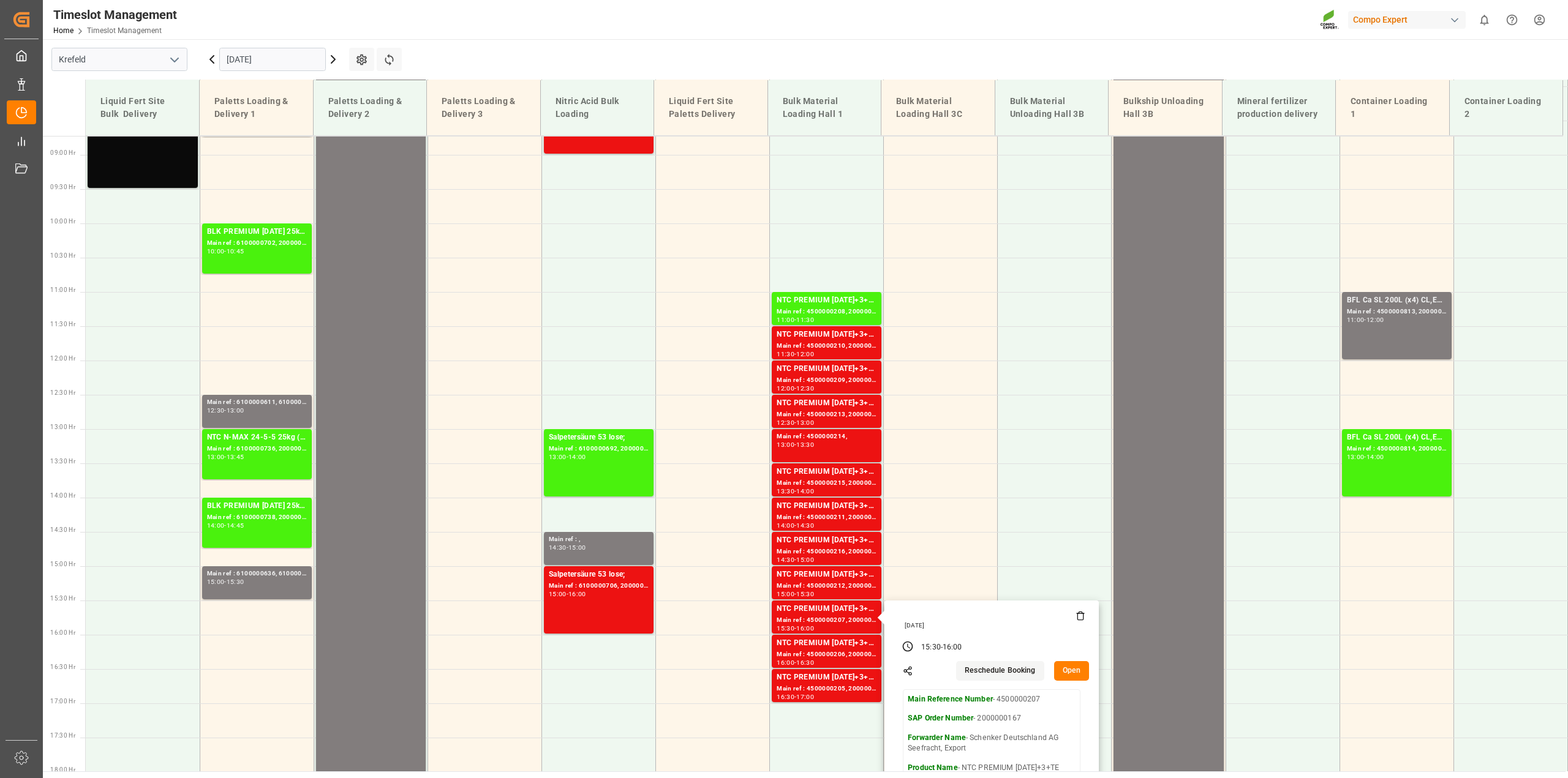
click at [1064, 672] on button "Open" at bounding box center [1072, 671] width 36 height 19
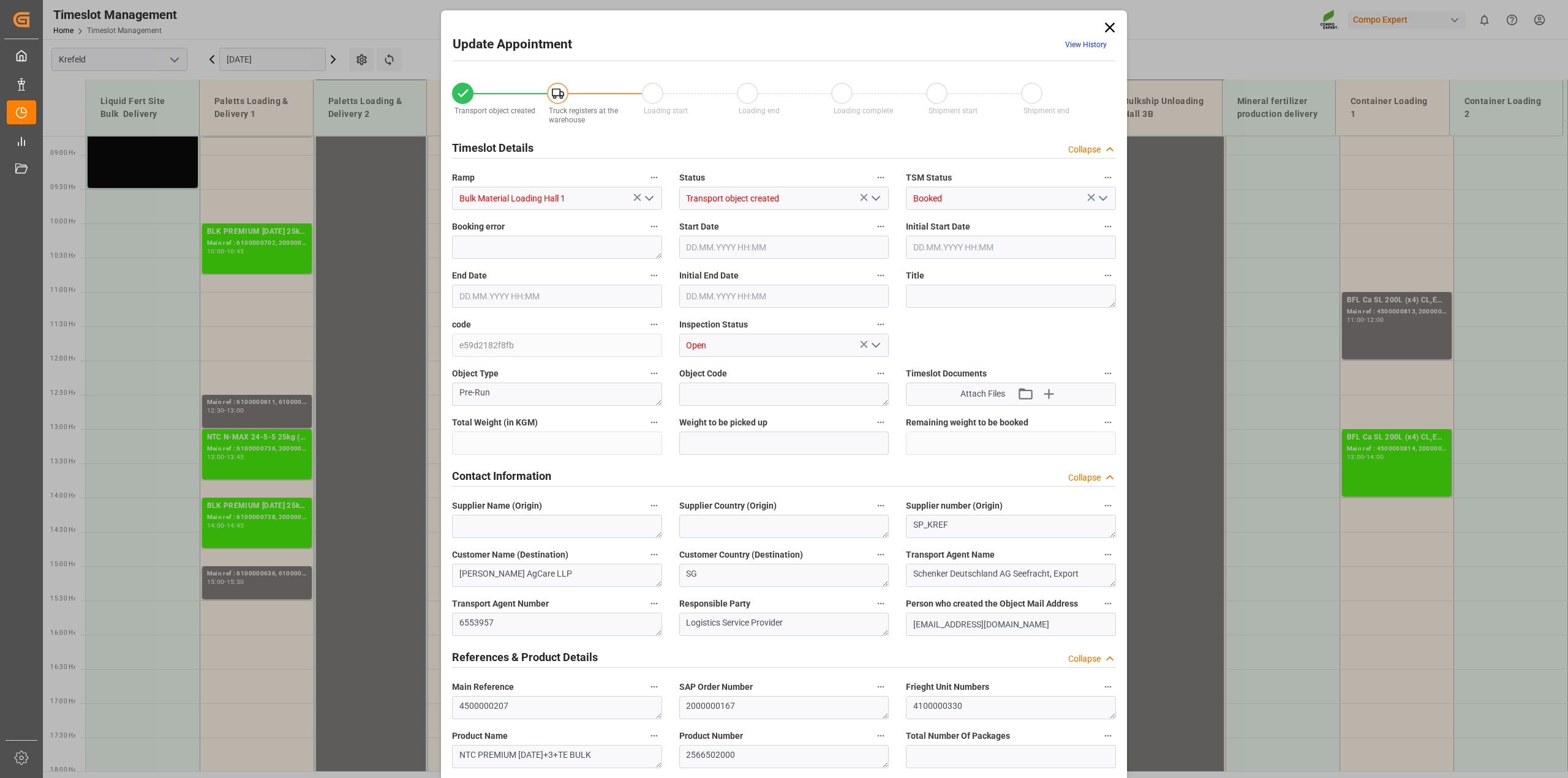
type input "79500"
type input "0"
type input "31.07.2025 15:30"
type input "31.07.2025 16:00"
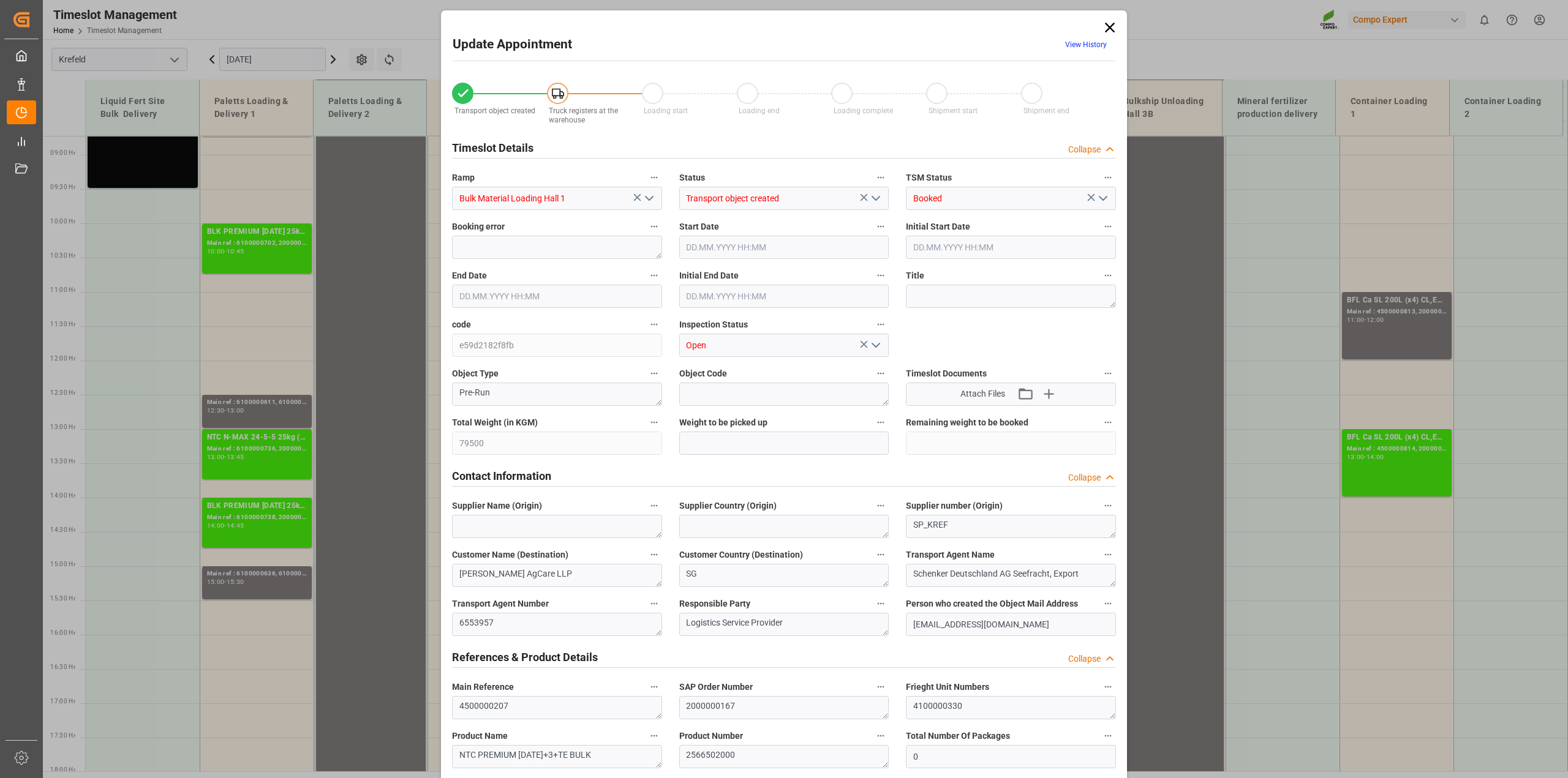
type input "31.07.2025 16:00"
type input "30.07.2025 16:07"
type input "17.07.2025 13:10"
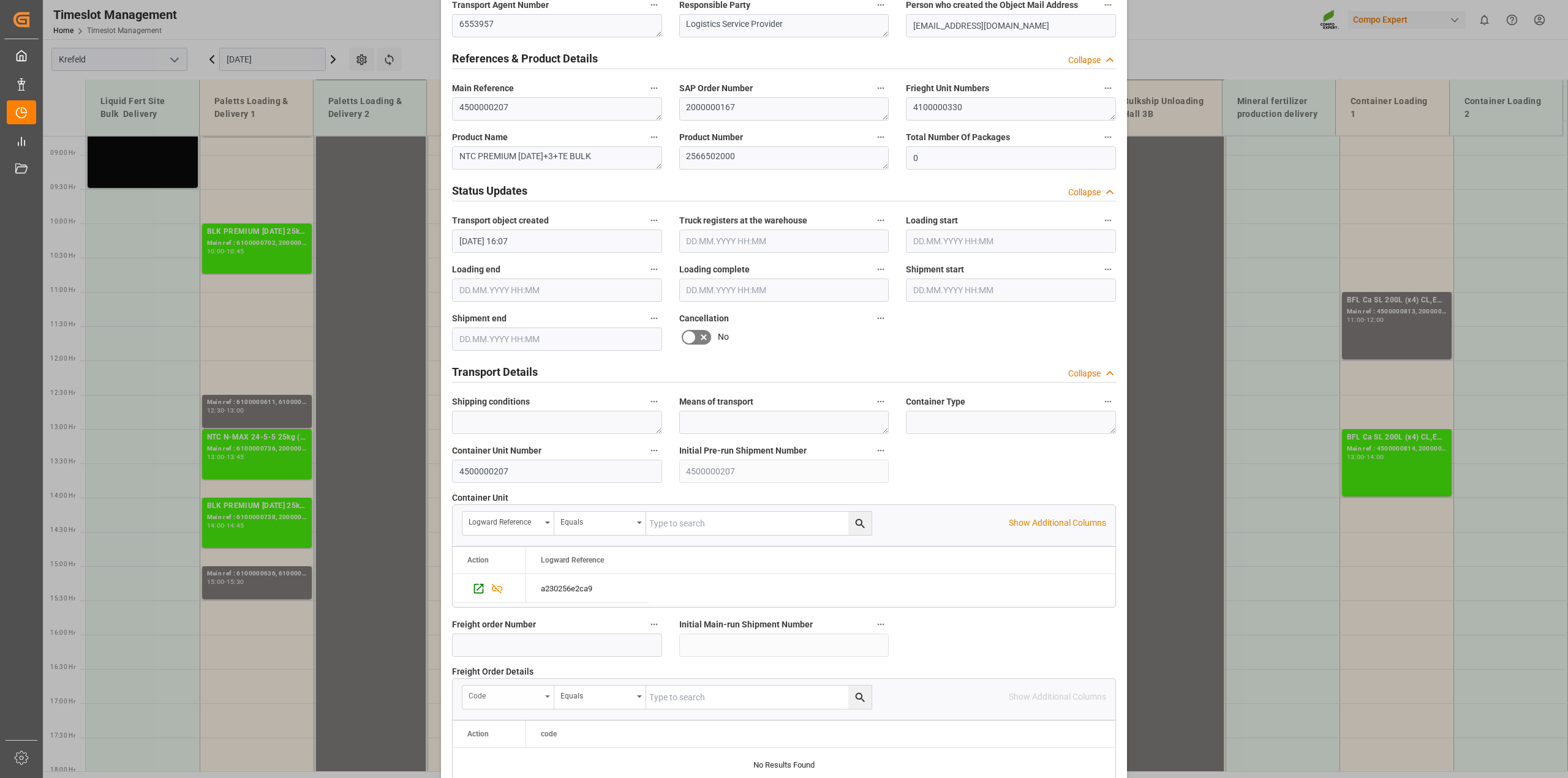
scroll to position [765, 0]
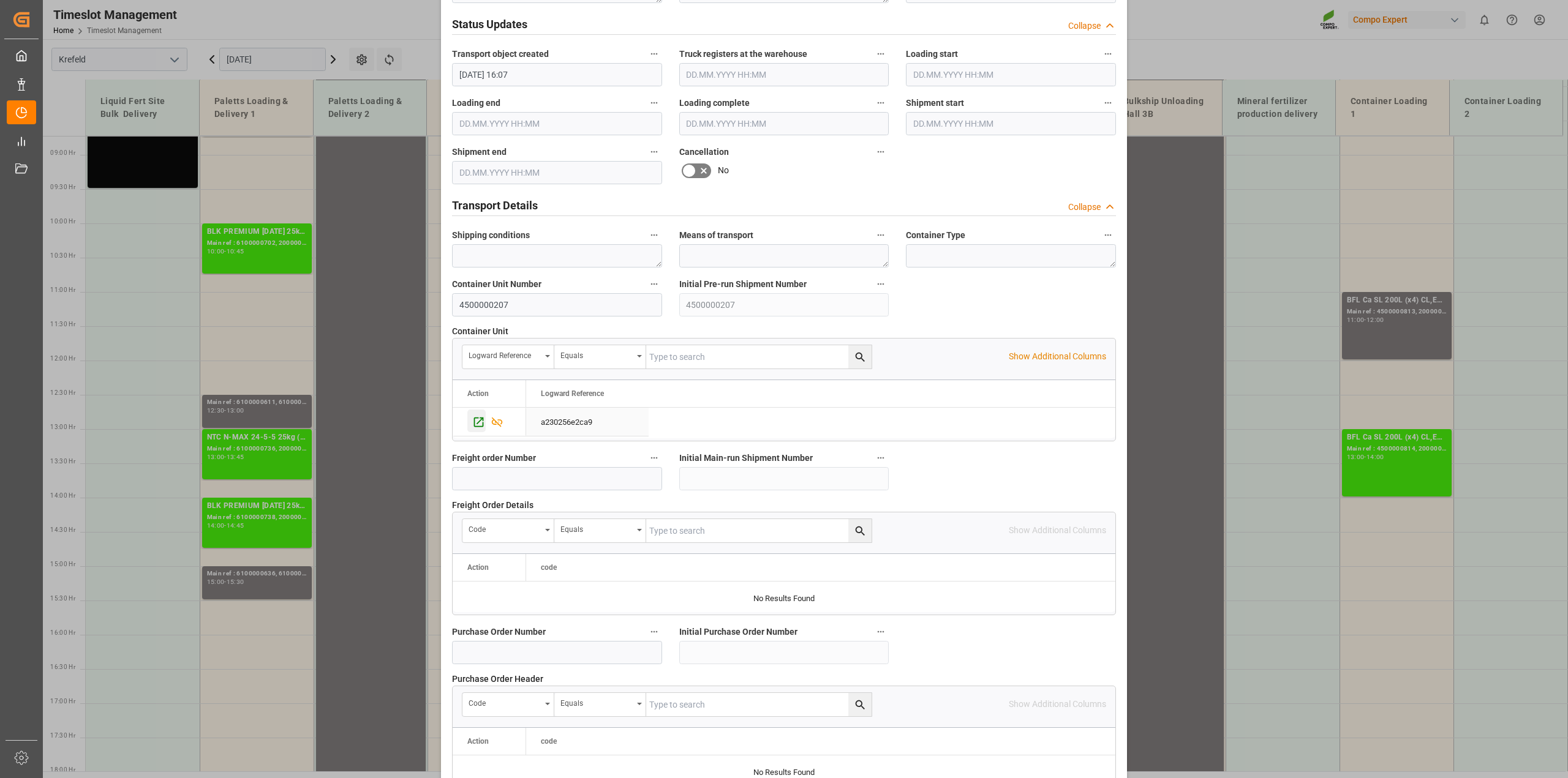
click at [476, 420] on icon "Press SPACE to select this row." at bounding box center [478, 422] width 13 height 13
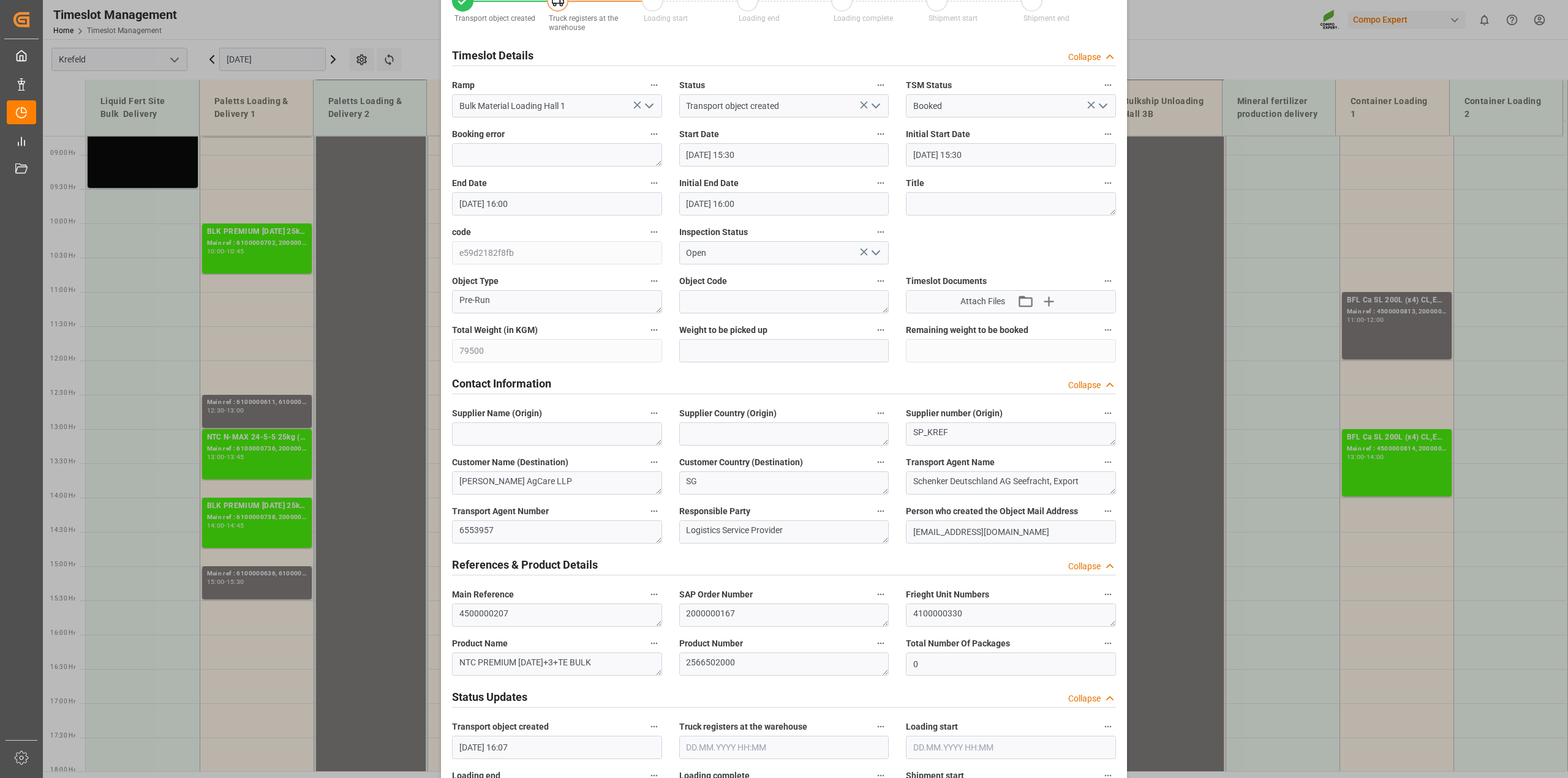
scroll to position [0, 0]
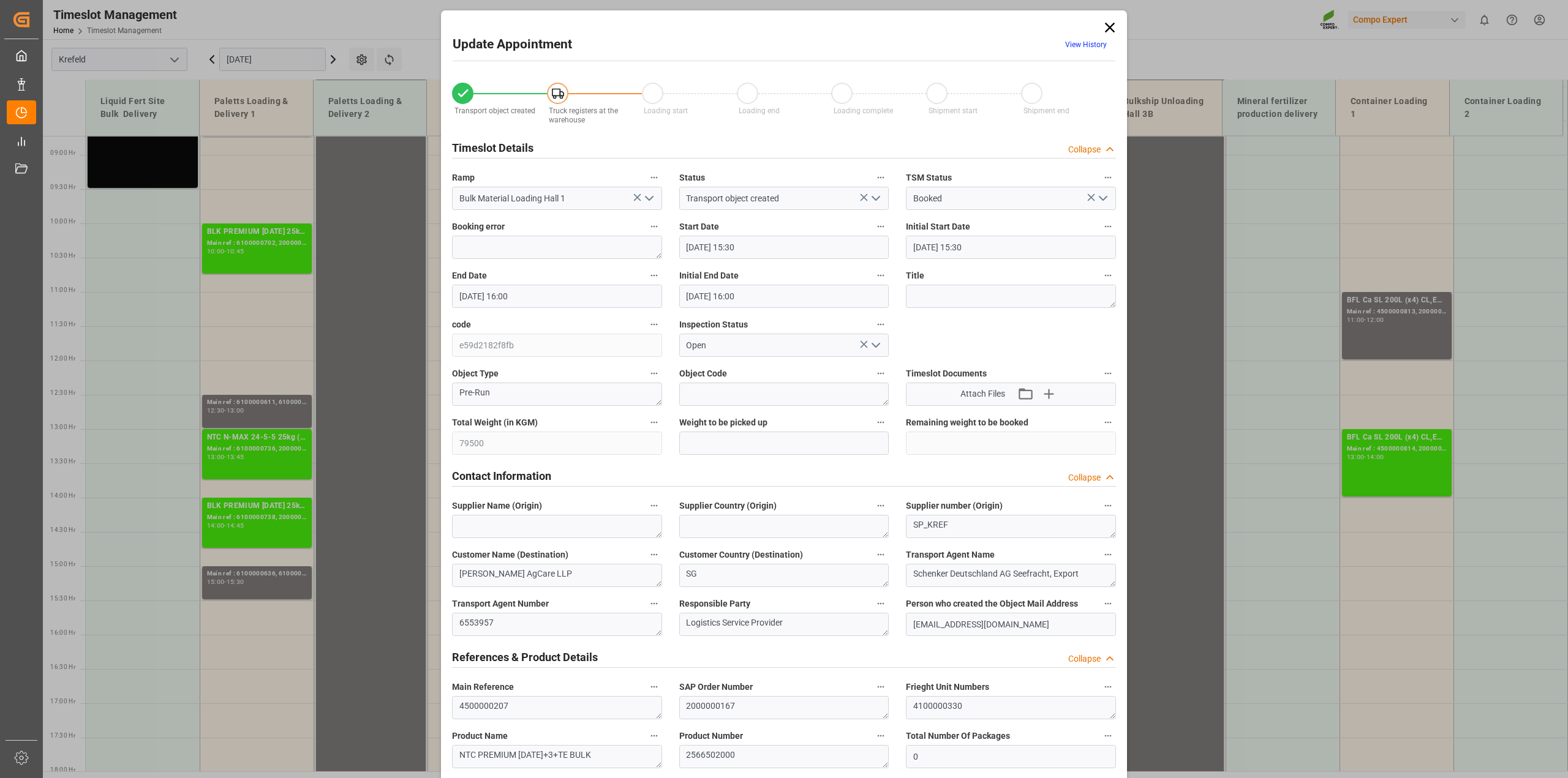
drag, startPoint x: 1104, startPoint y: 26, endPoint x: 1104, endPoint y: 41, distance: 15.0
click at [1104, 26] on icon at bounding box center [1110, 28] width 17 height 17
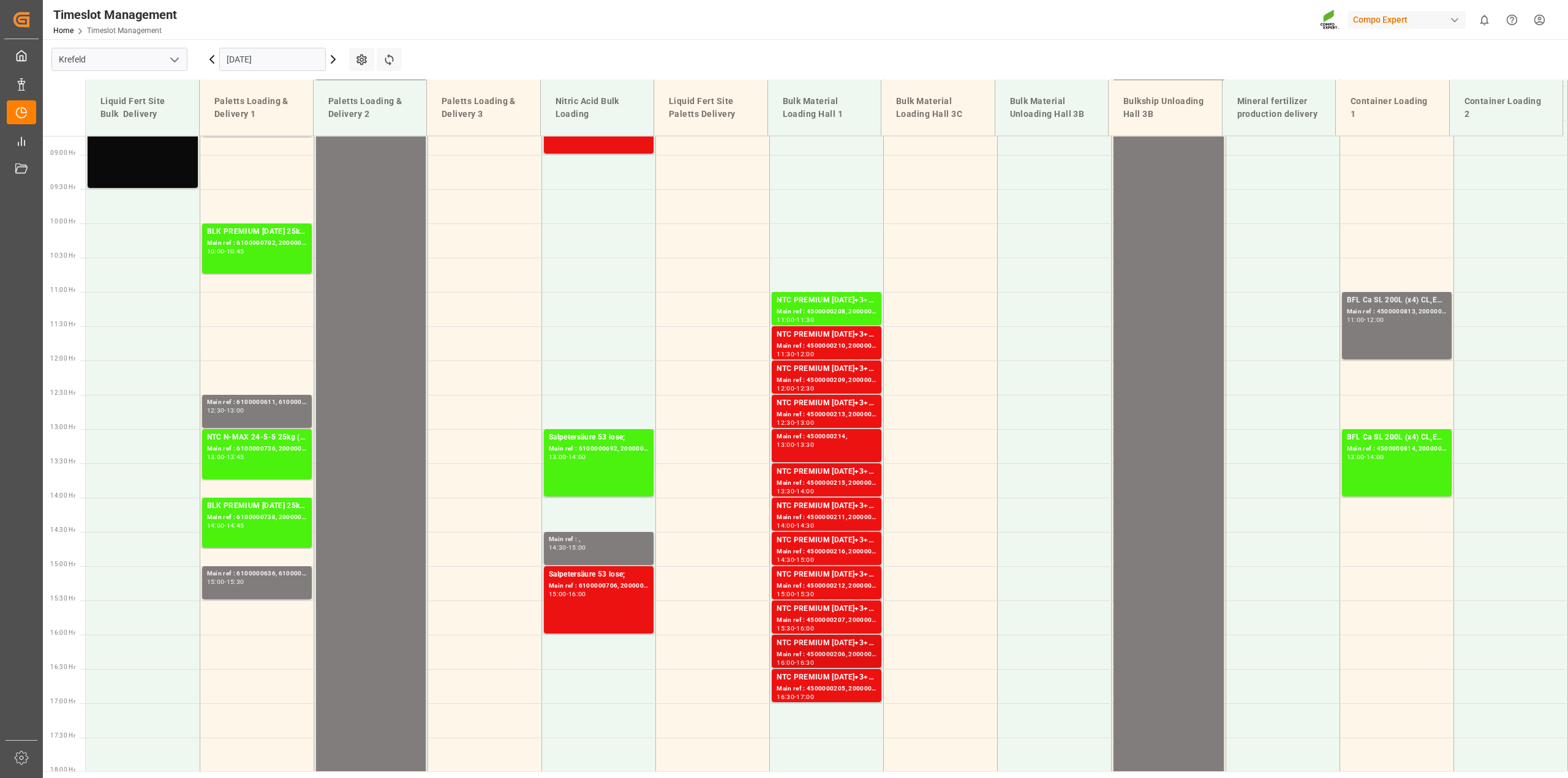
click at [836, 650] on div "Main ref : 4500000206, 2000000167" at bounding box center [827, 655] width 100 height 11
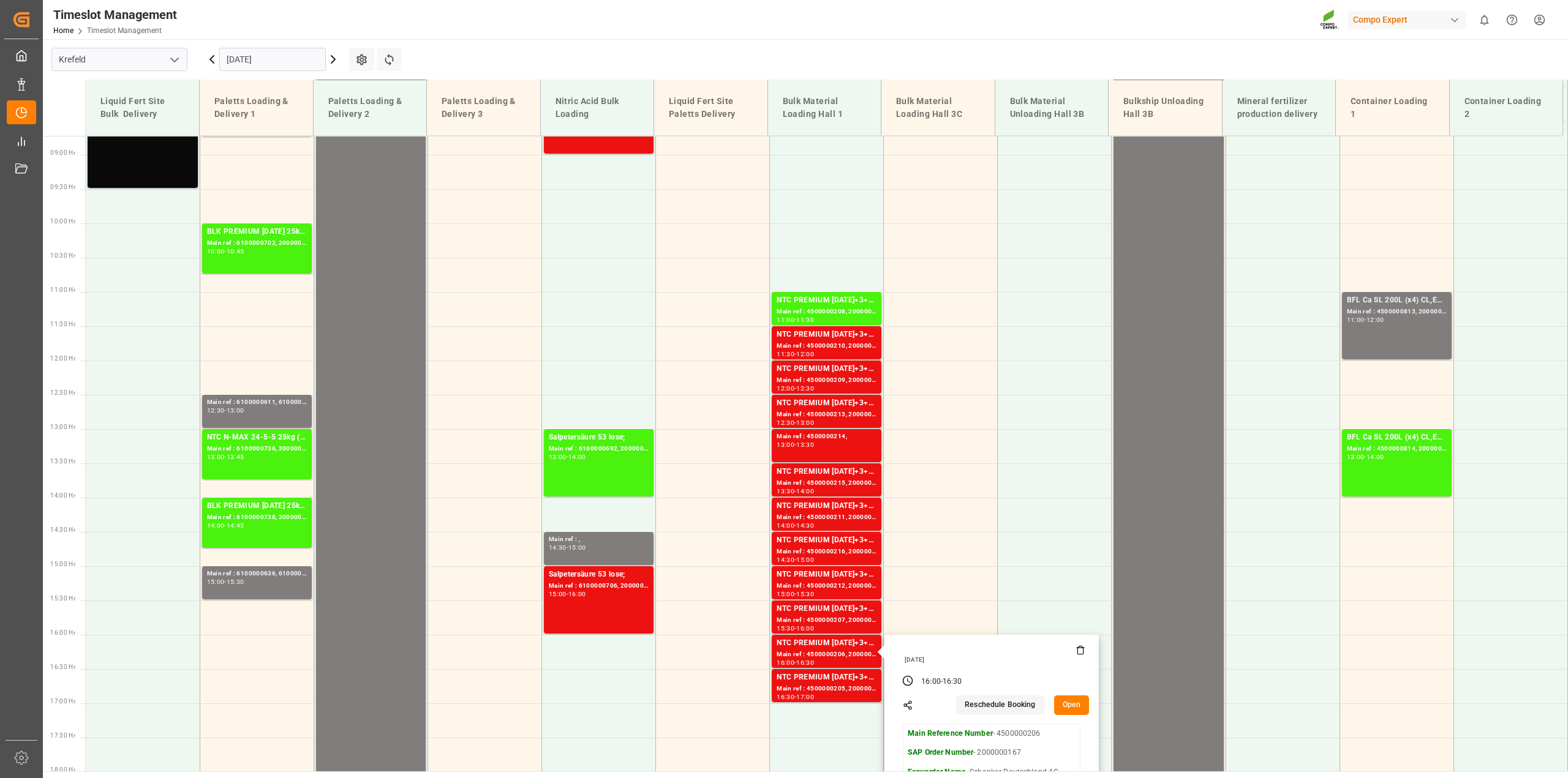
click at [1075, 704] on button "Open" at bounding box center [1072, 705] width 36 height 19
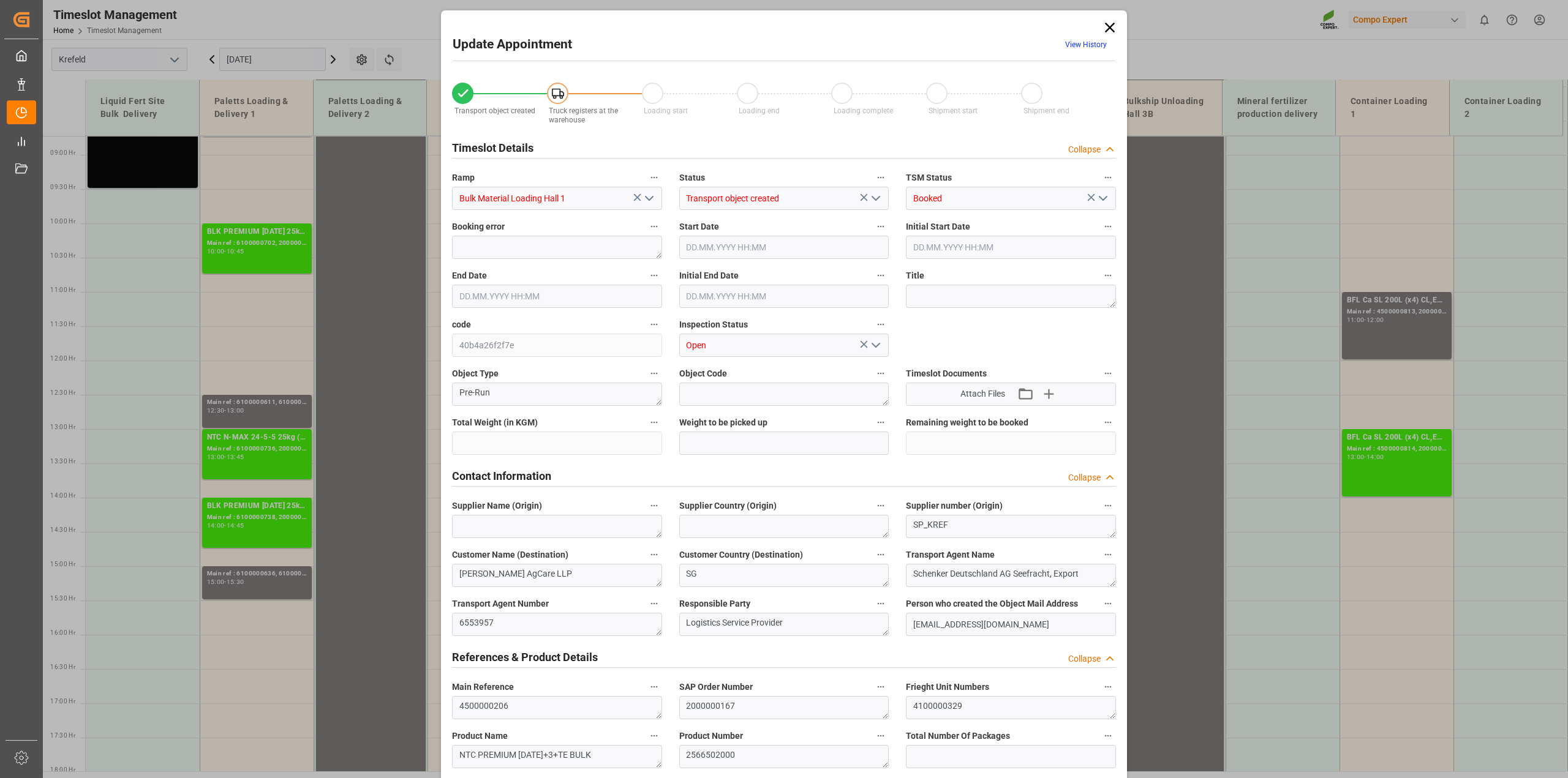
type input "53000"
type input "0"
type input "31.07.2025 16:00"
type input "31.07.2025 16:30"
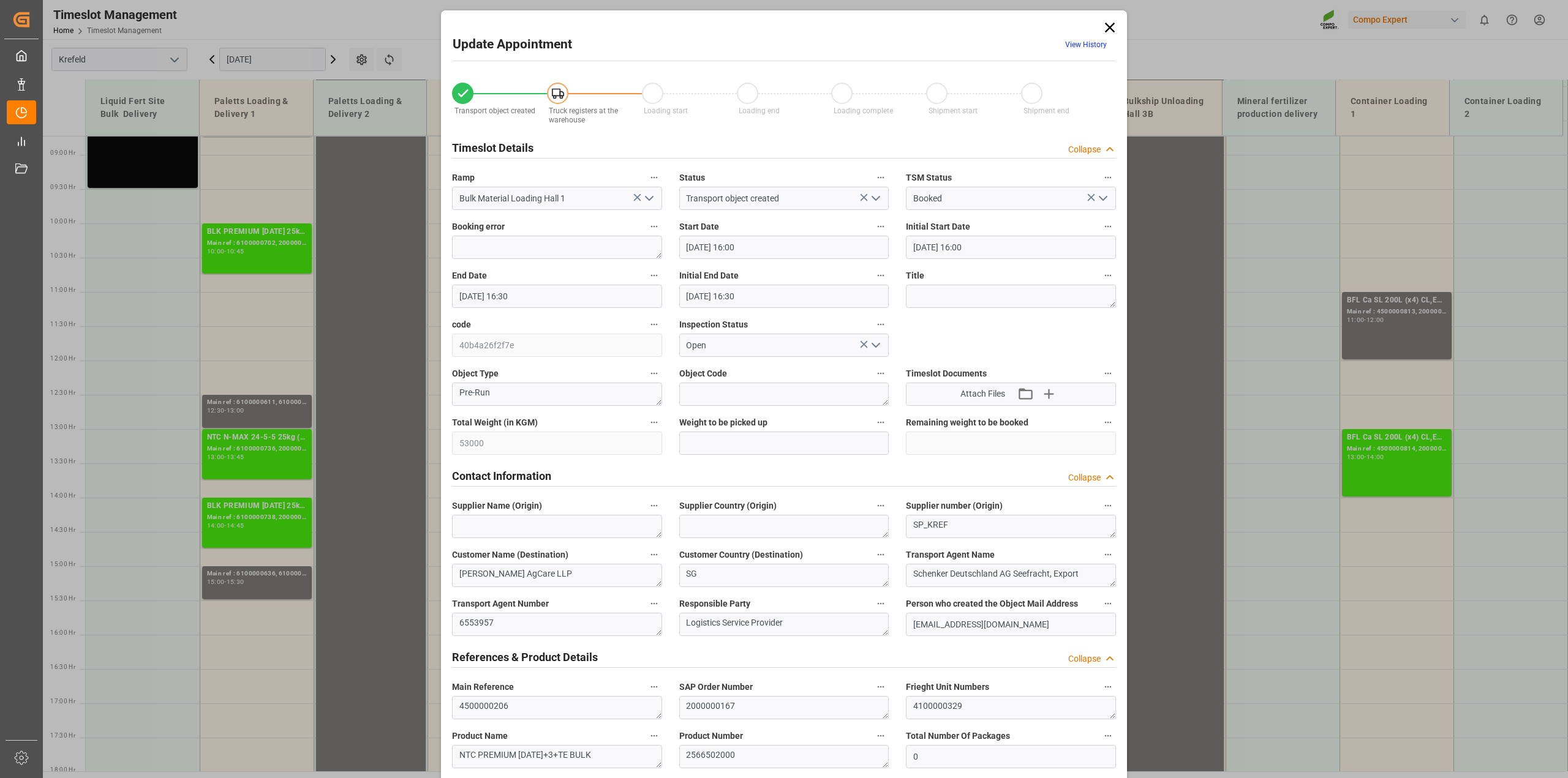
type input "31.07.2025 16:30"
type input "30.07.2025 16:07"
type input "17.07.2025 13:11"
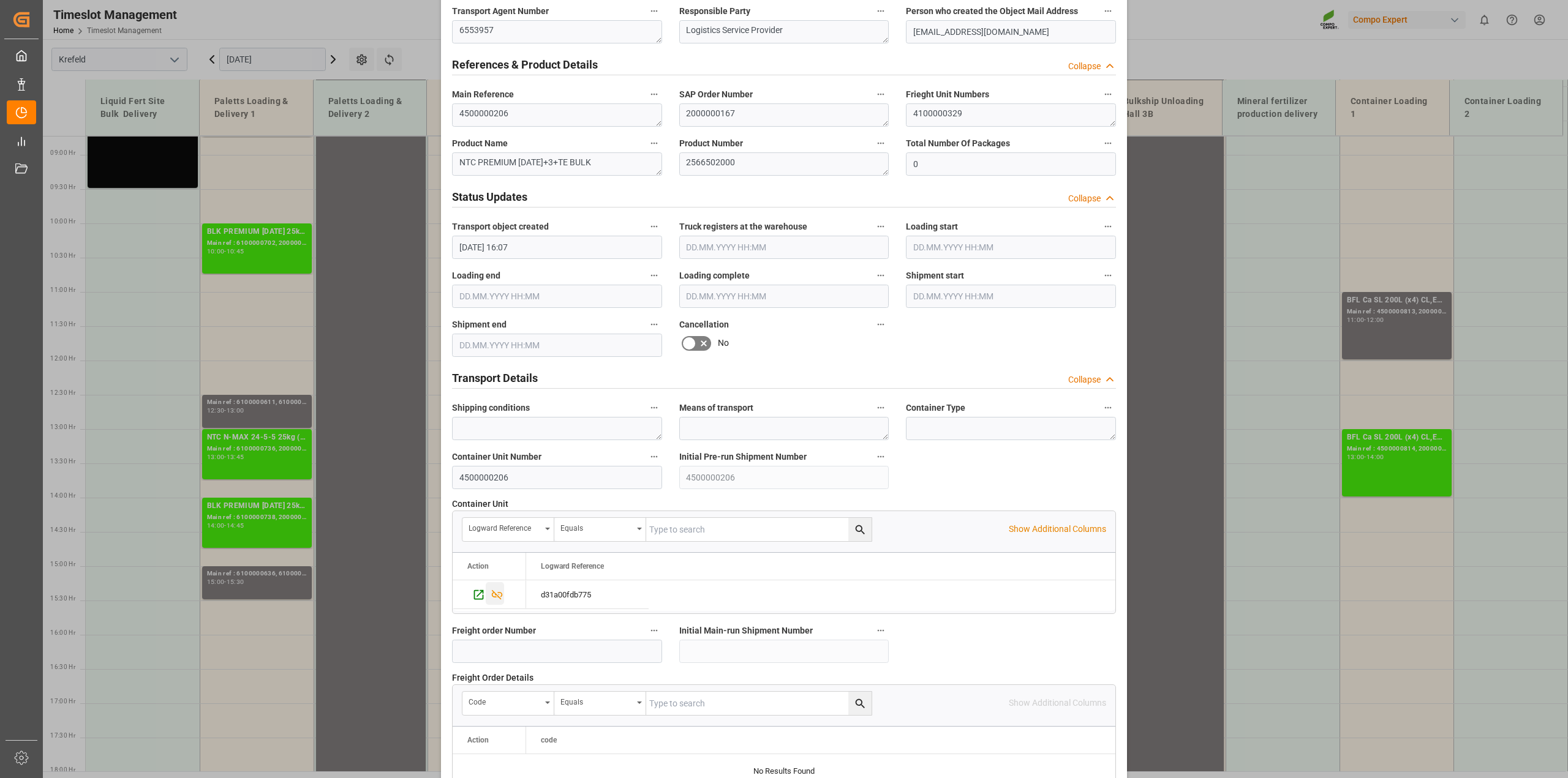
scroll to position [613, 0]
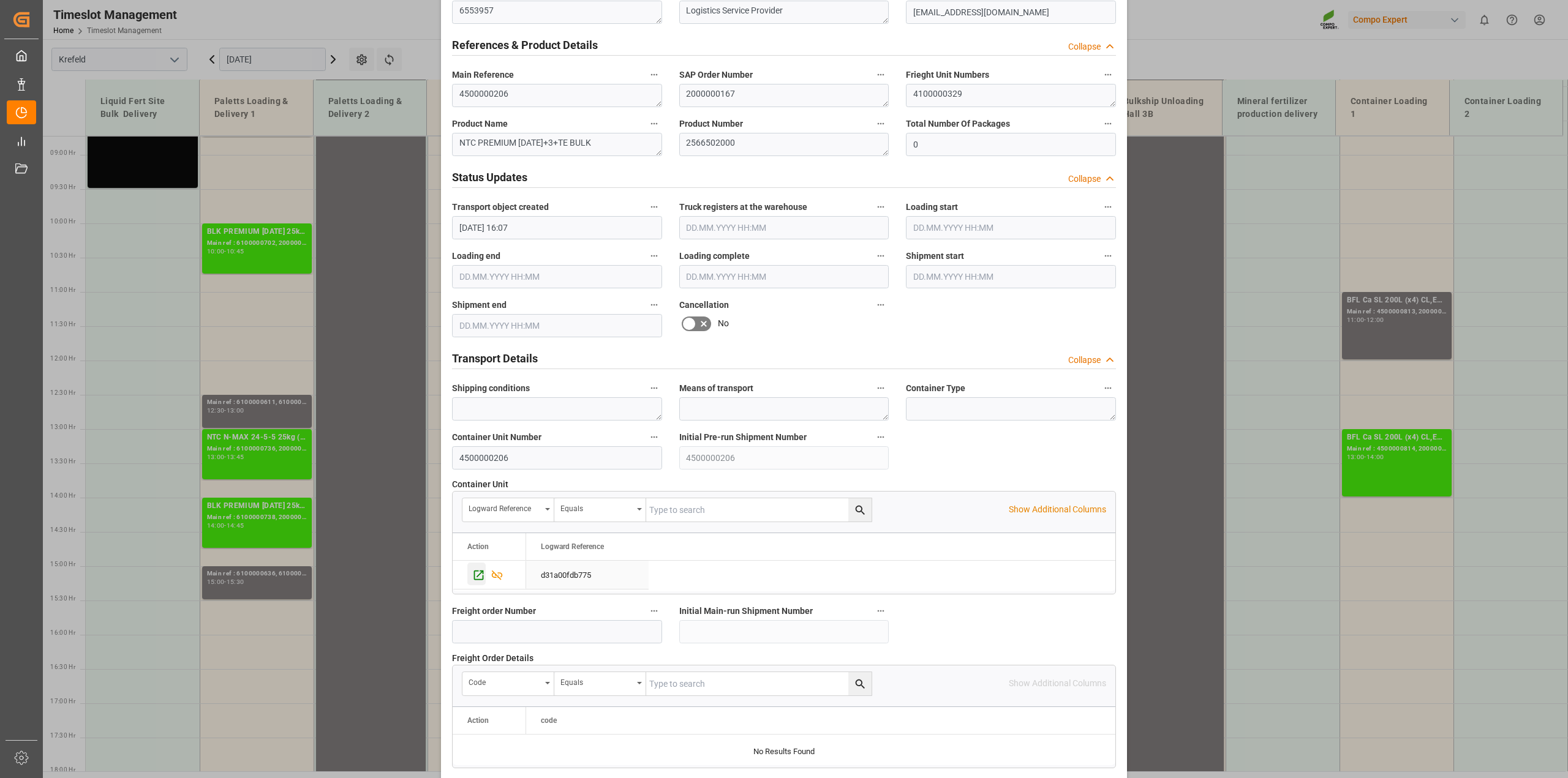
click at [474, 571] on icon "Press SPACE to select this row." at bounding box center [479, 575] width 10 height 10
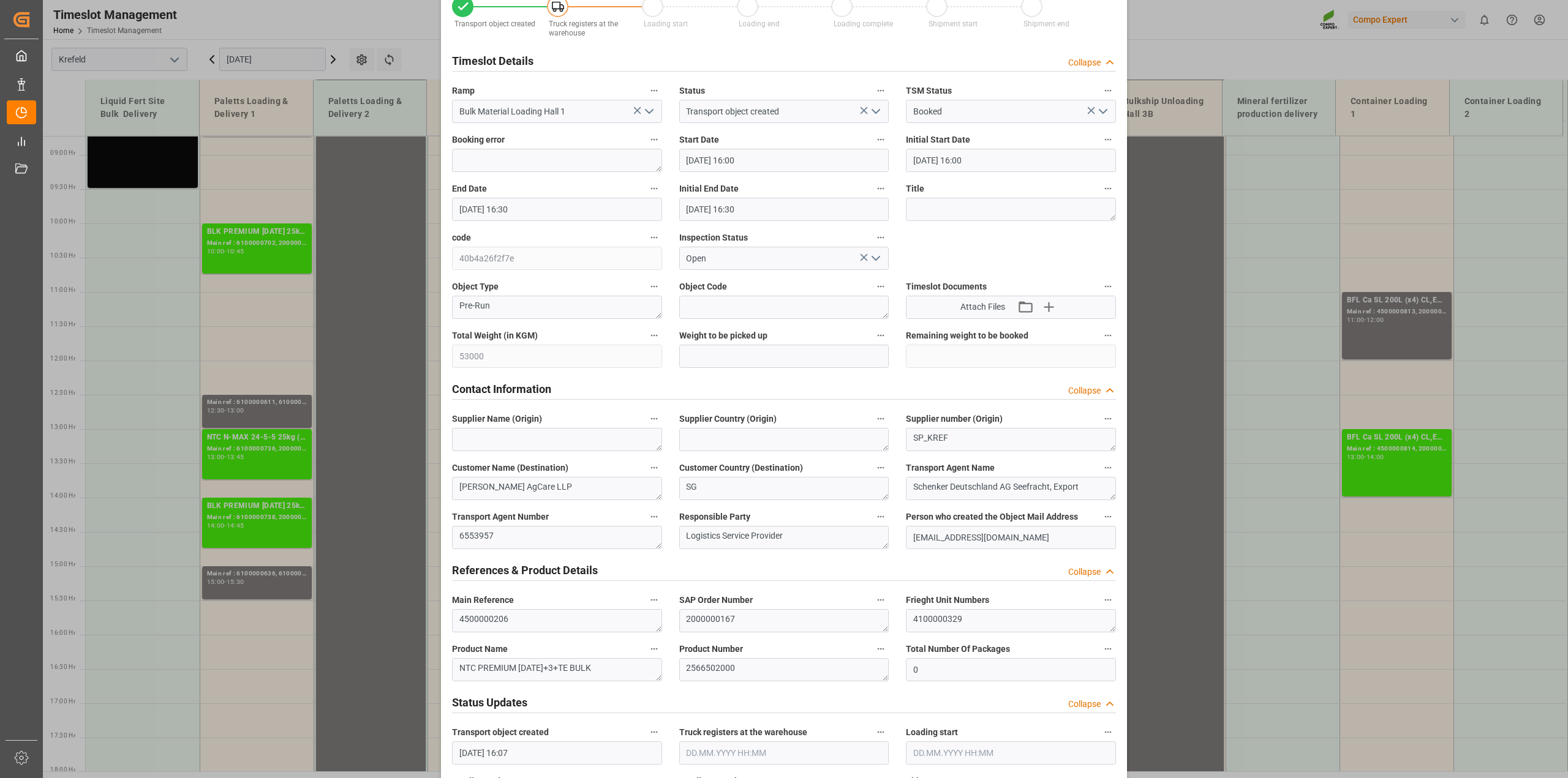
scroll to position [0, 0]
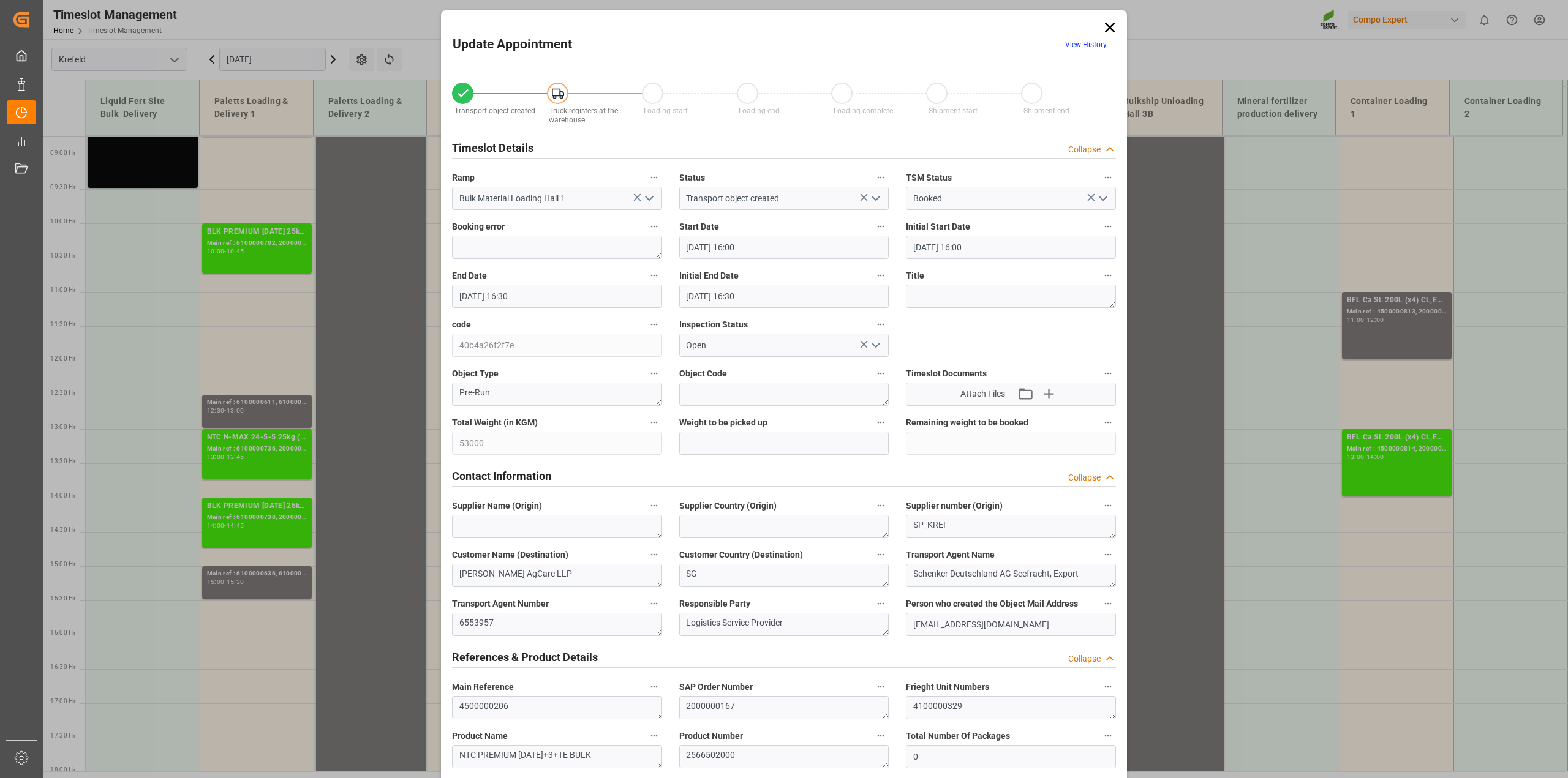
click at [1110, 25] on icon at bounding box center [1110, 27] width 10 height 10
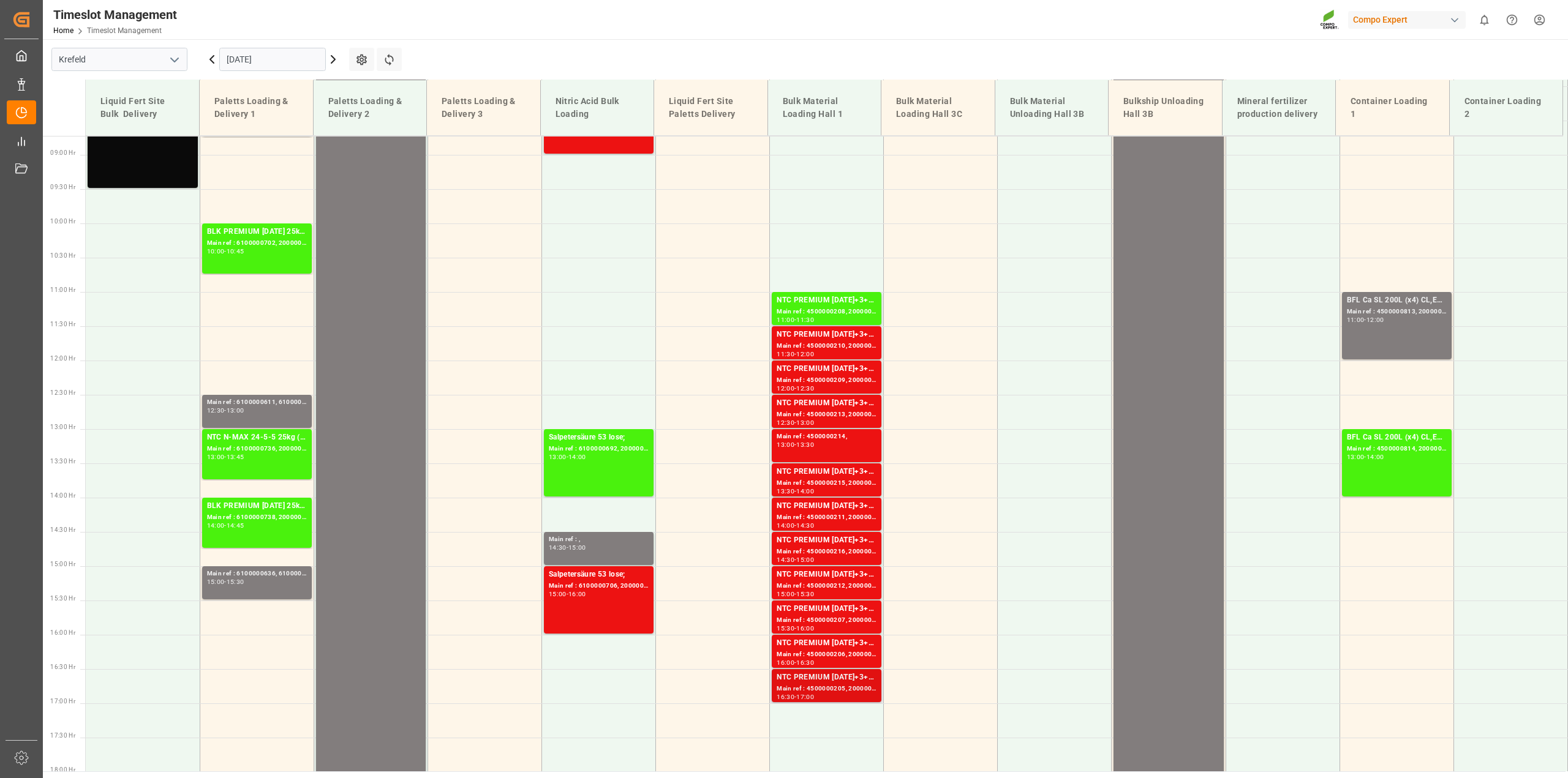
click at [797, 694] on div "-" at bounding box center [796, 697] width 2 height 6
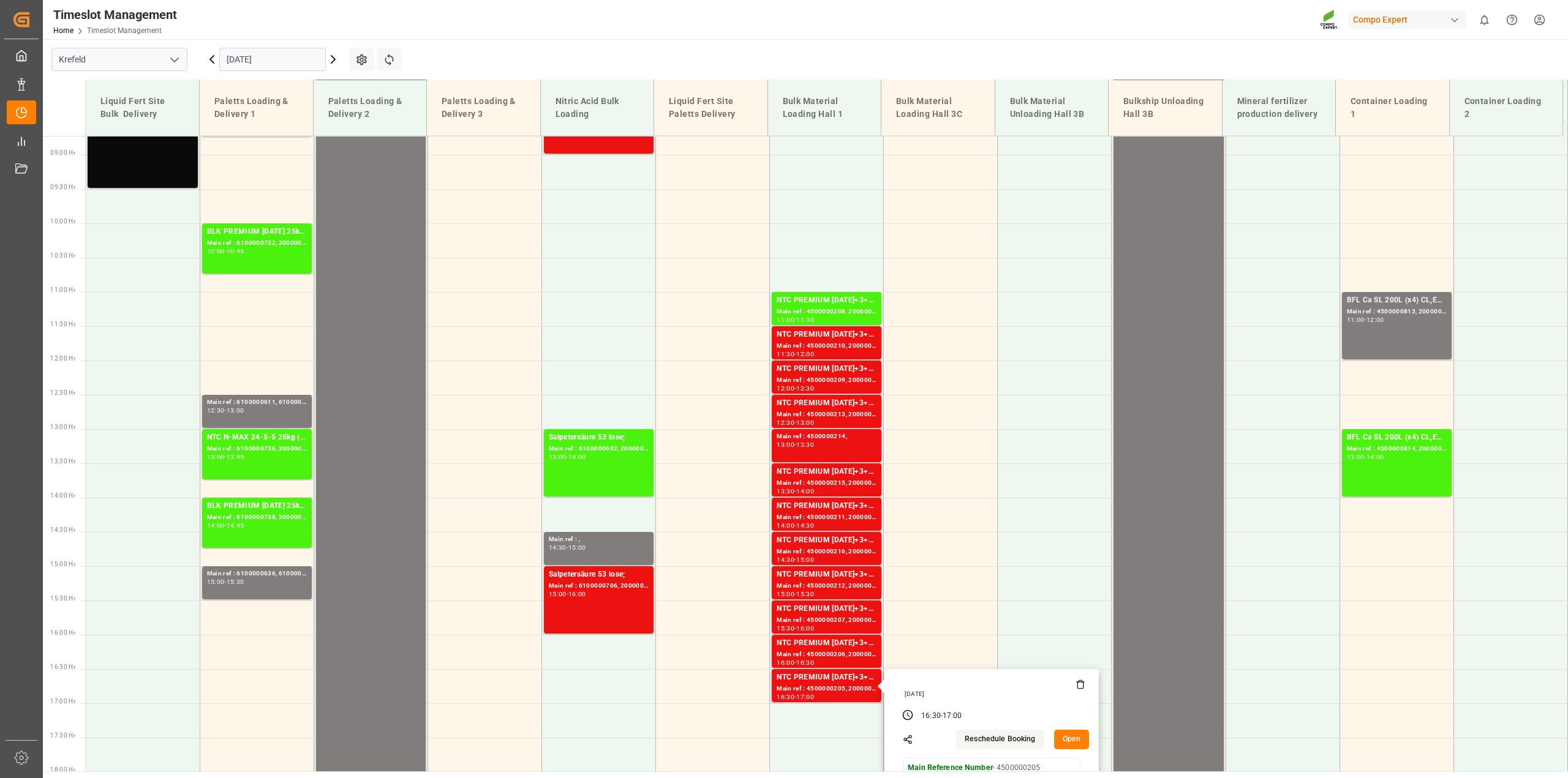
click at [1060, 735] on button "Open" at bounding box center [1072, 740] width 36 height 19
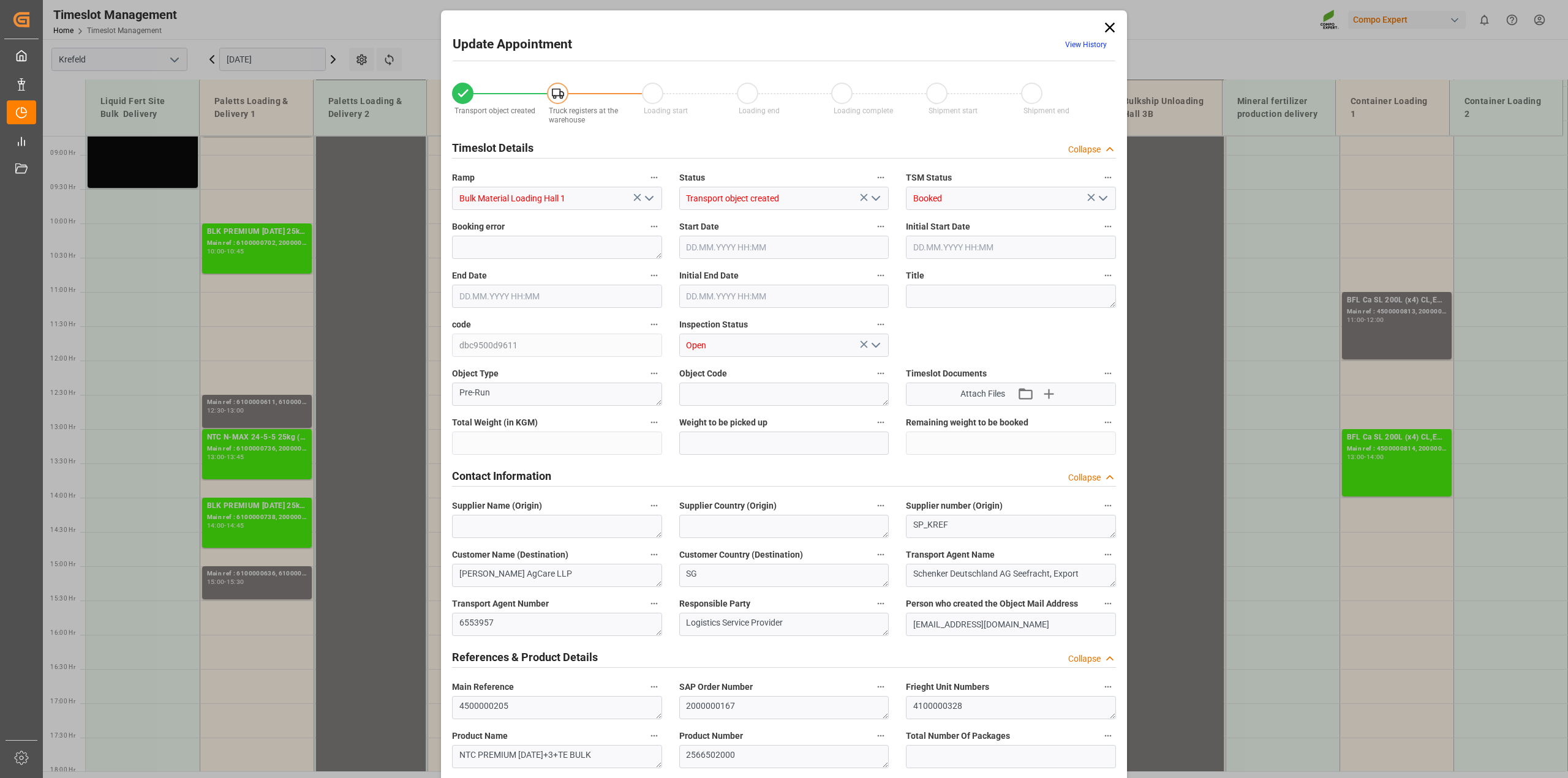
type input "79500"
type input "0"
type input "31.07.2025 16:30"
type input "31.07.2025 17:00"
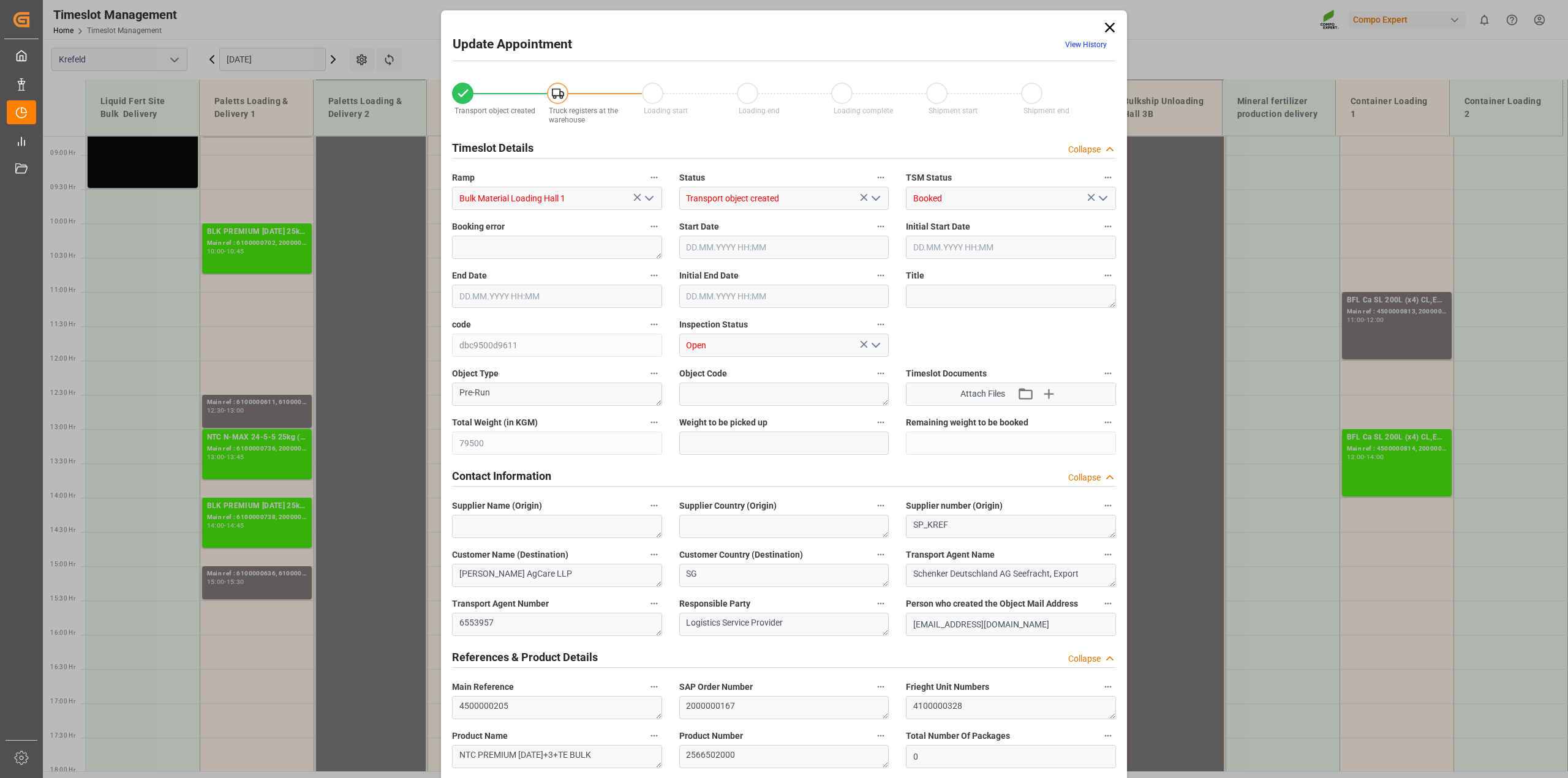
type input "31.07.2025 17:00"
type input "30.07.2025 16:06"
type input "17.07.2025 13:11"
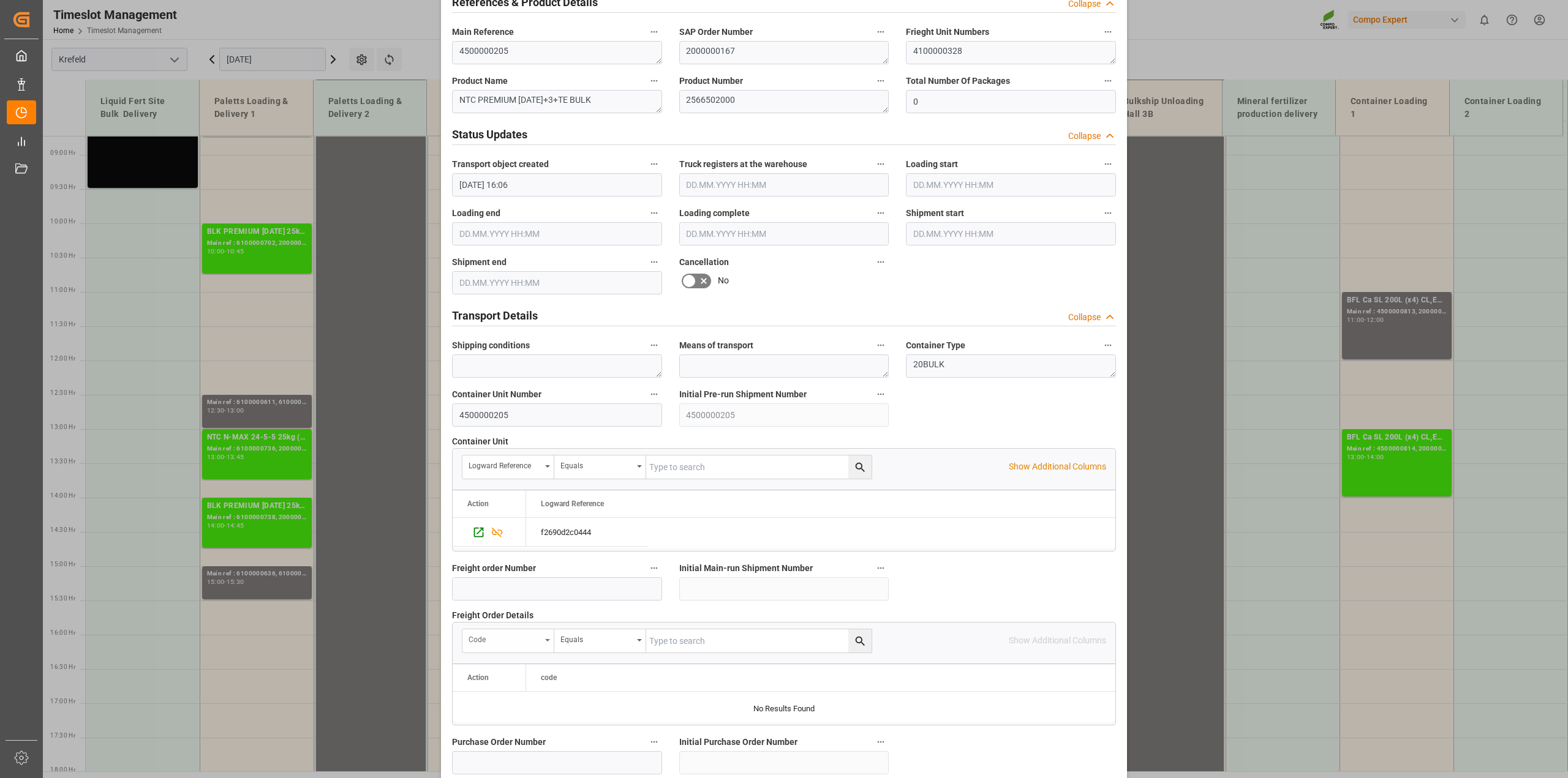
scroll to position [689, 0]
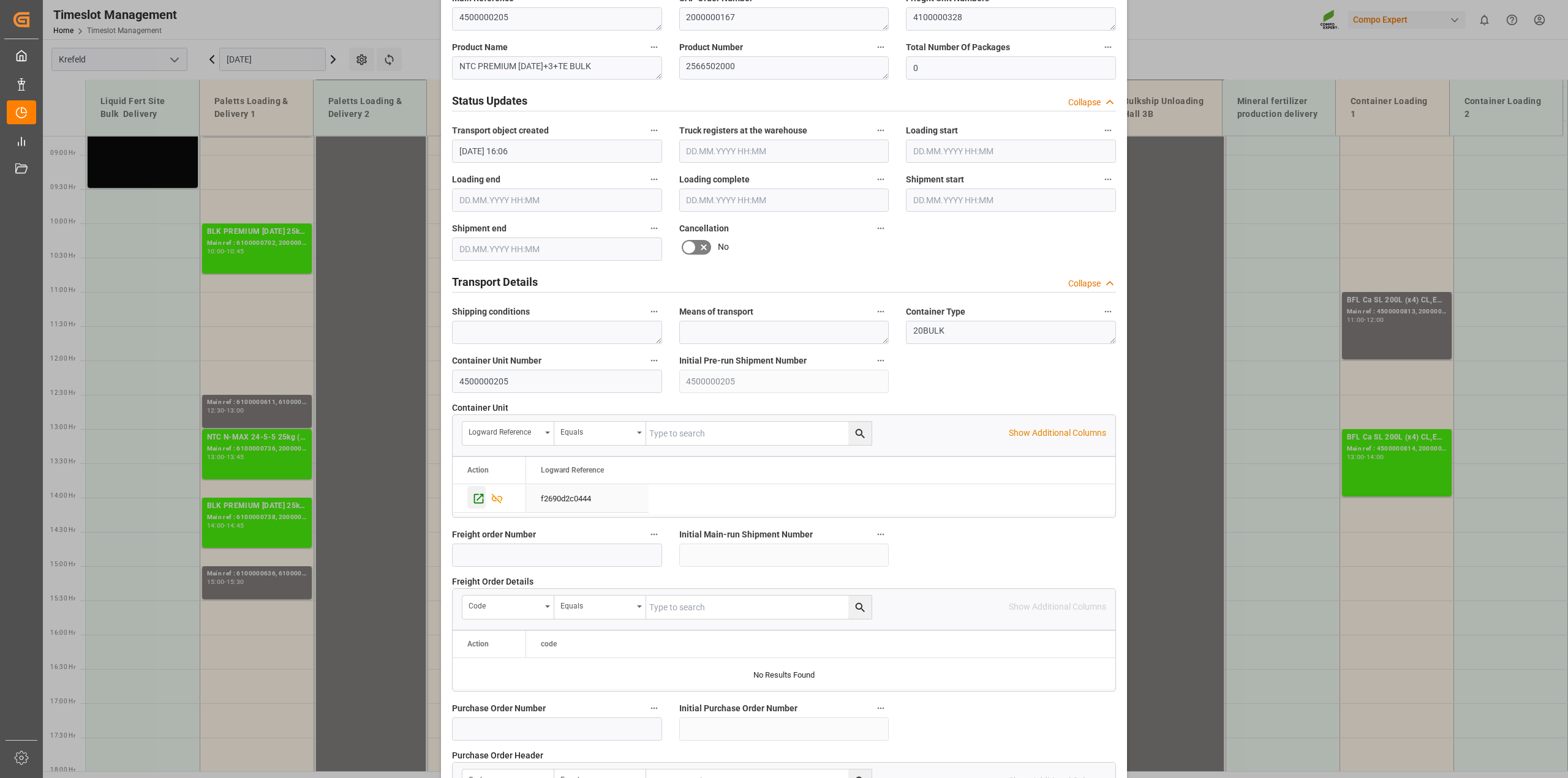
click at [474, 500] on icon "Press SPACE to select this row." at bounding box center [479, 498] width 10 height 10
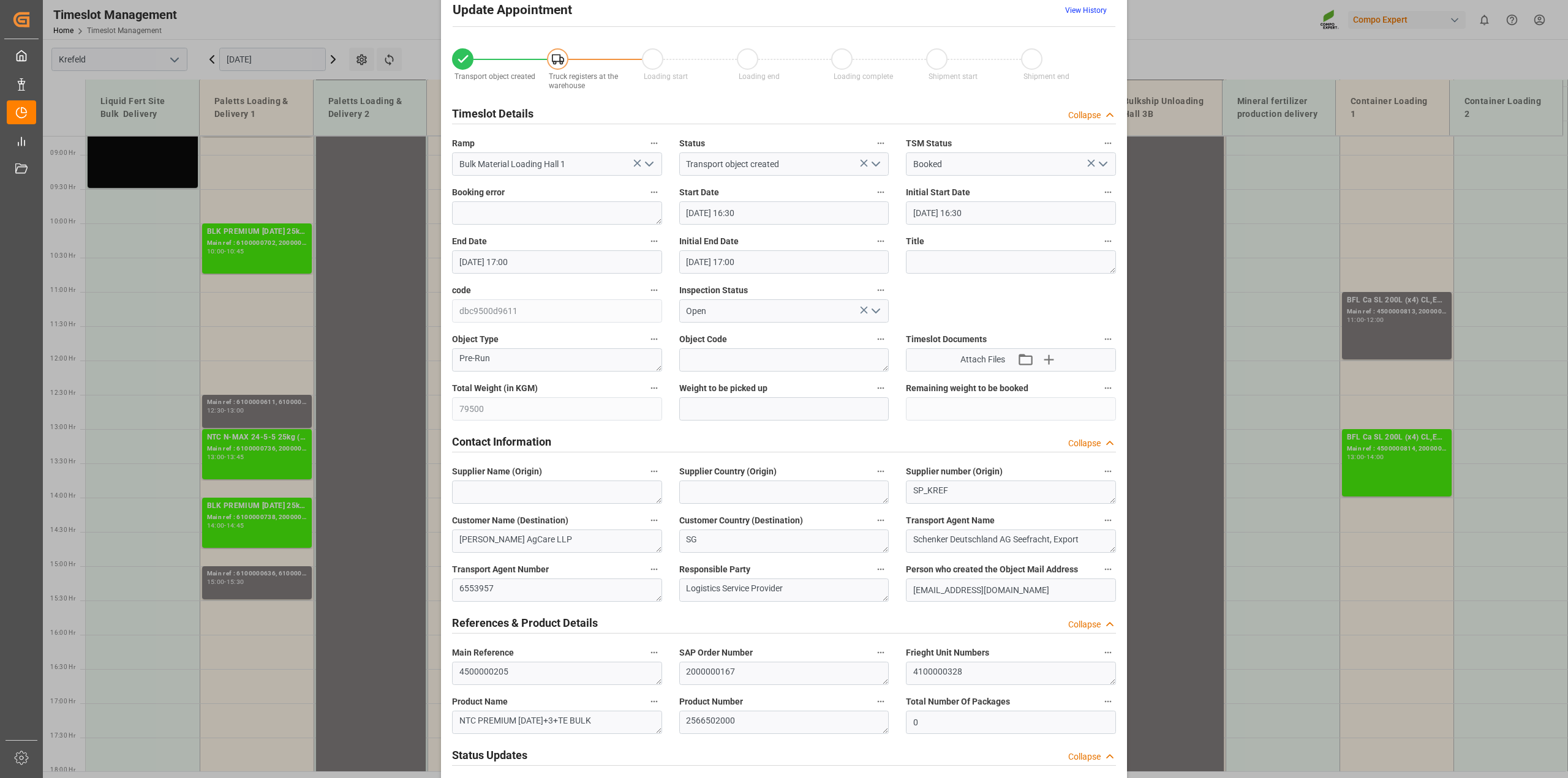
scroll to position [0, 0]
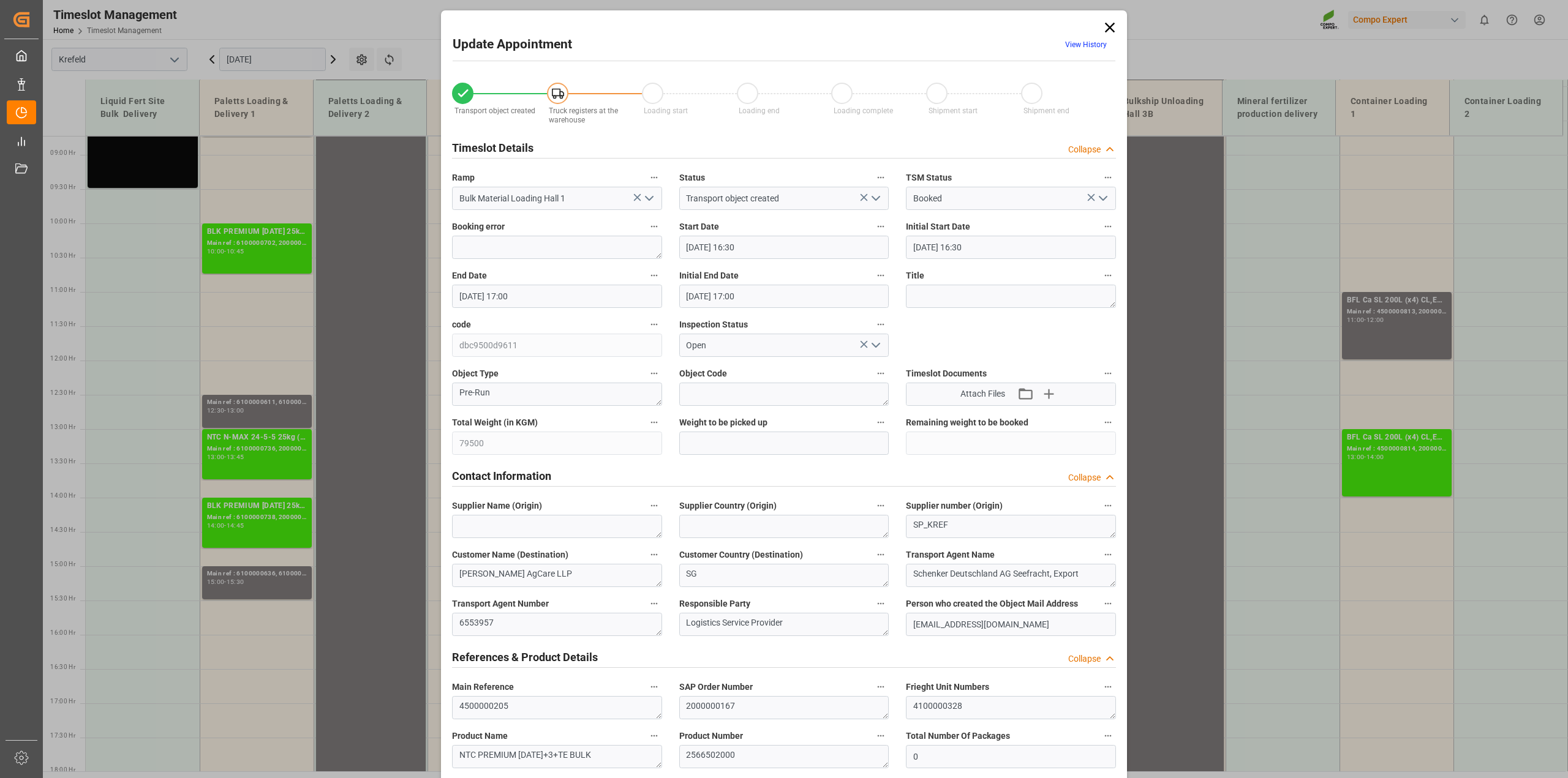
drag, startPoint x: 1109, startPoint y: 25, endPoint x: 1099, endPoint y: 32, distance: 12.2
click at [1109, 25] on icon at bounding box center [1110, 27] width 10 height 10
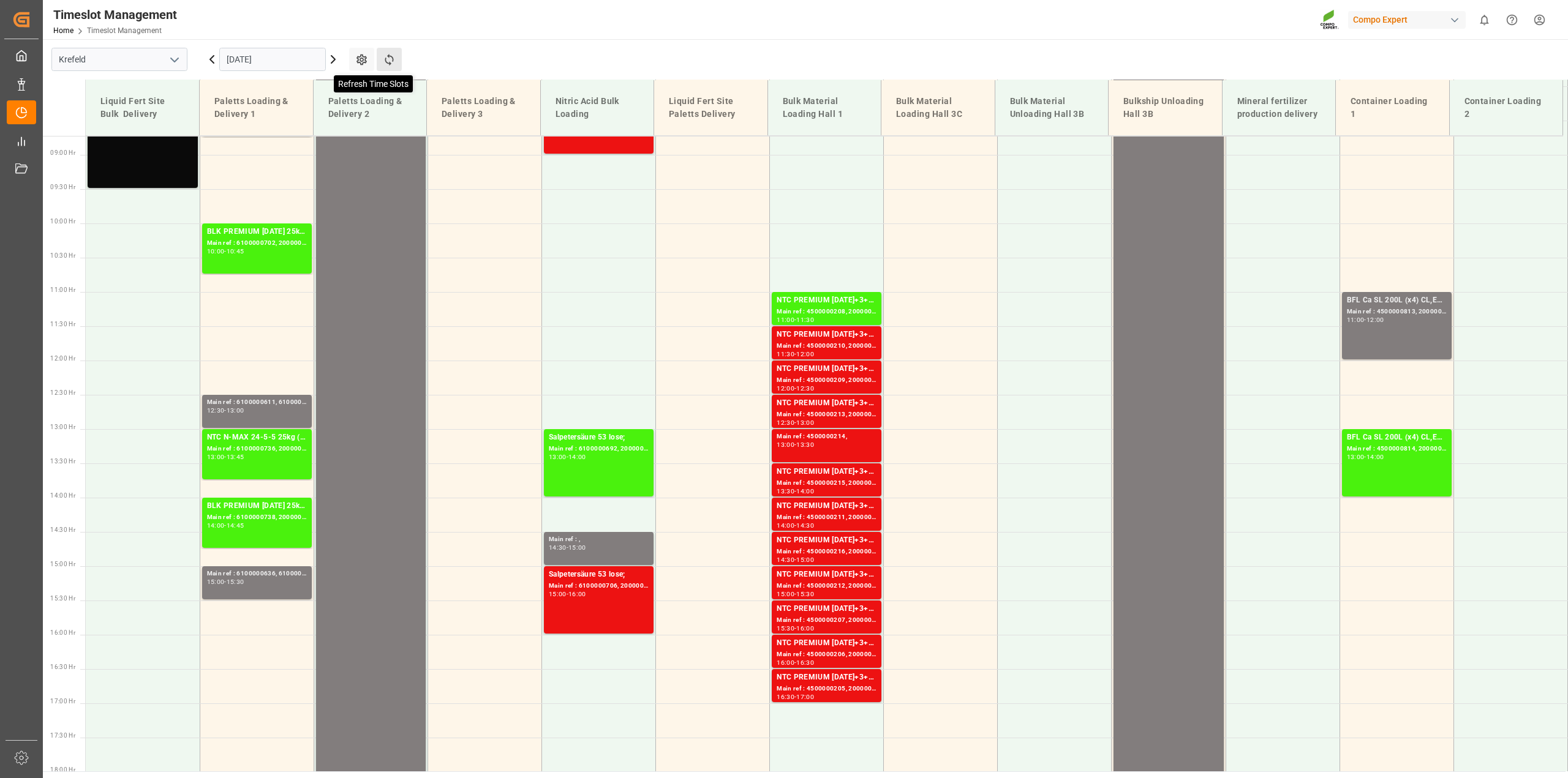
click at [391, 58] on icon at bounding box center [389, 59] width 13 height 13
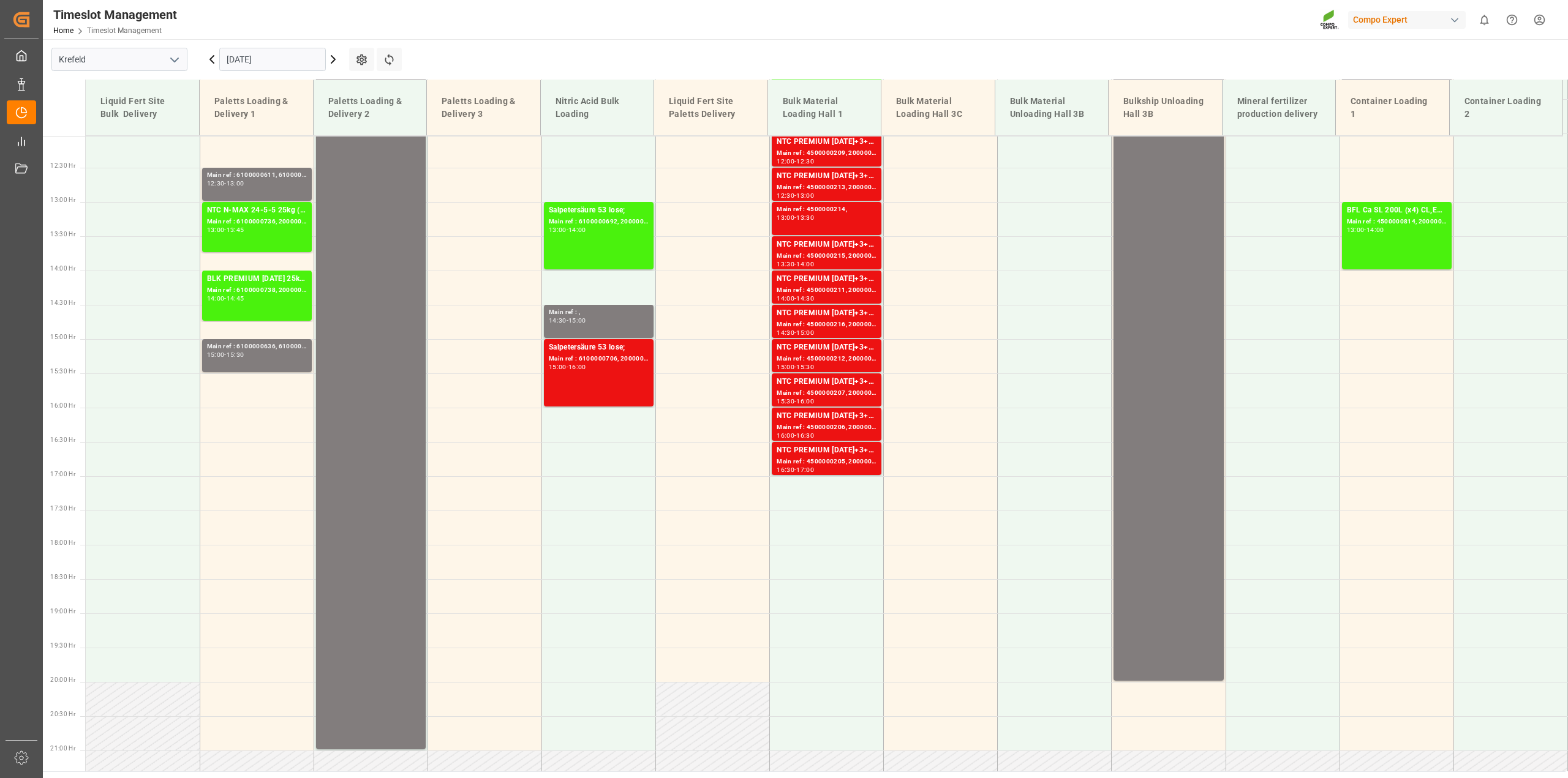
scroll to position [829, 0]
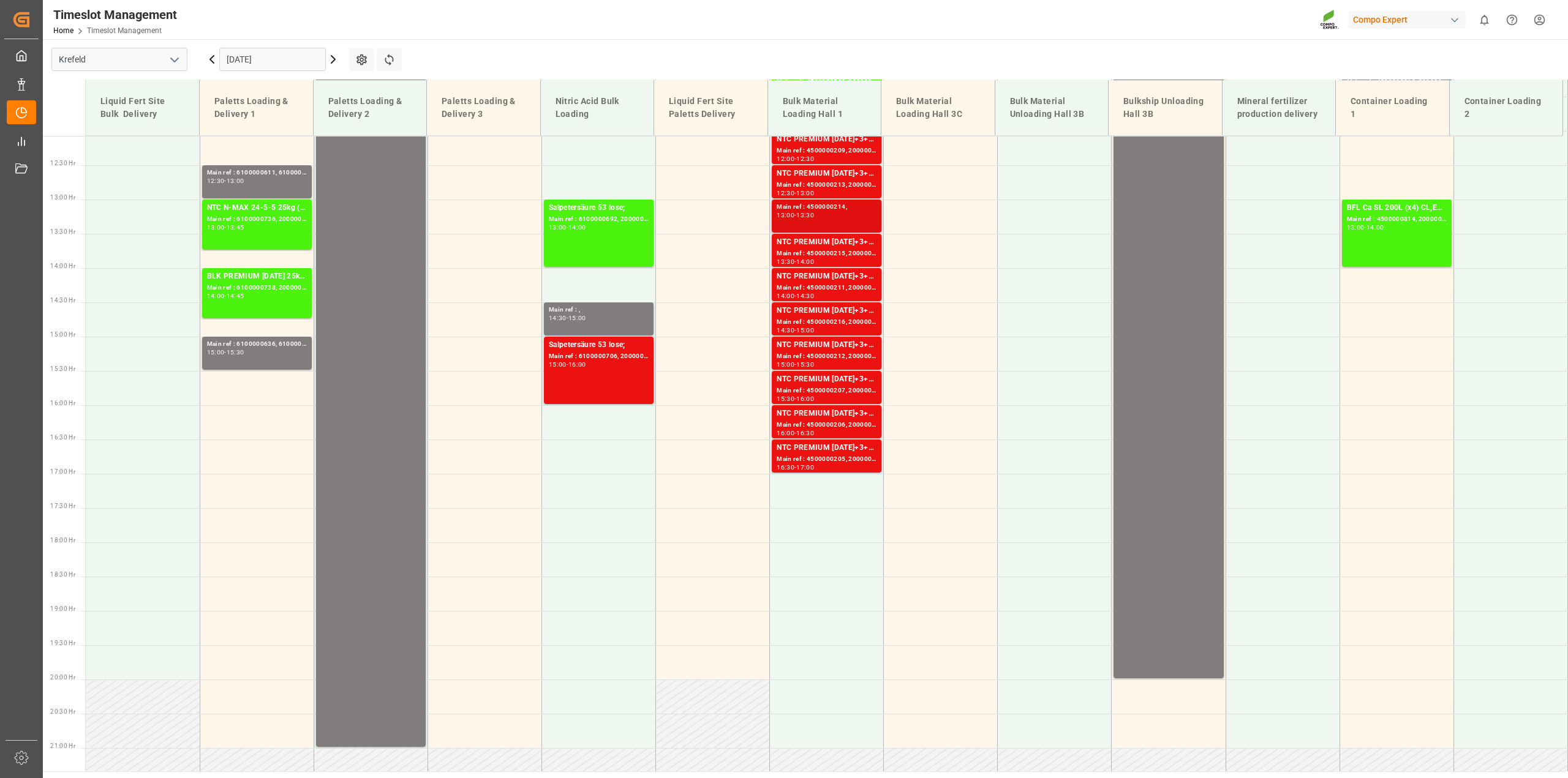
click at [846, 220] on div "Main ref : 4500000214, 13:00 - 13:30" at bounding box center [827, 216] width 100 height 28
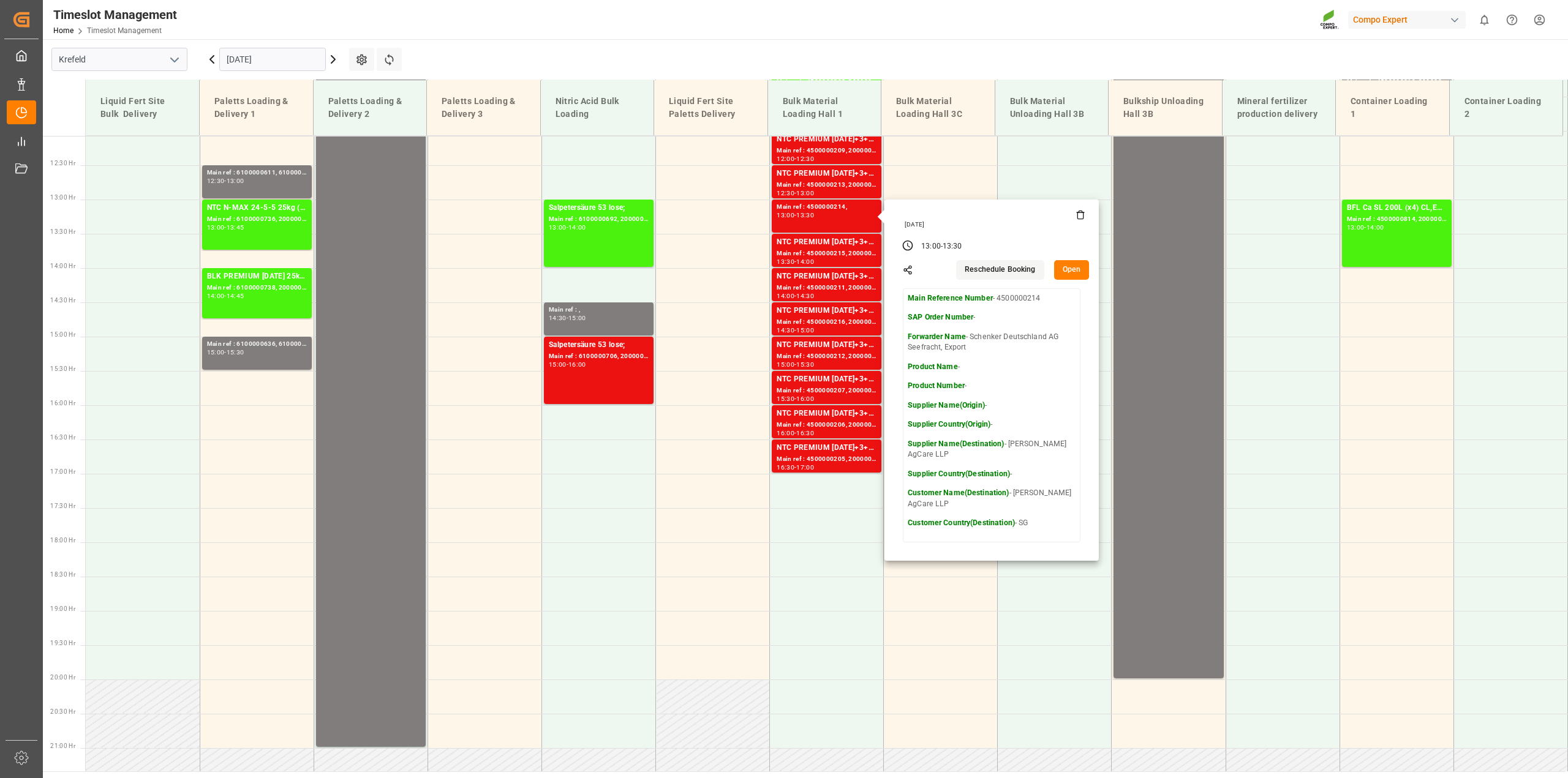
click at [1064, 266] on button "Open" at bounding box center [1072, 270] width 36 height 19
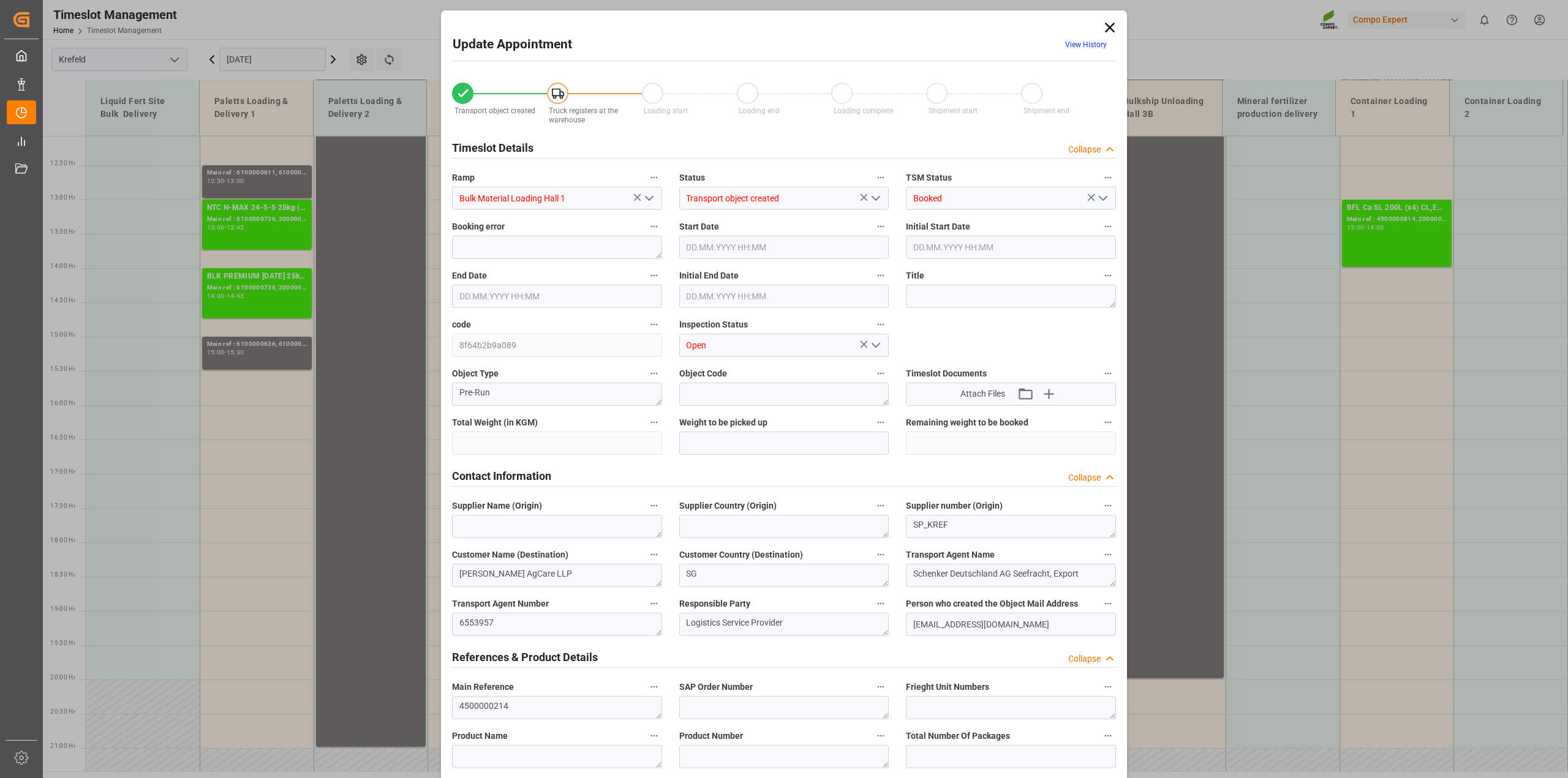
type input "0"
type input "31.07.2025 13:00"
type input "31.07.2025 13:30"
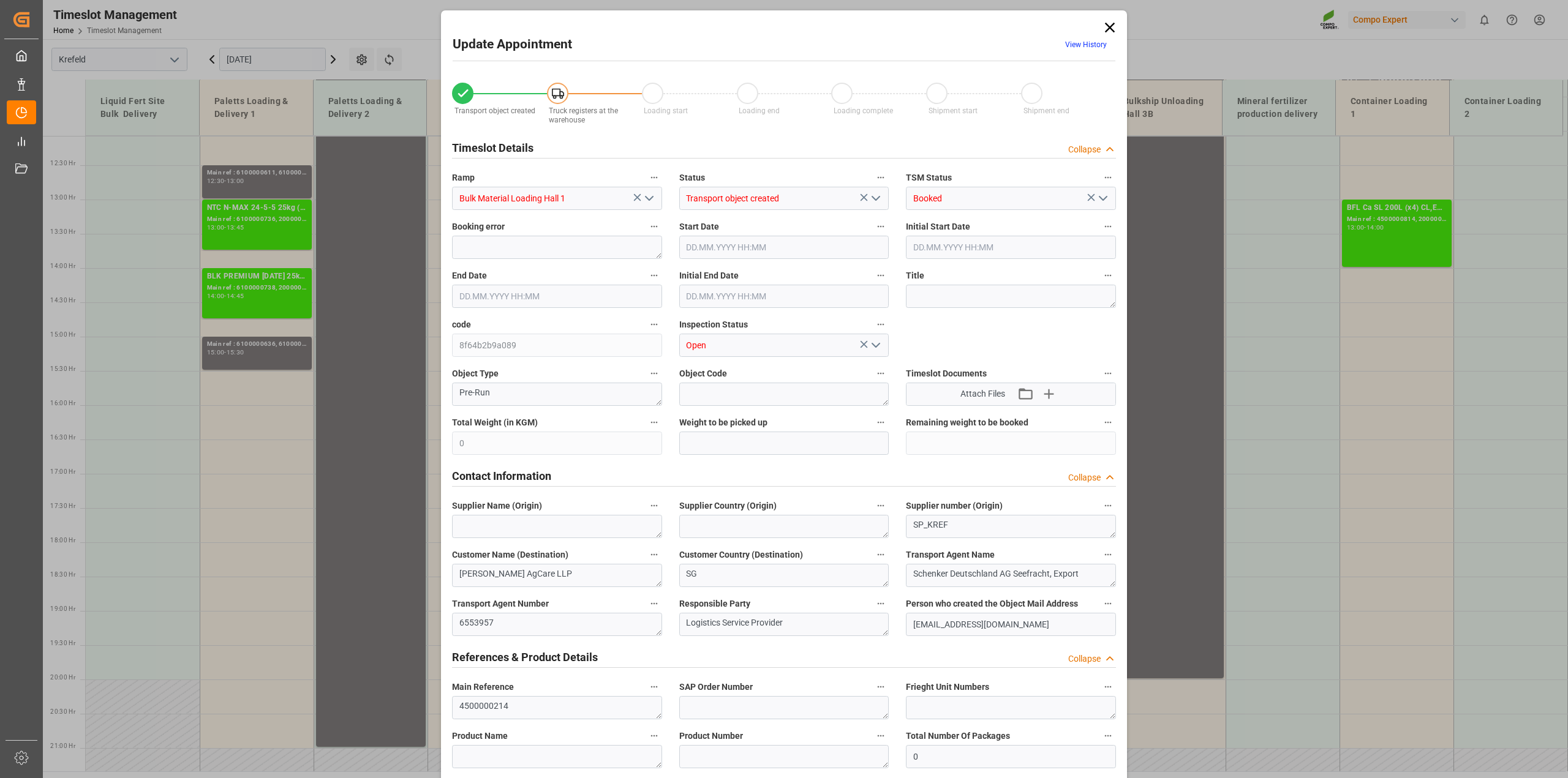
type input "31.07.2025 13:30"
type input "18.07.2025 11:13"
type input "17.07.2025 13:07"
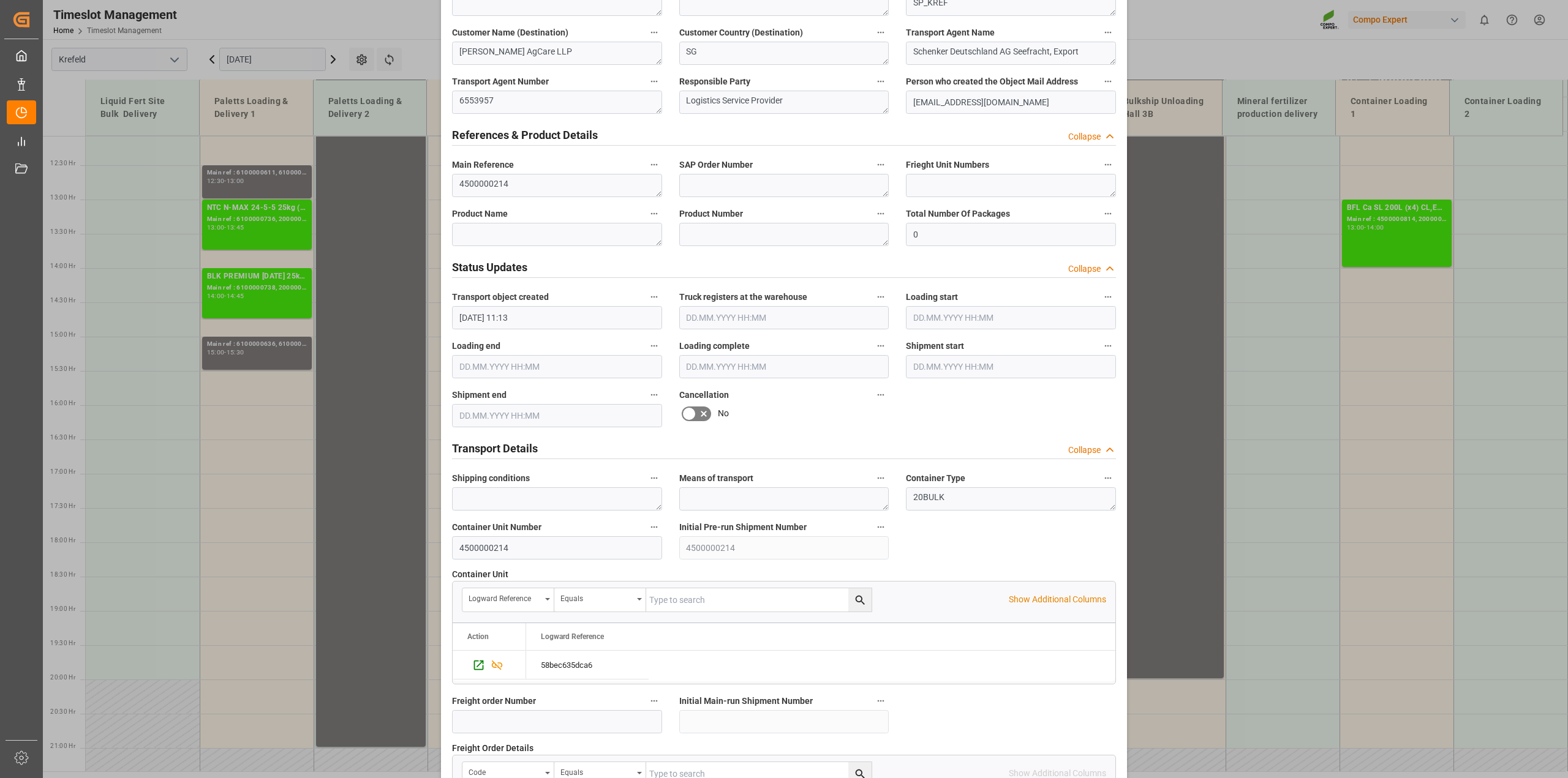
scroll to position [689, 0]
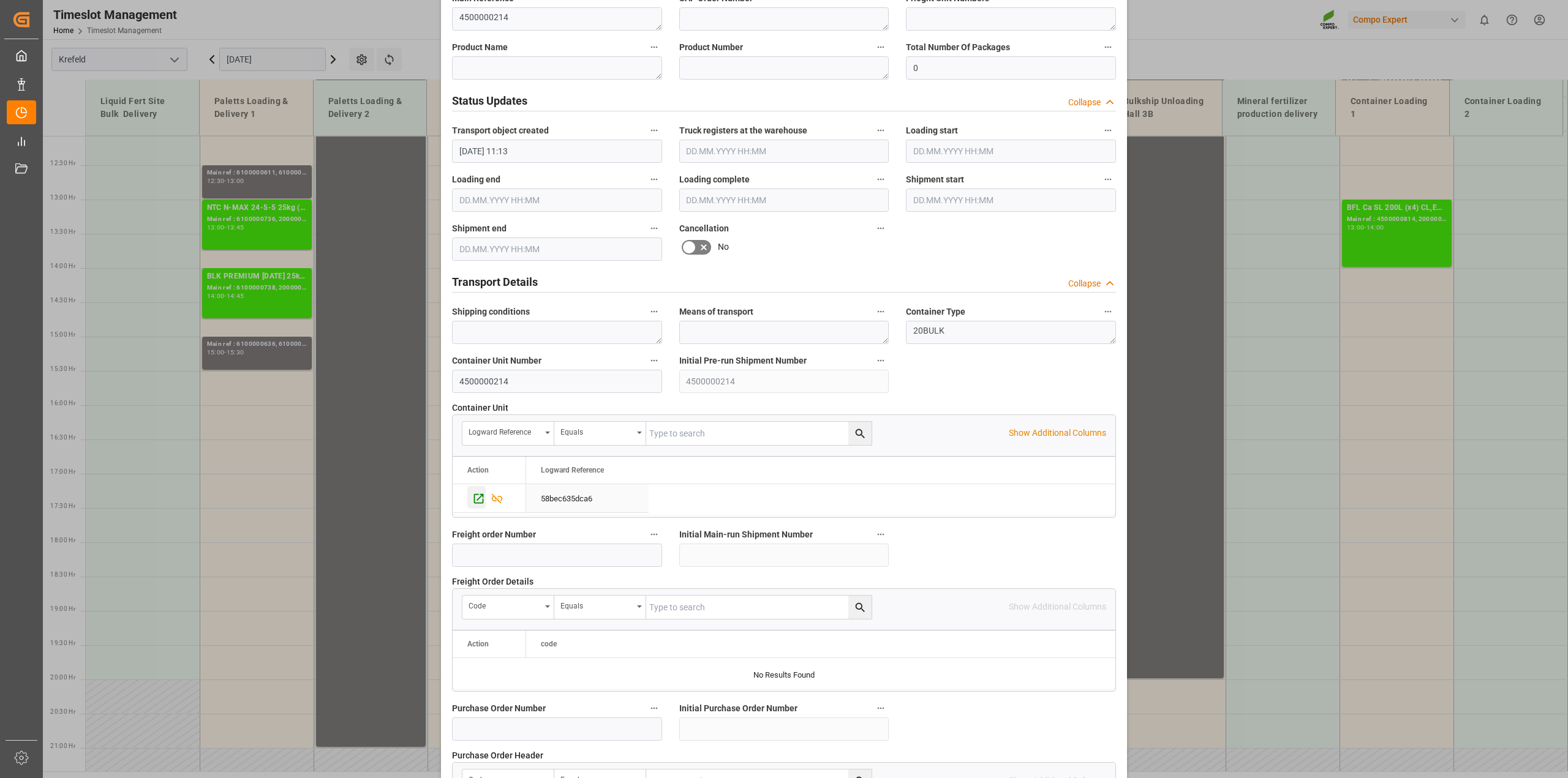
click at [475, 493] on icon "Press SPACE to select this row." at bounding box center [478, 498] width 13 height 13
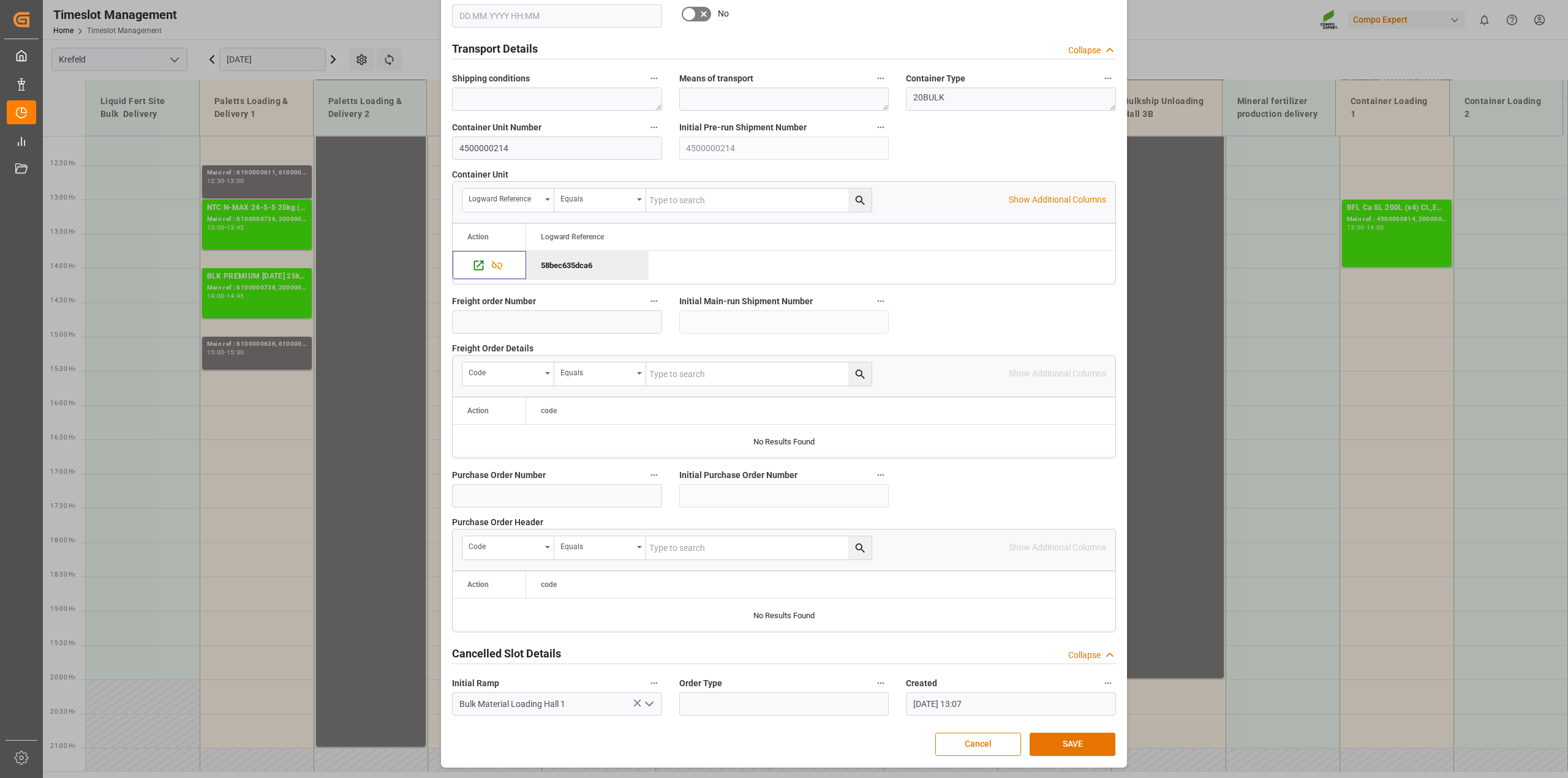
scroll to position [388, 0]
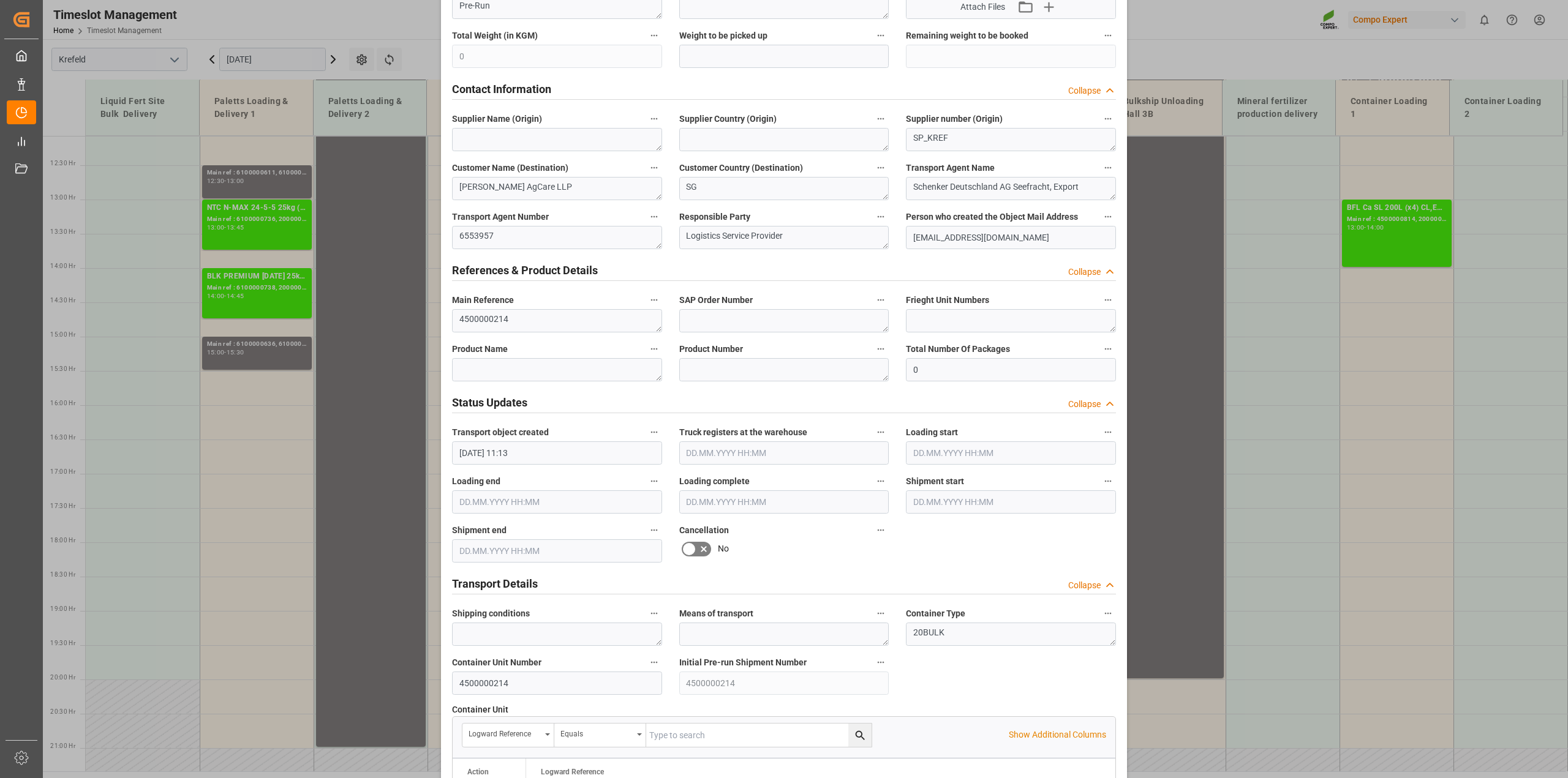
click at [697, 545] on icon at bounding box center [703, 549] width 15 height 15
click at [0, 0] on input "checkbox" at bounding box center [0, 0] width 0 height 0
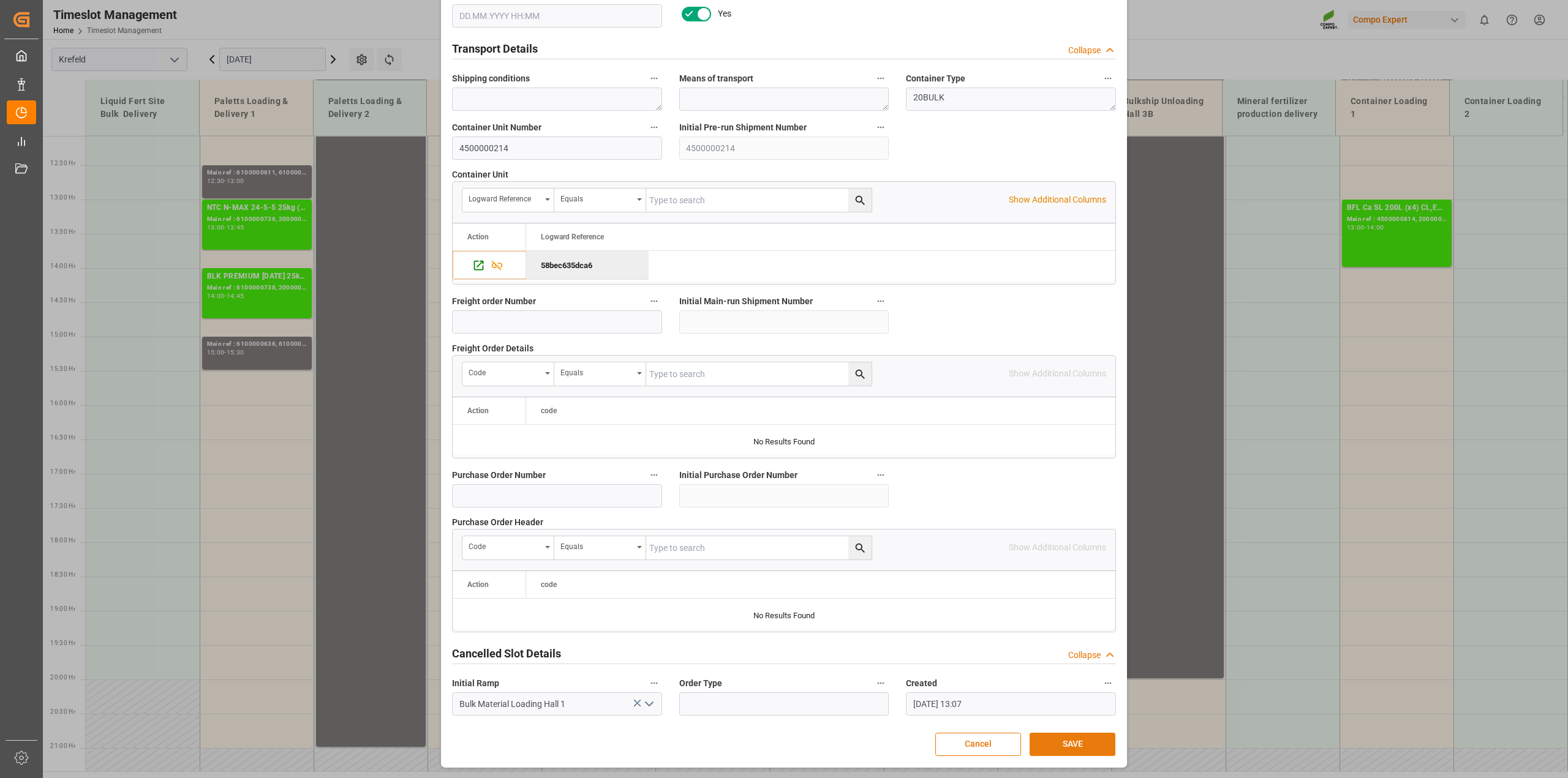
click at [1052, 747] on button "SAVE" at bounding box center [1073, 745] width 85 height 23
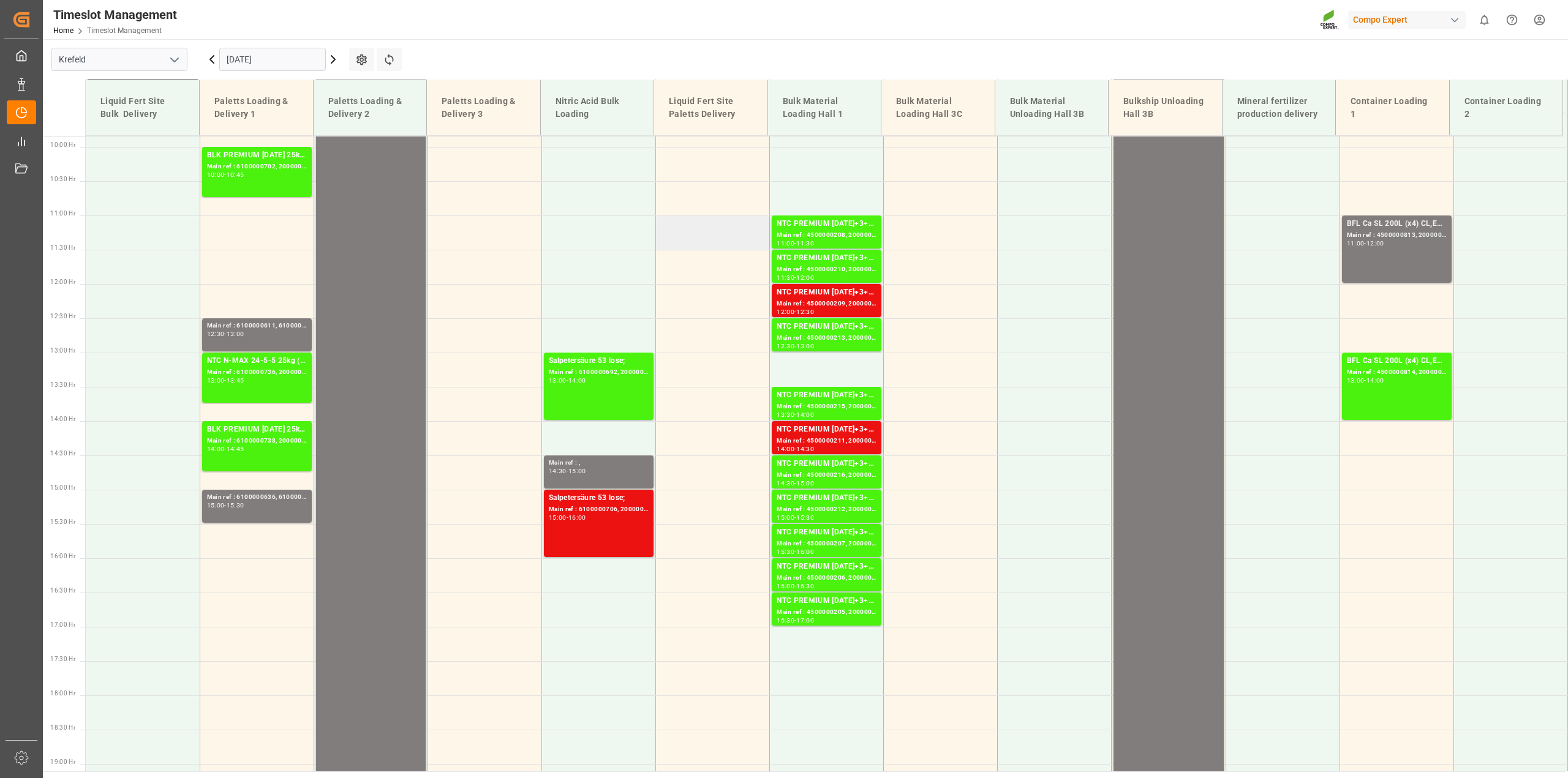
scroll to position [598, 0]
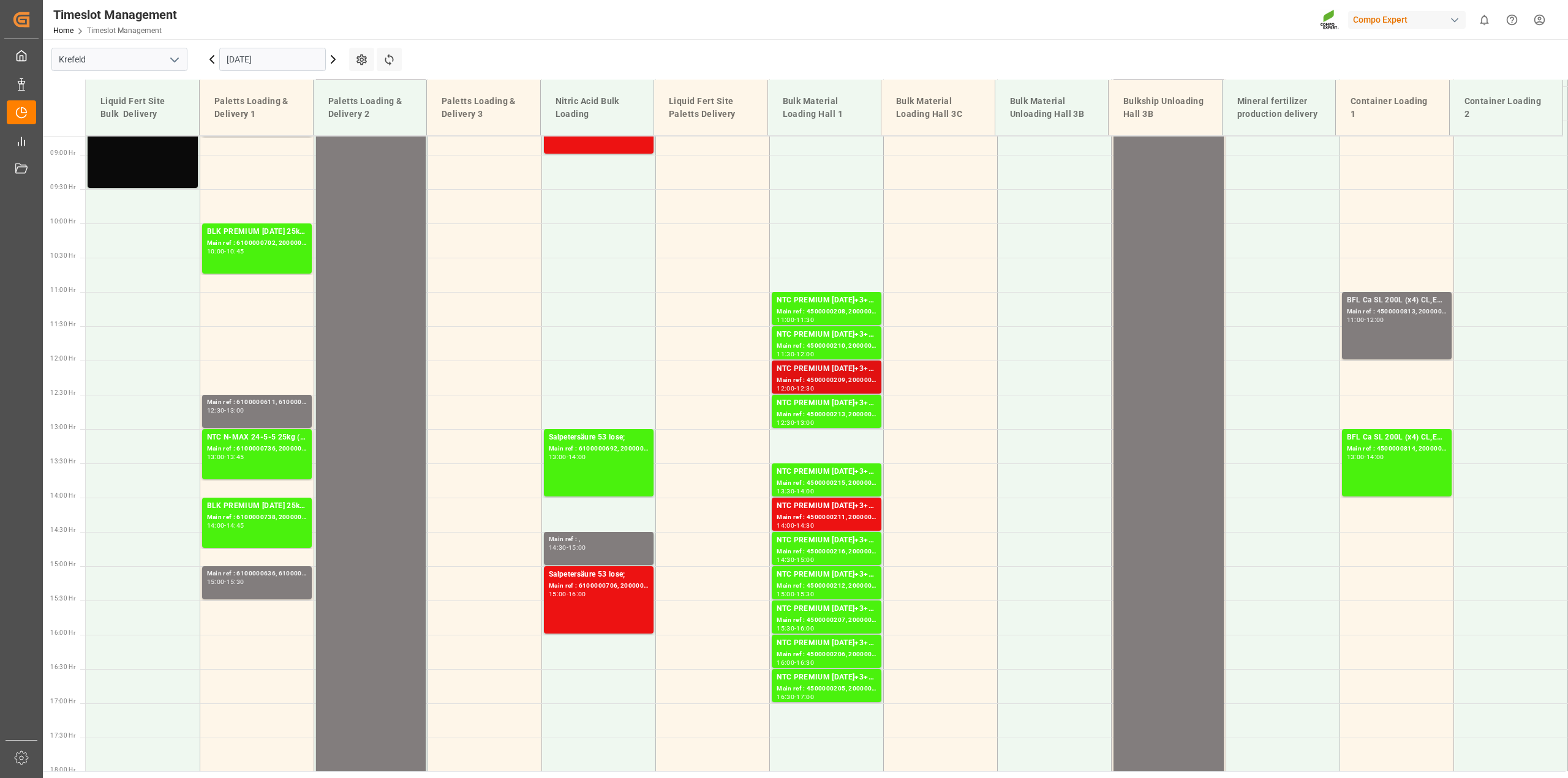
click at [835, 378] on div "Main ref : 4500000209, 2000000167" at bounding box center [827, 381] width 100 height 11
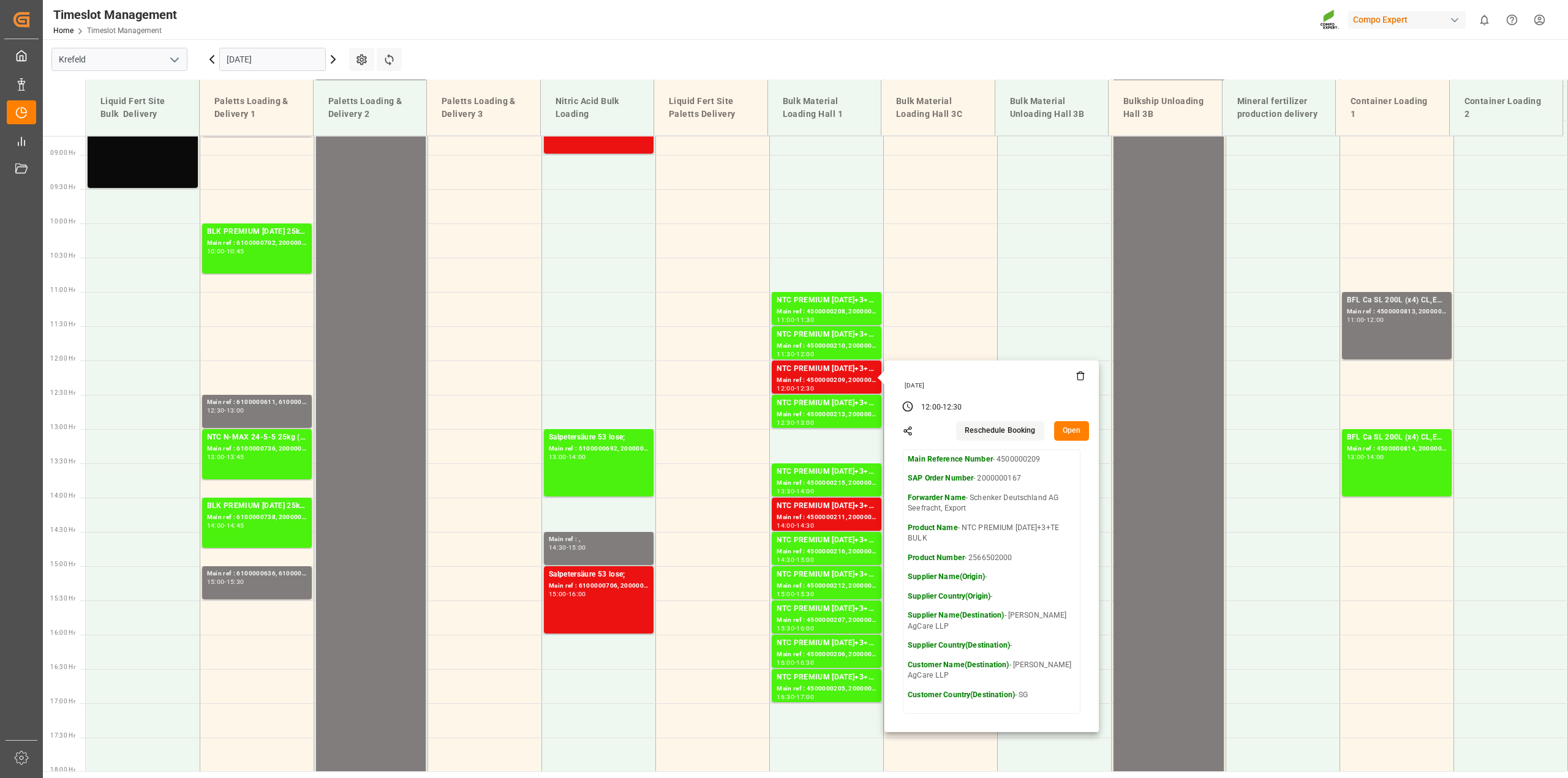
click at [1066, 429] on button "Open" at bounding box center [1072, 431] width 36 height 19
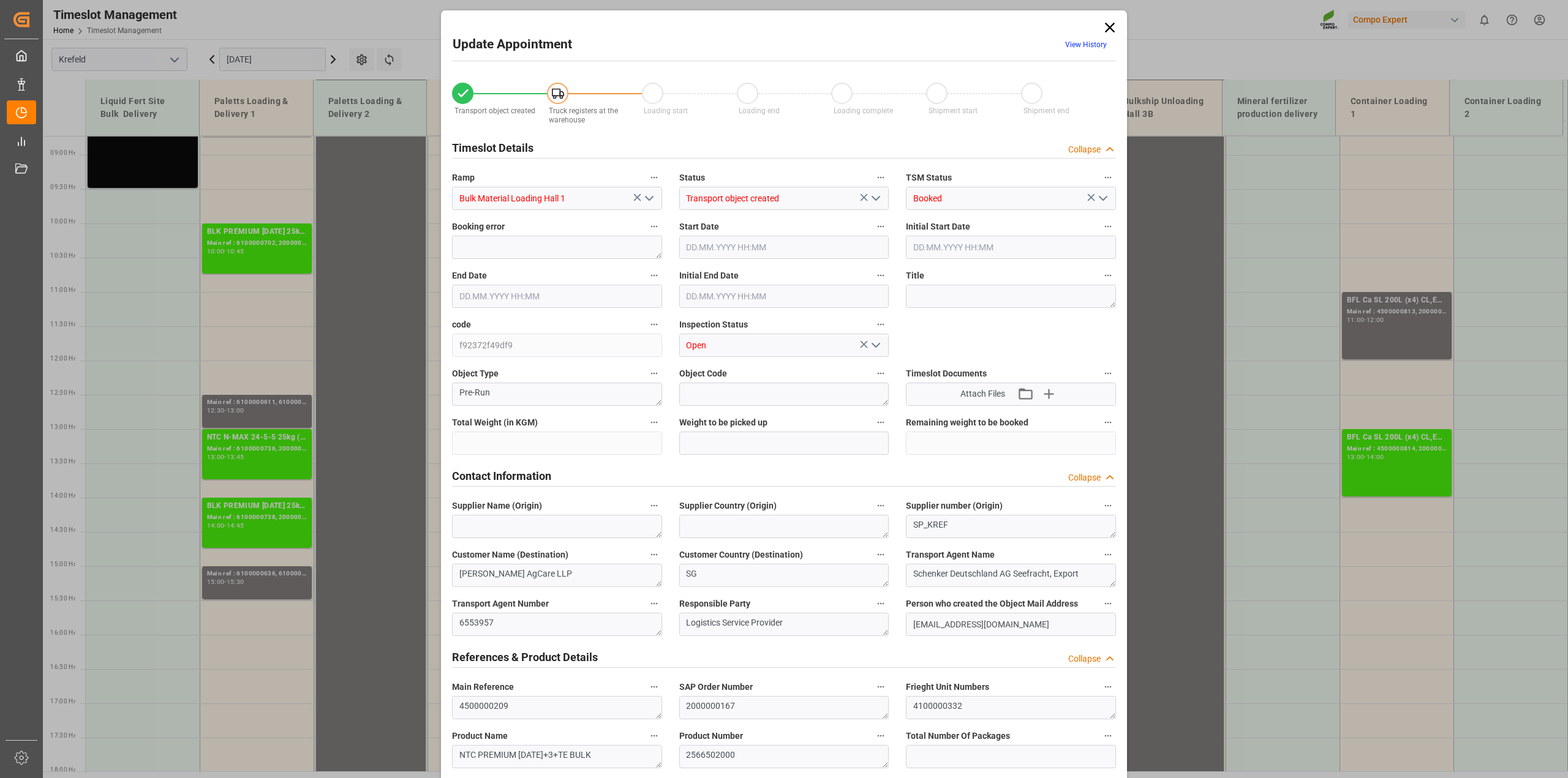
type input "79500"
type input "0"
type input "[DATE] 12:00"
type input "31.07.2025 12:30"
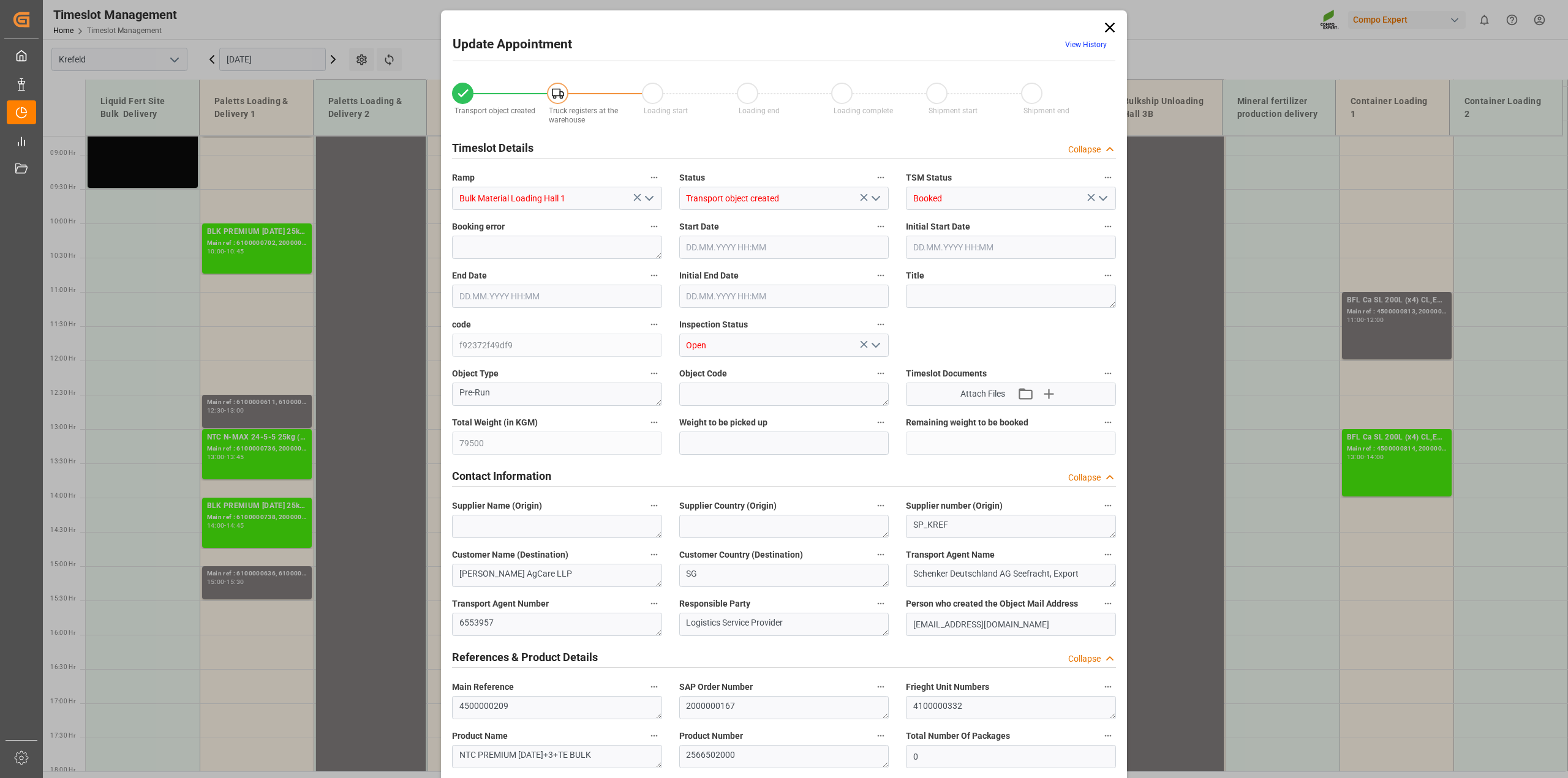
type input "31.07.2025 12:30"
type input "30.07.2025 16:08"
type input "17.07.2025 13:06"
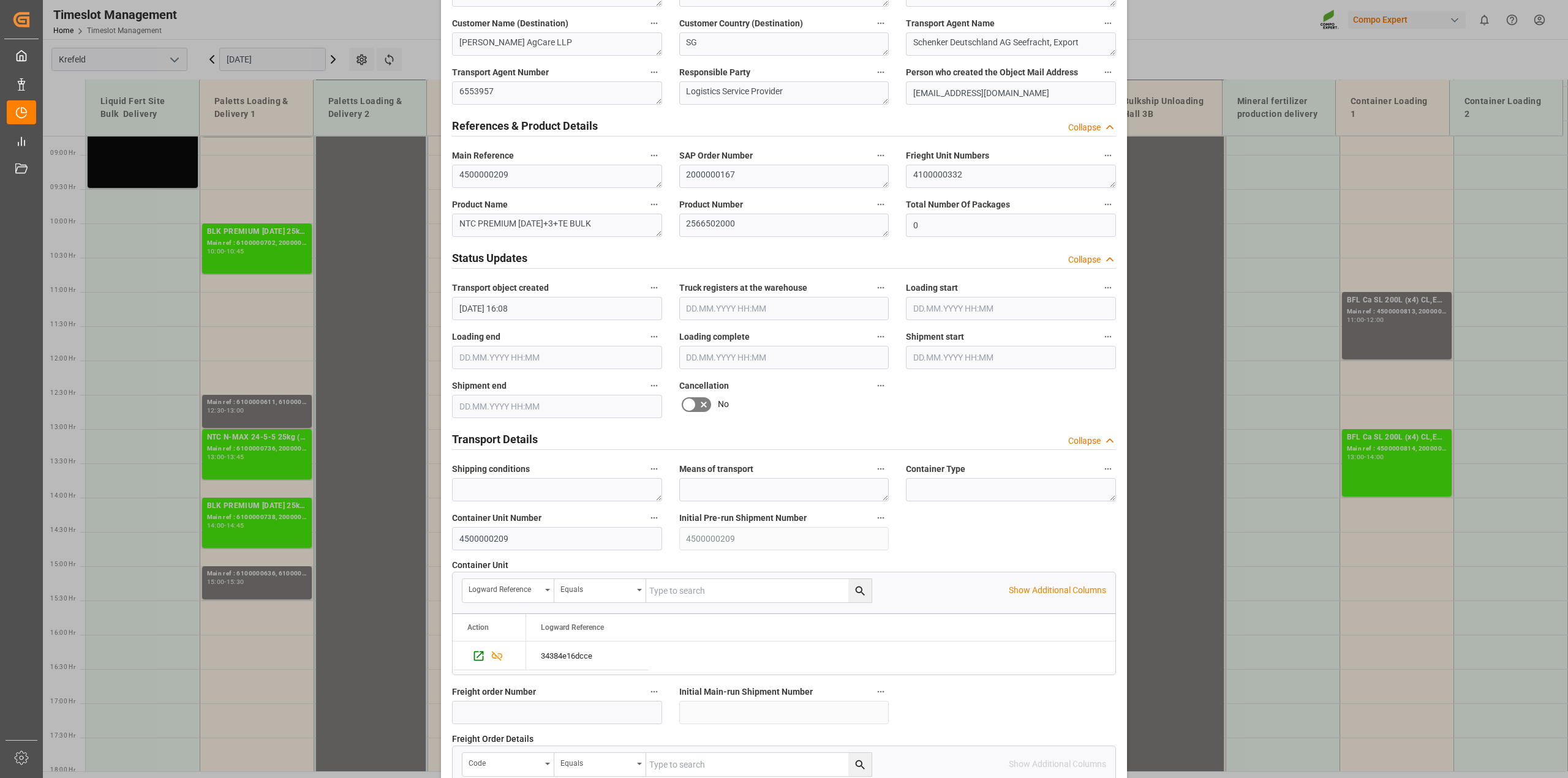
scroll to position [536, 0]
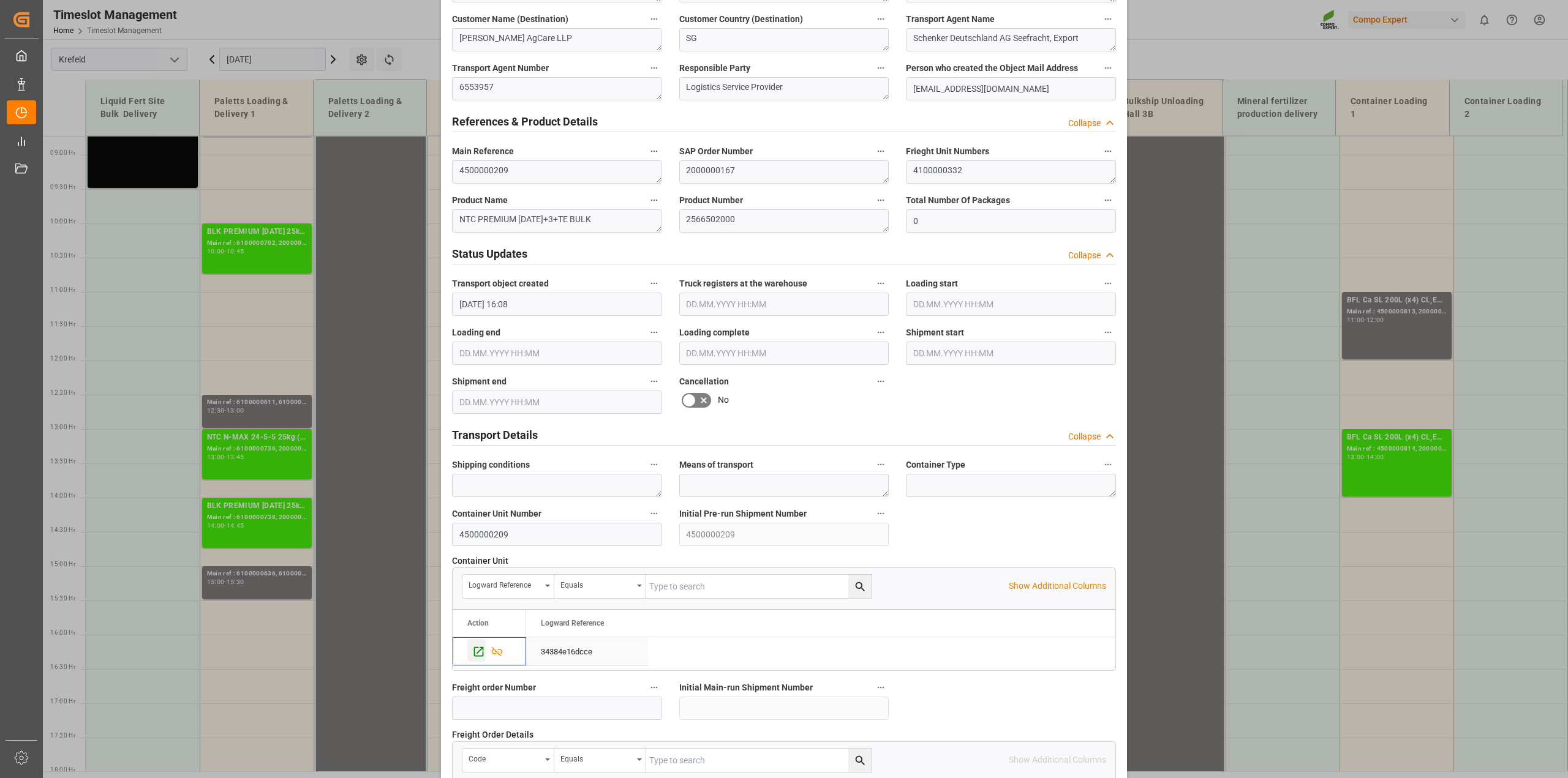
click at [473, 650] on icon "Press SPACE to select this row." at bounding box center [478, 652] width 13 height 13
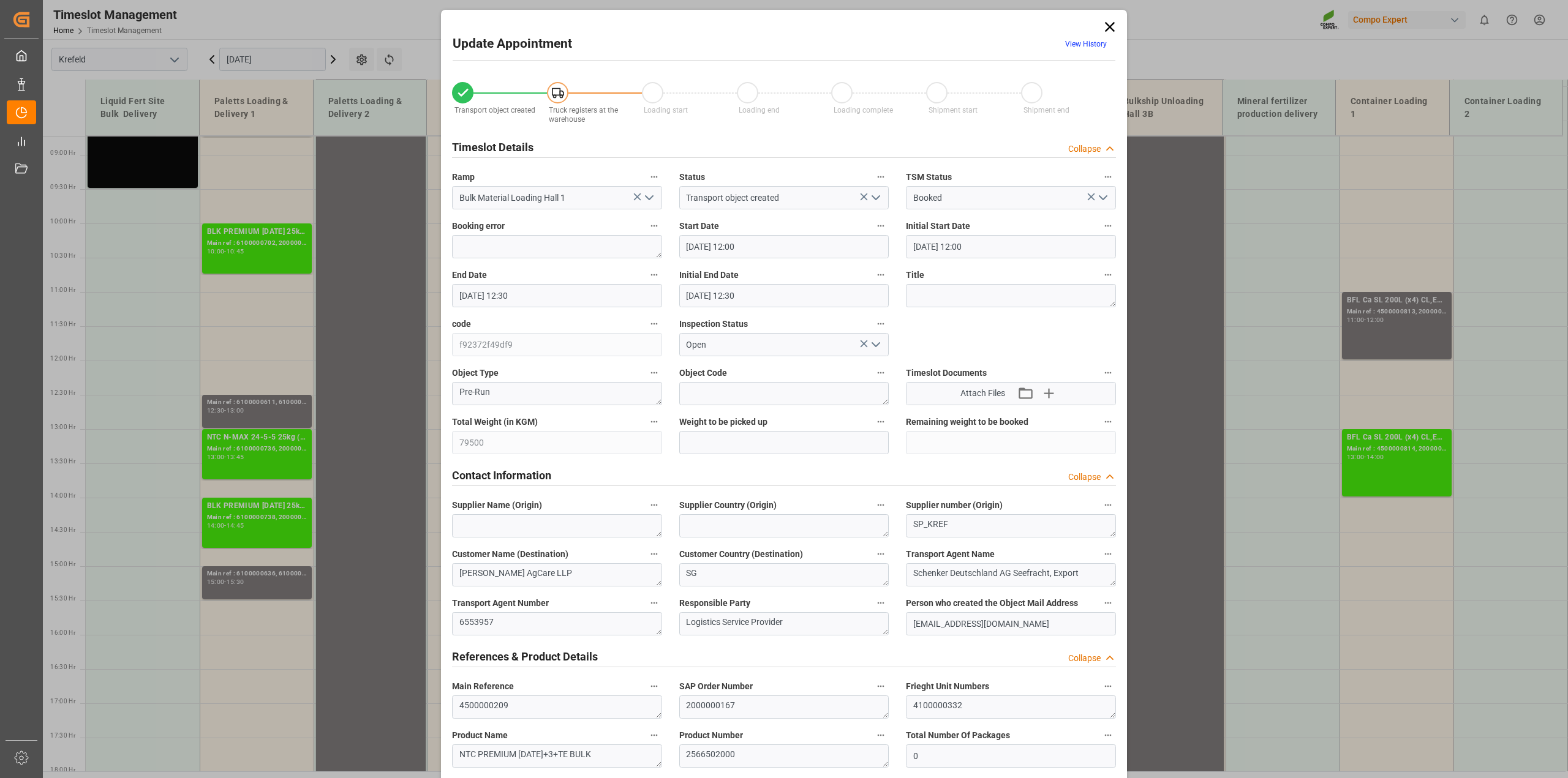
scroll to position [0, 0]
click at [1111, 24] on icon at bounding box center [1110, 27] width 10 height 10
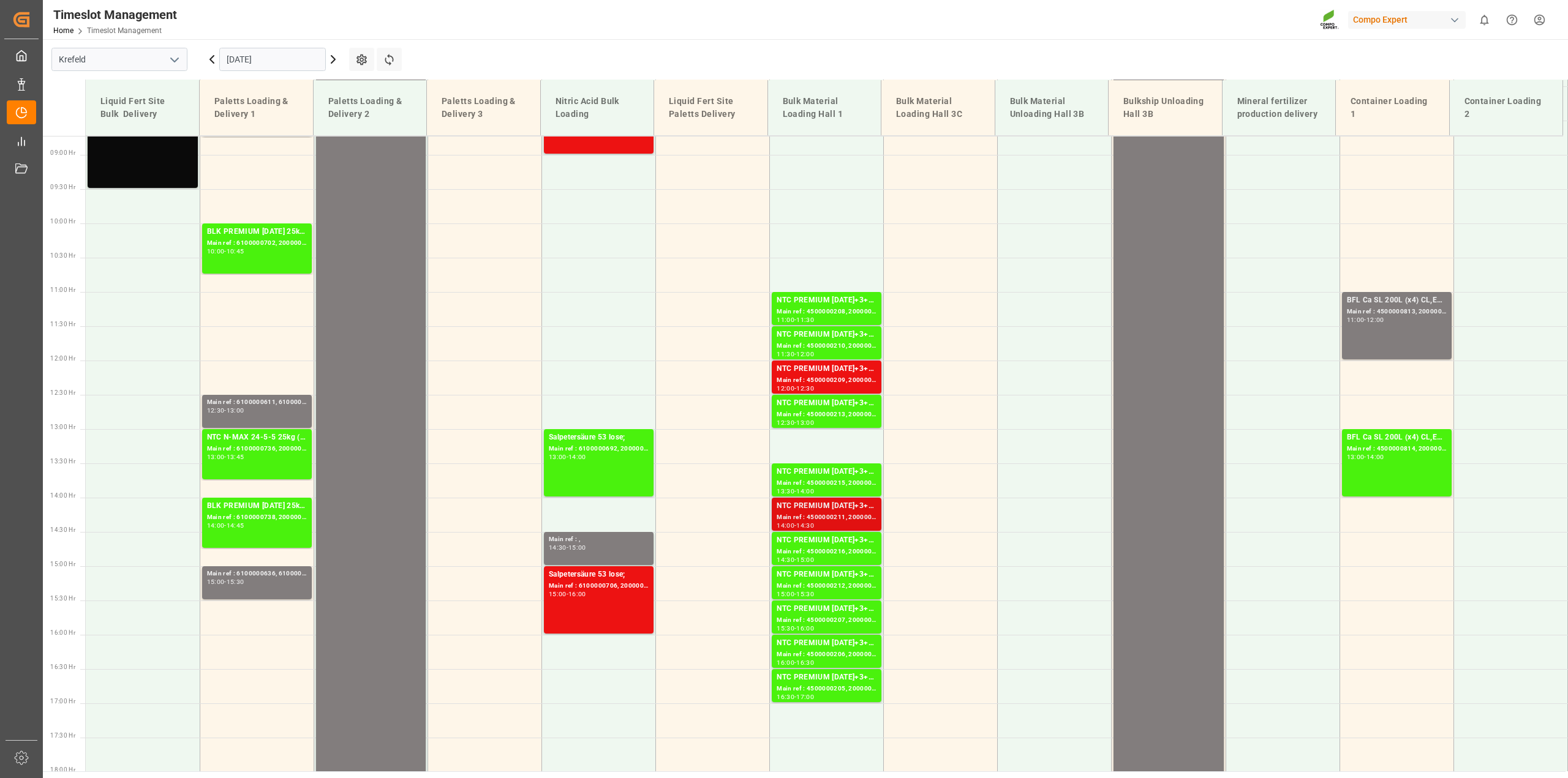
click at [844, 515] on div "Main ref : 4500000211, 2000000167" at bounding box center [827, 518] width 100 height 11
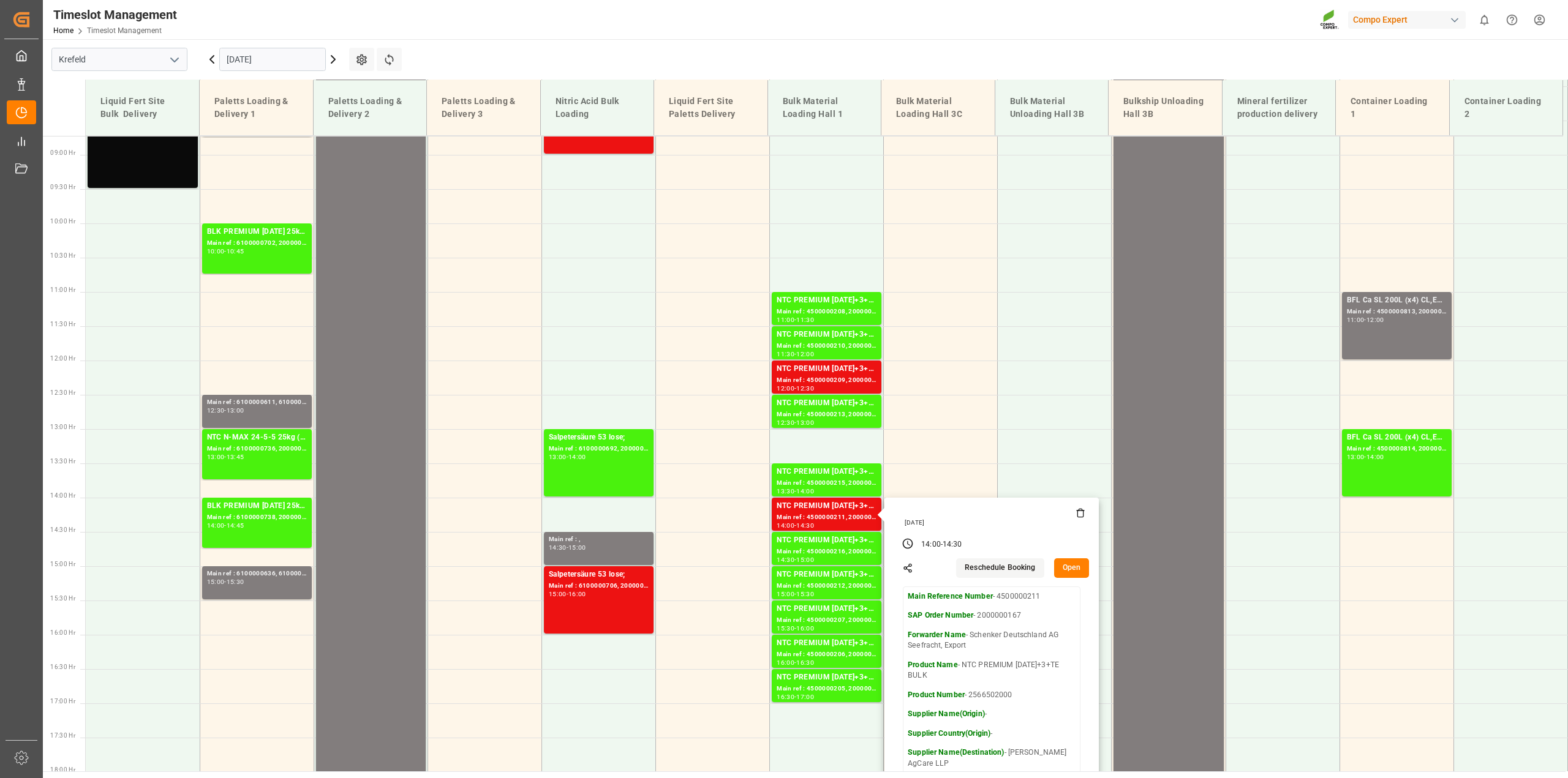
click at [1071, 571] on button "Open" at bounding box center [1072, 568] width 36 height 19
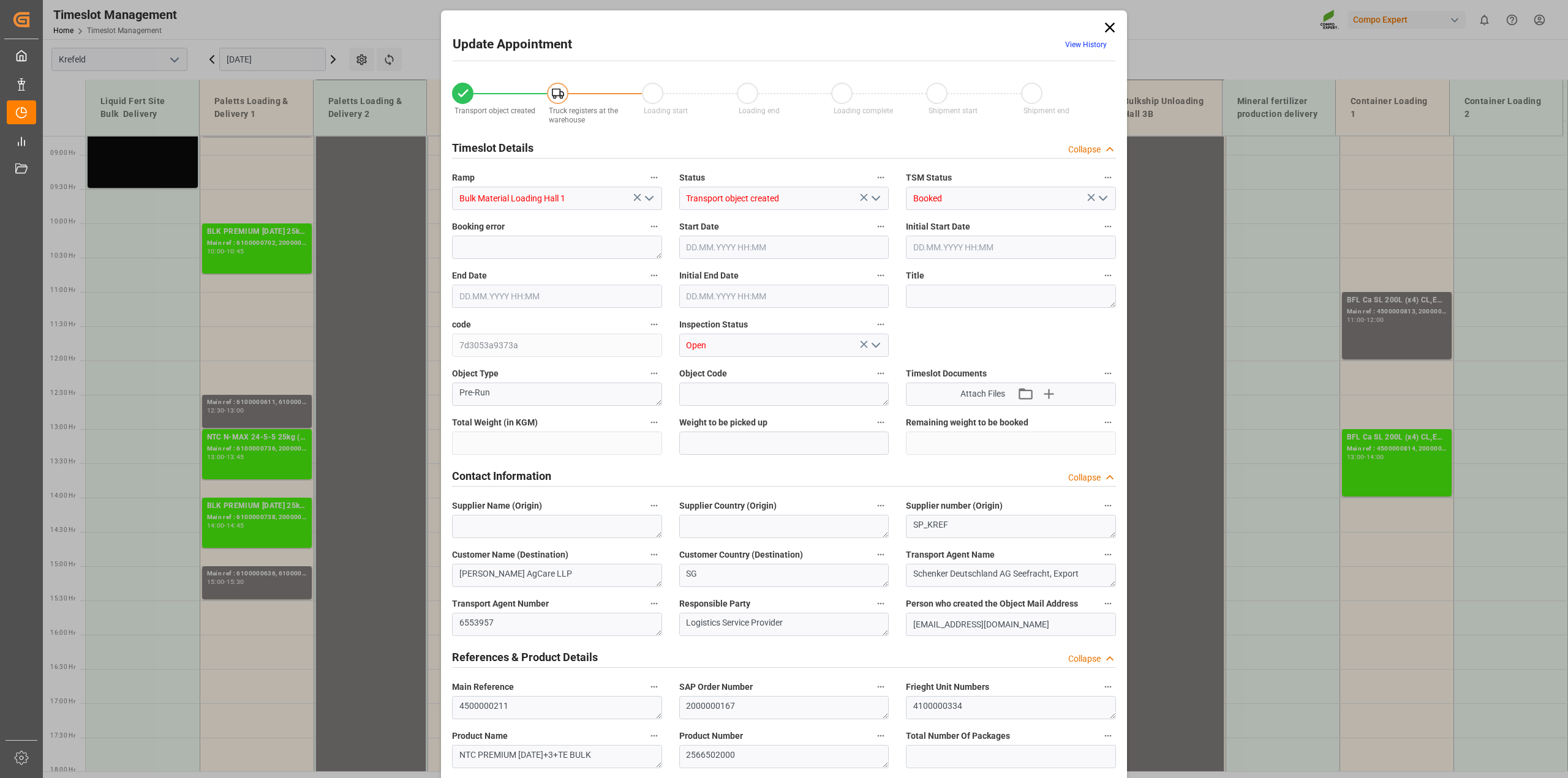
type input "79500"
type input "0"
type input "31.07.2025 14:00"
type input "31.07.2025 14:30"
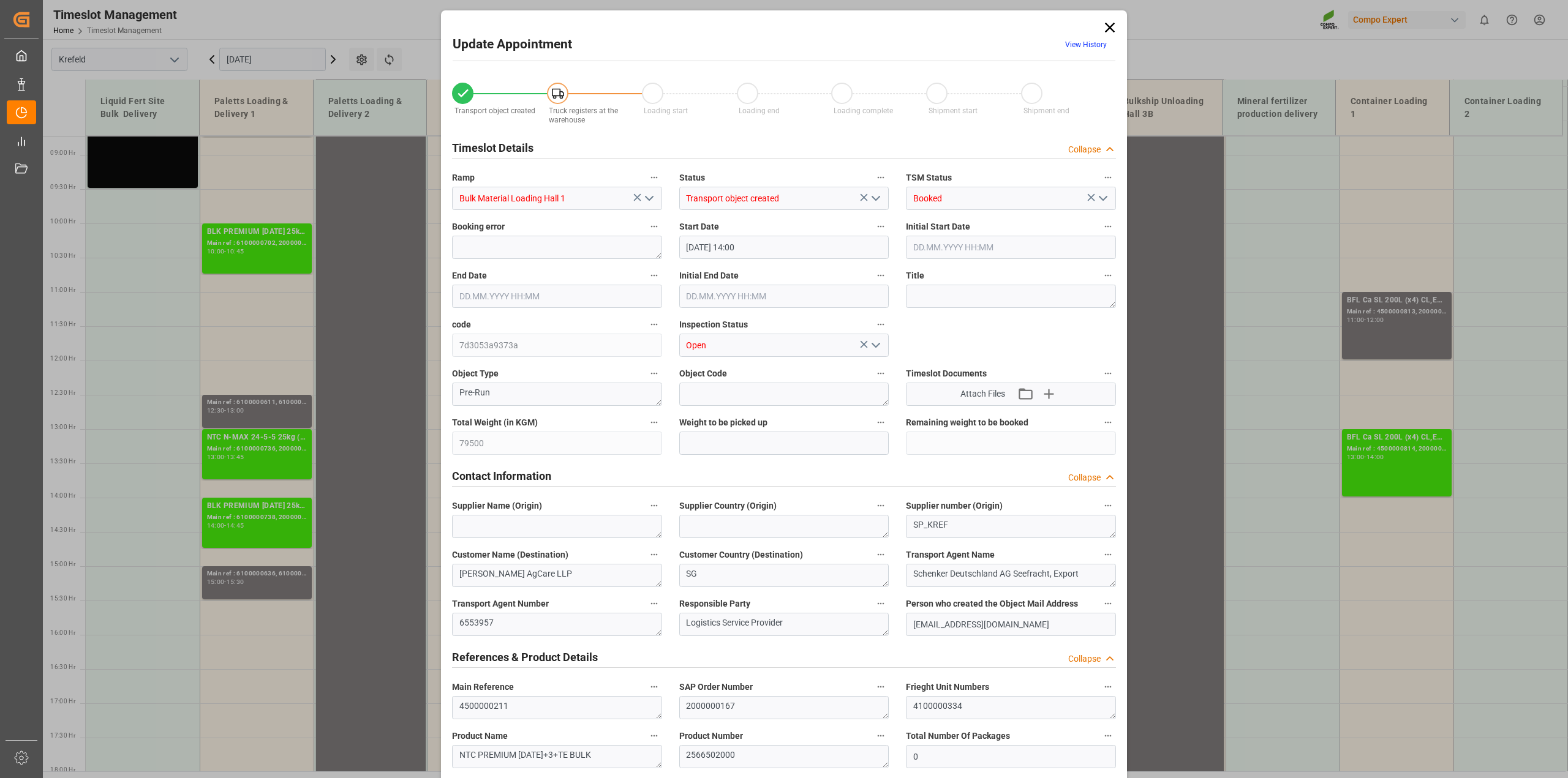
type input "31.07.2025 14:30"
type input "[DATE] 16:08"
type input "17.07.2025 13:08"
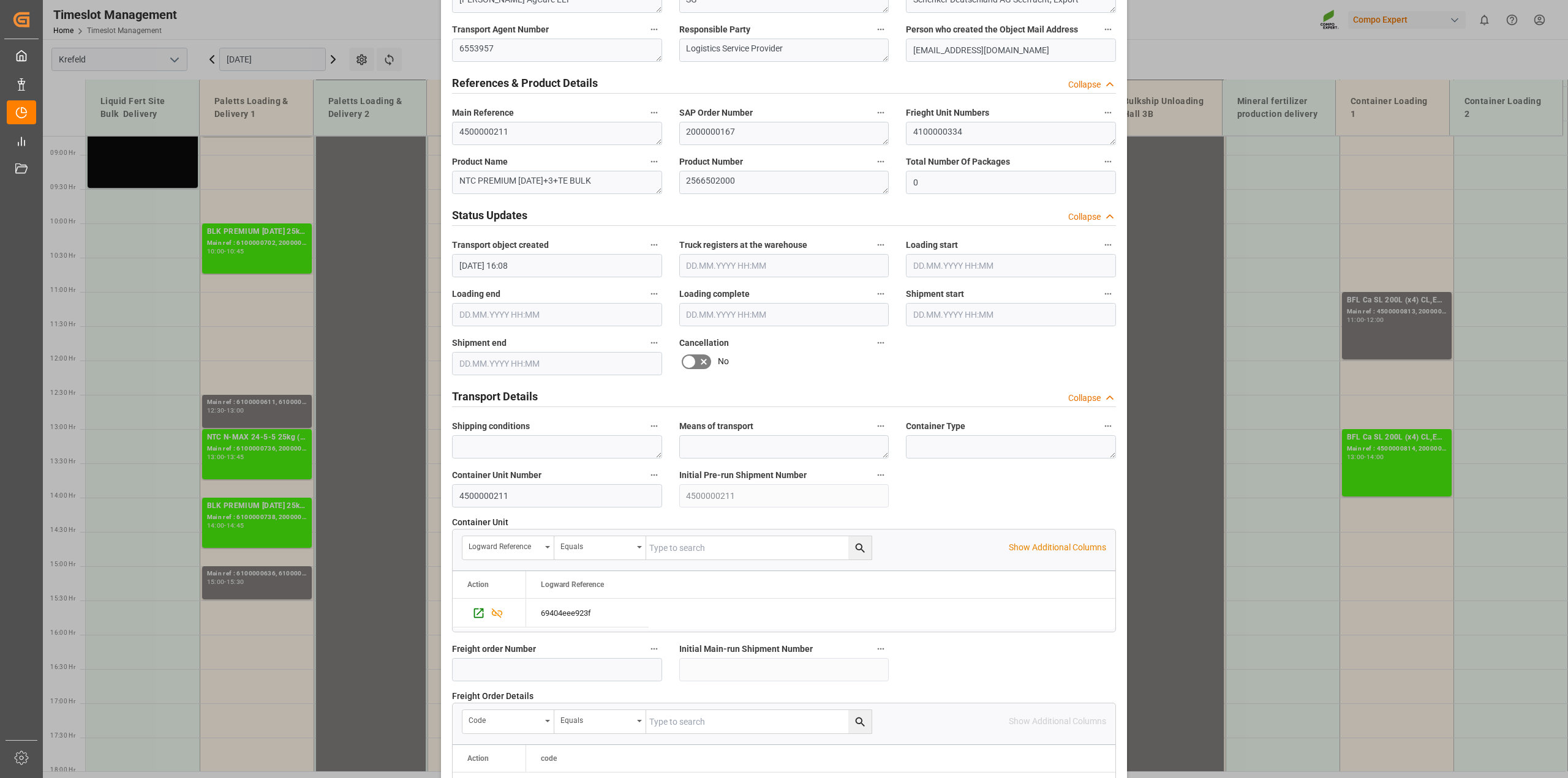
scroll to position [613, 0]
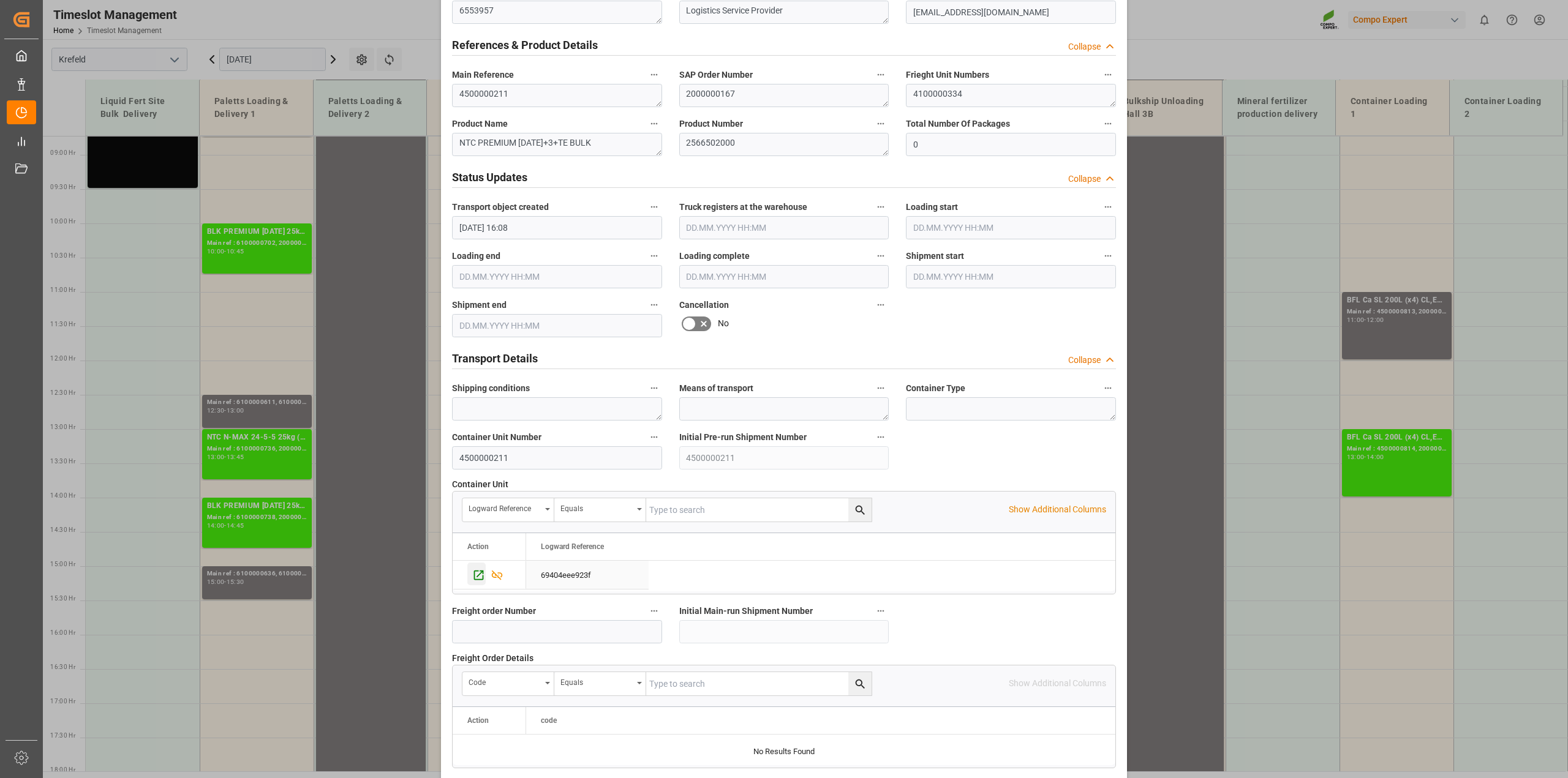
click at [478, 577] on icon "Press SPACE to select this row." at bounding box center [478, 575] width 13 height 13
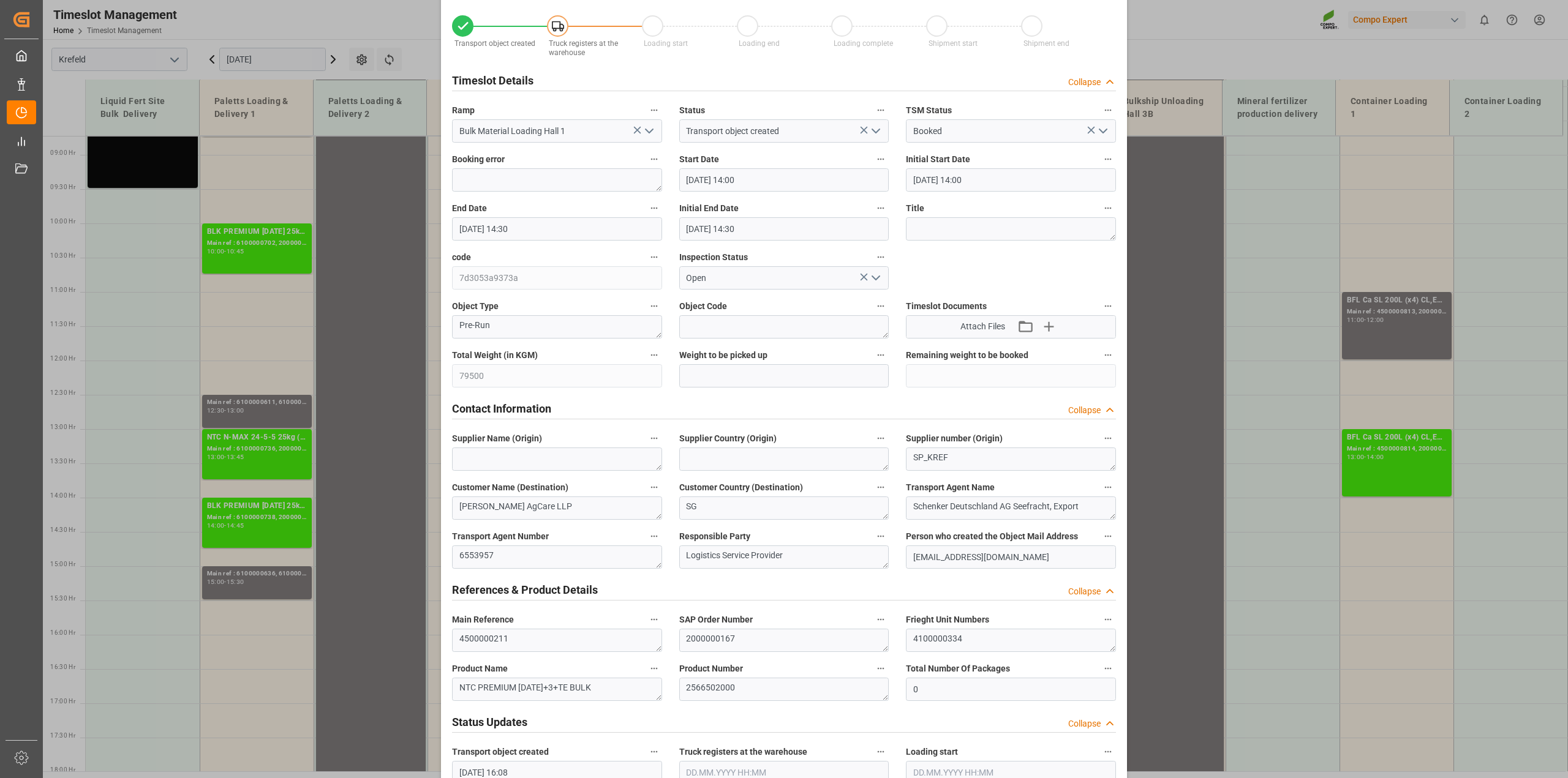
scroll to position [0, 0]
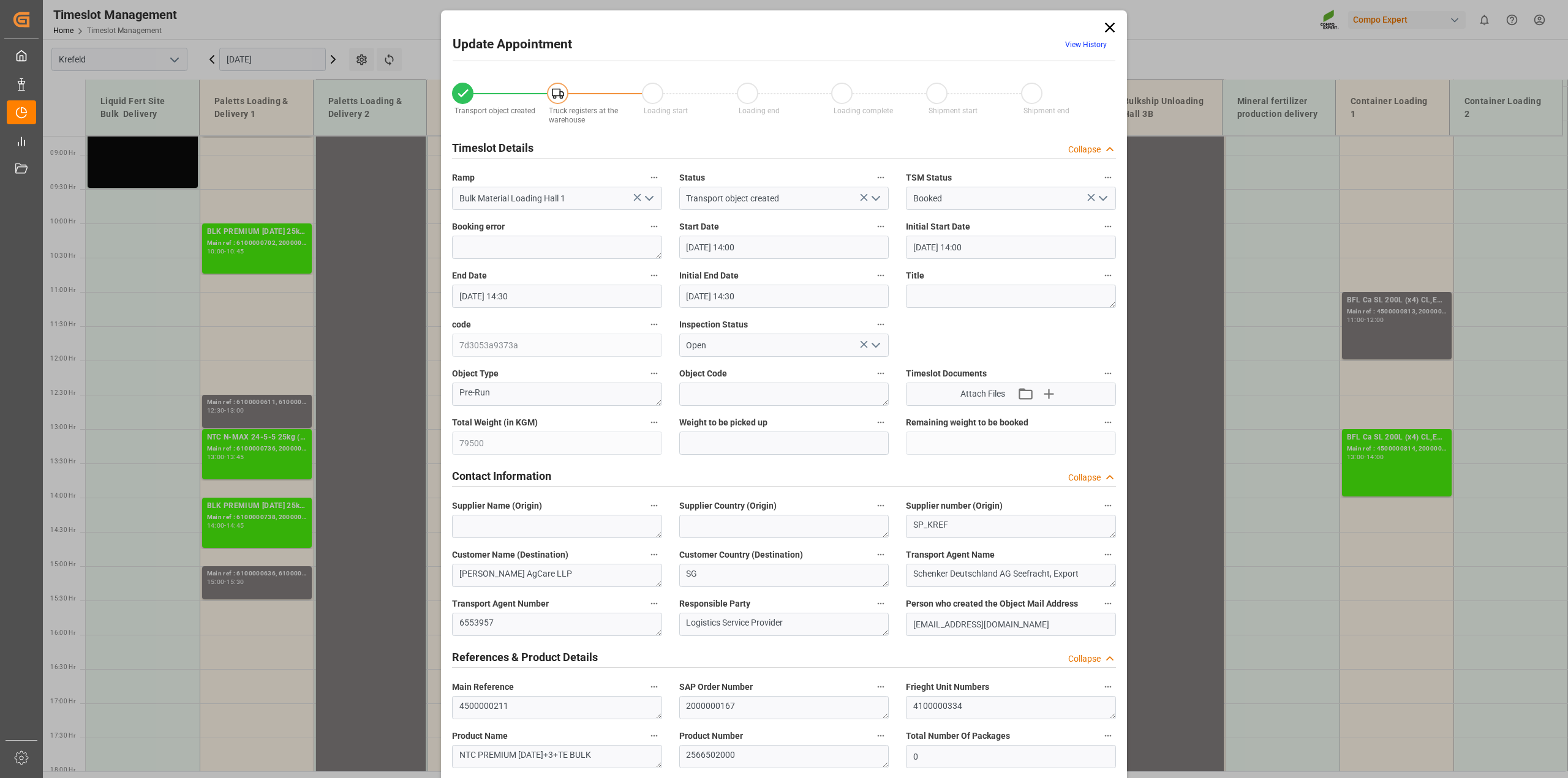
click at [1111, 26] on icon at bounding box center [1110, 28] width 17 height 17
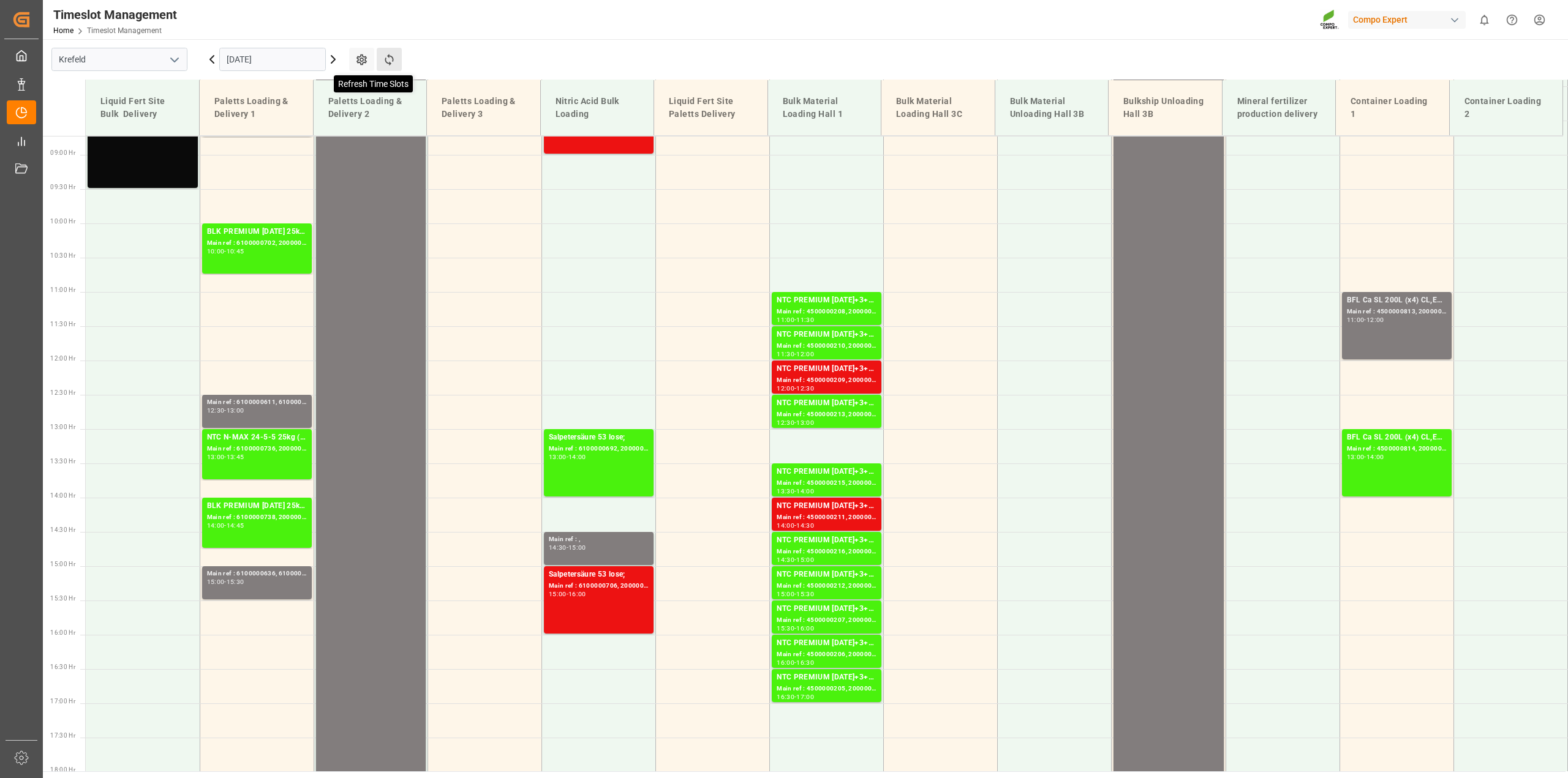
click at [391, 65] on icon at bounding box center [389, 59] width 13 height 13
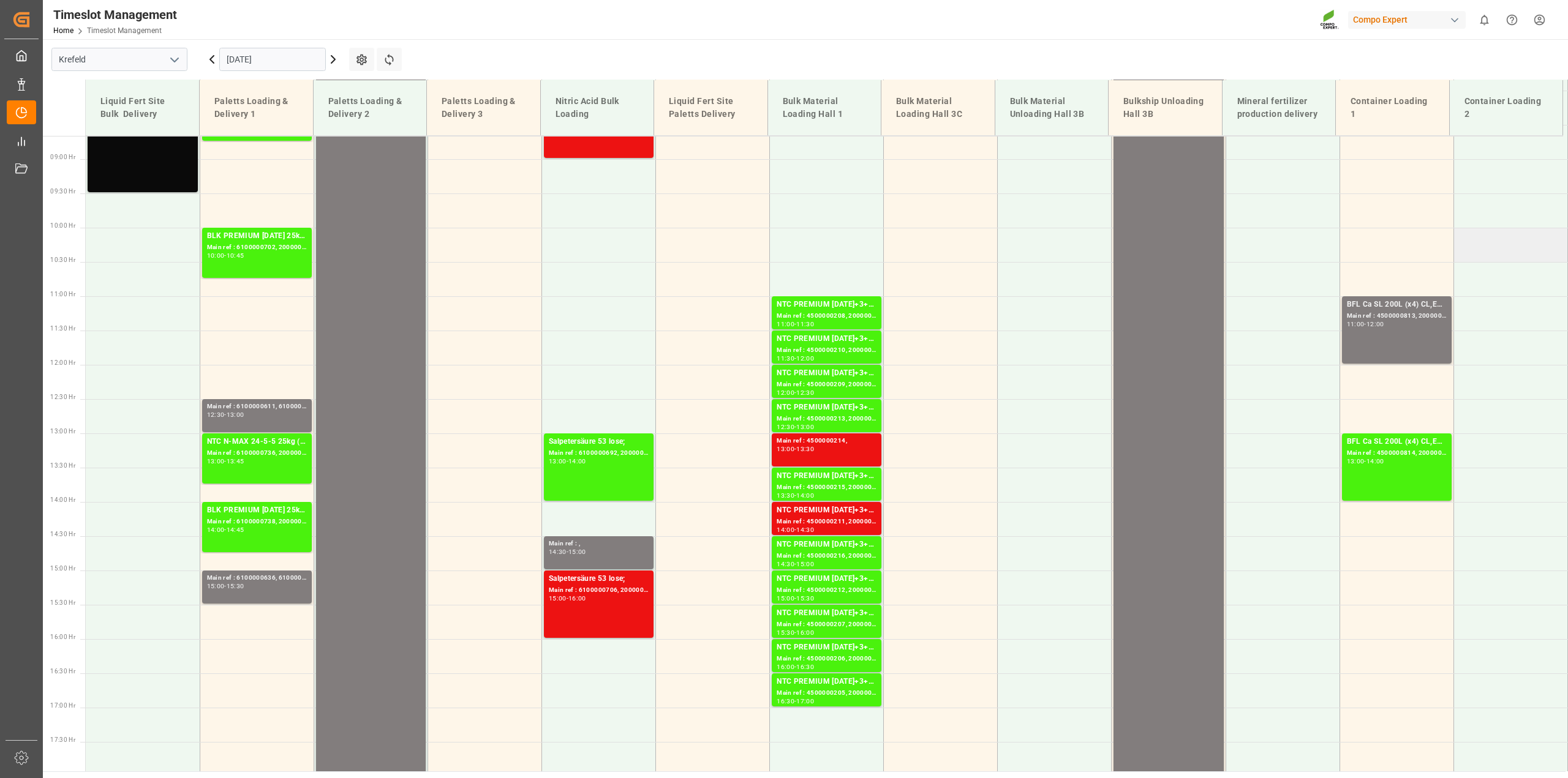
scroll to position [522, 0]
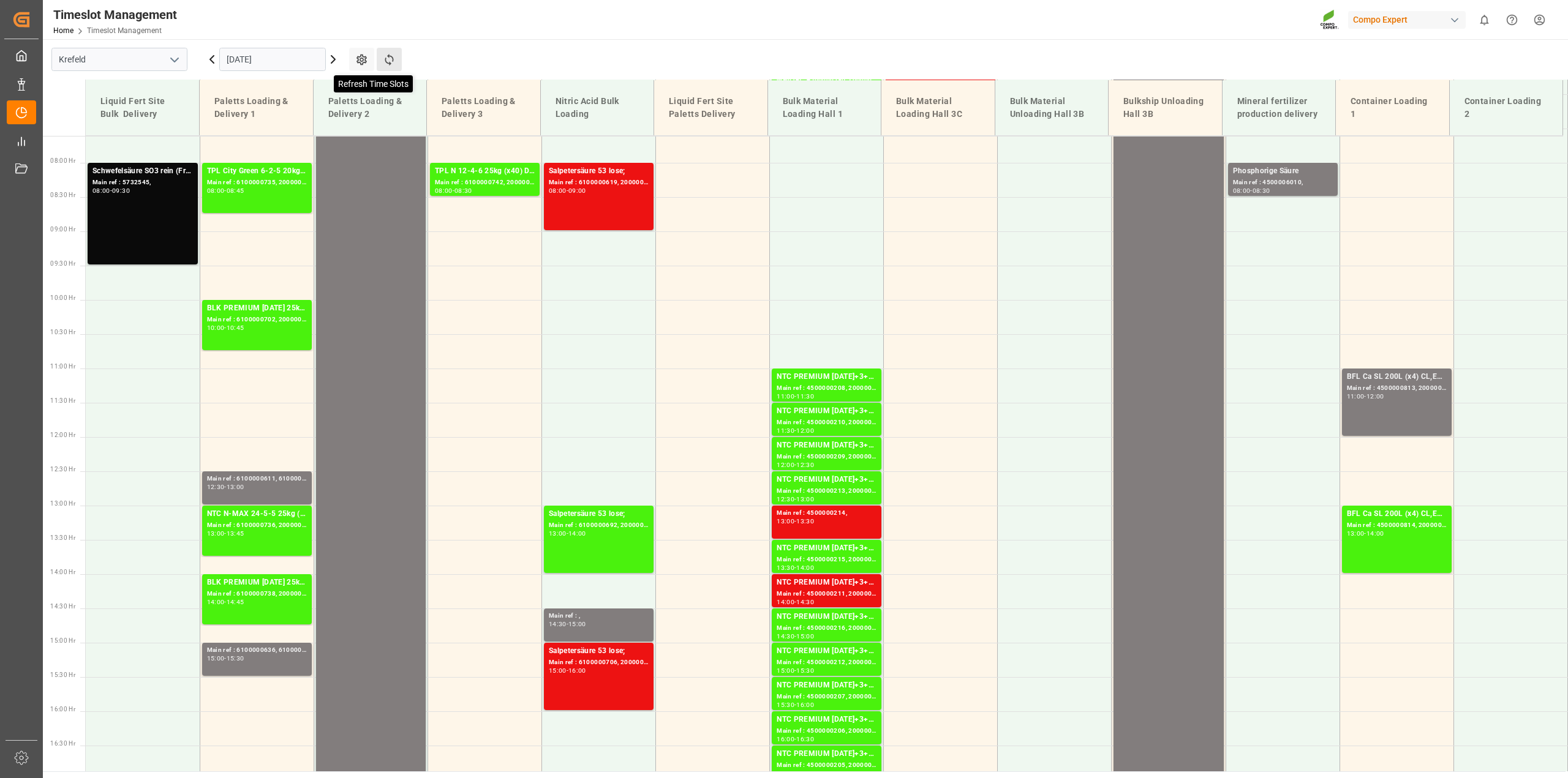
click at [392, 58] on icon at bounding box center [389, 59] width 9 height 12
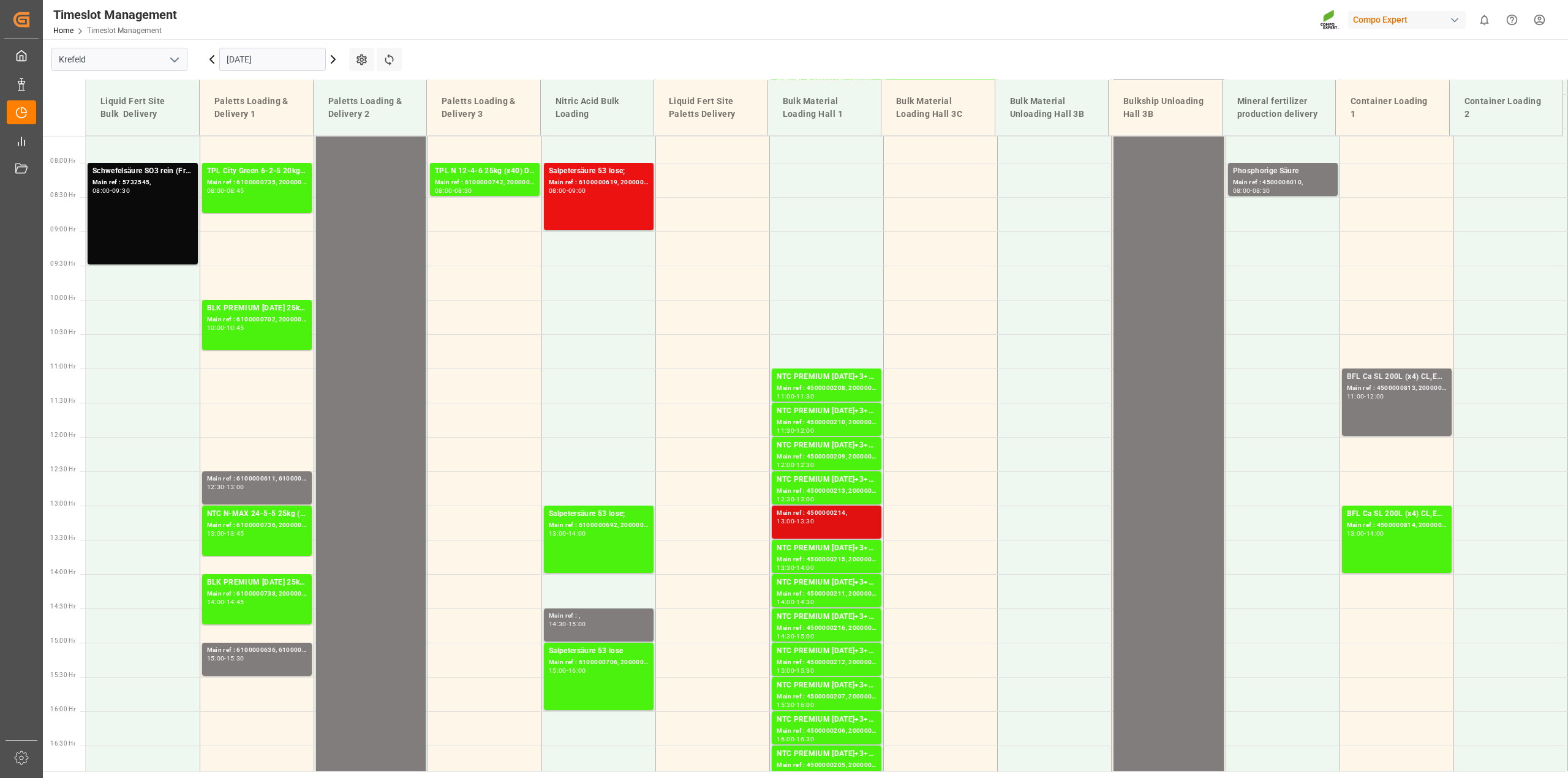
click at [851, 522] on div "13:00 - 13:30" at bounding box center [827, 522] width 100 height 7
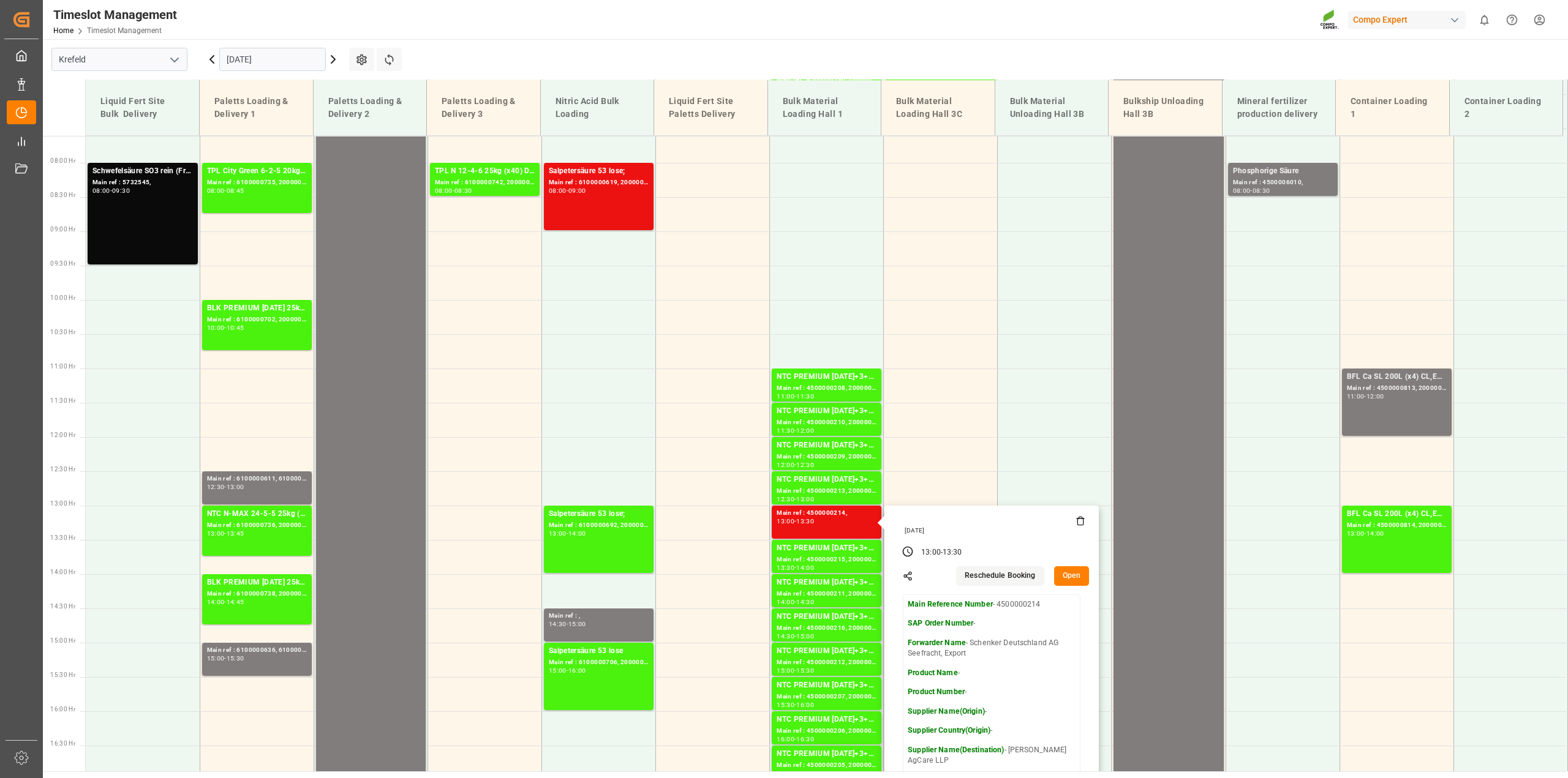
click at [1073, 577] on button "Open" at bounding box center [1072, 576] width 36 height 19
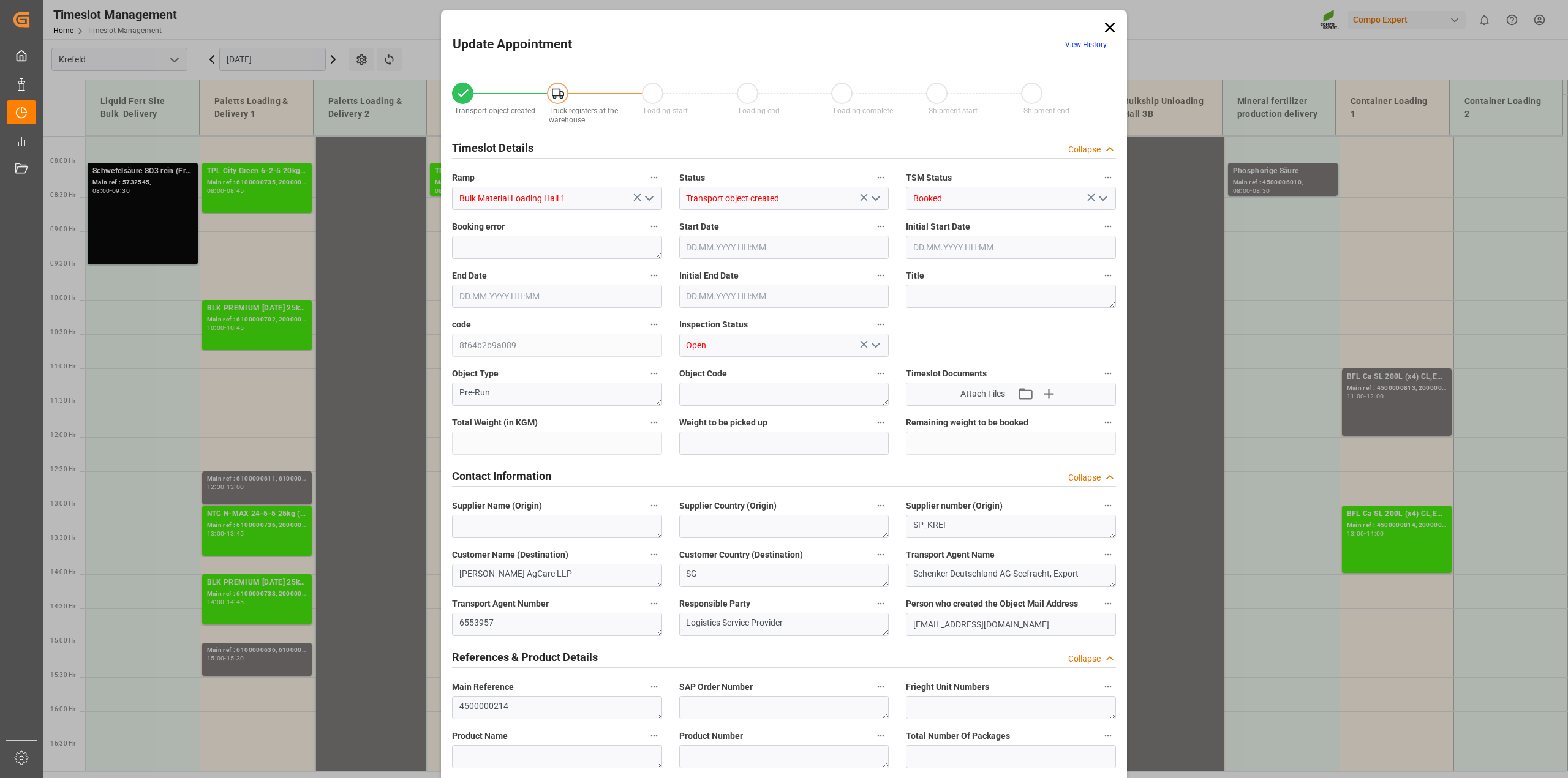
type input "0"
type input "31.07.2025 13:00"
type input "31.07.2025 13:30"
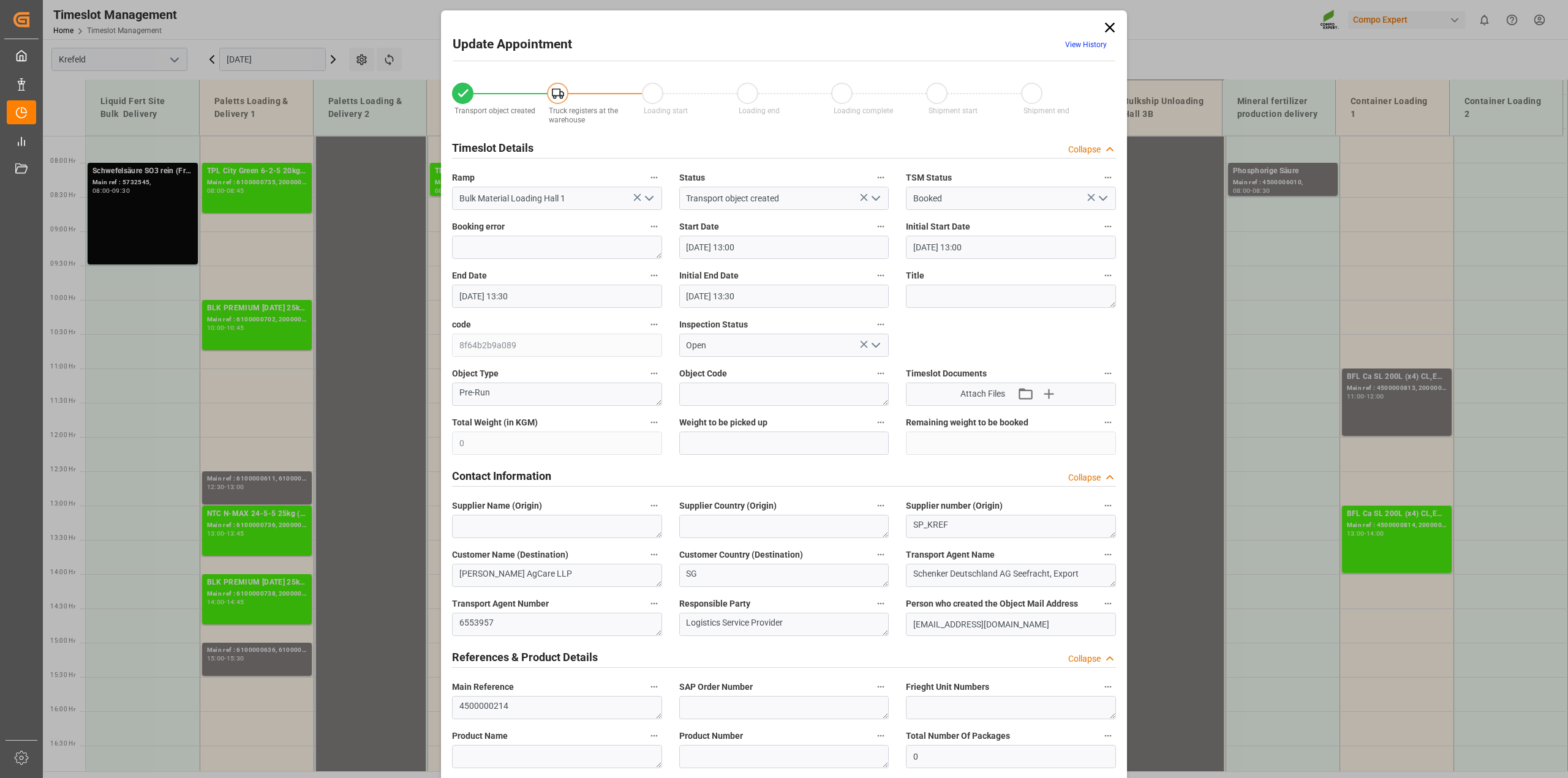
type input "31.07.2025 13:30"
type input "[DATE] 11:13"
type input "17.07.2025 13:07"
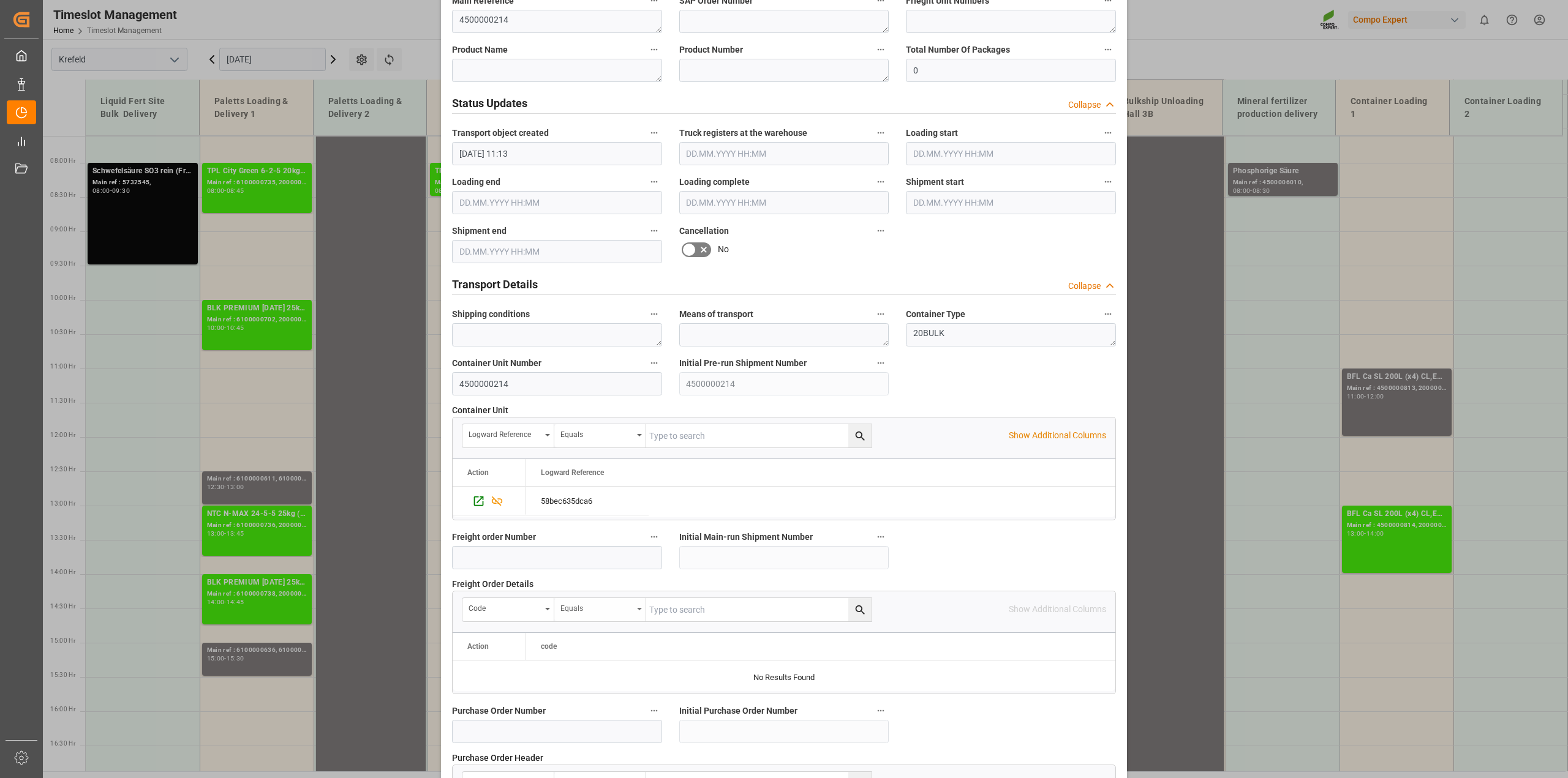
scroll to position [689, 0]
click at [478, 500] on icon "Press SPACE to select this row." at bounding box center [478, 498] width 13 height 13
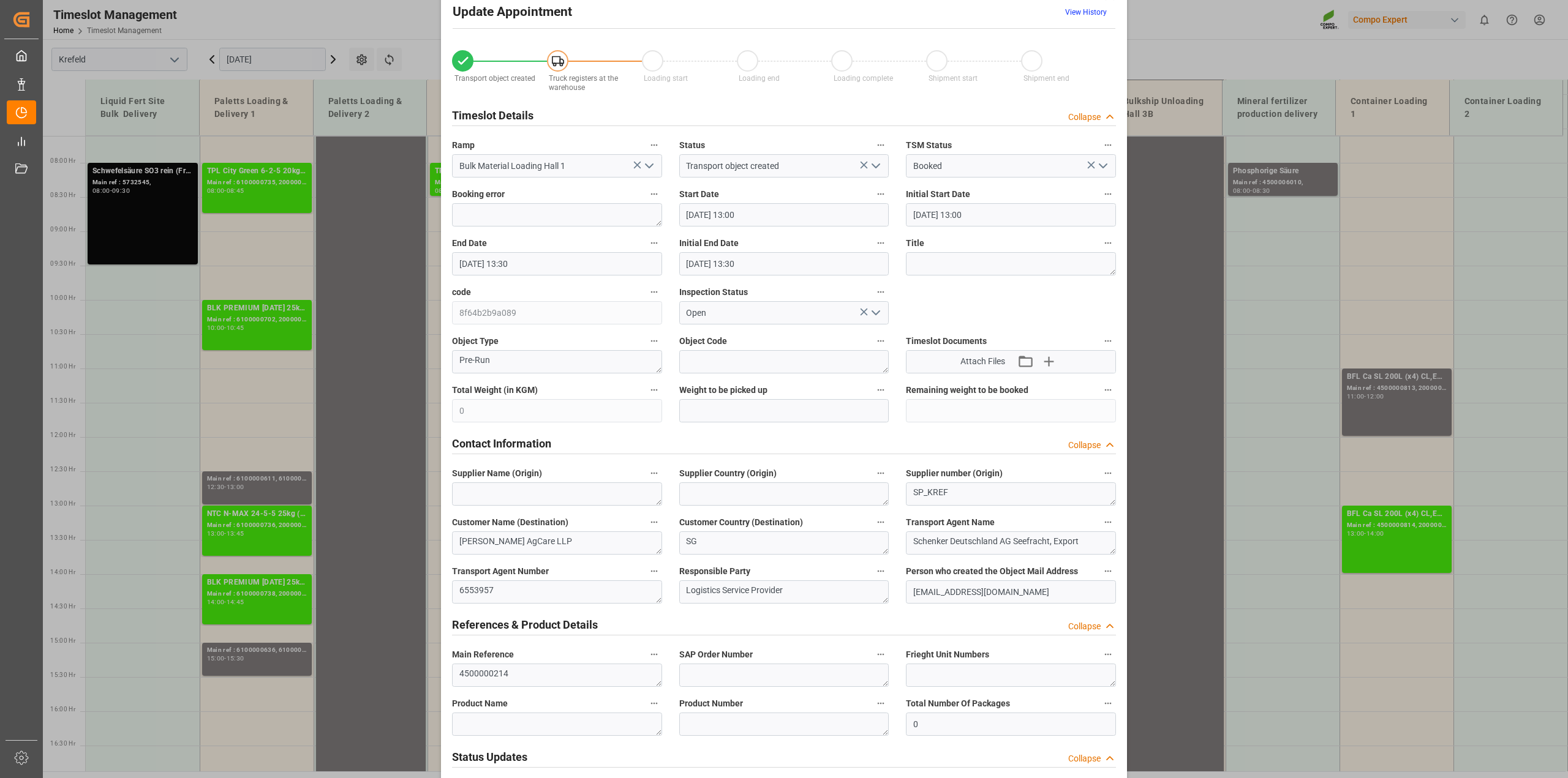
scroll to position [0, 0]
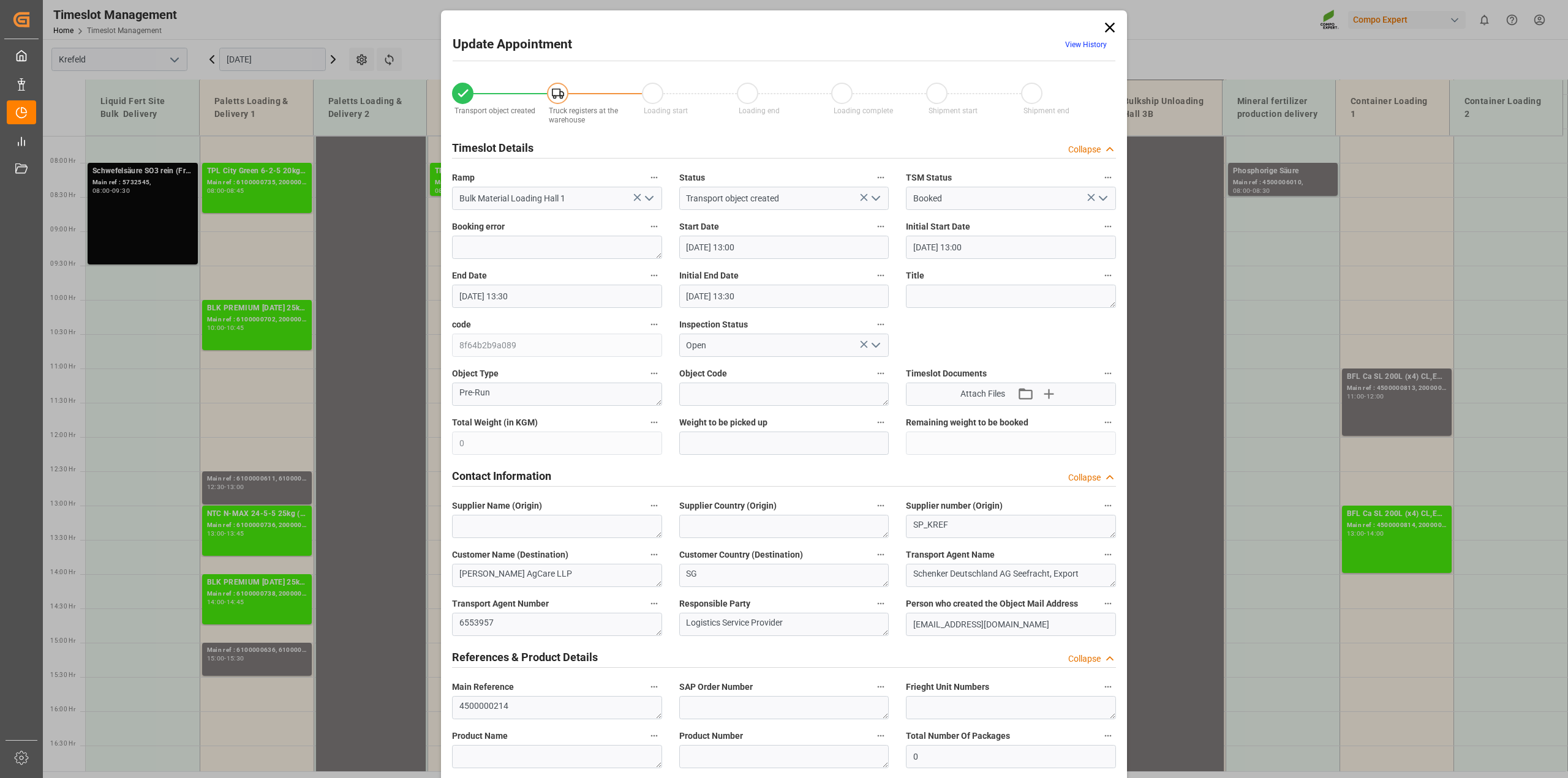
click at [1104, 22] on icon at bounding box center [1110, 28] width 17 height 17
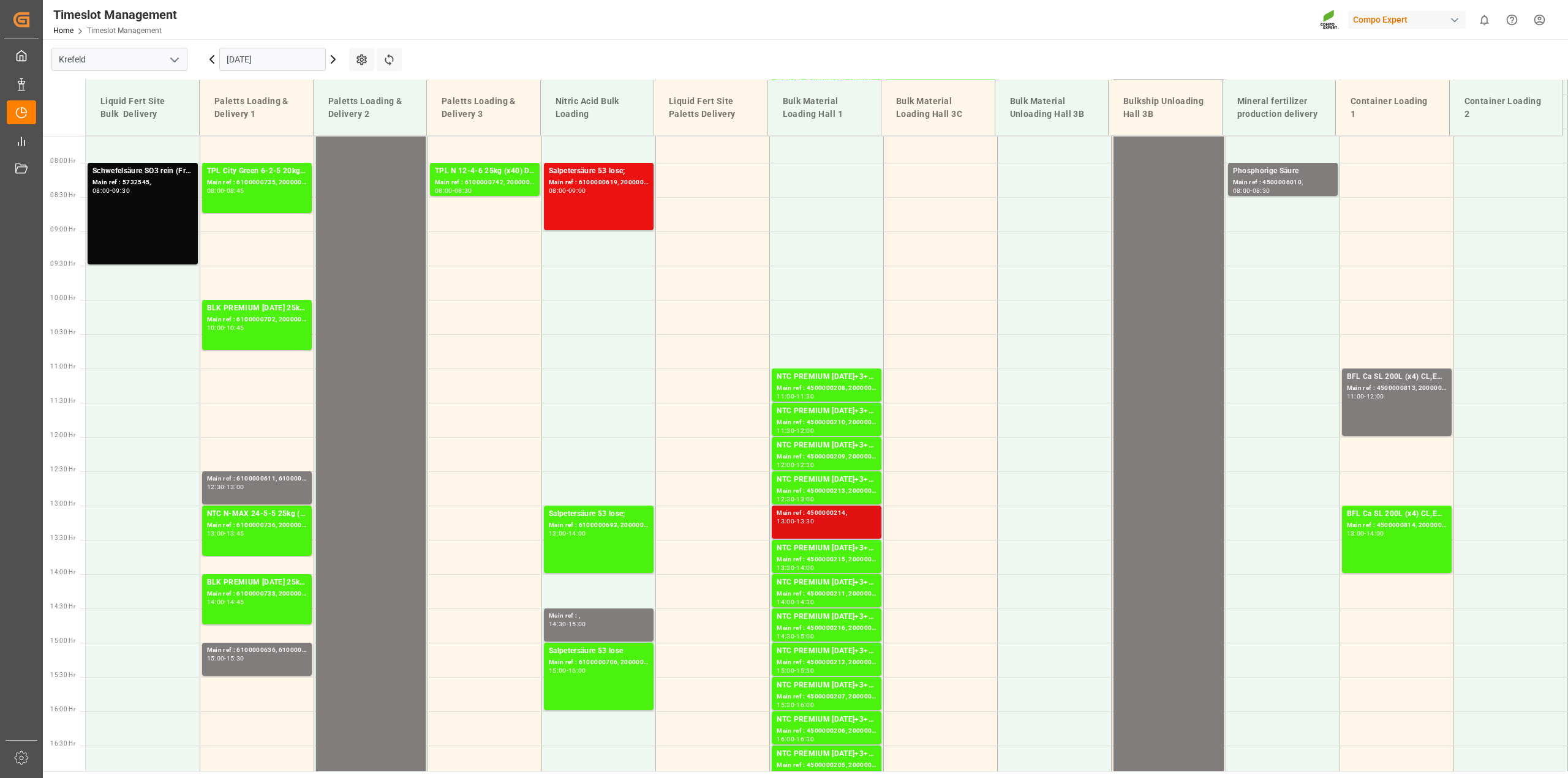
click at [832, 515] on div "Main ref : 4500000214," at bounding box center [827, 513] width 100 height 11
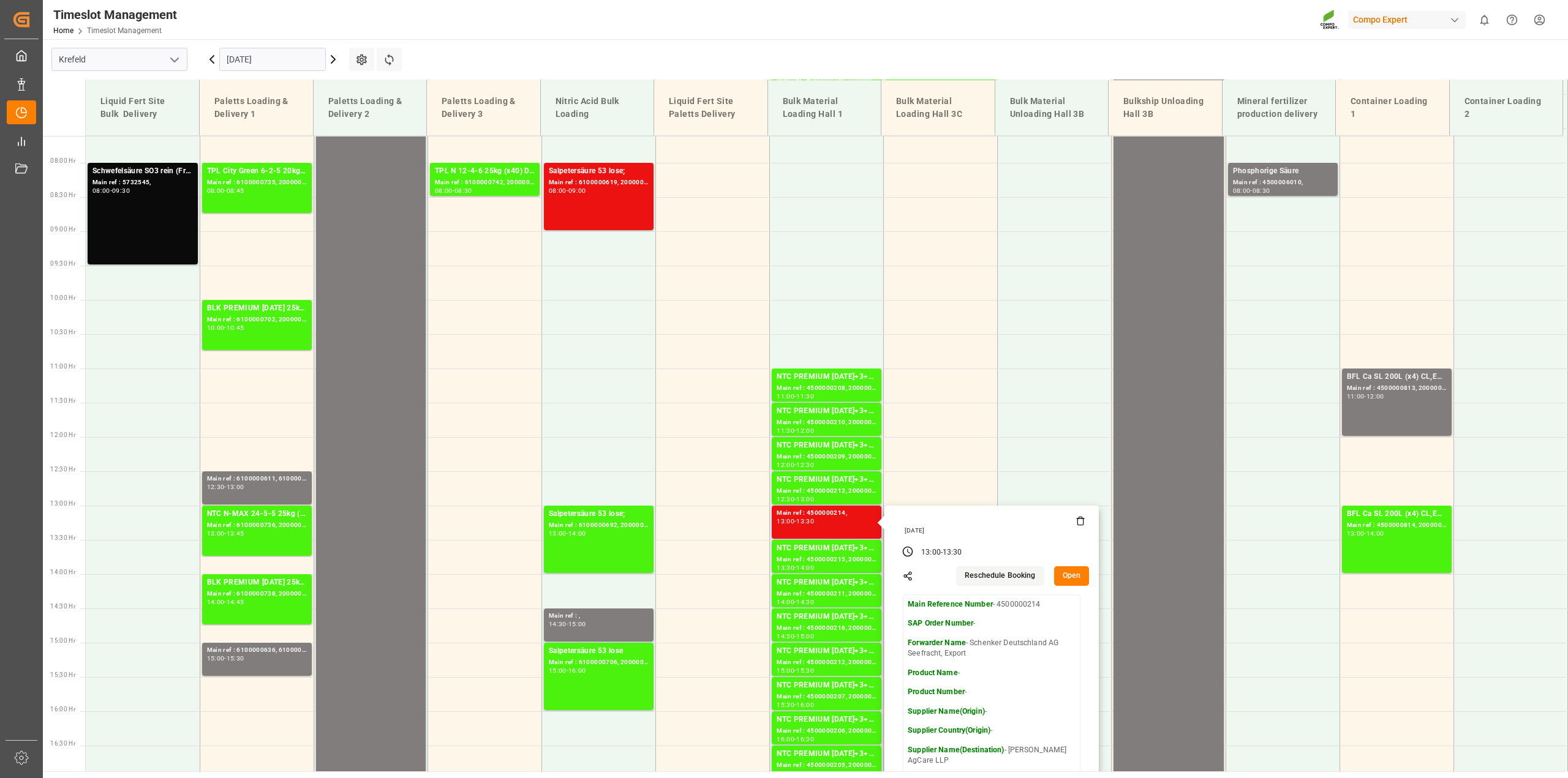
click at [1080, 523] on icon at bounding box center [1080, 522] width 10 height 10
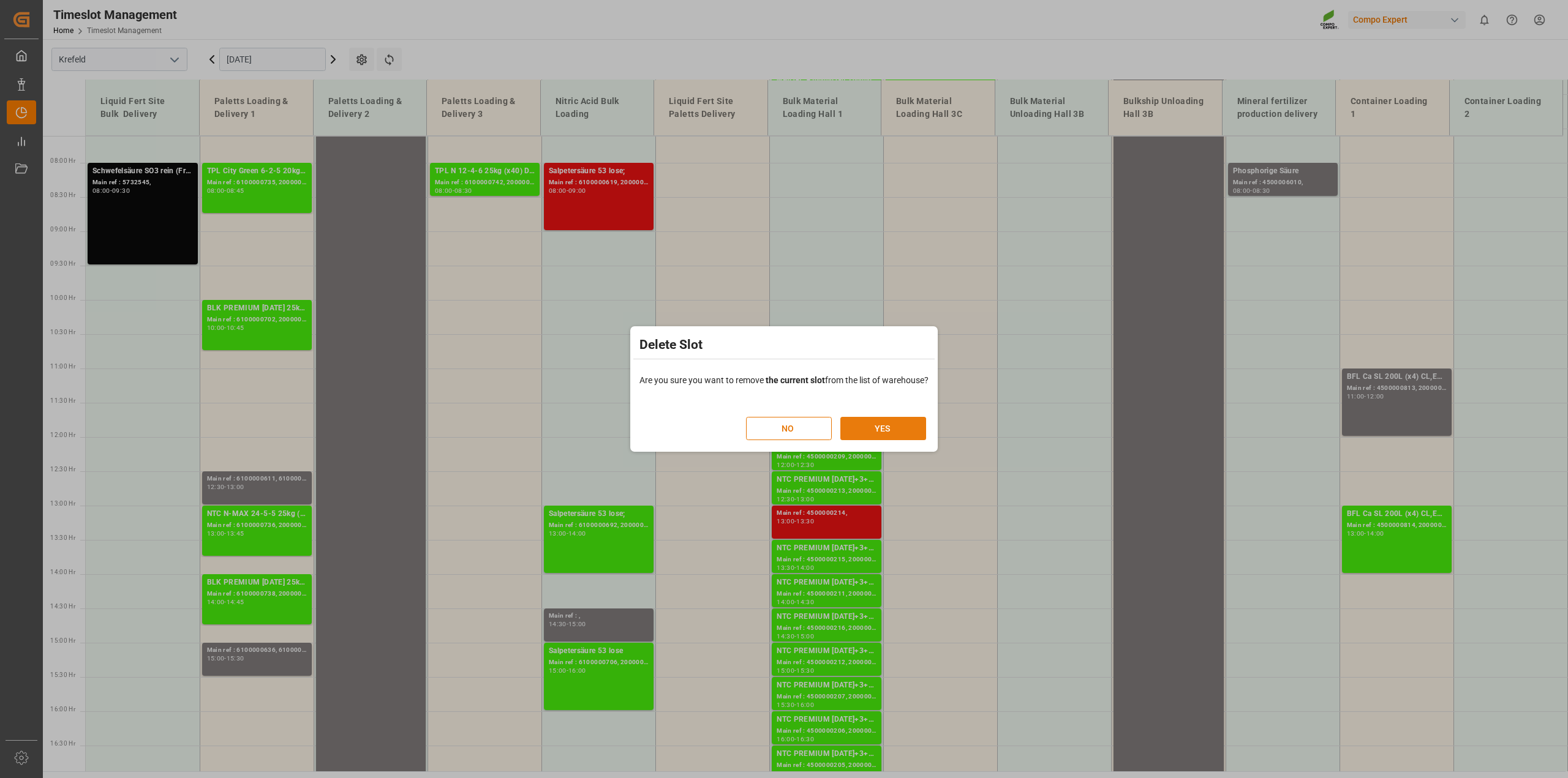
click at [904, 427] on button "YES" at bounding box center [883, 428] width 85 height 23
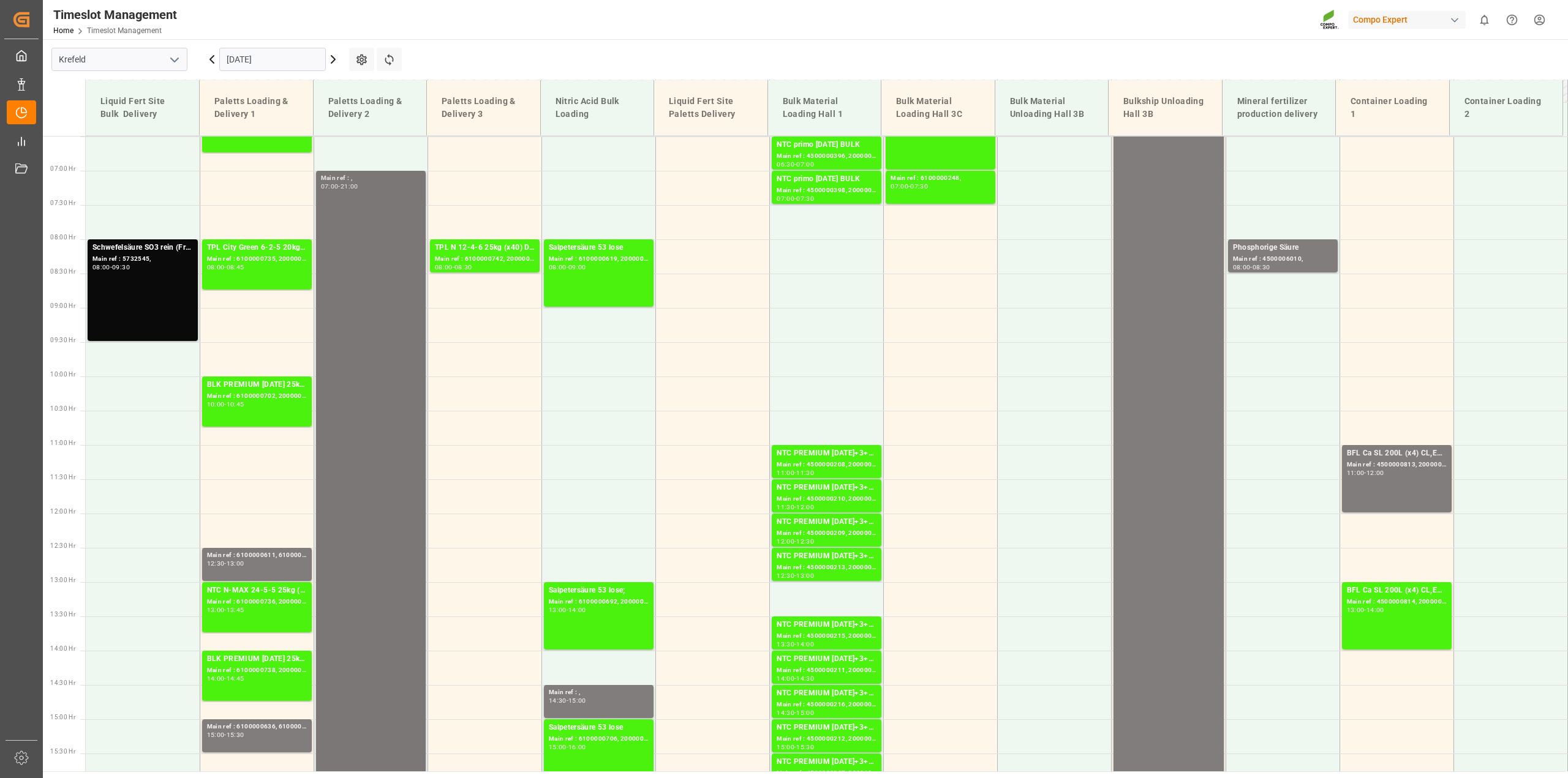
scroll to position [216, 0]
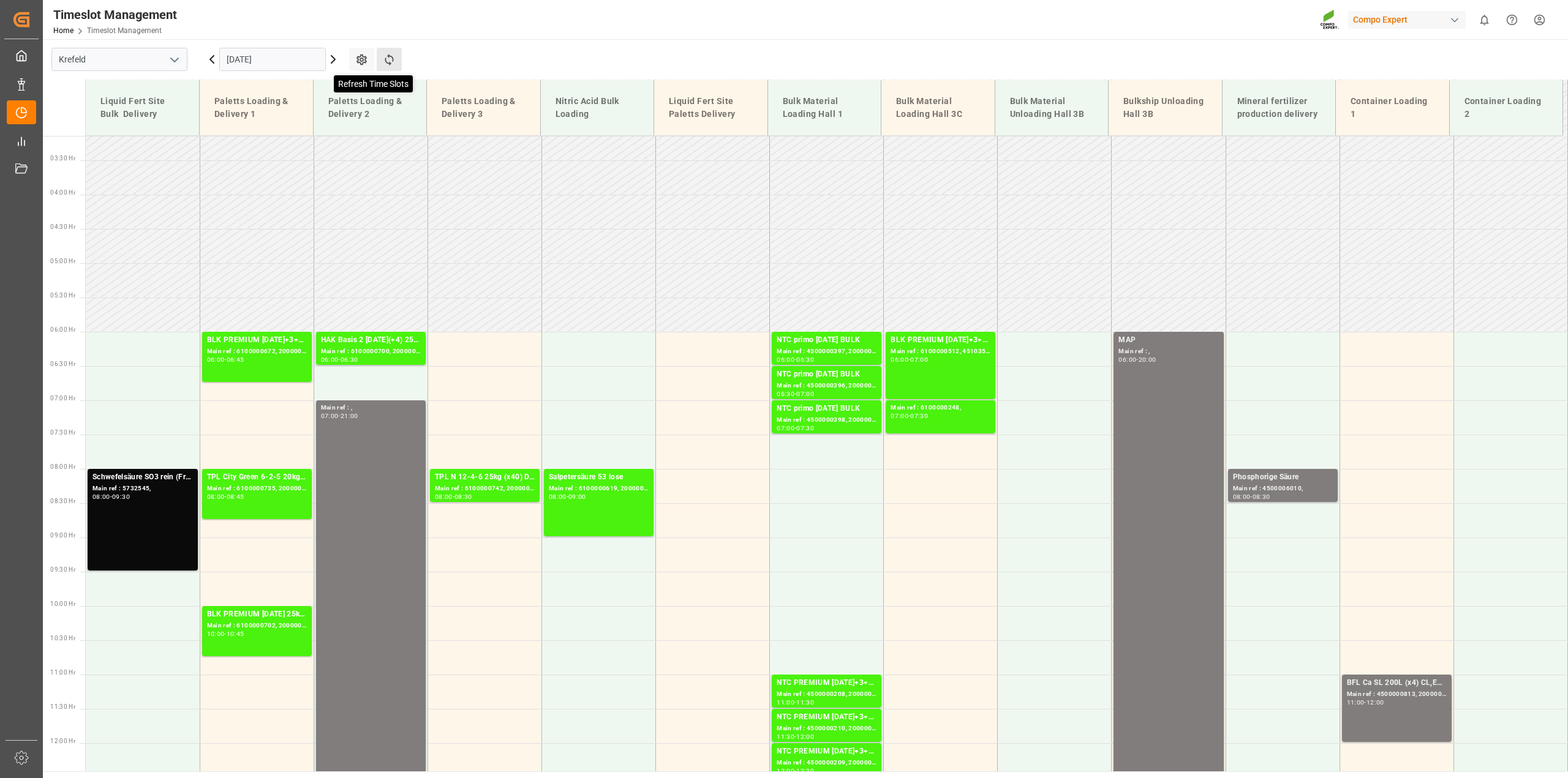
click at [395, 58] on icon at bounding box center [389, 59] width 13 height 13
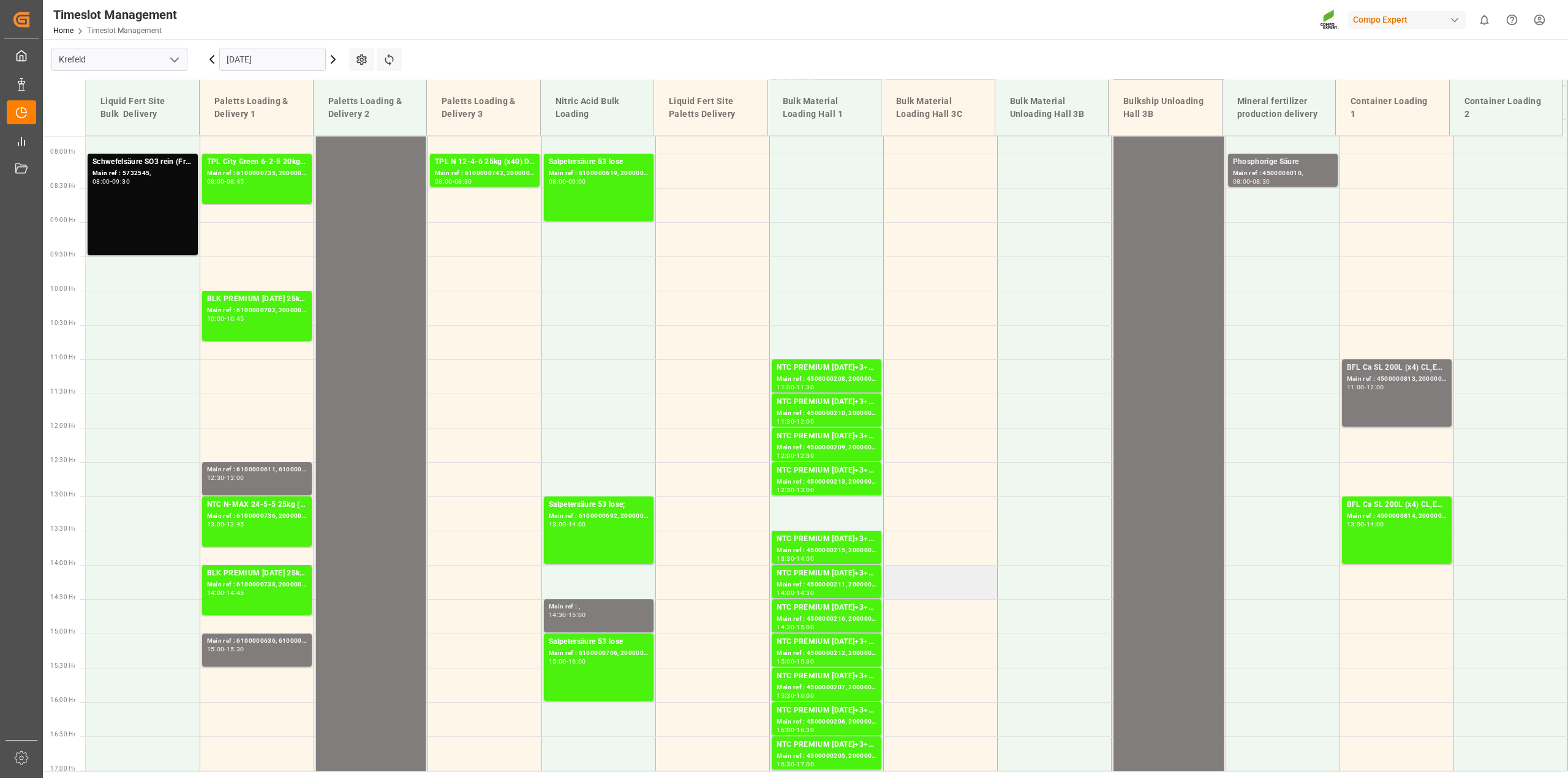
scroll to position [445, 0]
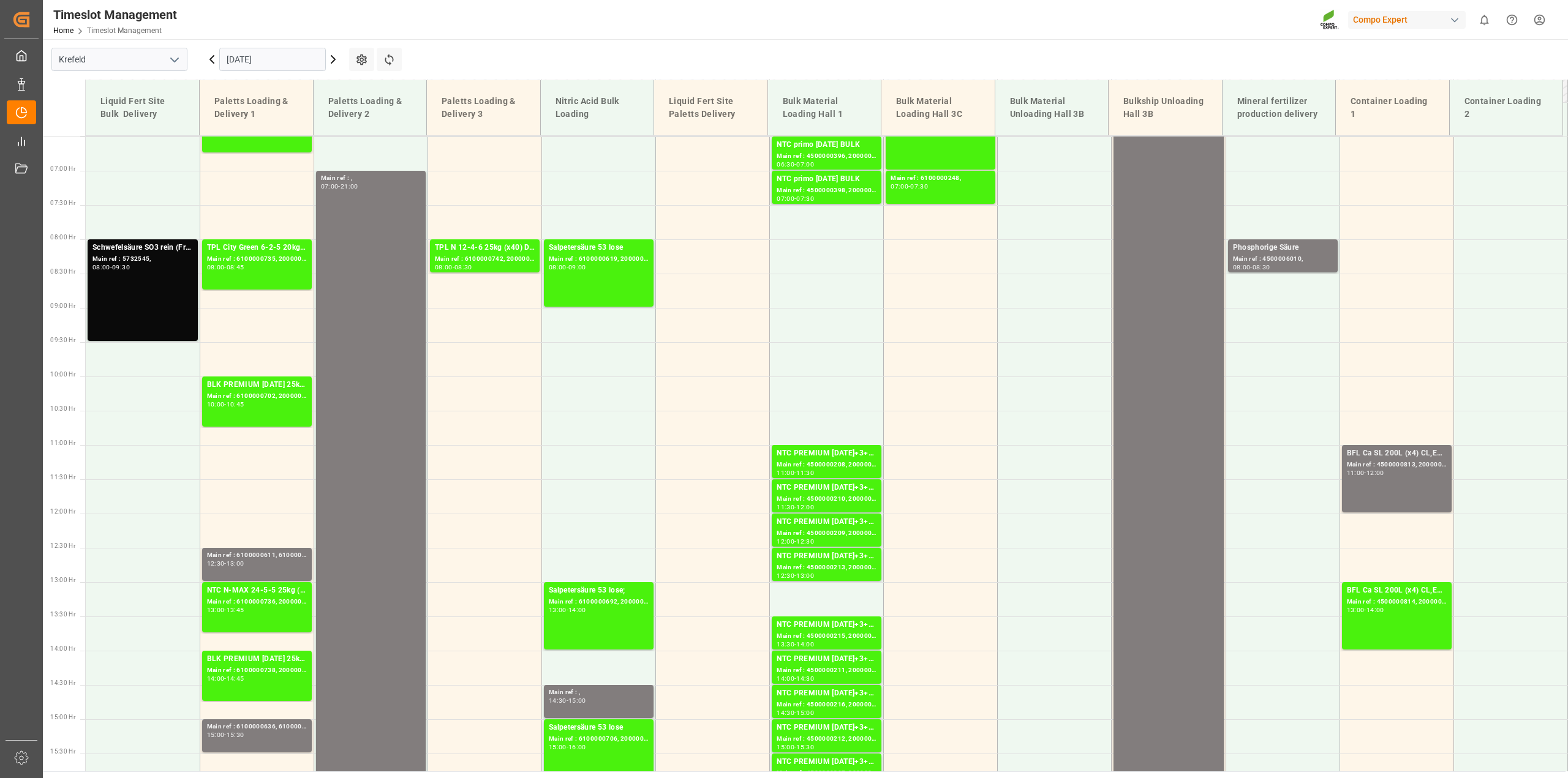
click at [242, 62] on input "31.07.2025" at bounding box center [273, 59] width 107 height 23
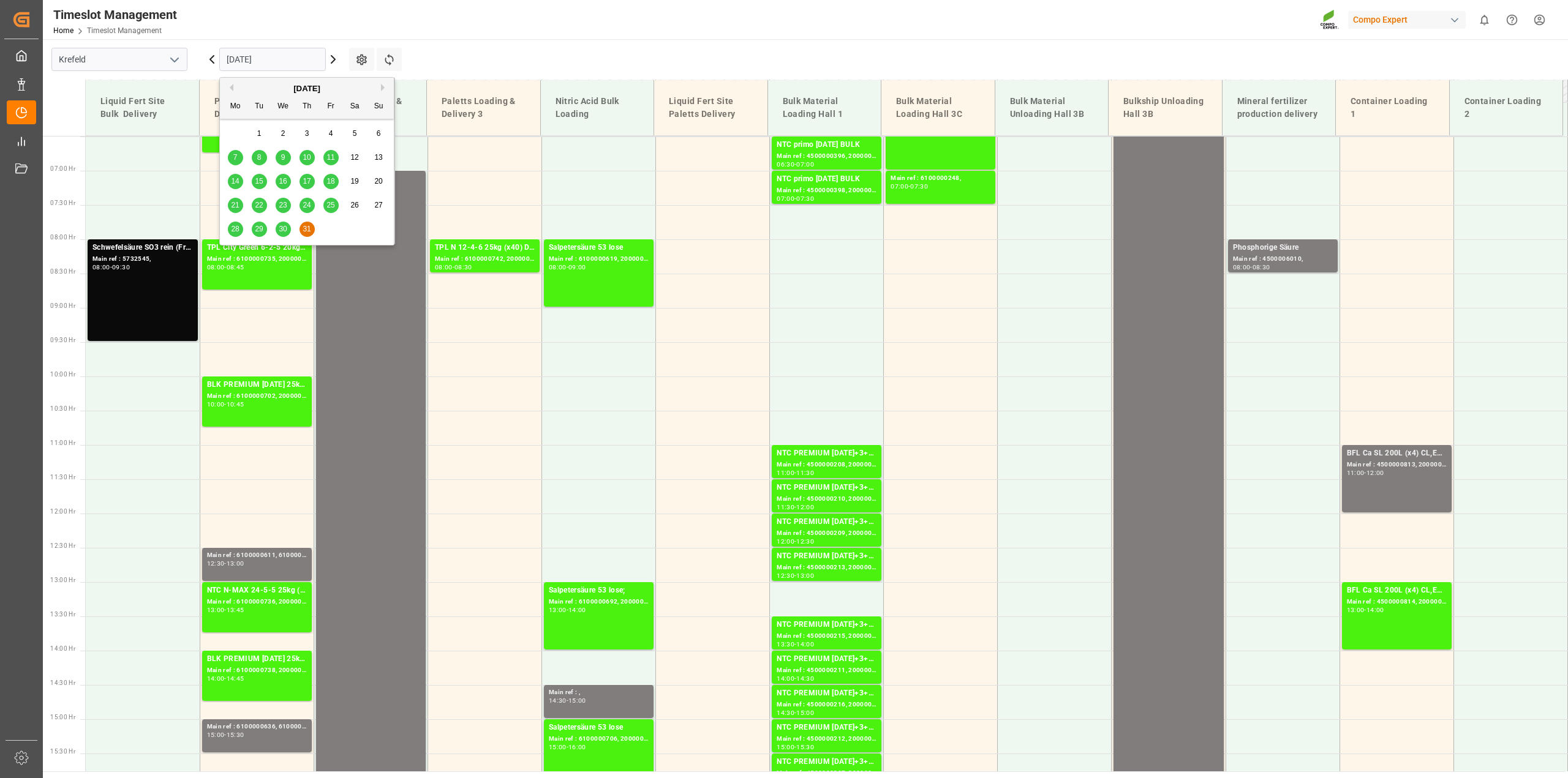
click at [382, 89] on button "Next Month" at bounding box center [385, 87] width 8 height 8
click at [261, 184] on span "16" at bounding box center [258, 181] width 8 height 9
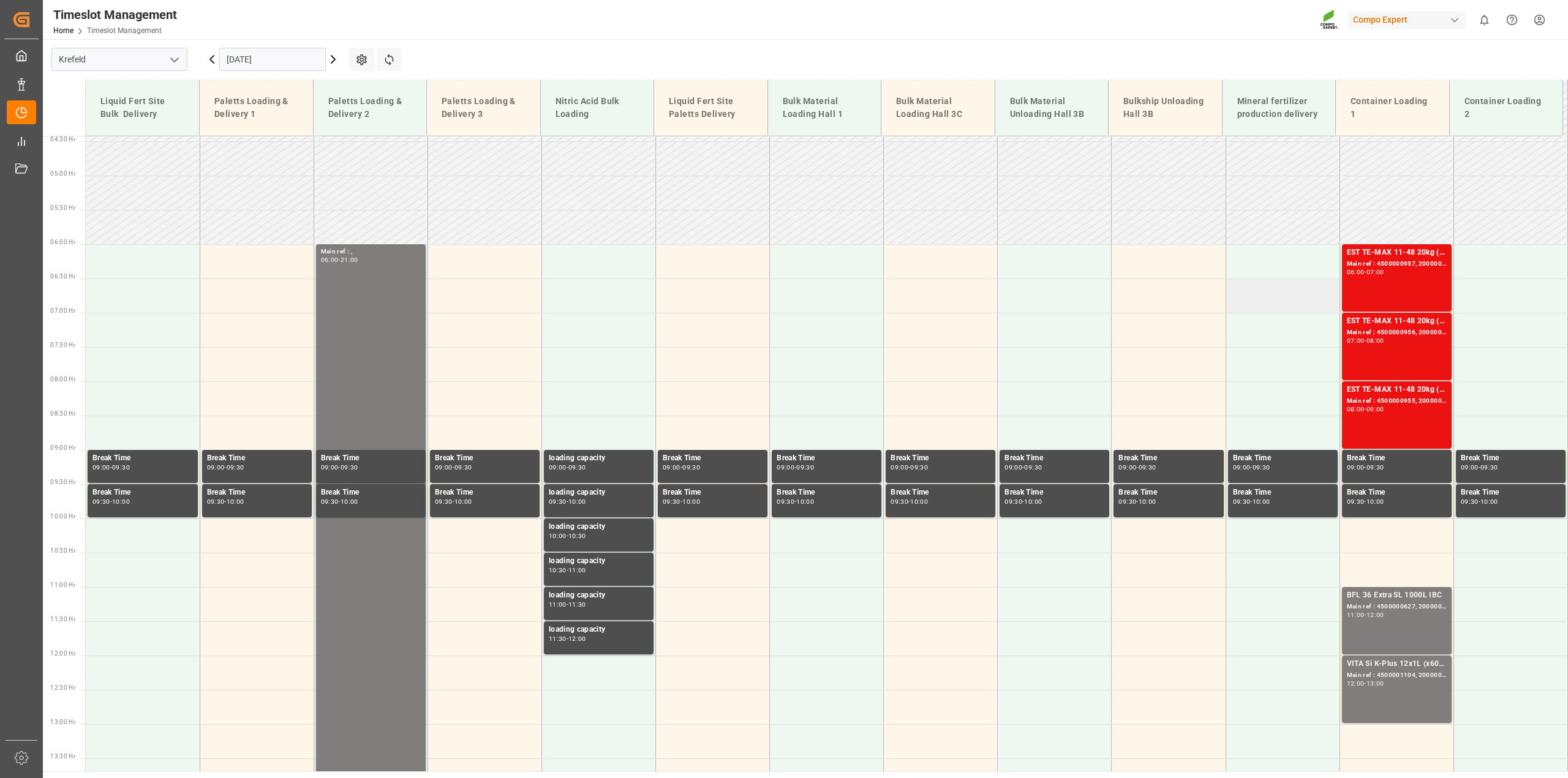
scroll to position [513, 0]
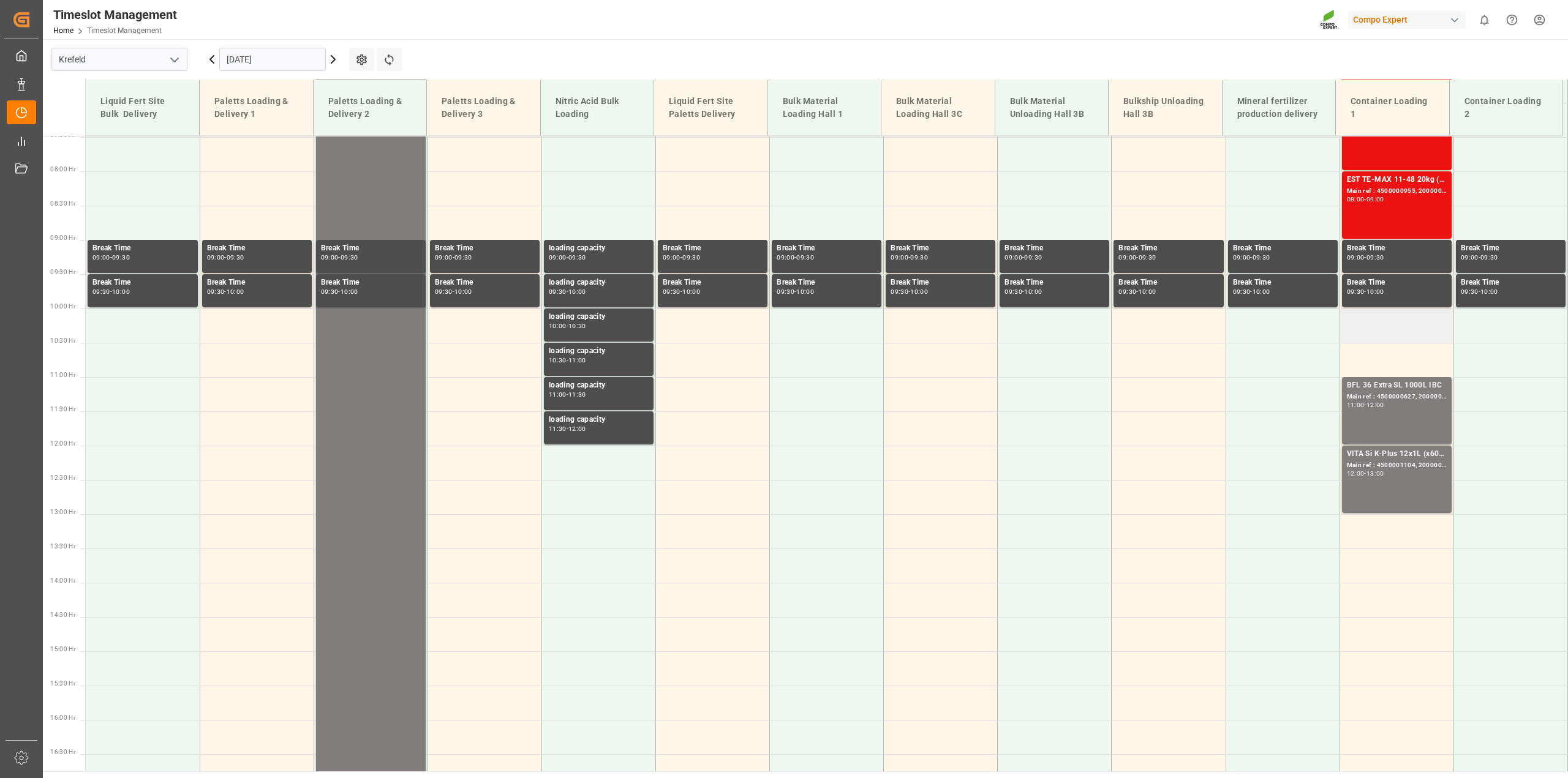
click at [1374, 321] on td at bounding box center [1396, 325] width 114 height 34
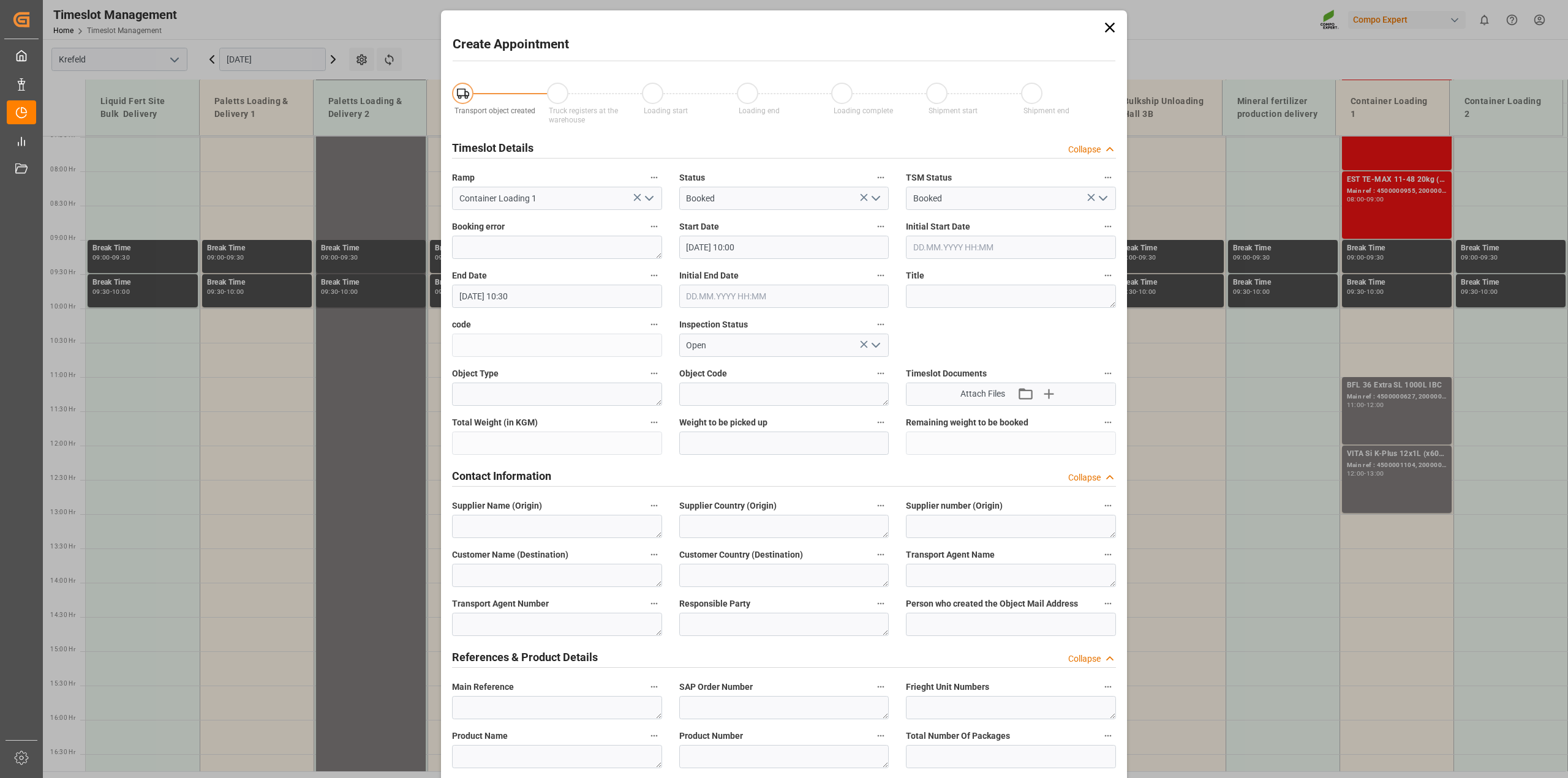
type input "16.09.2025 10:00"
type input "16.09.2025 10:30"
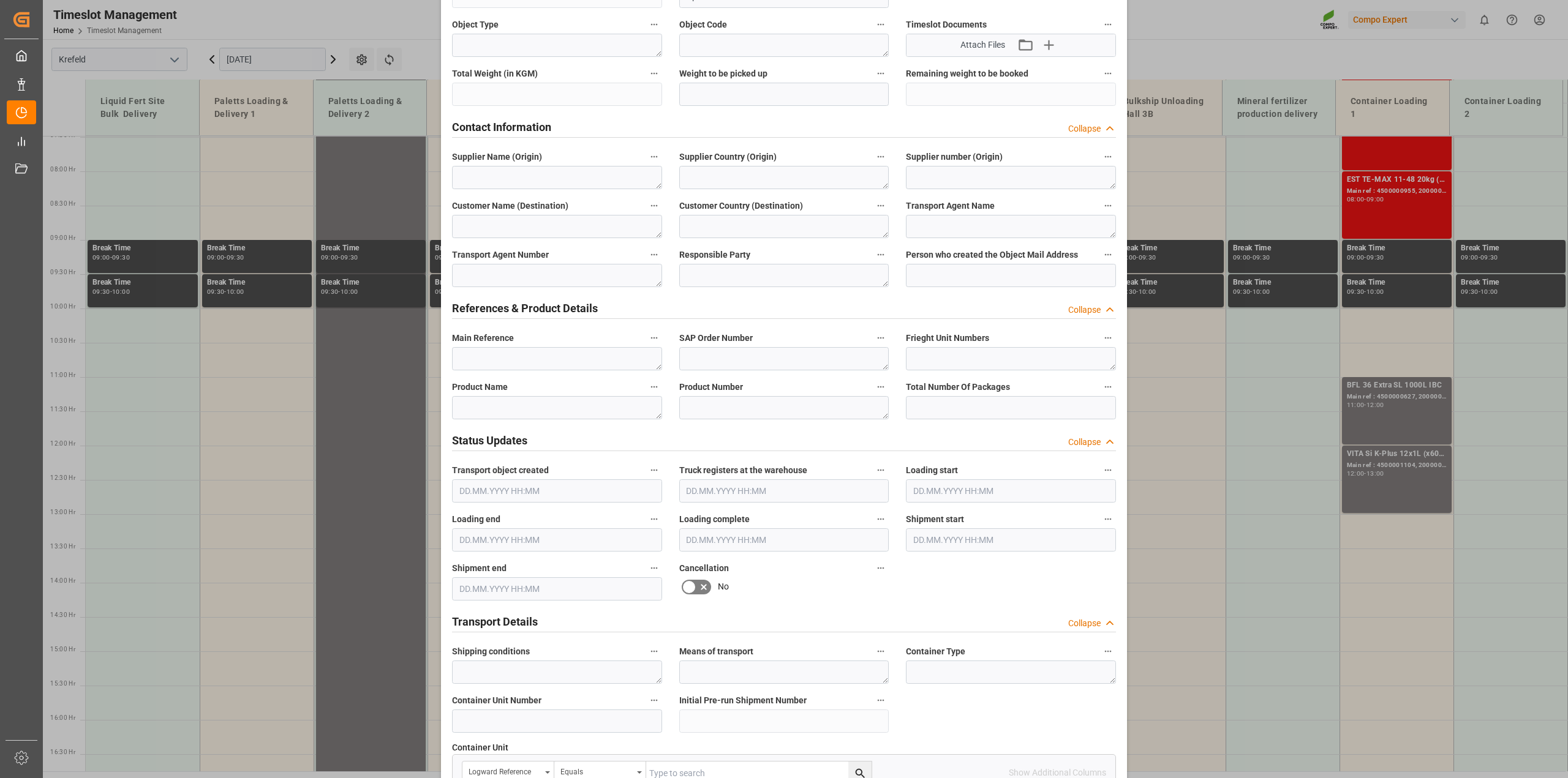
scroll to position [153, 0]
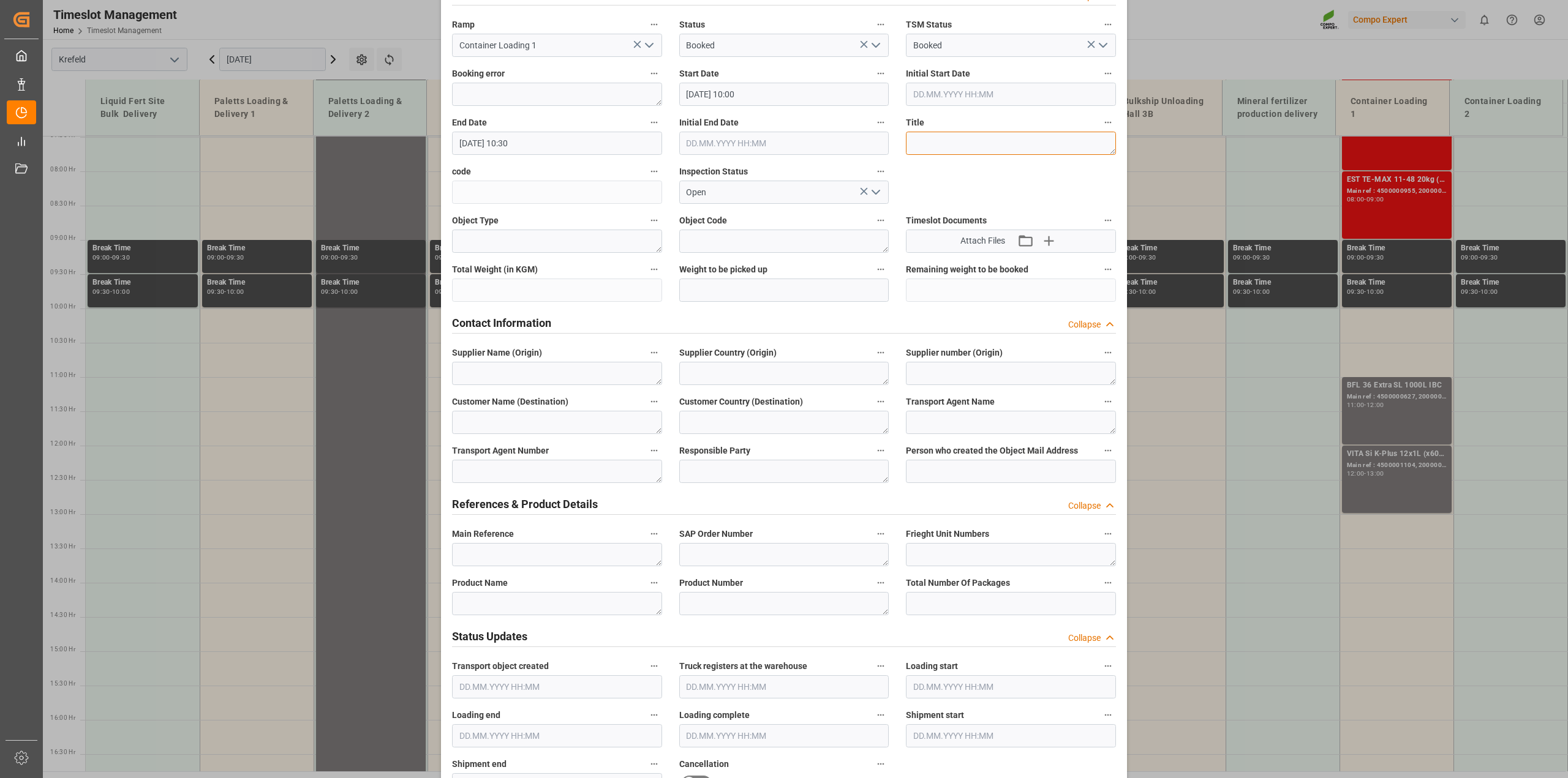
click at [939, 143] on textarea at bounding box center [1011, 144] width 210 height 23
paste textarea "4500000010"
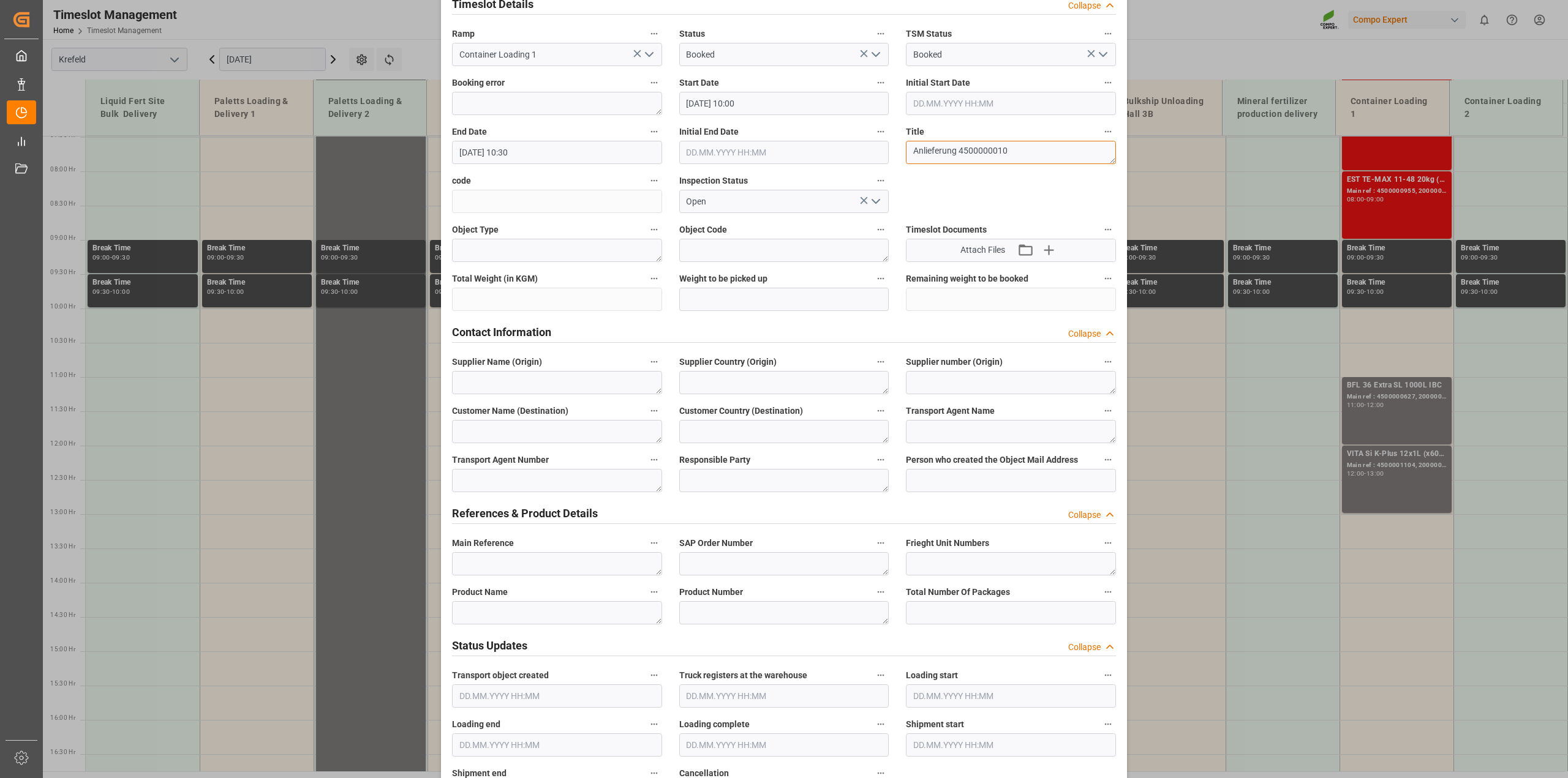
scroll to position [0, 0]
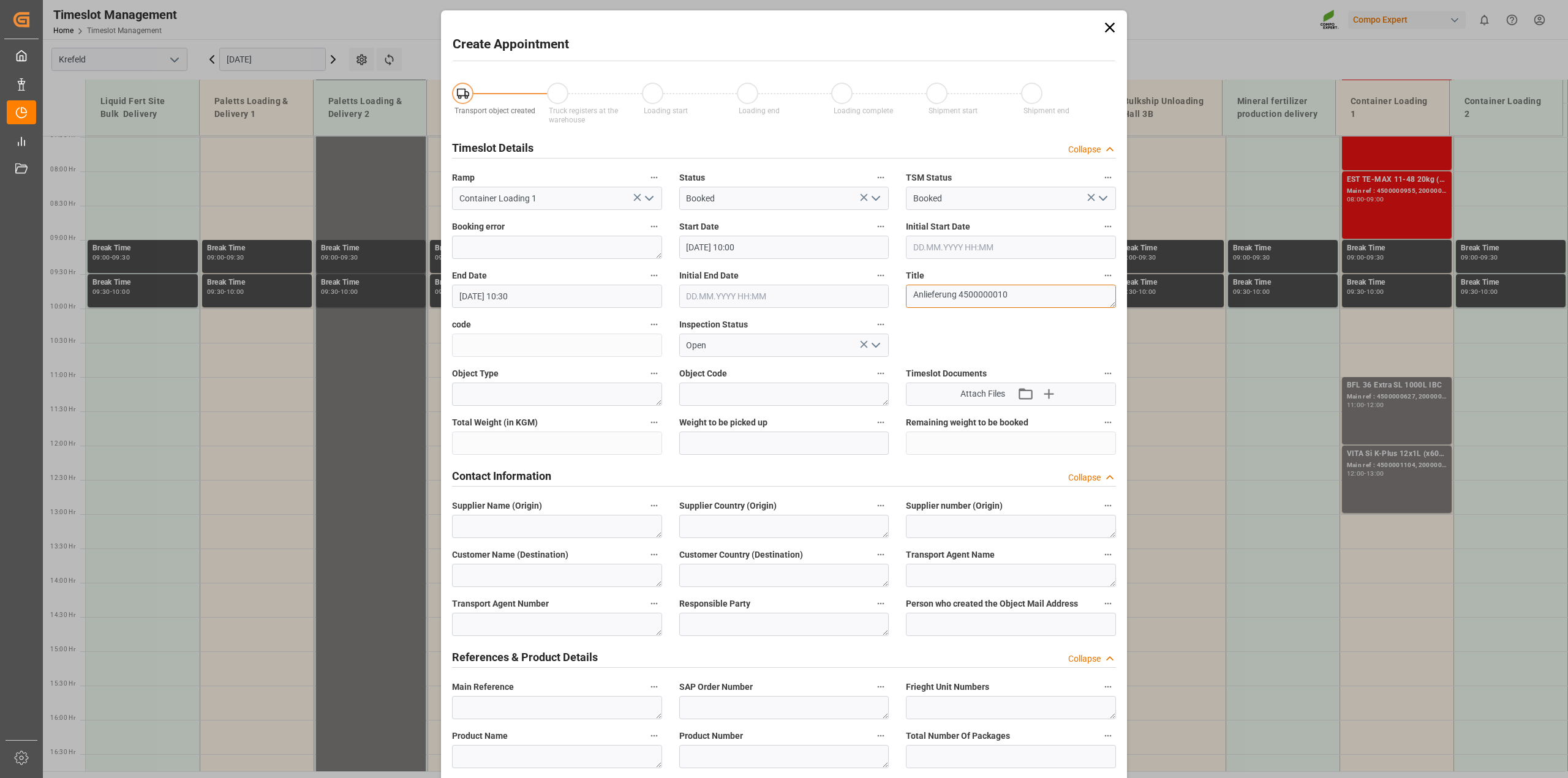
type textarea "Anlieferung 4500000010"
click at [528, 295] on input "16.09.2025 10:30" at bounding box center [557, 296] width 210 height 23
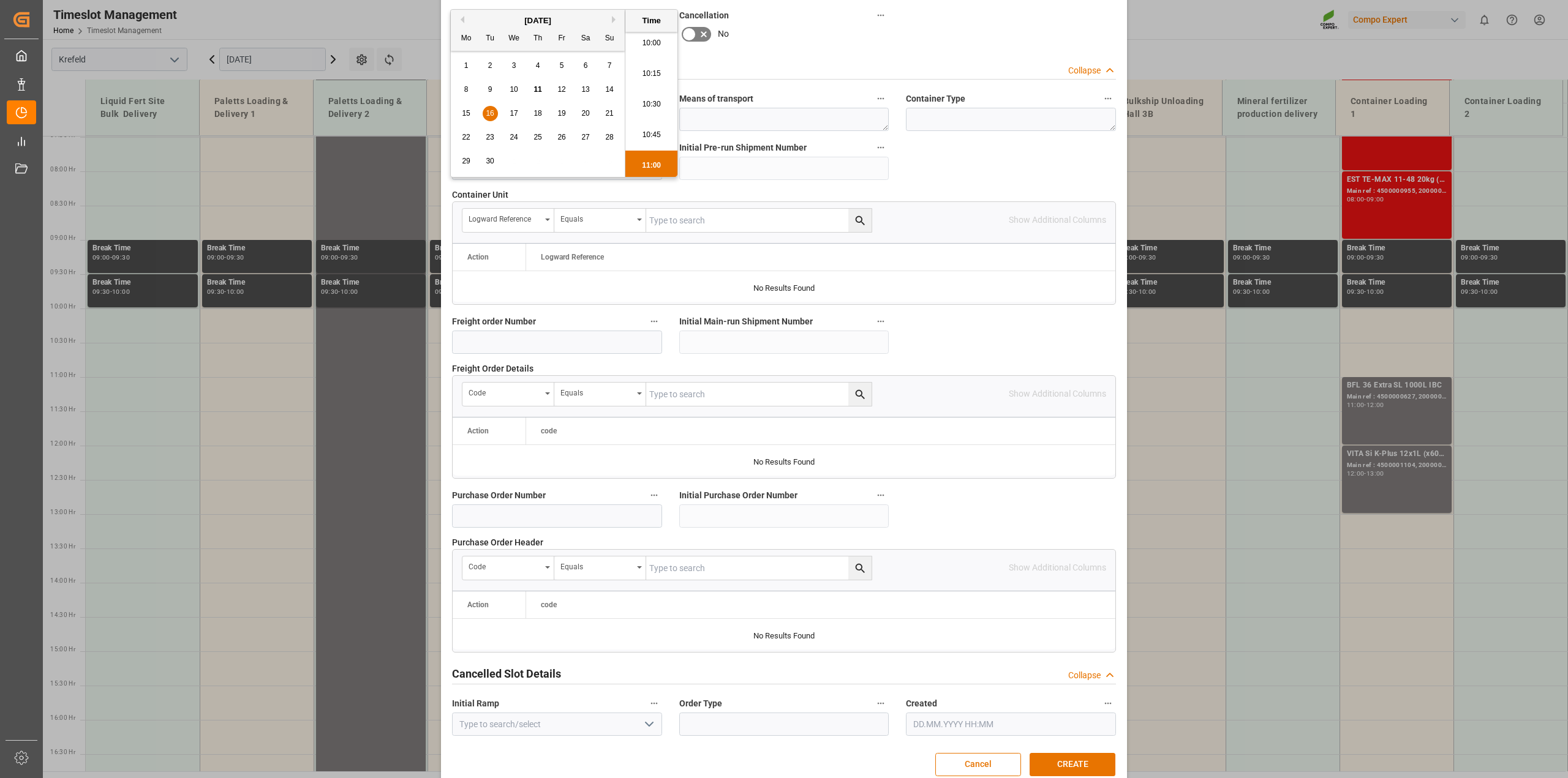
scroll to position [923, 0]
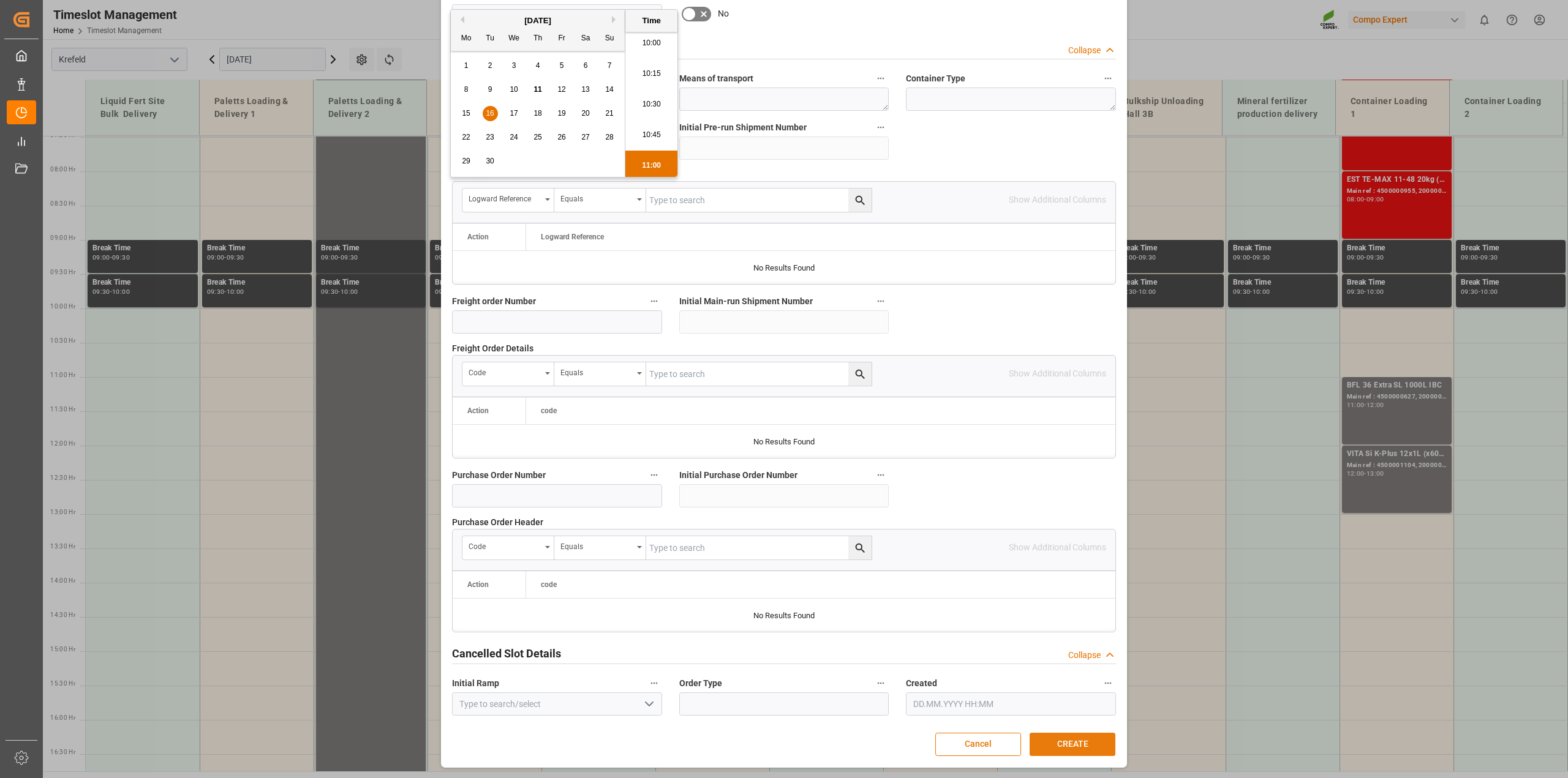
type input "16.09.2025 11:00"
click at [1073, 738] on button "CREATE" at bounding box center [1073, 745] width 85 height 23
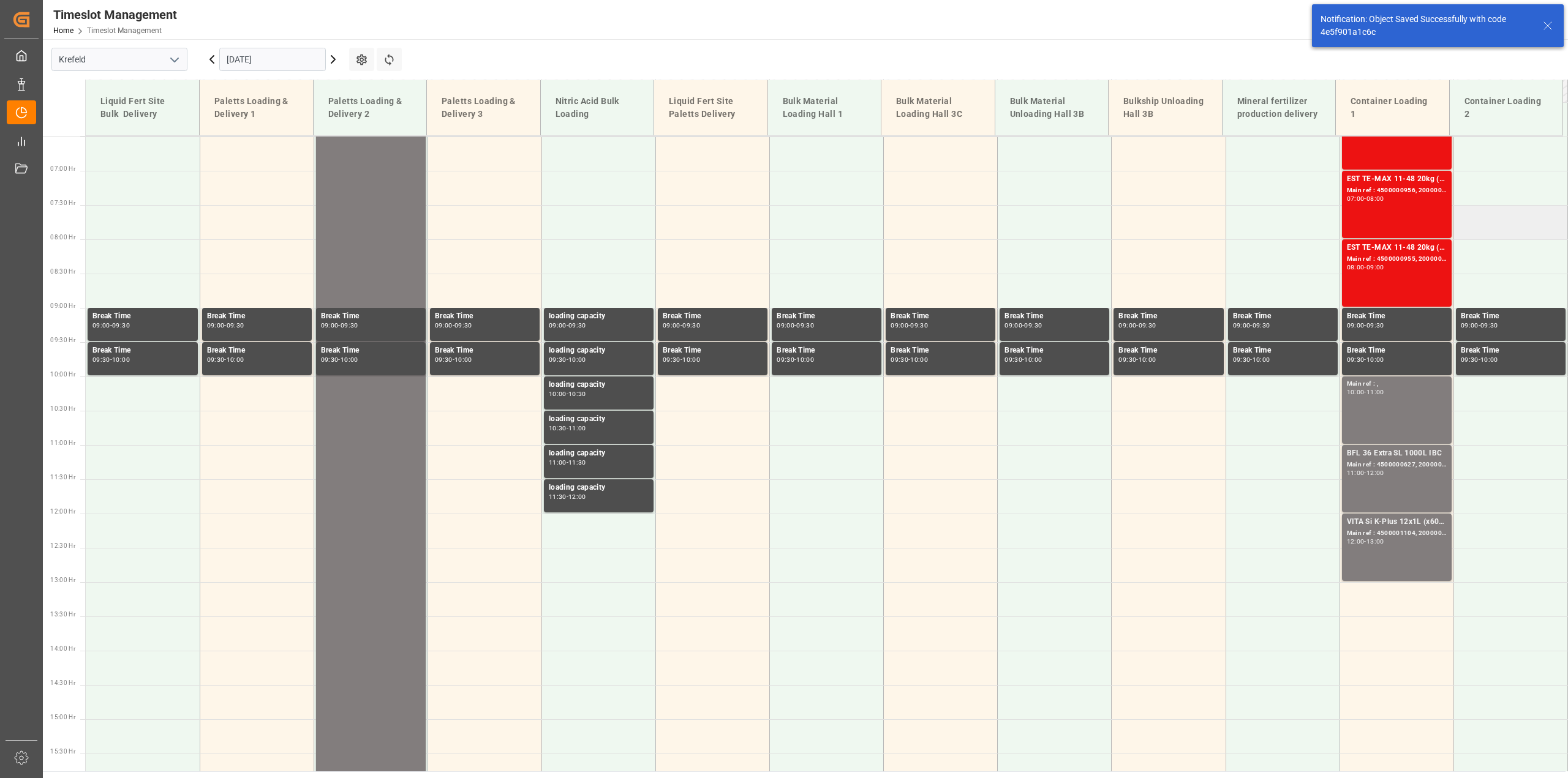
scroll to position [337, 0]
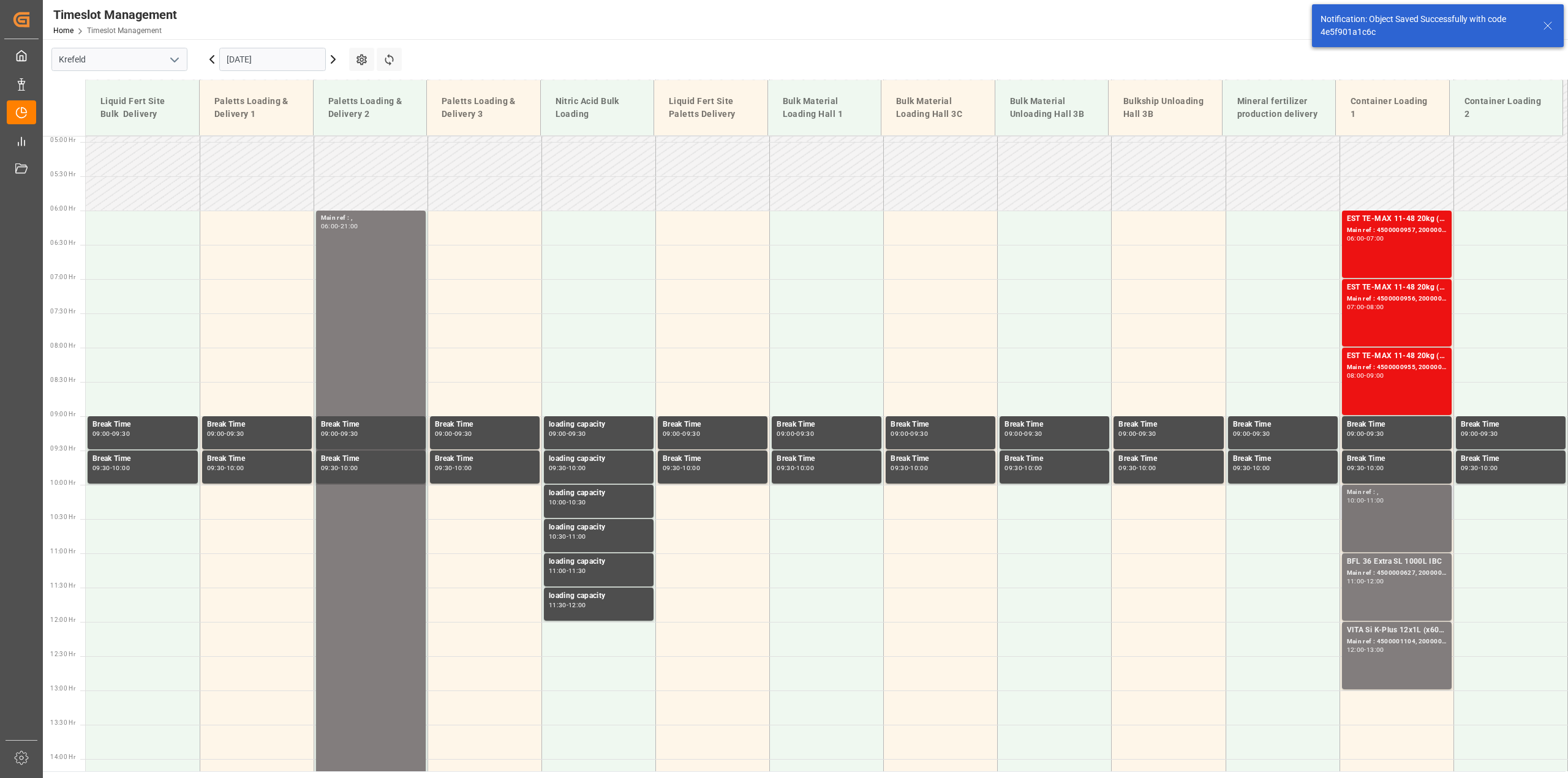
click at [1360, 506] on div "Main ref : , 10:00 - 11:00" at bounding box center [1397, 519] width 100 height 62
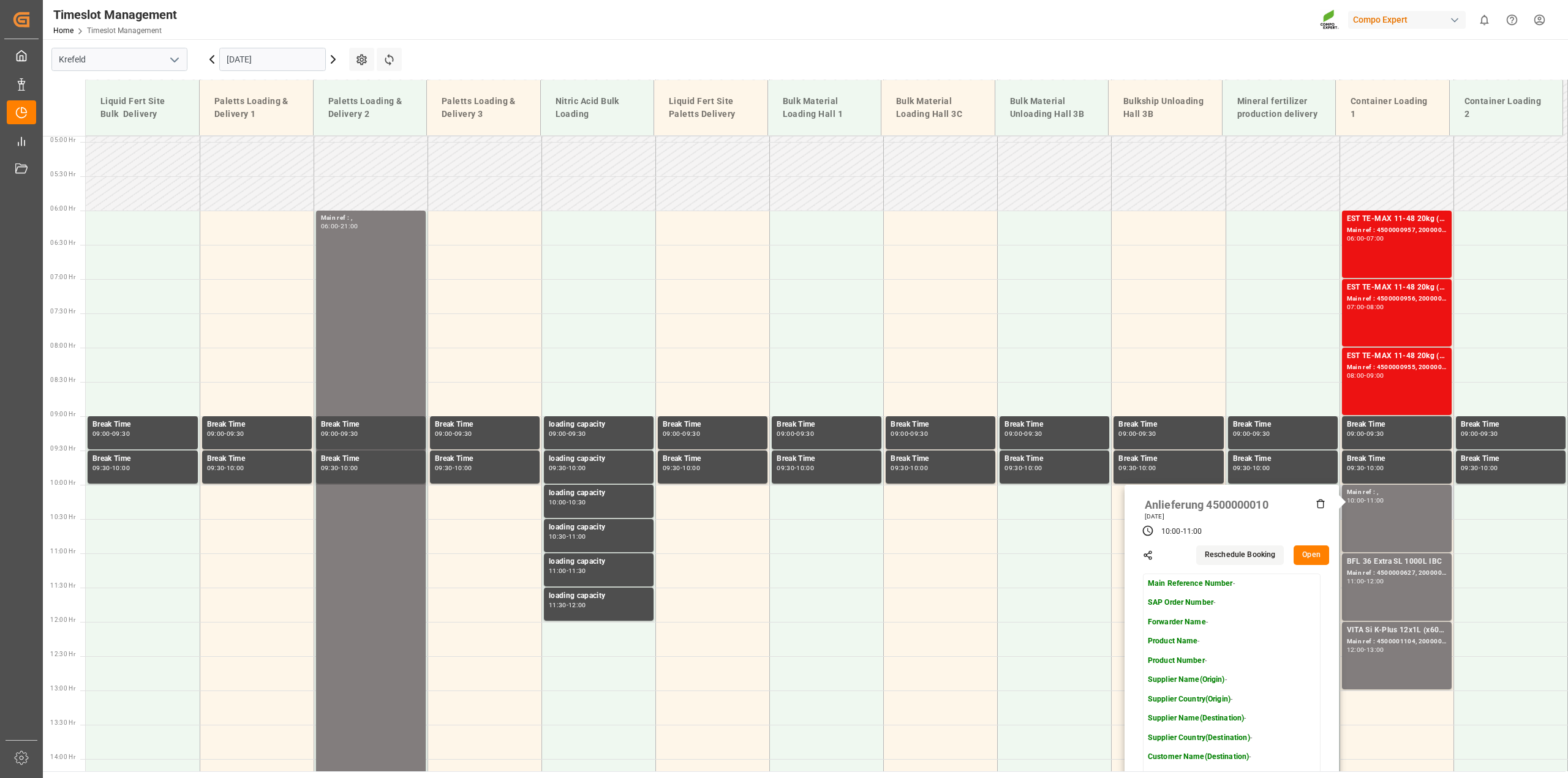
click at [1306, 556] on button "Open" at bounding box center [1312, 556] width 36 height 19
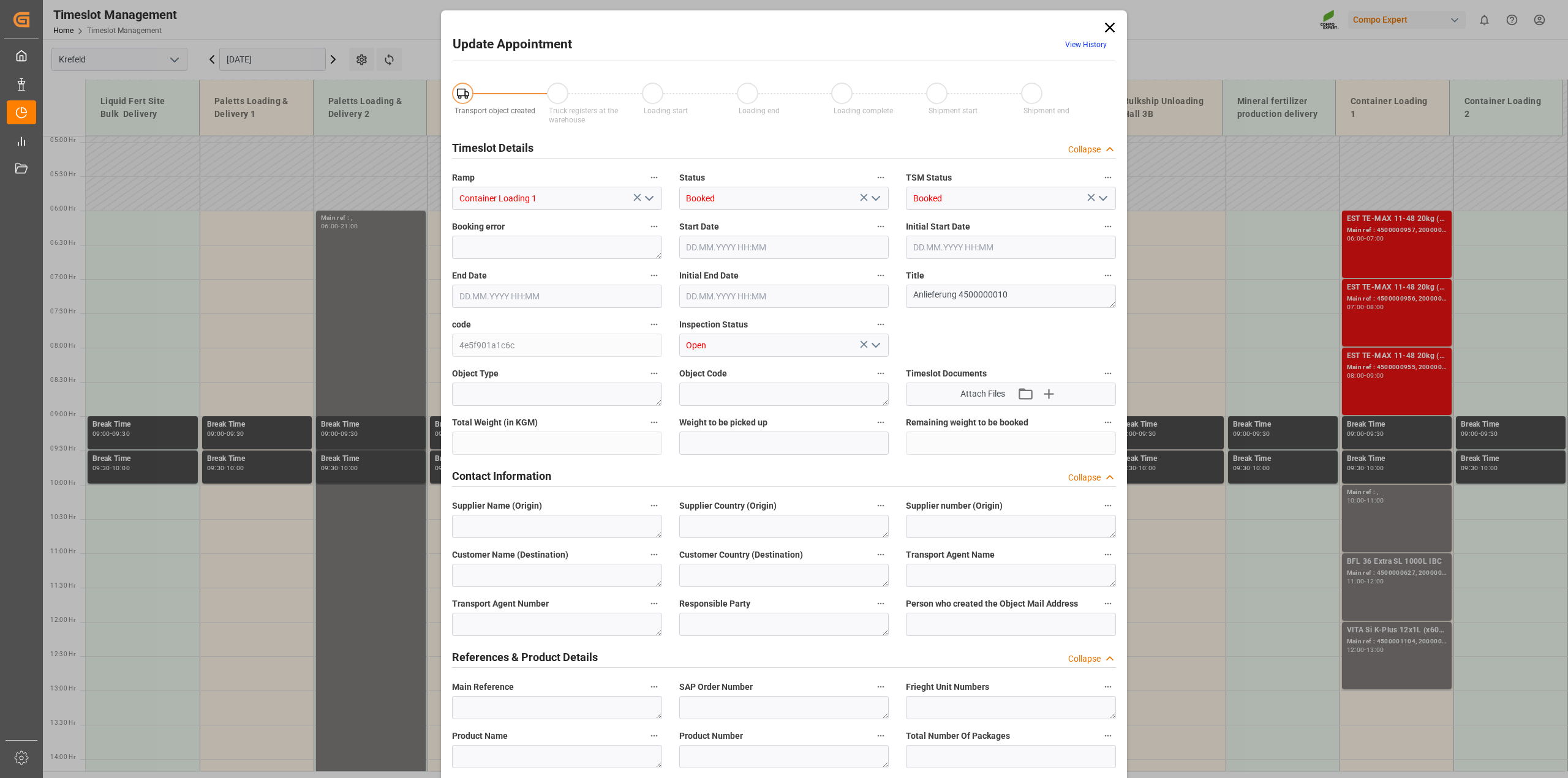
type input "16.09.2025 10:00"
type input "16.09.2025 11:00"
type input "11.09.2025 11:33"
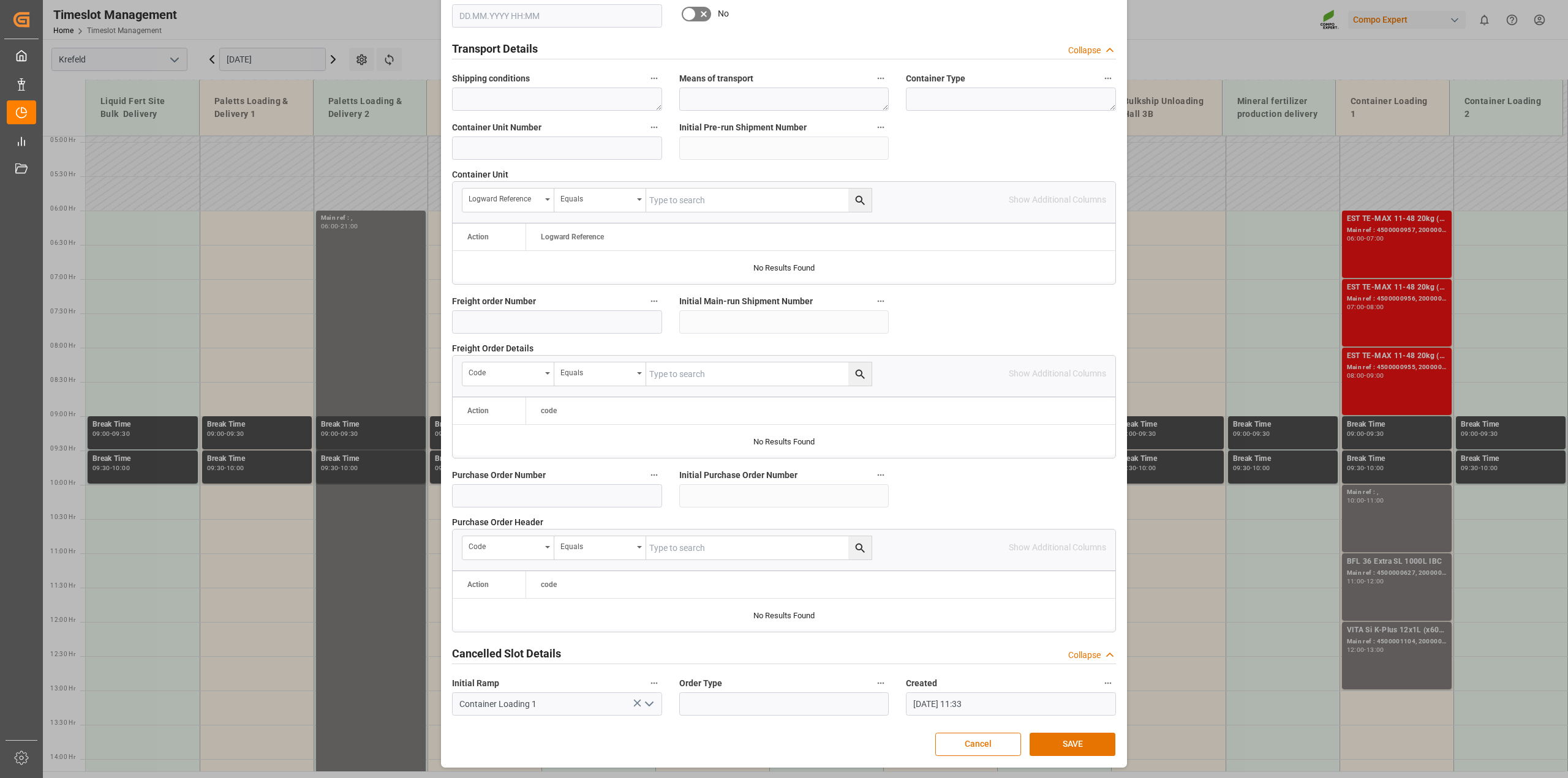
scroll to position [540, 0]
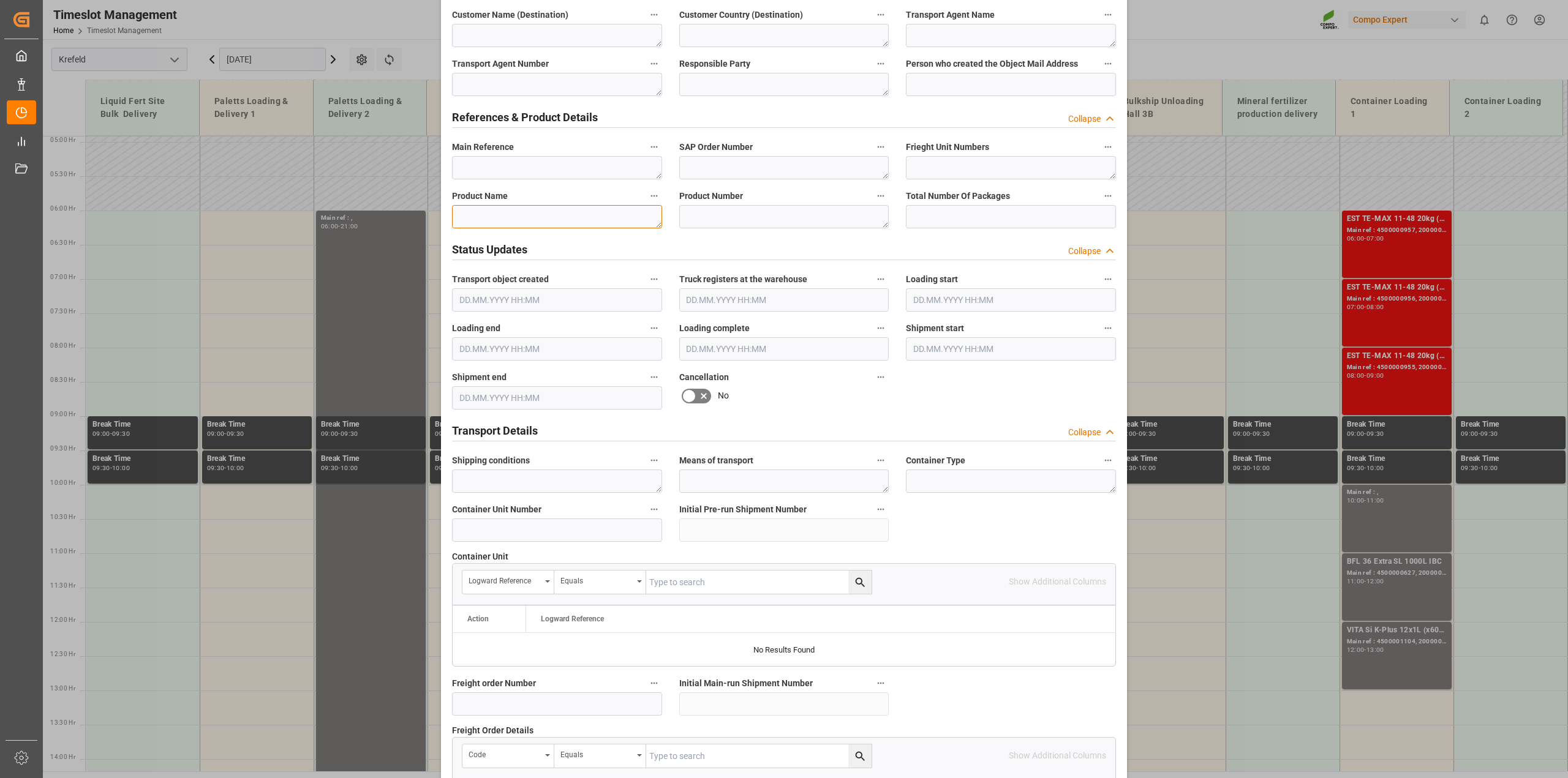
click at [562, 216] on textarea at bounding box center [557, 217] width 210 height 23
paste textarea "4500000010"
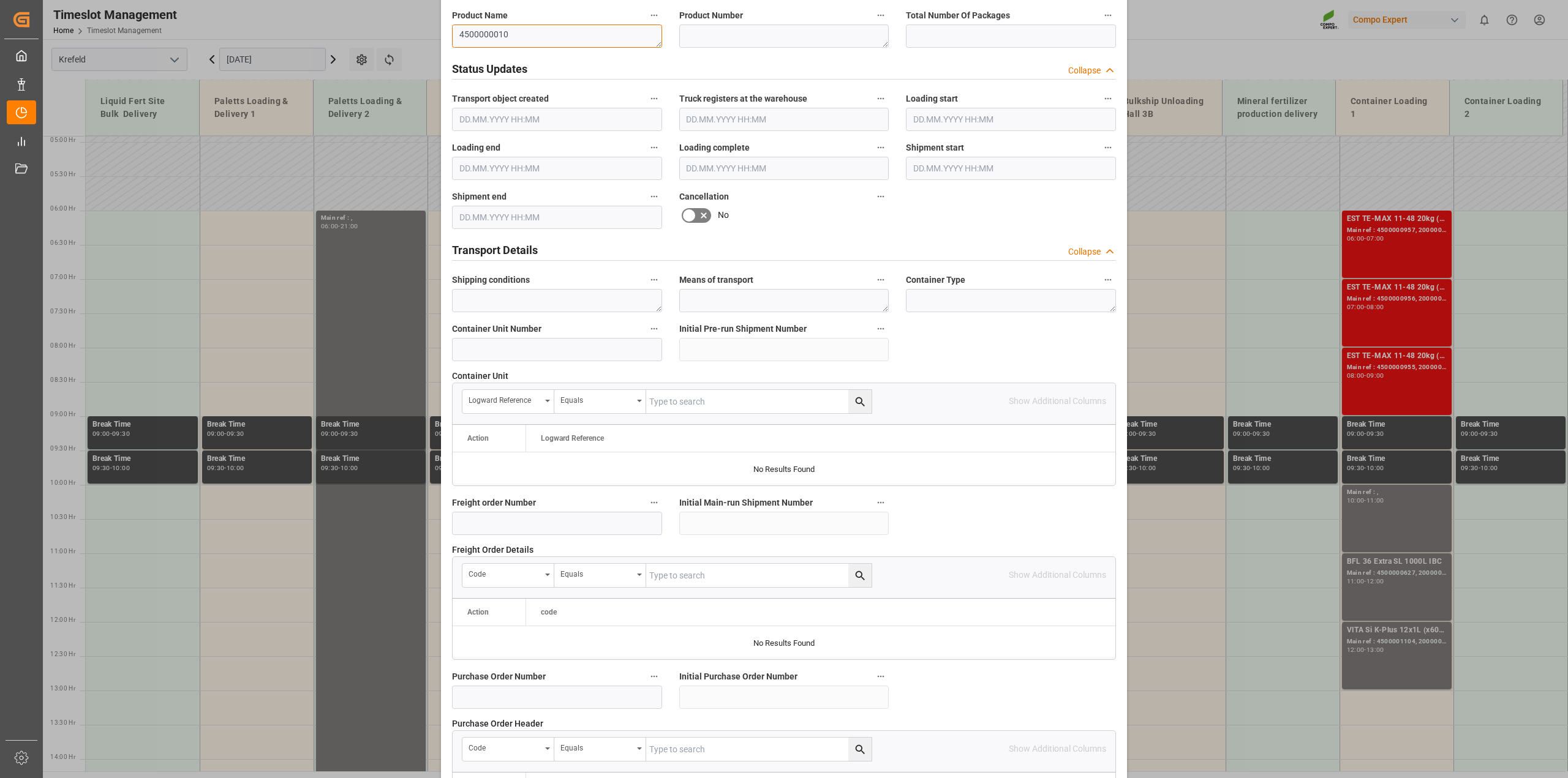
scroll to position [923, 0]
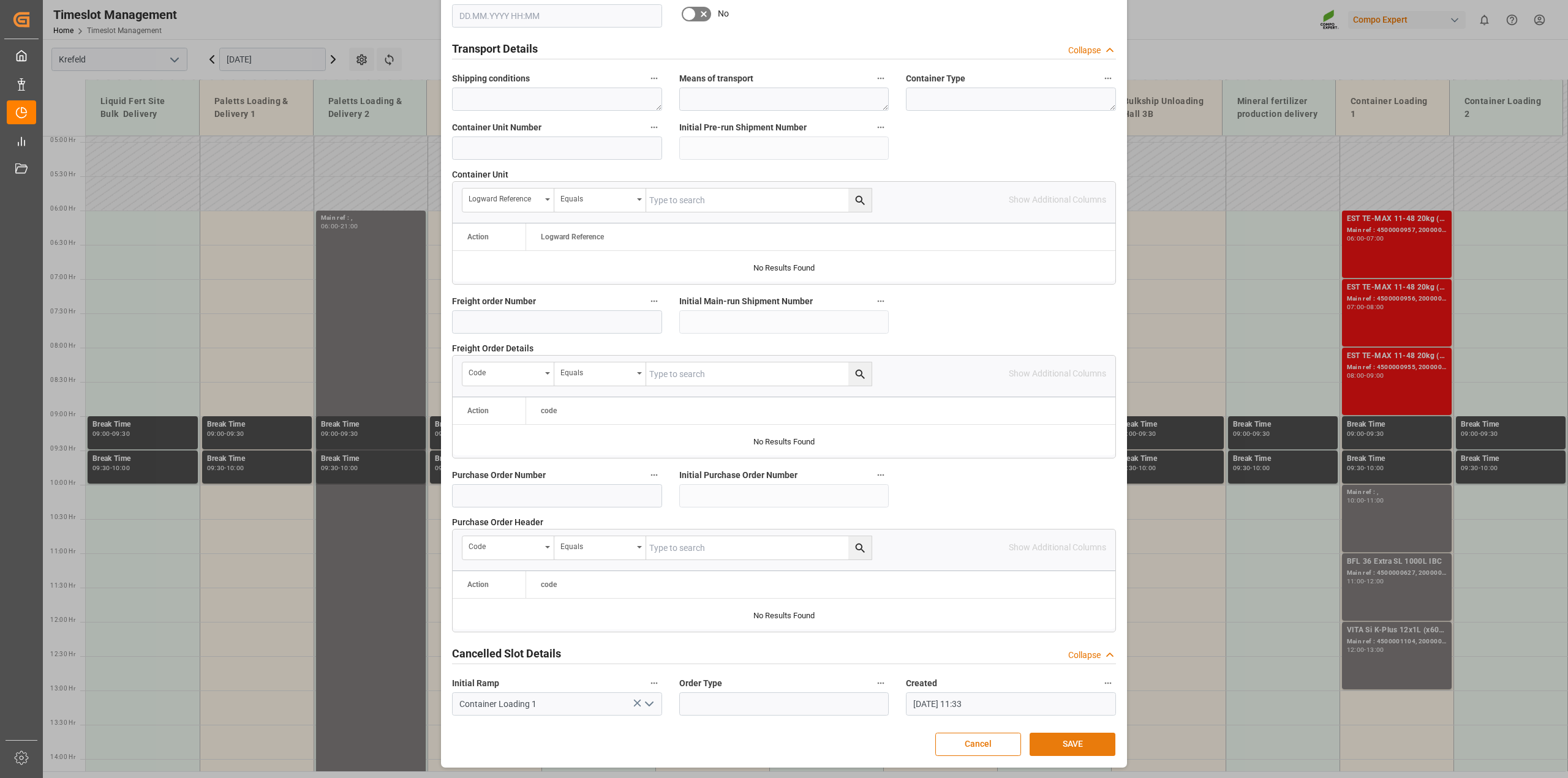
type textarea "4500000010"
click at [1068, 742] on button "SAVE" at bounding box center [1073, 745] width 85 height 23
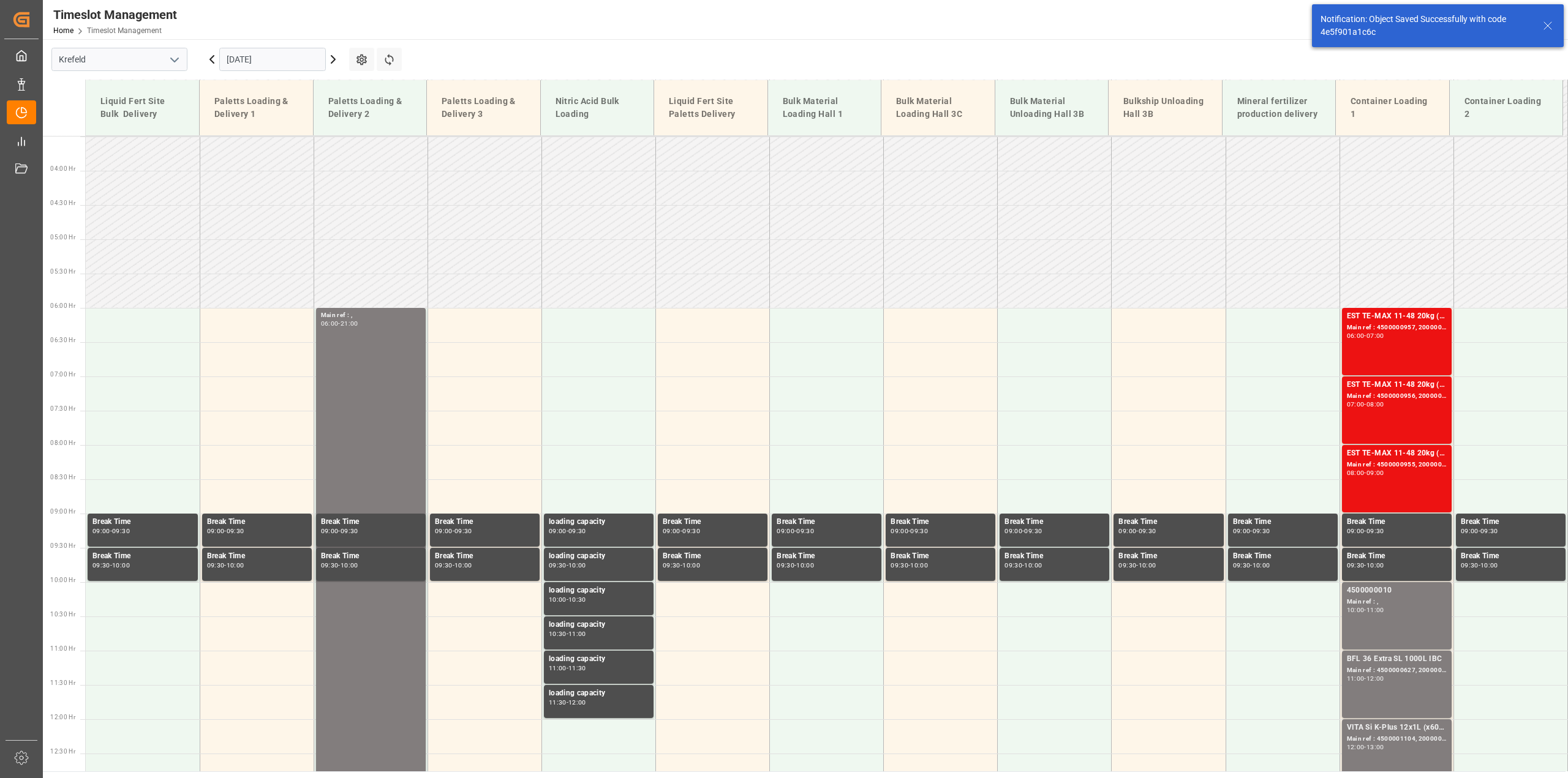
scroll to position [623, 0]
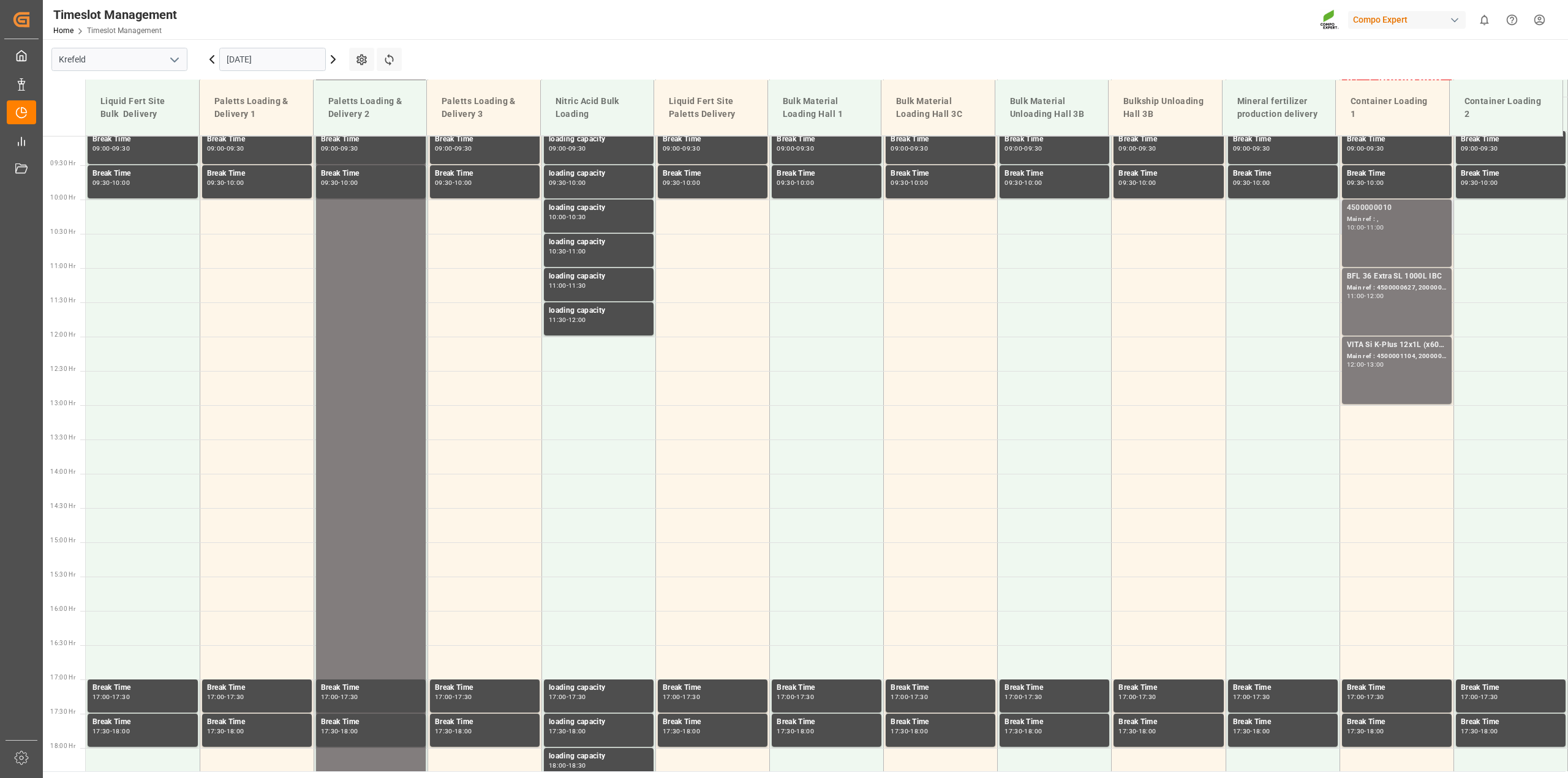
click at [1366, 207] on div "4500000010" at bounding box center [1397, 208] width 100 height 13
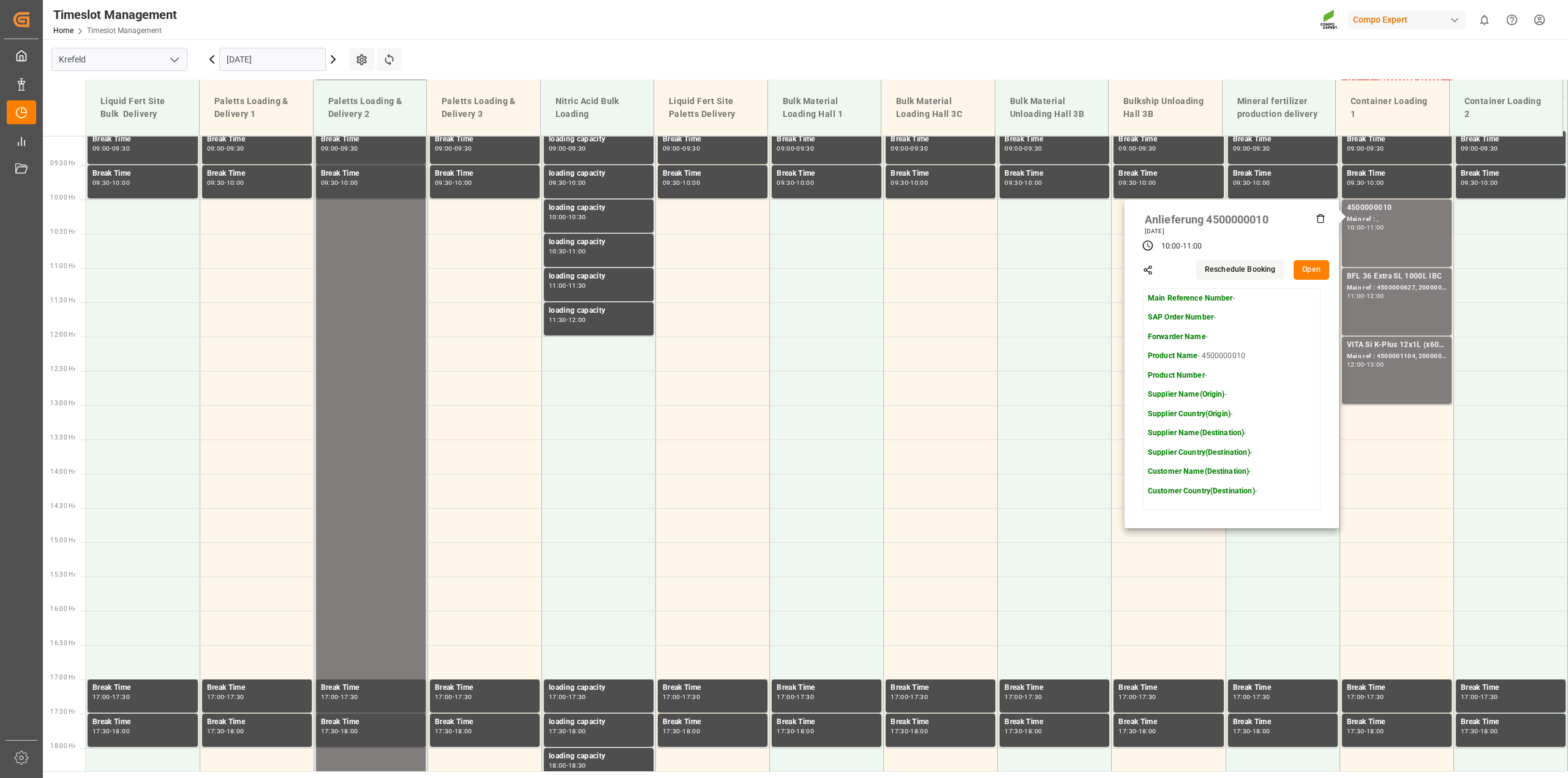
click at [1299, 265] on button "Open" at bounding box center [1312, 270] width 36 height 19
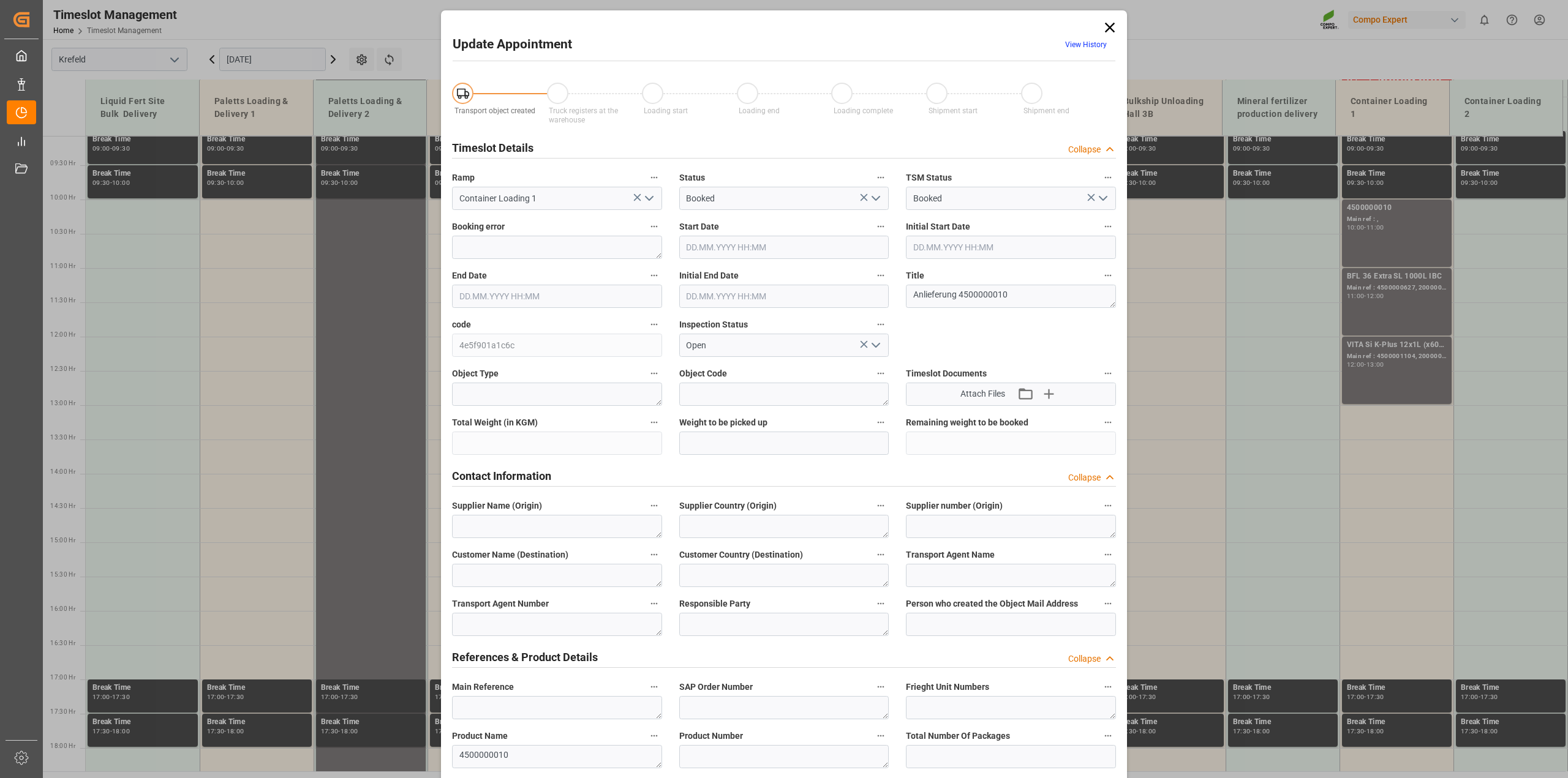
type input "16.09.2025 10:00"
type input "16.09.2025 11:00"
type input "11.09.2025 11:33"
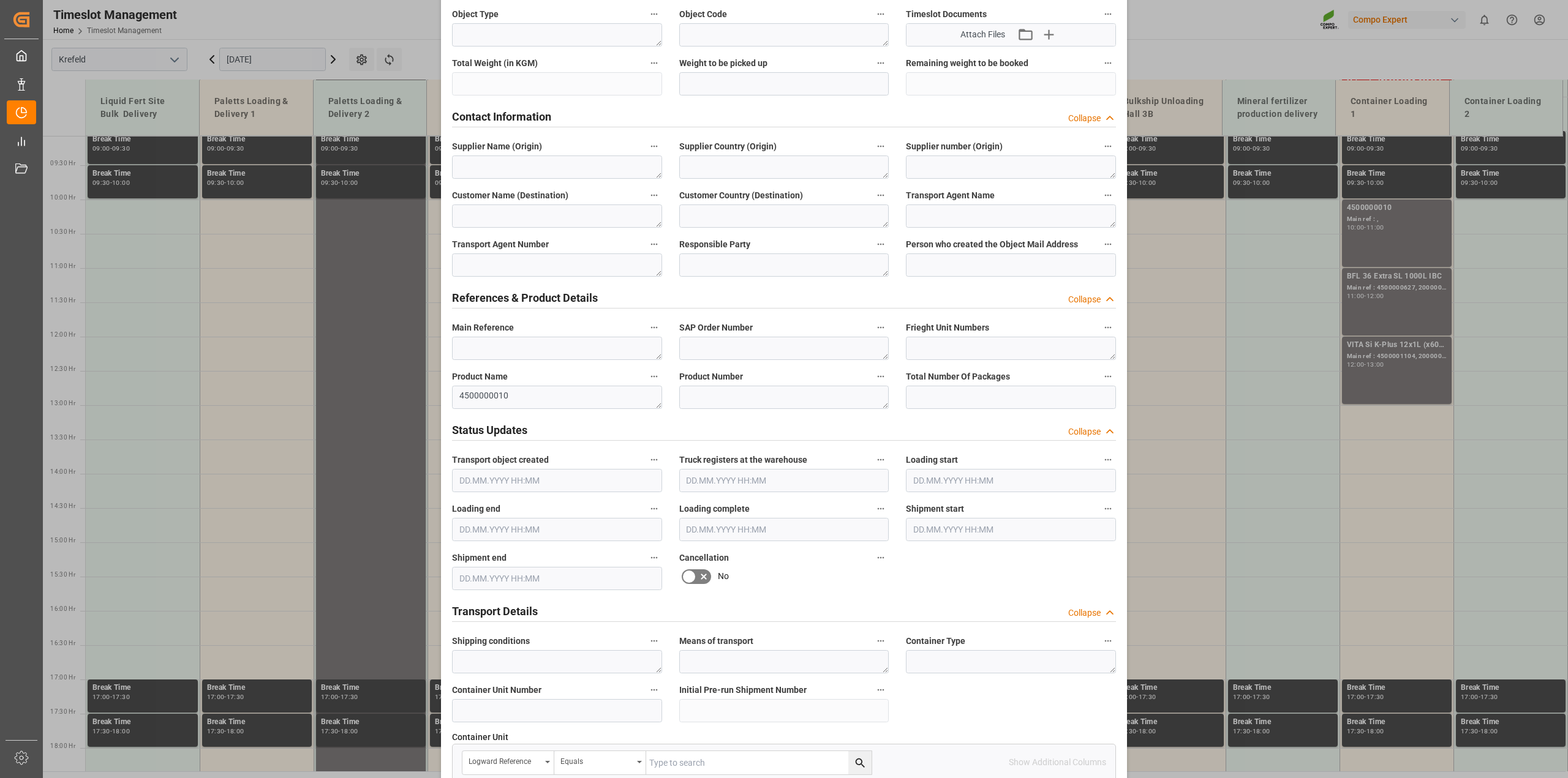
scroll to position [383, 0]
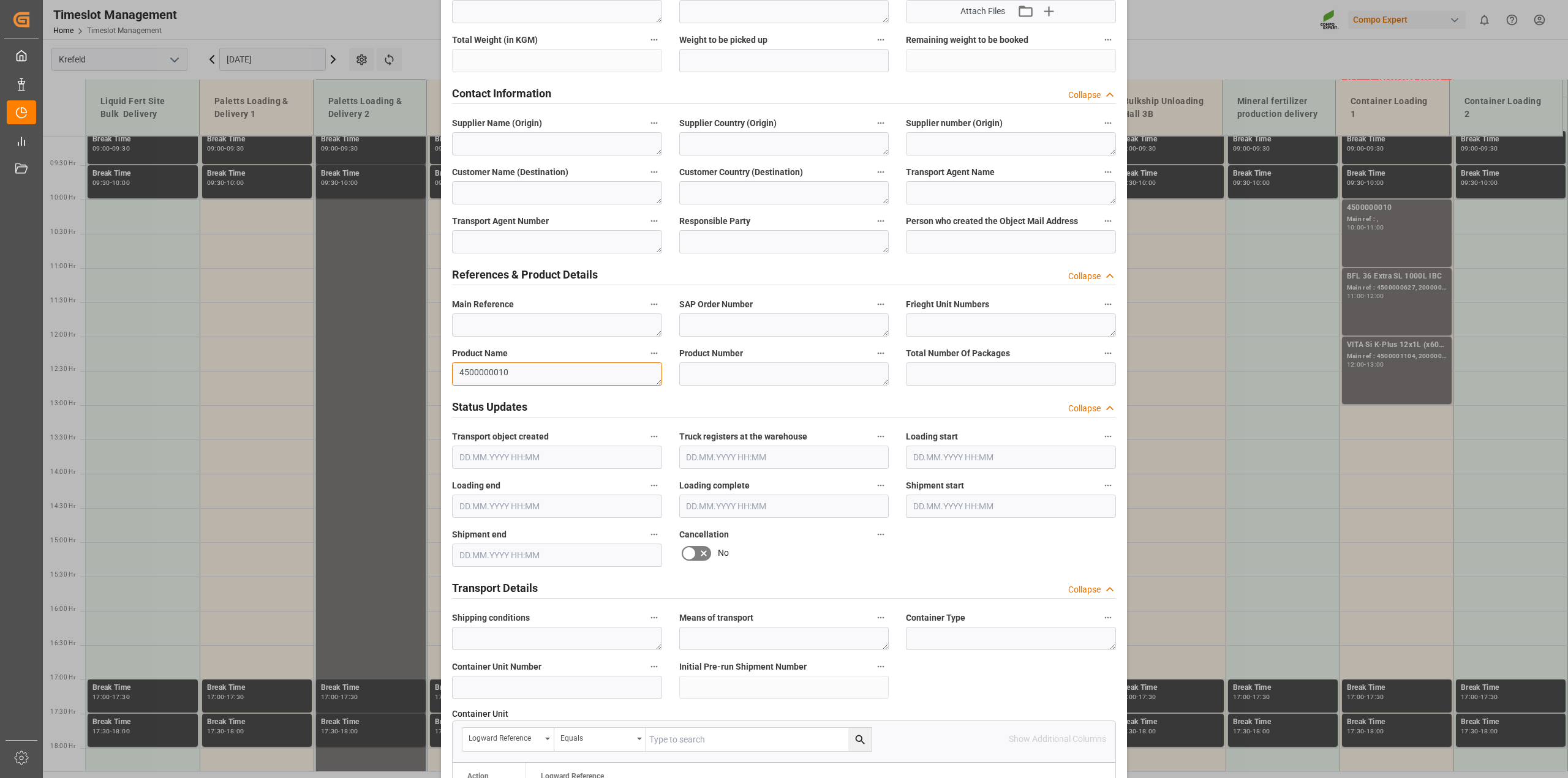
click at [518, 374] on textarea "4500000010" at bounding box center [557, 374] width 210 height 23
drag, startPoint x: 534, startPoint y: 372, endPoint x: 395, endPoint y: 375, distance: 139.0
click at [395, 374] on div "Update Appointment View History Transport object created Truck registers at the…" at bounding box center [784, 389] width 1568 height 778
paste textarea "00 CDUS682 16-8-12 (JCAM) BigBag 900KG"
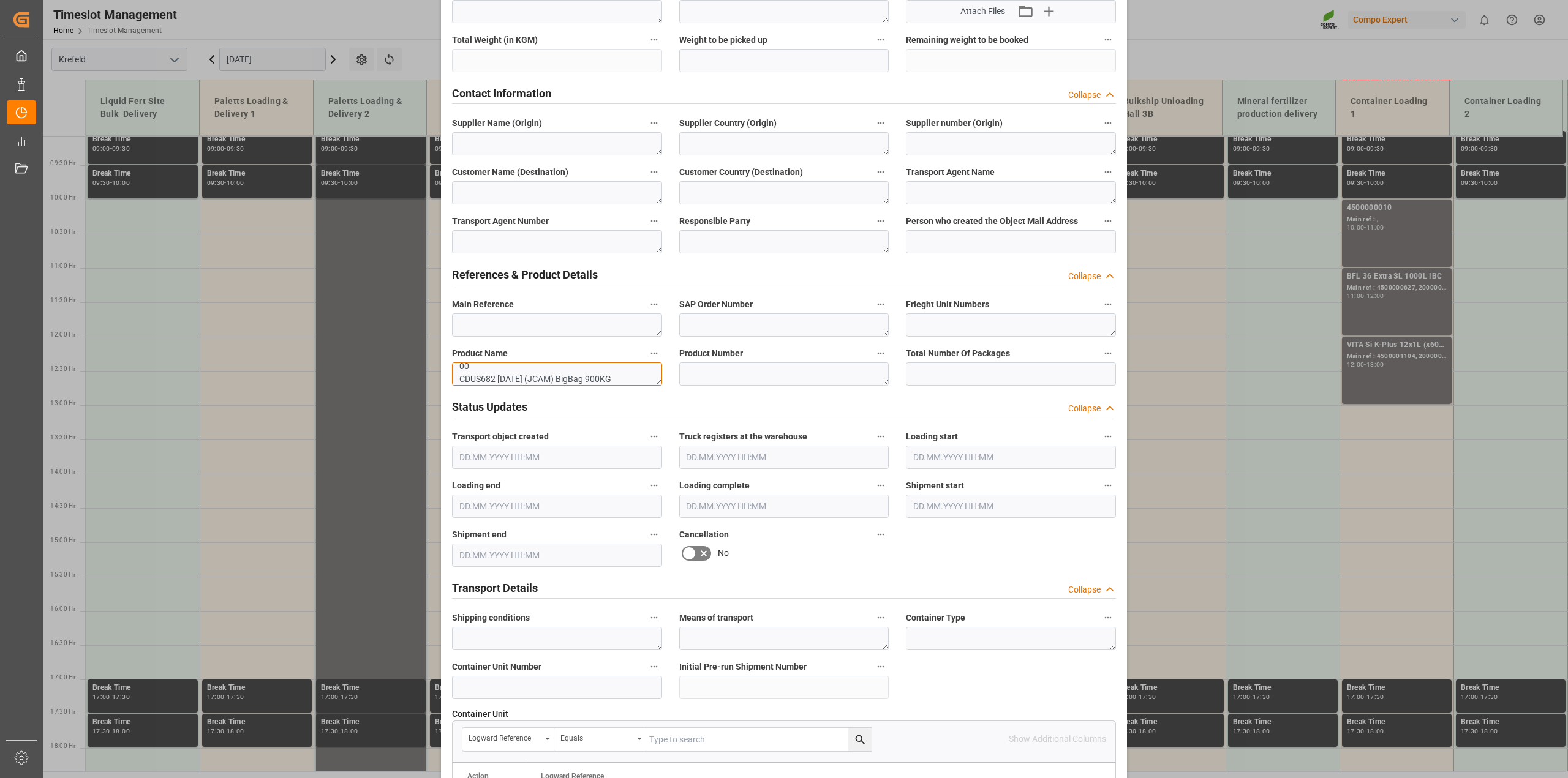
click at [457, 377] on textarea "00 CDUS682 16-8-12 (JCAM) BigBag 900KG" at bounding box center [557, 374] width 210 height 23
type textarea "CDUS682 16-8-12 (JCAM) BigBag 900KG"
click at [728, 372] on textarea at bounding box center [784, 374] width 210 height 23
paste textarea "4432302000"
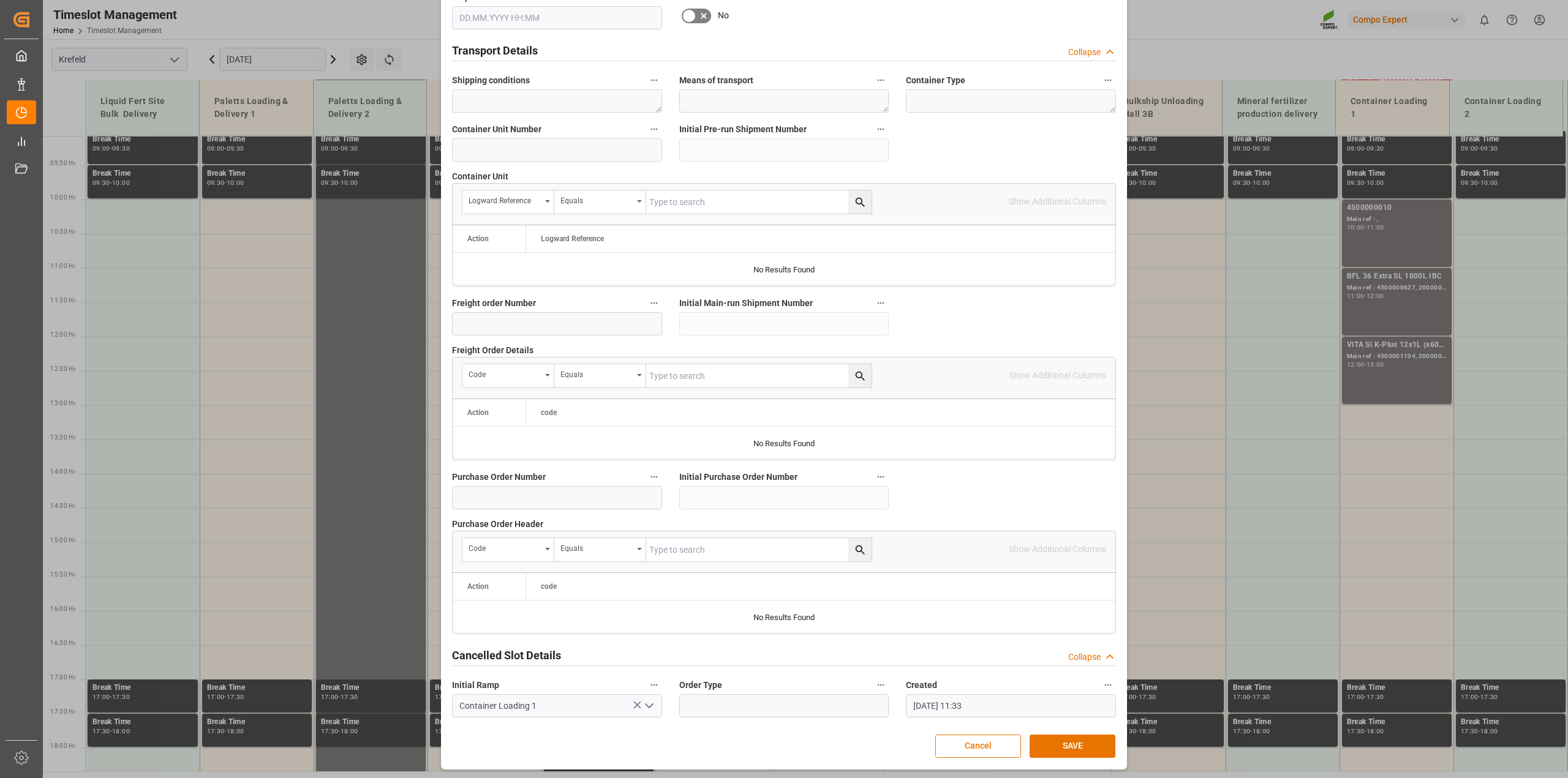
scroll to position [923, 0]
type textarea "4432302000"
click at [1072, 739] on button "SAVE" at bounding box center [1073, 745] width 85 height 23
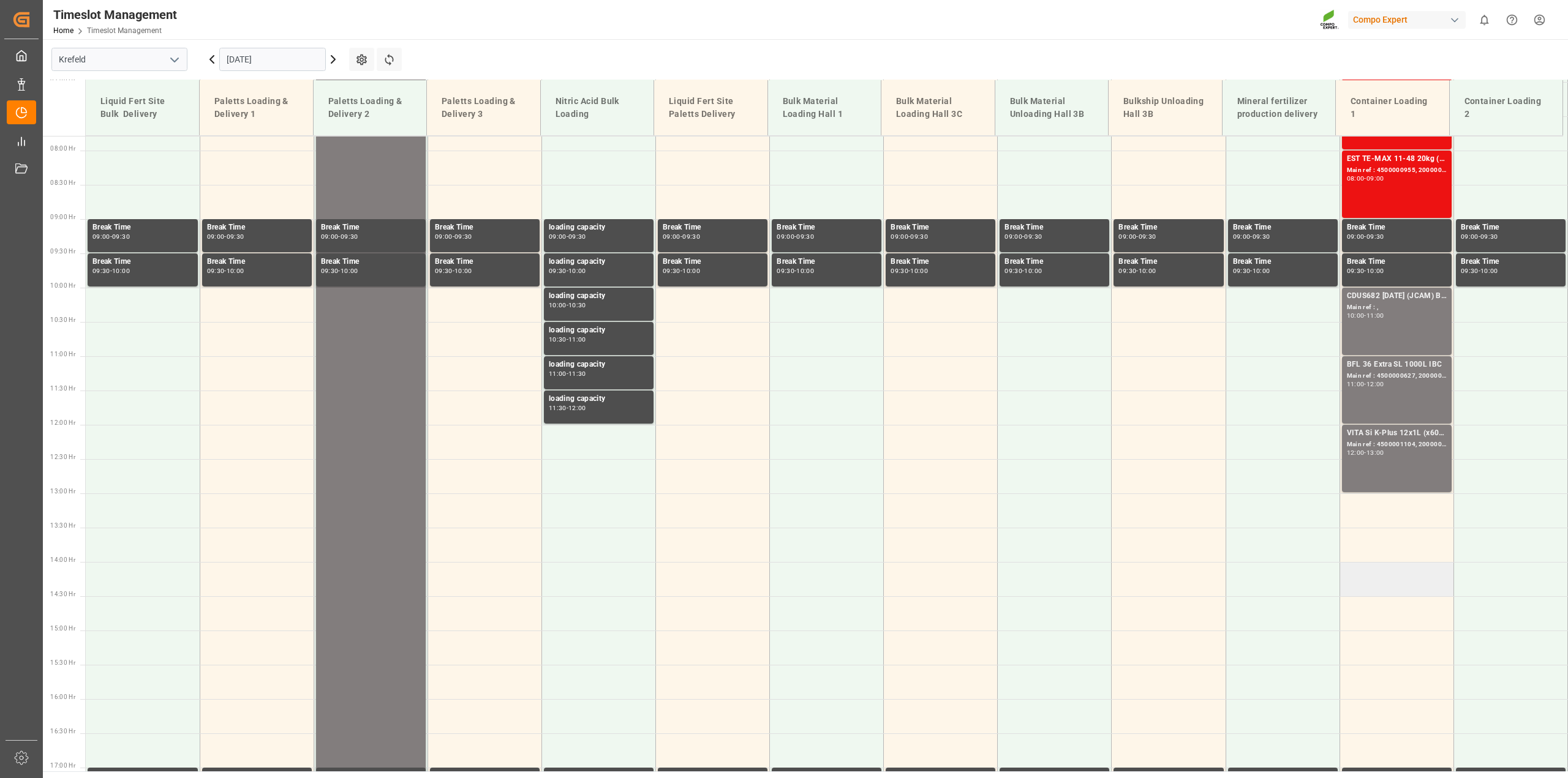
scroll to position [546, 0]
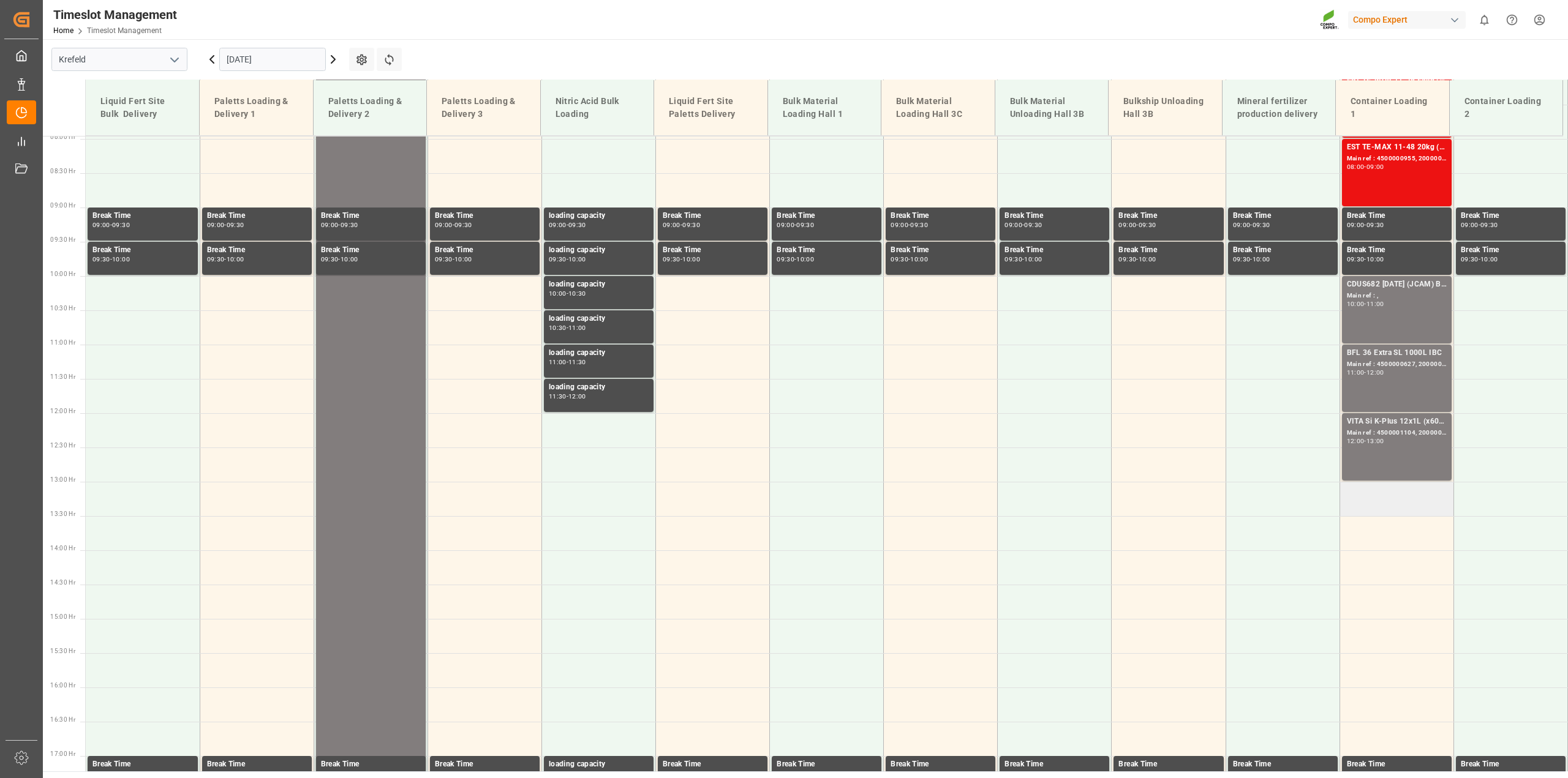
click at [1370, 506] on td at bounding box center [1396, 498] width 114 height 34
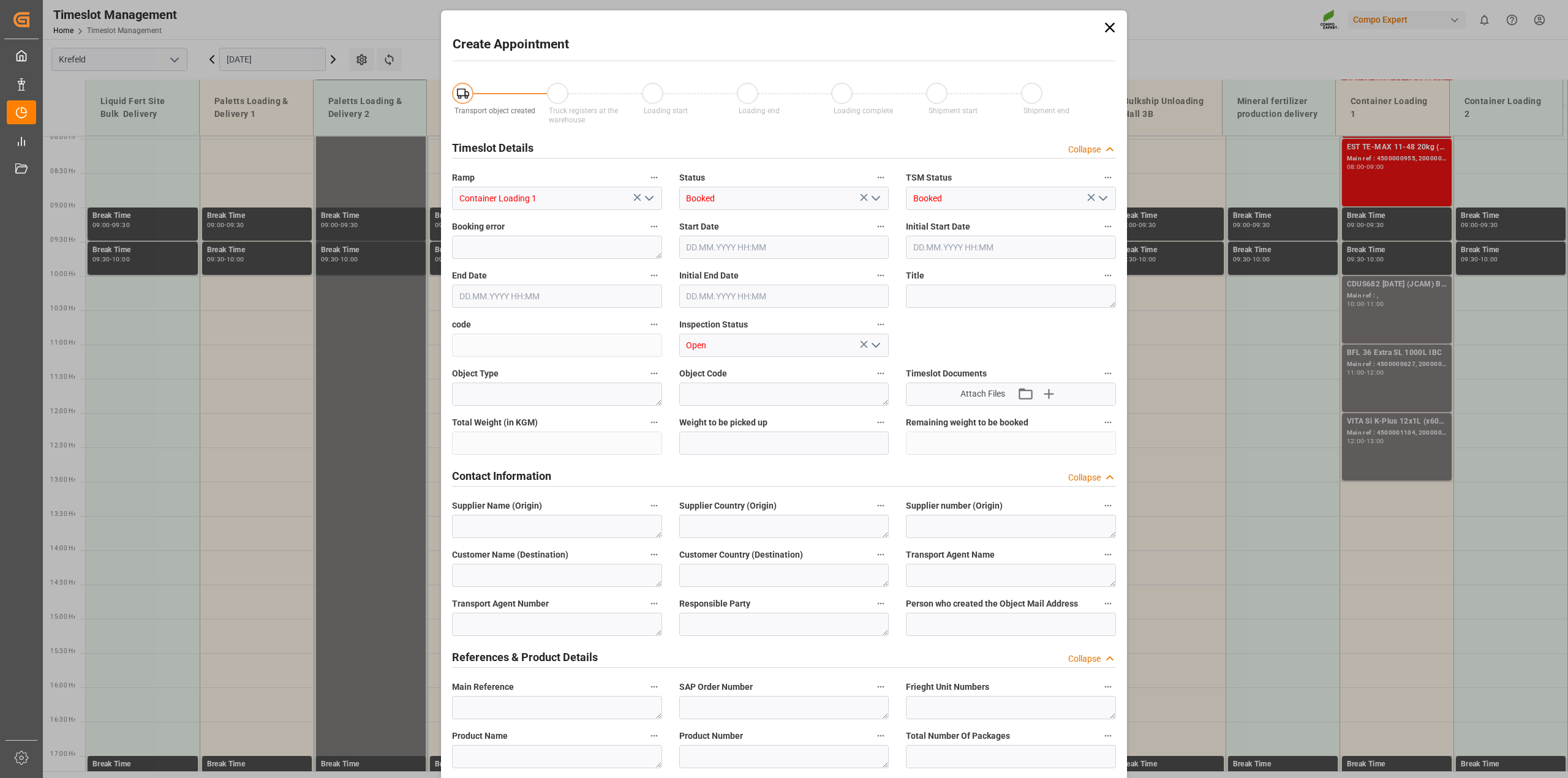
type input "16.09.2025 13:00"
type input "16.09.2025 13:30"
click at [1107, 32] on icon at bounding box center [1110, 28] width 17 height 17
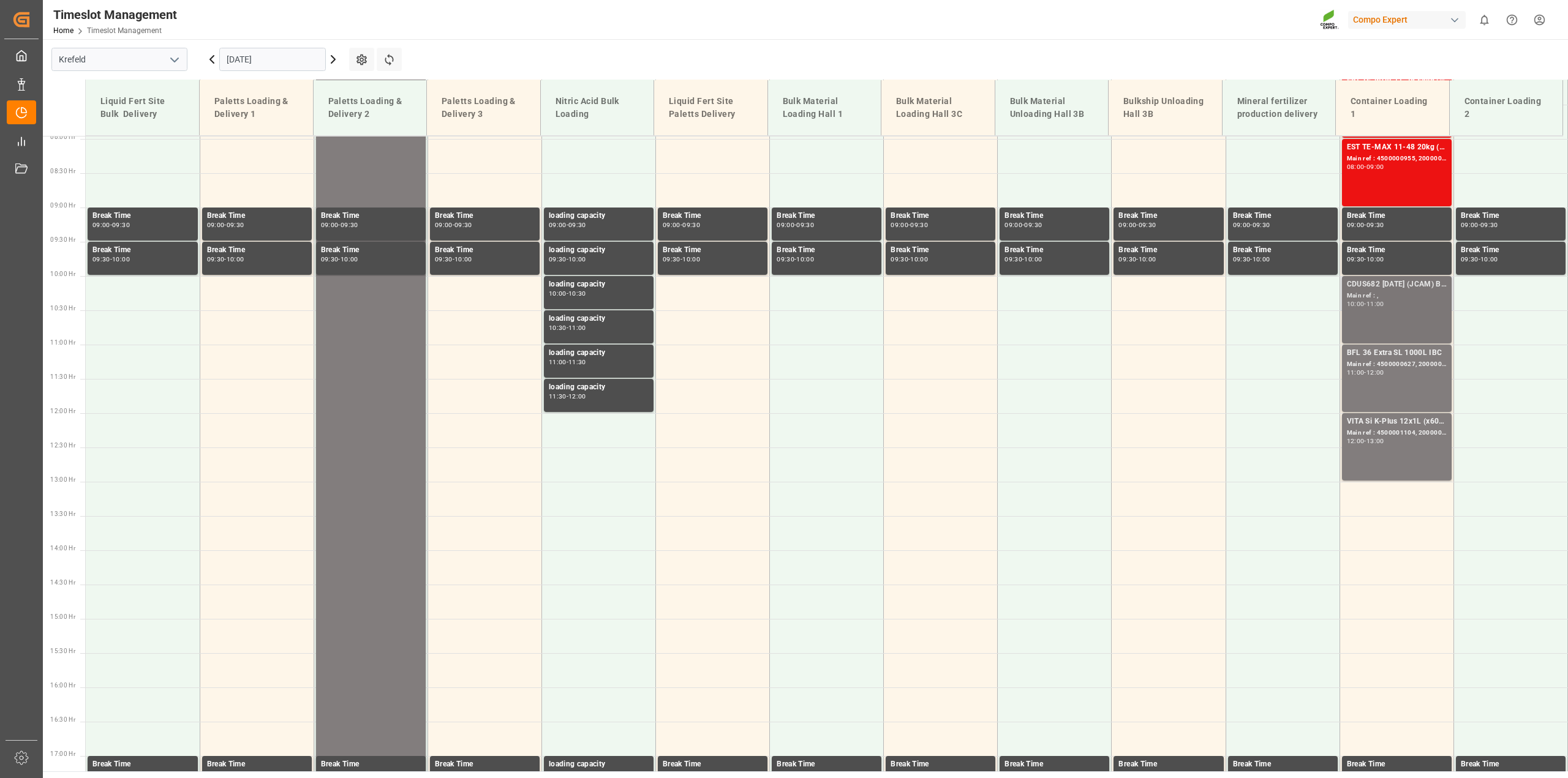
click at [1379, 304] on div "11:00" at bounding box center [1376, 304] width 17 height 6
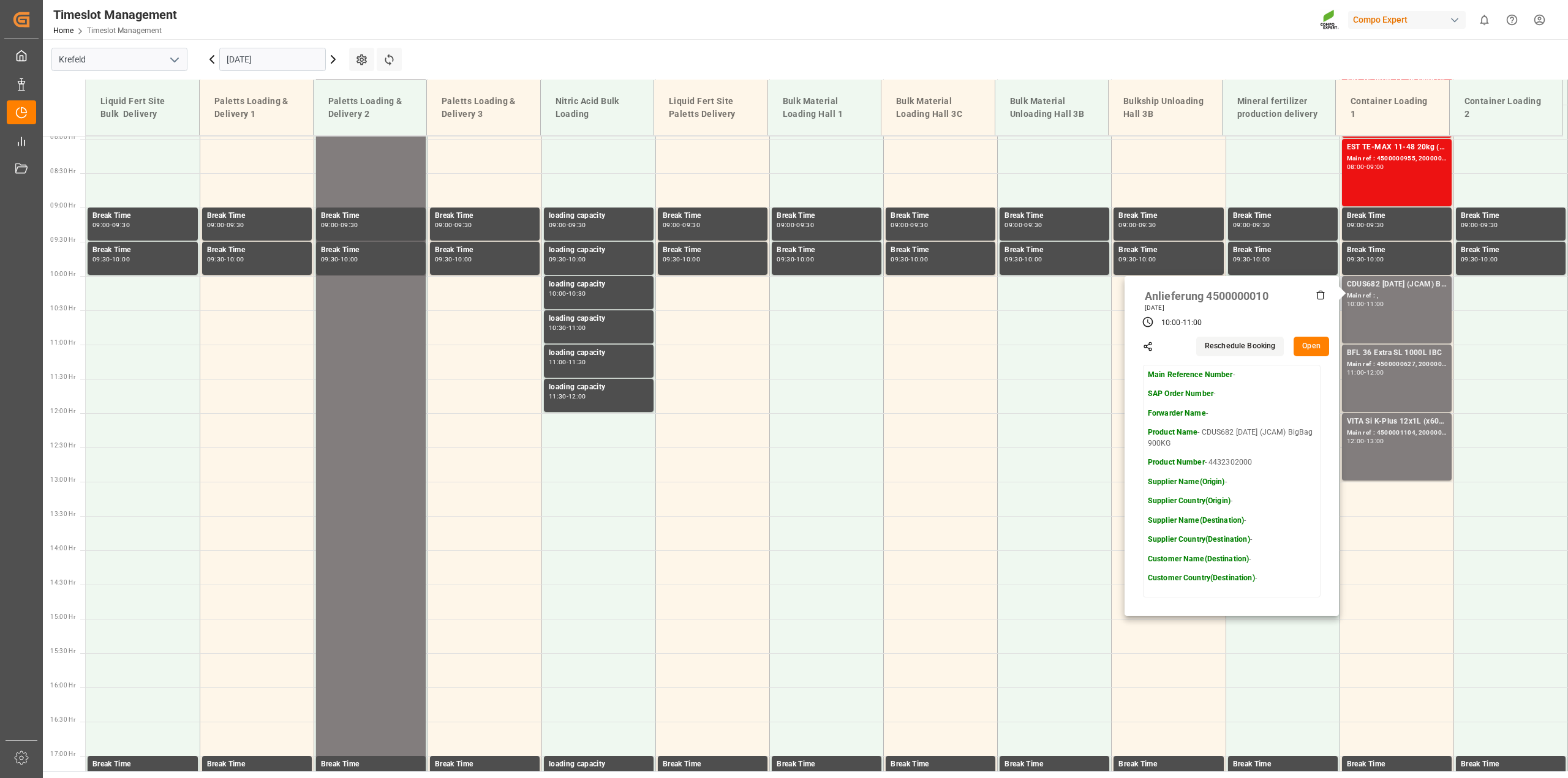
click at [1304, 349] on button "Open" at bounding box center [1312, 347] width 36 height 19
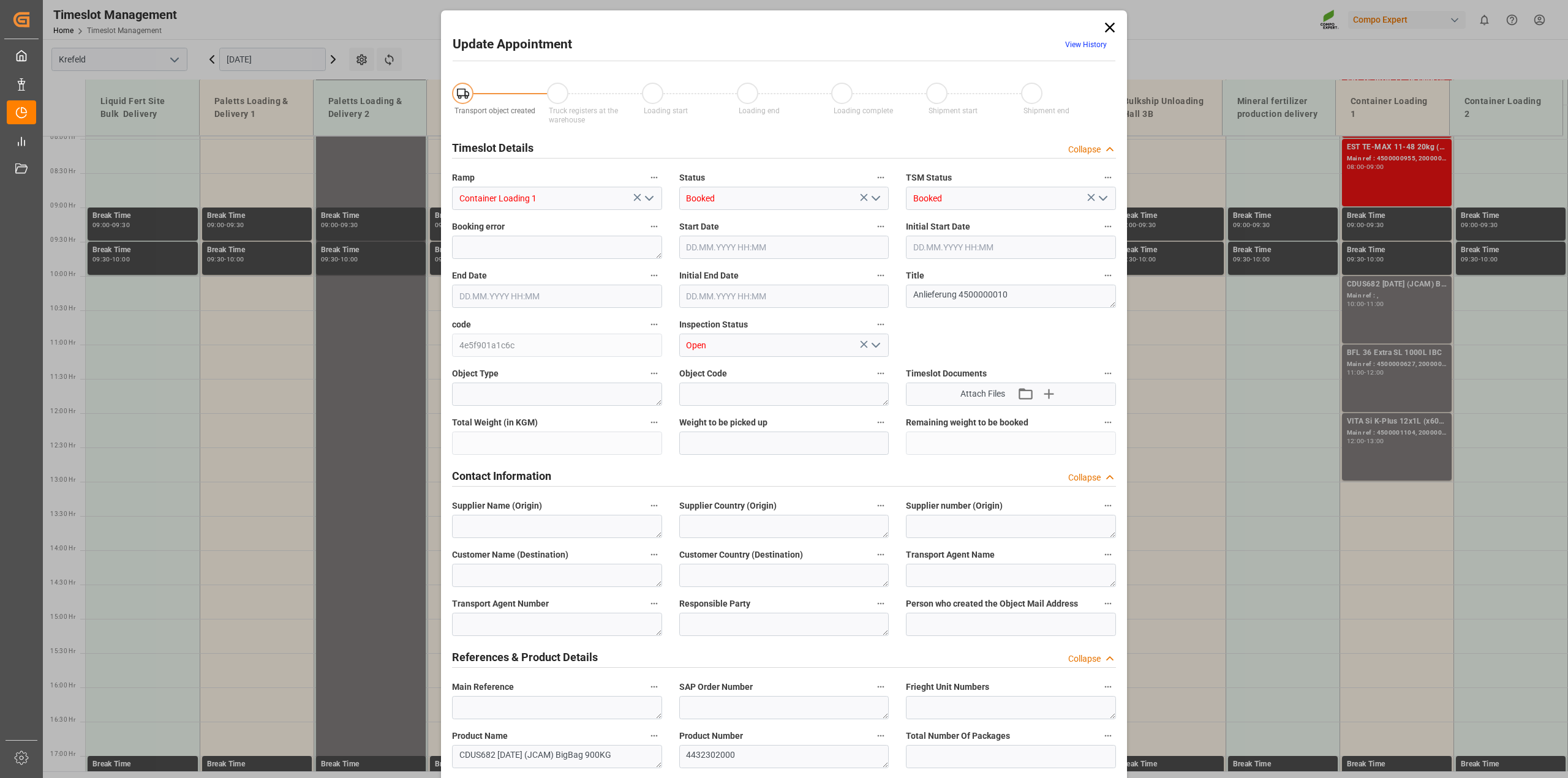
type input "16.09.2025 10:00"
type input "16.09.2025 11:00"
type input "11.09.2025 11:33"
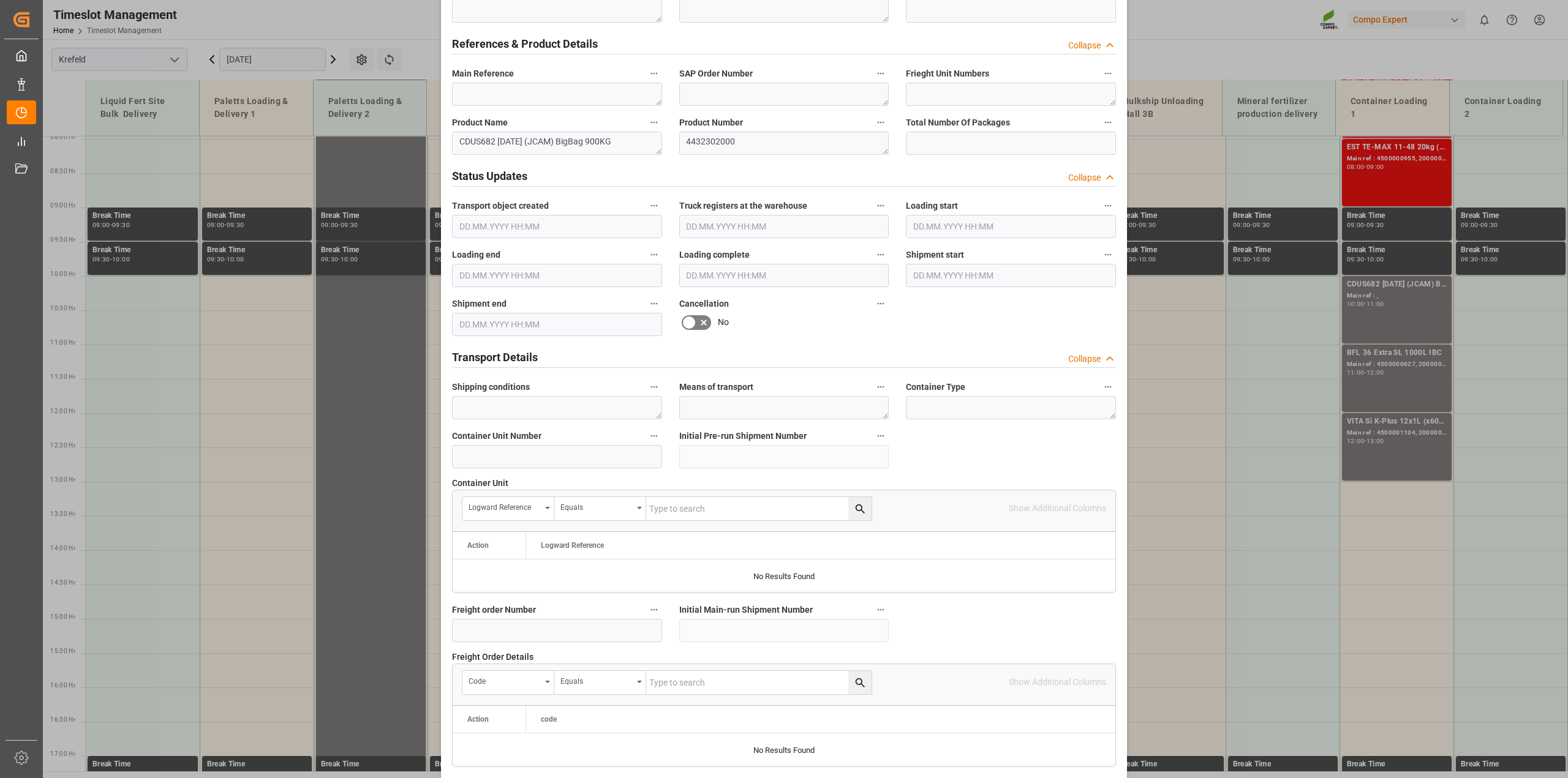
scroll to position [842, 0]
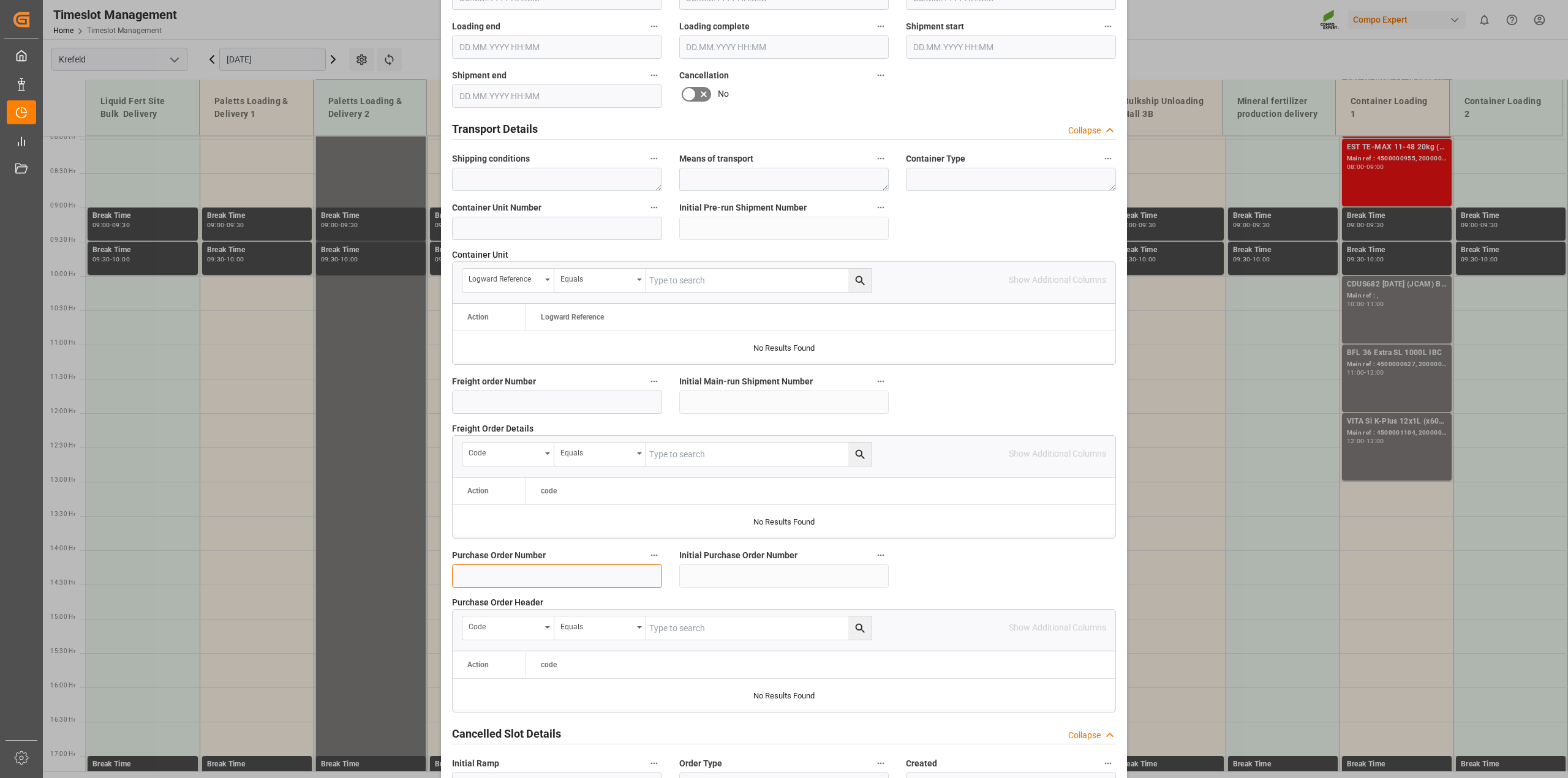
drag, startPoint x: 475, startPoint y: 586, endPoint x: 539, endPoint y: 574, distance: 65.1
click at [475, 586] on input at bounding box center [557, 576] width 210 height 23
paste input "4500000010"
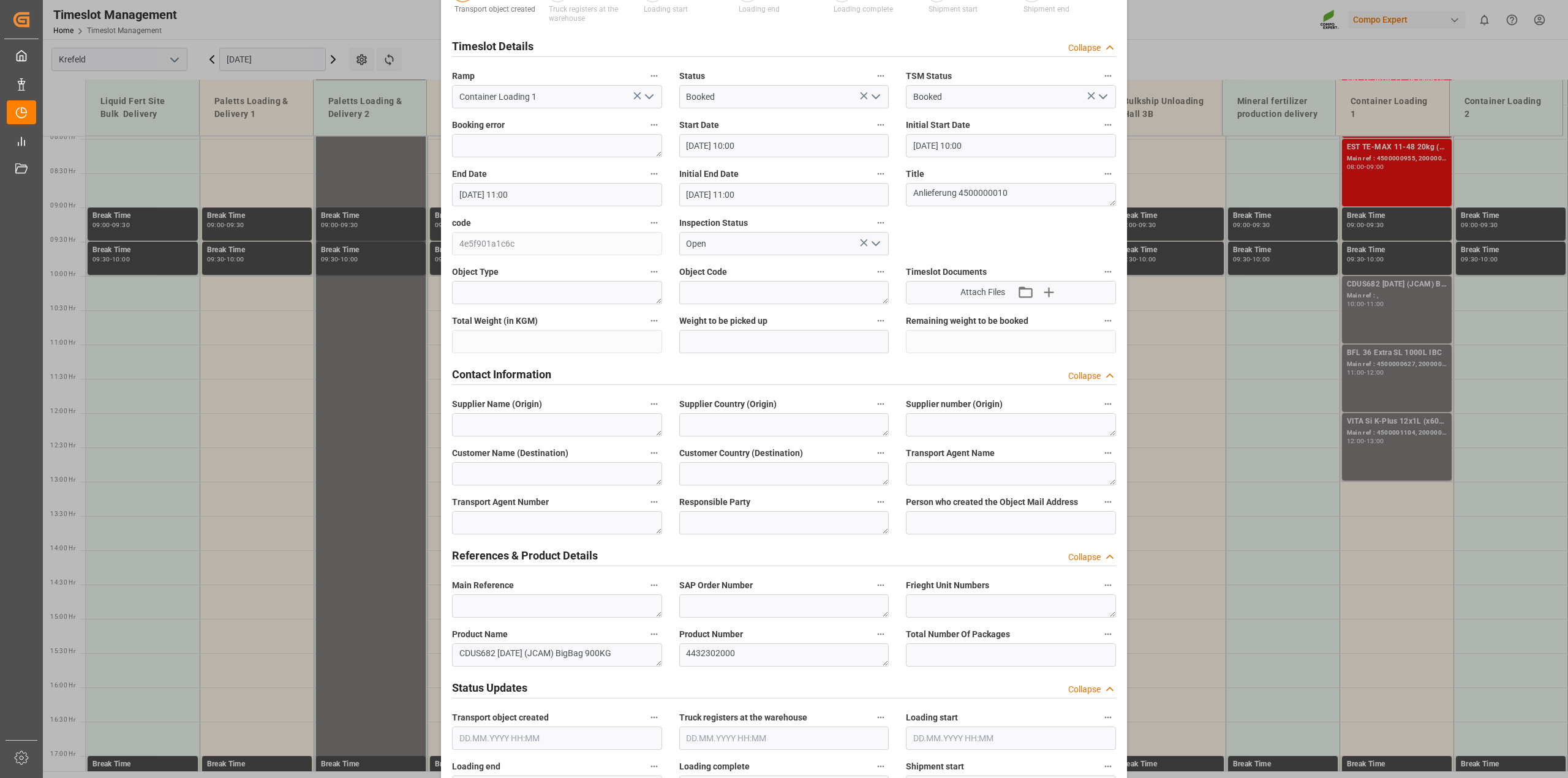
scroll to position [306, 0]
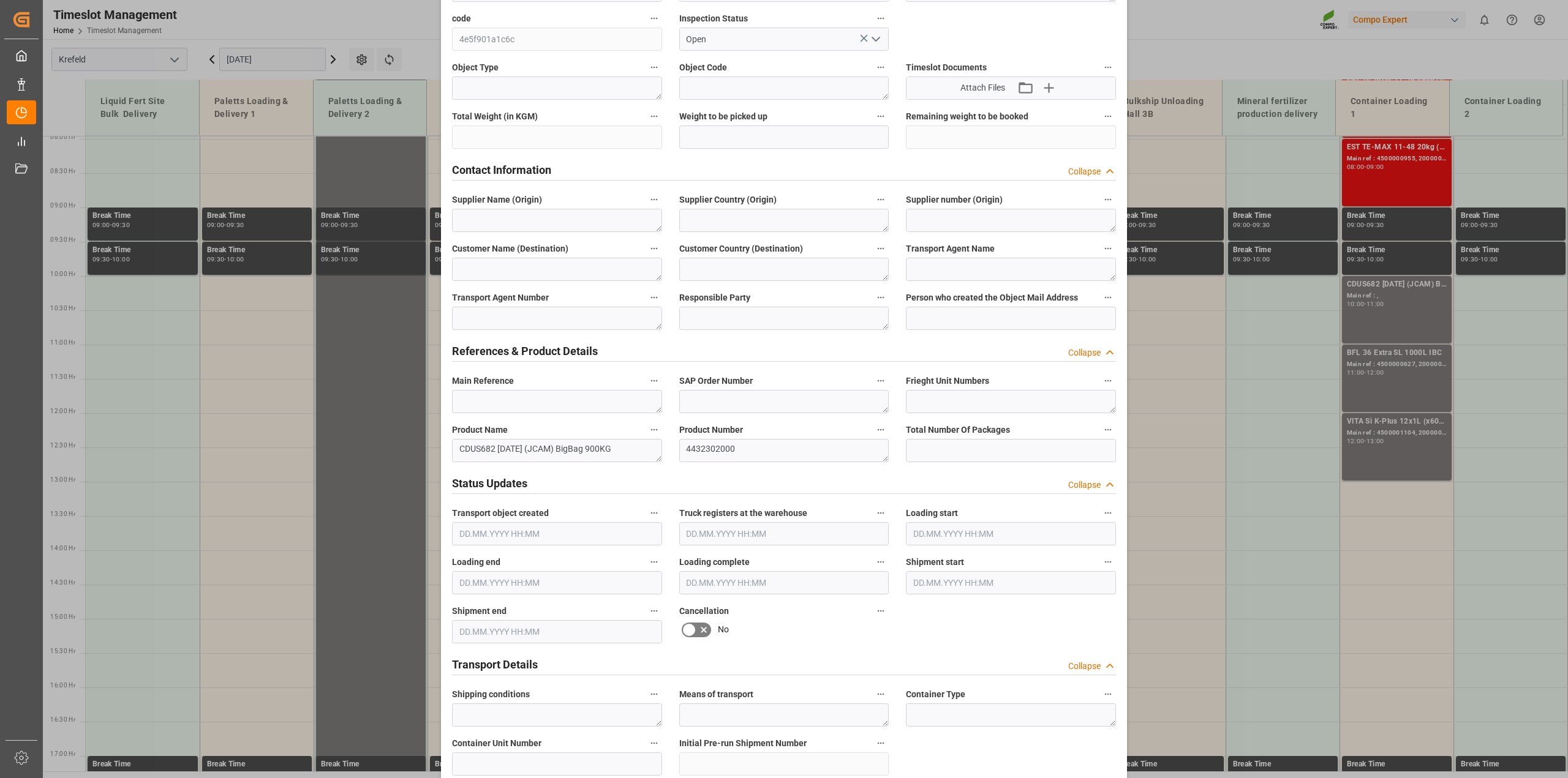
type input "4500000010"
click at [456, 448] on textarea "CDUS682 16-8-12 (JCAM) BigBag 900KG" at bounding box center [557, 451] width 210 height 23
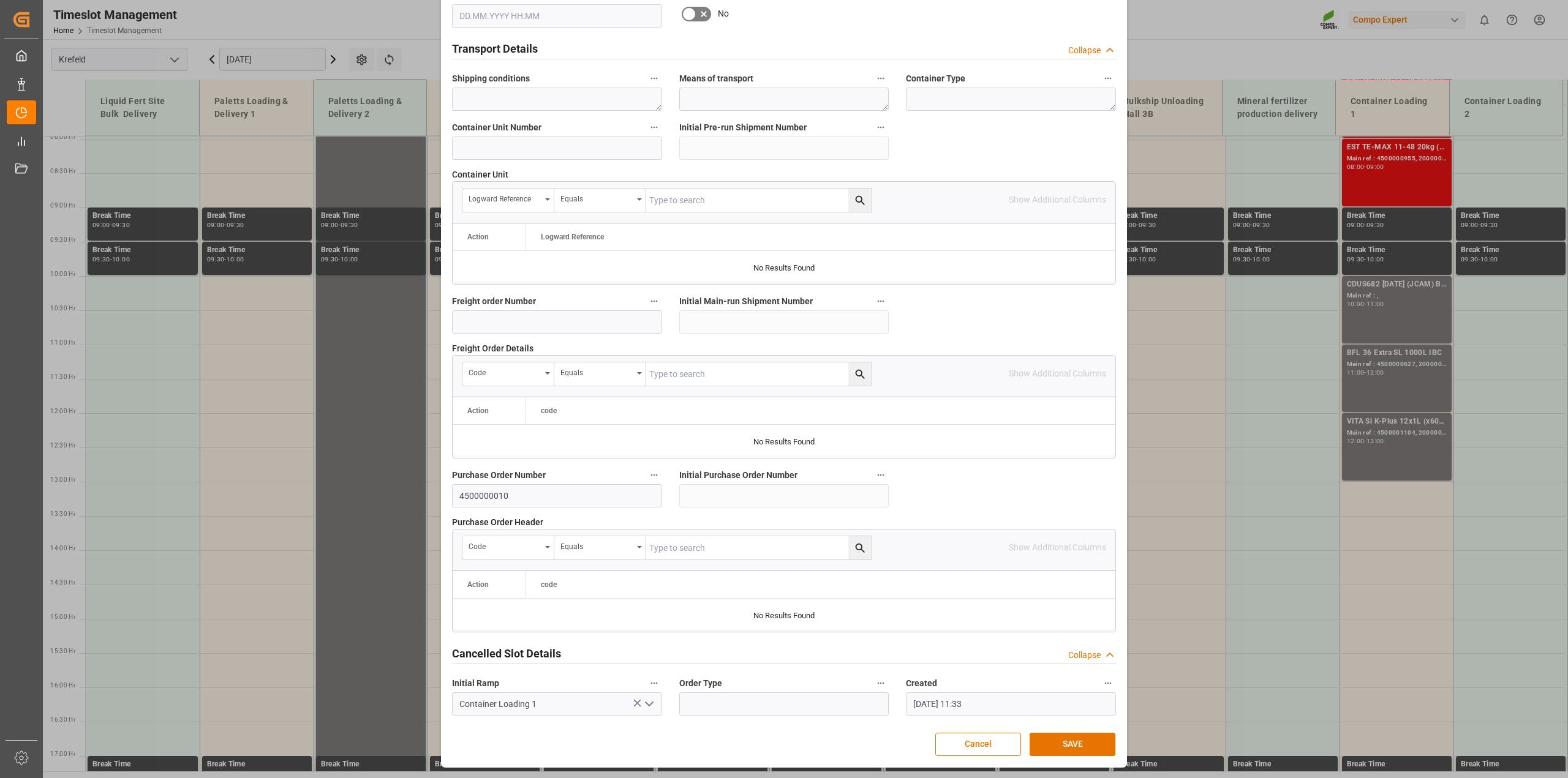
scroll to position [923, 0]
type textarea "ANLIEFERUNG CDUS682 16-8-12 (JCAM) BigBag 900KG"
click at [1061, 740] on button "SAVE" at bounding box center [1073, 745] width 85 height 23
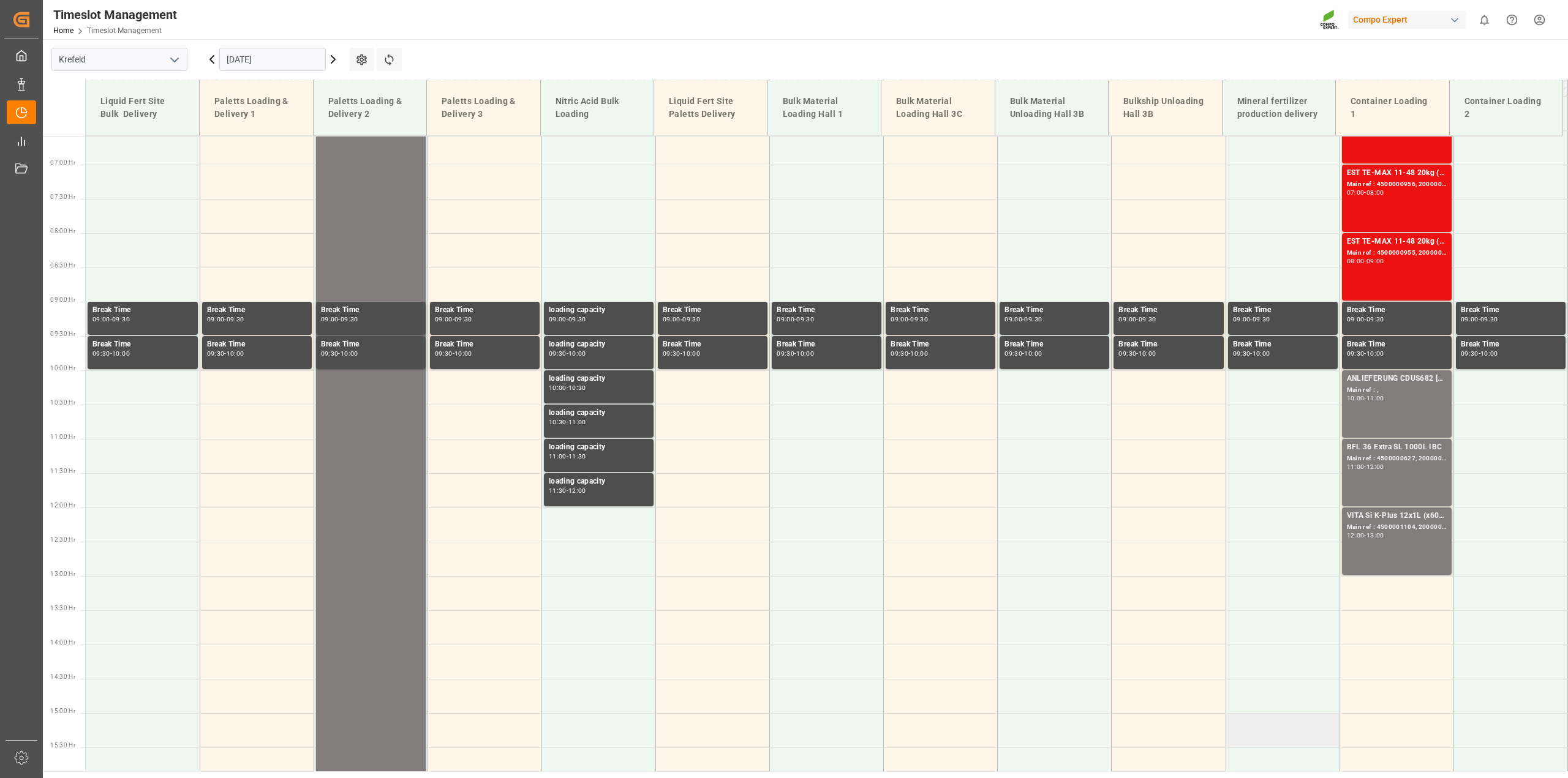
scroll to position [623, 0]
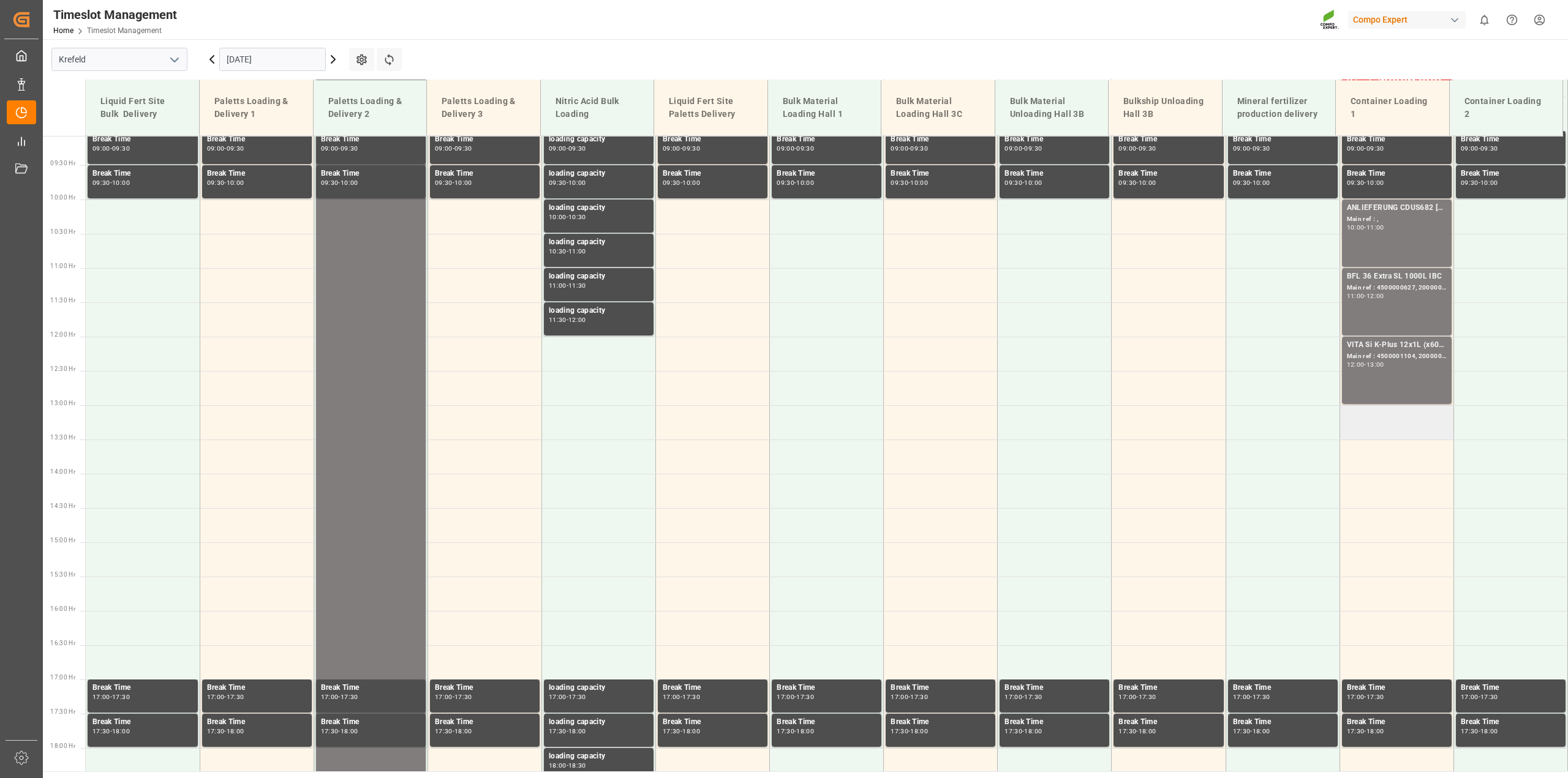
click at [1382, 427] on td at bounding box center [1396, 422] width 114 height 34
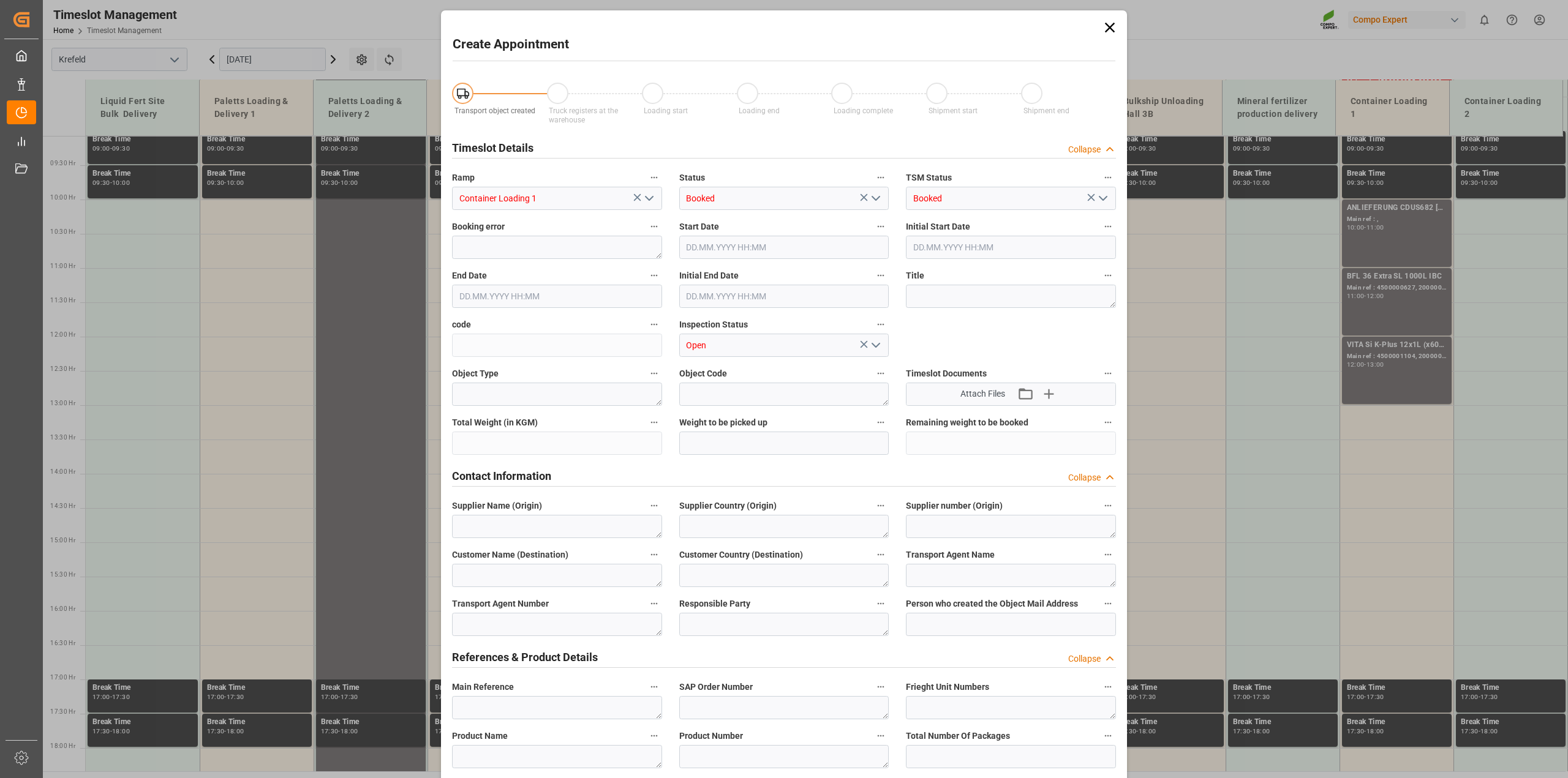
type input "16.09.2025 13:00"
click at [527, 291] on input "16.09.2025 13:30" at bounding box center [557, 296] width 210 height 23
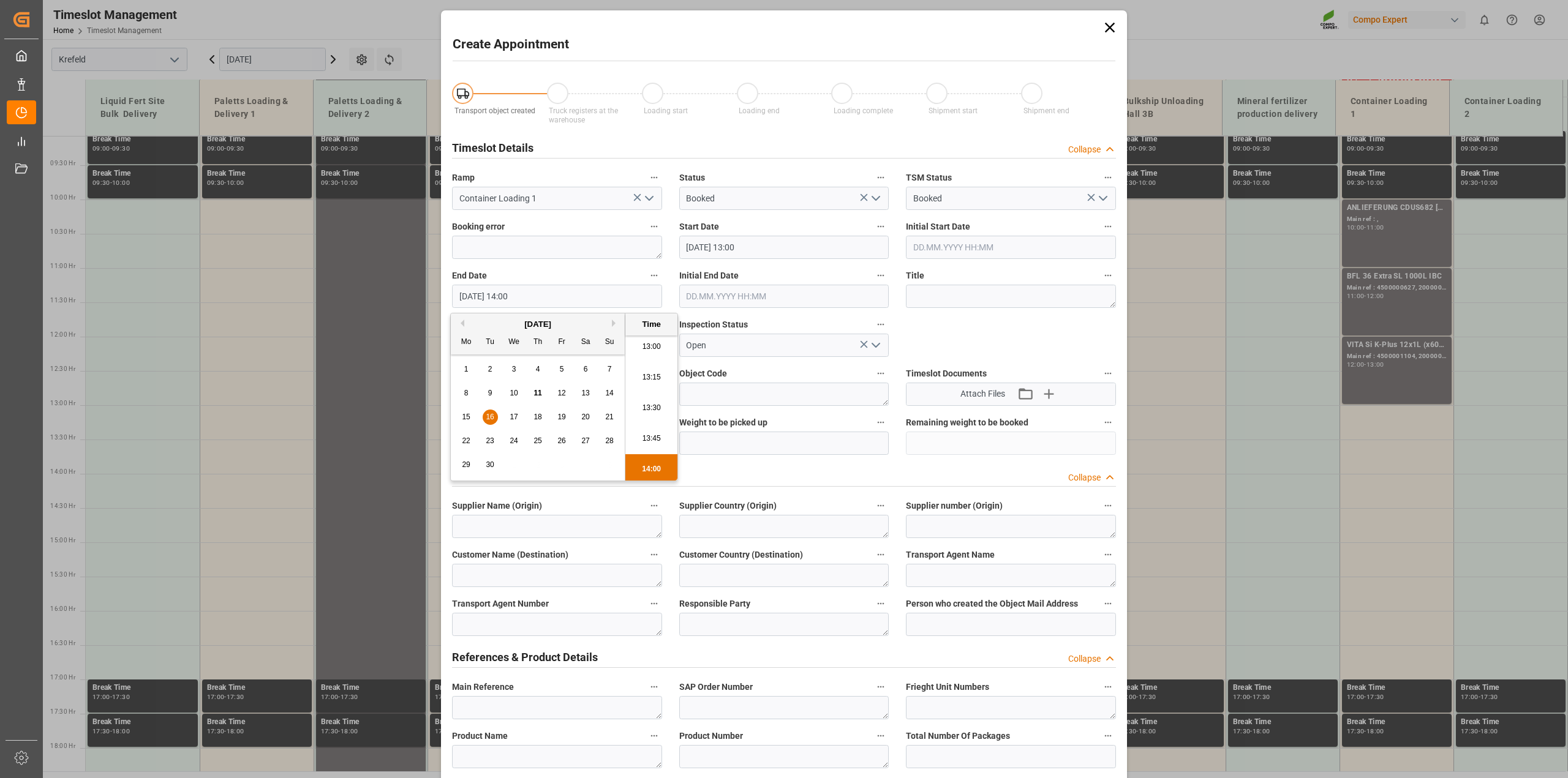
type input "16.09.2025 14:00"
click at [795, 242] on input "16.09.2025 13:00" at bounding box center [784, 248] width 210 height 23
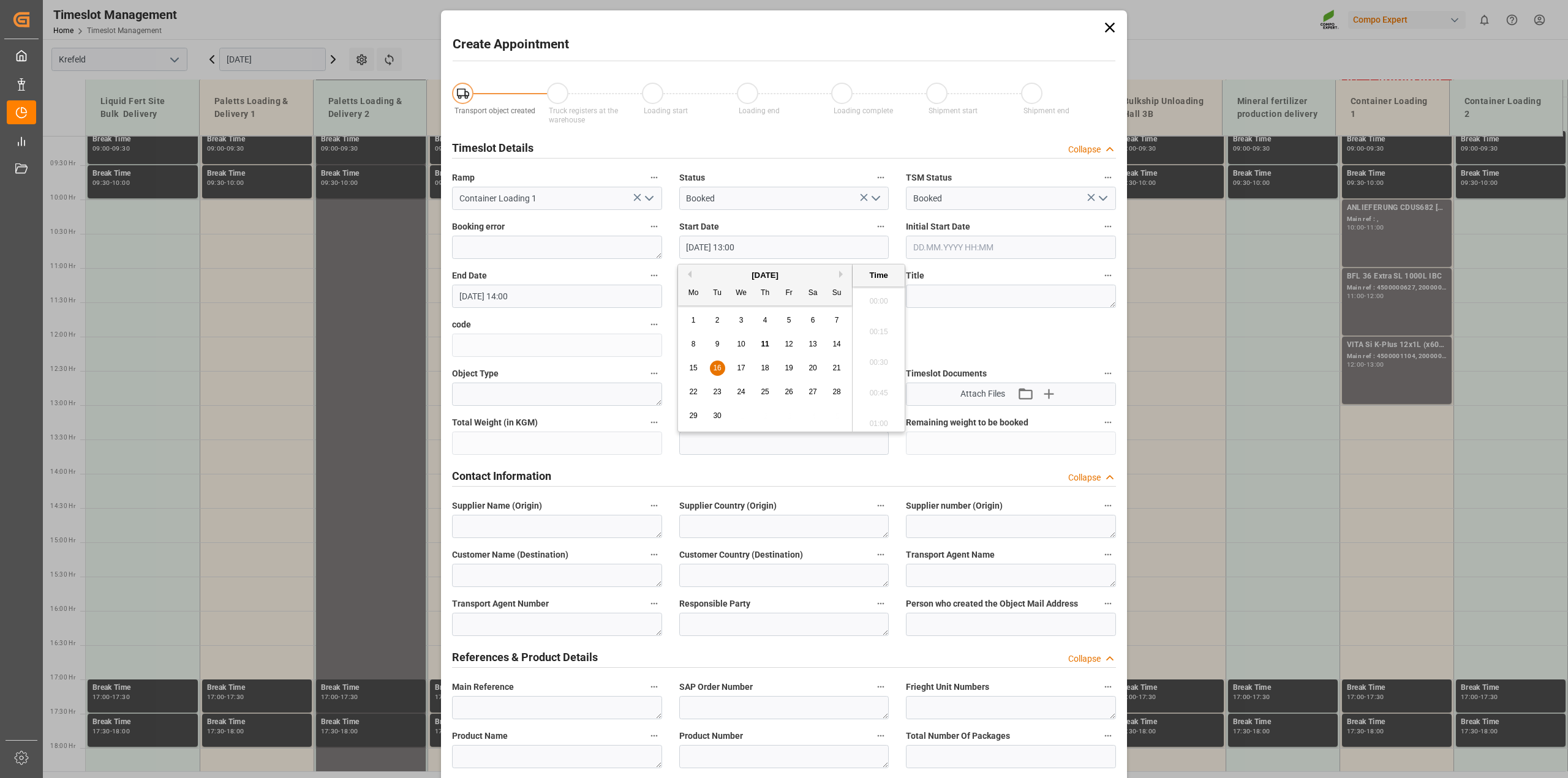
scroll to position [1535, 0]
click at [981, 288] on textarea at bounding box center [1011, 296] width 210 height 23
paste textarea "4500000010"
click at [984, 291] on textarea "Anlieferung" at bounding box center [1011, 296] width 210 height 23
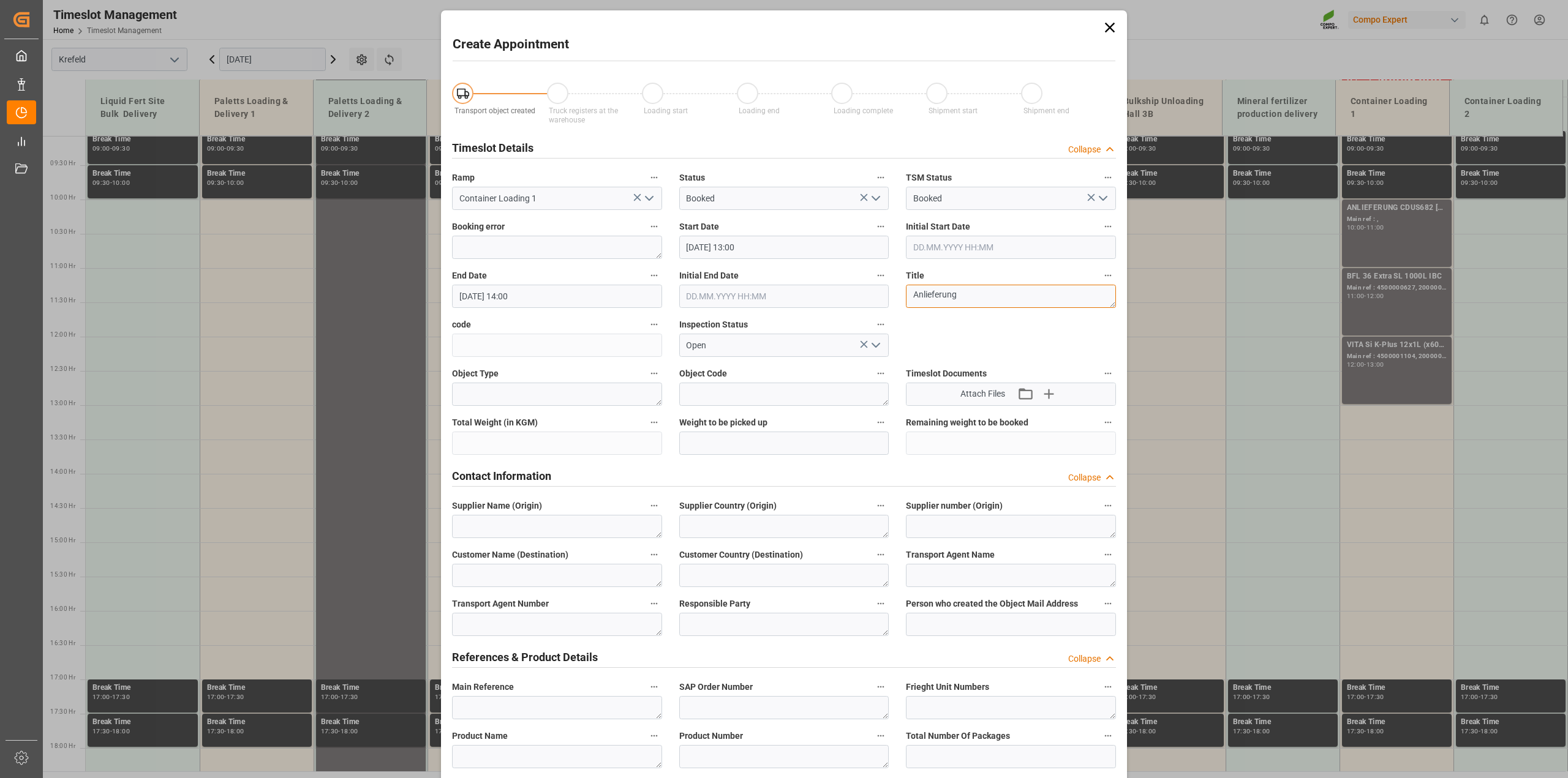
paste textarea "4500000010"
type textarea "Anlieferung 4500000010"
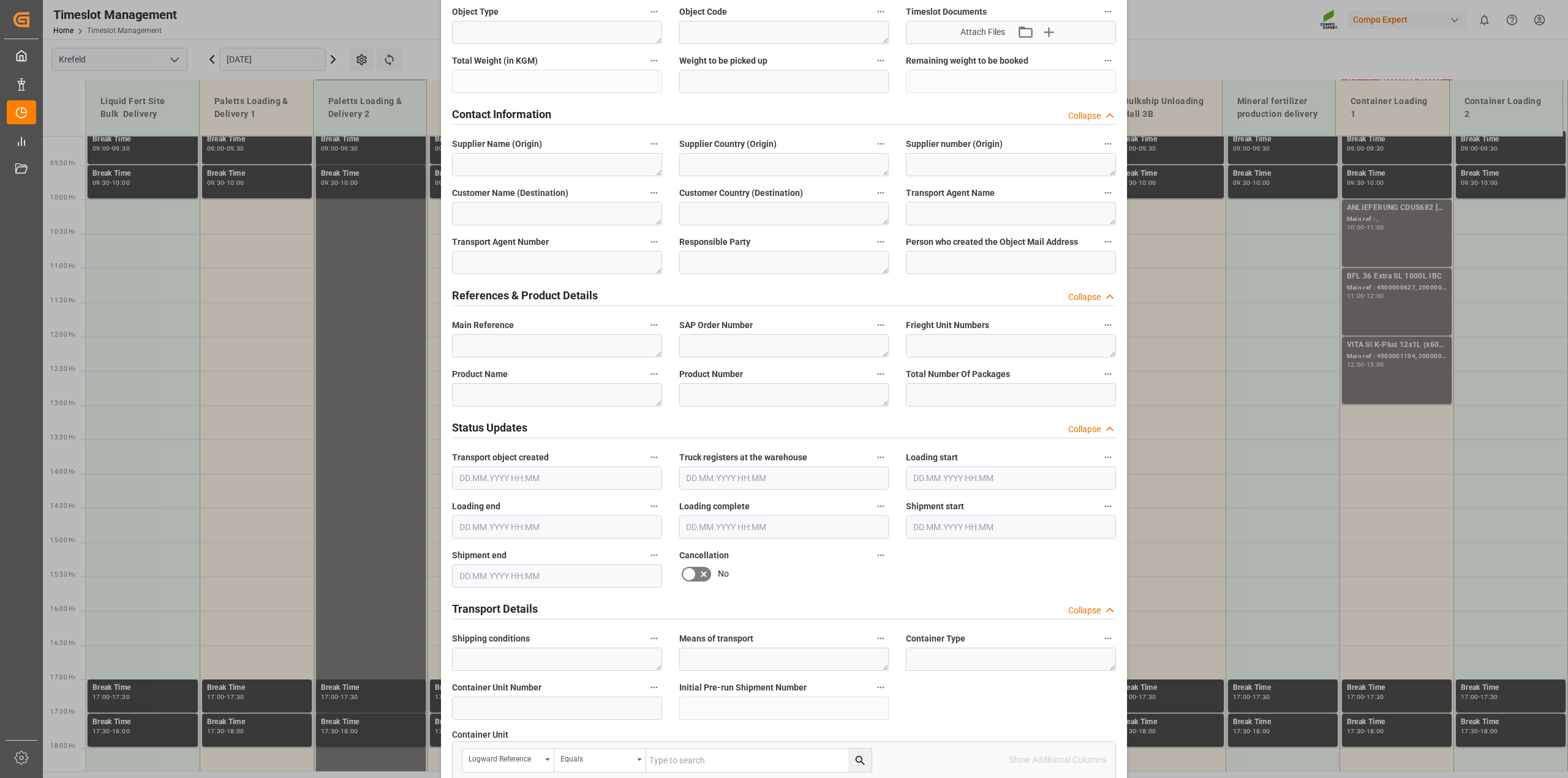
scroll to position [383, 0]
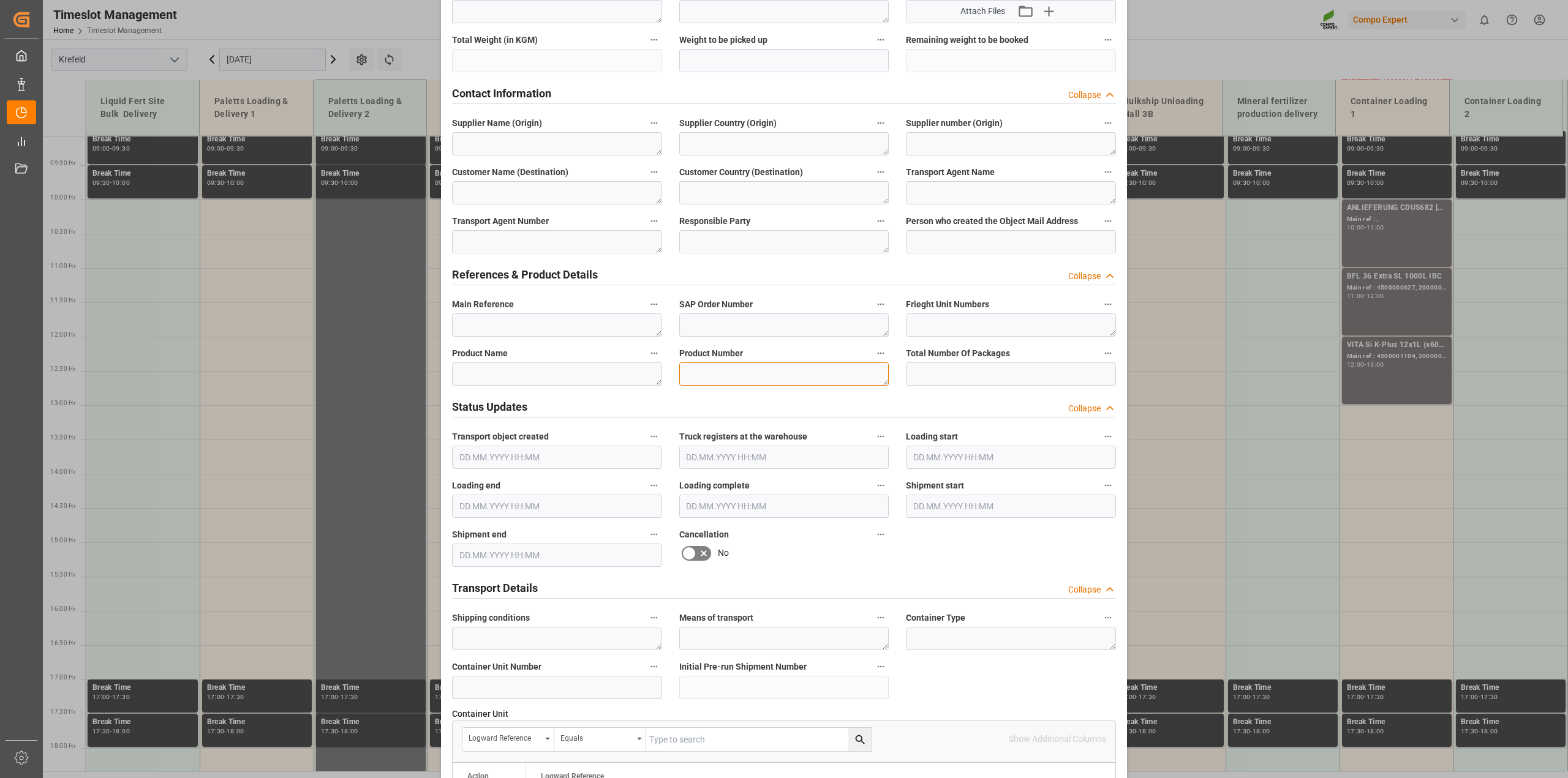
click at [805, 372] on textarea at bounding box center [784, 374] width 210 height 23
paste textarea "4432302000"
type textarea "4432302000"
click at [499, 377] on textarea at bounding box center [557, 374] width 210 height 23
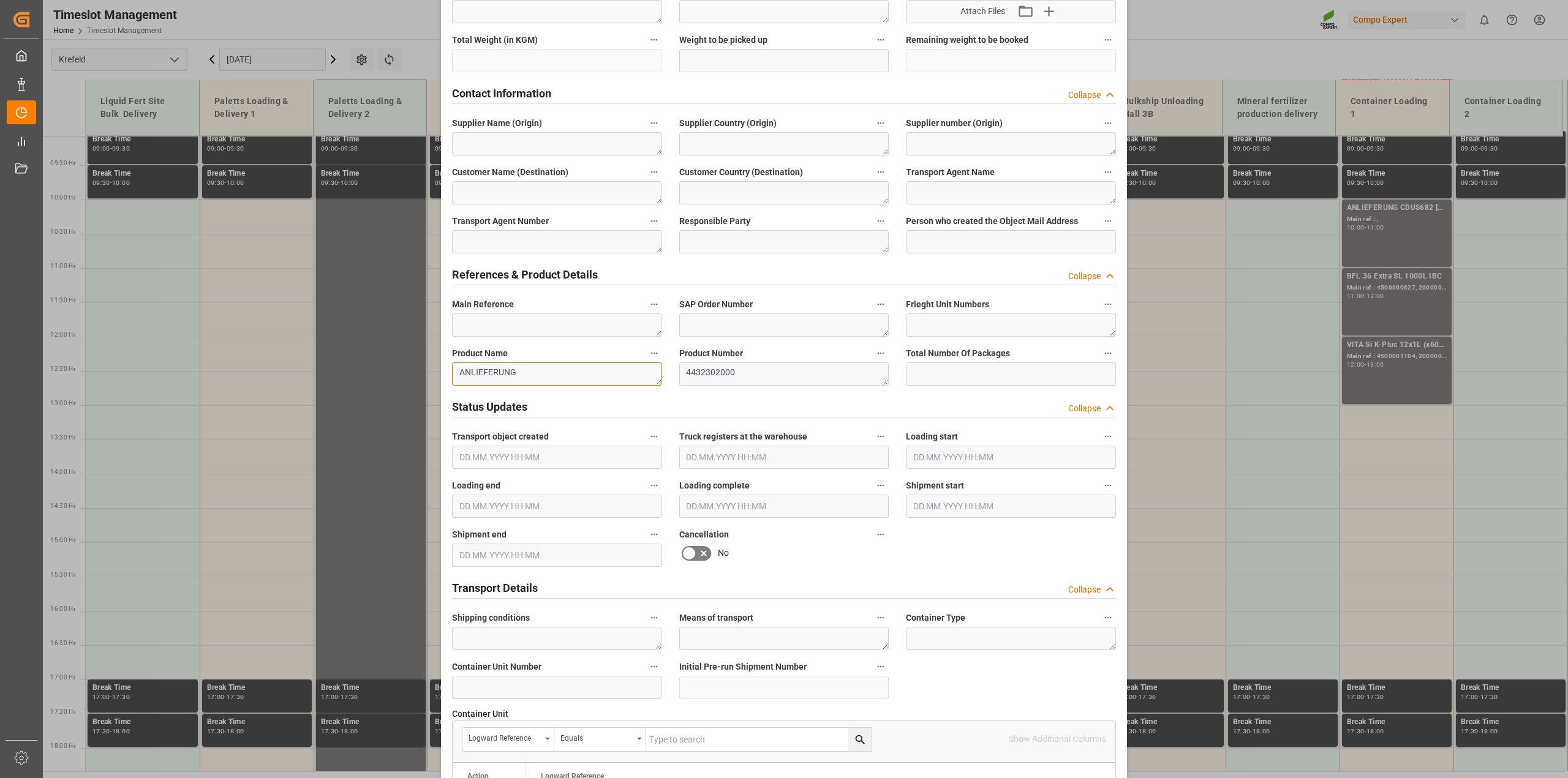
paste textarea "CDUS682 16-8-12 (JCAM) BigBag 900KG"
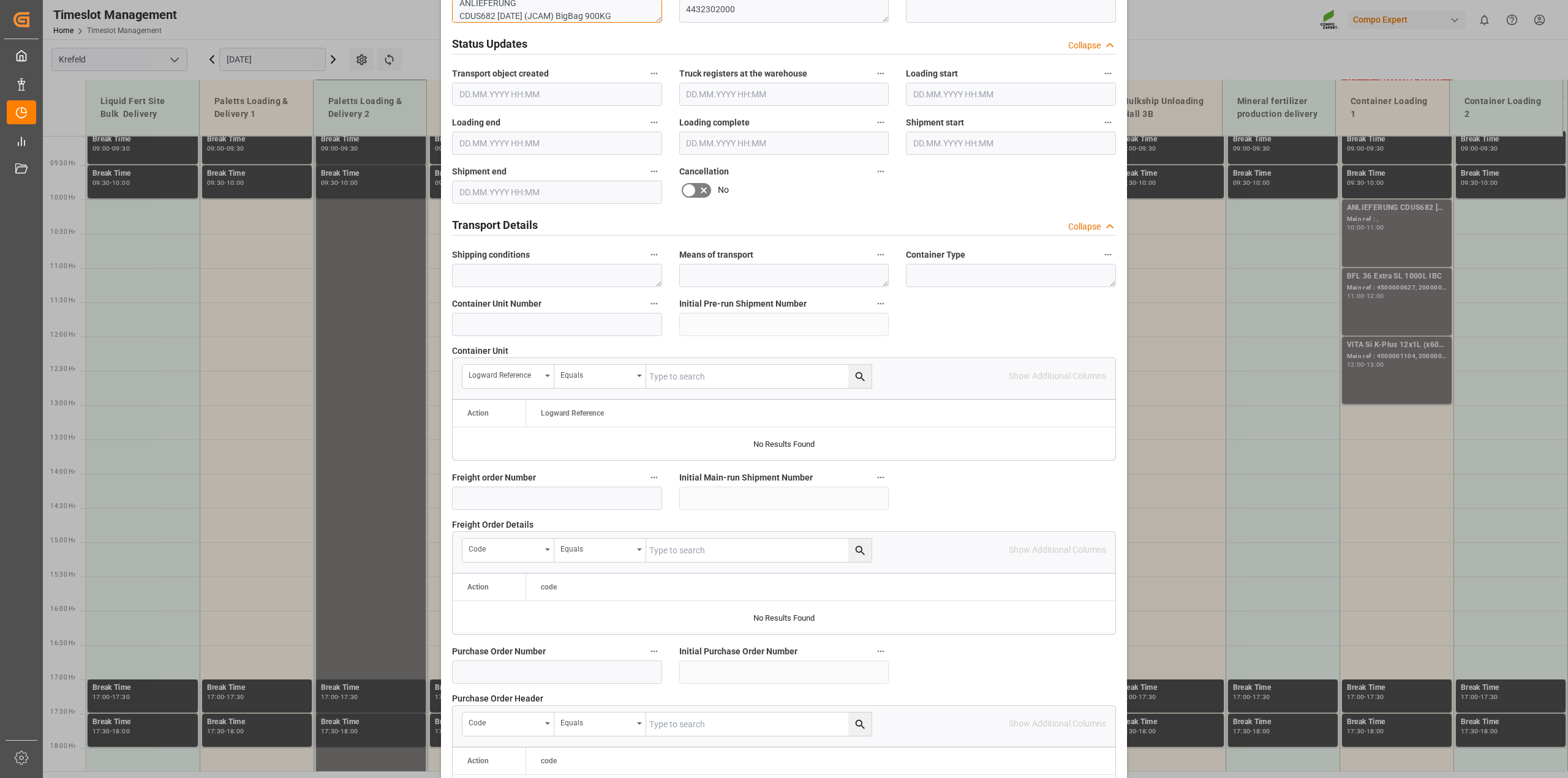
scroll to position [923, 0]
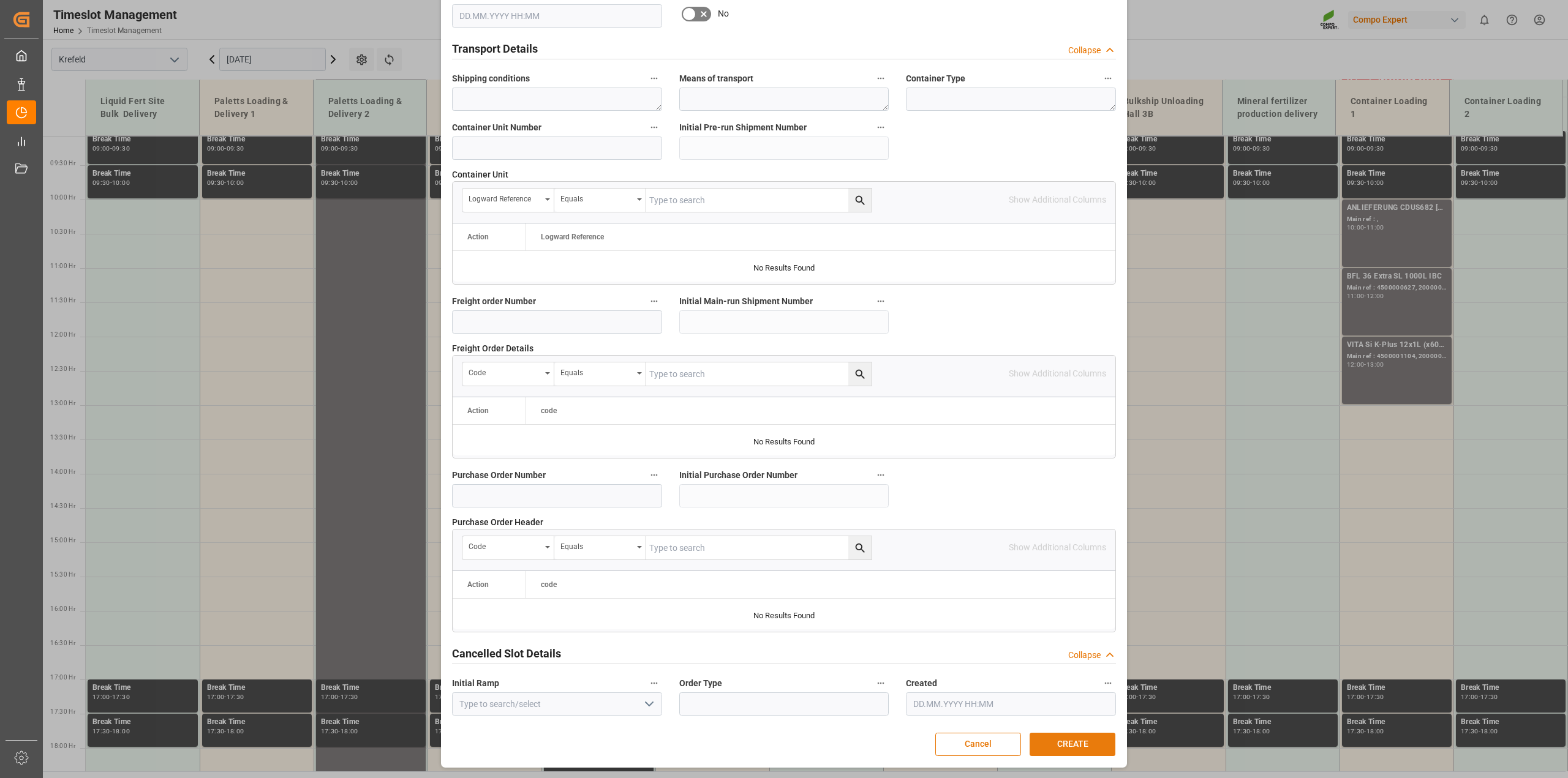
type textarea "ANLIEFERUNG CDUS682 16-8-12 (JCAM) BigBag 900KG"
click at [1049, 735] on button "CREATE" at bounding box center [1073, 745] width 85 height 23
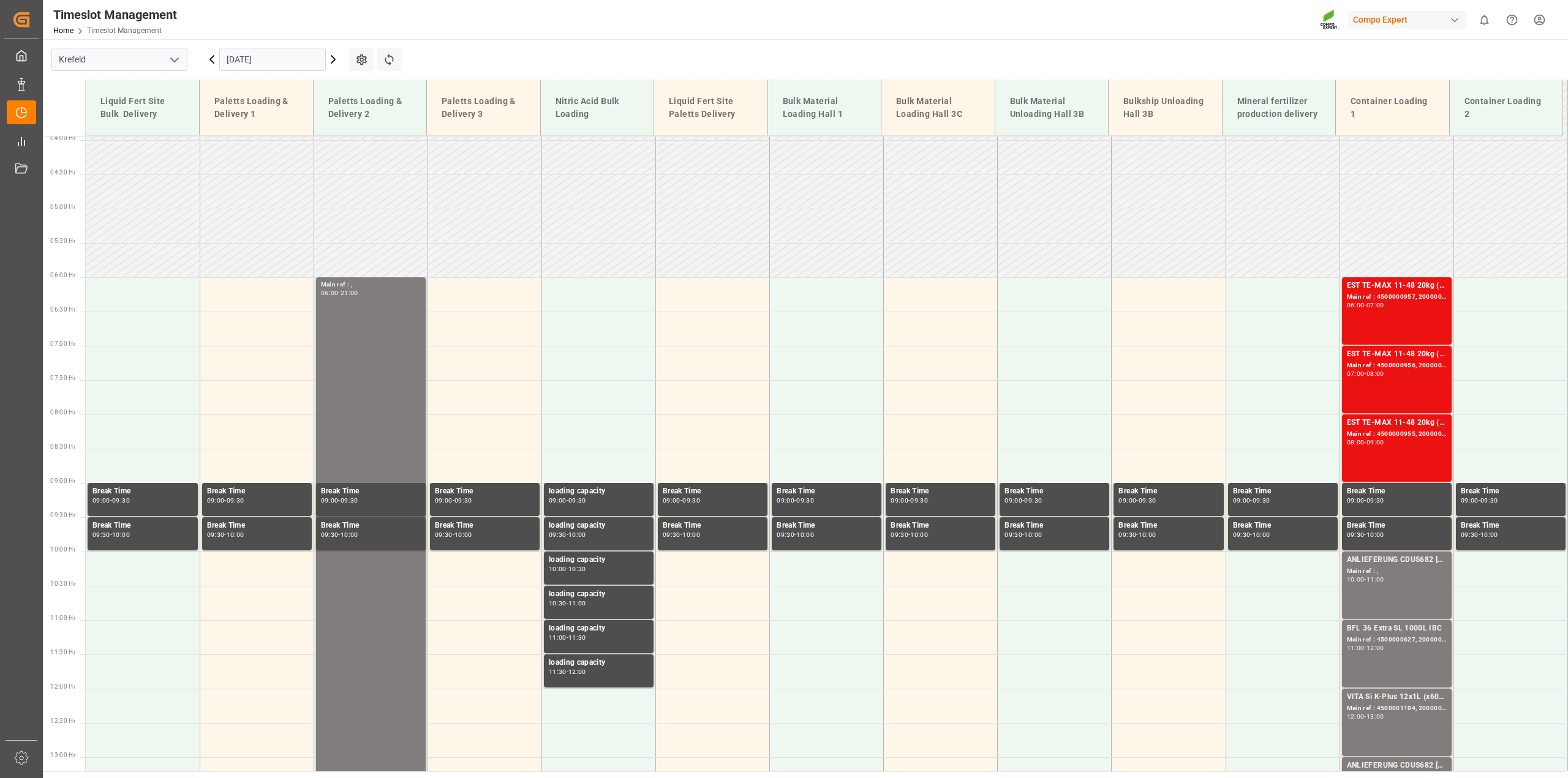
scroll to position [139, 0]
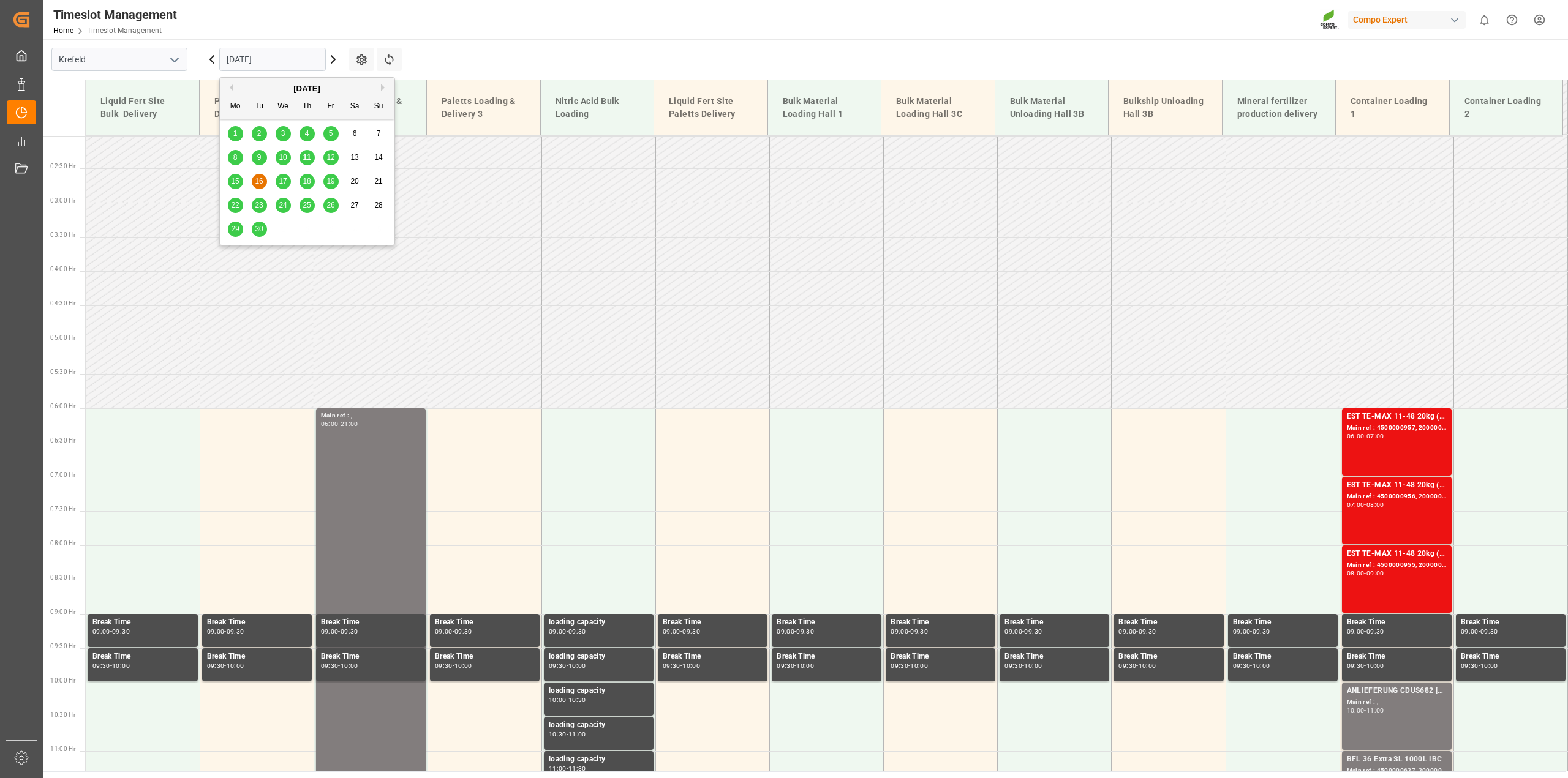
click at [261, 53] on input "16.09.2025" at bounding box center [273, 59] width 107 height 23
click at [282, 160] on span "10" at bounding box center [283, 157] width 8 height 9
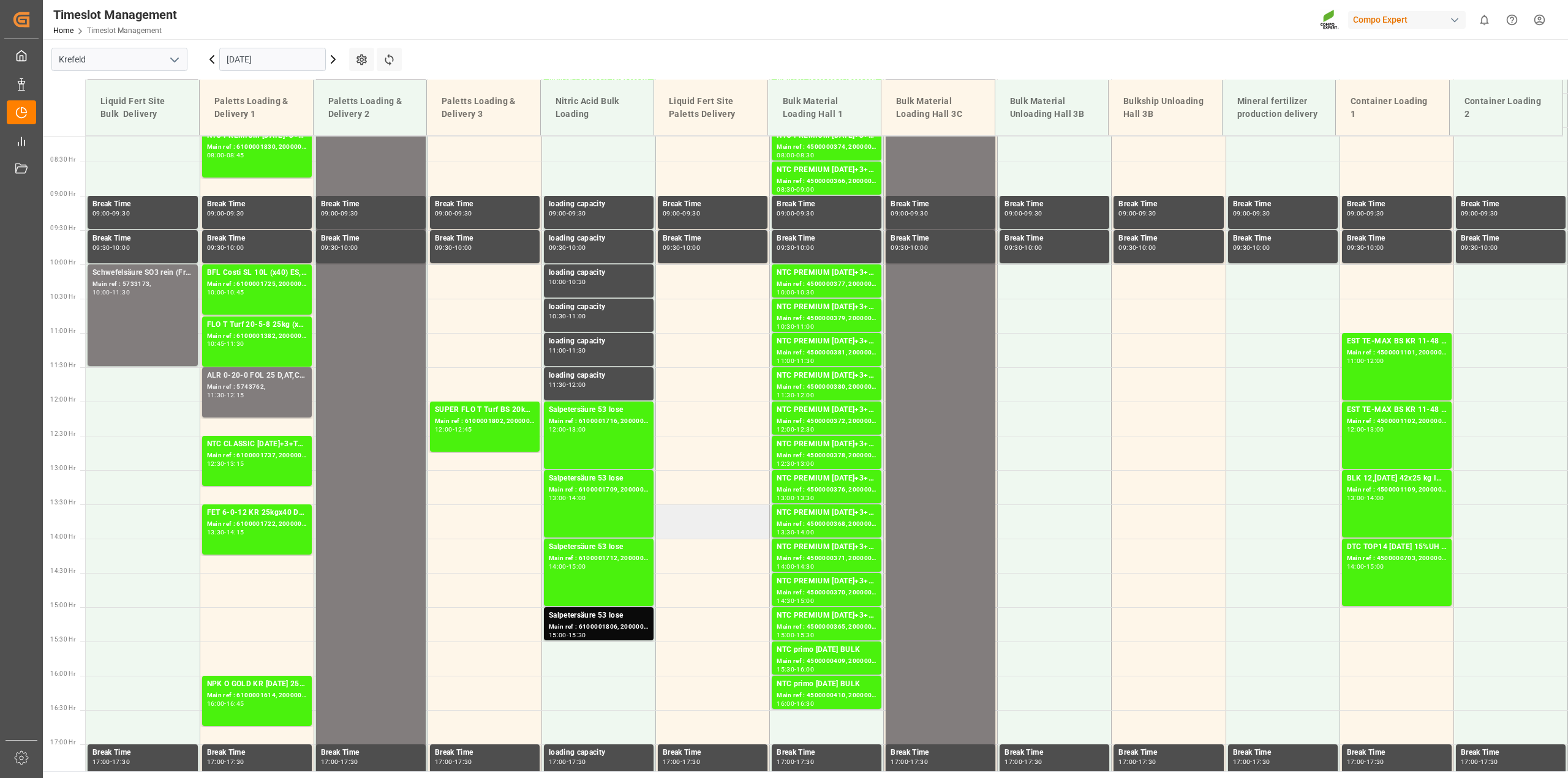
scroll to position [583, 0]
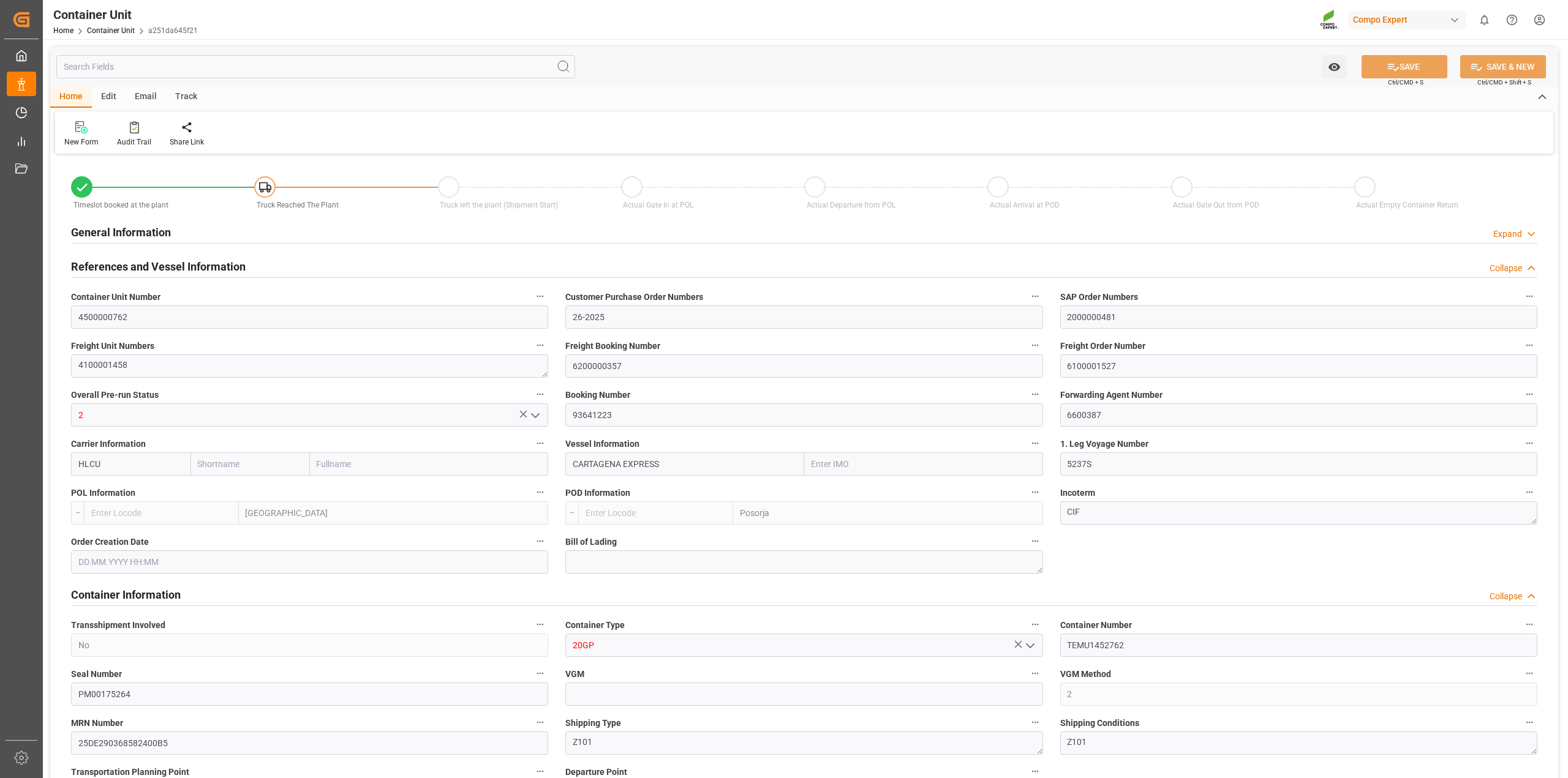
type input "4500000762"
type input "26-2025"
type input "2000000481"
type textarea "4100001458"
type input "6200000357"
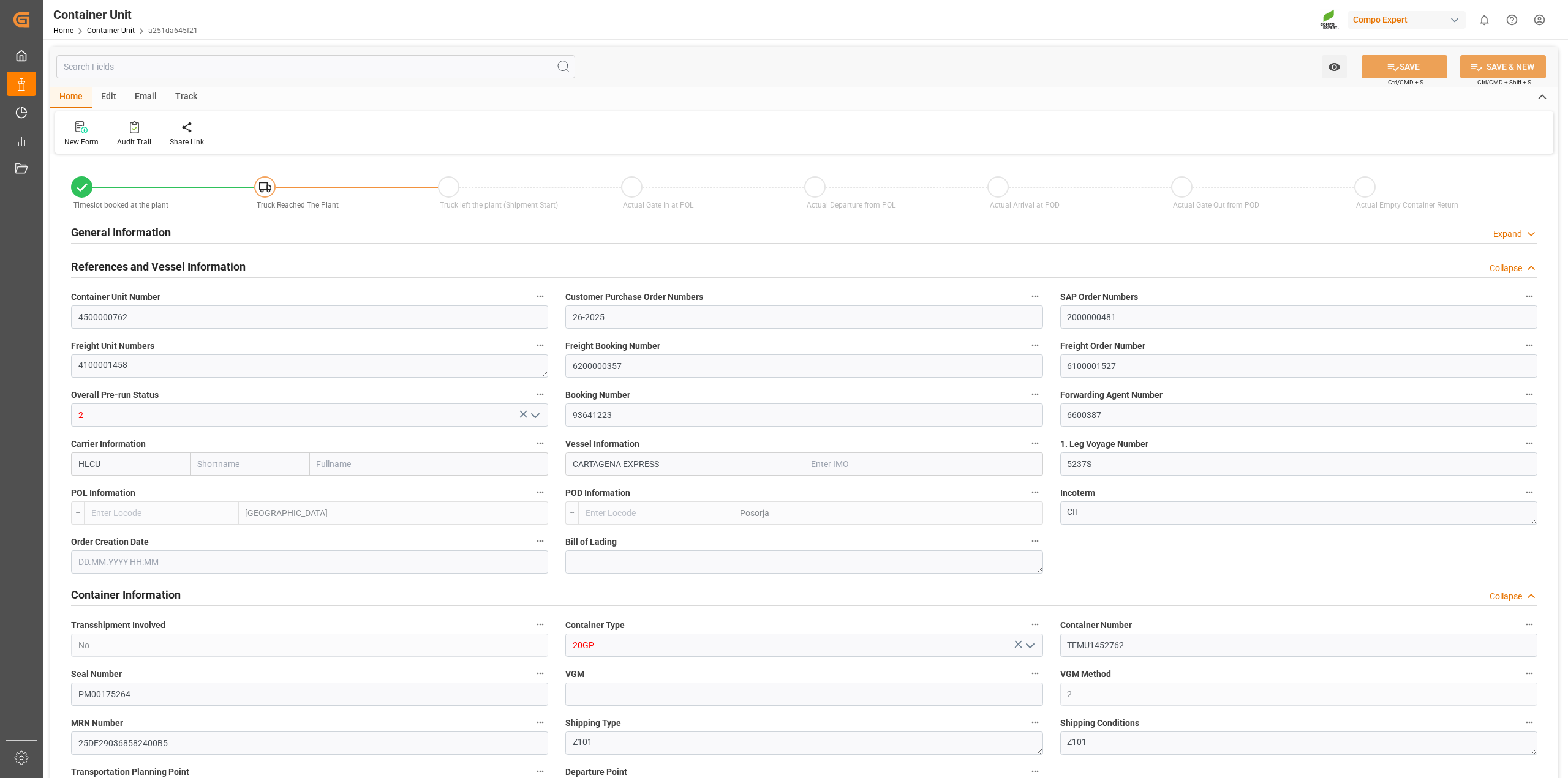
type input "6100001527"
type input "2"
type input "93641223"
type input "6600387"
type input "HLCU"
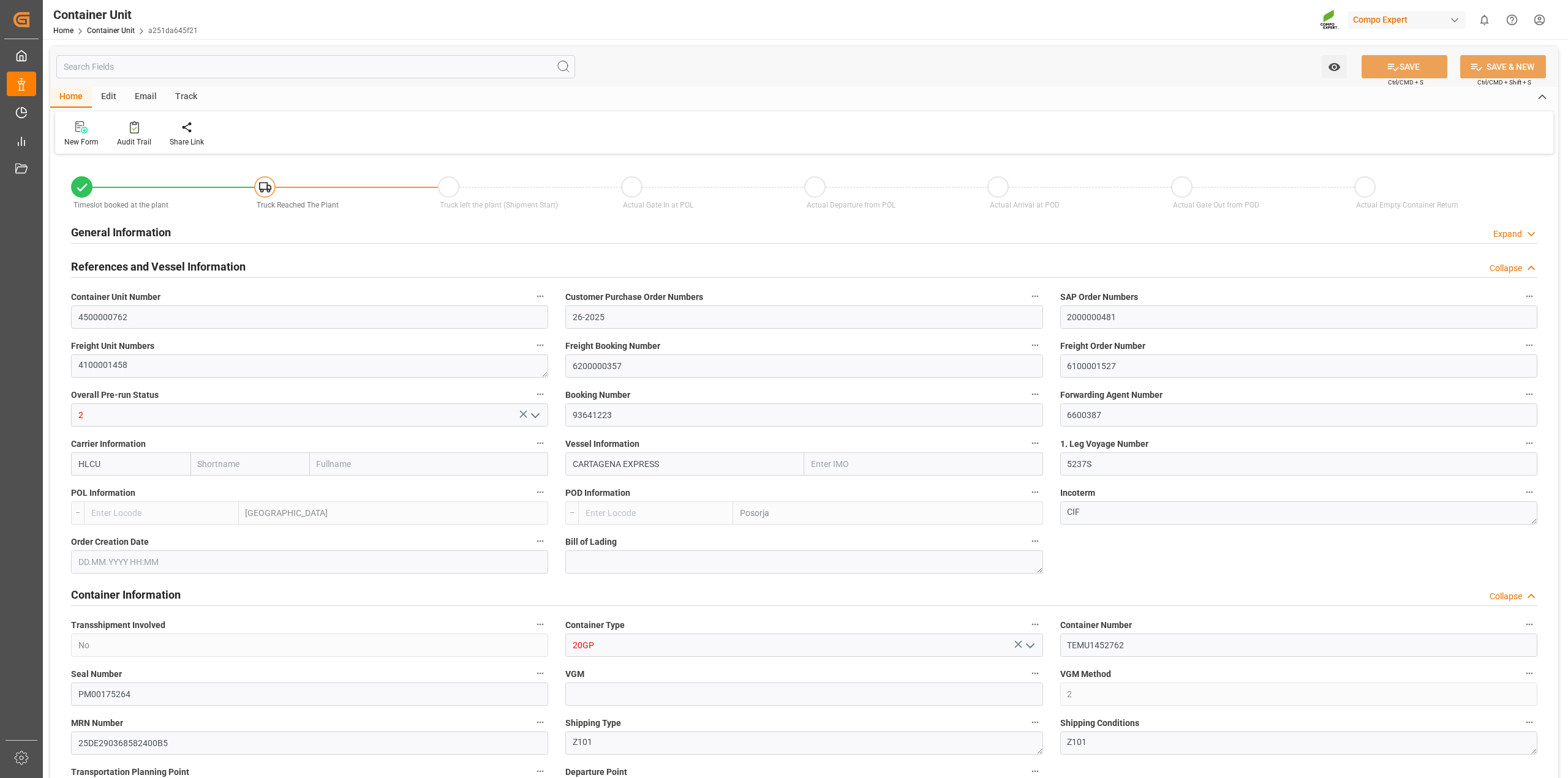
type input "CARTAGENA EXPRESS"
type input "5237S"
type input "[GEOGRAPHIC_DATA]"
type input "Posorja"
type textarea "CIF"
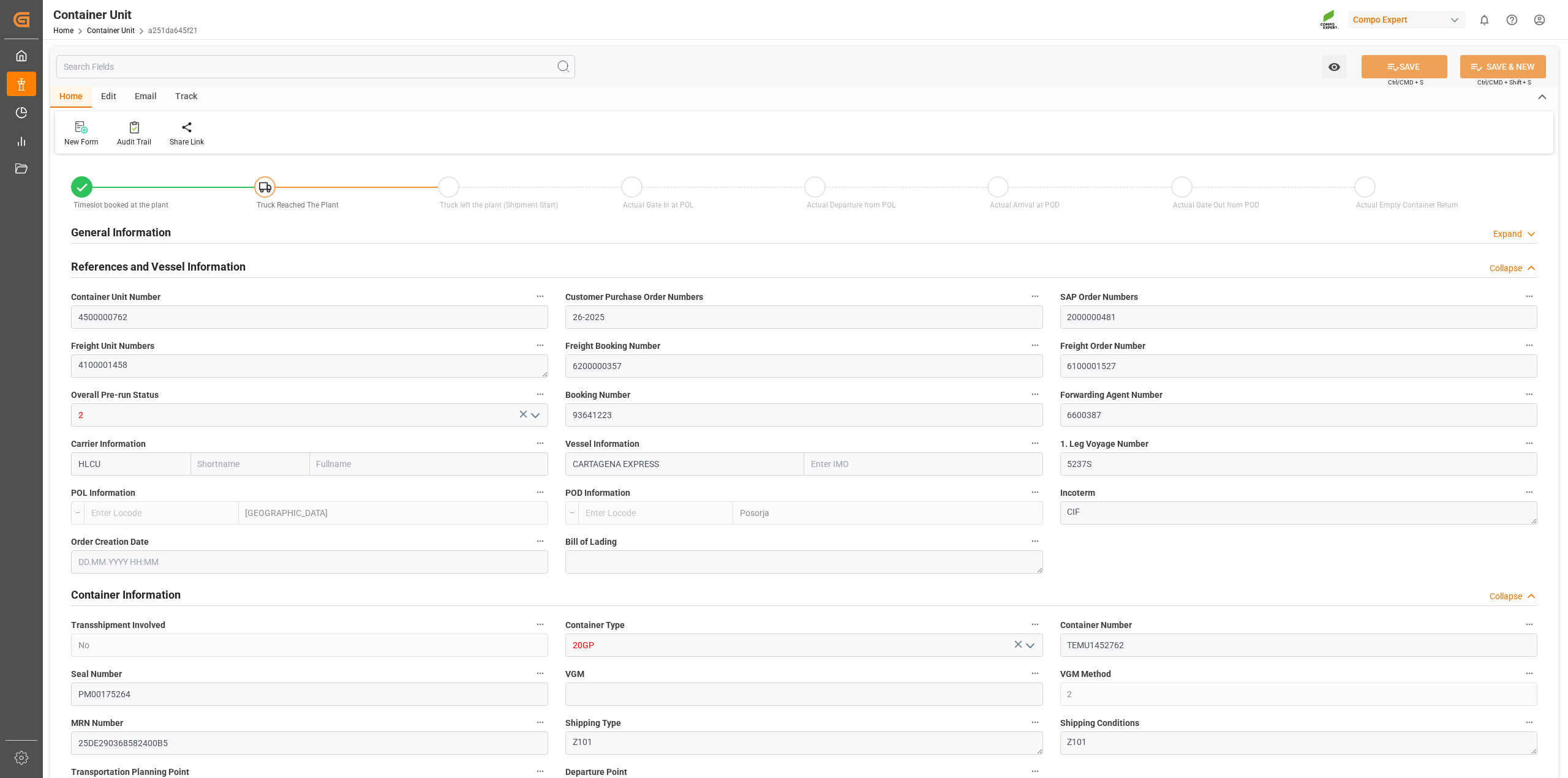
type input "No"
type input "20GP"
type input "TEMU1452762"
type input "PM00175264"
type input "2"
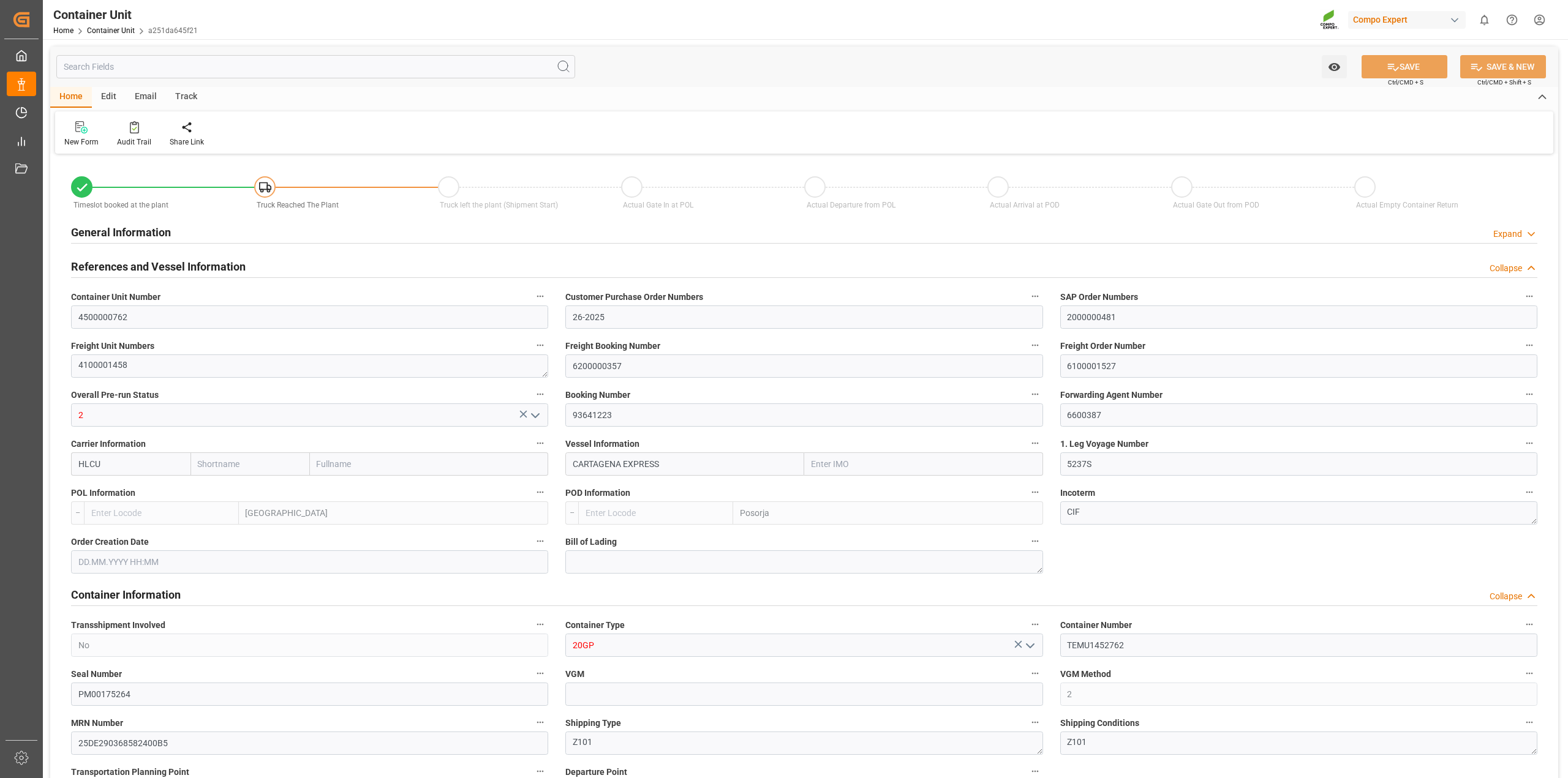
type input "25DE290368582400B5"
type textarea "Z101"
type textarea "9247"
type input "Ecuador"
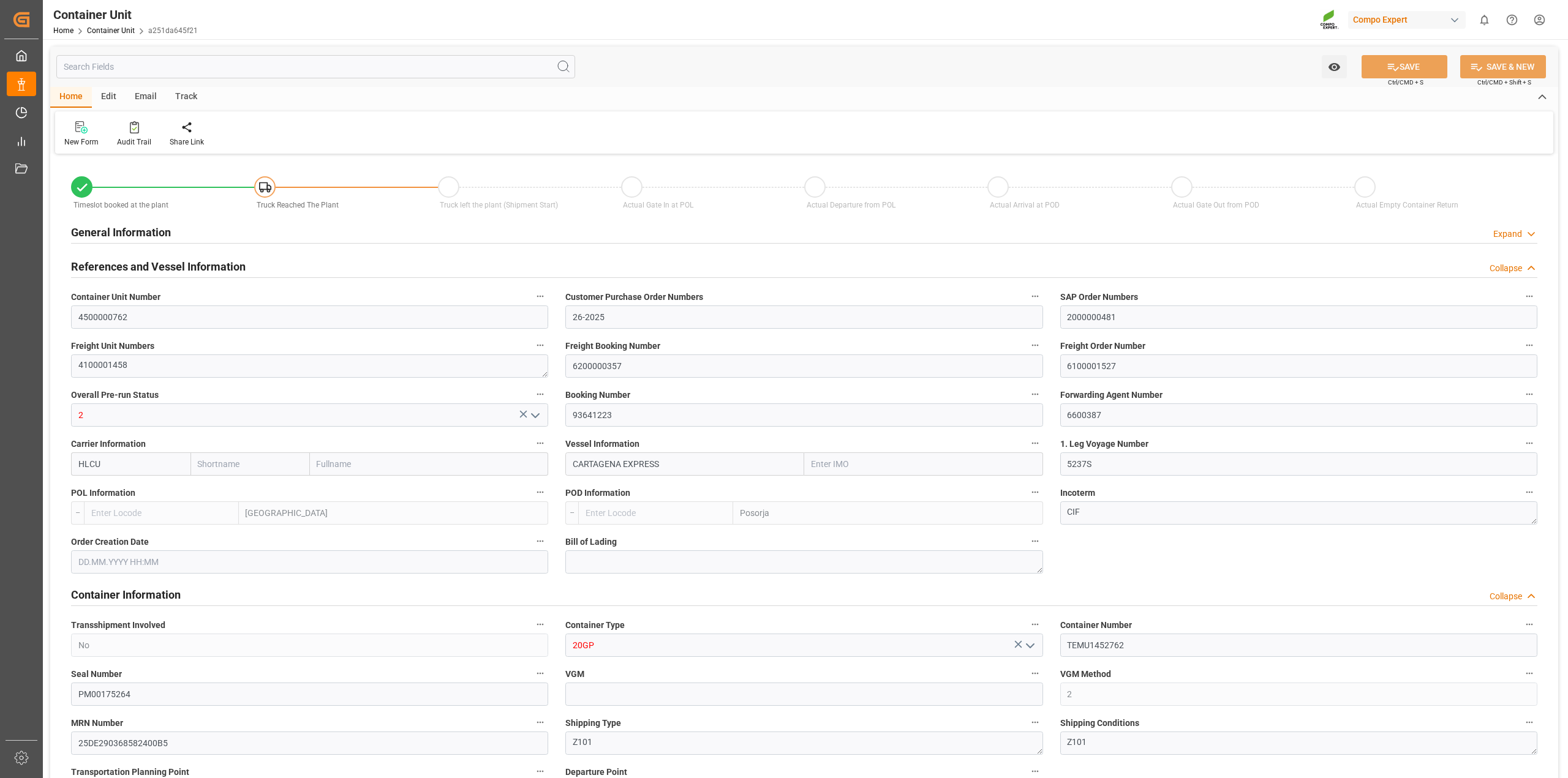
type input "EUR"
type textarea "3200"
type textarea "VITA RZ O 1000L IBC MTO"
type textarea "4268002500"
type input "[GEOGRAPHIC_DATA]"
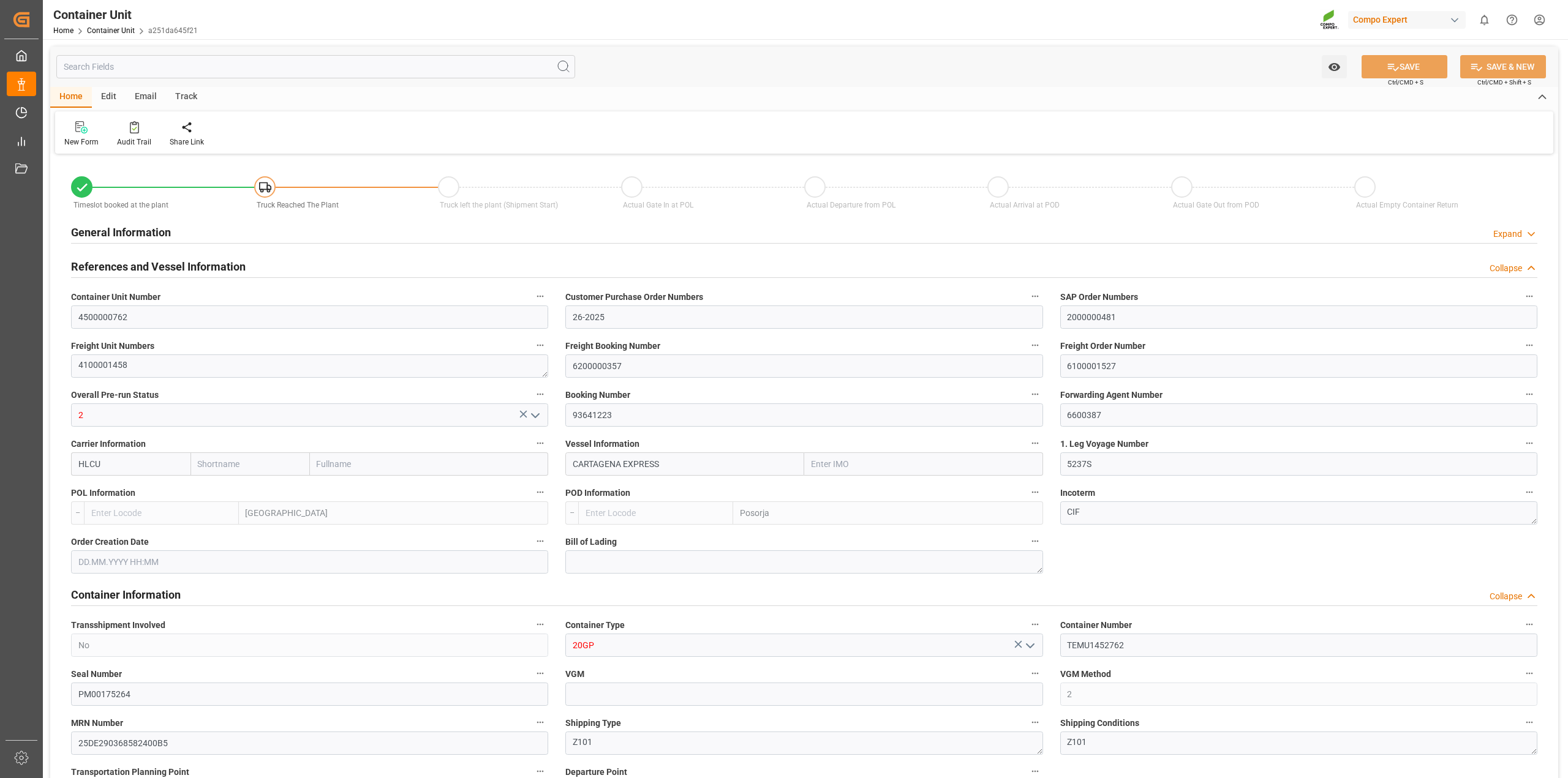
type input "POSORJA"
type input "Hapag Lloyd"
type input "Hapag Lloyd Aktiengesellschaft"
type input "9777618"
type input "BEANR"
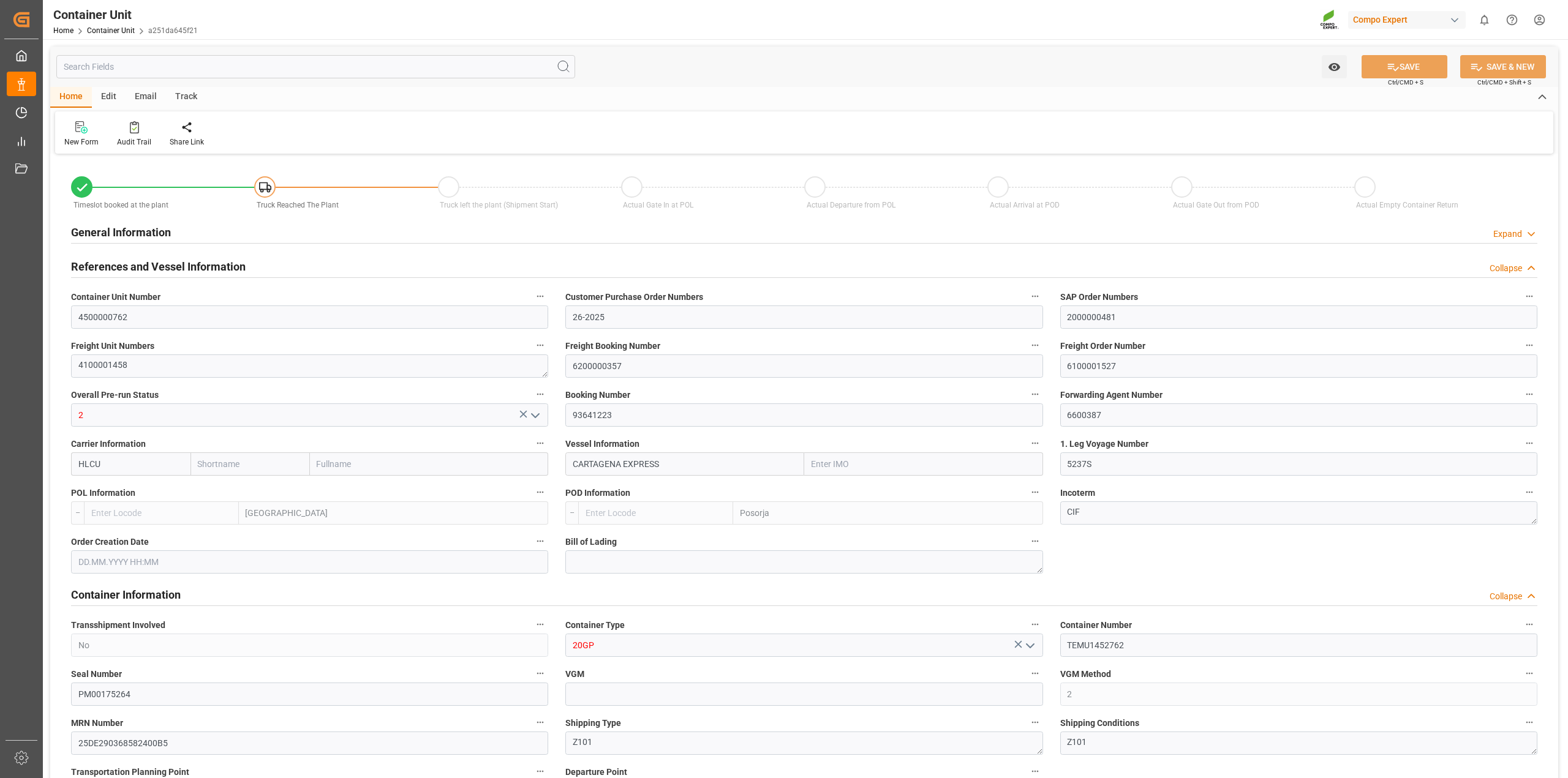
type input "ECPSJ"
type input "12800"
type input "9"
type input "0"
type input "9"
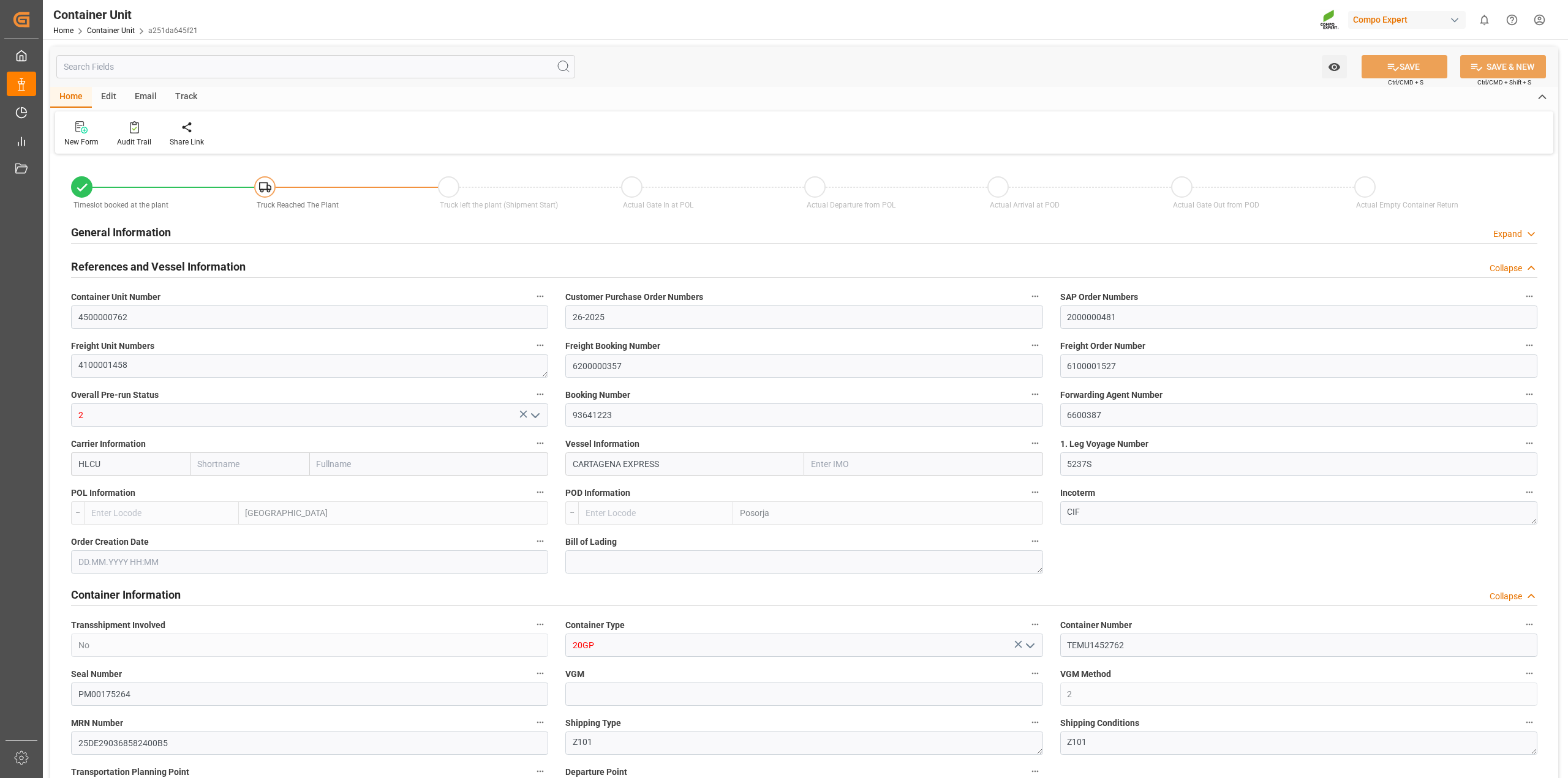
type input "0"
type input "21500"
type input "BEANR"
type input "ECPSJ"
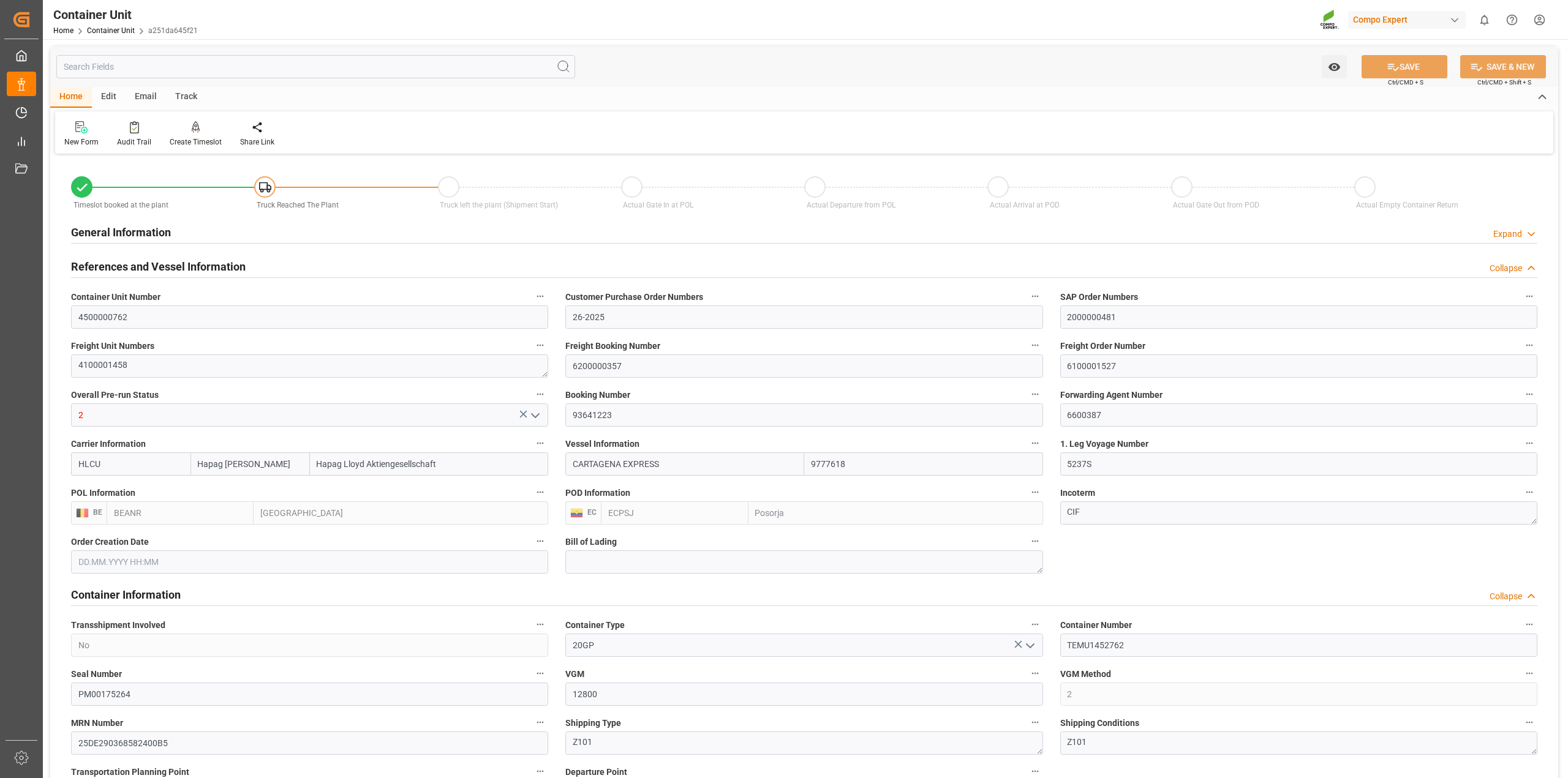
type input "[DATE]"
type input "18.09.2025 22:00"
type input "13.10.2025 17:00"
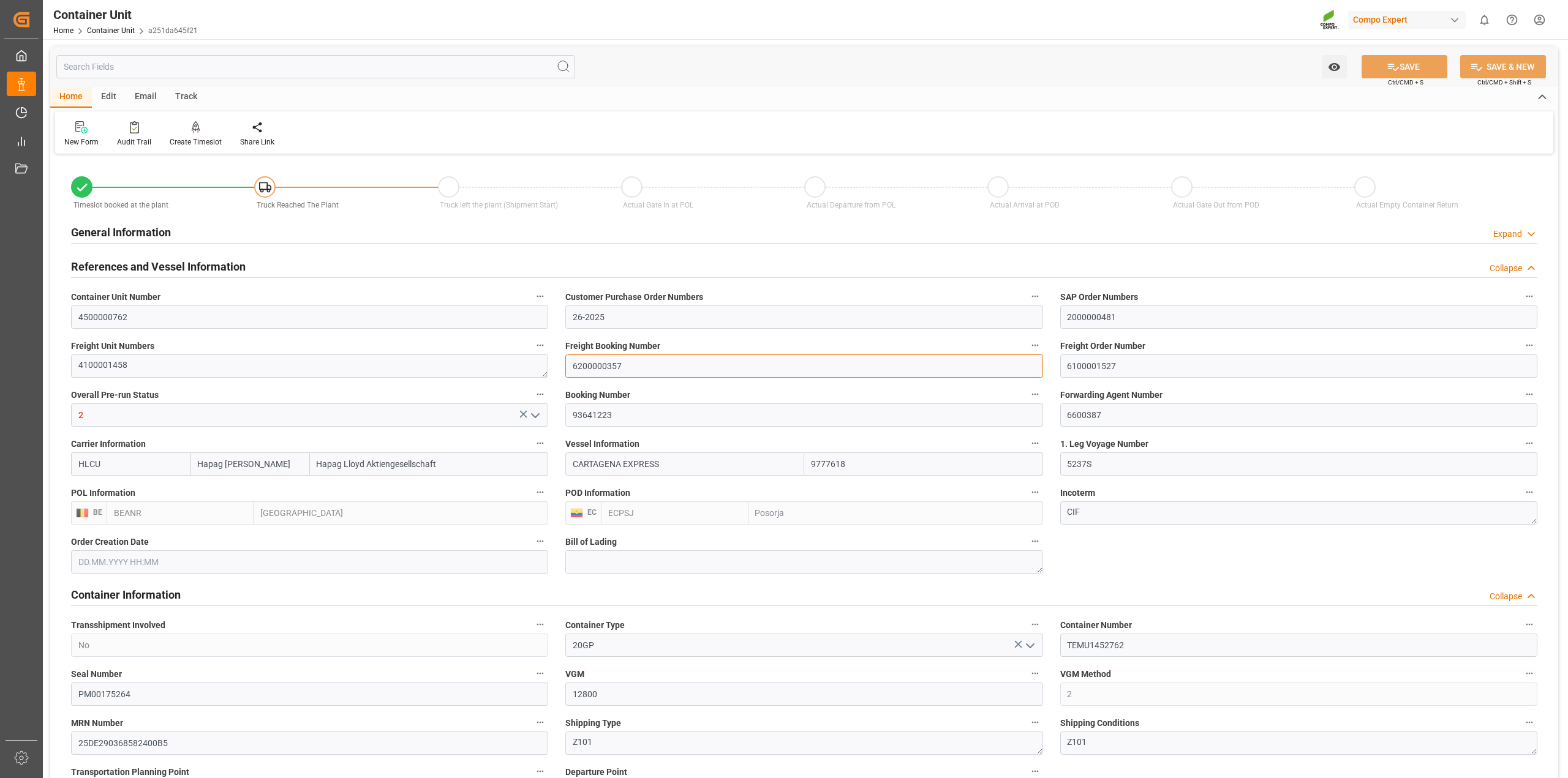
drag, startPoint x: 634, startPoint y: 372, endPoint x: 342, endPoint y: 377, distance: 292.0
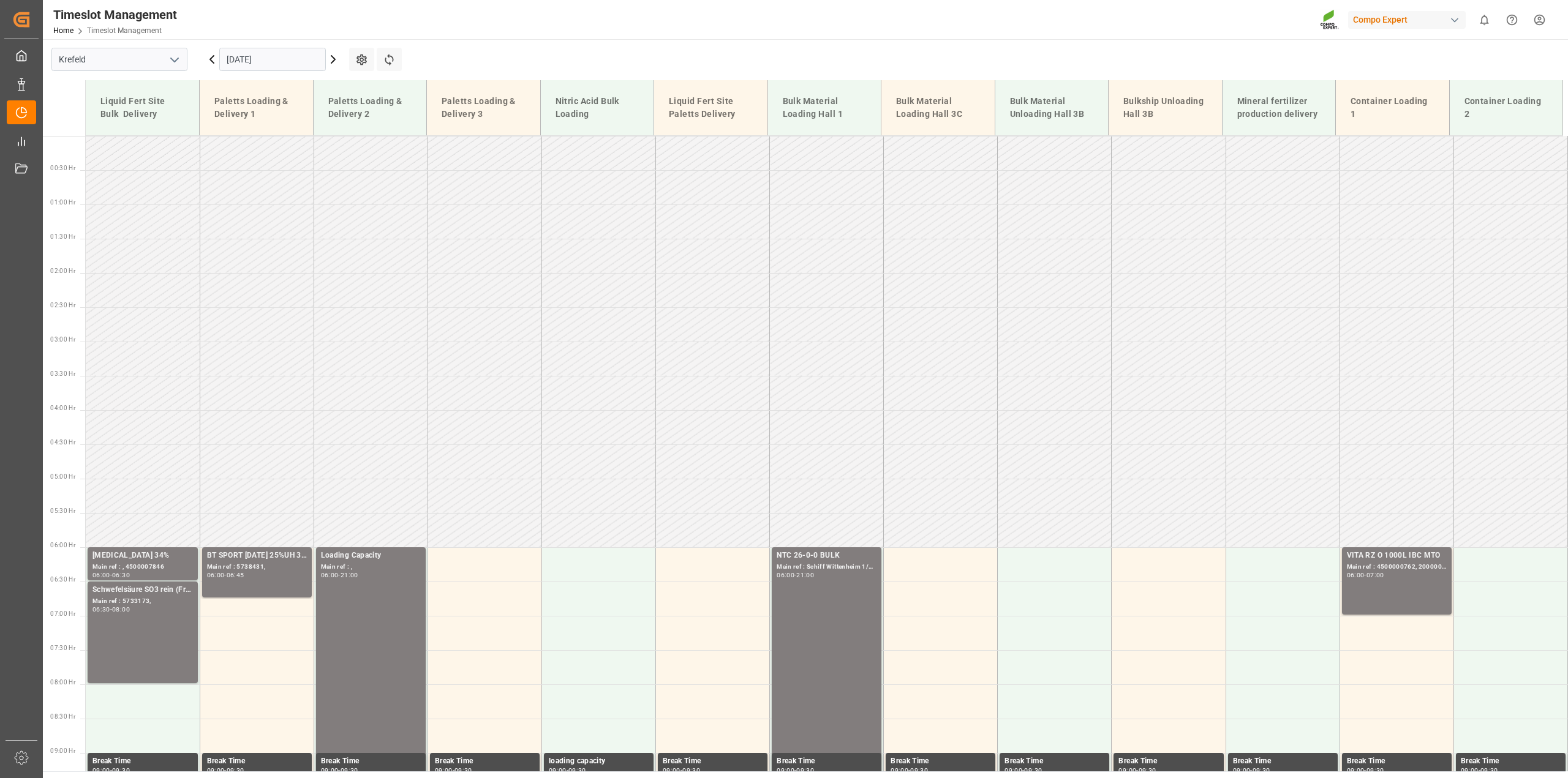
scroll to position [538, 0]
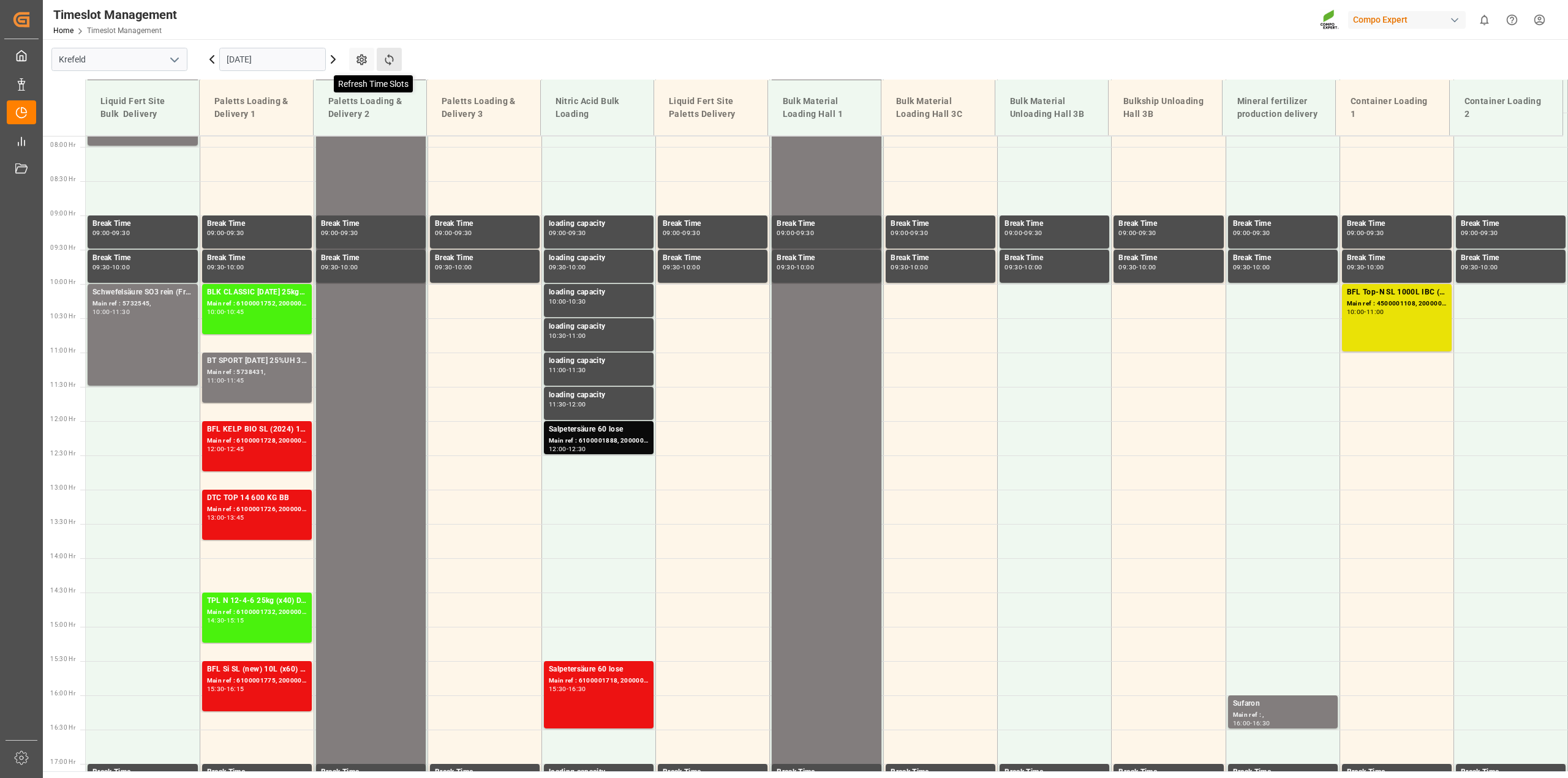
click icon
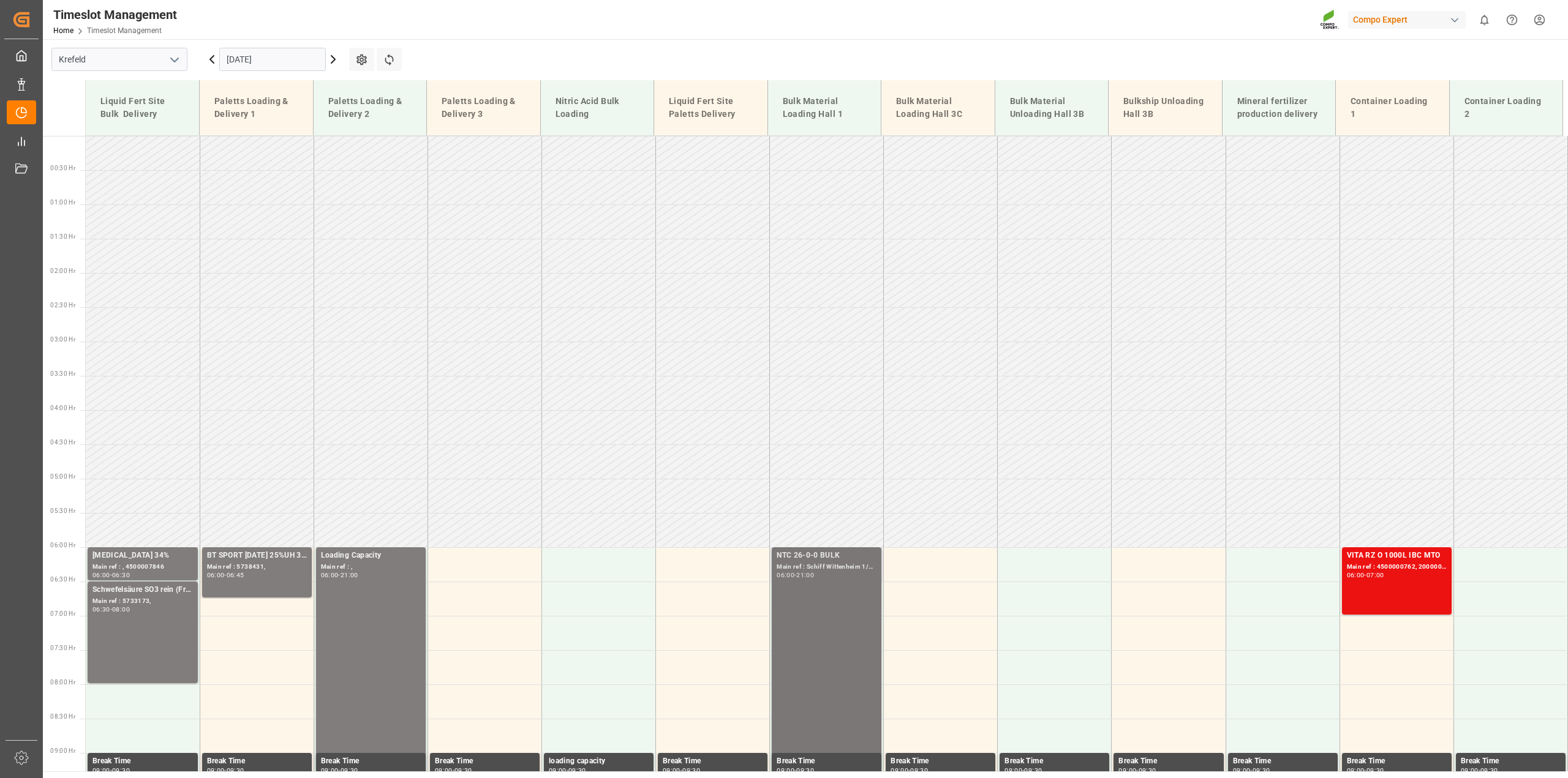
scroll to position [383, 0]
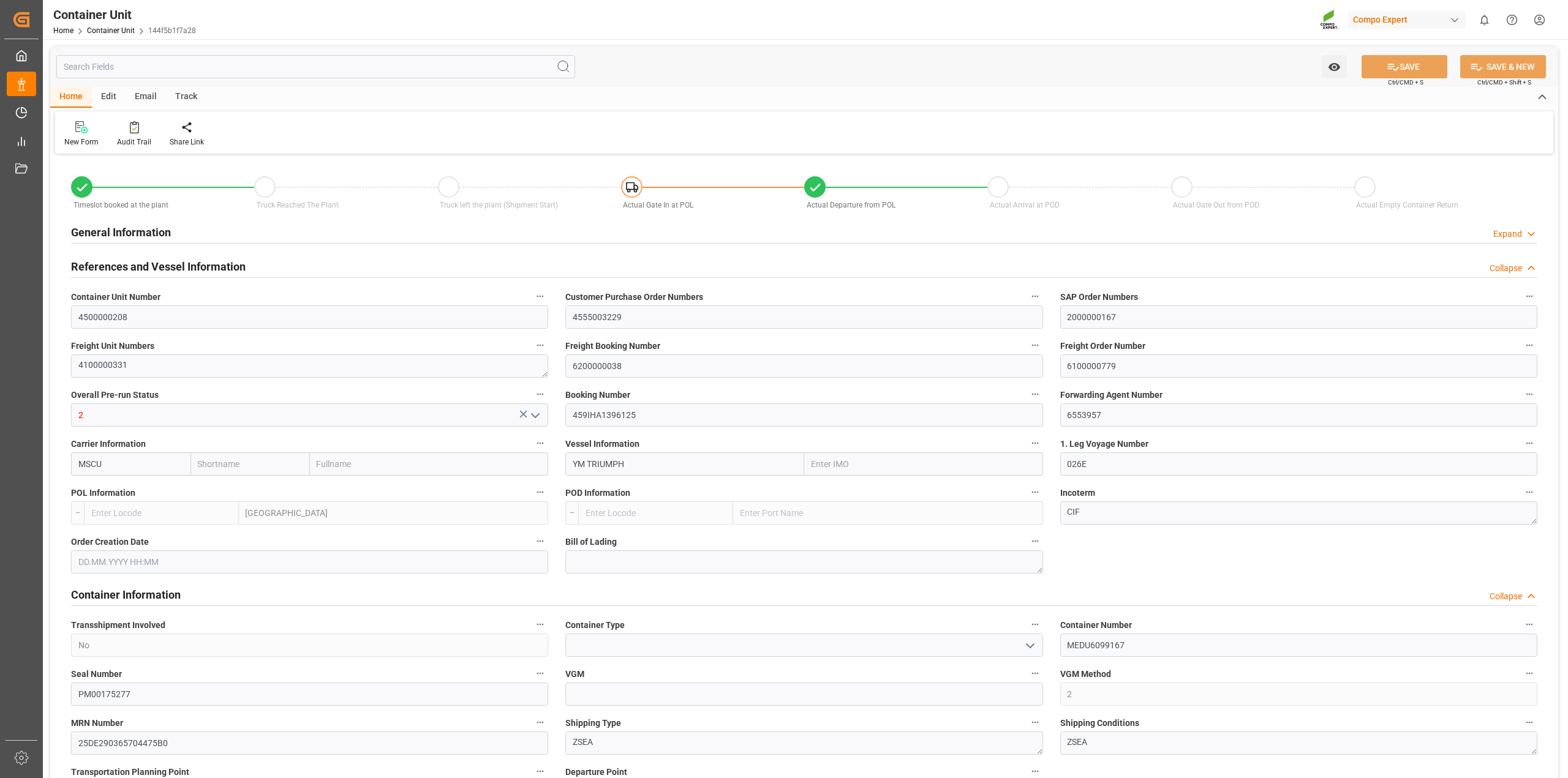
type input "MSC"
type input "Mediterranean Shipping Company"
type input "9860908"
type input "BEANR"
type input "VNVTG"
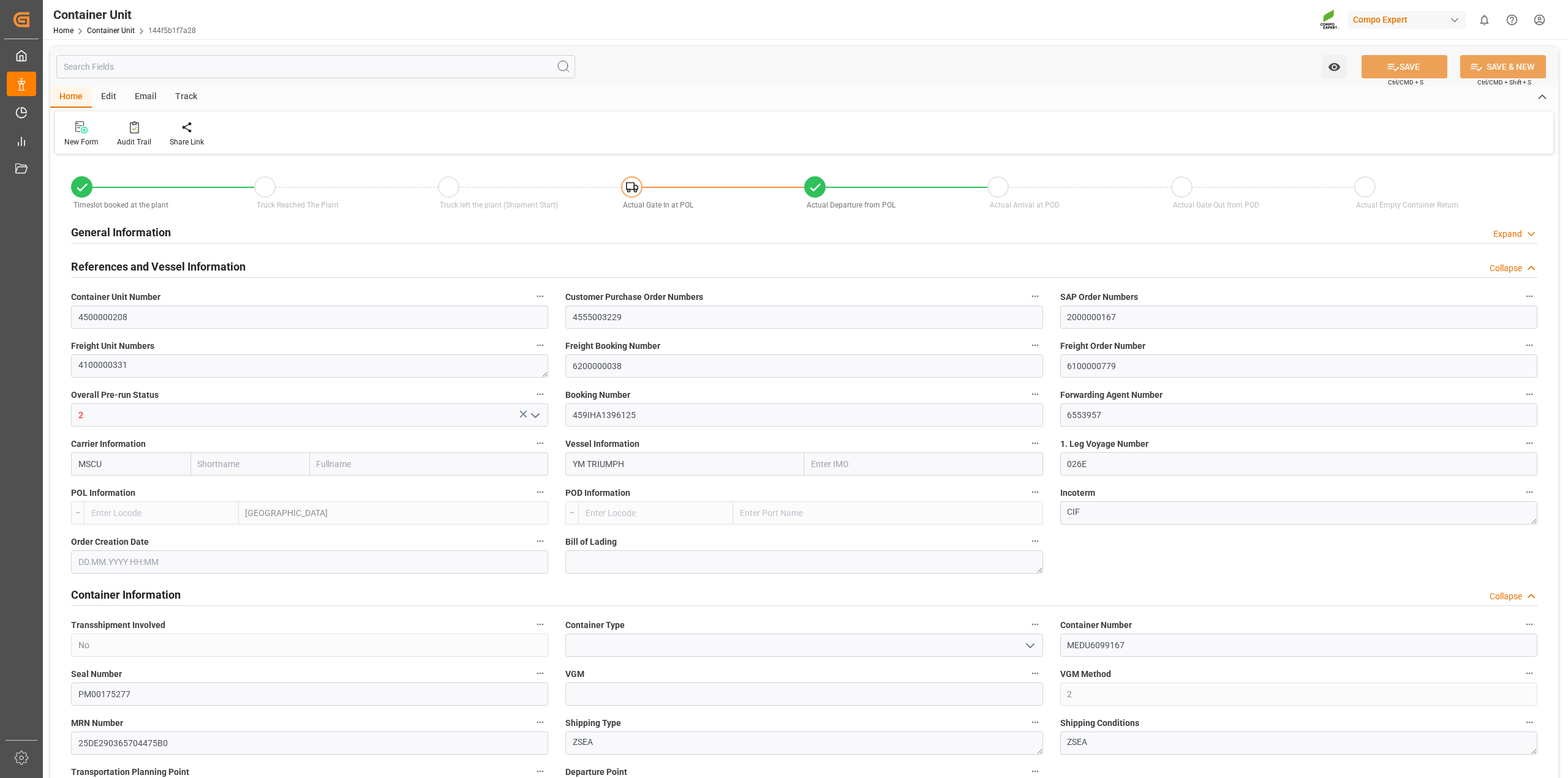
type input "28820"
type input "0"
type input "79500"
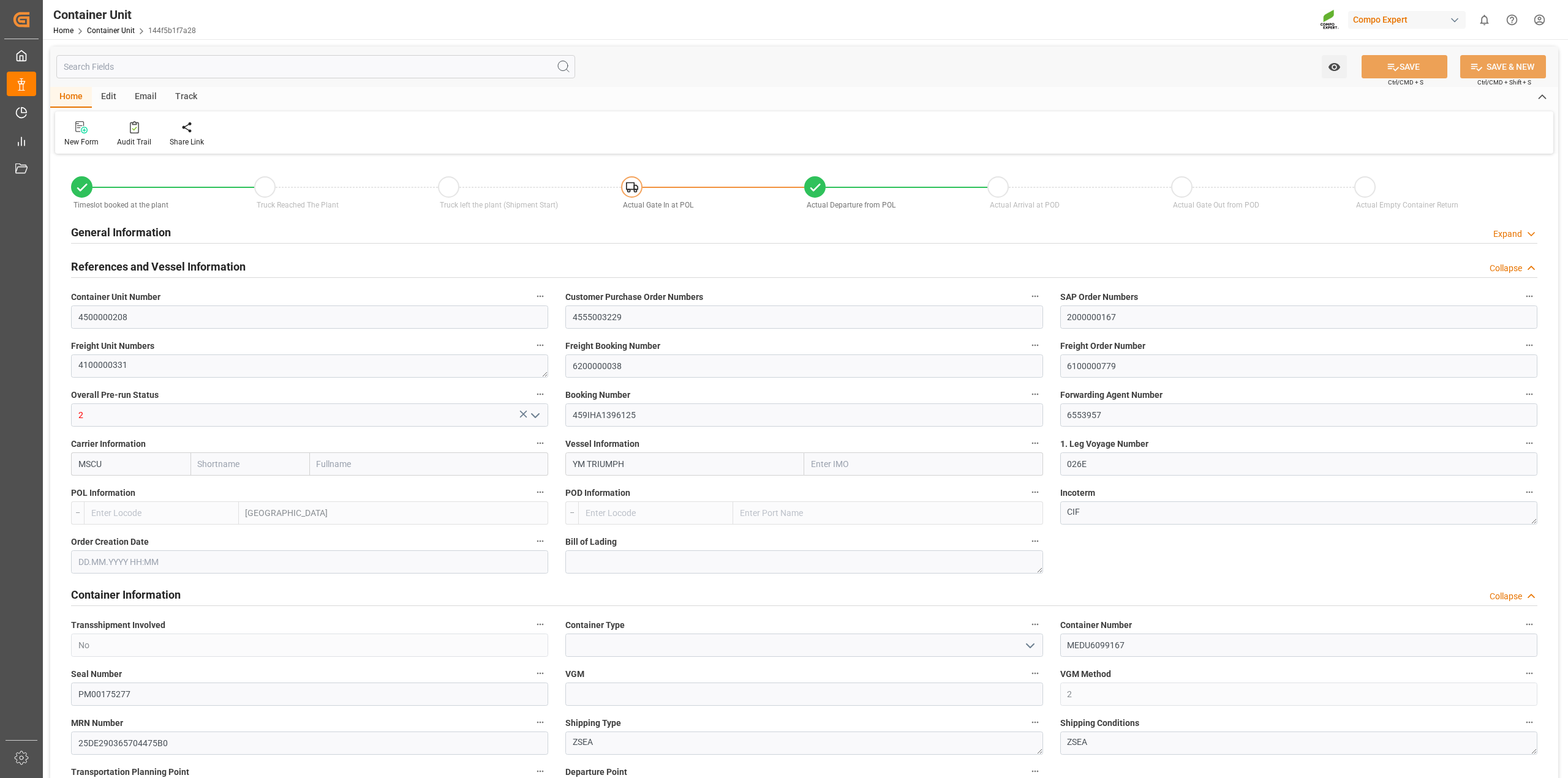
type input "BEANR"
type input "VNVUT"
type input "[DATE] 16:08"
type input "[DATE]"
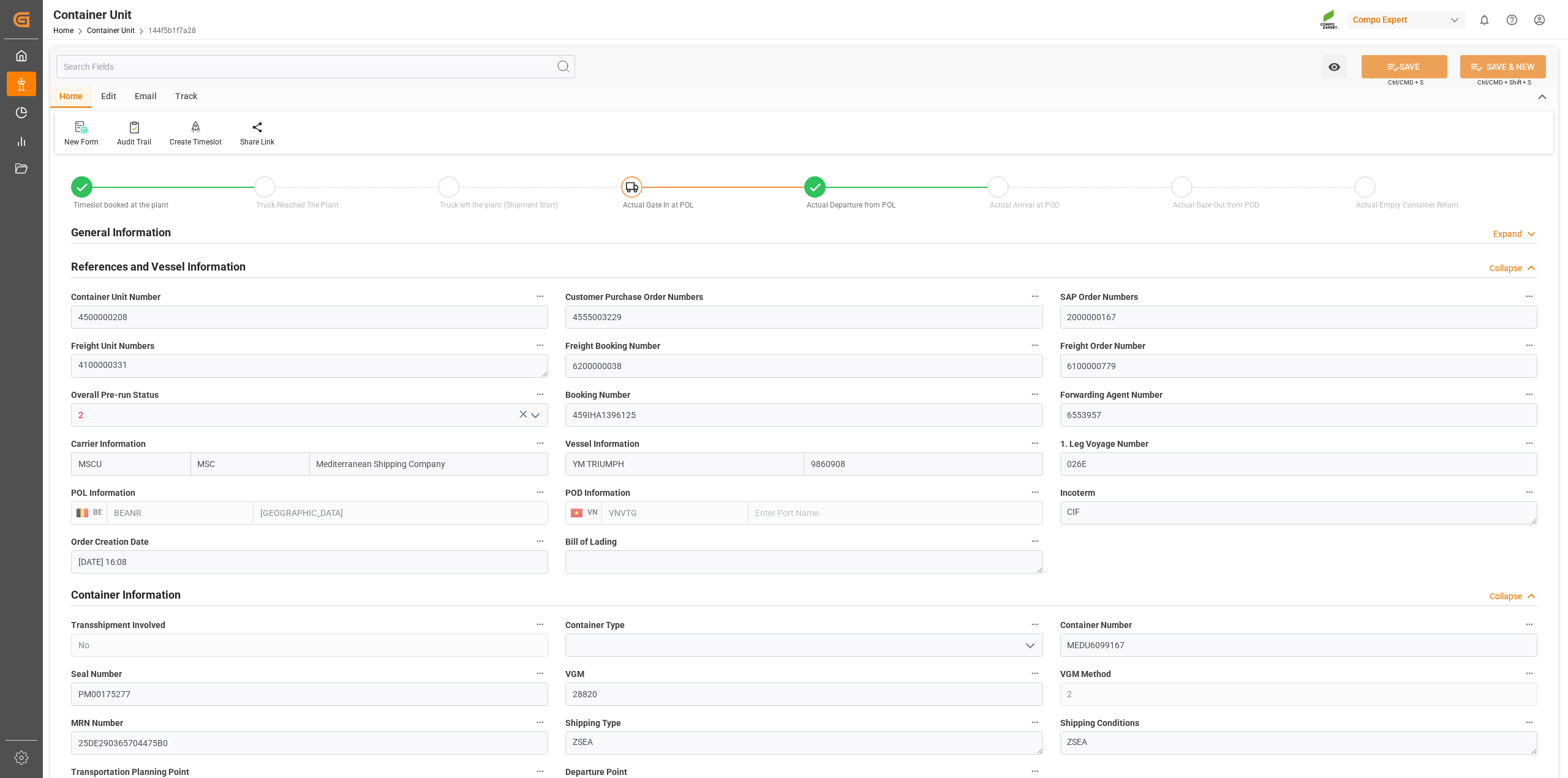
type input "[DATE] 12:00"
type input "04.08.2025 12:00"
type input "09.08.2025 00:02"
type input "[DATE] 00:02"
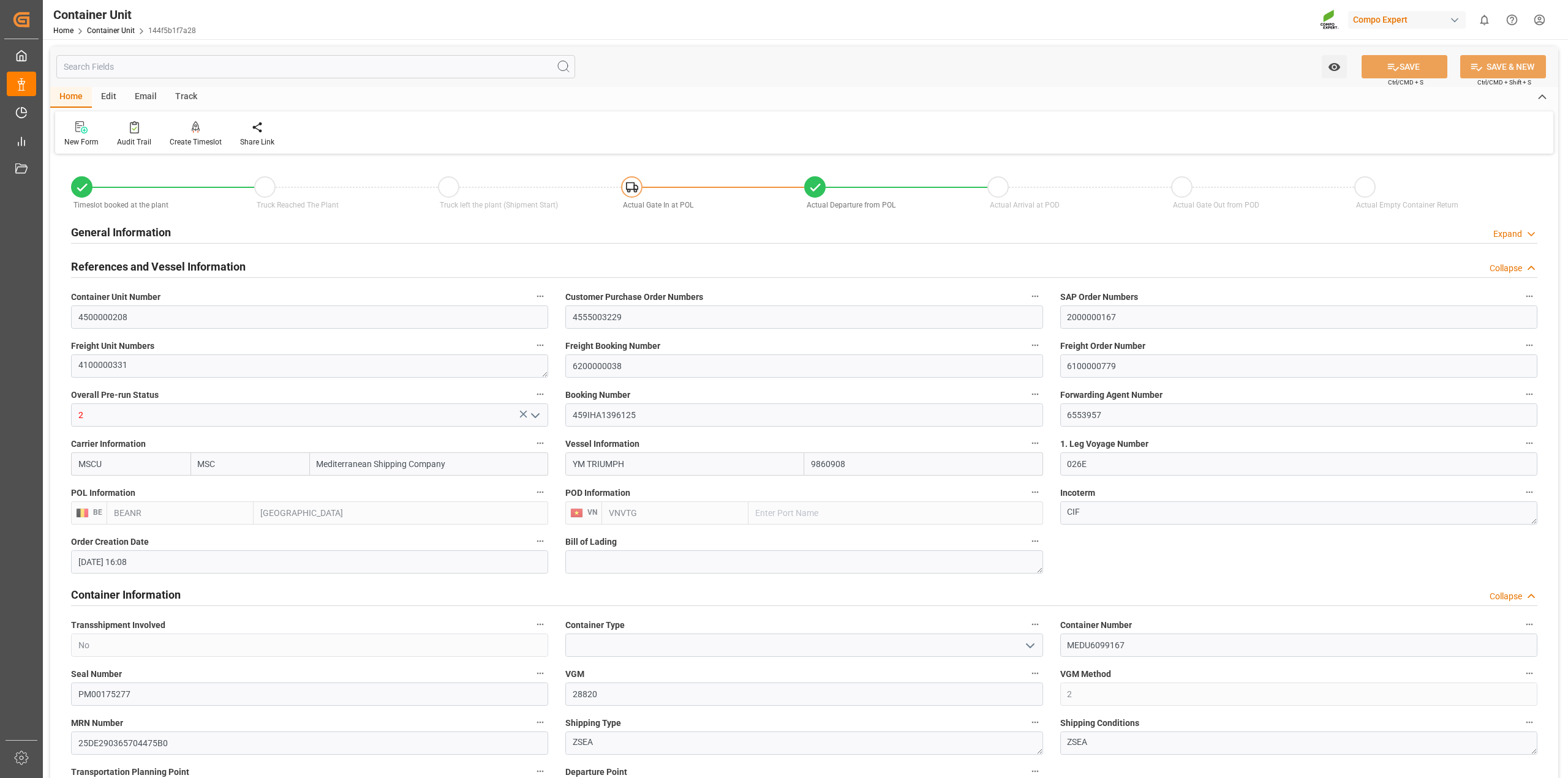
type input "[DATE] 00:01"
type input "[DATE] 12:00"
type input "[DATE] 00:00"
type input "[DATE] 12:00"
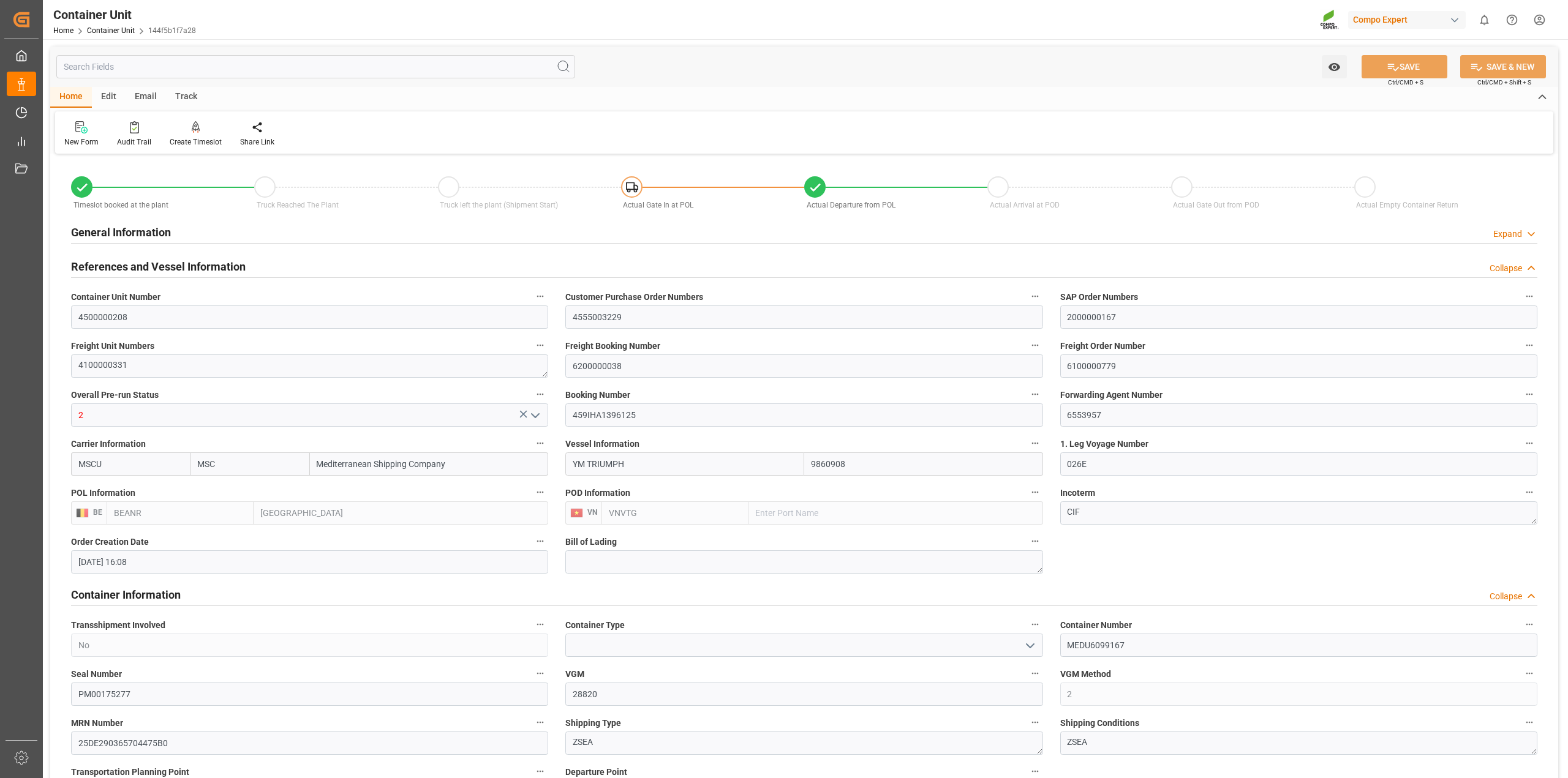
type input "[DATE] 12:00"
drag, startPoint x: 1125, startPoint y: 313, endPoint x: 1003, endPoint y: 314, distance: 122.0
drag, startPoint x: 1127, startPoint y: 367, endPoint x: 1040, endPoint y: 364, distance: 87.1
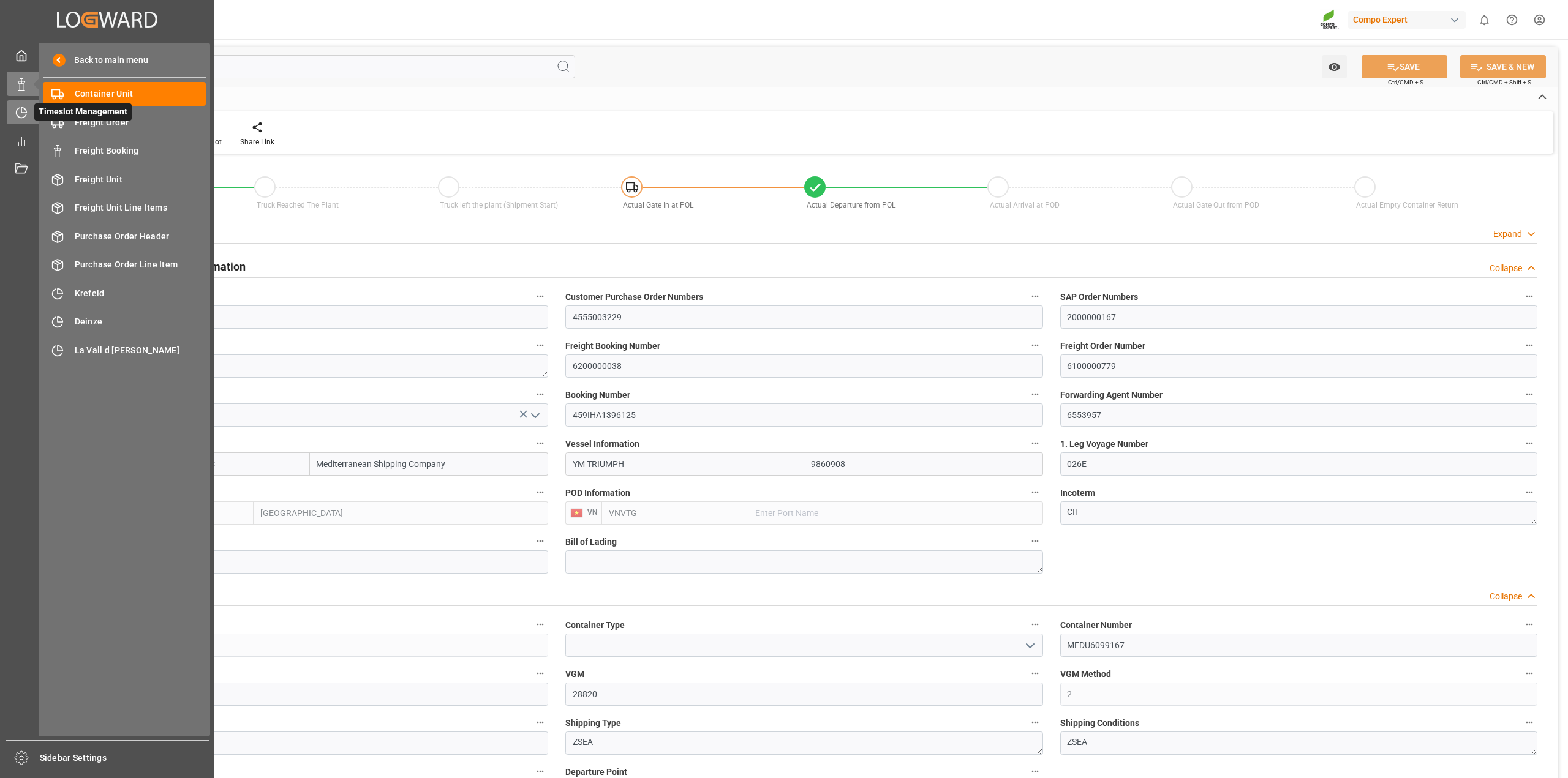
click at [32, 112] on div "Timeslot Management Timeslot Management" at bounding box center [107, 112] width 201 height 24
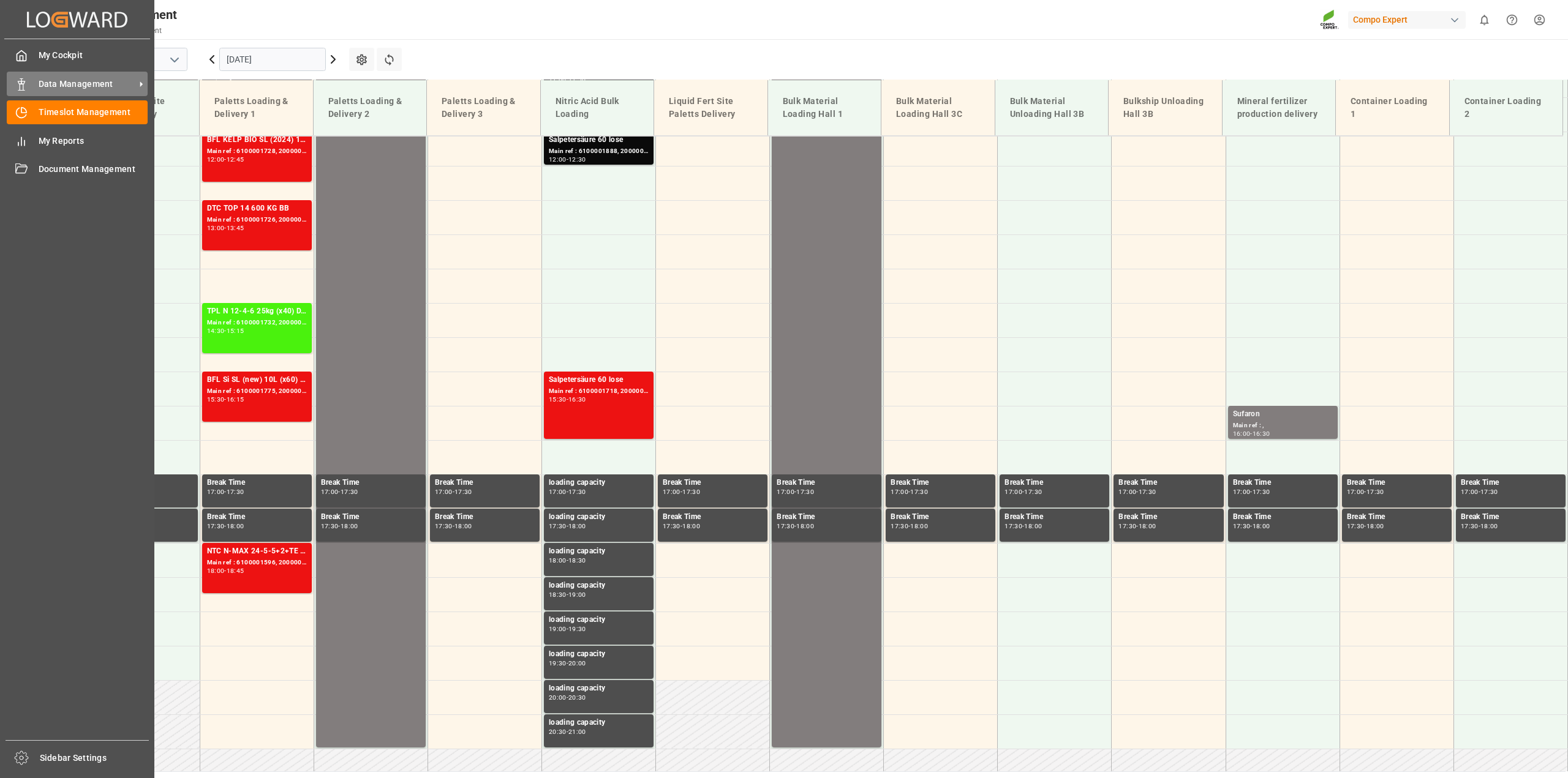
scroll to position [829, 0]
click at [90, 90] on span "Data Management" at bounding box center [87, 84] width 97 height 13
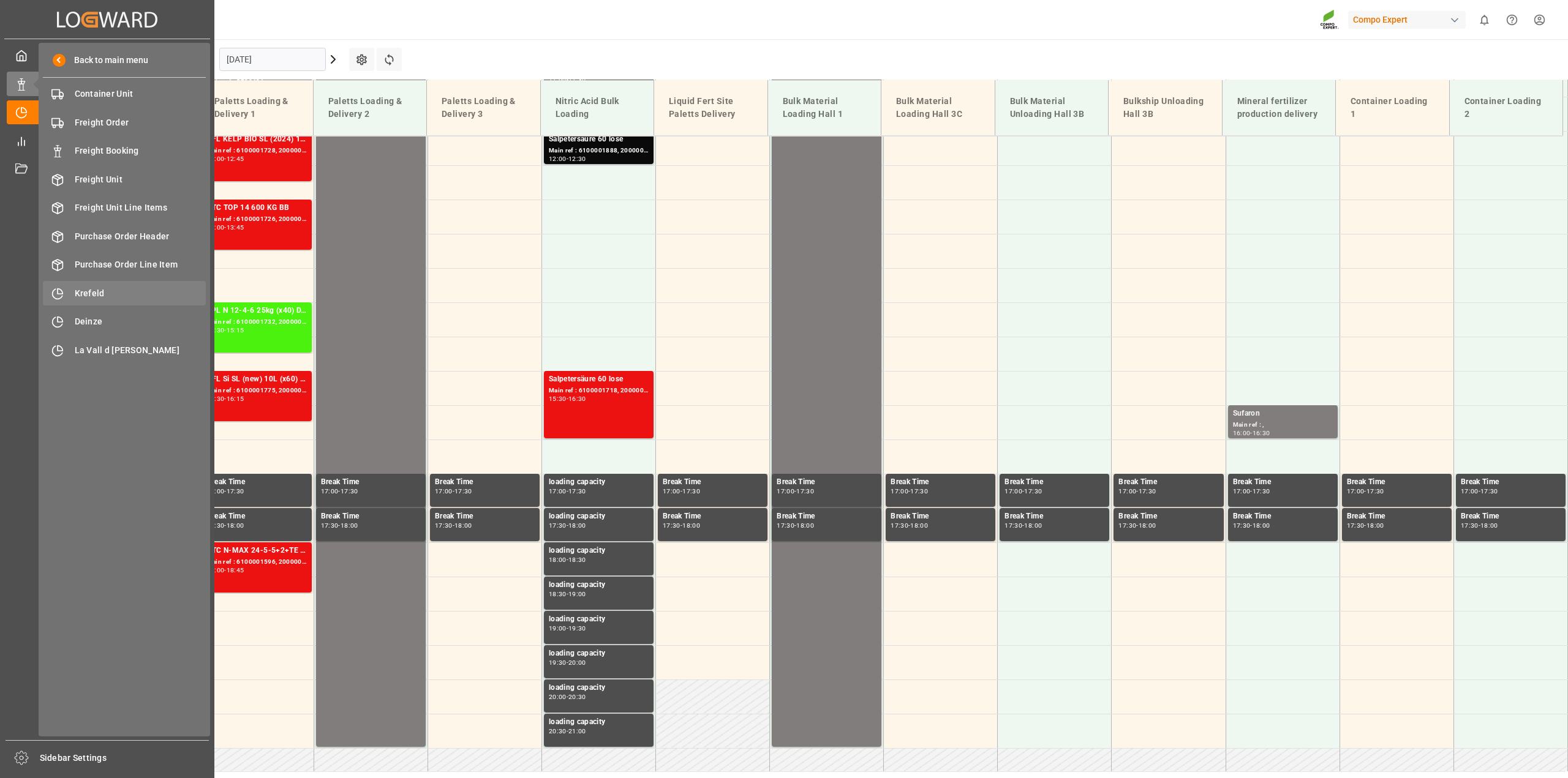
click at [109, 288] on span "Krefeld" at bounding box center [141, 293] width 132 height 13
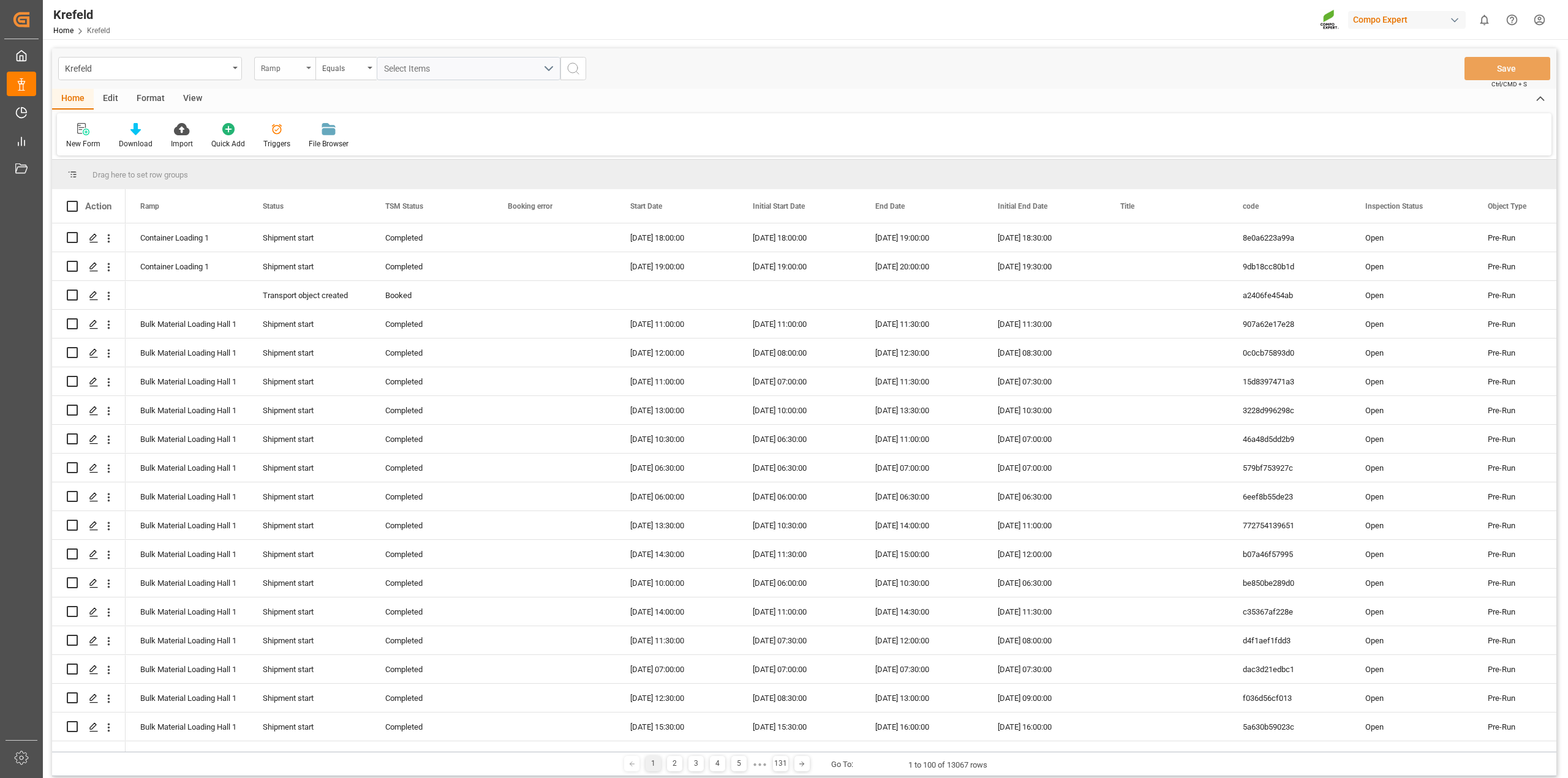
click at [308, 71] on div "Ramp" at bounding box center [285, 69] width 61 height 23
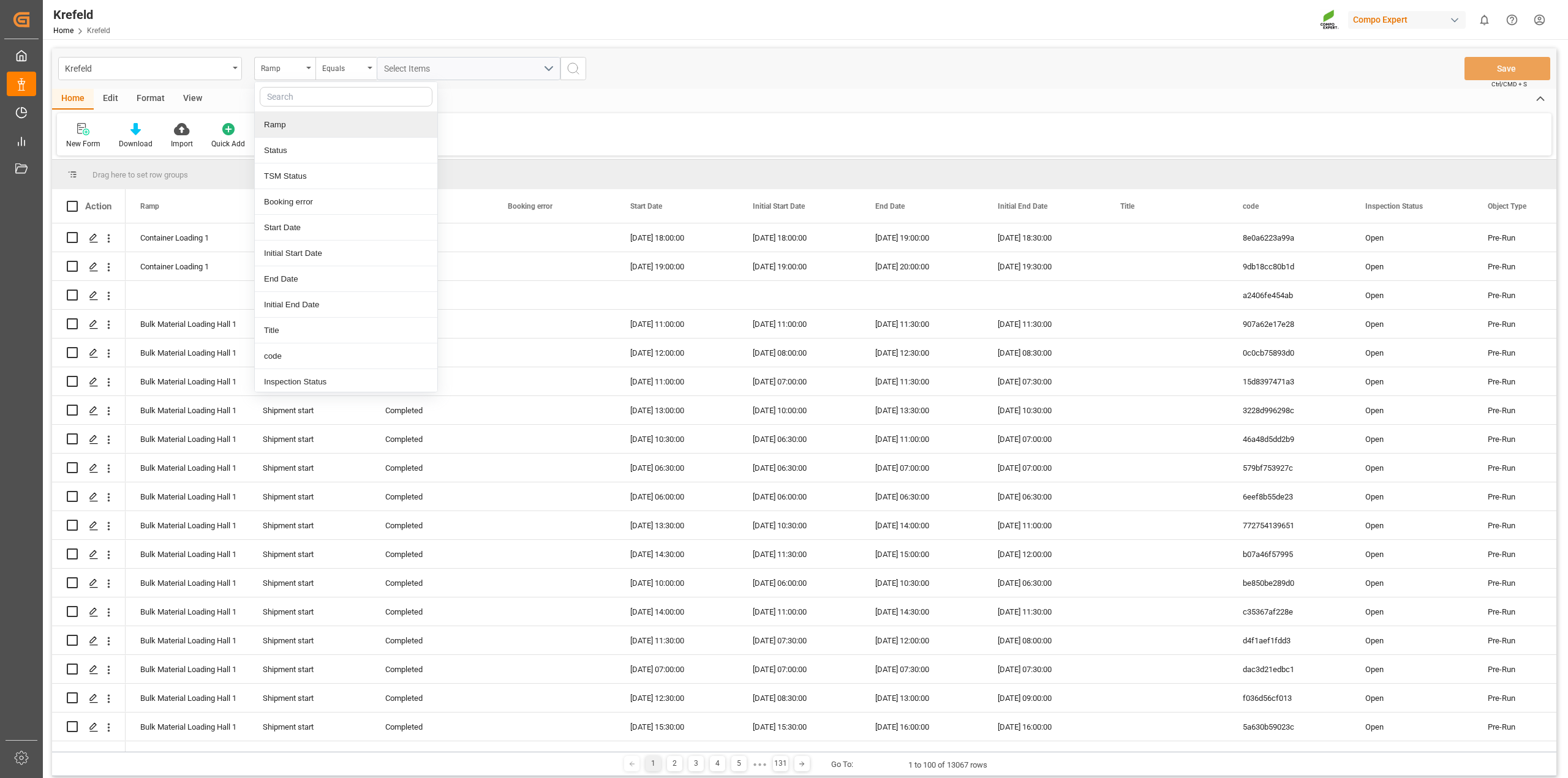
click at [290, 129] on div "Ramp" at bounding box center [346, 124] width 183 height 25
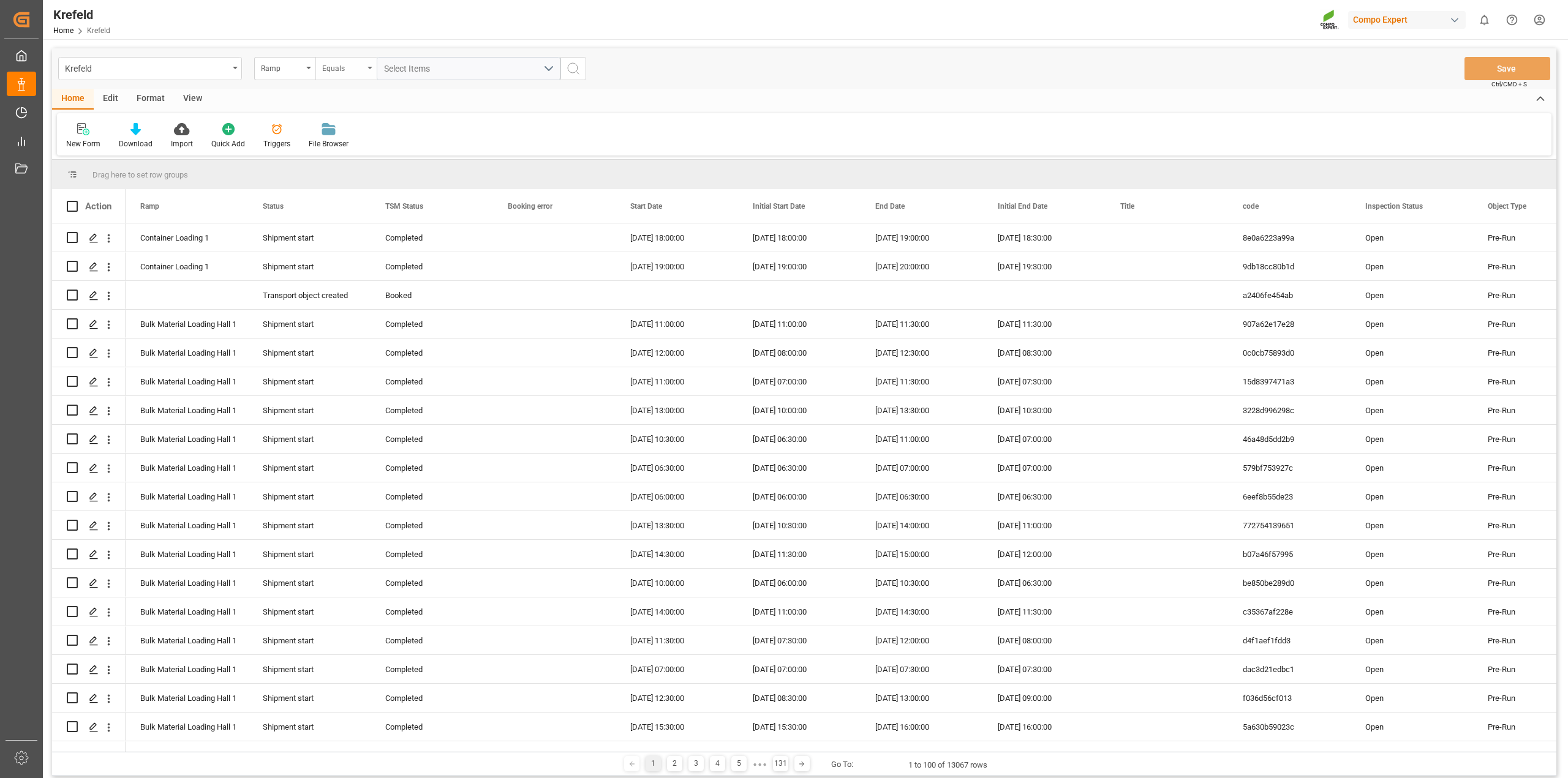
click at [360, 64] on div "Equals" at bounding box center [343, 67] width 42 height 15
click at [351, 125] on div "Equals" at bounding box center [407, 124] width 183 height 25
click at [483, 72] on div "Select Items" at bounding box center [463, 68] width 159 height 13
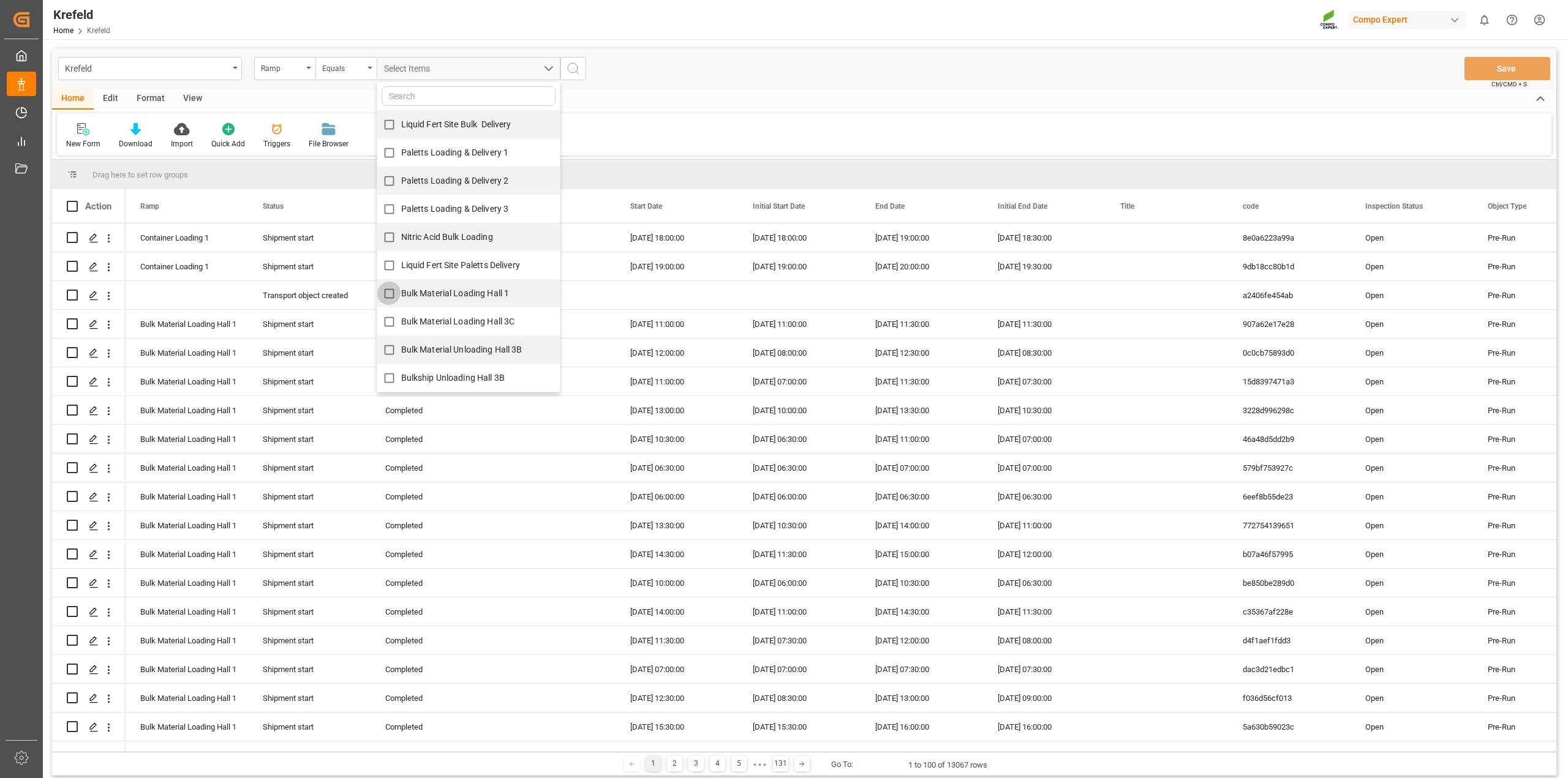
click at [387, 294] on input "Bulk Material Loading Hall 1" at bounding box center [389, 293] width 24 height 24
checkbox input "true"
click at [573, 71] on icon "search button" at bounding box center [573, 68] width 15 height 15
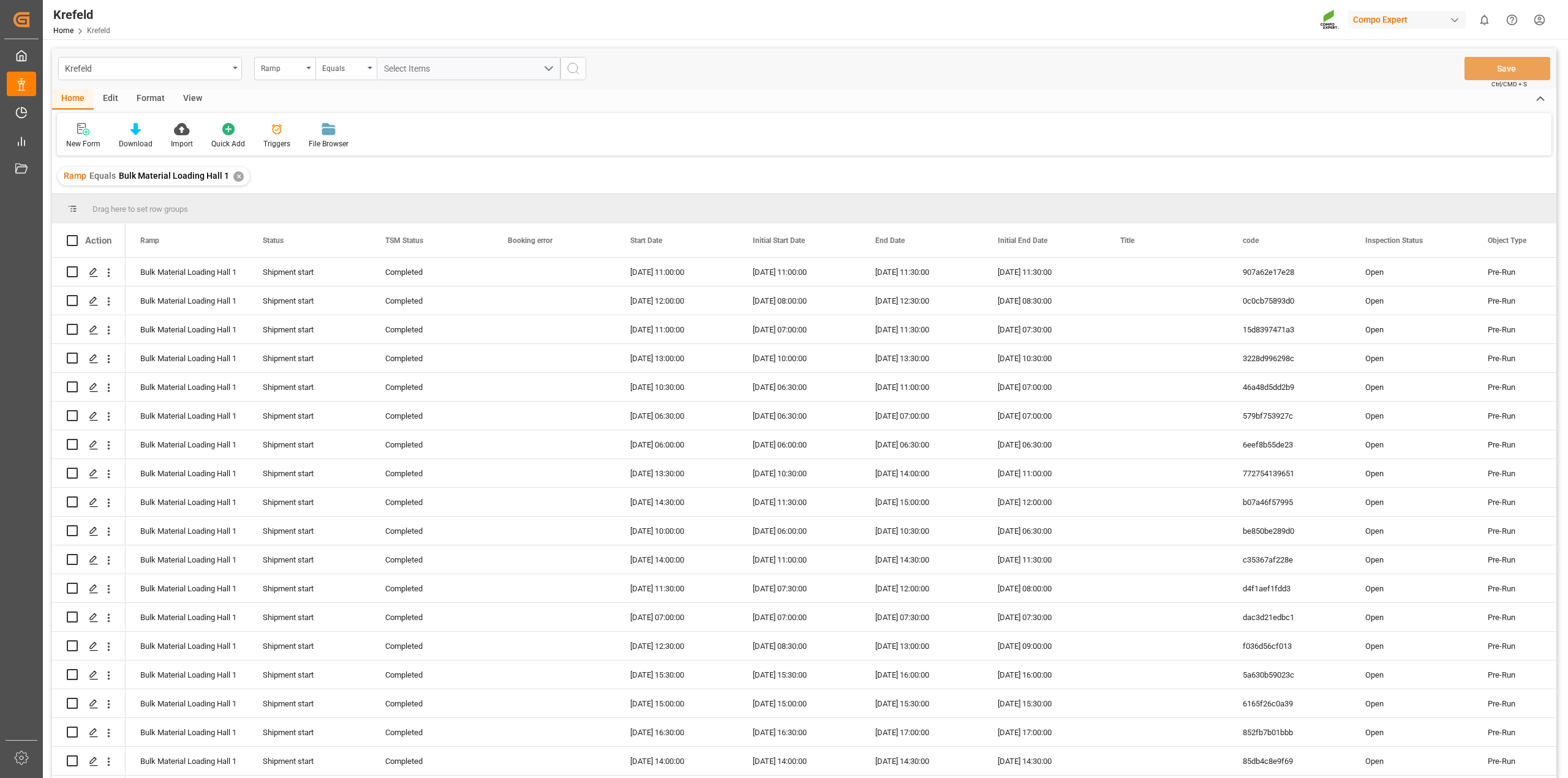
click at [306, 67] on icon "open menu" at bounding box center [308, 68] width 5 height 3
click at [294, 233] on div "Start Date" at bounding box center [346, 227] width 183 height 25
click at [440, 67] on input "text" at bounding box center [468, 69] width 184 height 23
click at [386, 93] on button "Previous Month" at bounding box center [388, 97] width 8 height 8
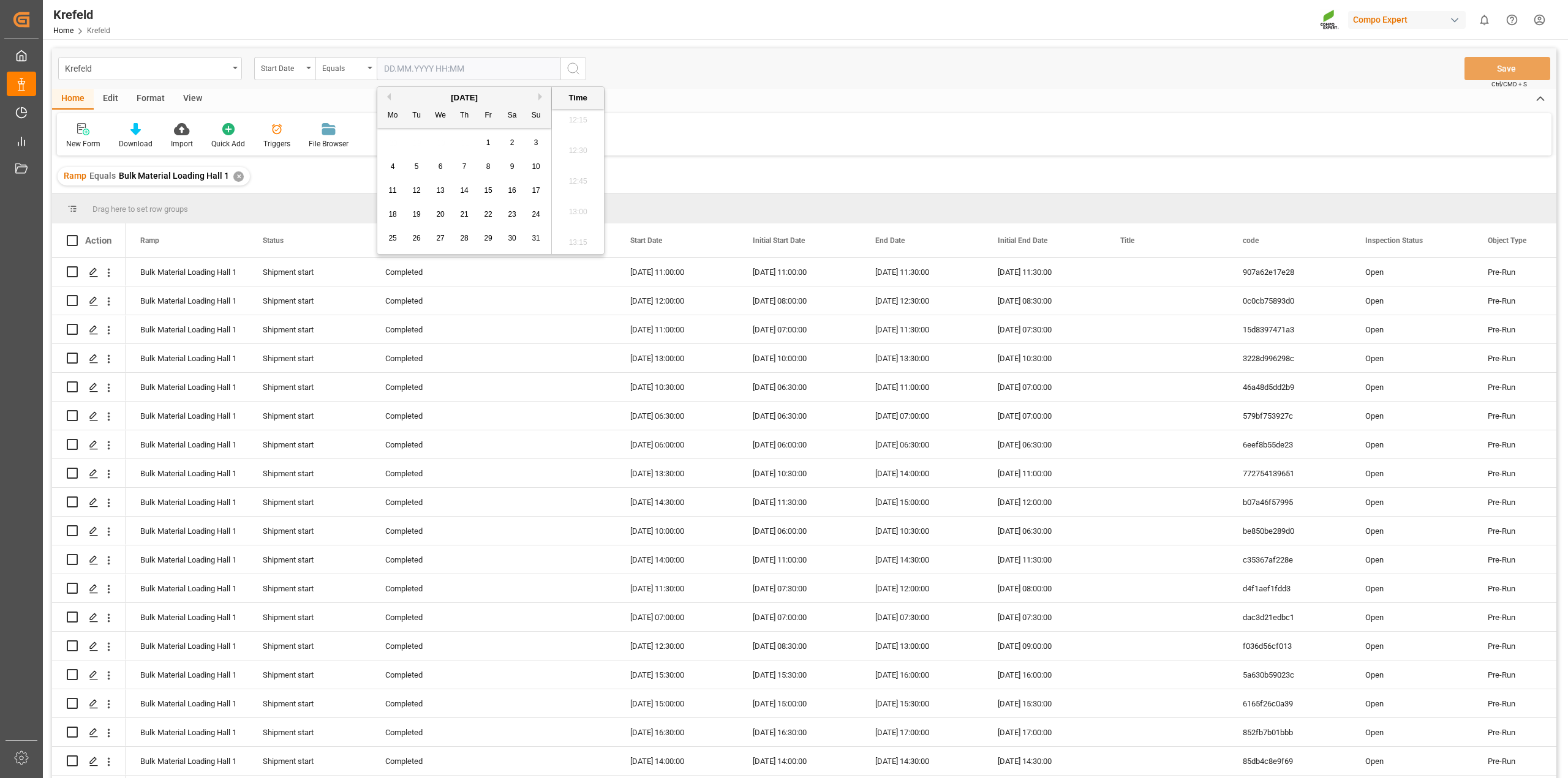
click at [386, 93] on button "Previous Month" at bounding box center [388, 97] width 8 height 8
click at [540, 96] on button "Next Month" at bounding box center [542, 97] width 8 height 8
click at [465, 233] on div "31" at bounding box center [464, 238] width 16 height 15
type input "31.07.2025 00:00"
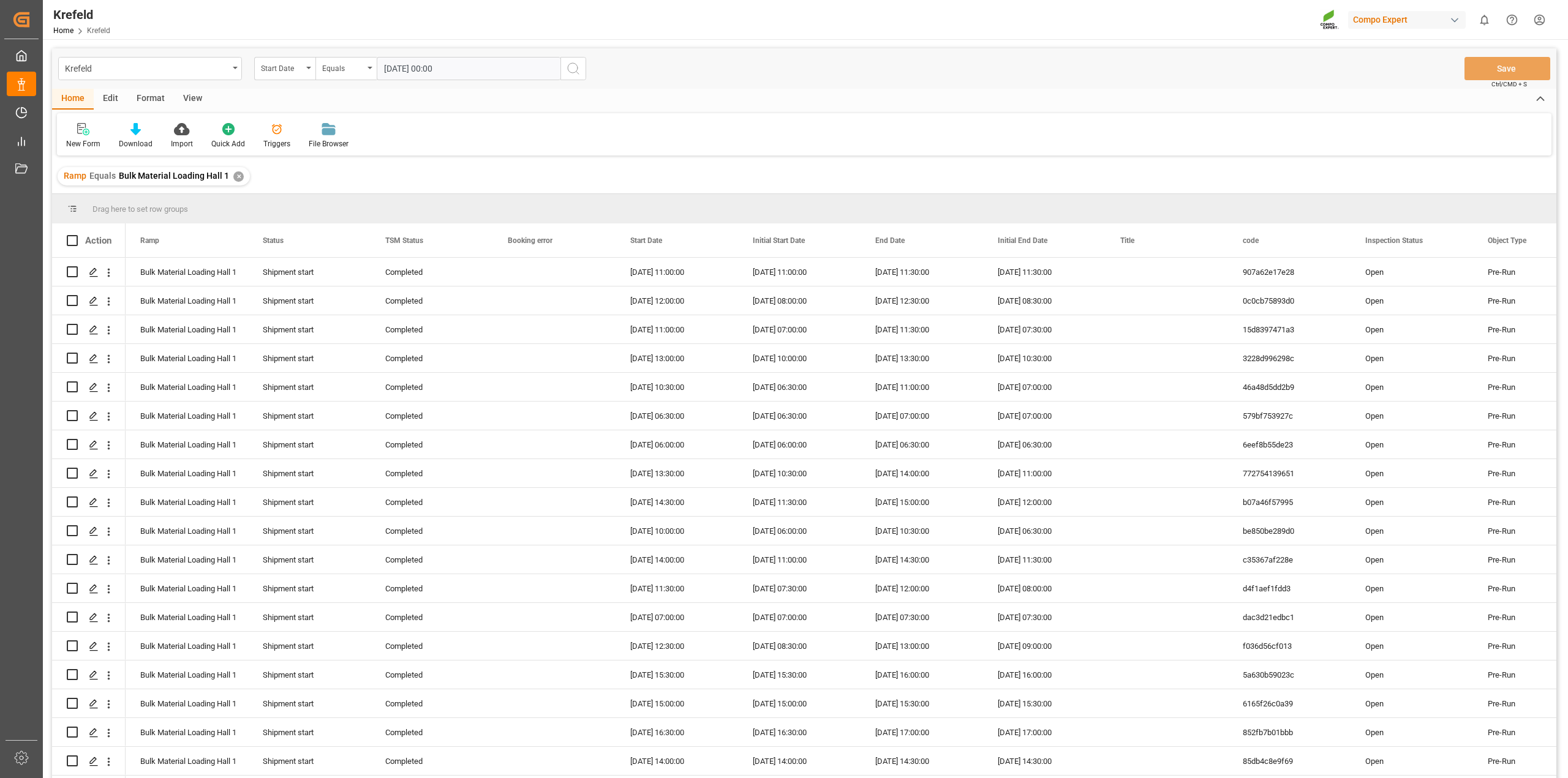
click at [1087, 165] on div "Ramp Equals Bulk Material Loading Hall 1 ✕" at bounding box center [804, 176] width 1505 height 34
click at [573, 66] on icon "search button" at bounding box center [573, 68] width 15 height 15
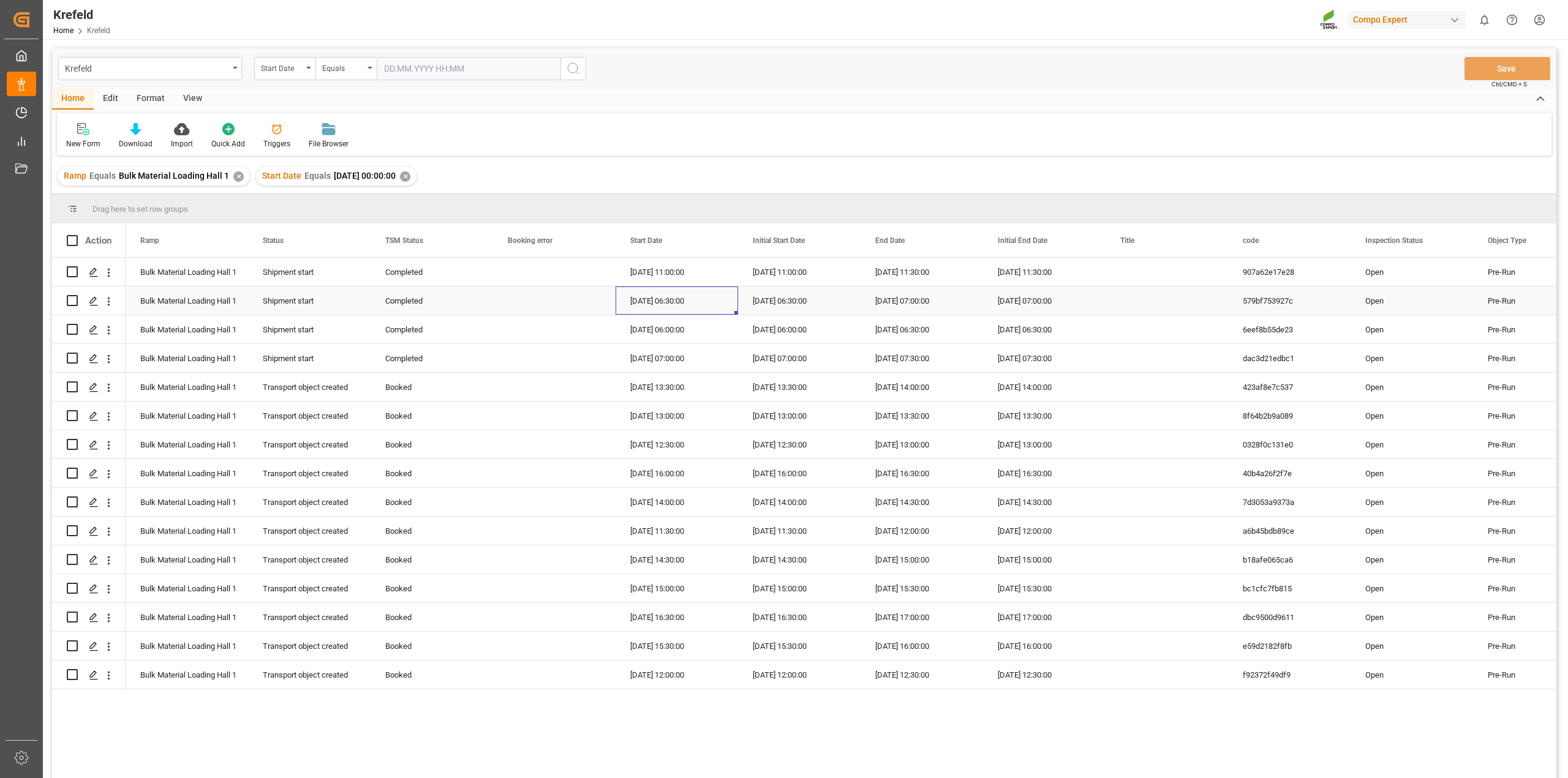
click at [622, 313] on div "31.07.2025 06:30:00" at bounding box center [677, 300] width 122 height 28
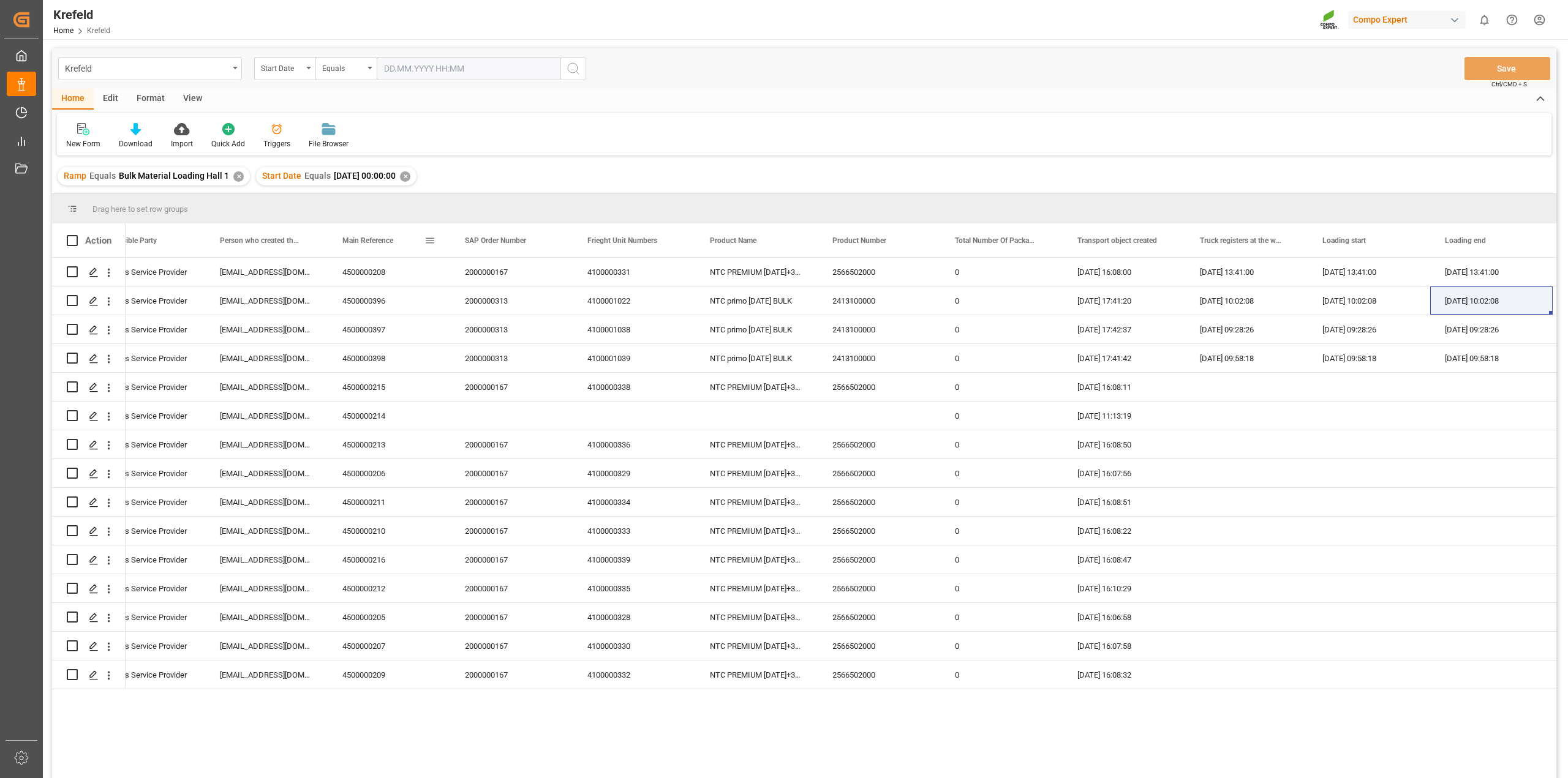
click at [429, 240] on span at bounding box center [429, 240] width 11 height 11
click at [533, 244] on span "columns" at bounding box center [542, 243] width 50 height 22
click at [766, 114] on div "New Form Download Import Quick Add Triggers File Browser" at bounding box center [804, 135] width 1495 height 43
click at [1448, 299] on div "01.08.2025 10:02:08" at bounding box center [1491, 300] width 122 height 28
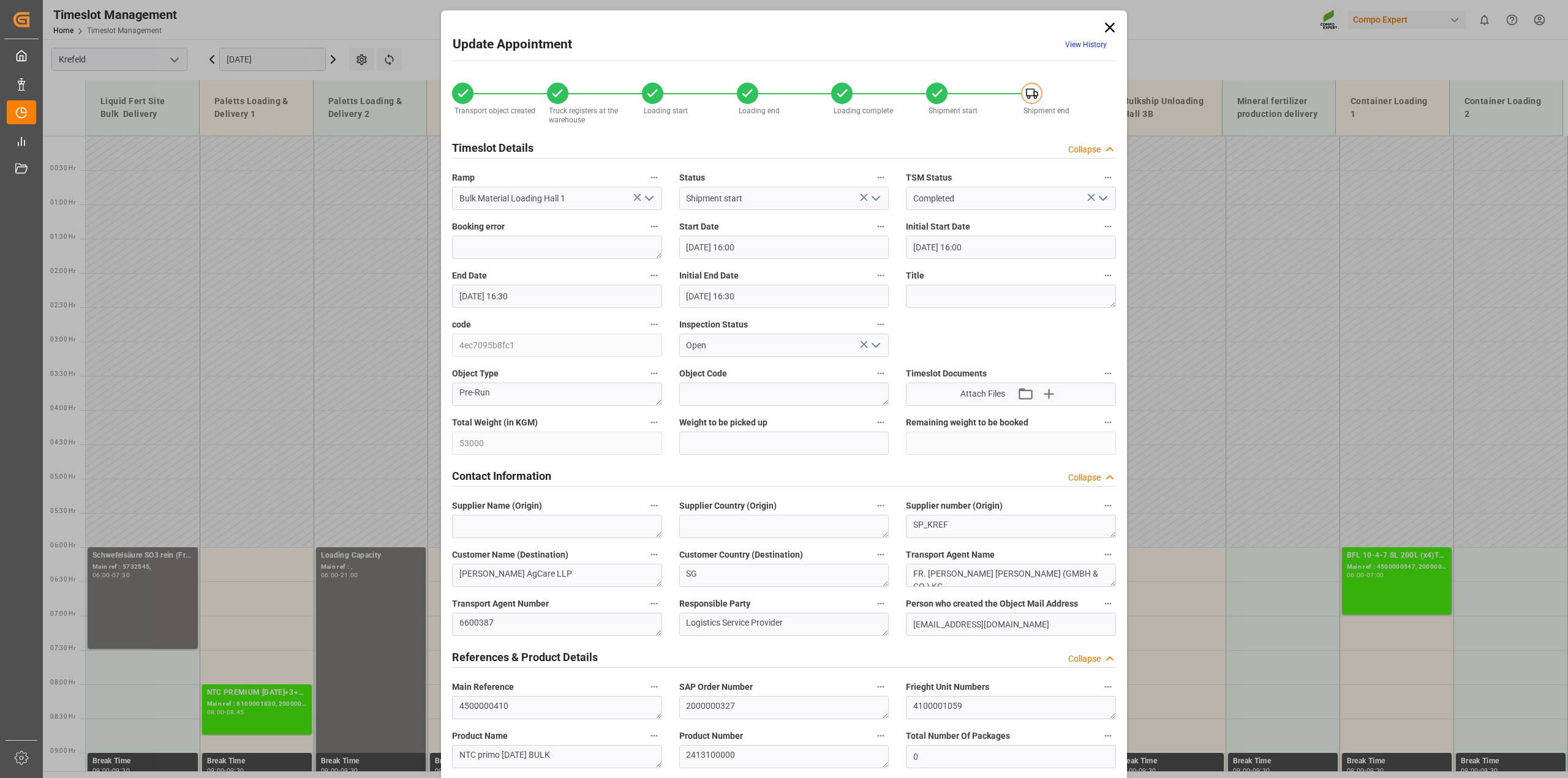
scroll to position [691, 0]
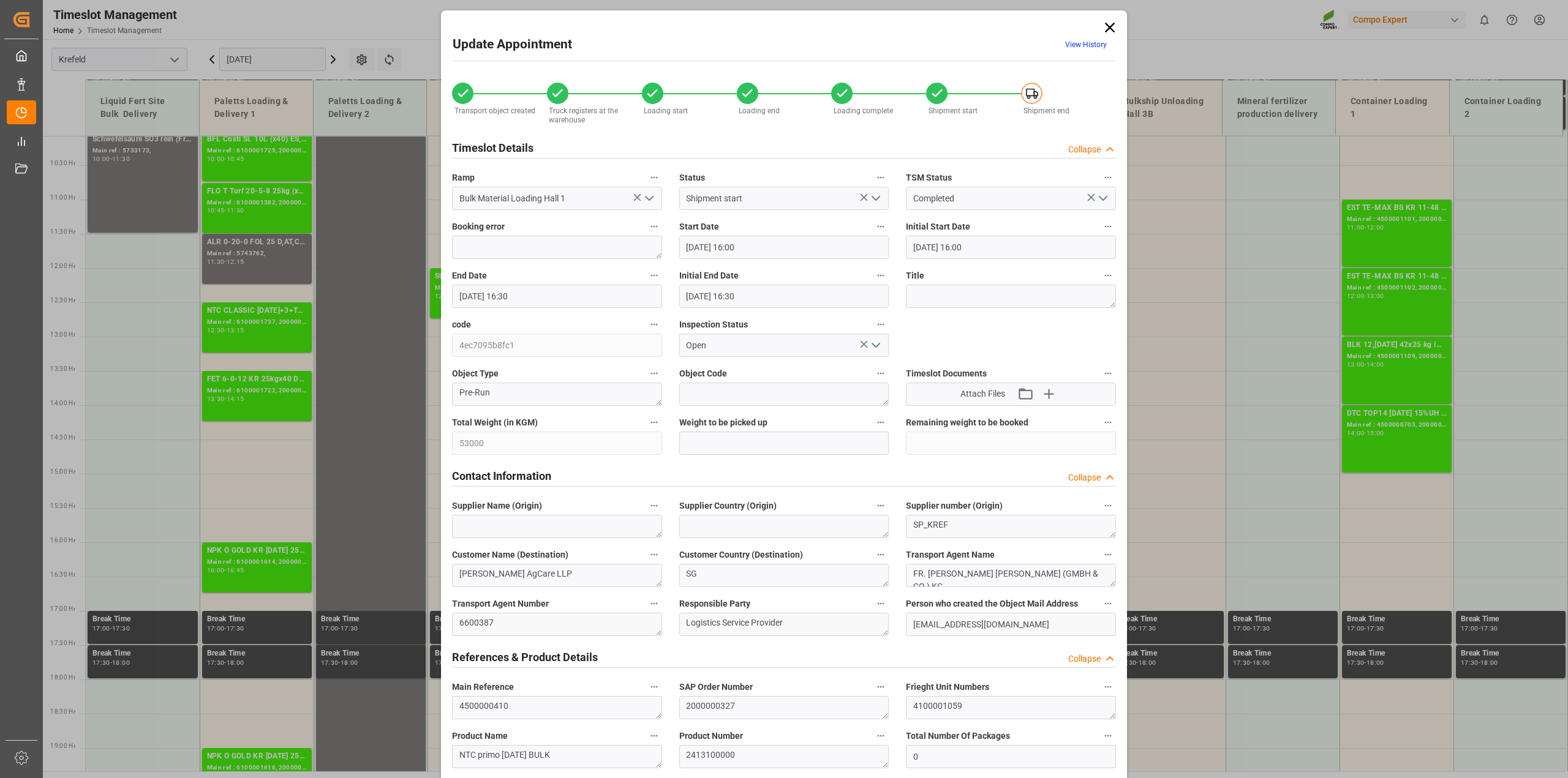
click at [1107, 34] on icon at bounding box center [1110, 28] width 17 height 17
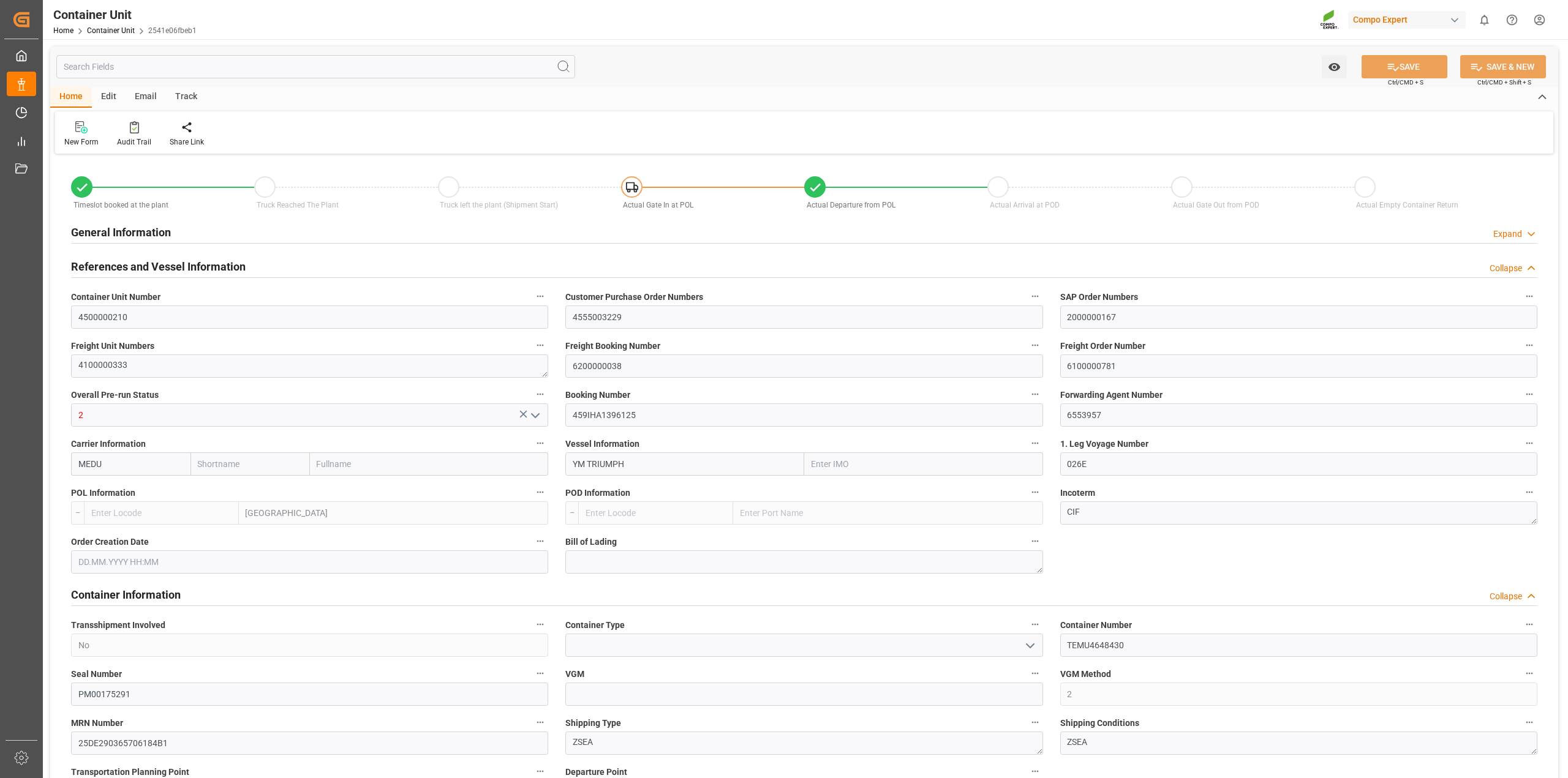
type input "MSC"
type input "Mediterranean Shipping Company"
type input "9860908"
type input "BEANR"
type input "VNVTG"
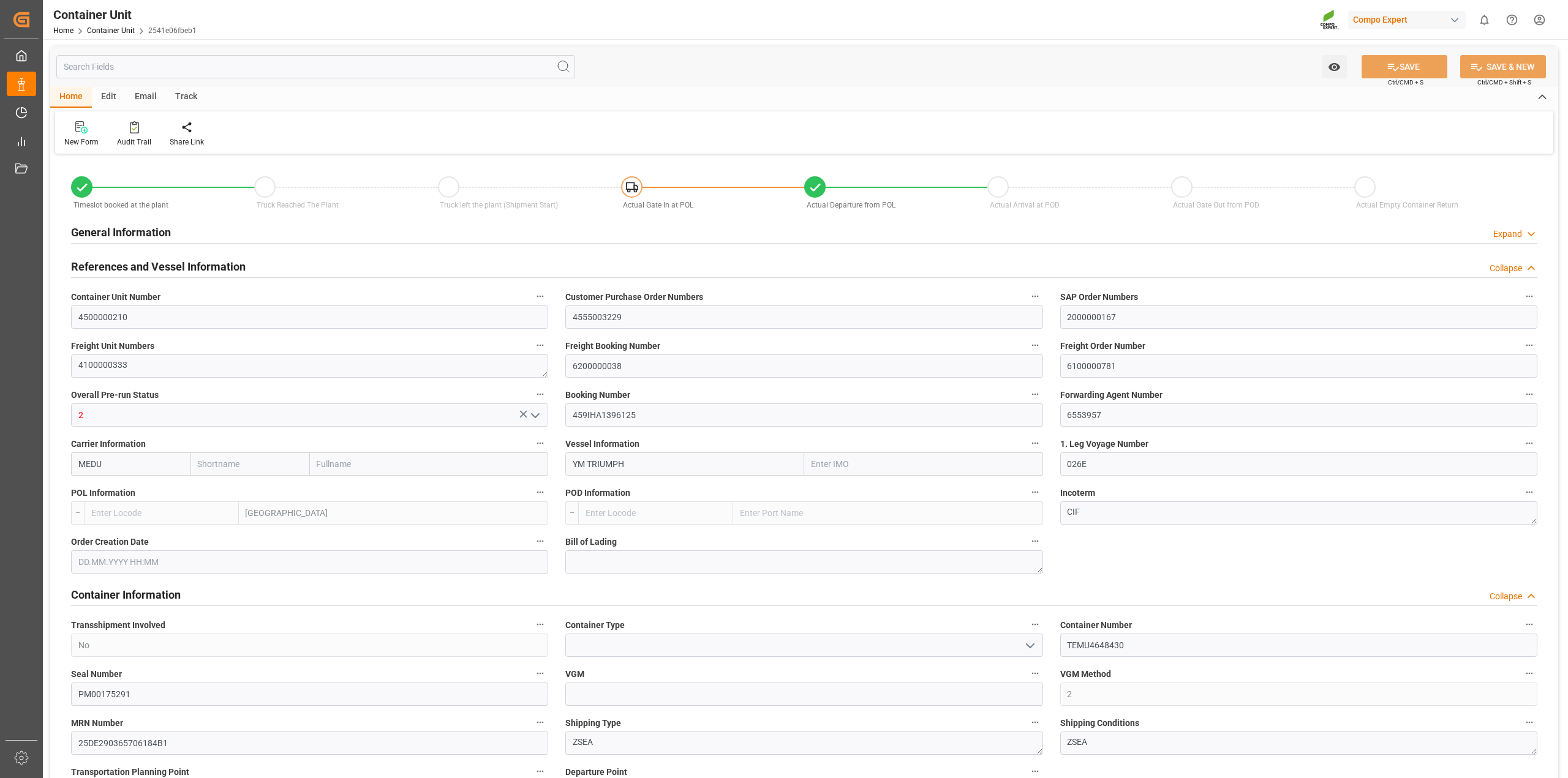
type input "28720"
type input "0"
type input "79500"
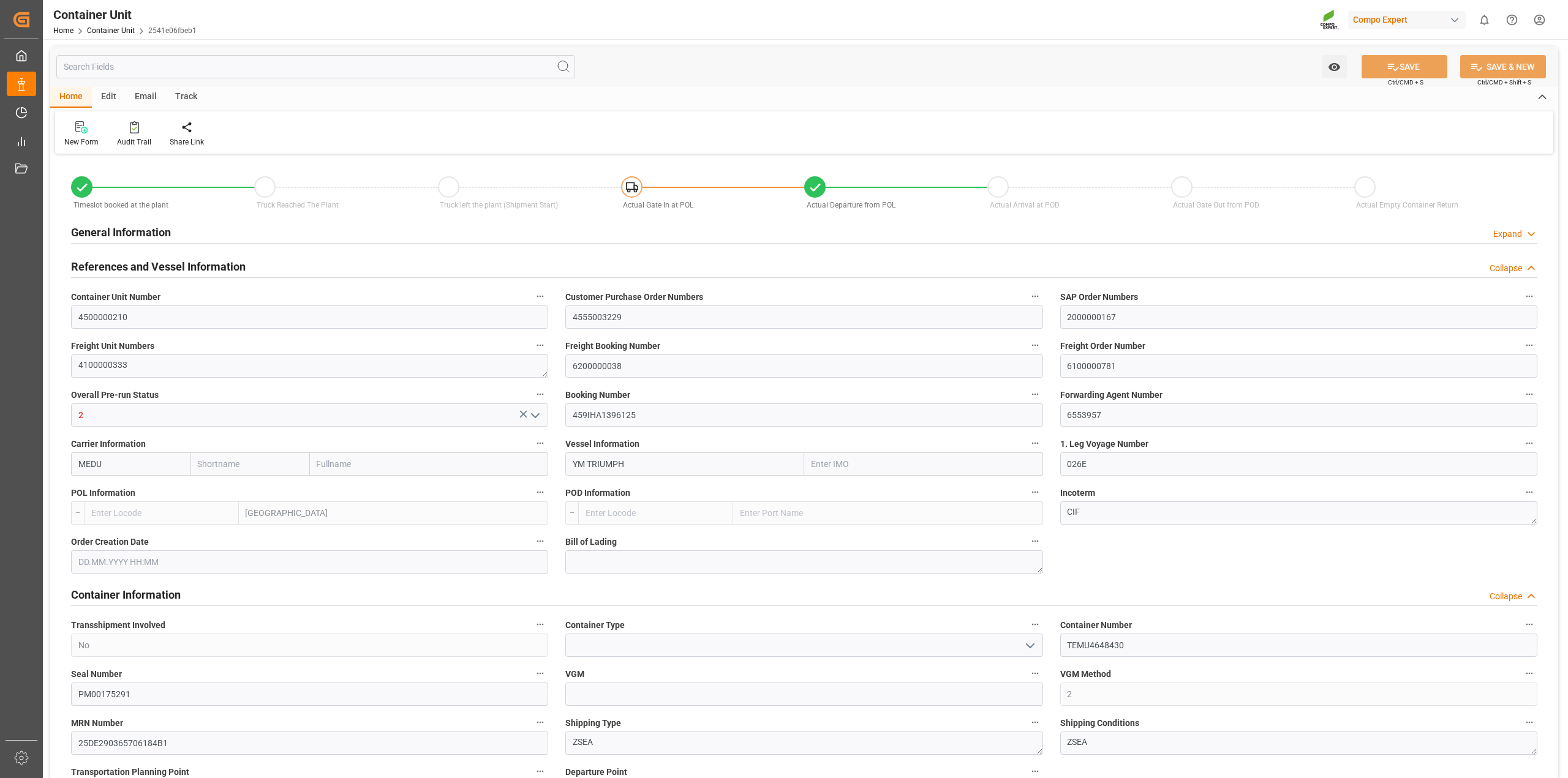
type input "BEANR"
type input "VNVUT"
type input "[DATE] 16:08"
type input "[DATE]"
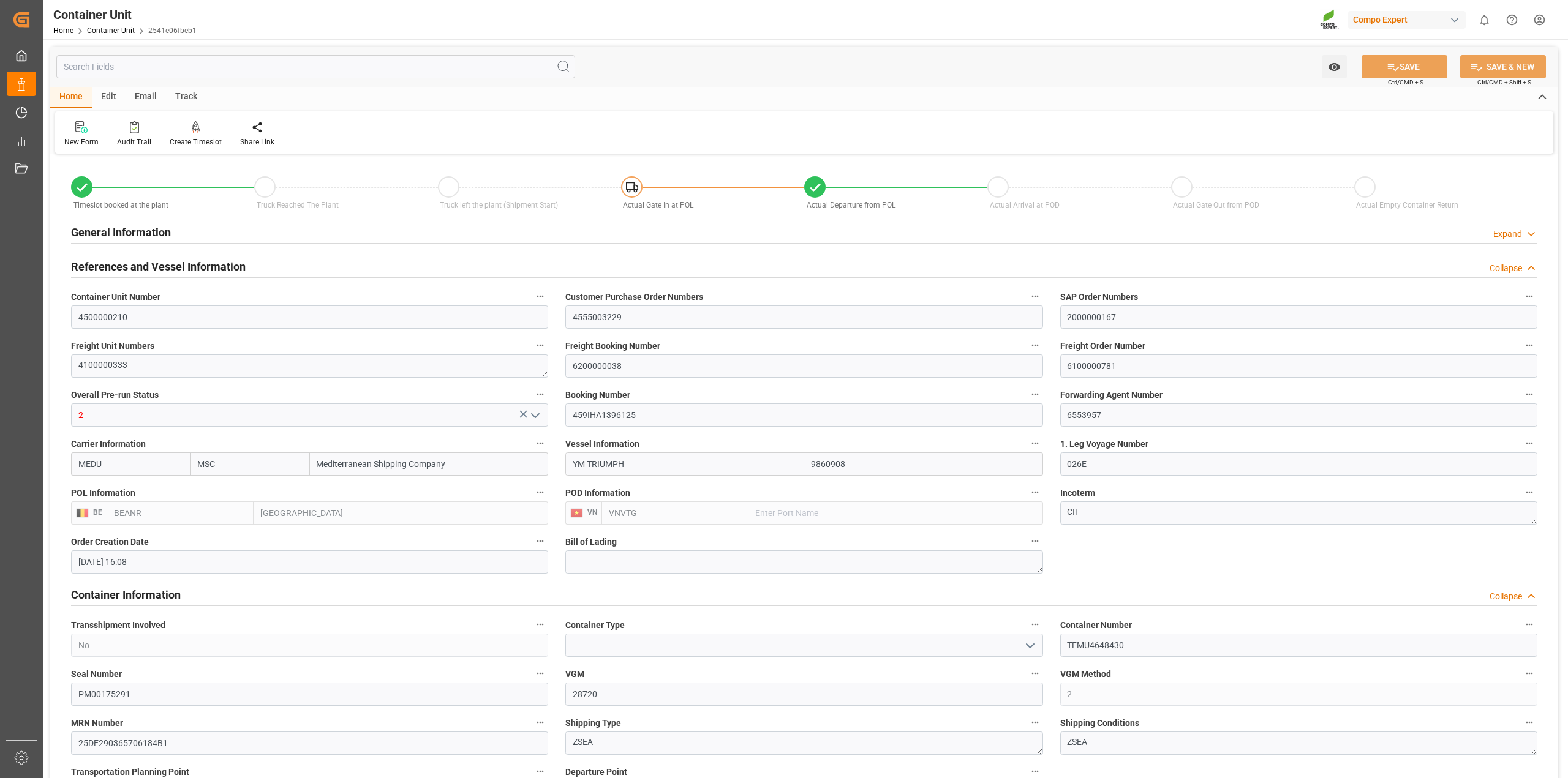
type input "[DATE] 12:00"
type input "[DATE] 00:02"
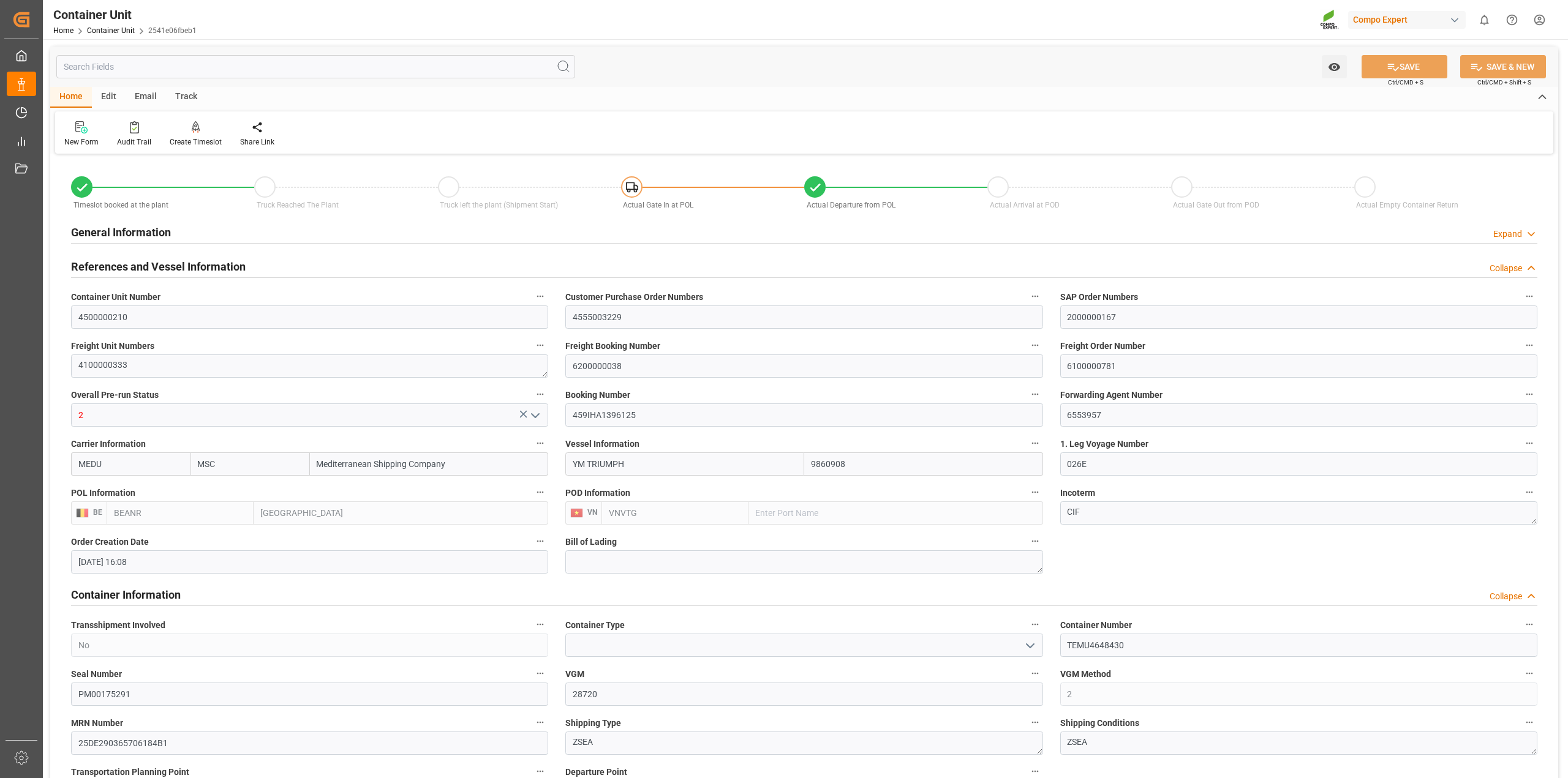
type input "[DATE] 00:01"
type input "[DATE] 12:00"
type input "[DATE] 00:00"
type input "[DATE] 12:00"
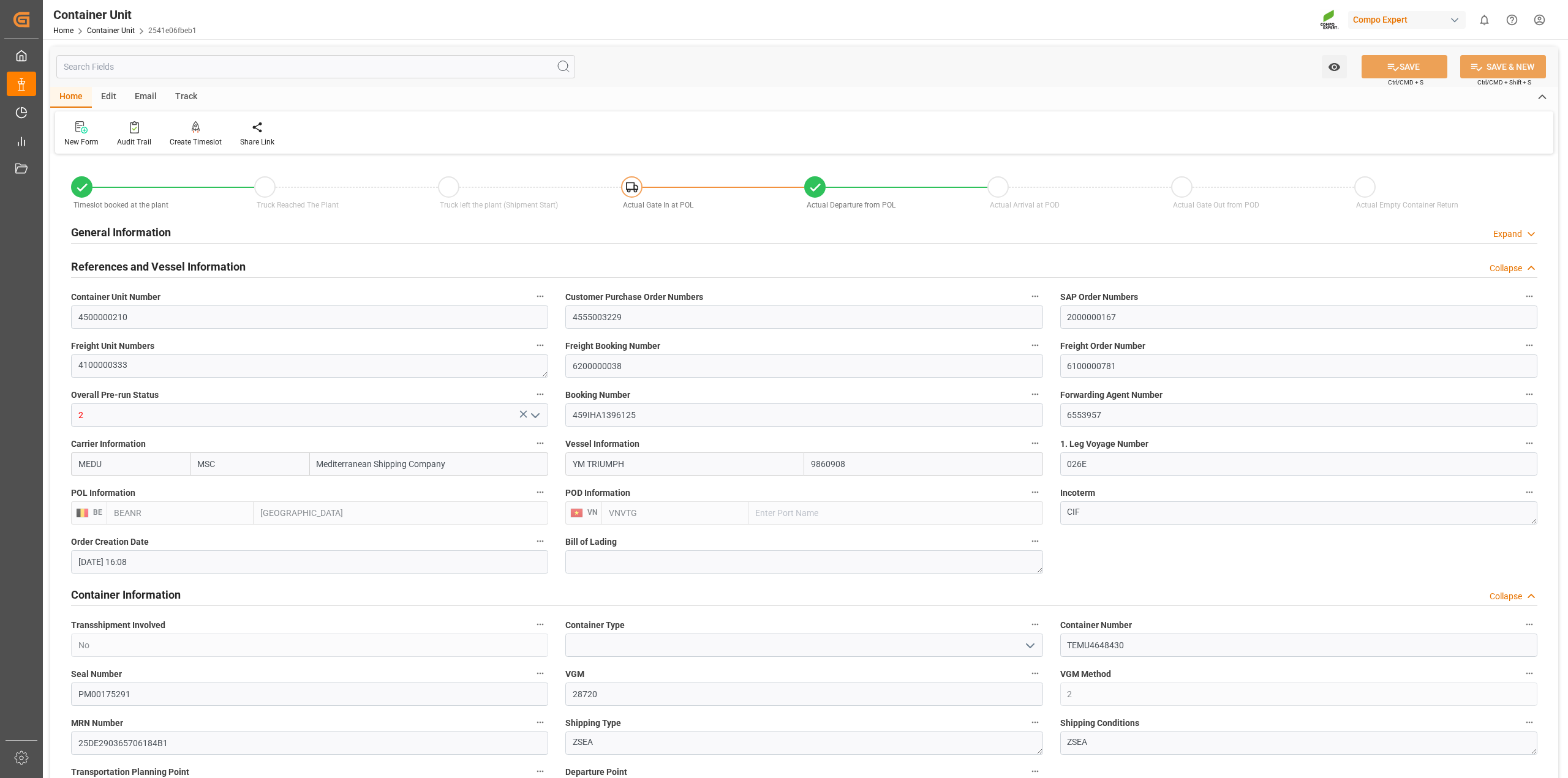
type input "[DATE] 12:00"
drag, startPoint x: 1124, startPoint y: 369, endPoint x: 983, endPoint y: 362, distance: 141.2
type input "MSC"
type input "Mediterranean Shipping Company"
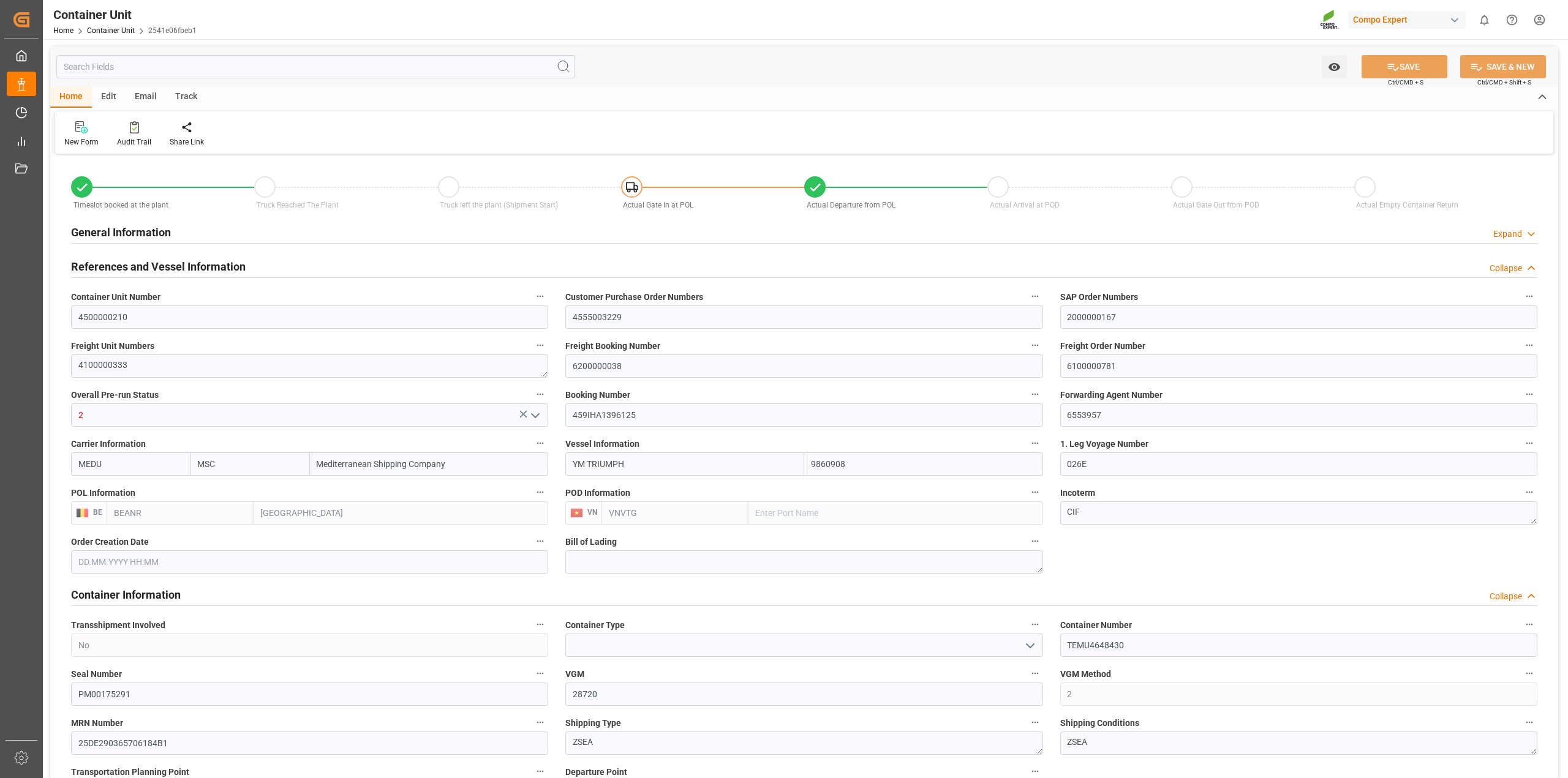
type input "9860908"
type input "BEANR"
type input "VNVTG"
type input "28720"
type input "0"
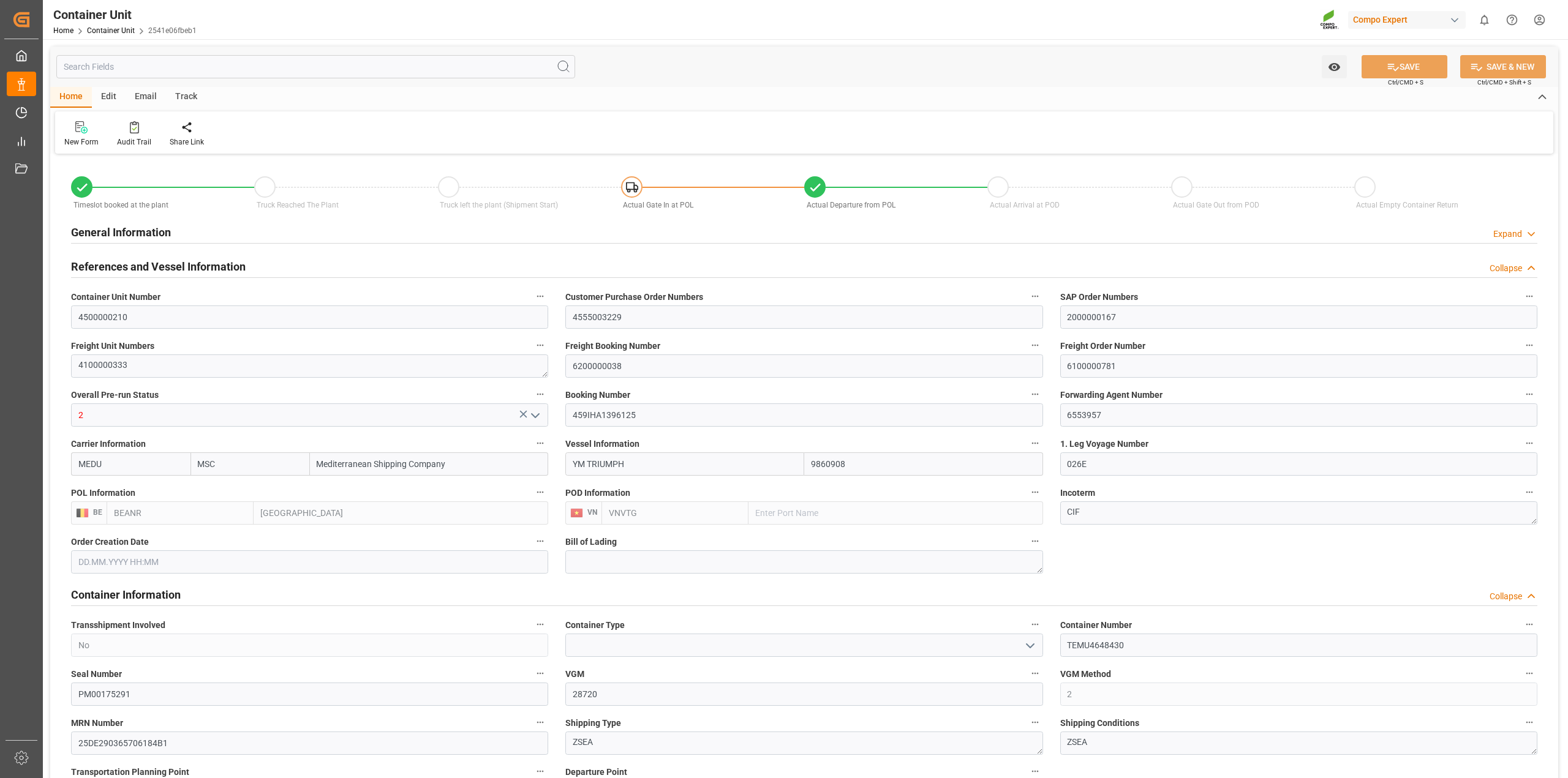
type input "0"
type input "79500"
type input "BEANR"
type input "VNVUT"
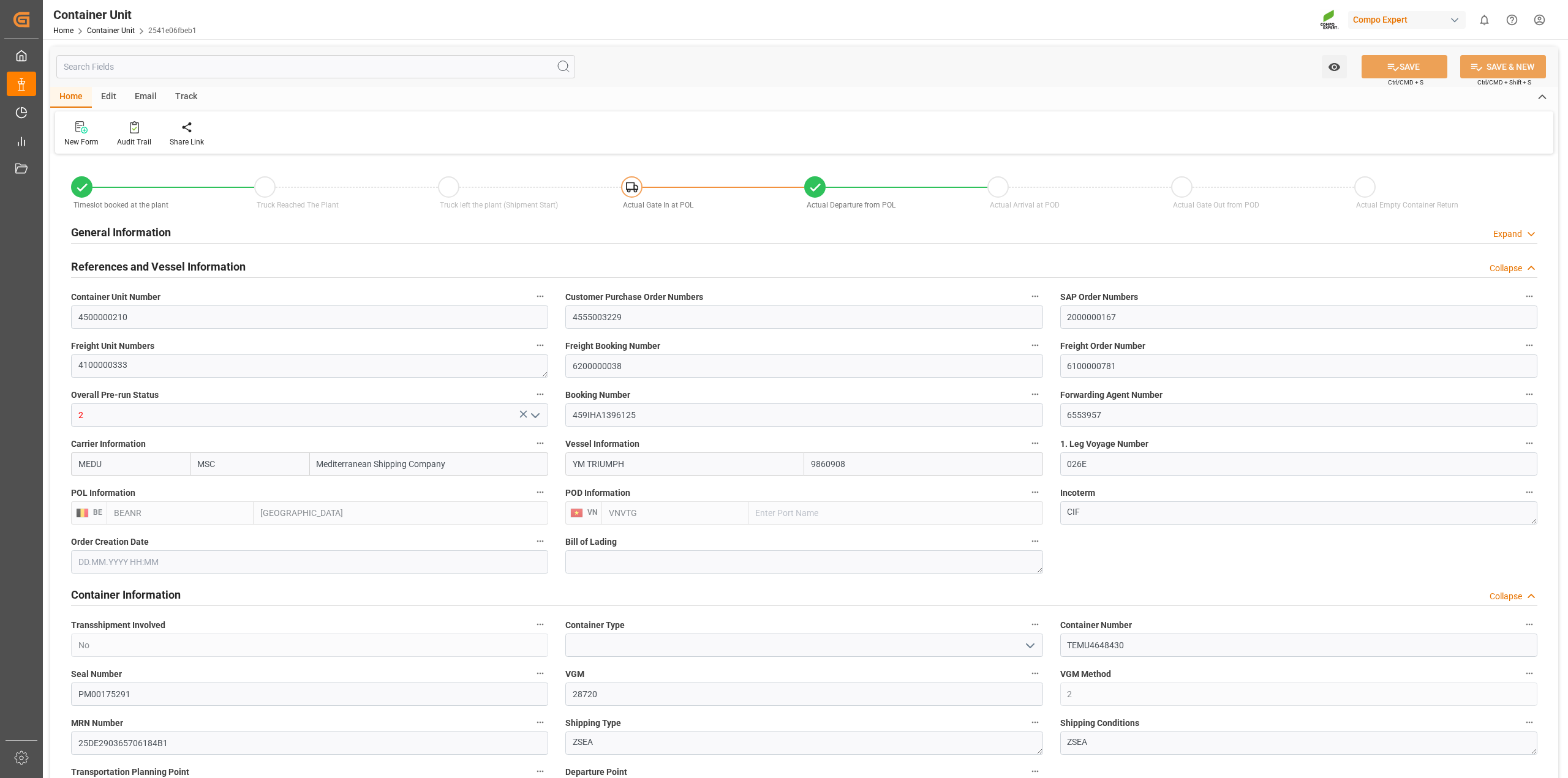
type input "[DATE] 16:08"
type input "[DATE]"
type input "[DATE] 12:00"
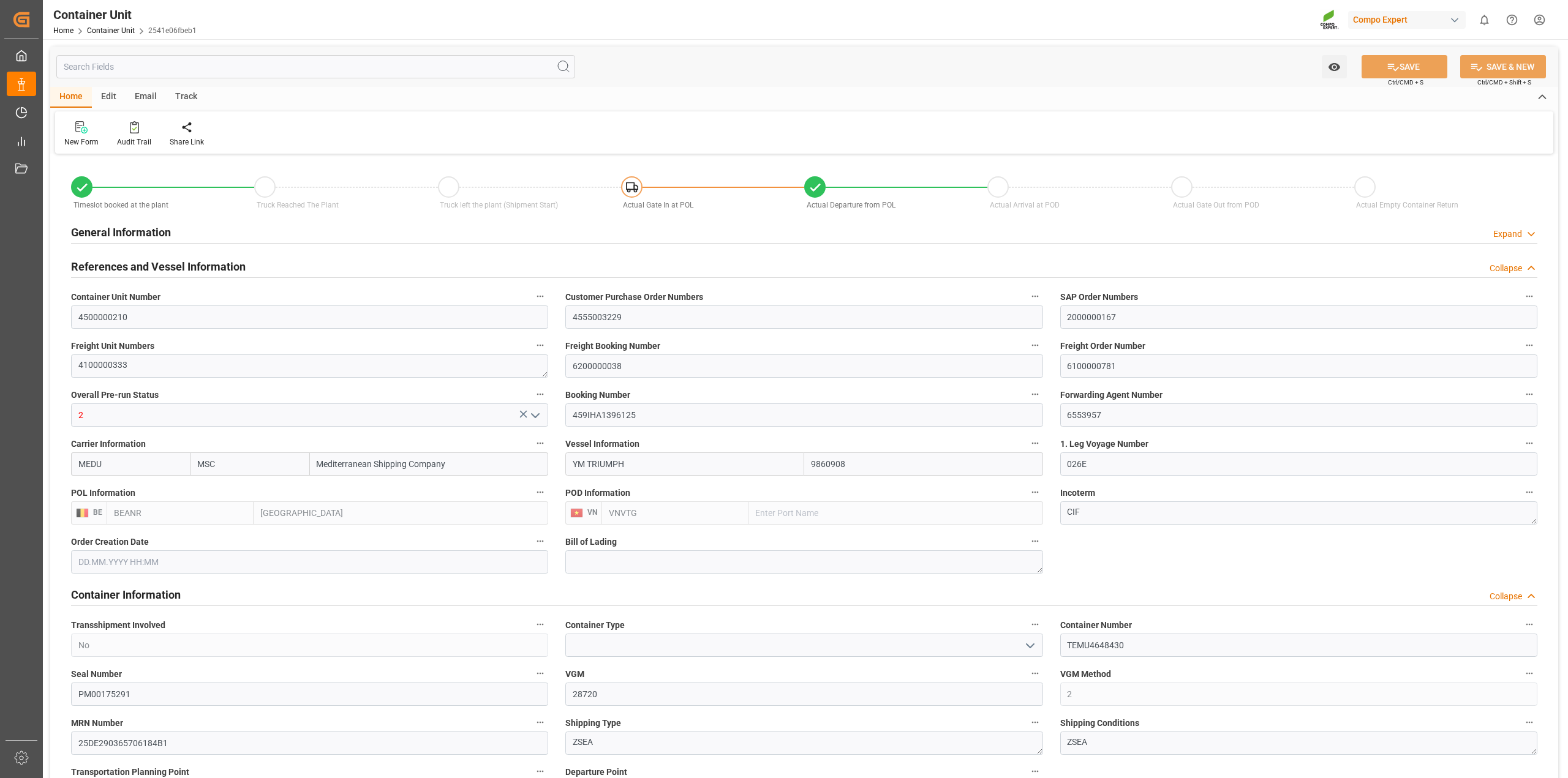
type input "[DATE] 12:00"
type input "[DATE] 00:02"
type input "[DATE] 00:01"
type input "[DATE] 12:00"
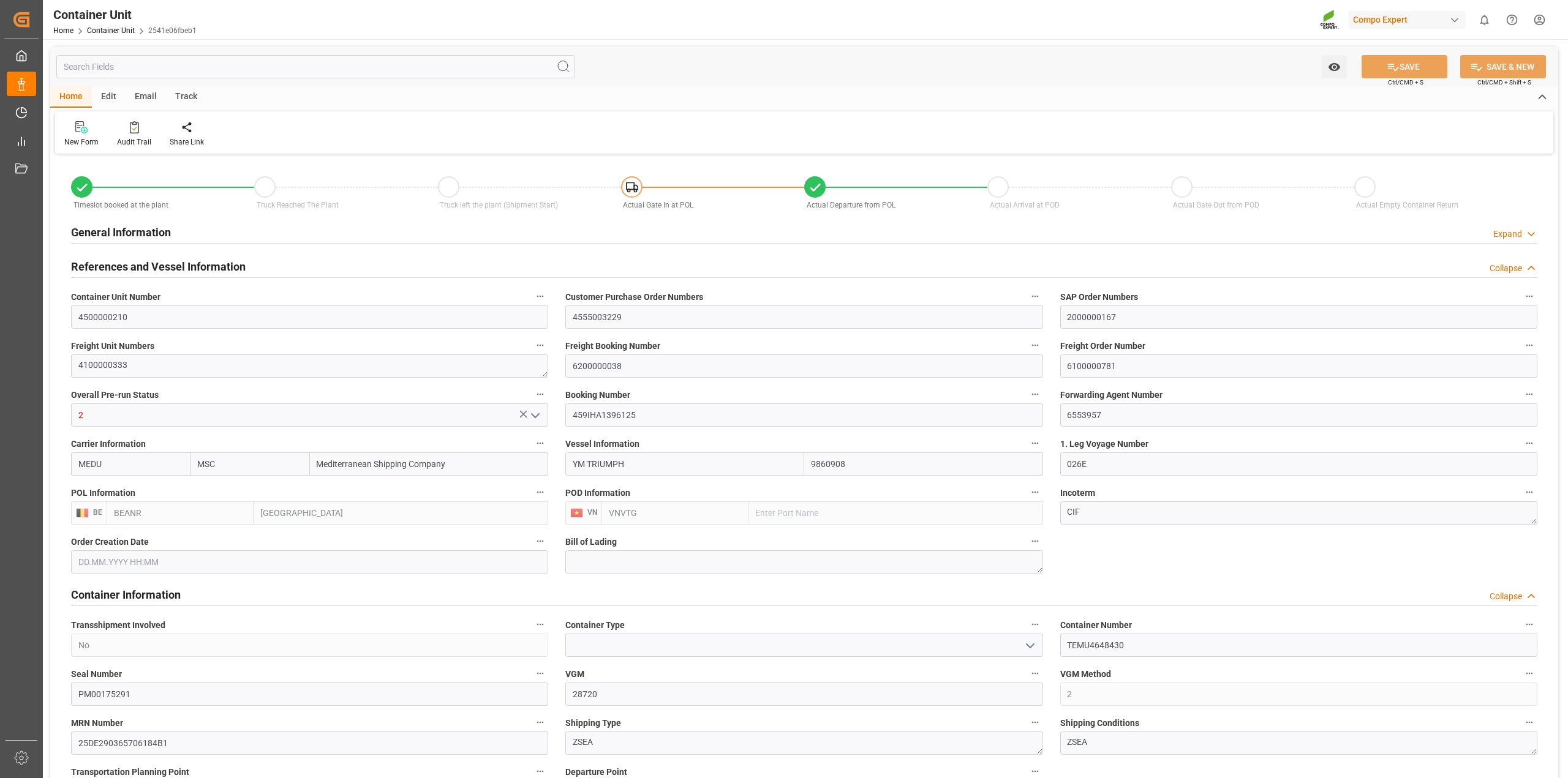
type input "[DATE] 12:00"
type input "[DATE] 00:00"
type input "[DATE] 12:00"
type input "MSC"
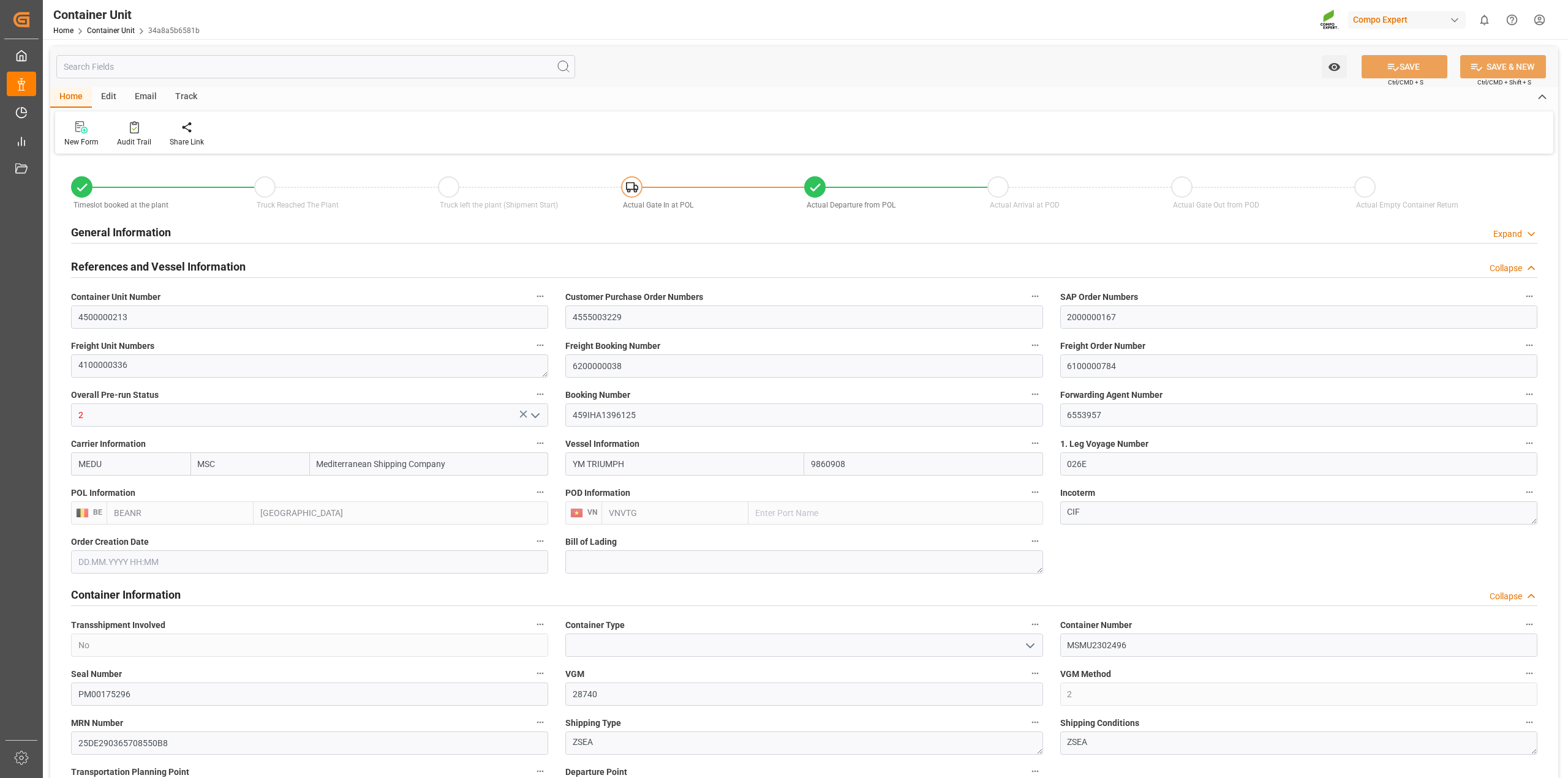
type input "Mediterranean Shipping Company"
type input "9860908"
type input "BEANR"
type input "VNVTG"
type input "28740"
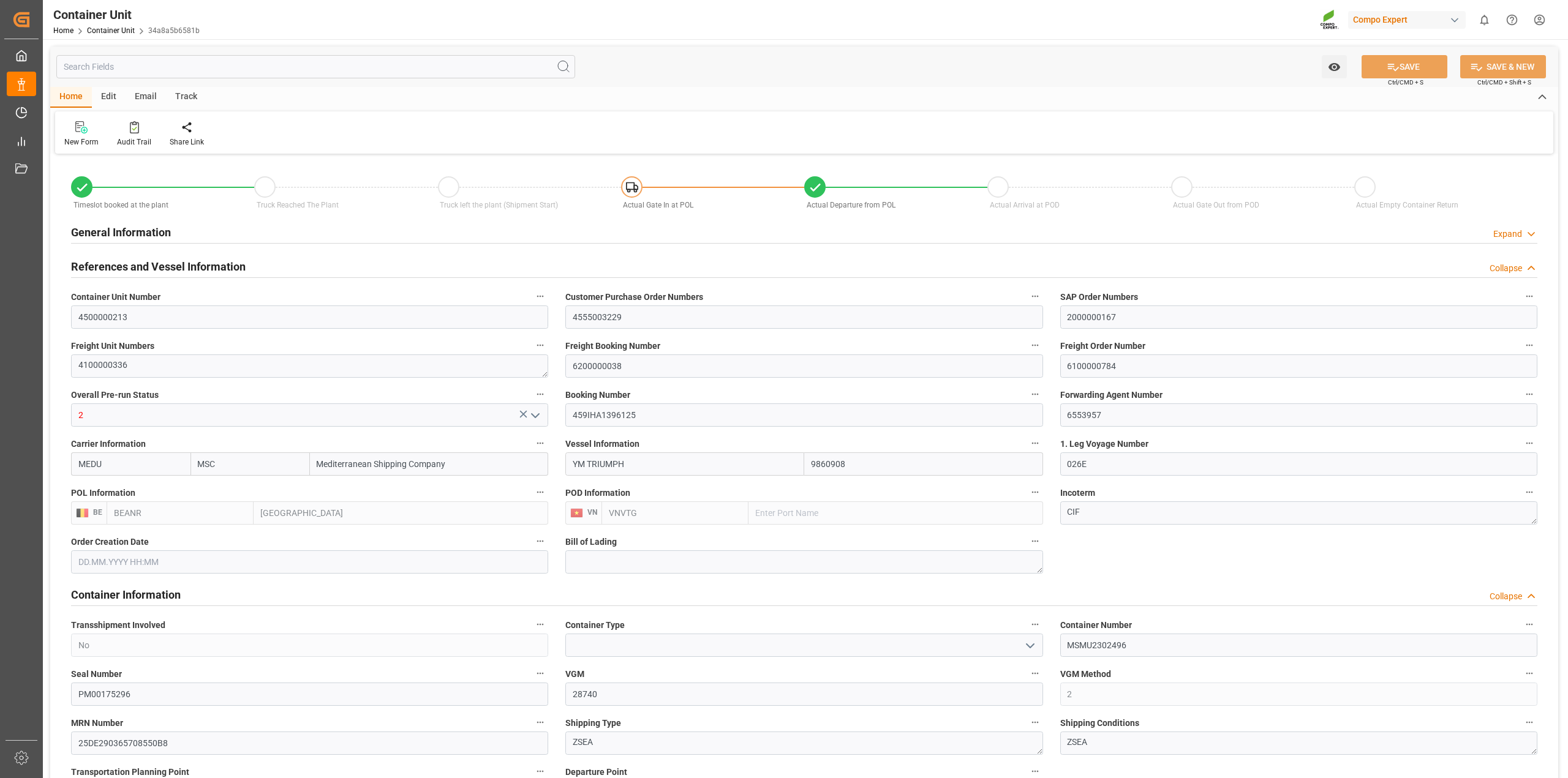
type input "0"
type input "79500"
type input "BEANR"
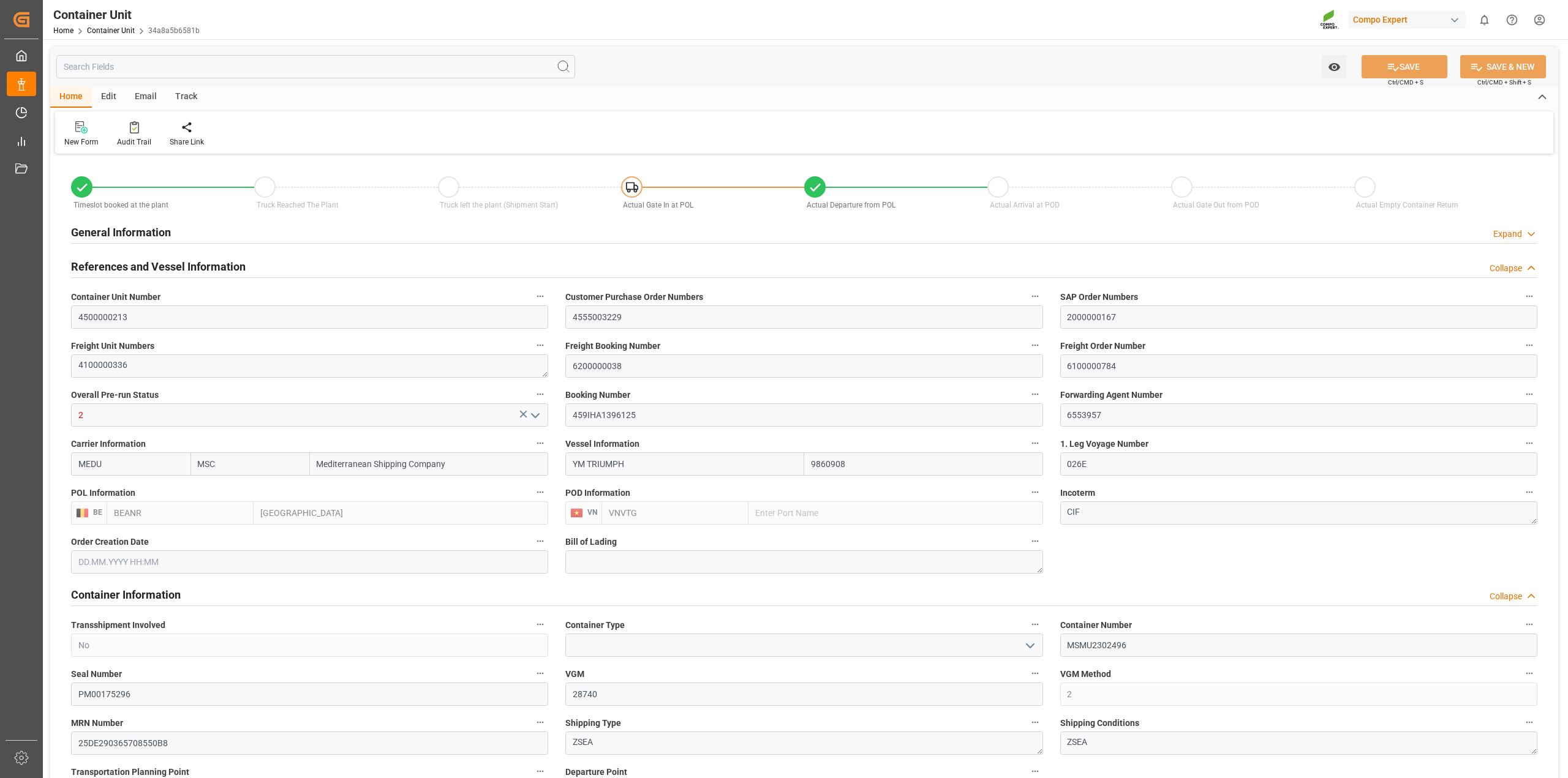
type input "VNVUT"
type input "[DATE] 16:08"
type input "[DATE]"
type input "[DATE] 12:00"
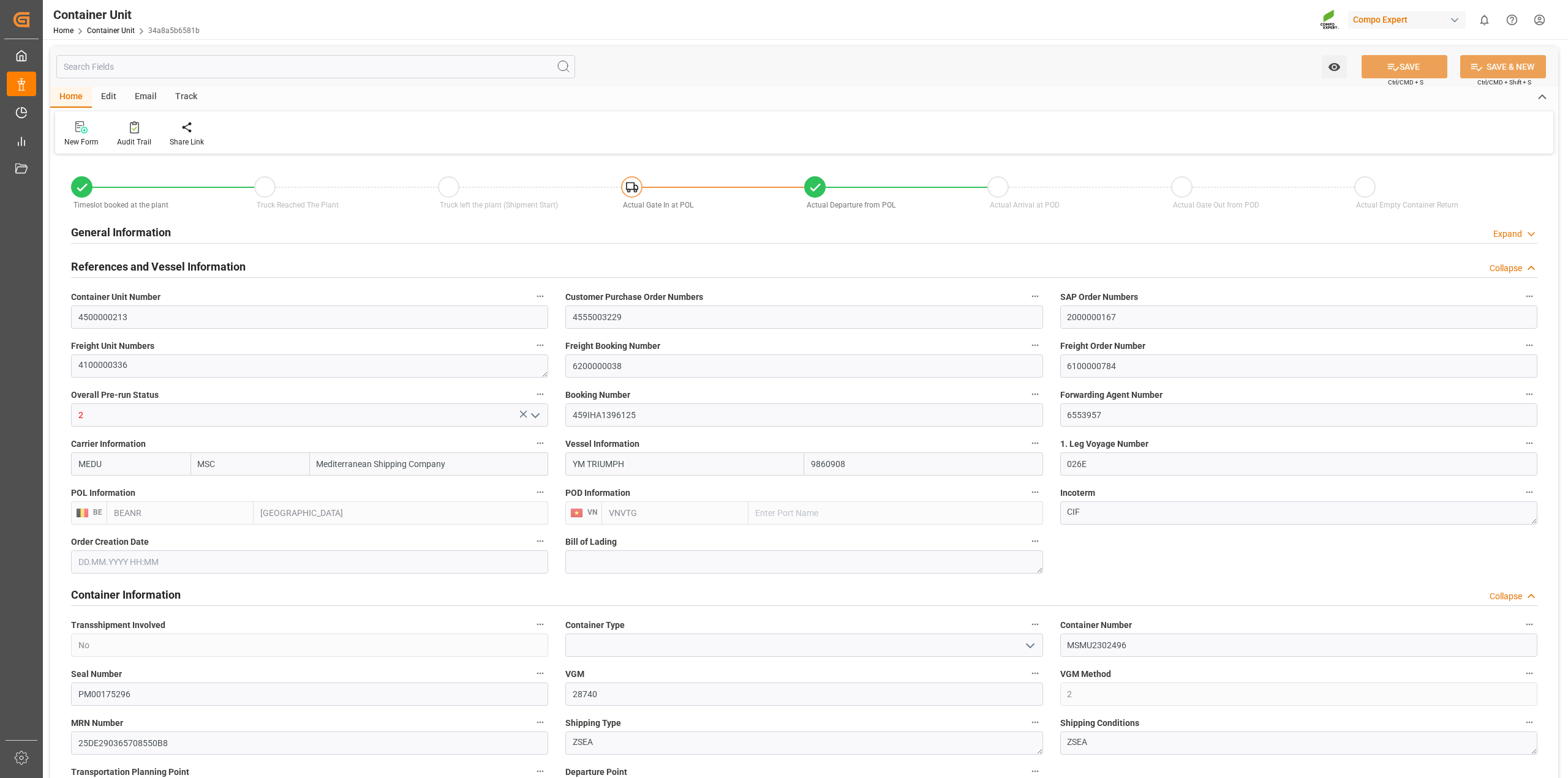
type input "[DATE] 12:00"
type input "[DATE] 00:02"
type input "[DATE] 00:01"
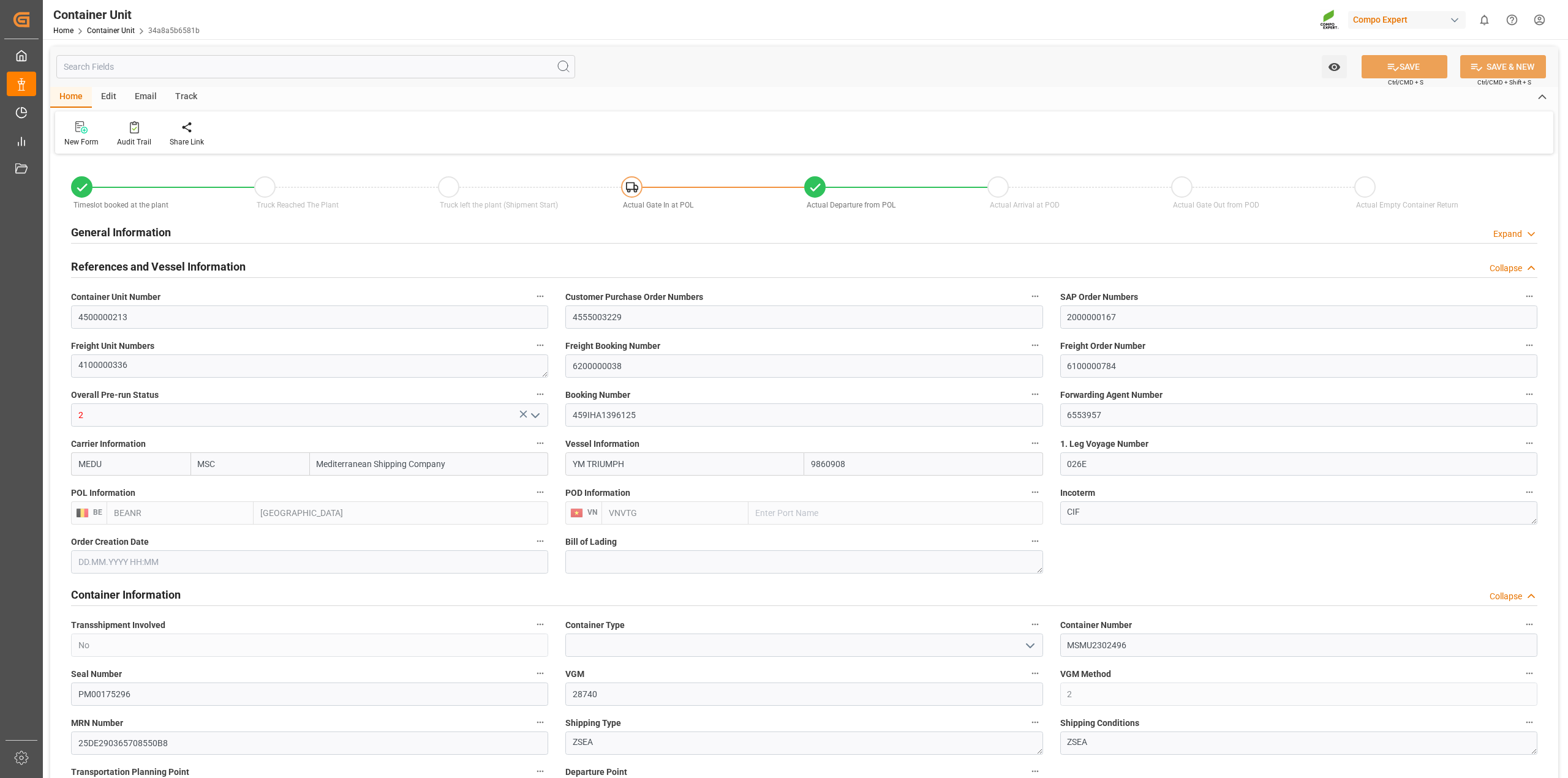
type input "[DATE] 12:00"
type input "[DATE] 00:00"
type input "[DATE] 12:00"
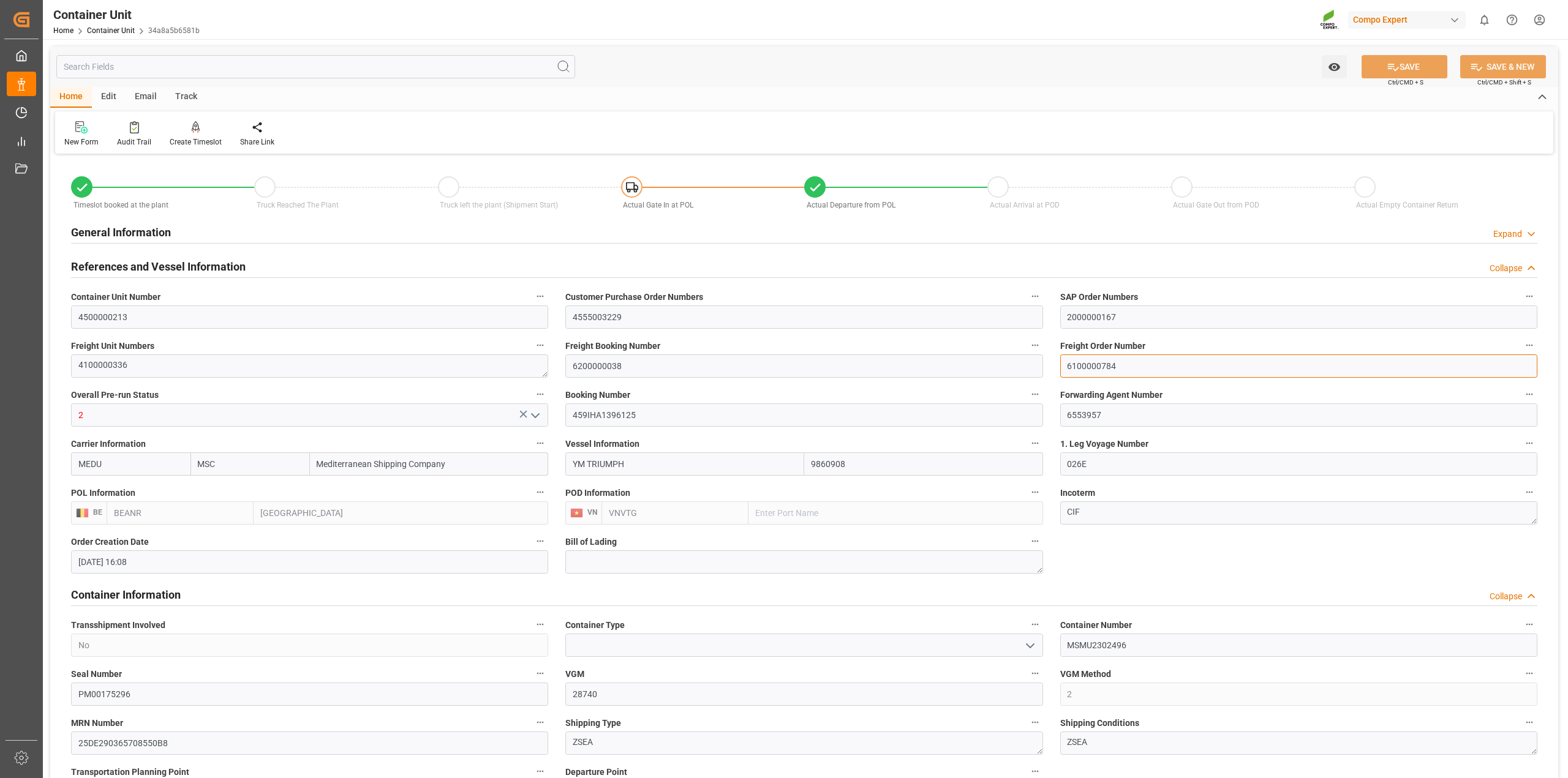
drag, startPoint x: 1148, startPoint y: 359, endPoint x: 977, endPoint y: 359, distance: 171.0
type input "MSC"
type input "Mediterranean Shipping Company"
type input "9860908"
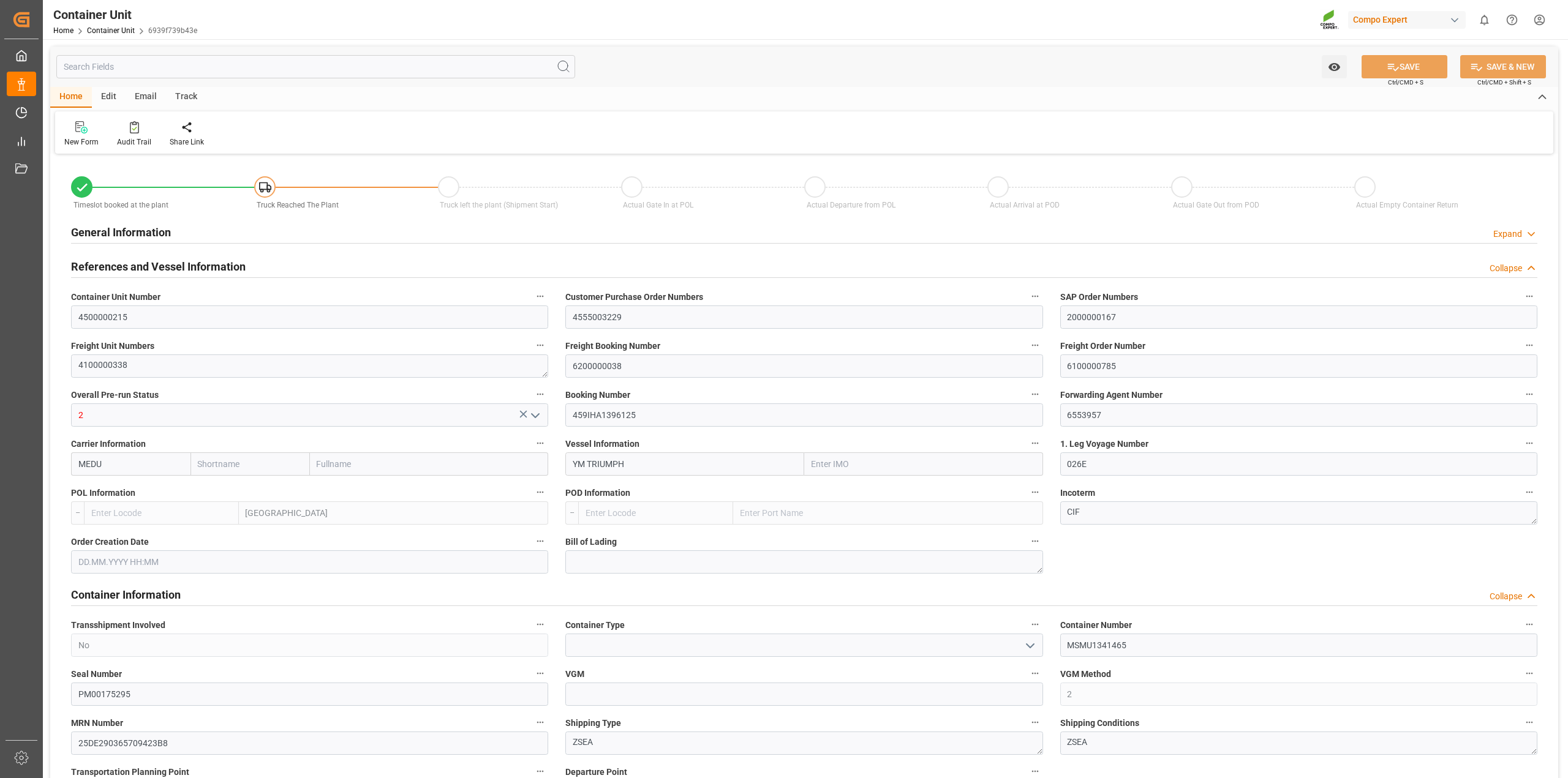
type input "BEANR"
type input "VNVTG"
type input "28620"
type input "0"
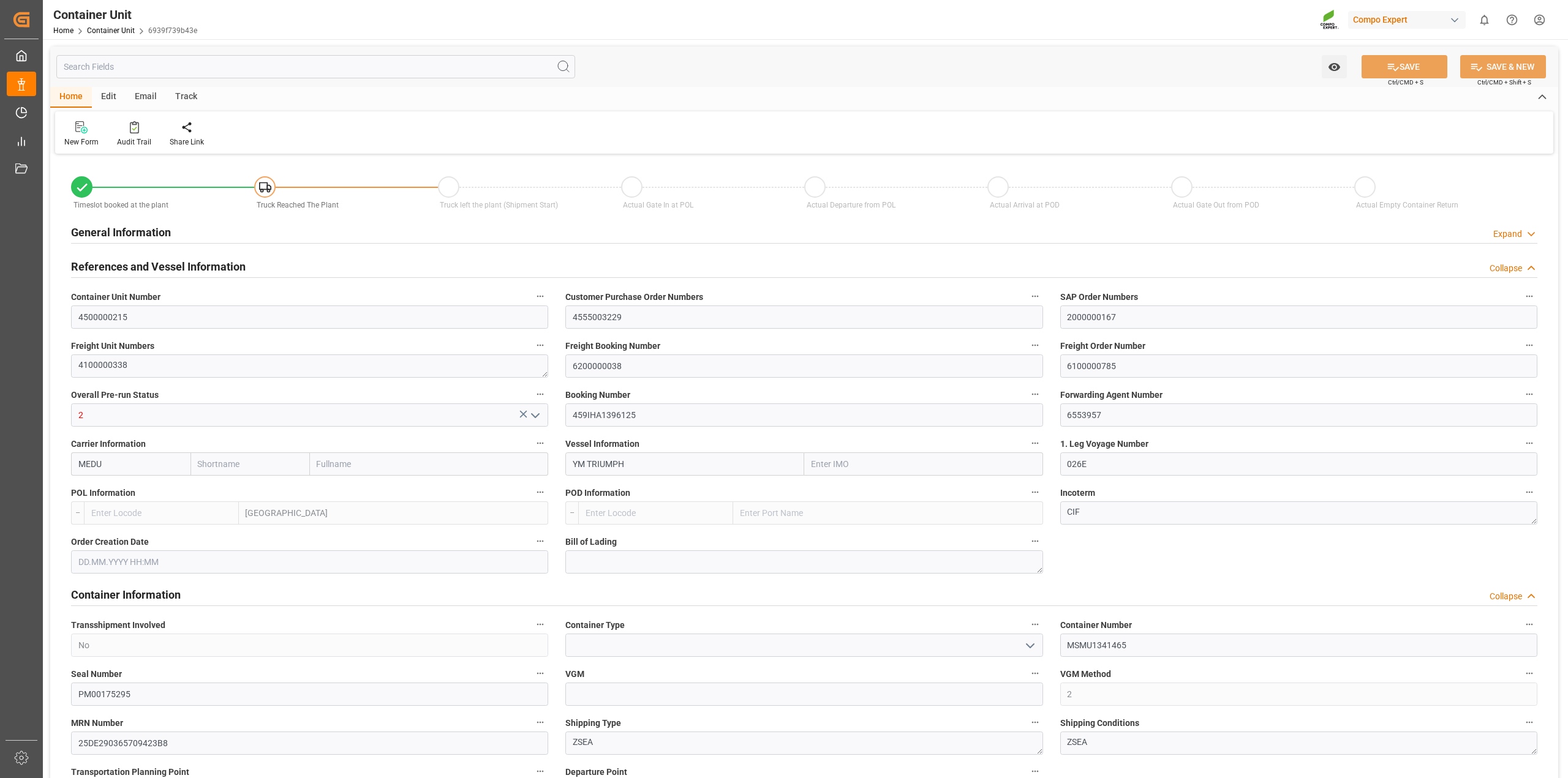
type input "0"
type input "79500"
type input "BEANR"
type input "VNVUT"
type input "[DATE] 16:08"
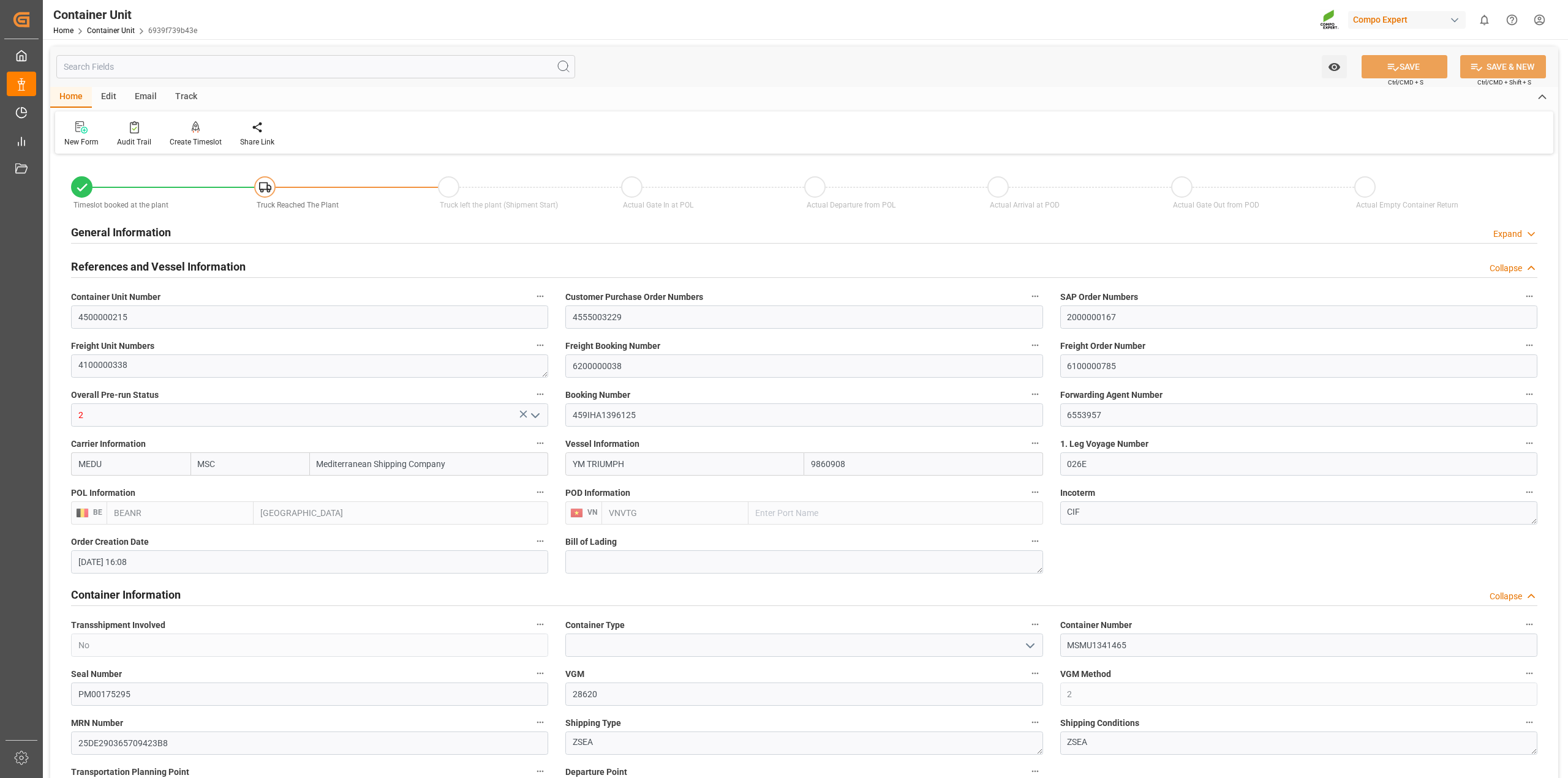
type input "[DATE] 16:08"
type input "[DATE]"
type input "[DATE] 12:00"
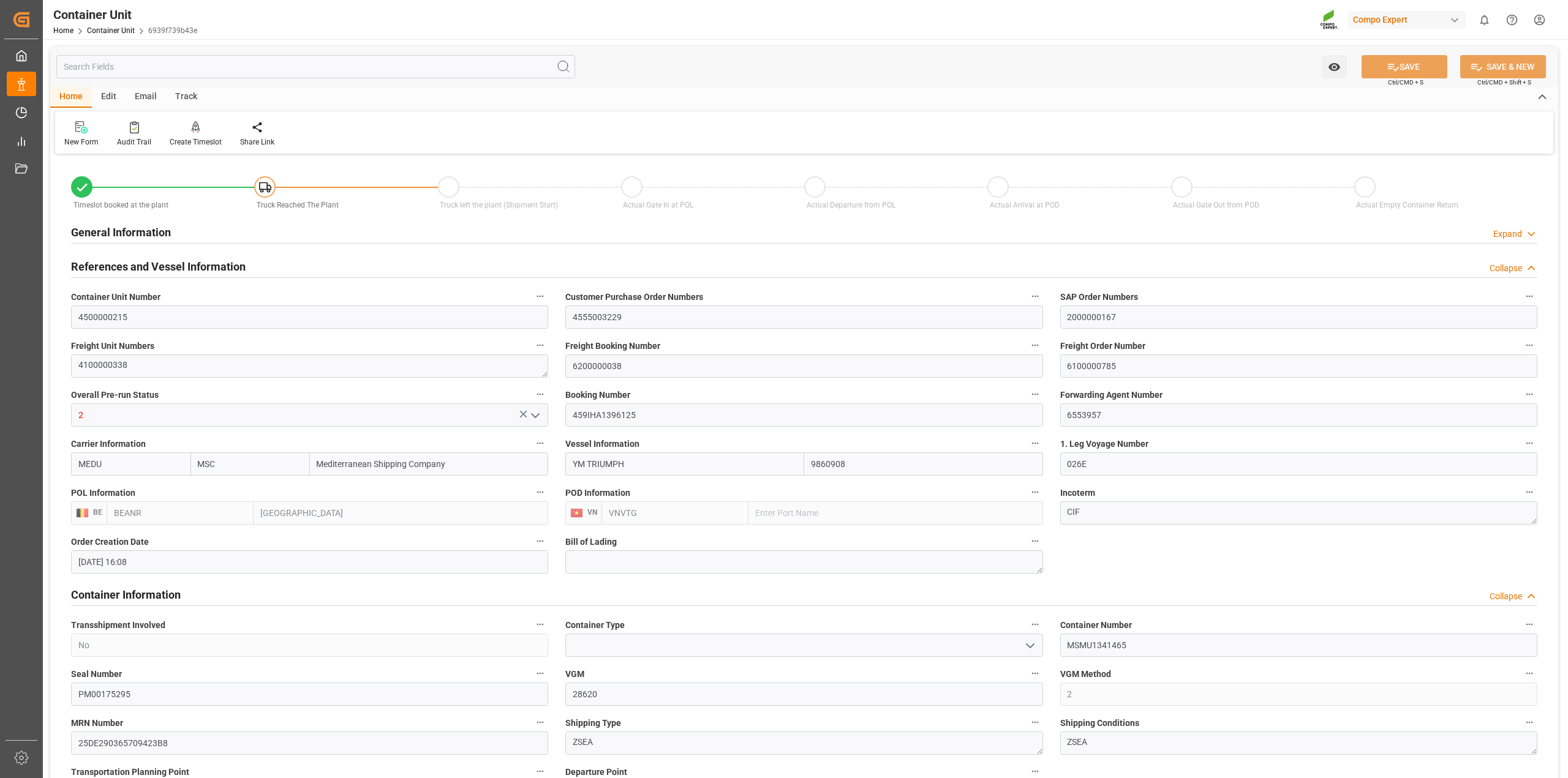
type input "[DATE] 12:00"
drag, startPoint x: 937, startPoint y: 359, endPoint x: 953, endPoint y: 362, distance: 16.3
type input "MSC"
type input "Mediterranean Shipping Company"
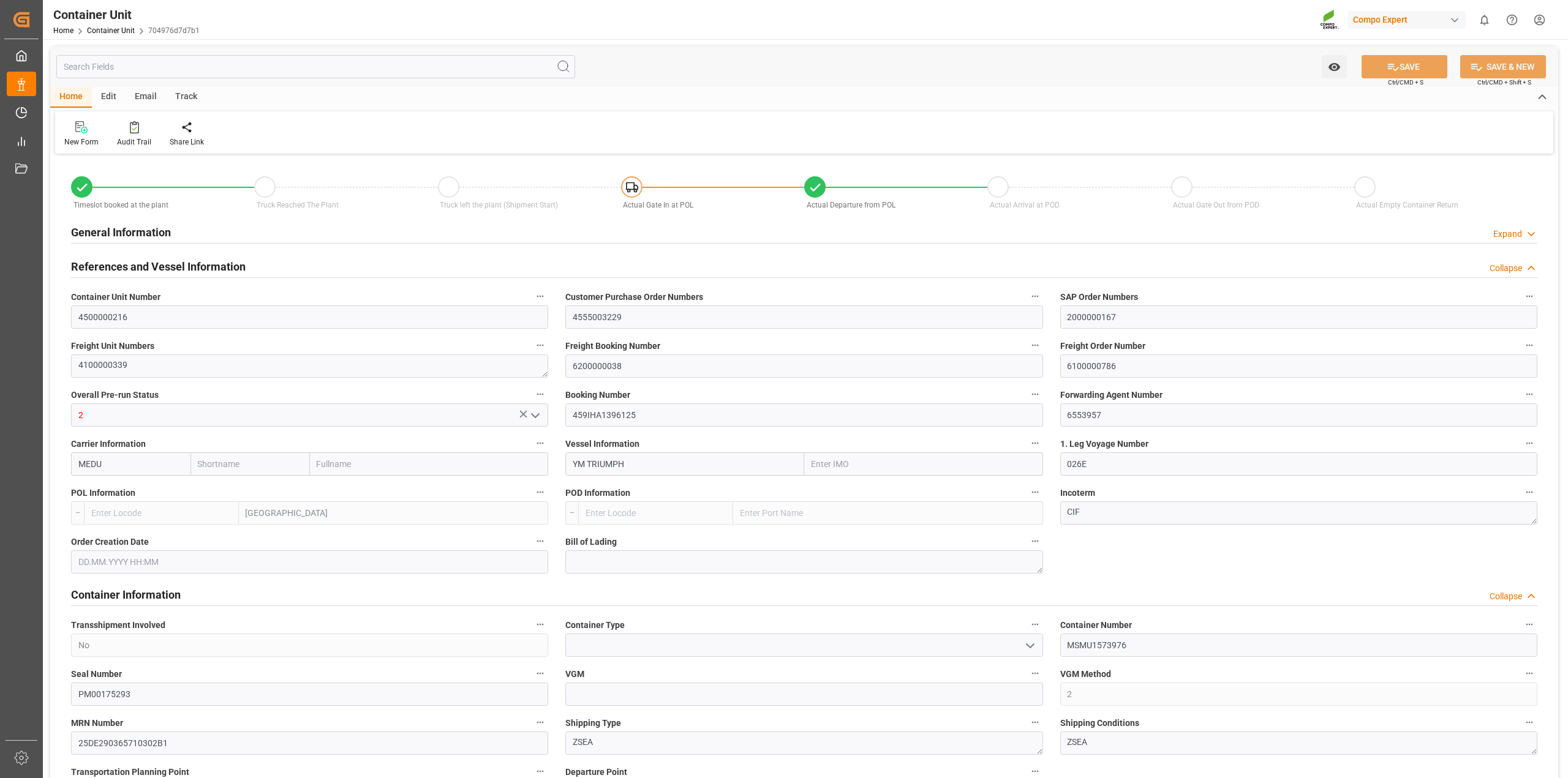
type input "9860908"
type input "BEANR"
type input "VNVTG"
type input "28740"
type input "0"
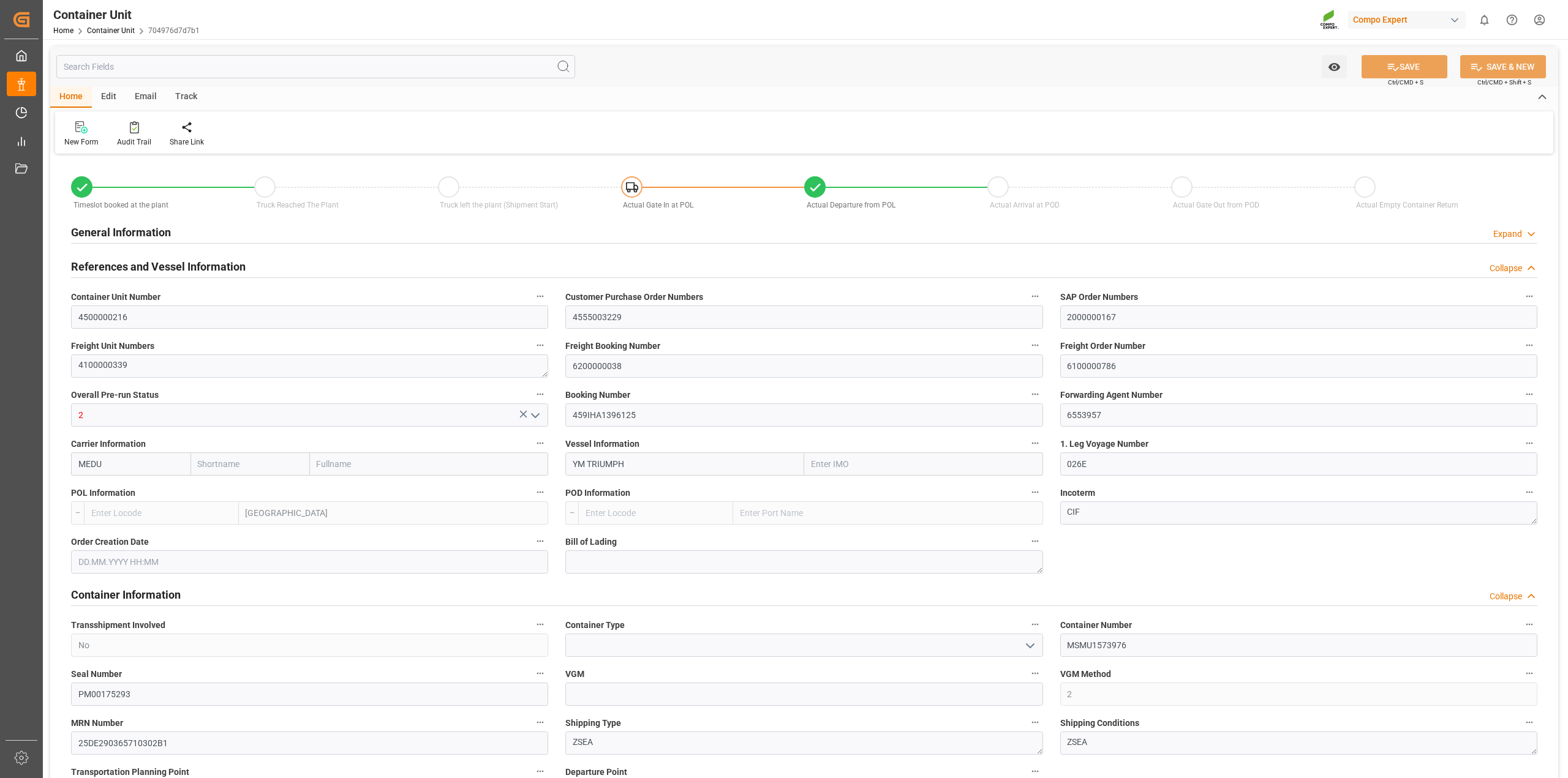
type input "0"
type input "79500"
type input "BEANR"
type input "VNVUT"
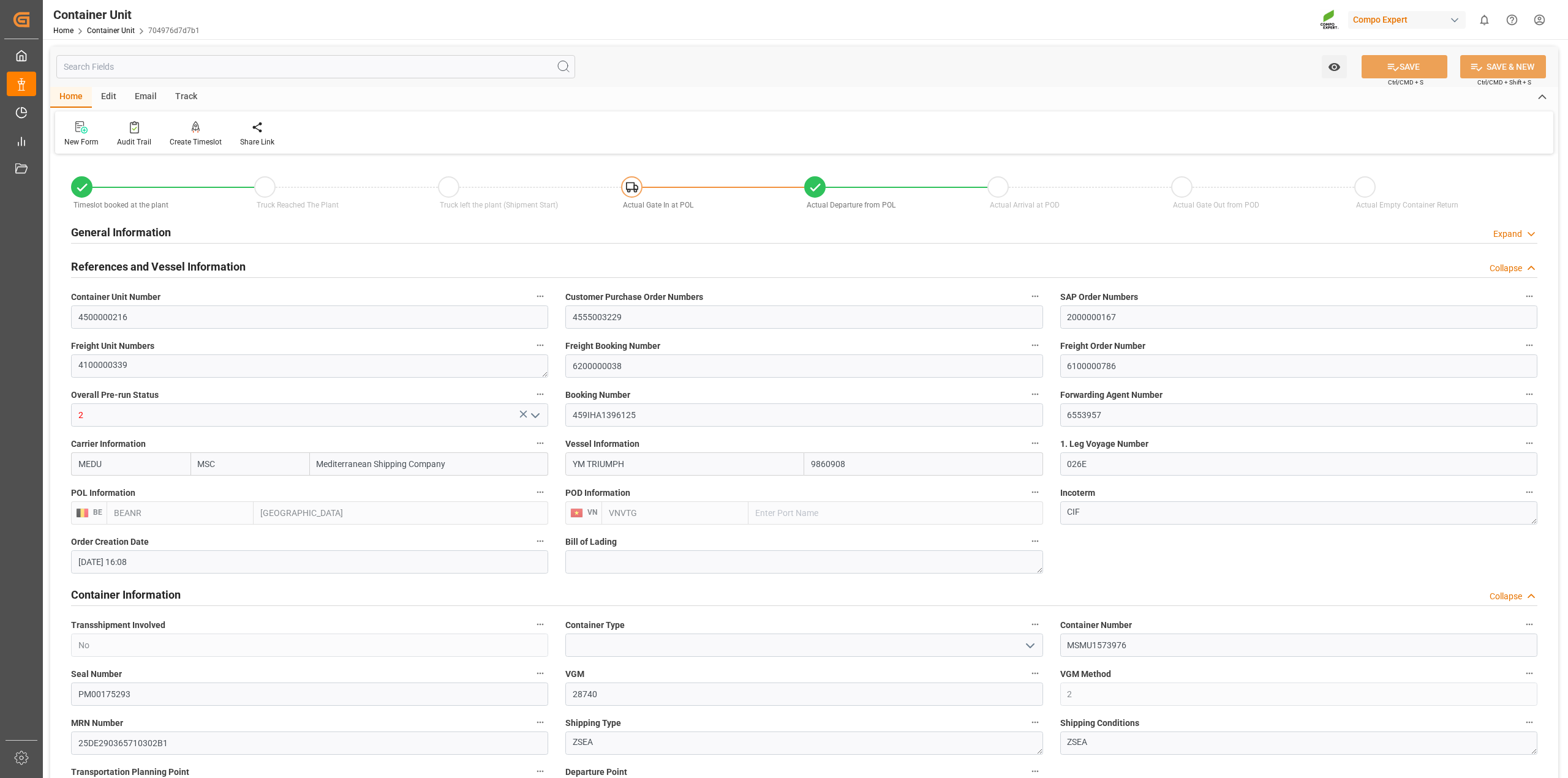
type input "[DATE] 16:08"
type input "[DATE]"
type input "[DATE] 12:00"
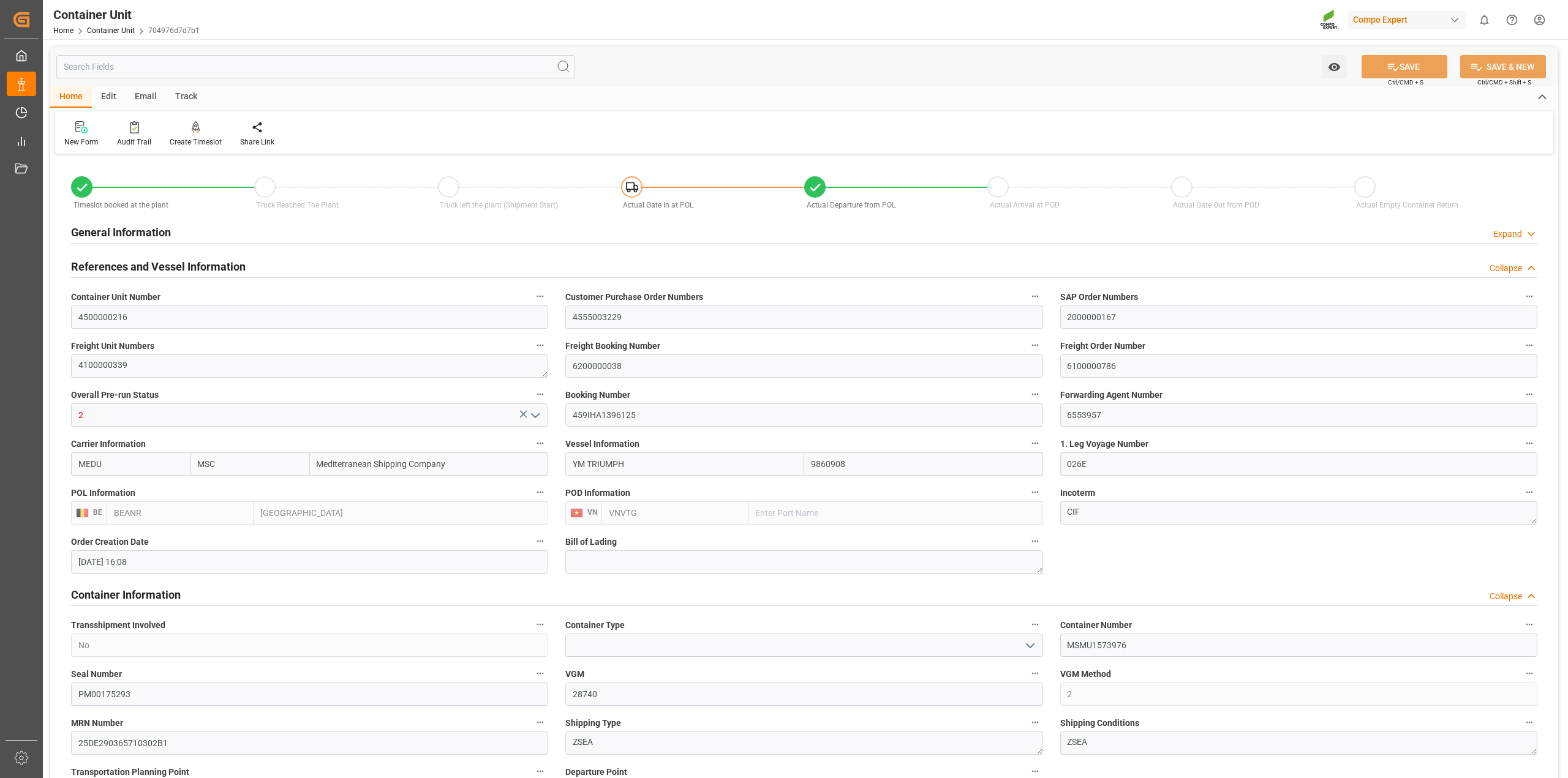
type input "[DATE] 12:00"
type input "[DATE] 00:02"
type input "[DATE] 00:01"
type input "[DATE] 12:00"
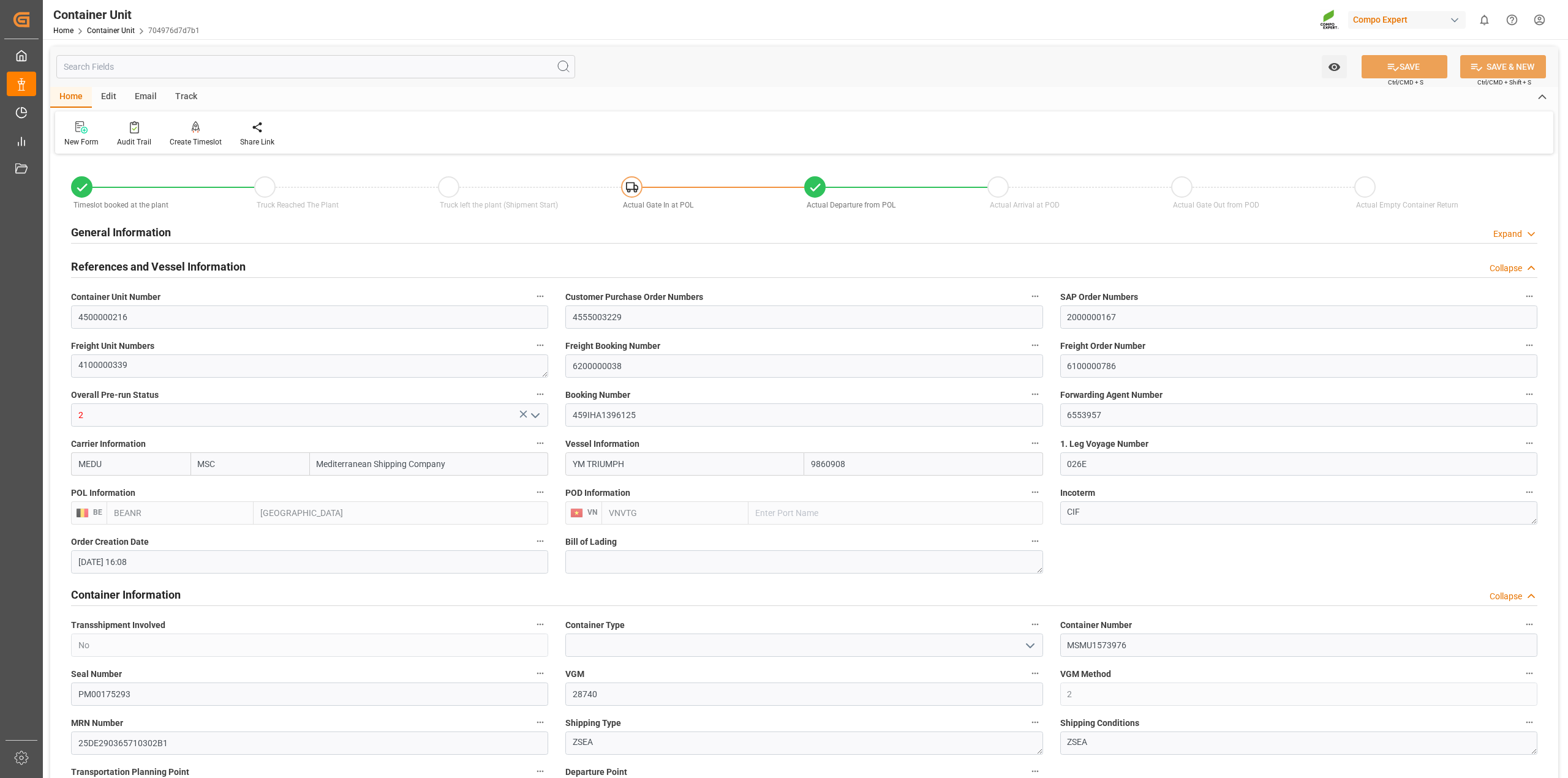
type input "[DATE] 12:00"
type input "[DATE] 00:00"
type input "[DATE] 12:00"
drag, startPoint x: 1135, startPoint y: 367, endPoint x: 1000, endPoint y: 365, distance: 135.0
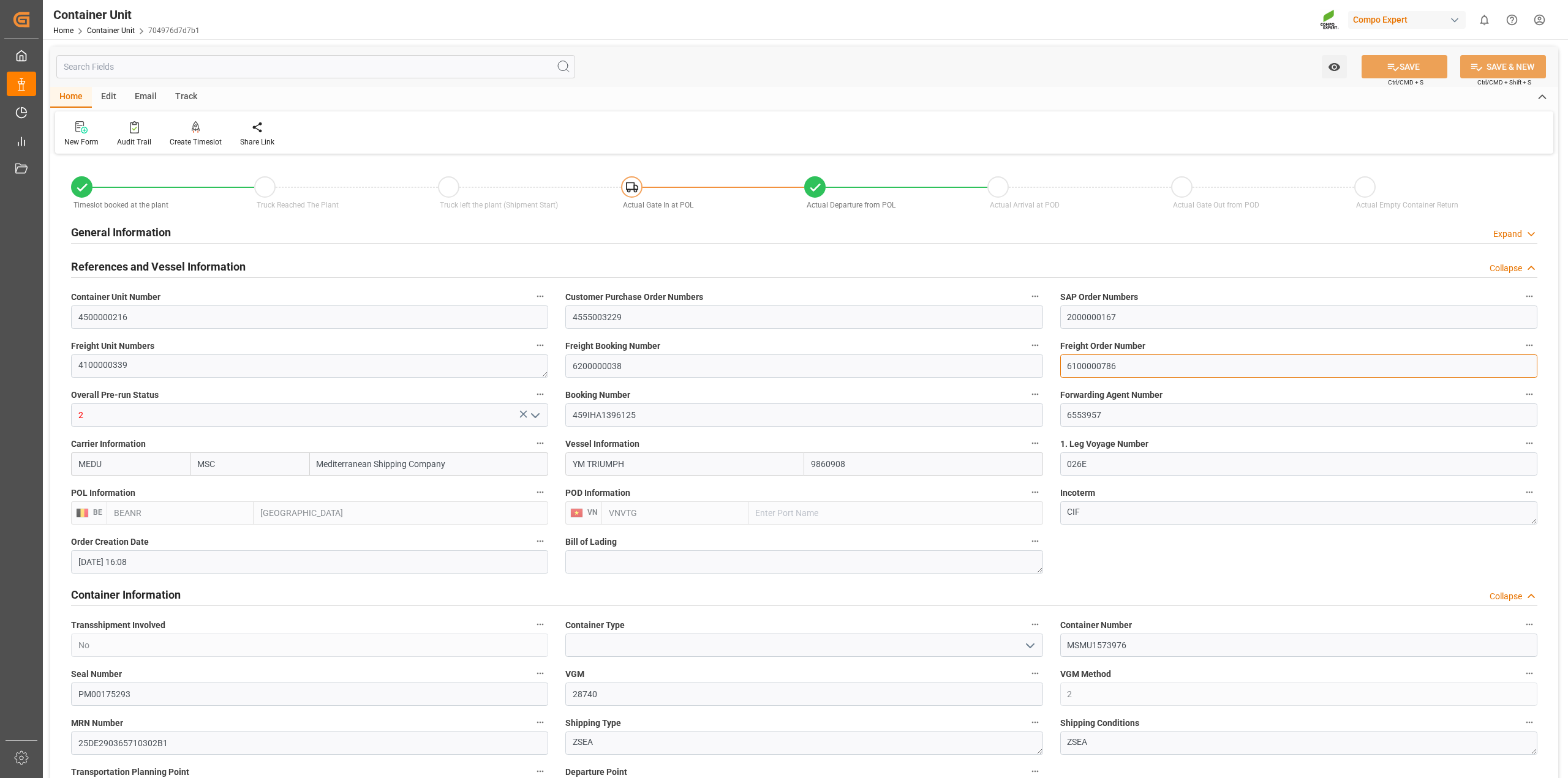
type input "MSC"
type input "Mediterranean Shipping Company"
type input "9860908"
type input "BEANR"
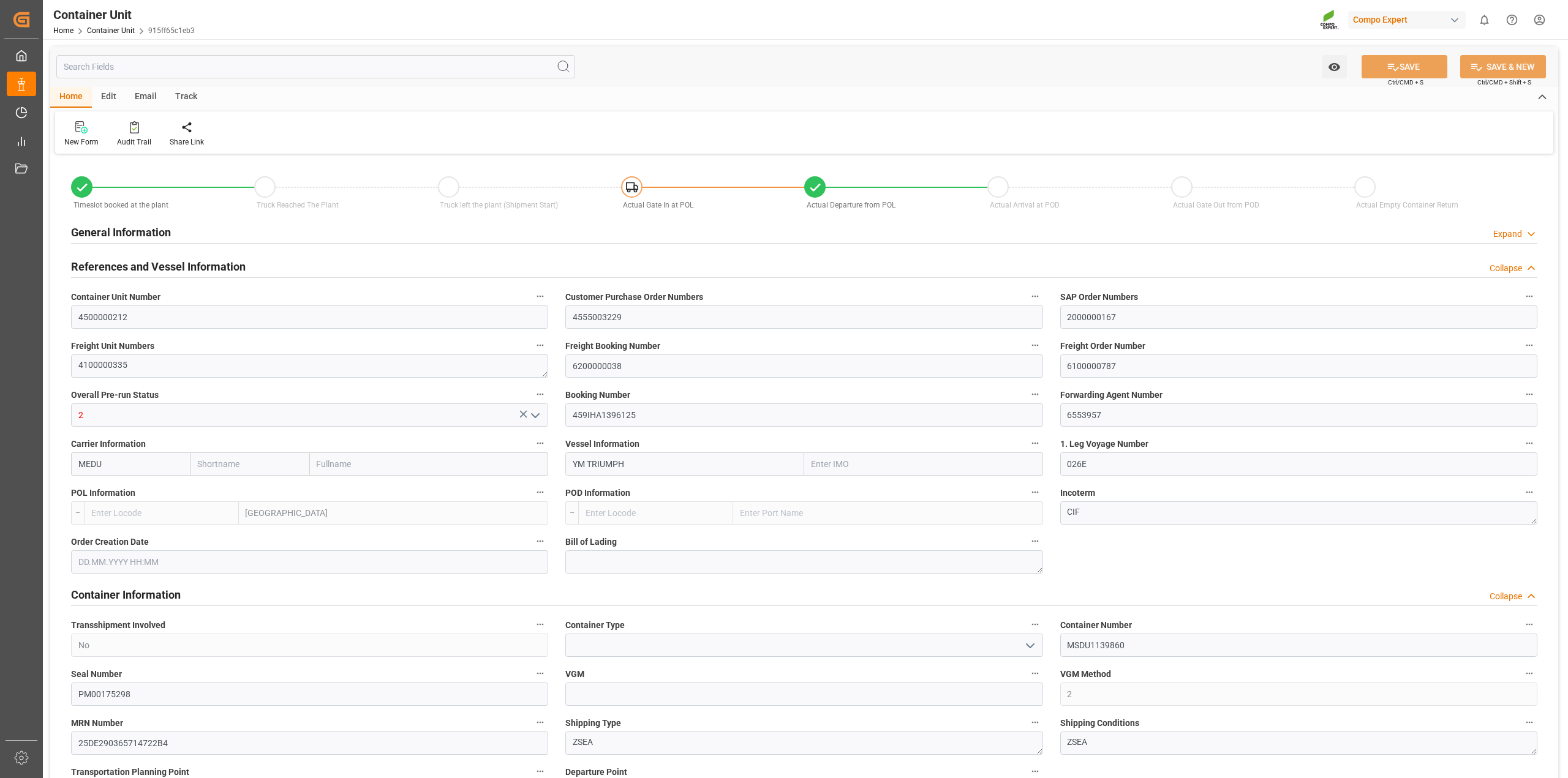
type input "VNVTG"
type input "28600"
type input "0"
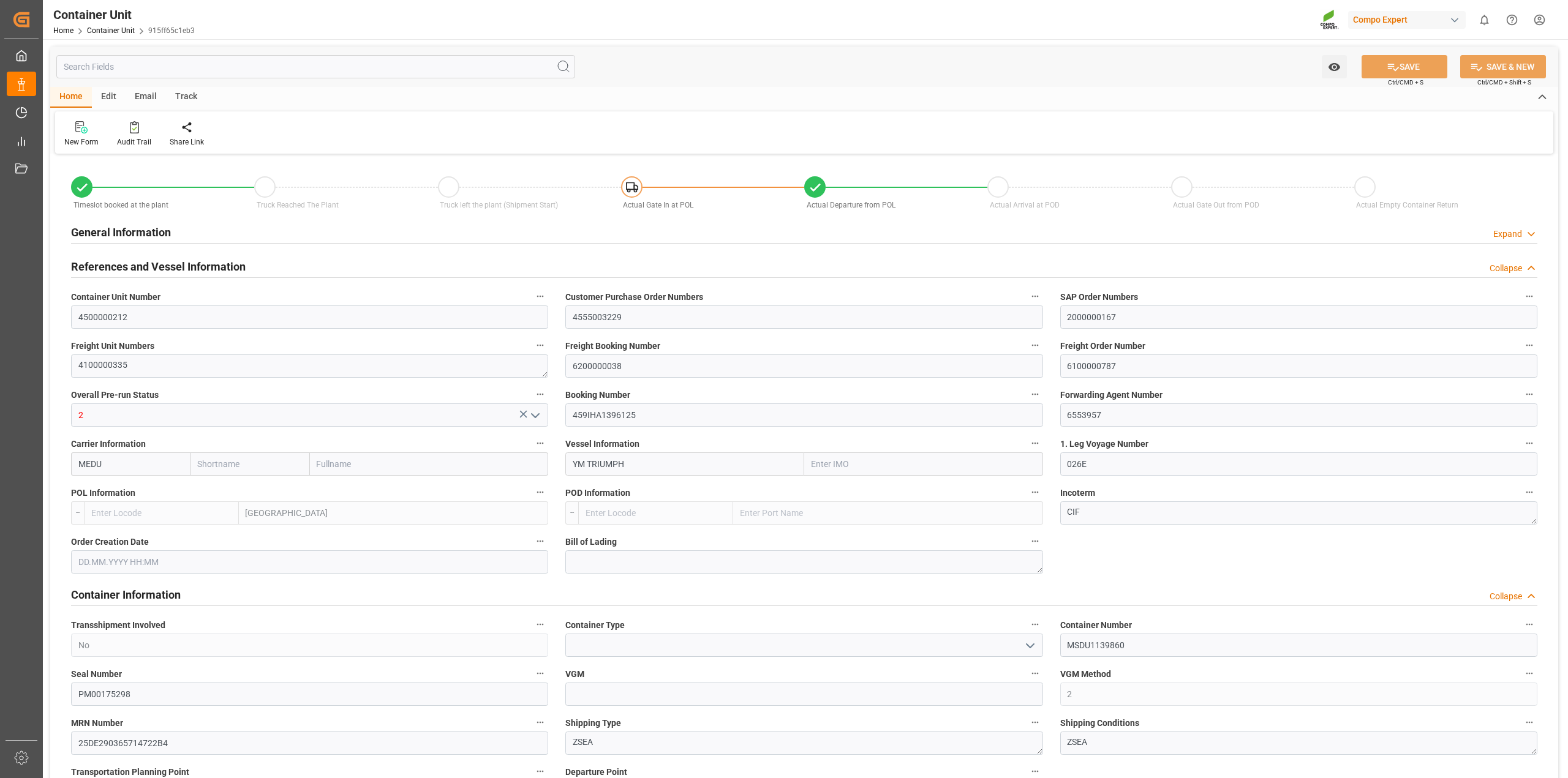
type input "79500"
type input "BEANR"
type input "VNVUT"
type input "[DATE] 16:10"
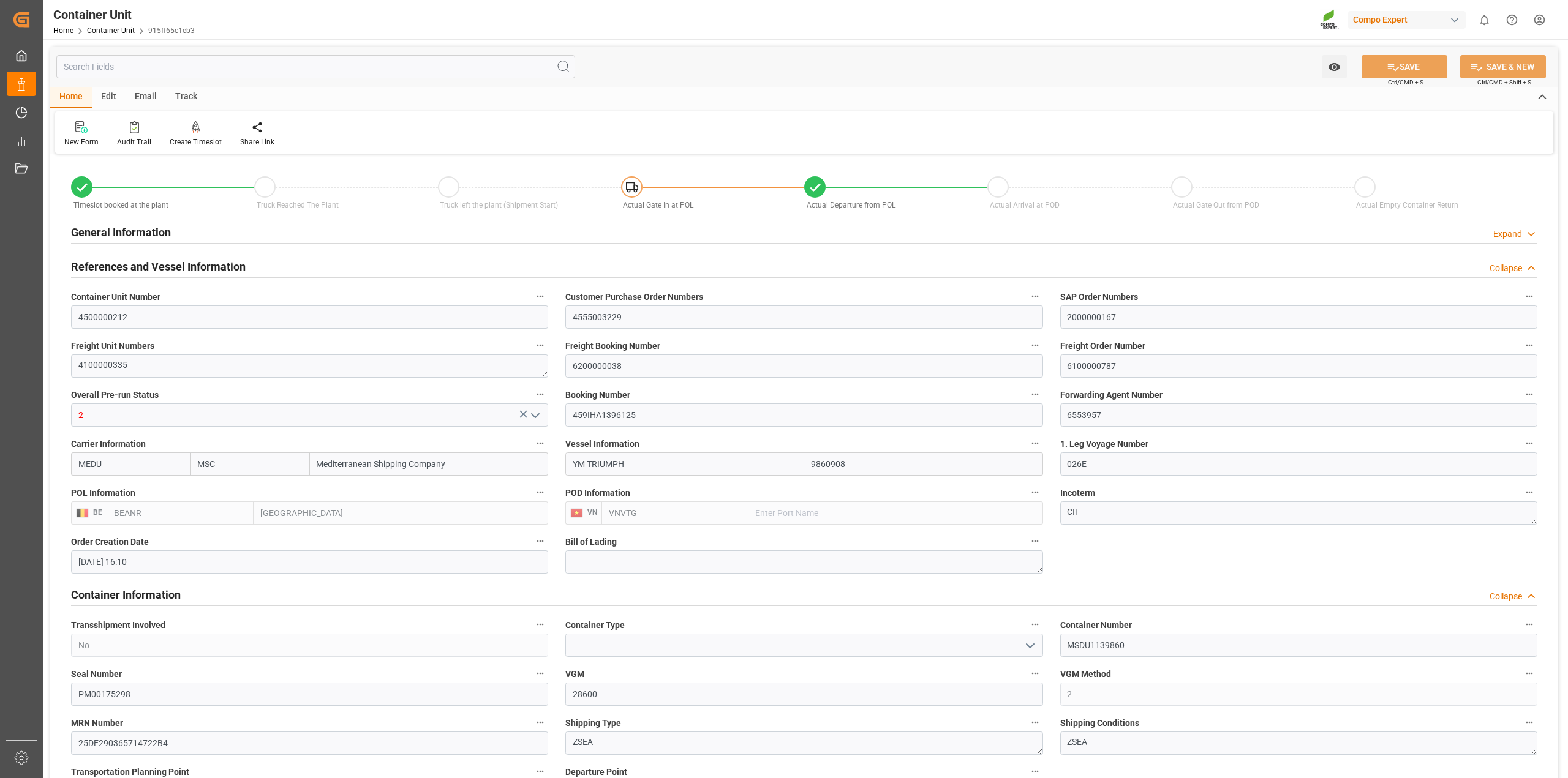
type input "[DATE]"
type input "[DATE] 12:00"
type input "[DATE] 00:02"
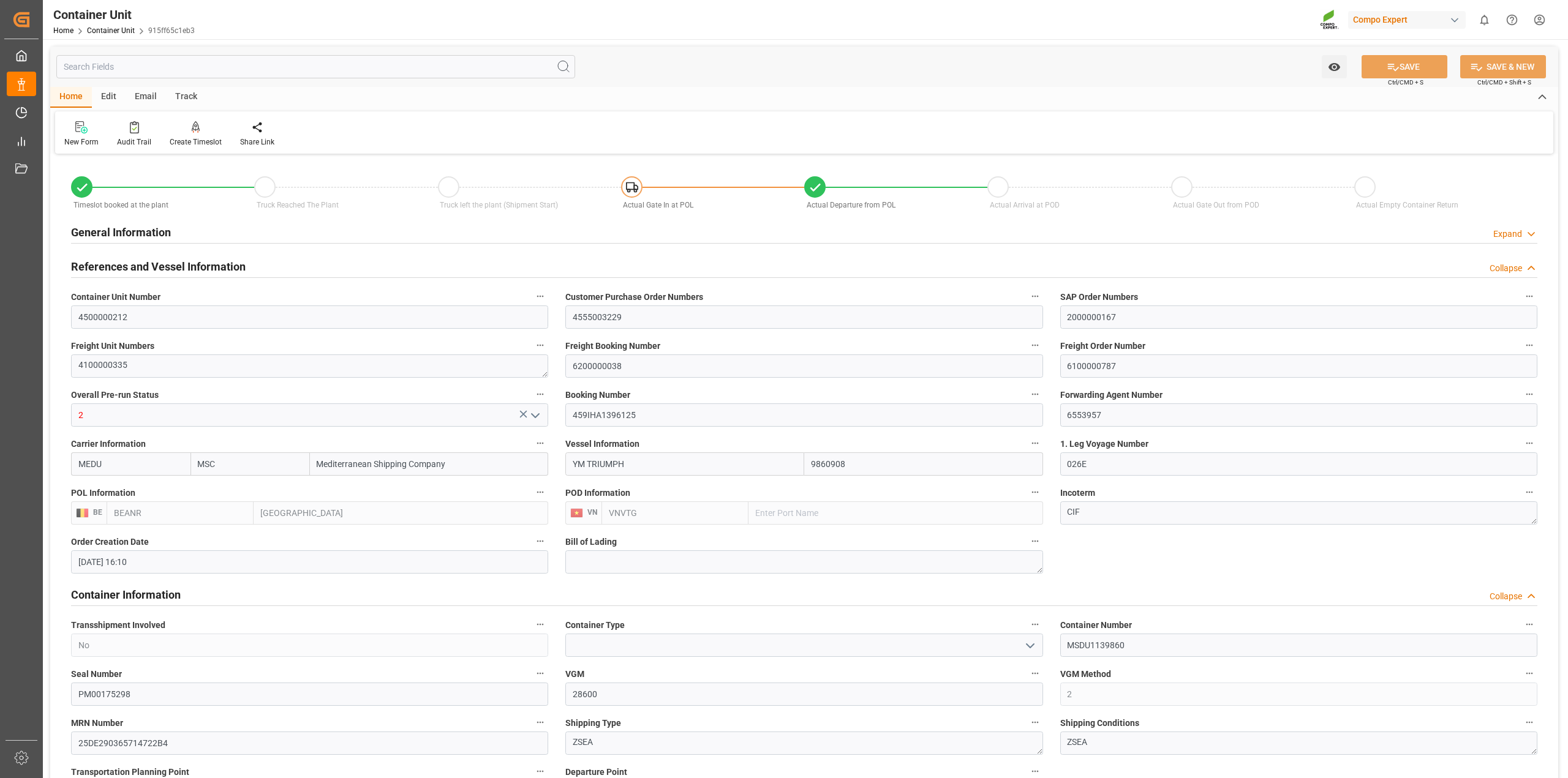
type input "[DATE] 00:02"
type input "[DATE] 00:01"
type input "[DATE] 12:00"
type input "[DATE] 00:00"
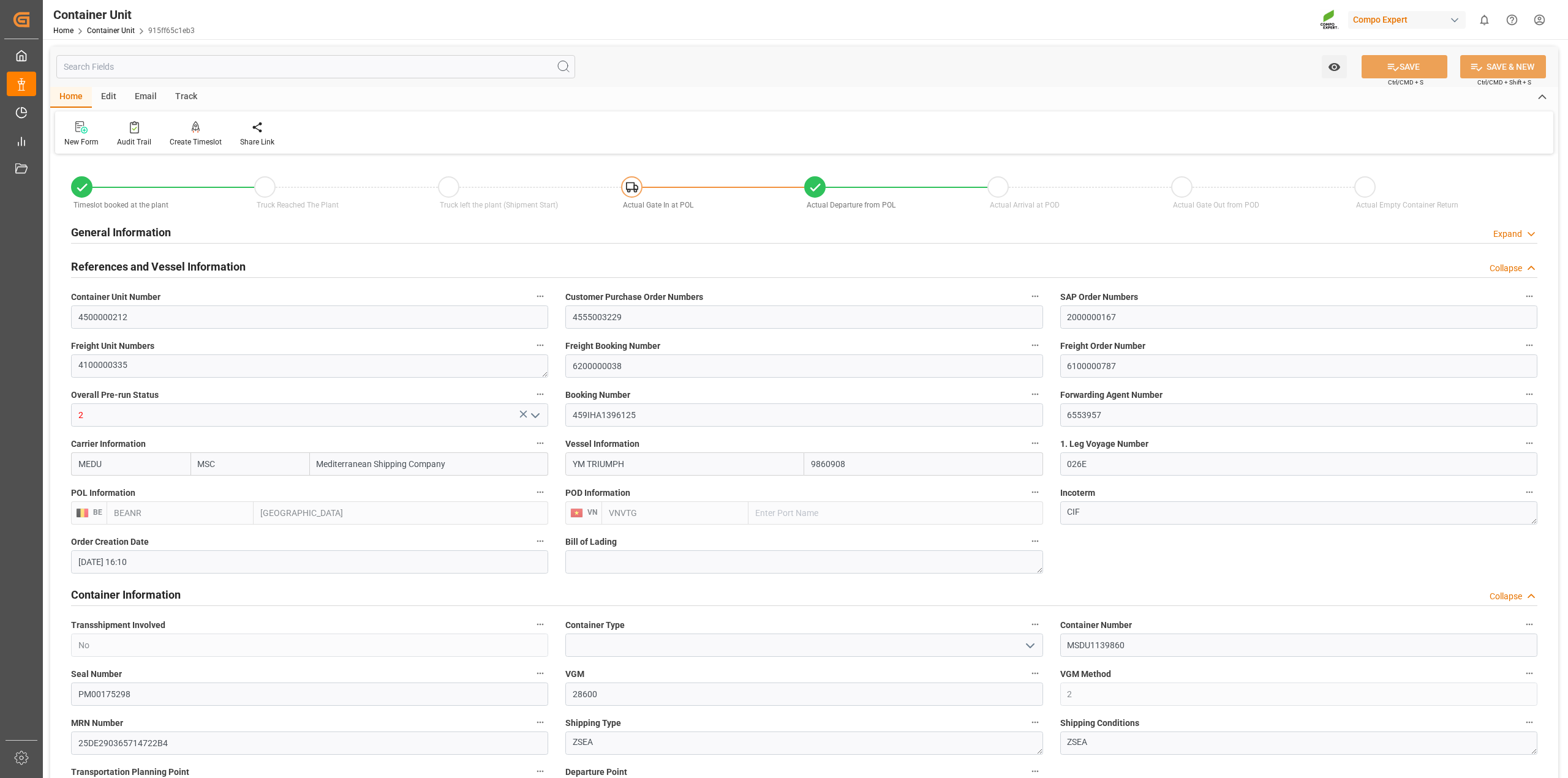
type input "[DATE] 12:00"
type input "MSC"
type input "Mediterranean Shipping Company"
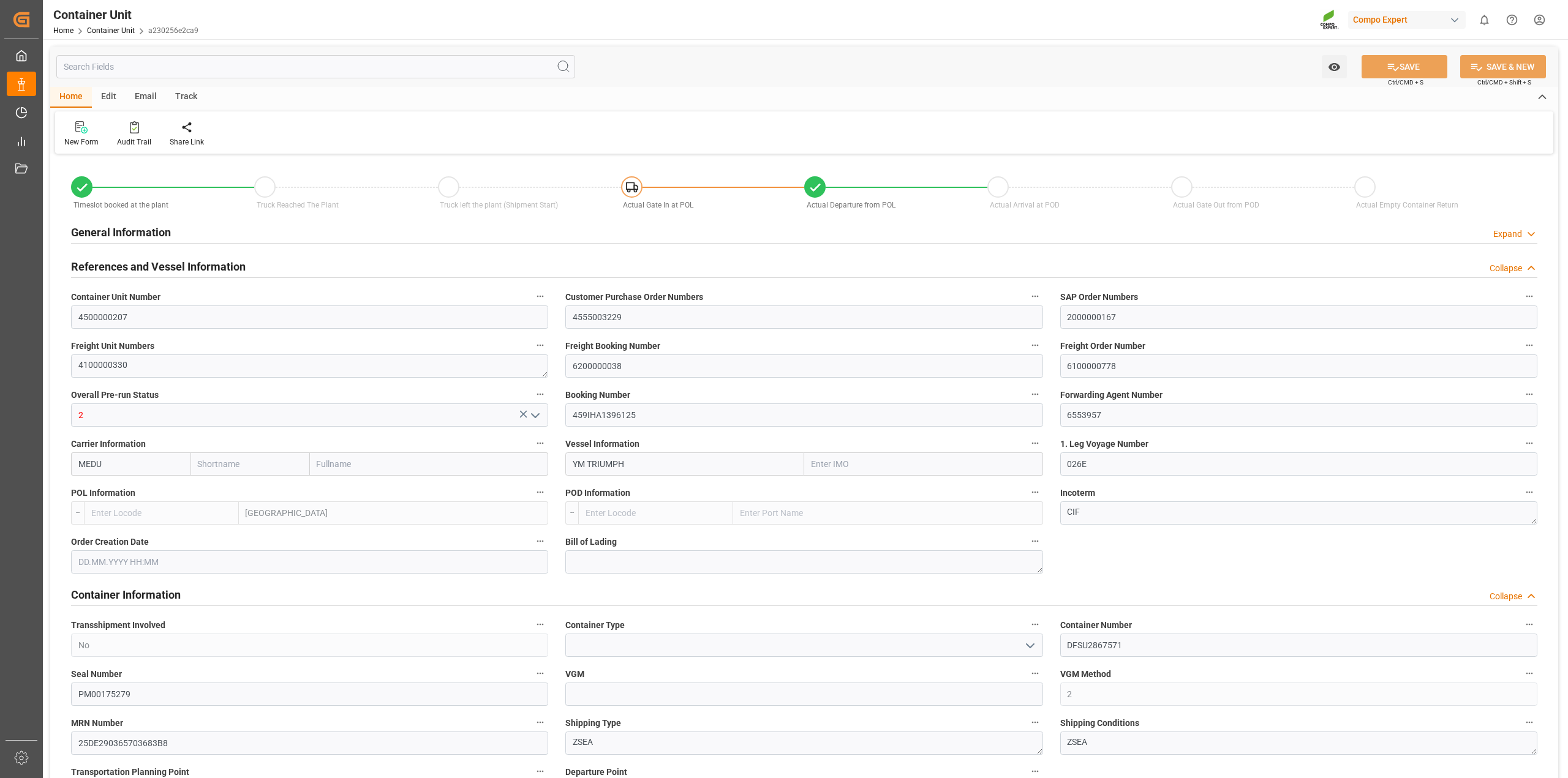
type input "9860908"
type input "BEANR"
type input "VNVTG"
type input "28700"
type input "0"
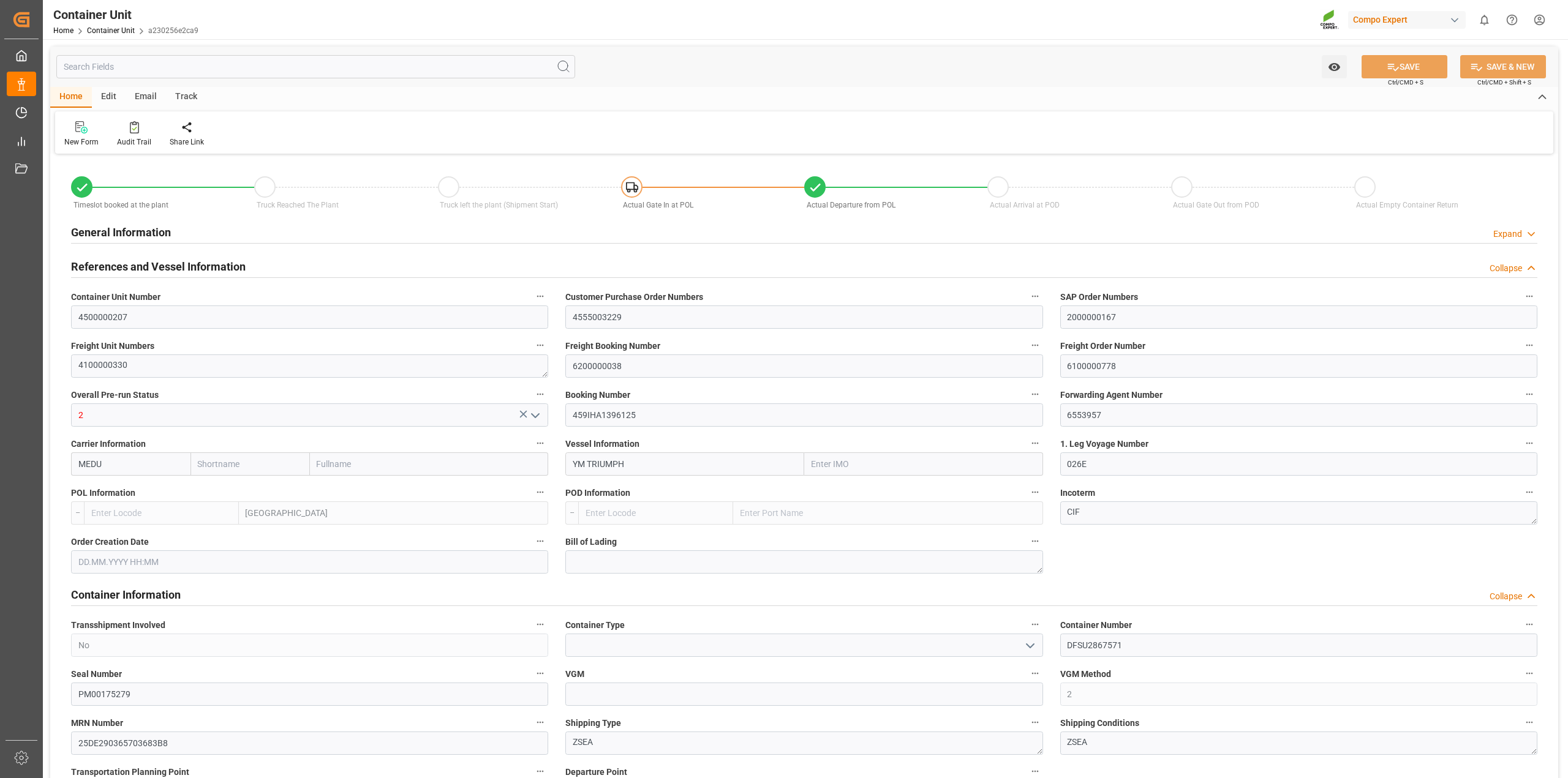
type input "0"
type input "79500"
type input "BEANR"
type input "VNVUT"
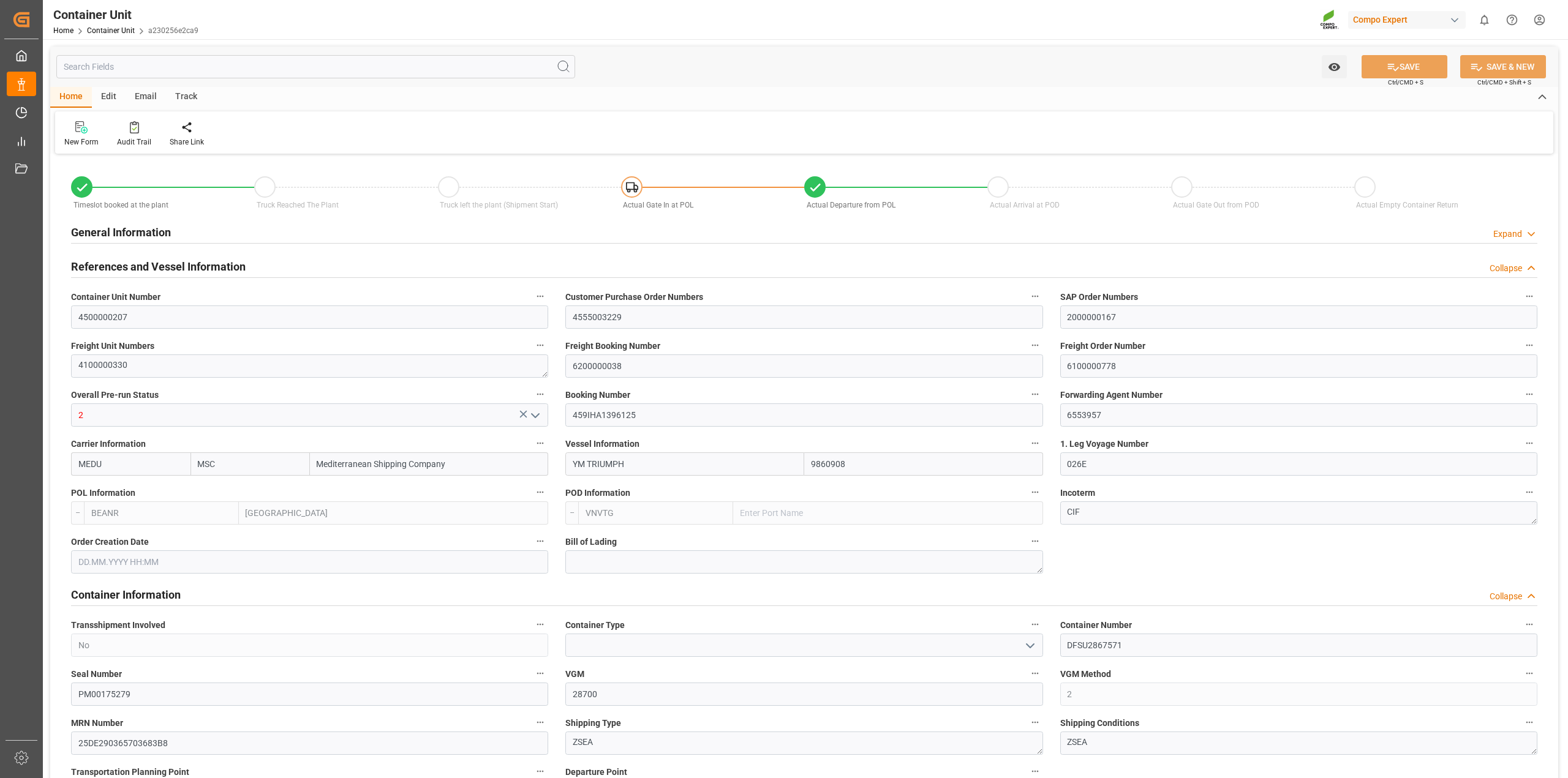
type input "[DATE] 16:07"
type input "[DATE]"
type input "[DATE] 12:00"
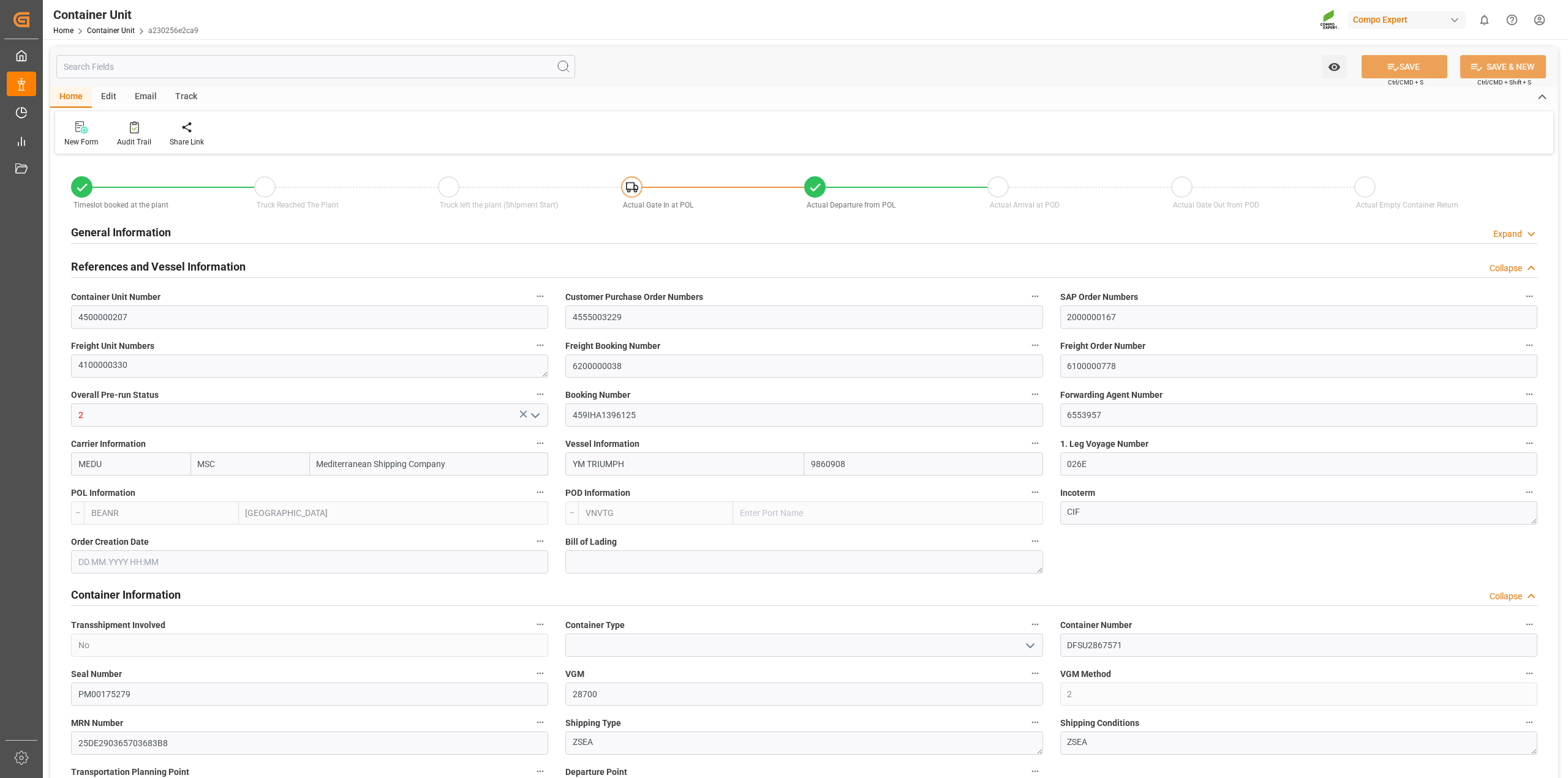
type input "[DATE] 12:00"
type input "[DATE] 00:02"
type input "[DATE] 00:01"
type input "[DATE] 12:00"
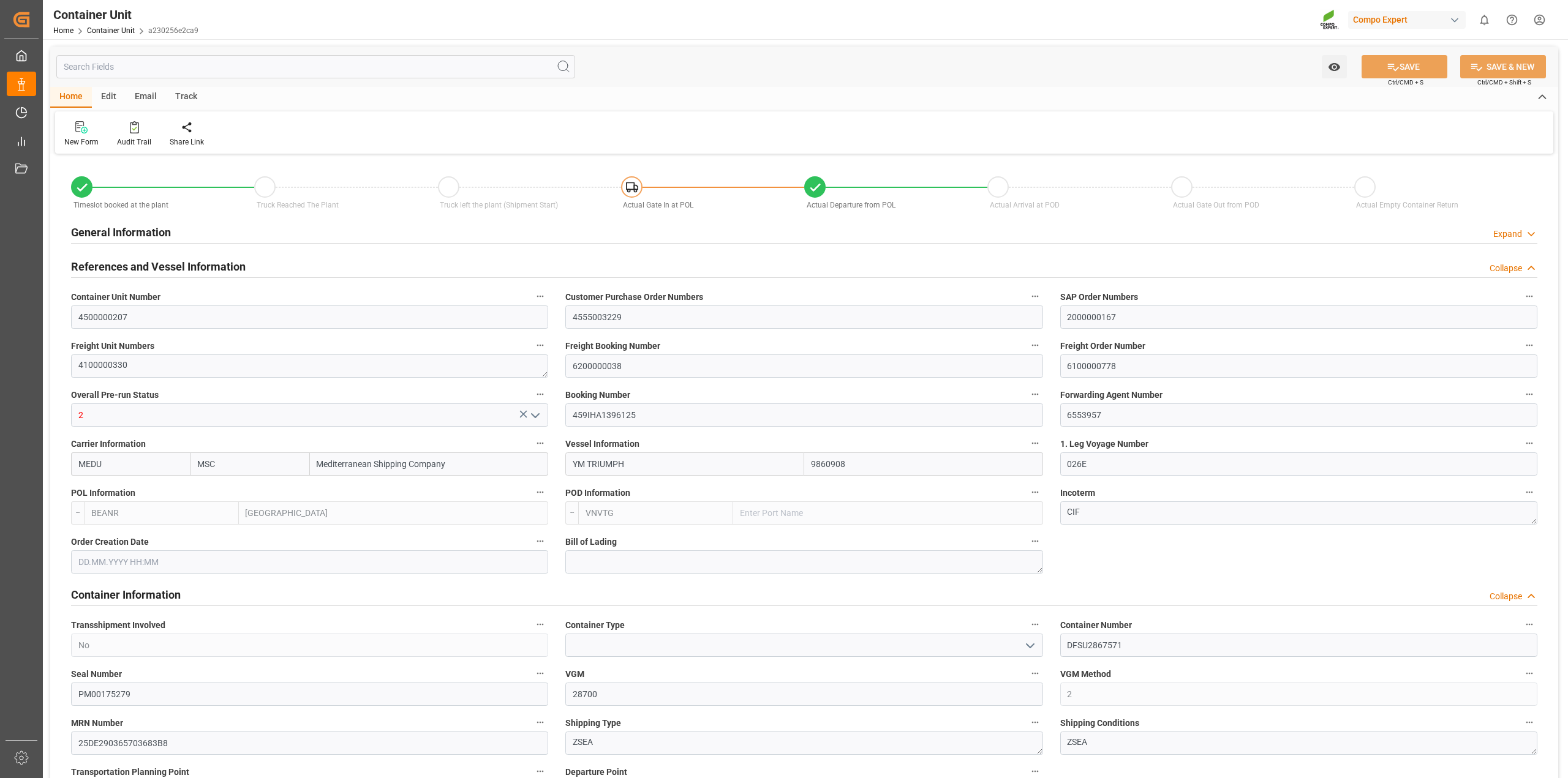
type input "[DATE] 12:00"
type input "[DATE] 00:00"
type input "[DATE] 12:00"
drag, startPoint x: 1130, startPoint y: 359, endPoint x: 933, endPoint y: 359, distance: 197.0
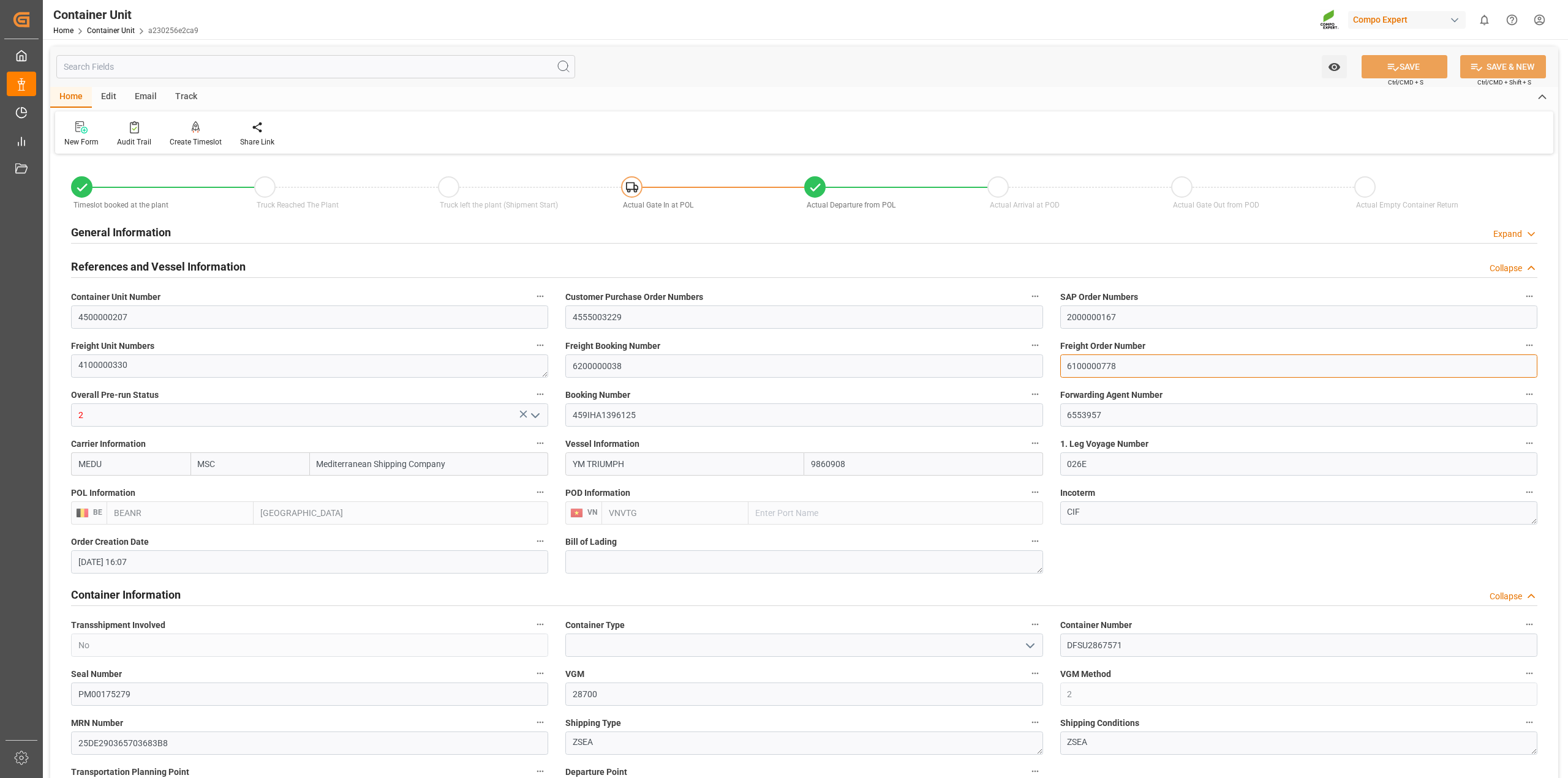
type input "MSC"
type input "Mediterranean Shipping Company"
type input "9860908"
type input "BEANR"
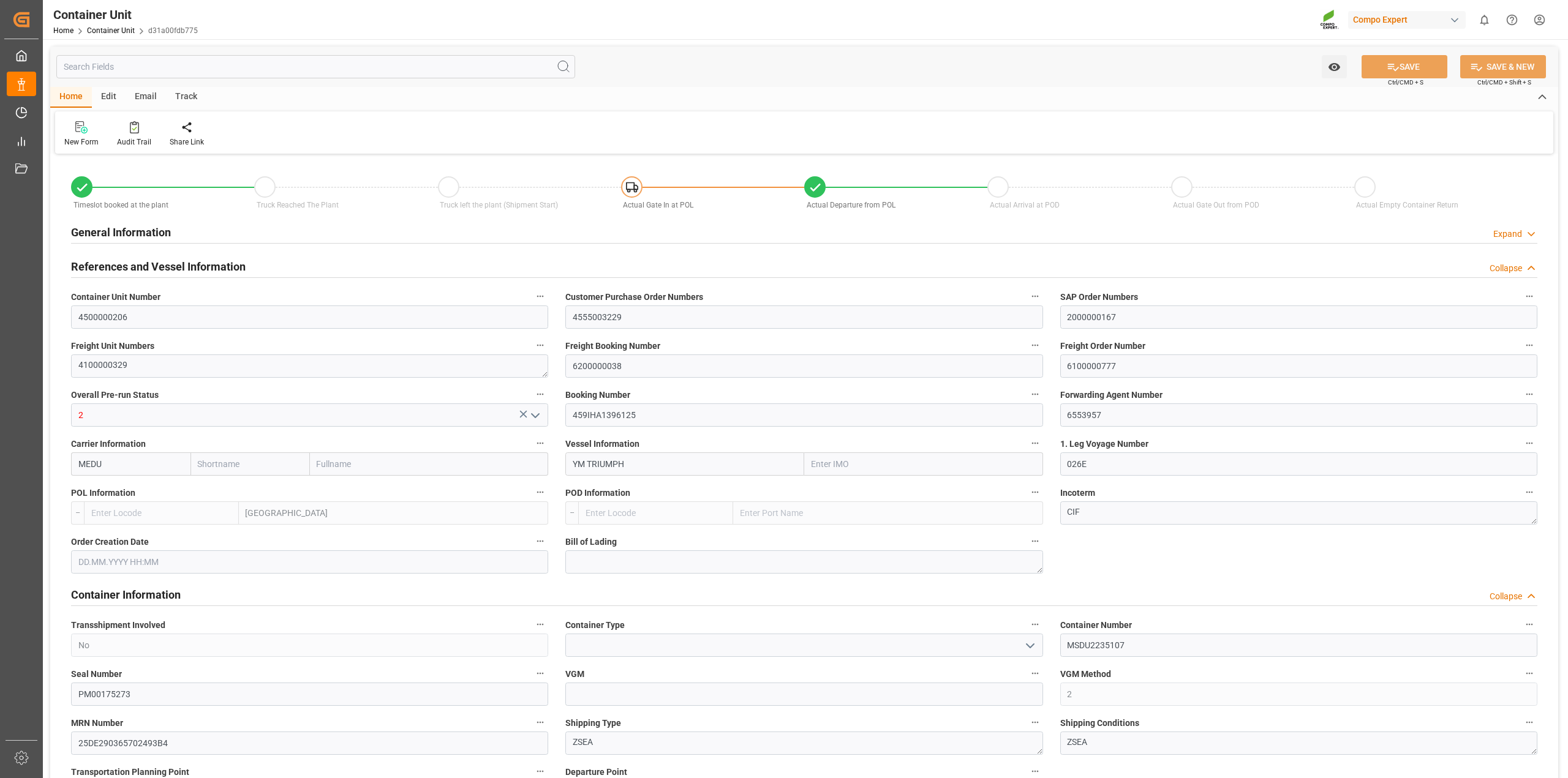
type input "VNVTG"
type input "28640"
type input "0"
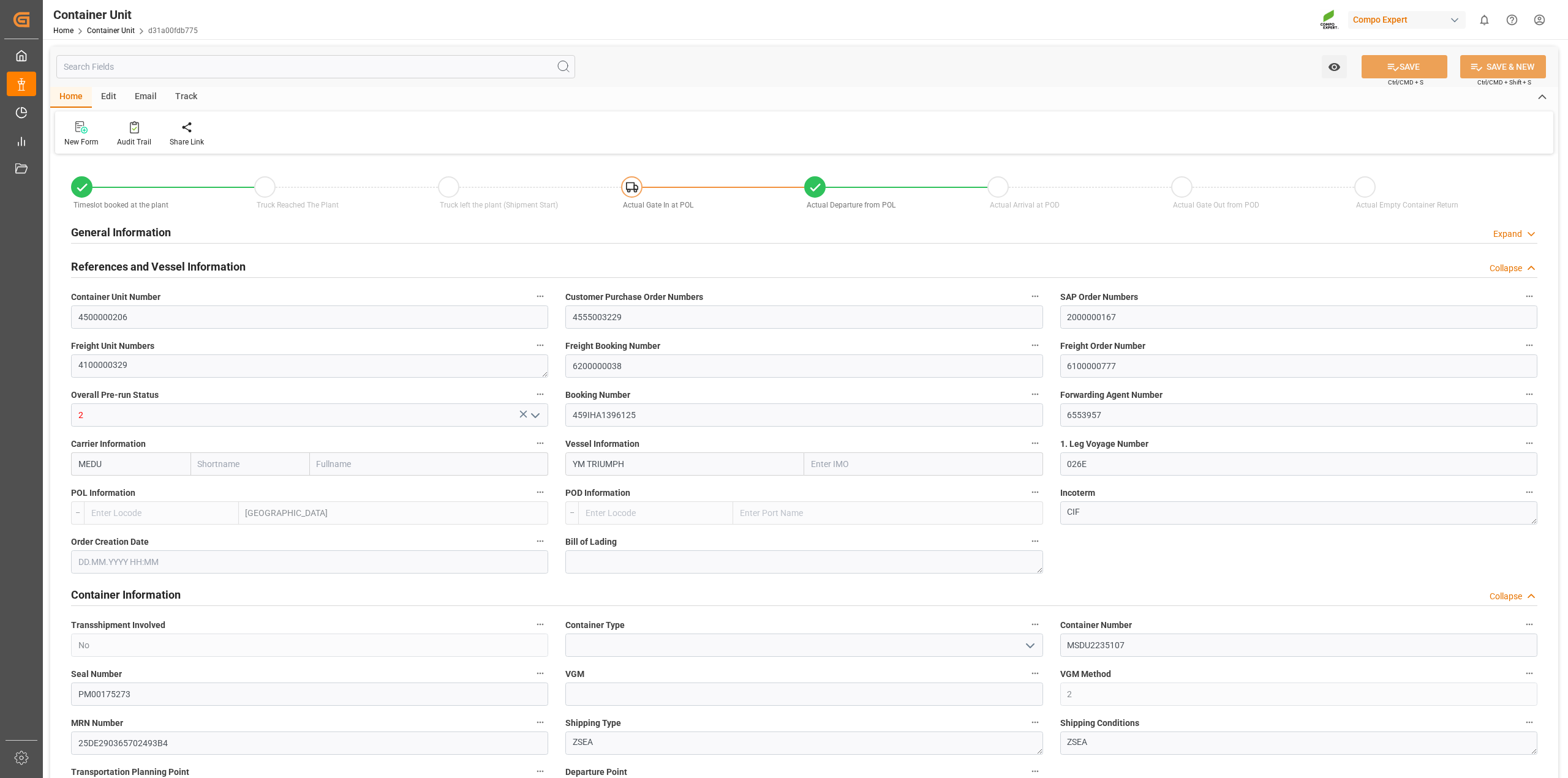
type input "53000"
type input "BEANR"
type input "VNVUT"
type input "[DATE] 16:07"
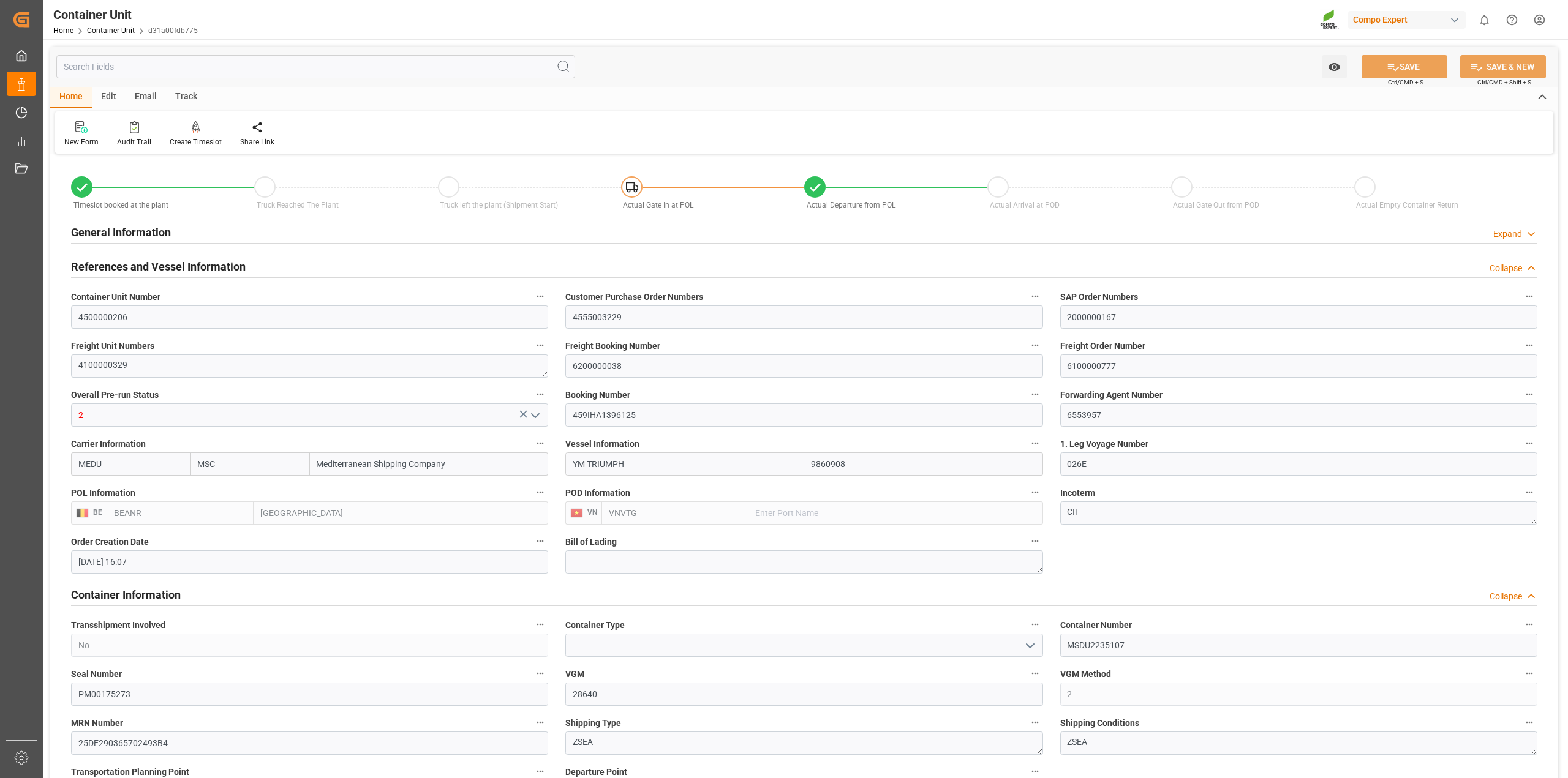
type input "[DATE]"
type input "[DATE] 12:00"
type input "[DATE] 00:02"
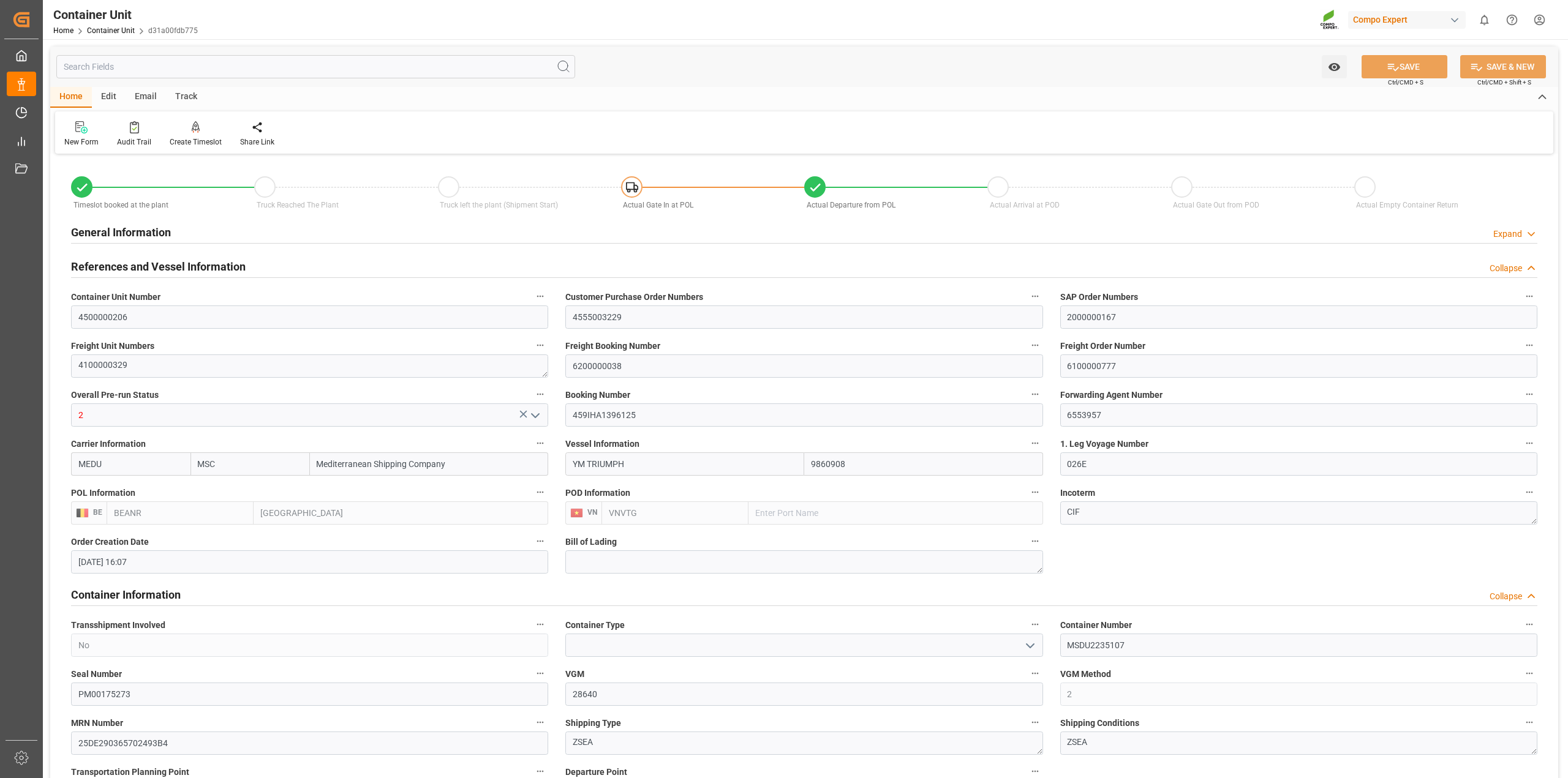
type input "[DATE] 00:02"
type input "[DATE] 00:01"
type input "[DATE] 12:00"
type input "[DATE] 00:00"
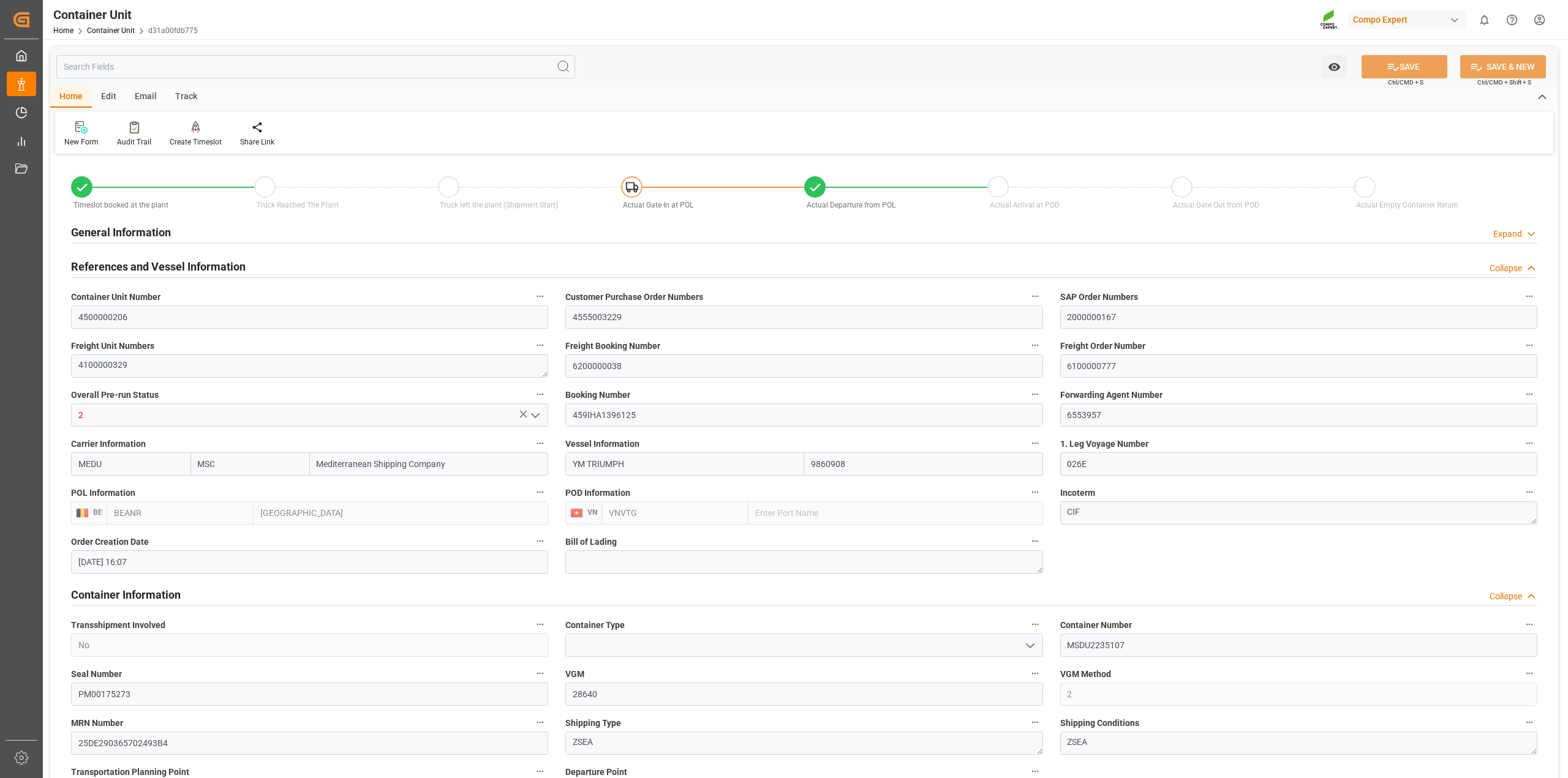
type input "[DATE] 12:00"
drag, startPoint x: 1127, startPoint y: 363, endPoint x: 1004, endPoint y: 371, distance: 123.3
type input "MSC"
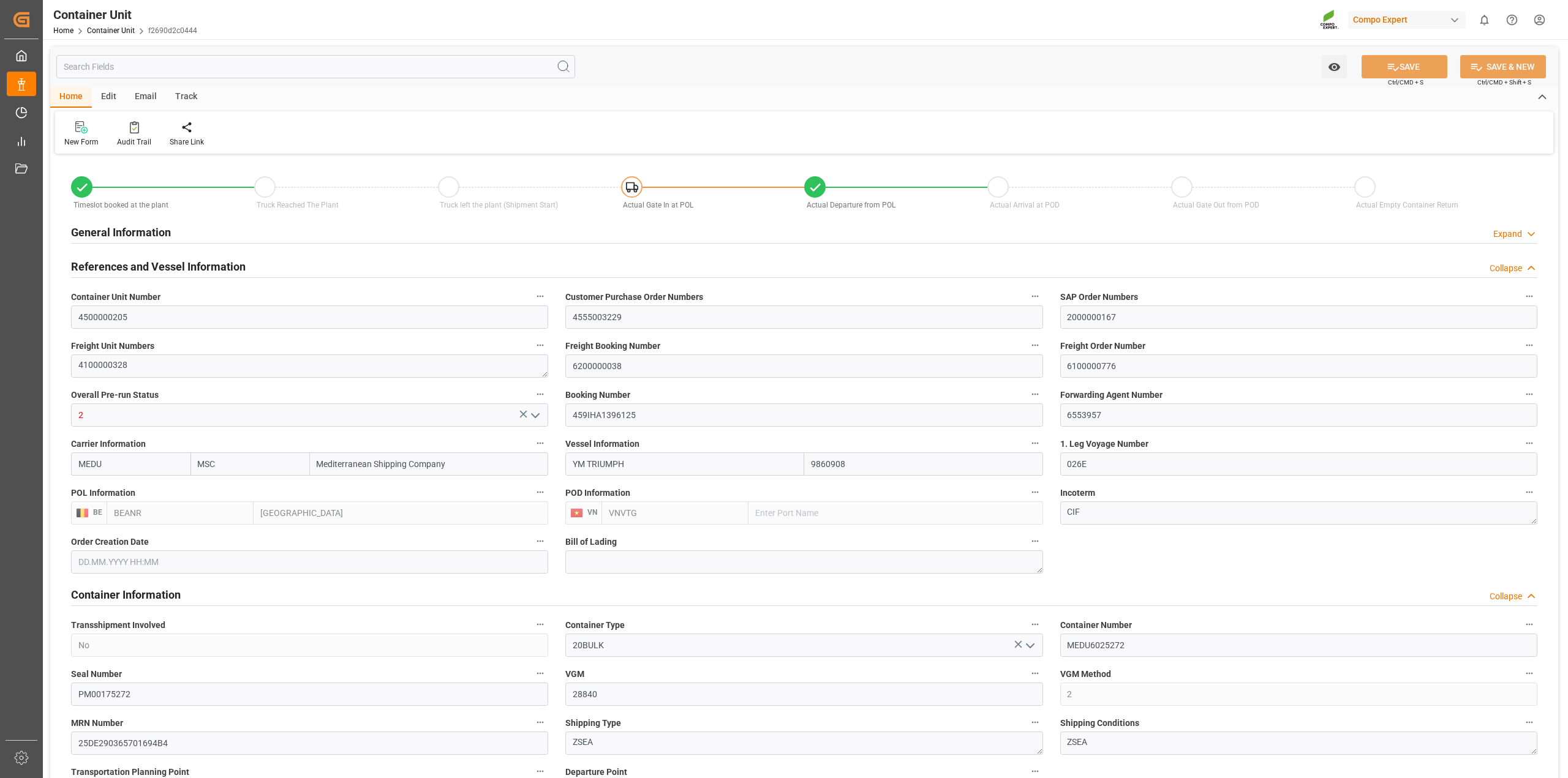
type input "Mediterranean Shipping Company"
type input "9860908"
type input "BEANR"
type input "VNVTG"
type input "28840"
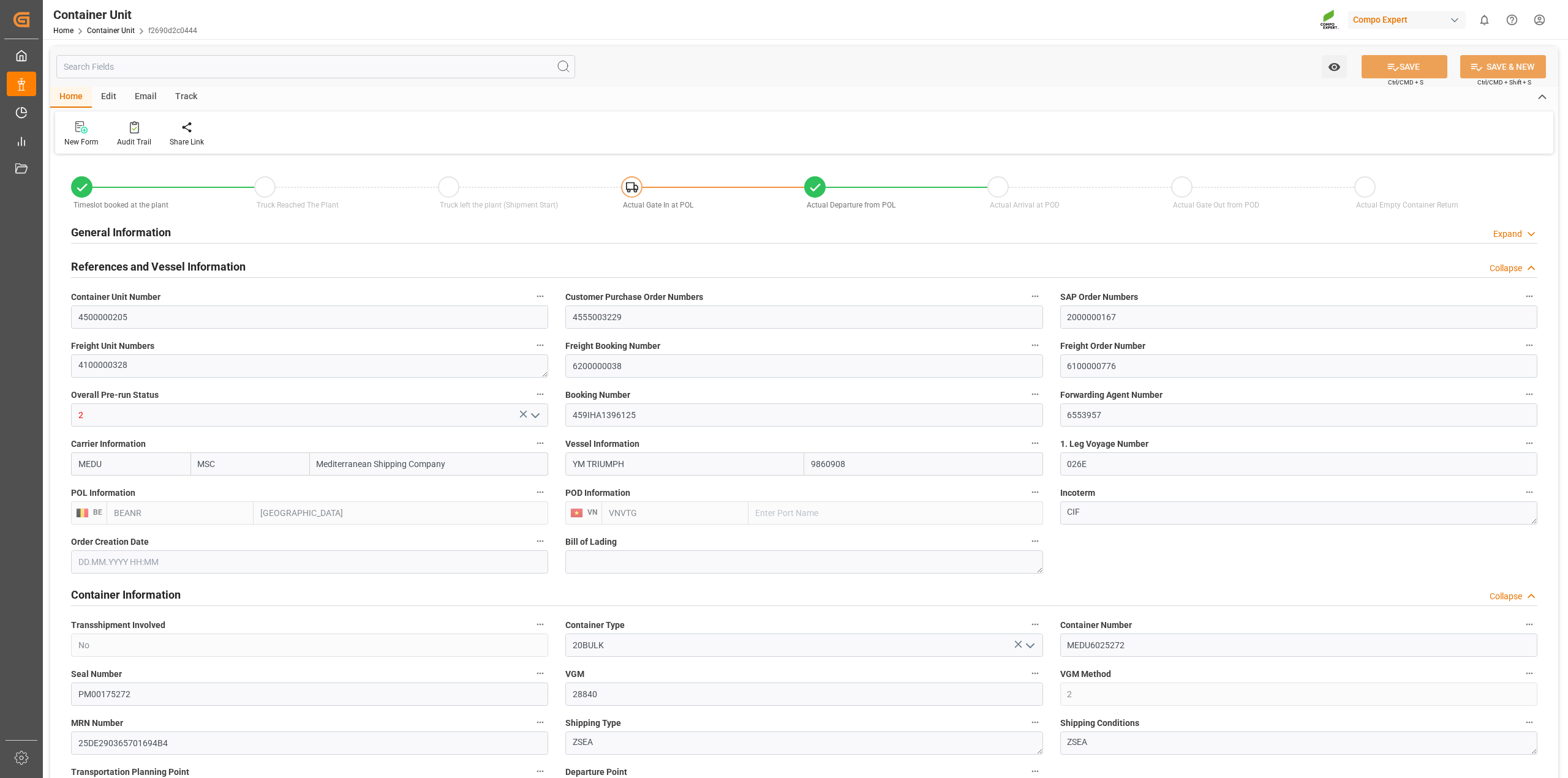
type input "0"
type input "79500"
type input "BEANR"
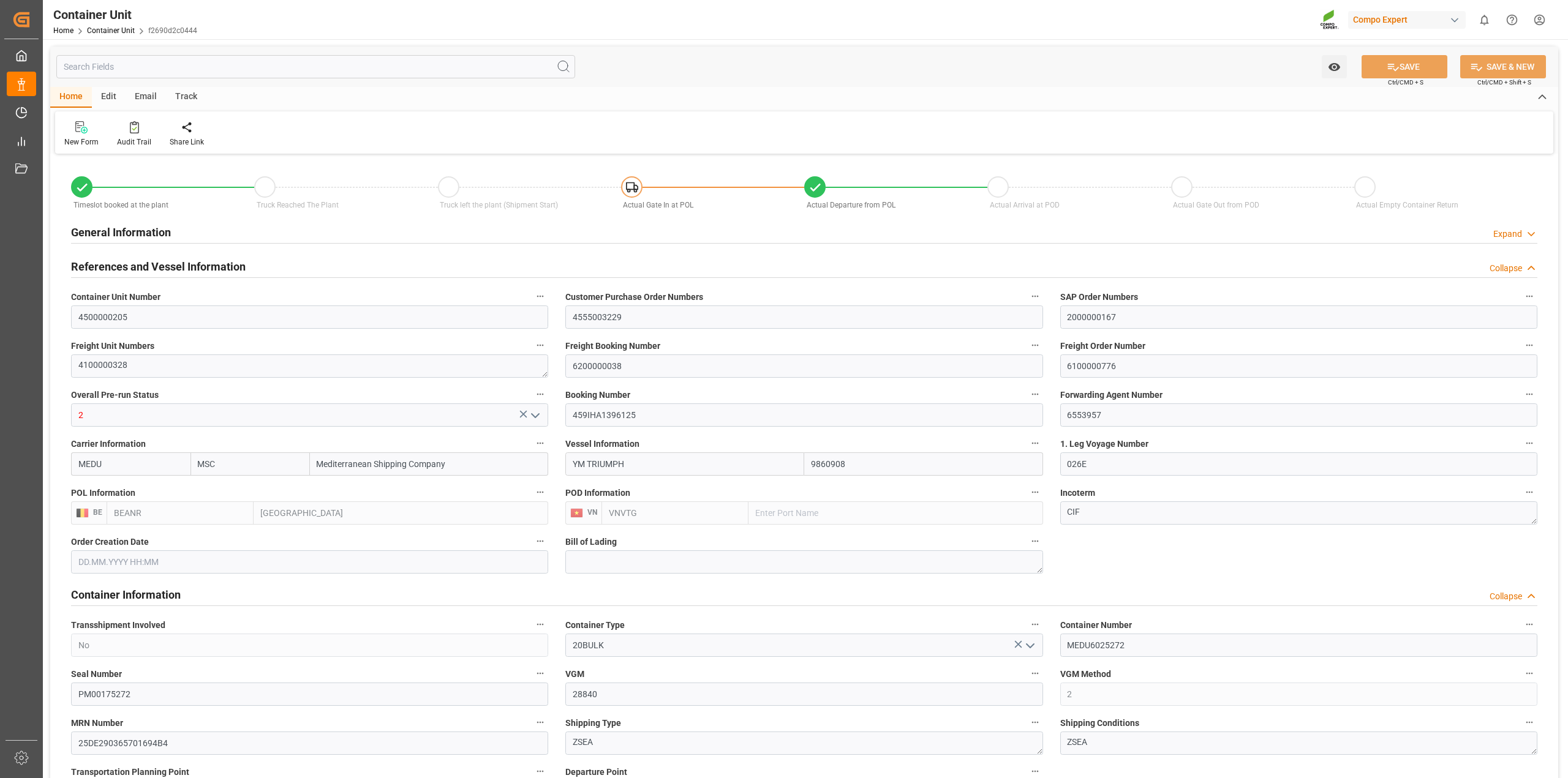
type input "VNVUT"
type input "[DATE] 16:06"
type input "[DATE]"
type input "[DATE] 12:00"
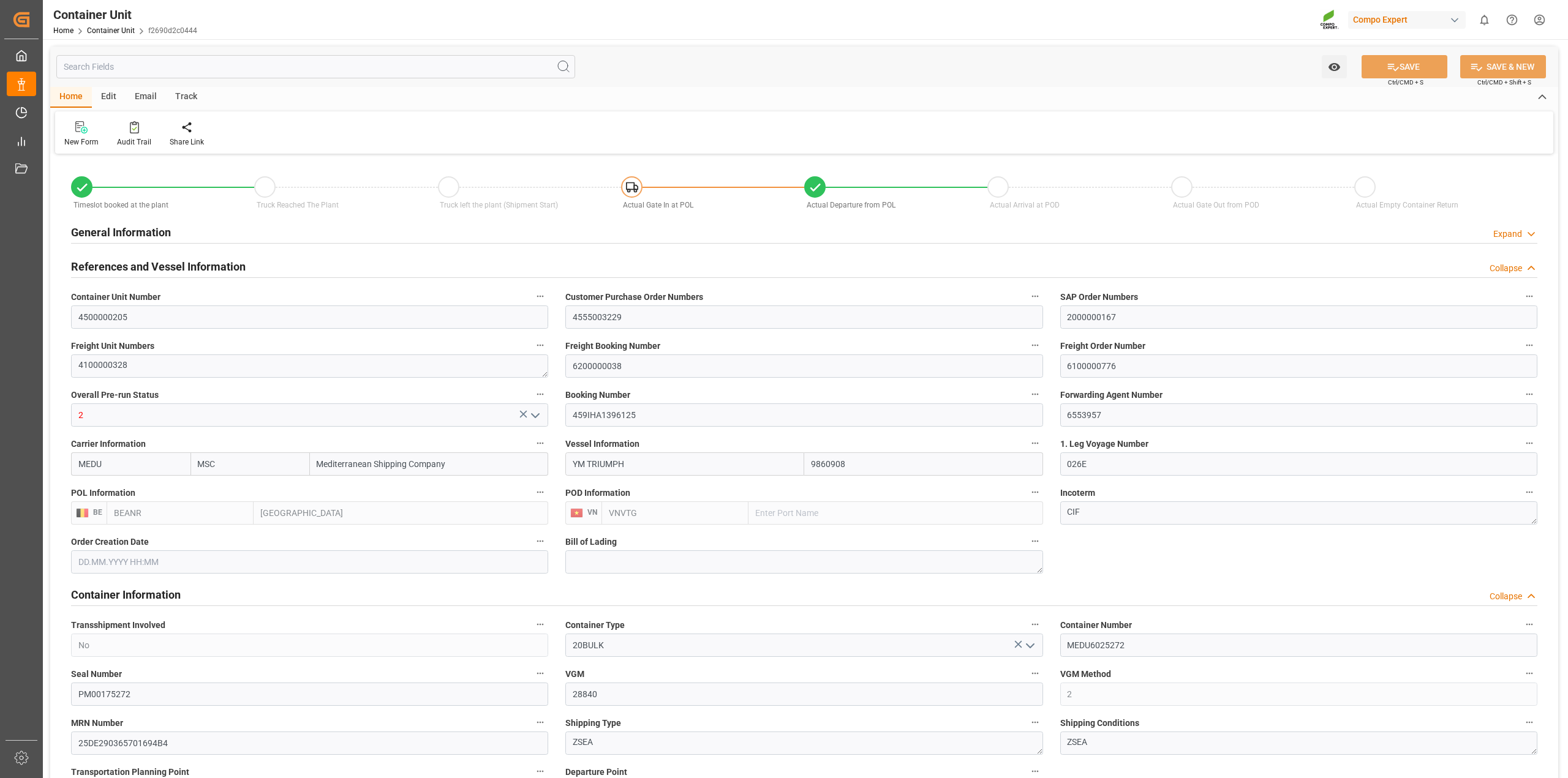
type input "[DATE] 12:00"
type input "[DATE] 00:02"
type input "[DATE] 00:01"
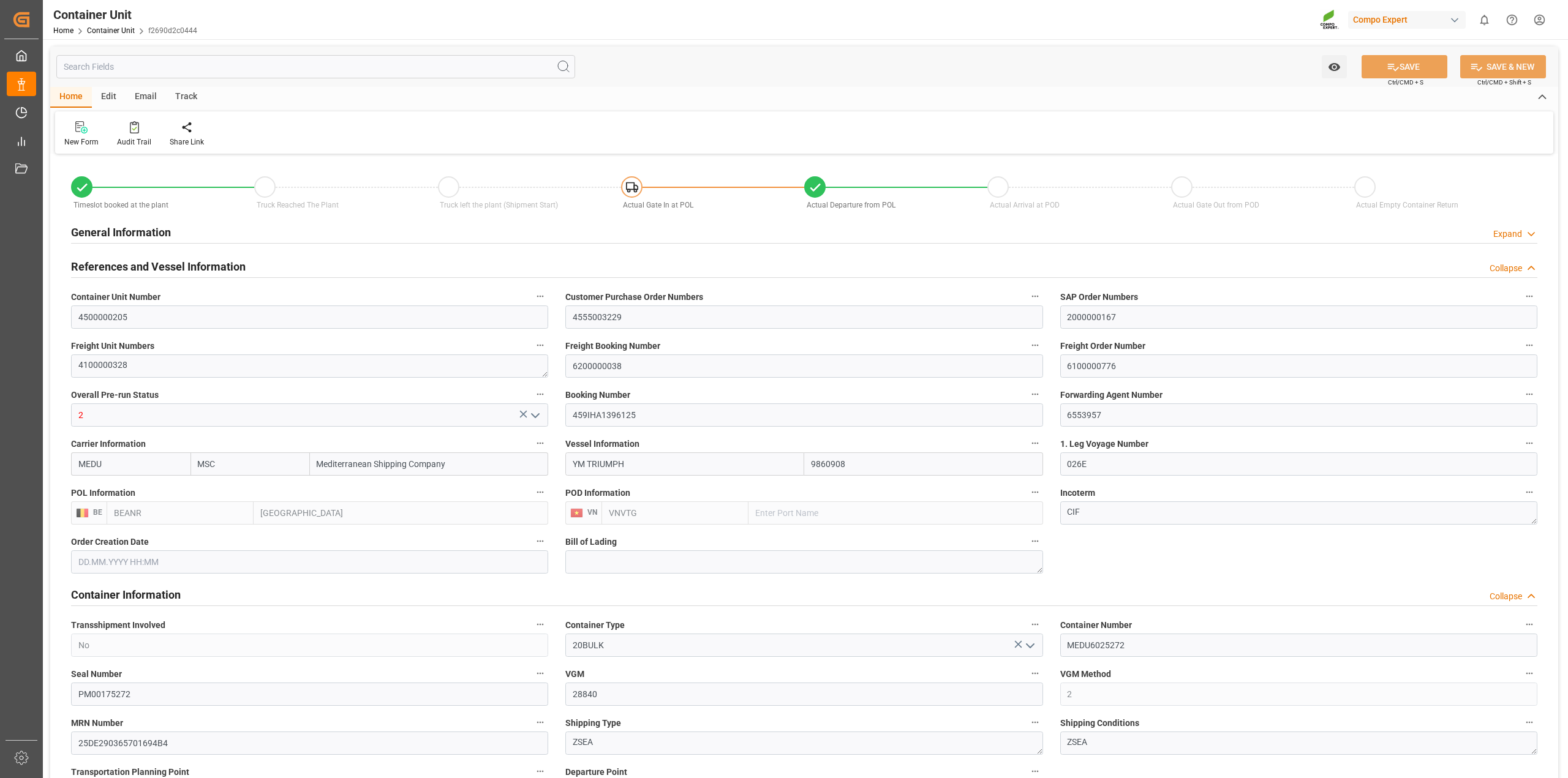
type input "[DATE] 12:00"
type input "09.08.2025 00:00"
type input "[DATE] 12:00"
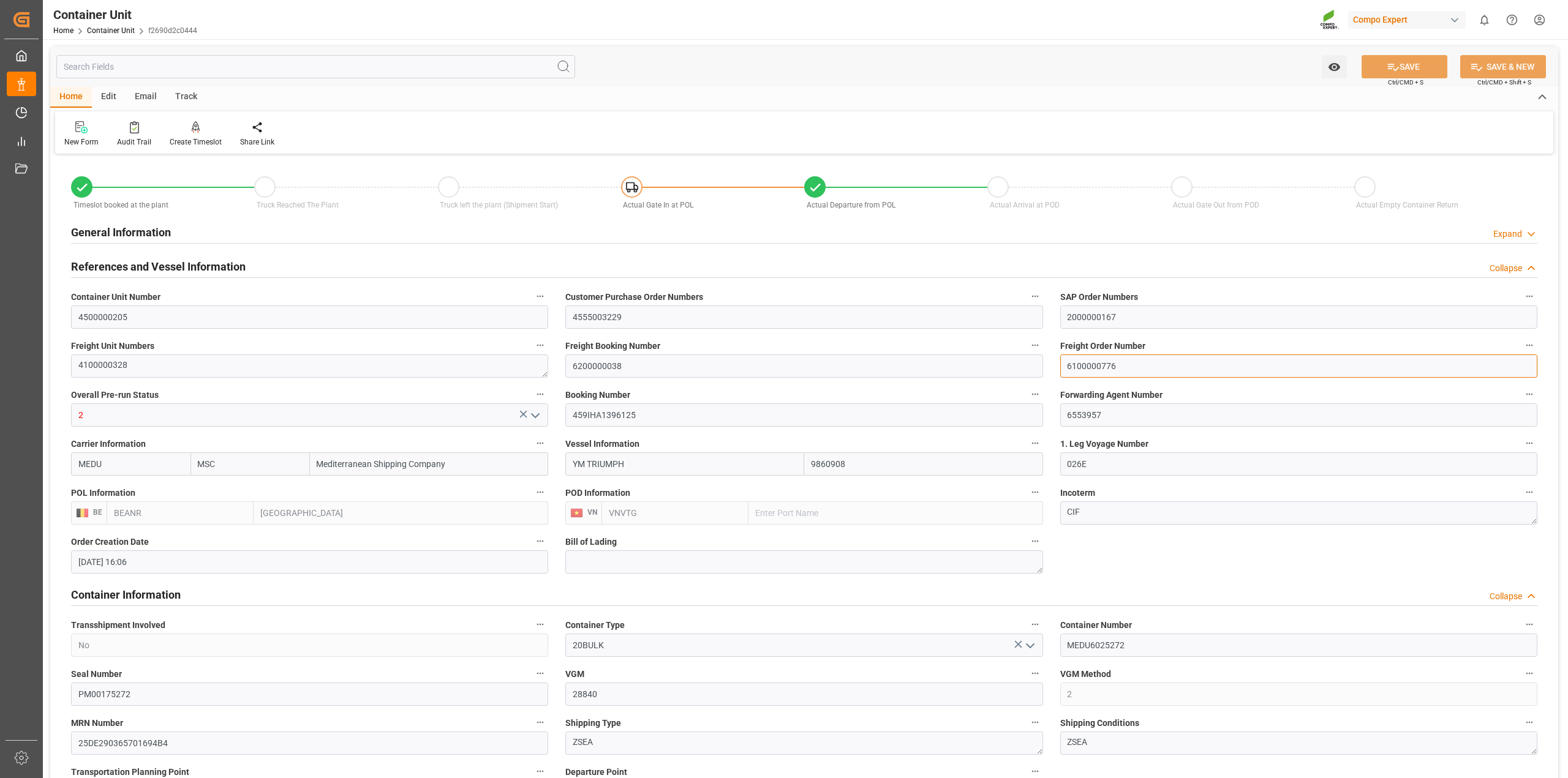
drag, startPoint x: 1126, startPoint y: 362, endPoint x: 987, endPoint y: 357, distance: 139.1
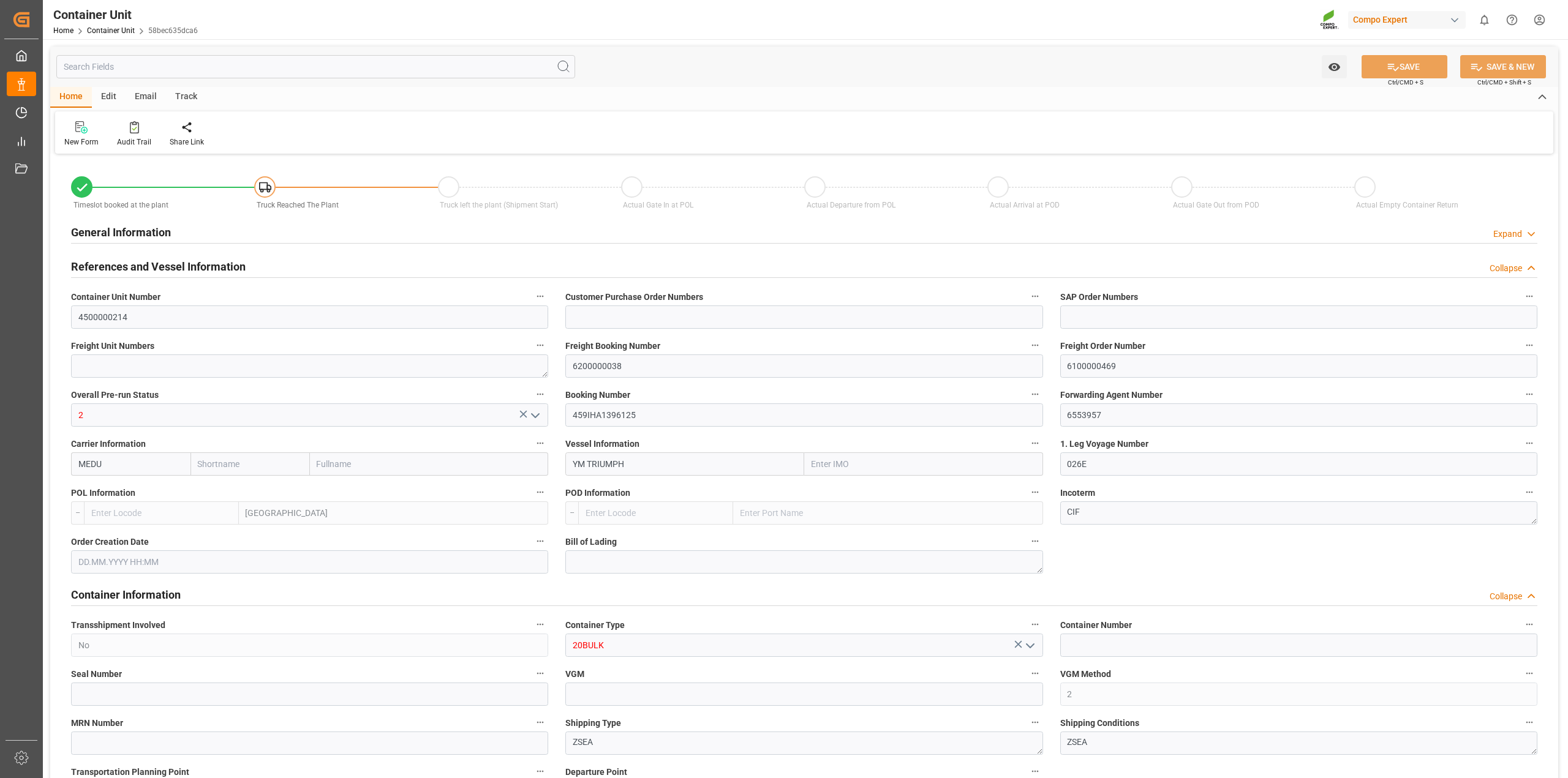
type input "MSC"
type input "Mediterranean Shipping Company"
type input "9860908"
type input "BEANR"
type input "VNVTG"
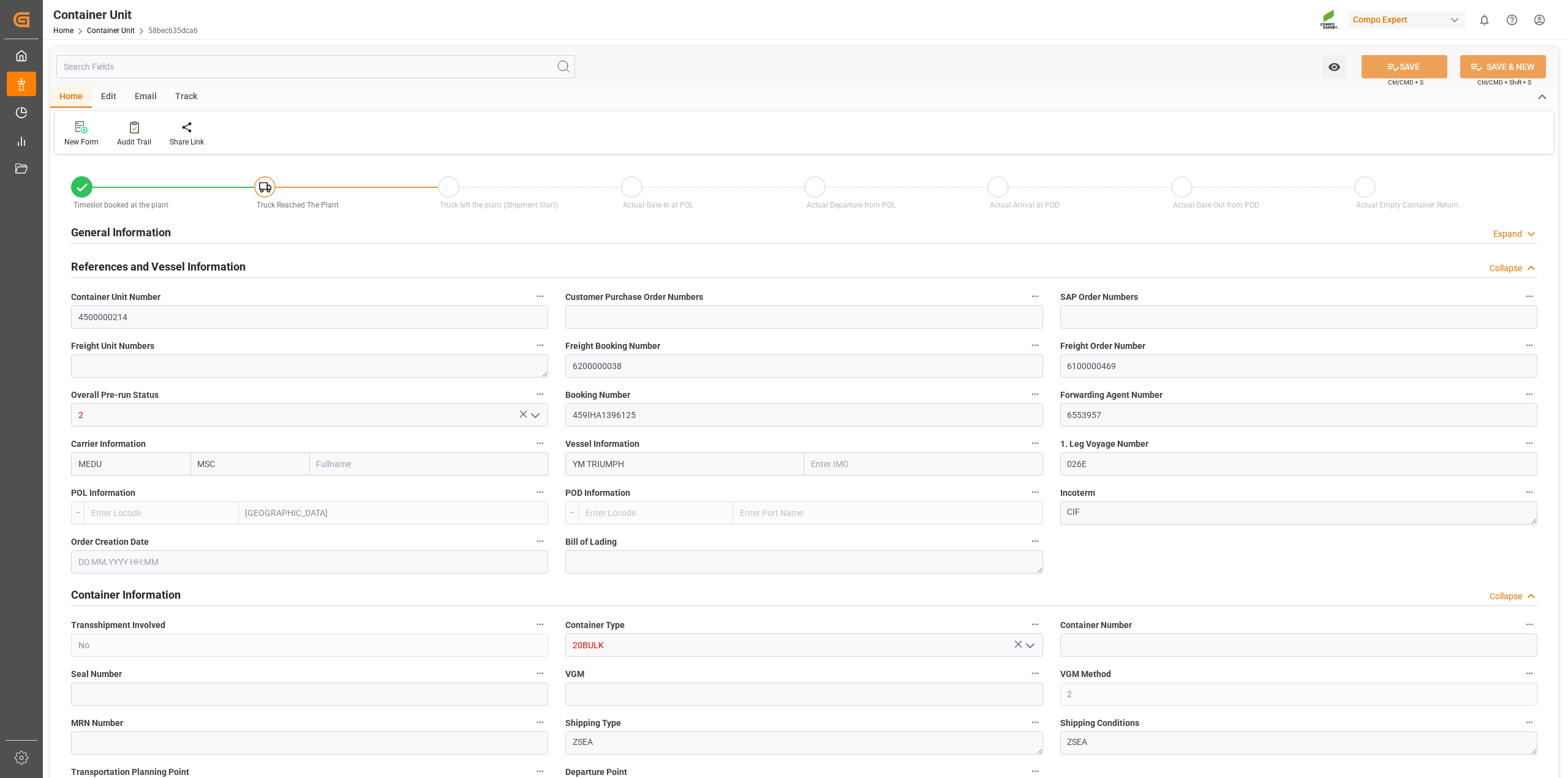
type input "12820"
type input "0"
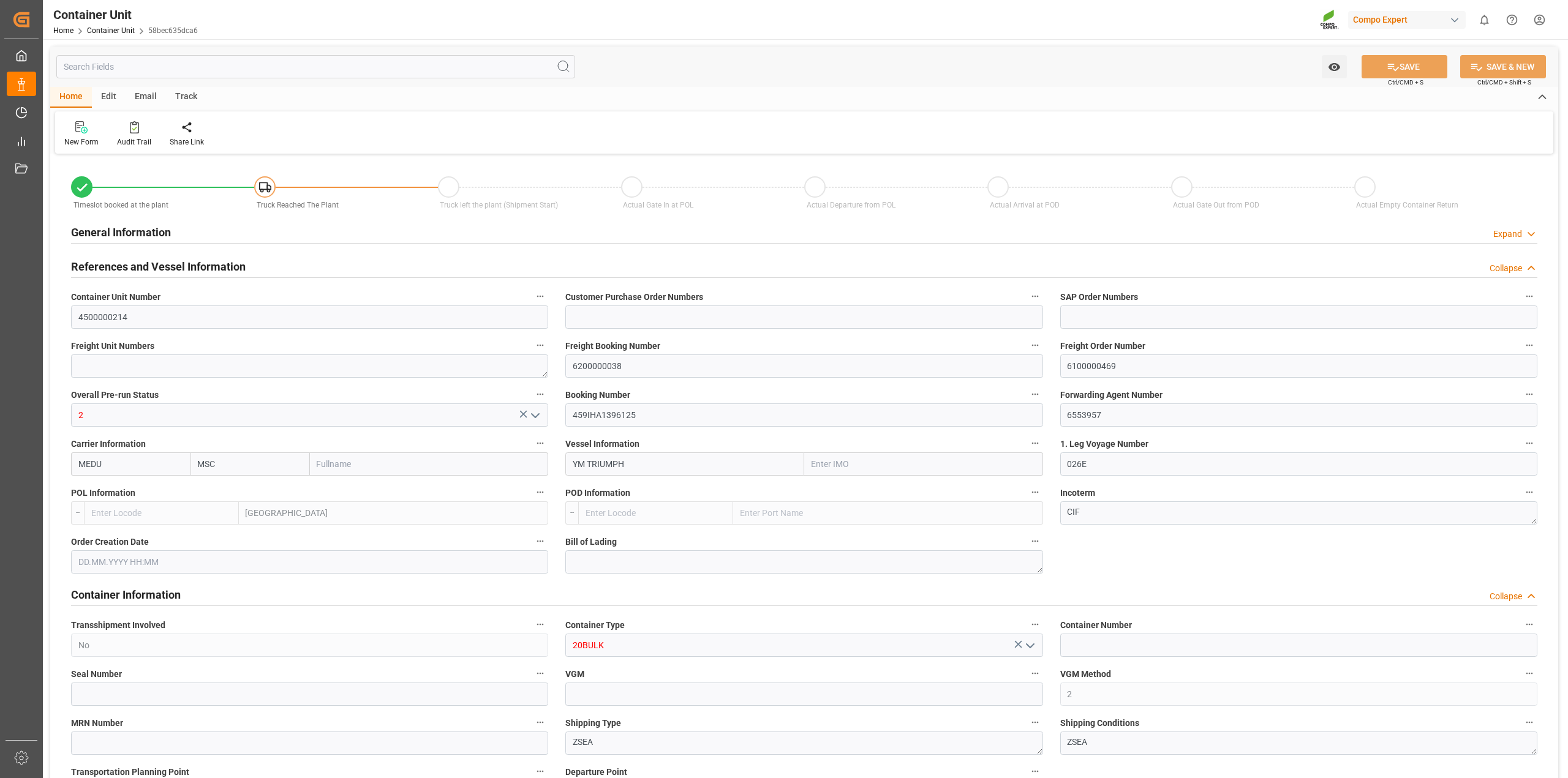
type input "BEANR"
type input "VNVUT"
type input "18.07.2025 11:13"
type input "01.08.2025"
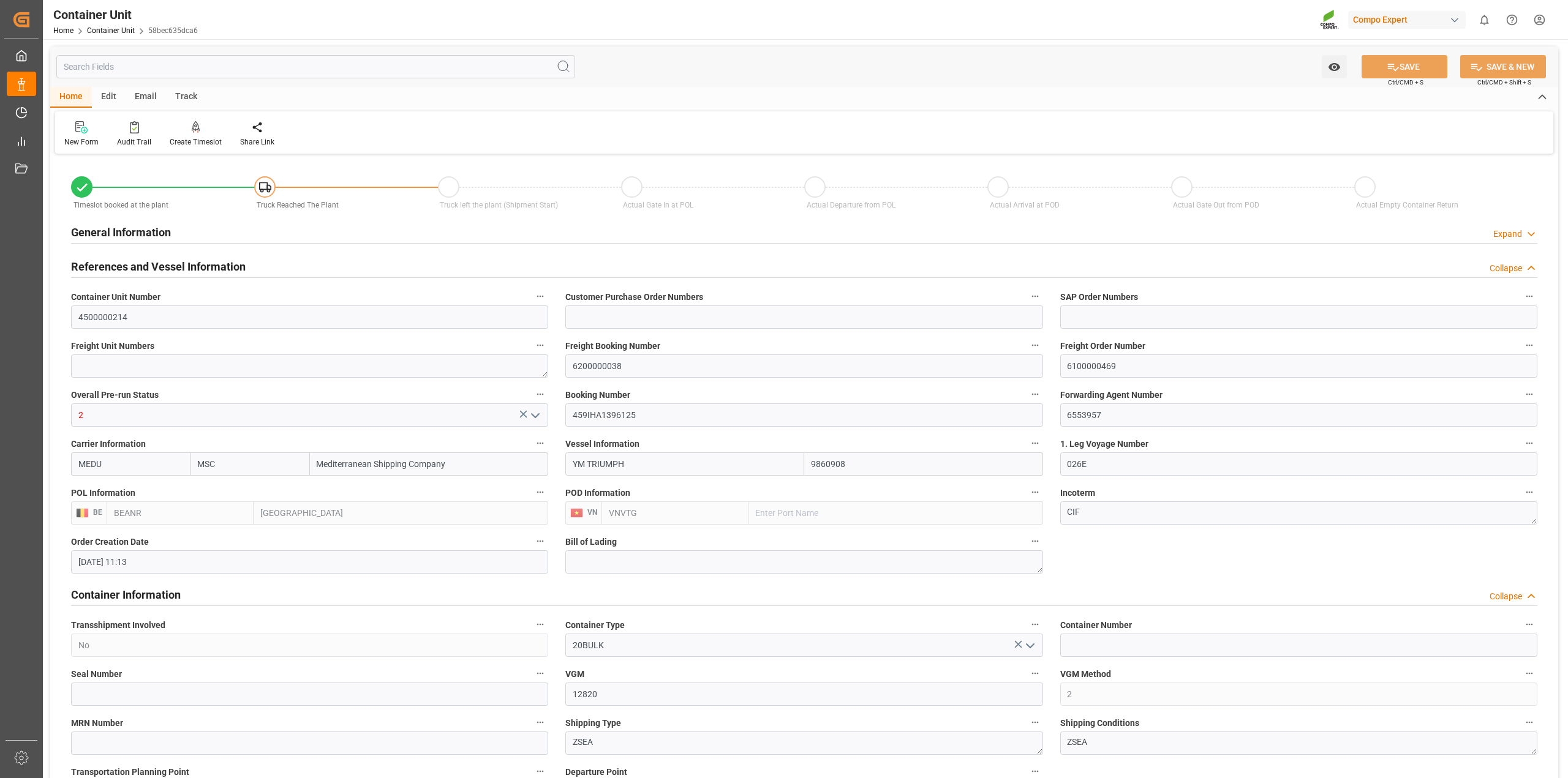
type input "[DATE] 12:00"
drag, startPoint x: 1138, startPoint y: 364, endPoint x: 993, endPoint y: 356, distance: 145.2
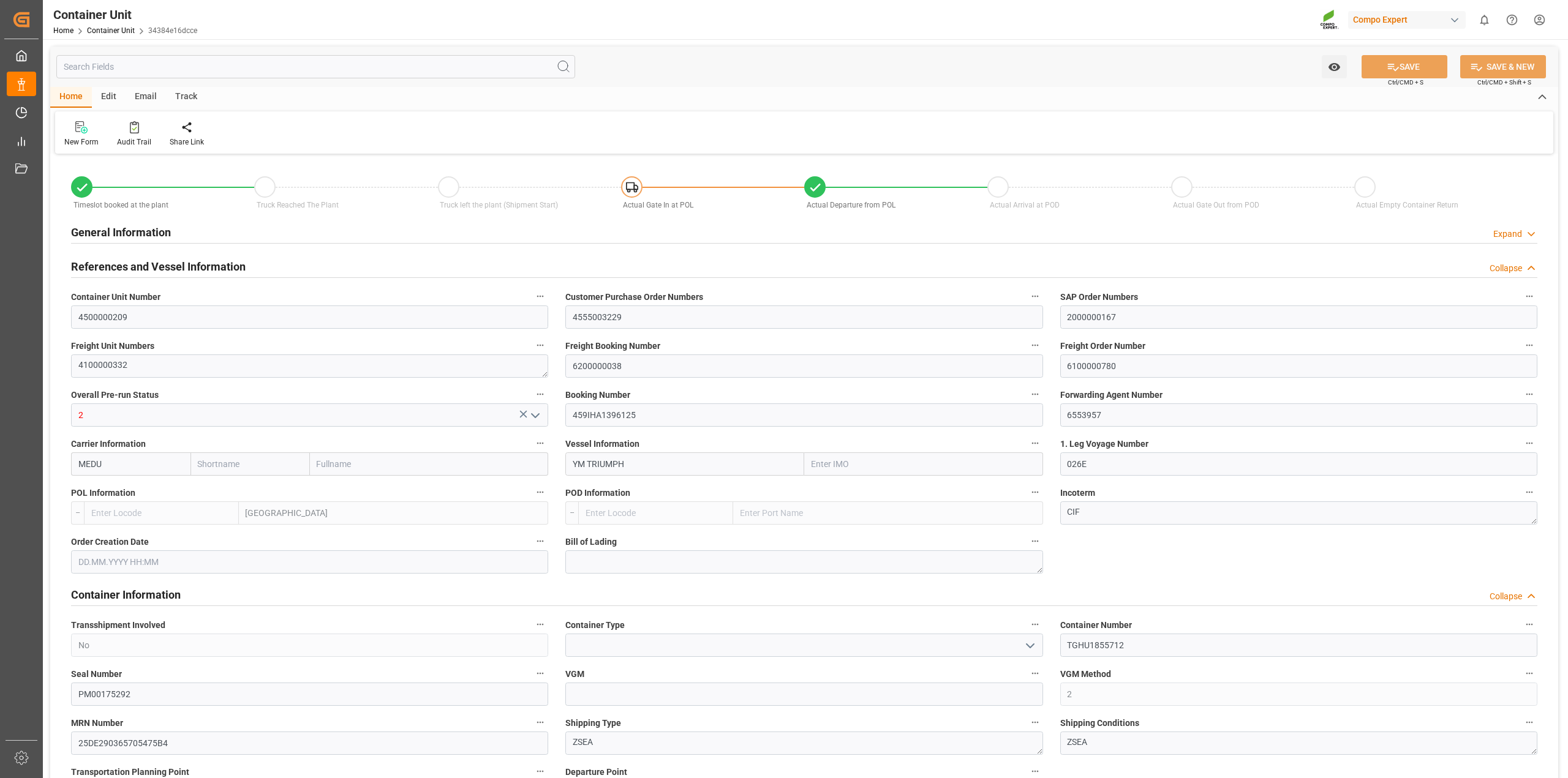
type input "MSC"
type input "Mediterranean Shipping Company"
type input "9860908"
type input "BEANR"
type input "VNVTG"
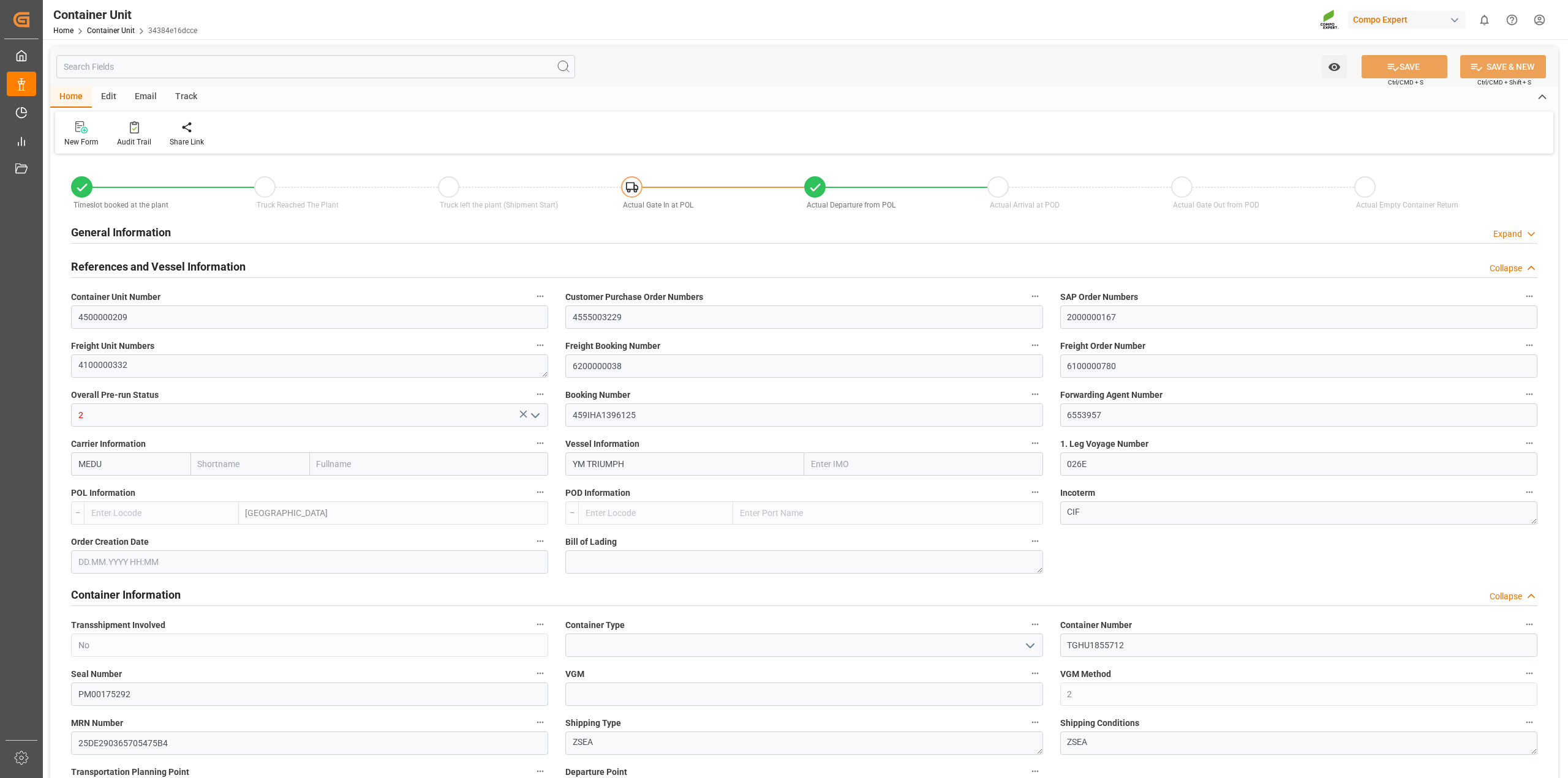
type input "28740"
type input "0"
type input "79500"
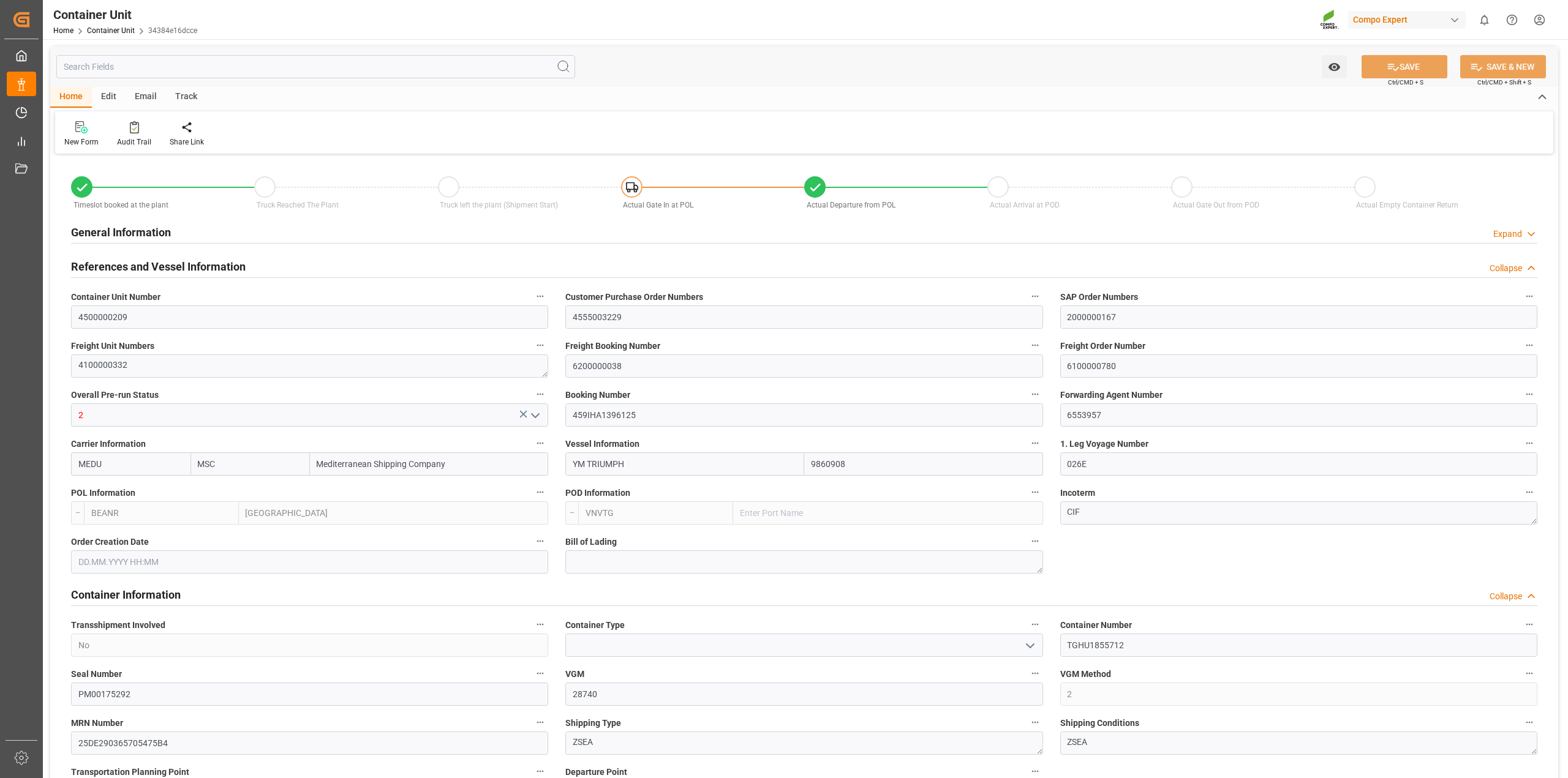
type input "BEANR"
type input "VNVUT"
type input "[DATE] 16:08"
type input "[DATE]"
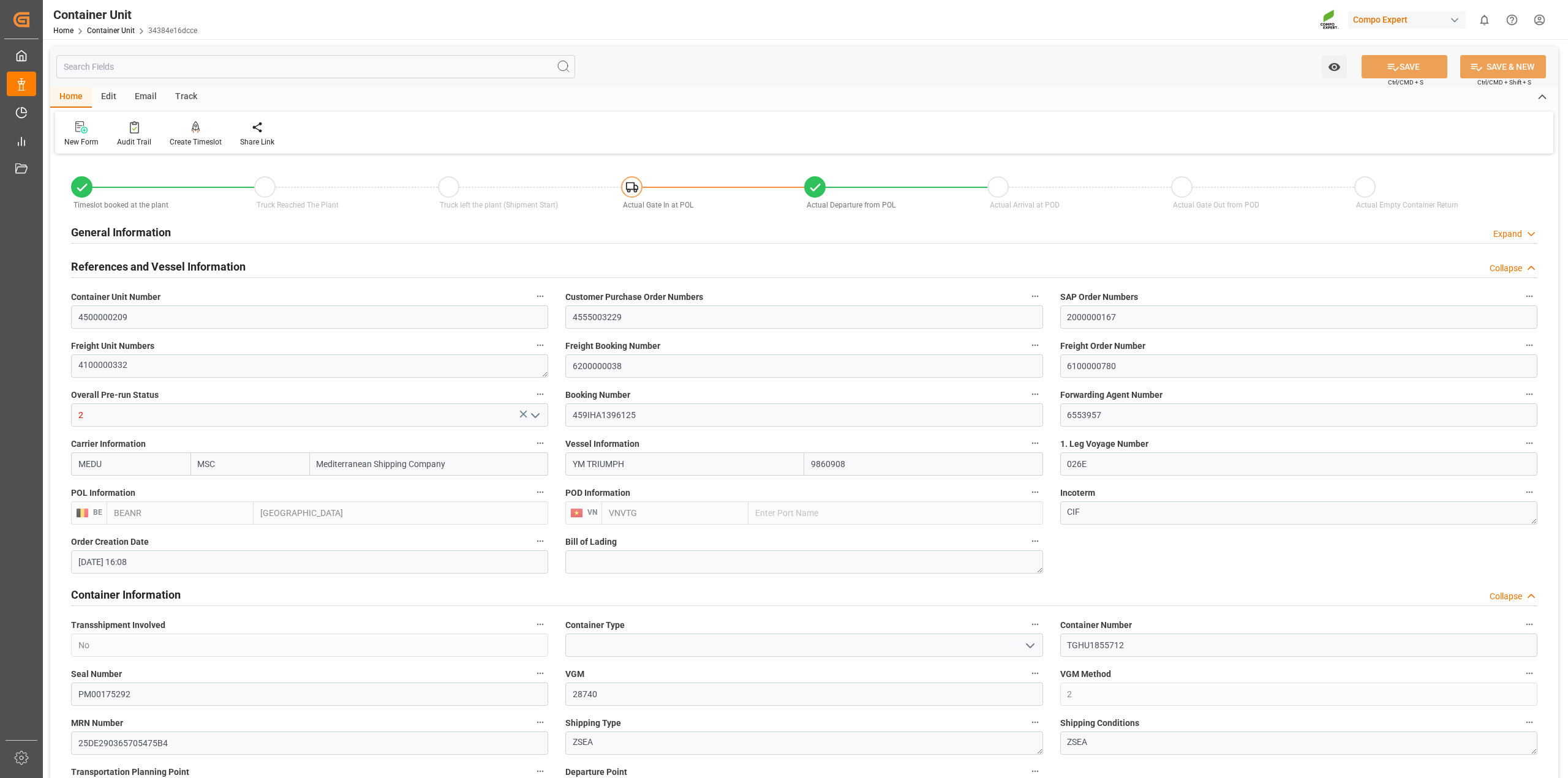
type input "[DATE] 12:00"
type input "[DATE] 00:02"
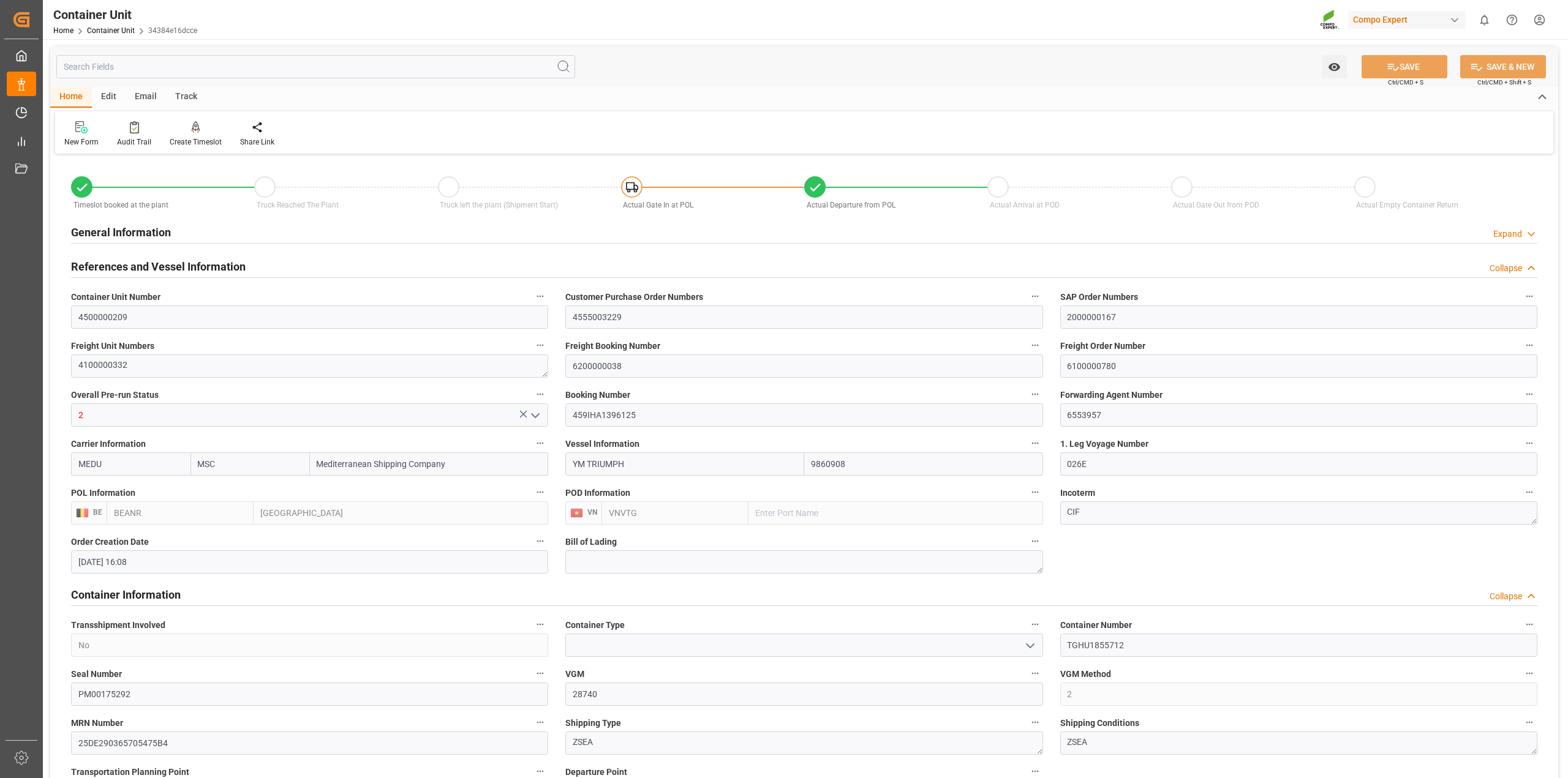
type input "[DATE] 00:01"
type input "[DATE] 12:00"
type input "[DATE] 00:00"
type input "[DATE] 12:00"
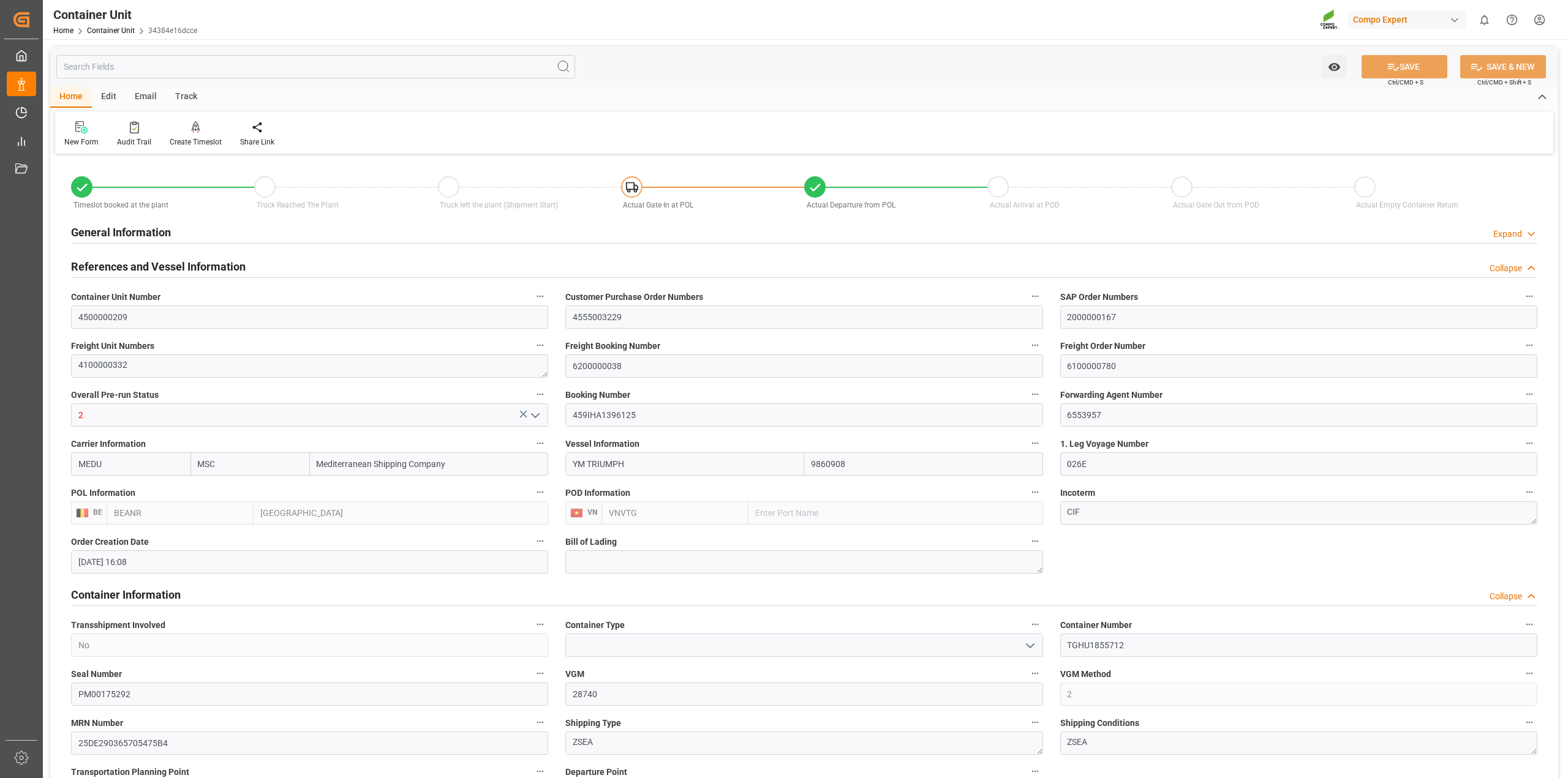
type input "[DATE] 12:00"
drag, startPoint x: 1145, startPoint y: 367, endPoint x: 1020, endPoint y: 365, distance: 125.0
type input "MSC"
type input "Mediterranean Shipping Company"
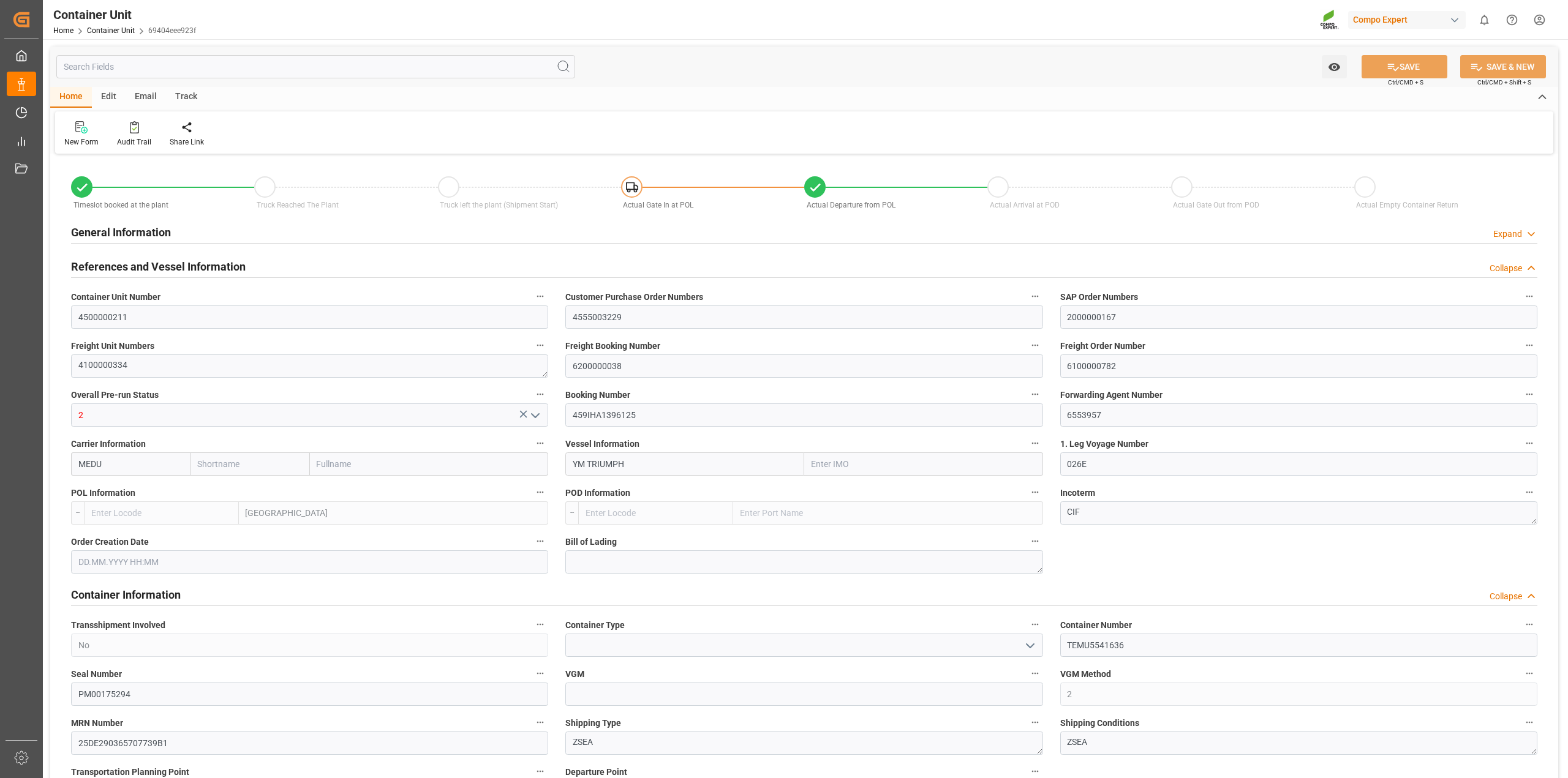
type input "9860908"
type input "BEANR"
type input "VNVTG"
type input "28740"
type input "0"
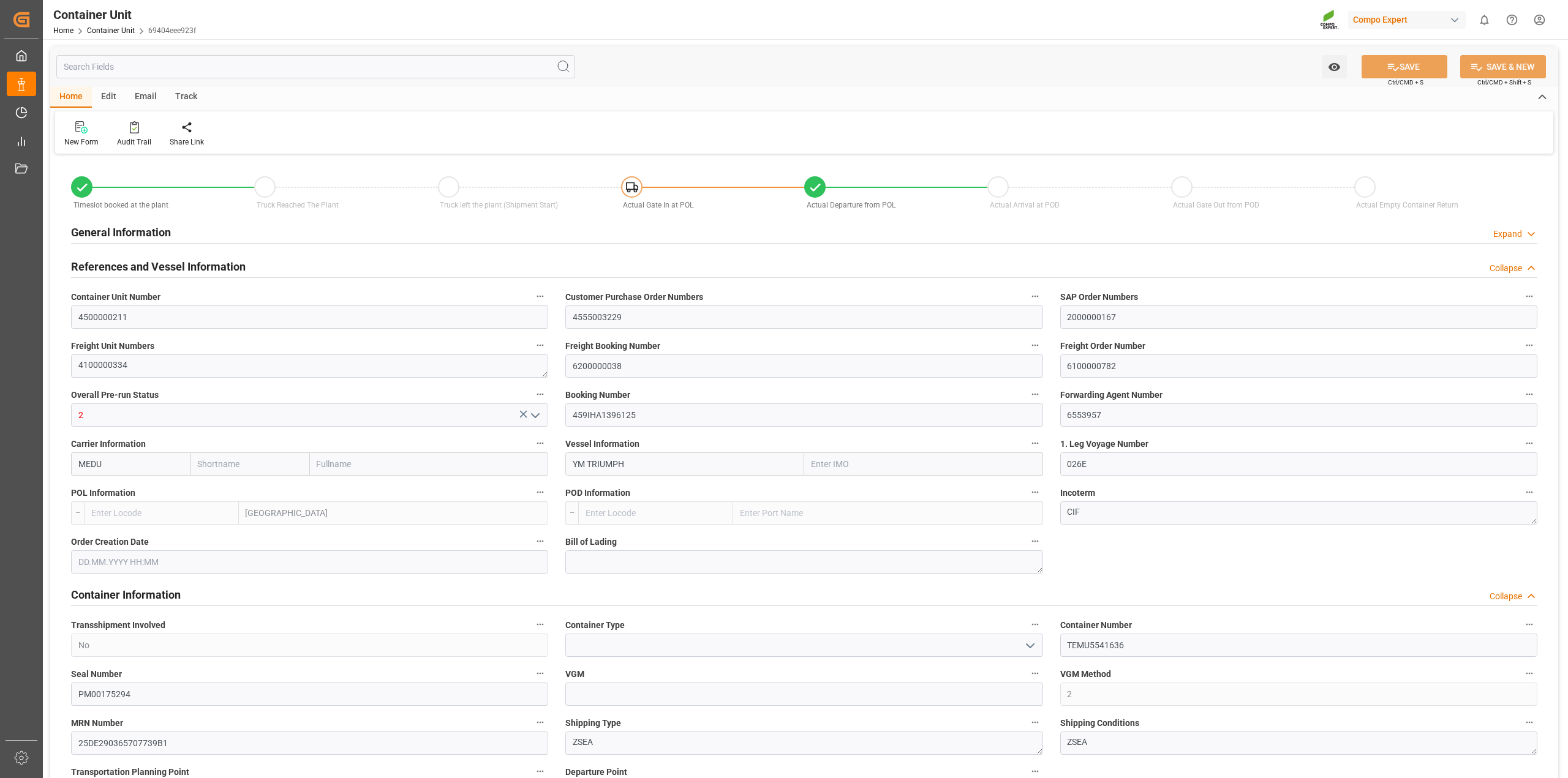
type input "0"
type input "79500"
type input "BEANR"
type input "VNVUT"
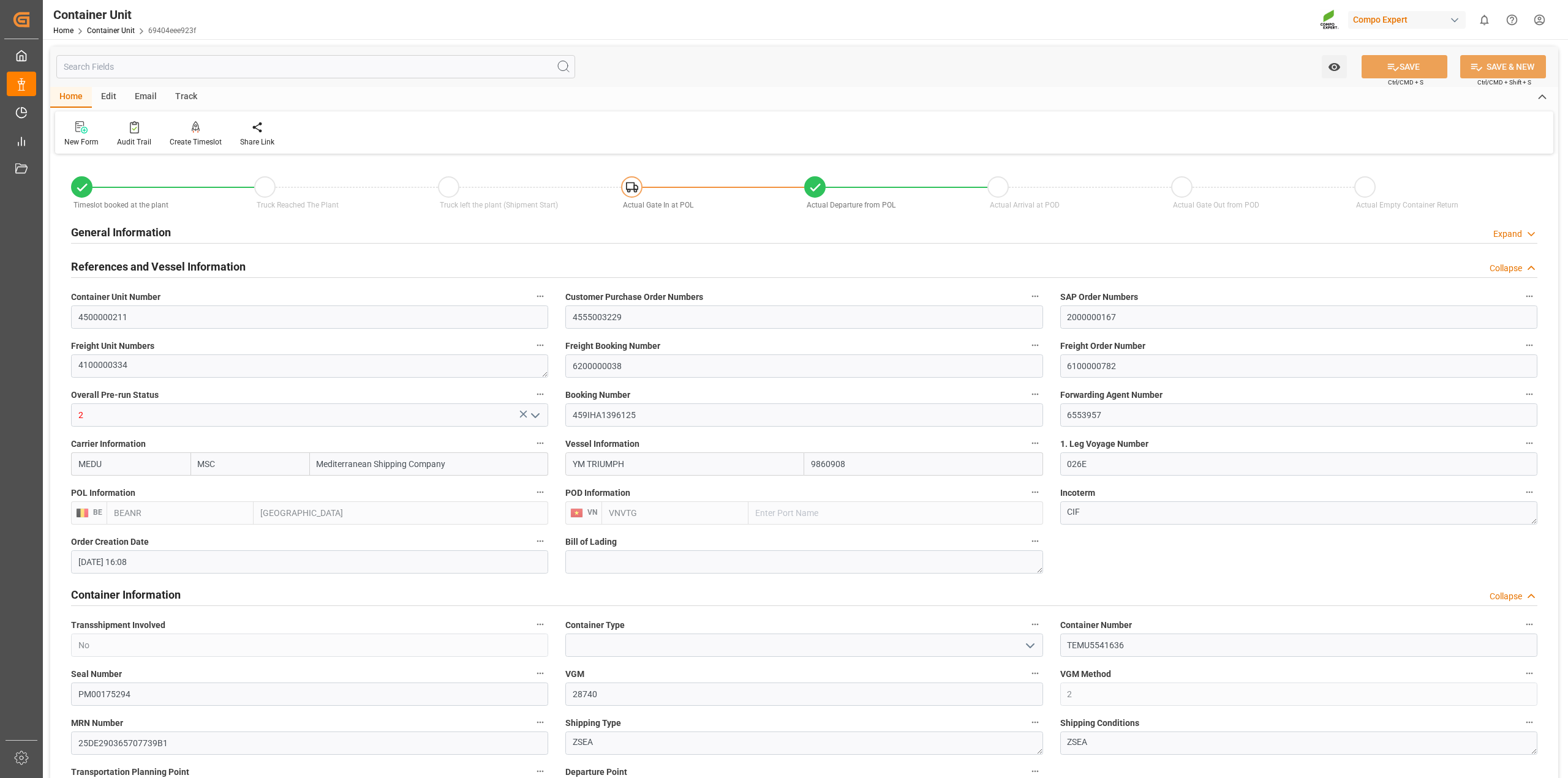
type input "30.07.2025 16:08"
type input "31.07.2025"
type input "04.08.2025 12:00"
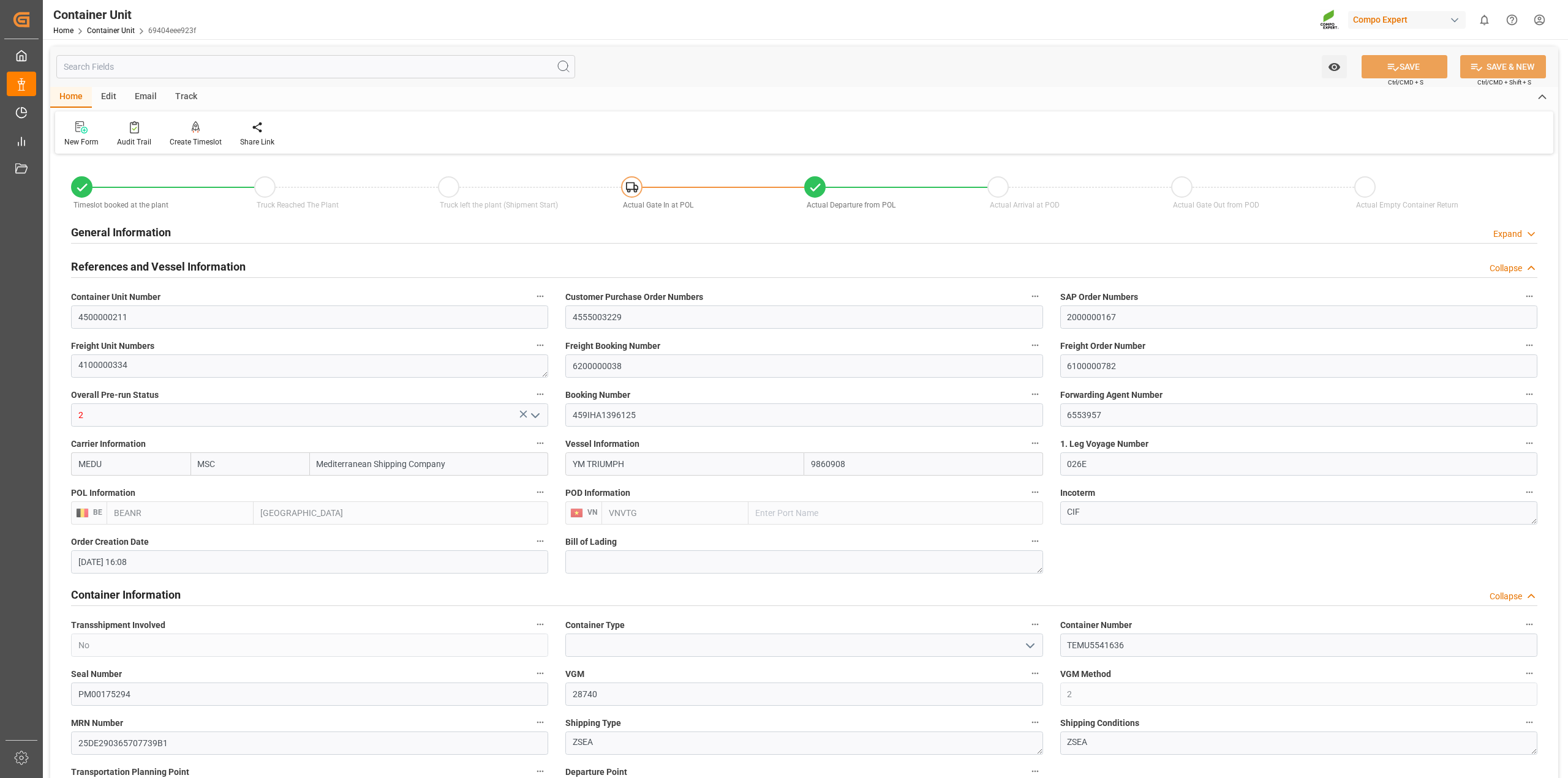
type input "04.08.2025 12:00"
type input "09.08.2025 00:02"
type input "09.08.2025 00:01"
type input "[DATE] 12:00"
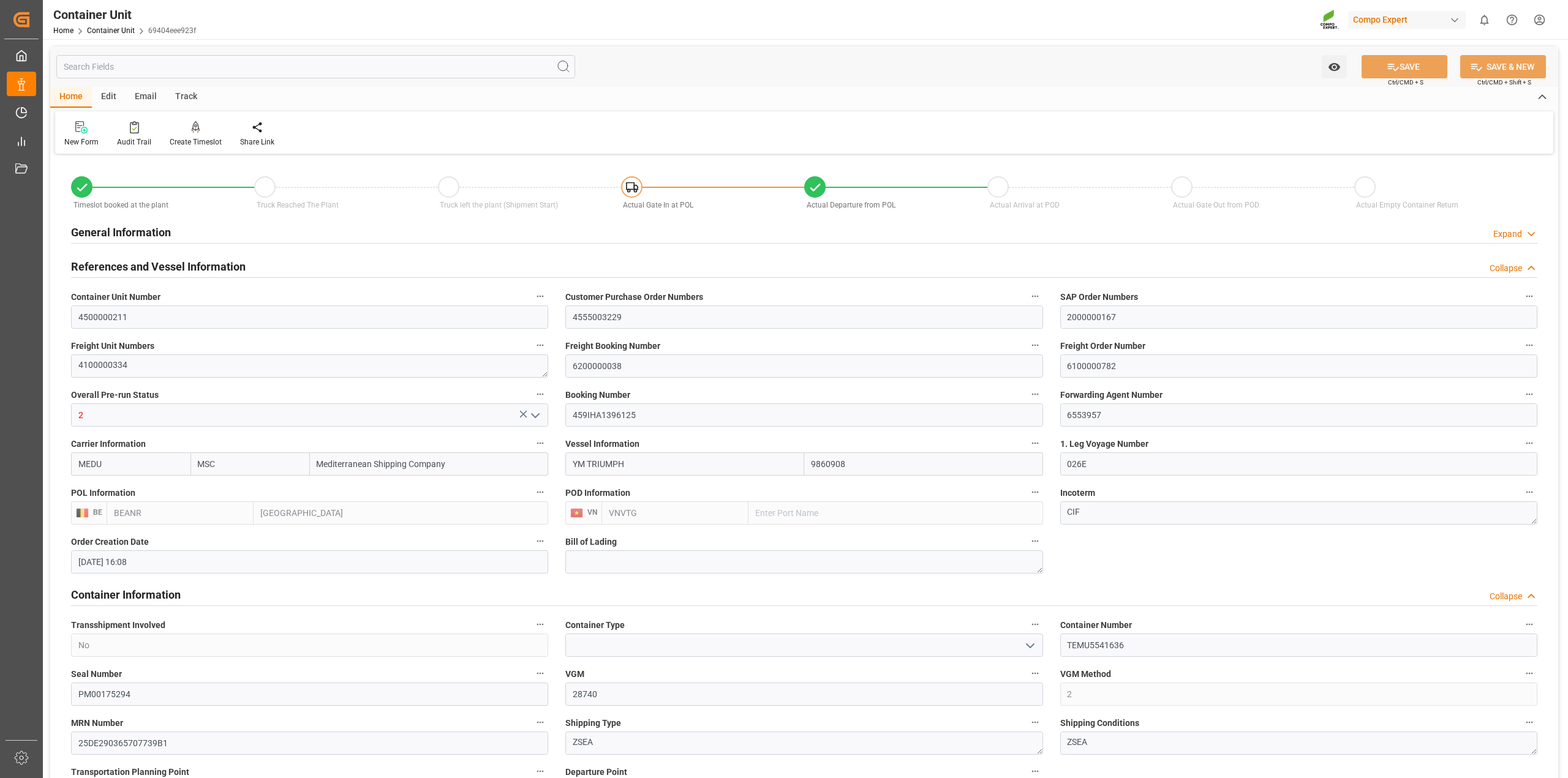
type input "[DATE] 12:00"
type input "09.08.2025 00:00"
type input "[DATE] 12:00"
drag, startPoint x: 1118, startPoint y: 363, endPoint x: 1039, endPoint y: 362, distance: 79.0
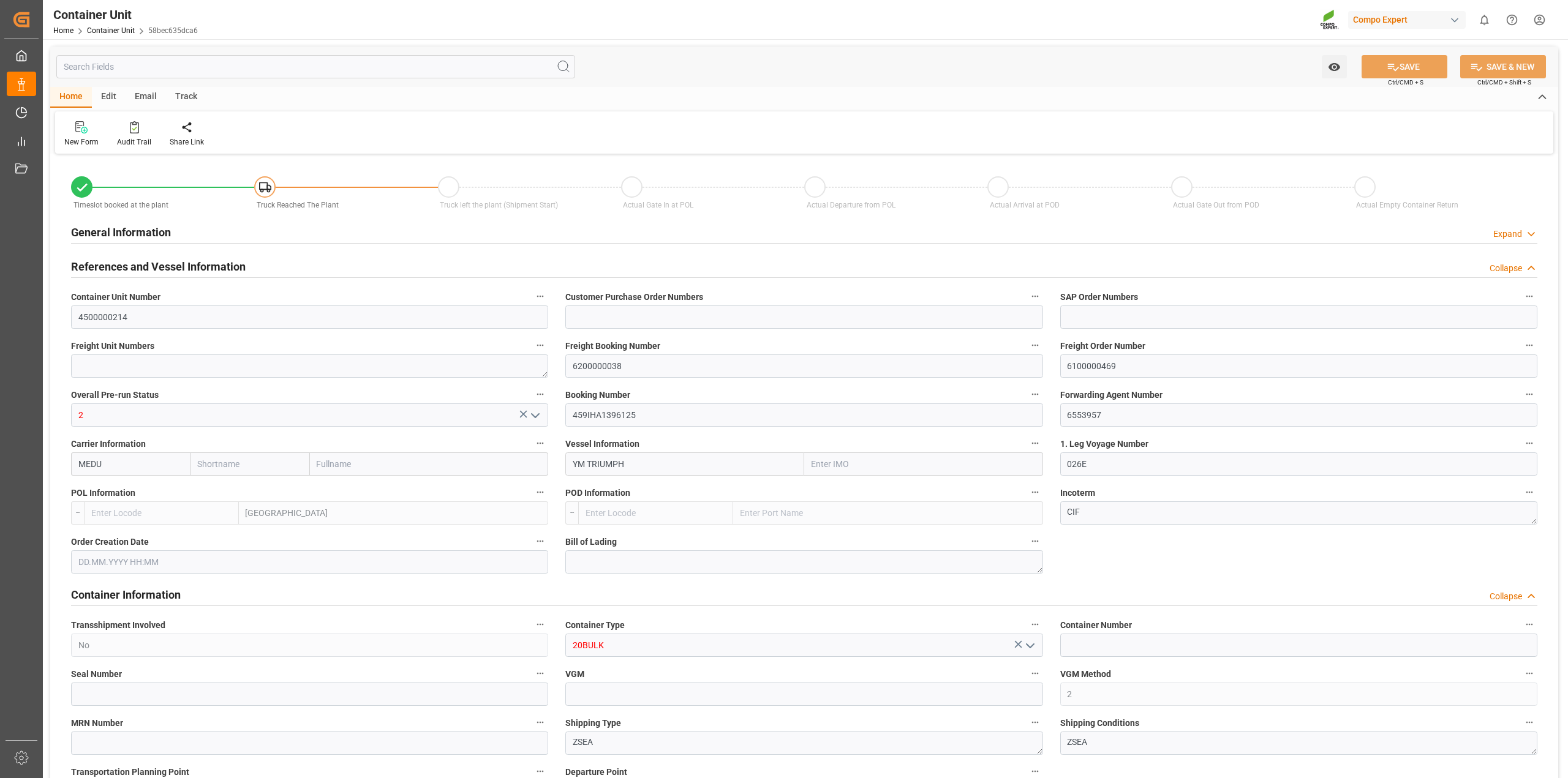
type input "MSC"
type input "Mediterranean Shipping Company"
type input "9860908"
type input "BEANR"
type input "VNVTG"
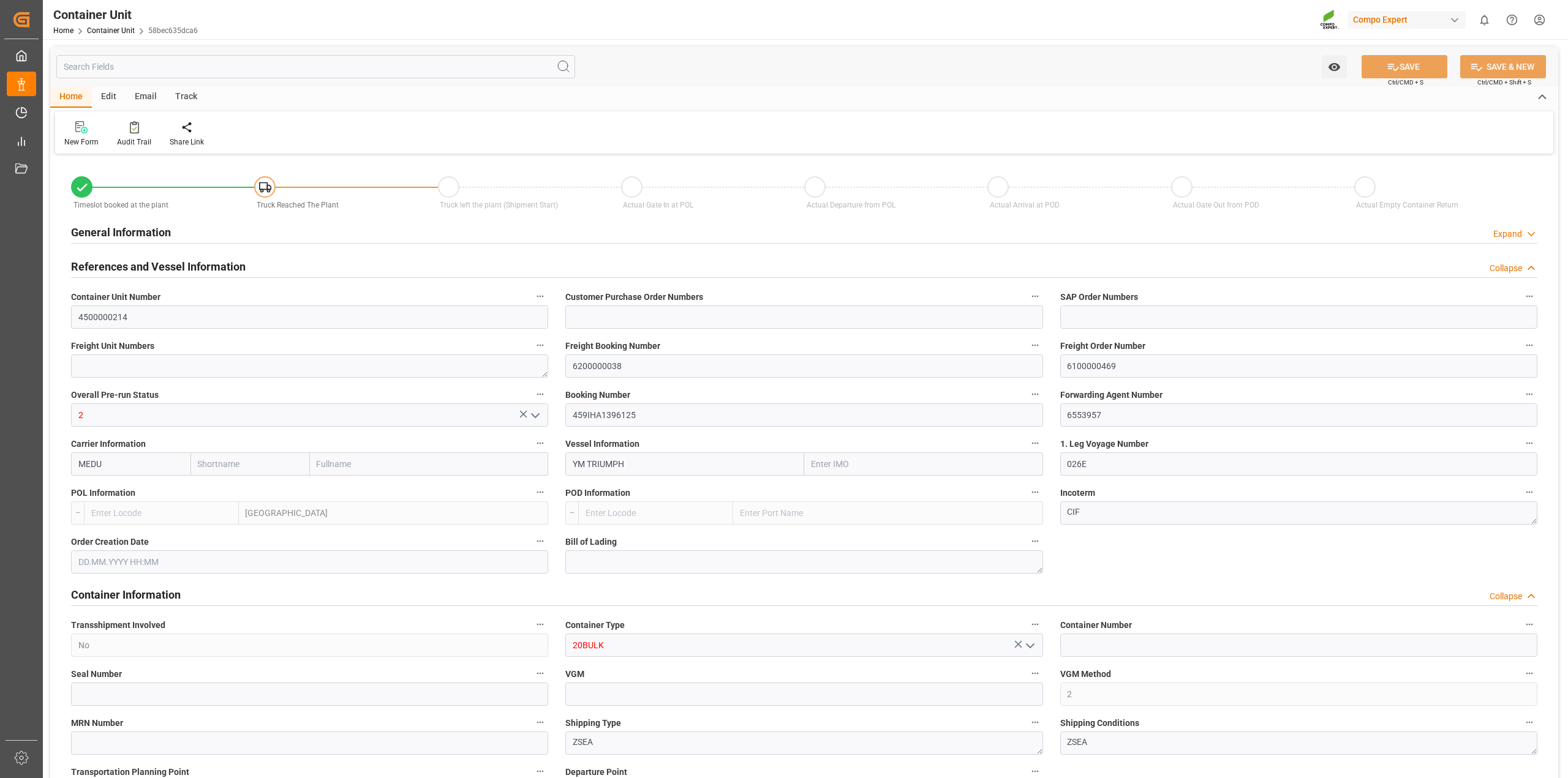
type input "12820"
type input "0"
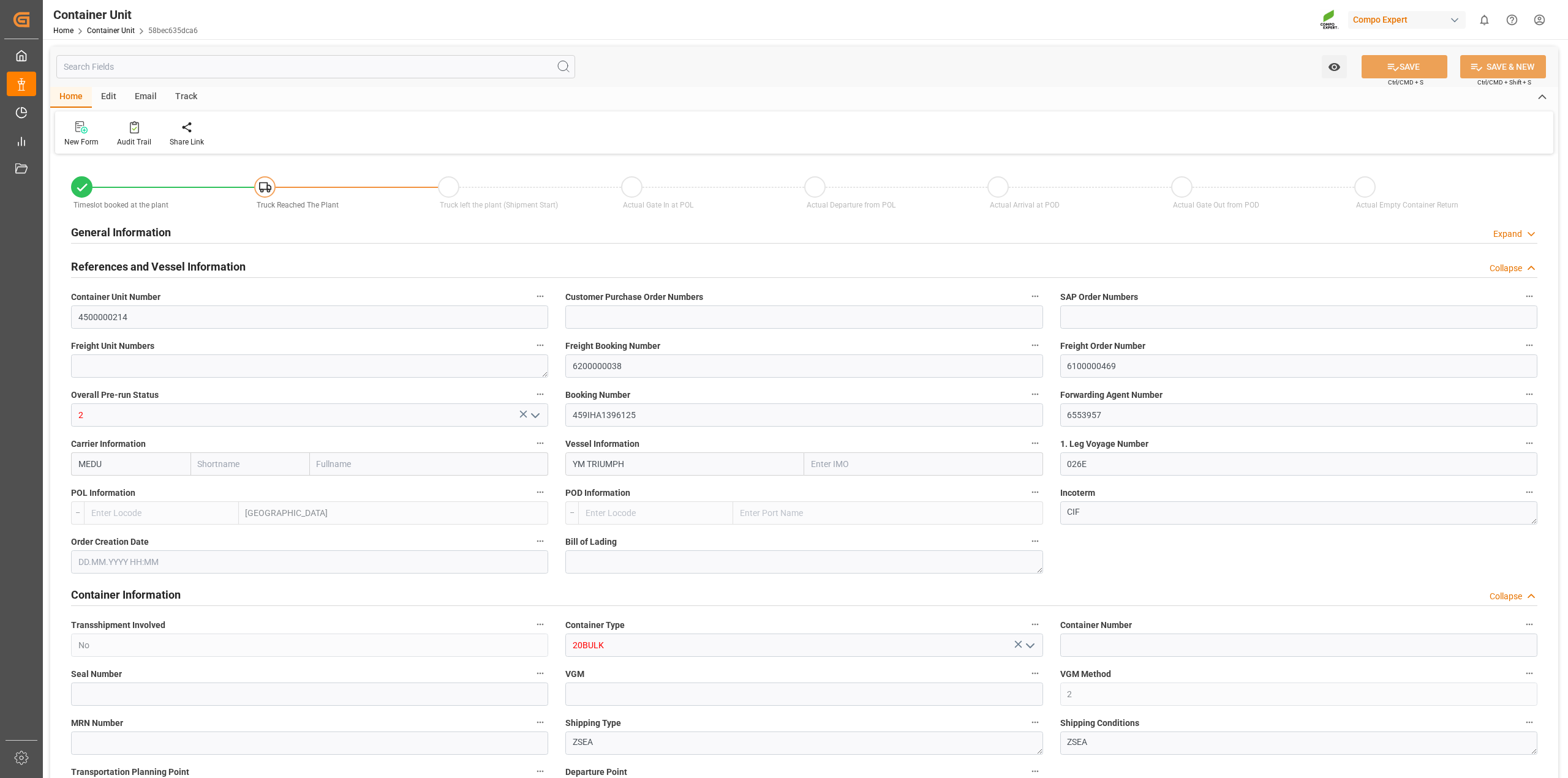
type input "BEANR"
type input "VNVUT"
type input "18.07.2025 11:13"
type input "01.08.2025"
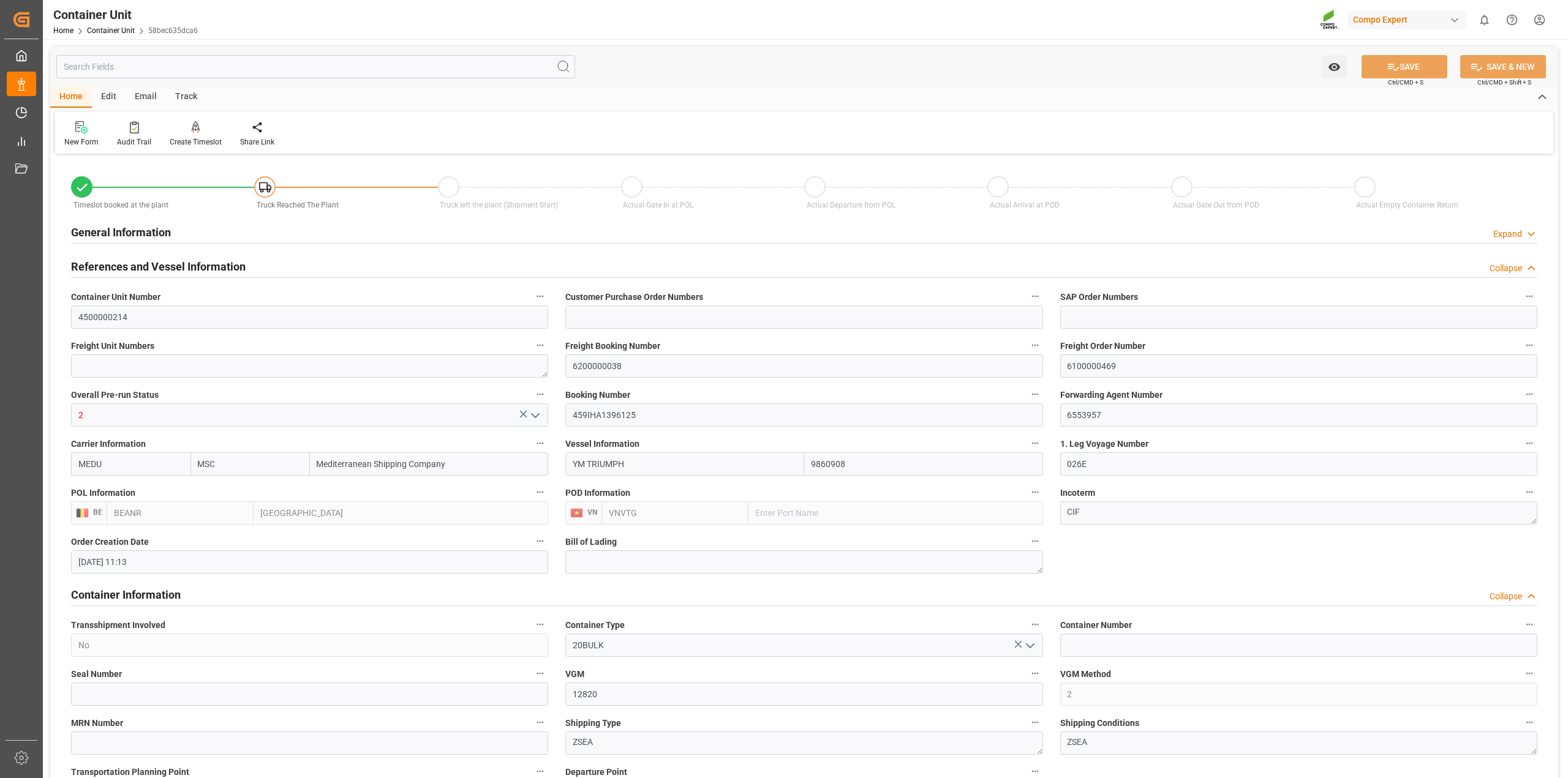
type input "10.08.2025 12:00"
type input "10.10.2025 12:00"
type input "04.10.2025 12:00"
drag, startPoint x: 1122, startPoint y: 365, endPoint x: 941, endPoint y: 363, distance: 181.0
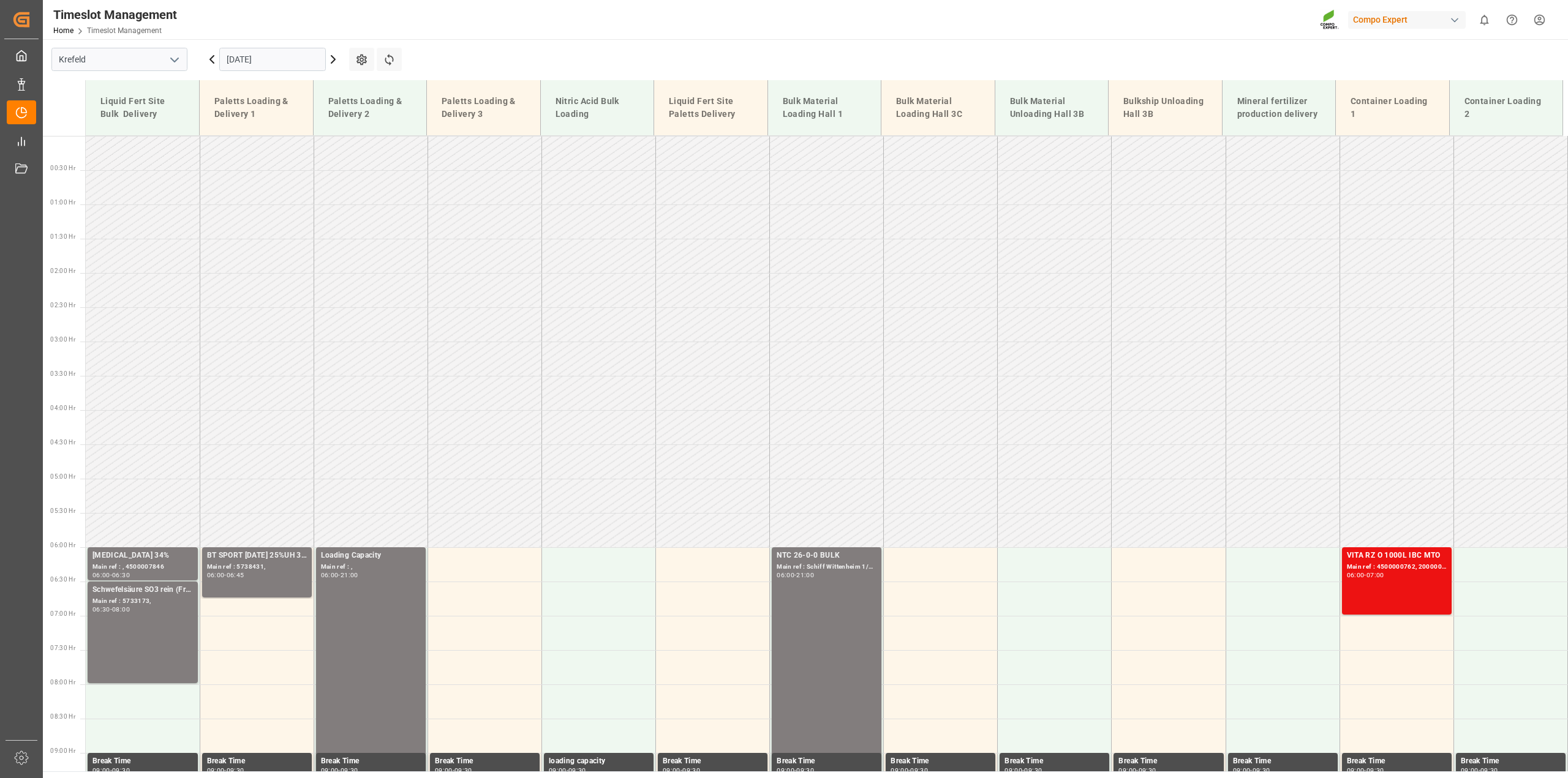
scroll to position [383, 0]
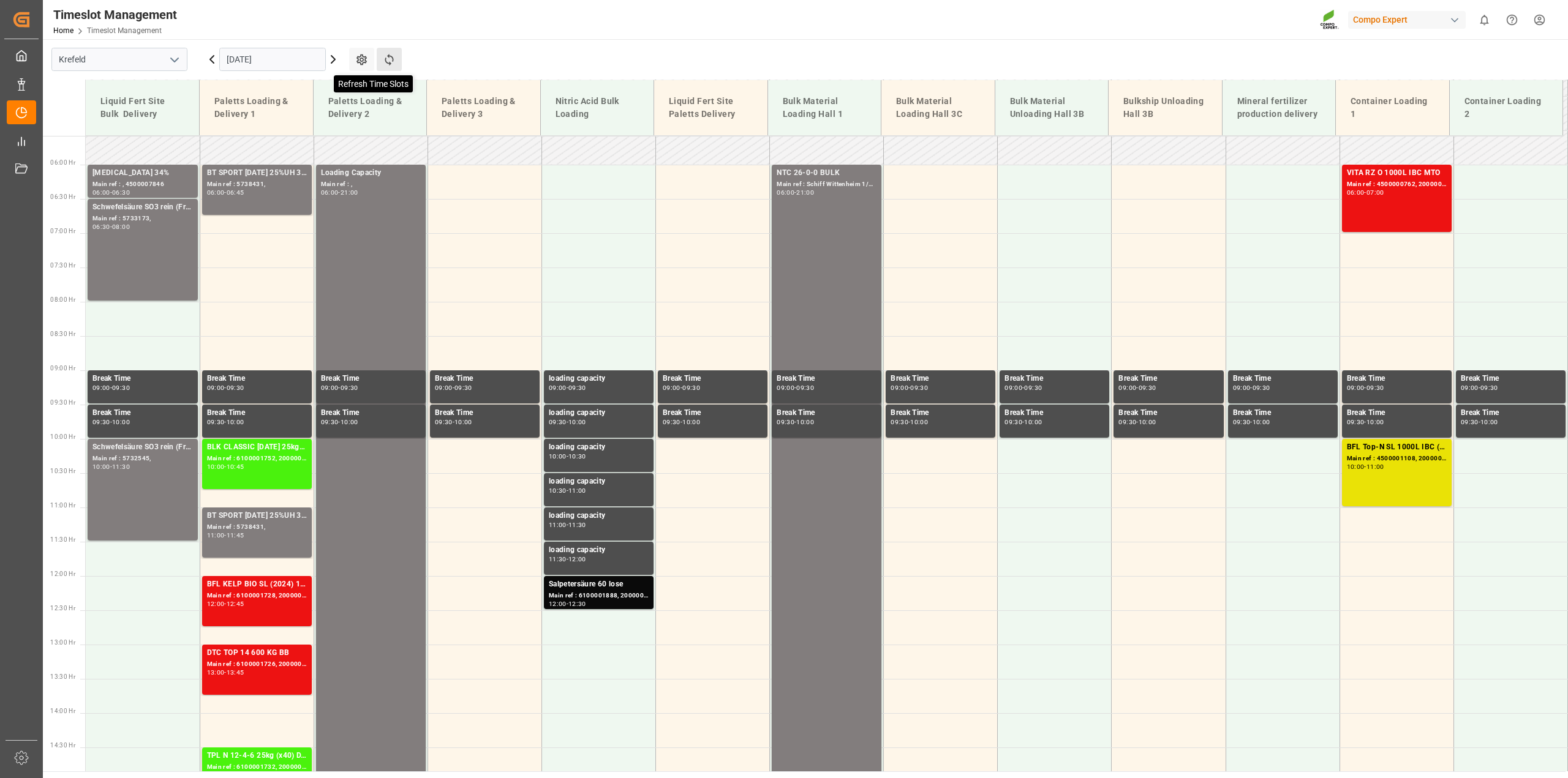
click at [384, 56] on icon at bounding box center [389, 59] width 13 height 13
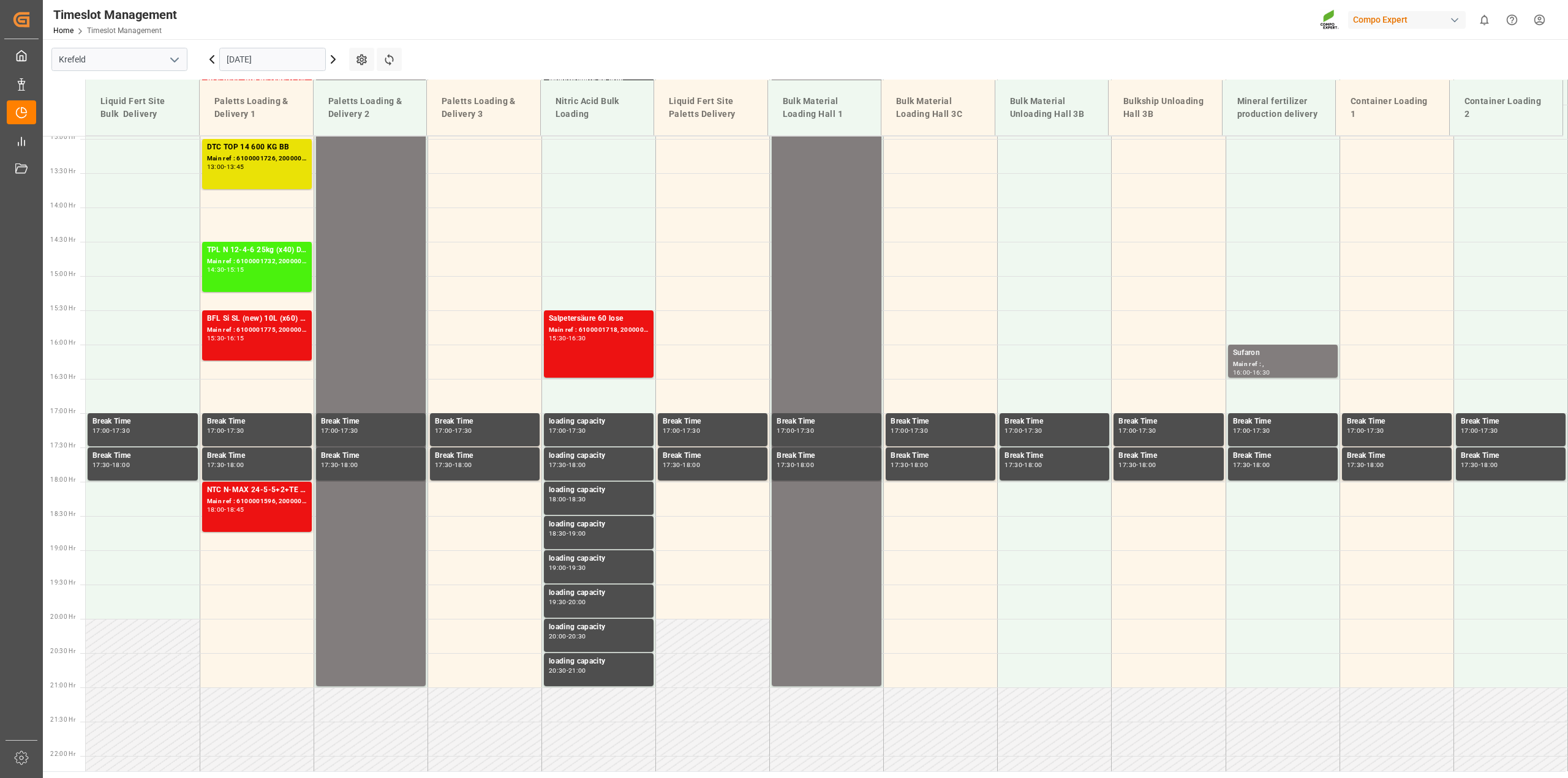
scroll to position [896, 0]
